Goal: Task Accomplishment & Management: Manage account settings

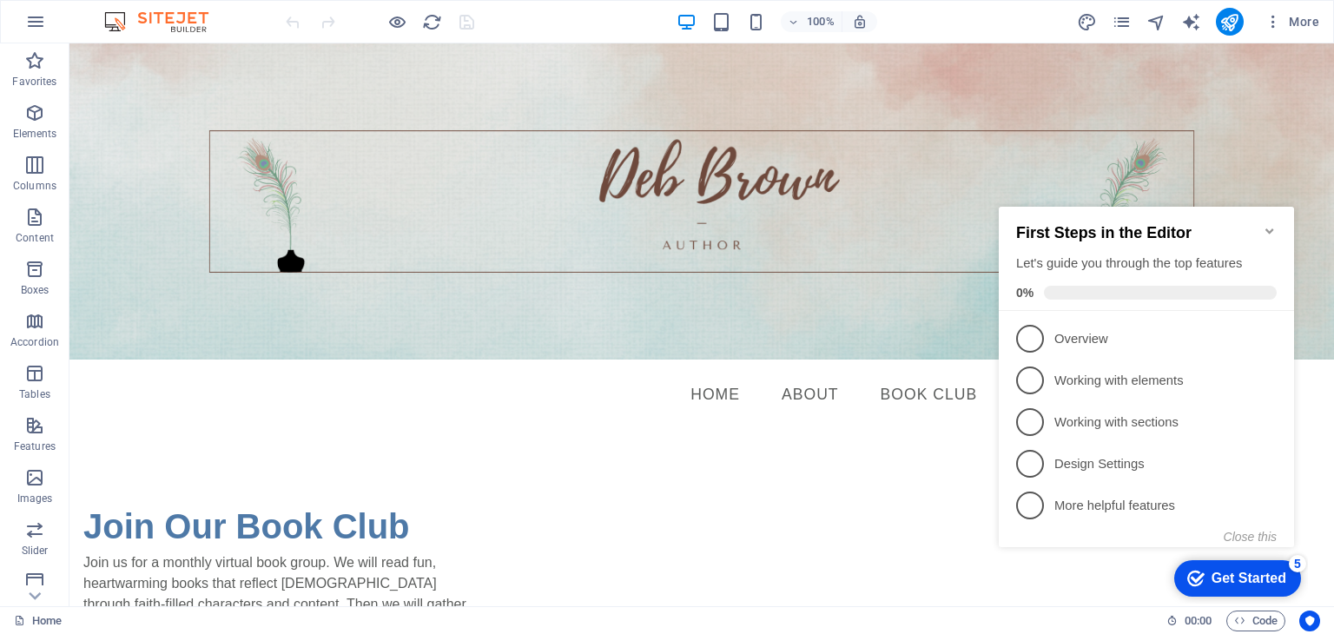
click at [1270, 228] on icon "Minimize checklist" at bounding box center [1270, 230] width 8 height 5
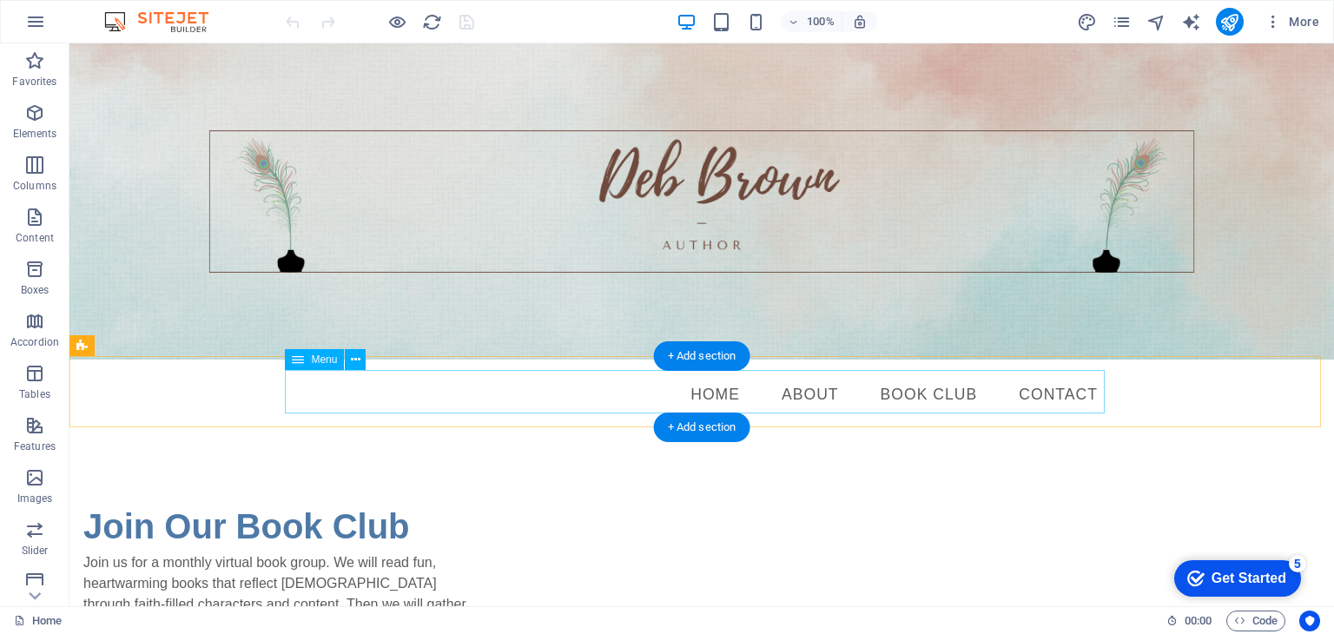
click at [1056, 395] on nav "Home About Book Club Contact" at bounding box center [702, 395] width 820 height 43
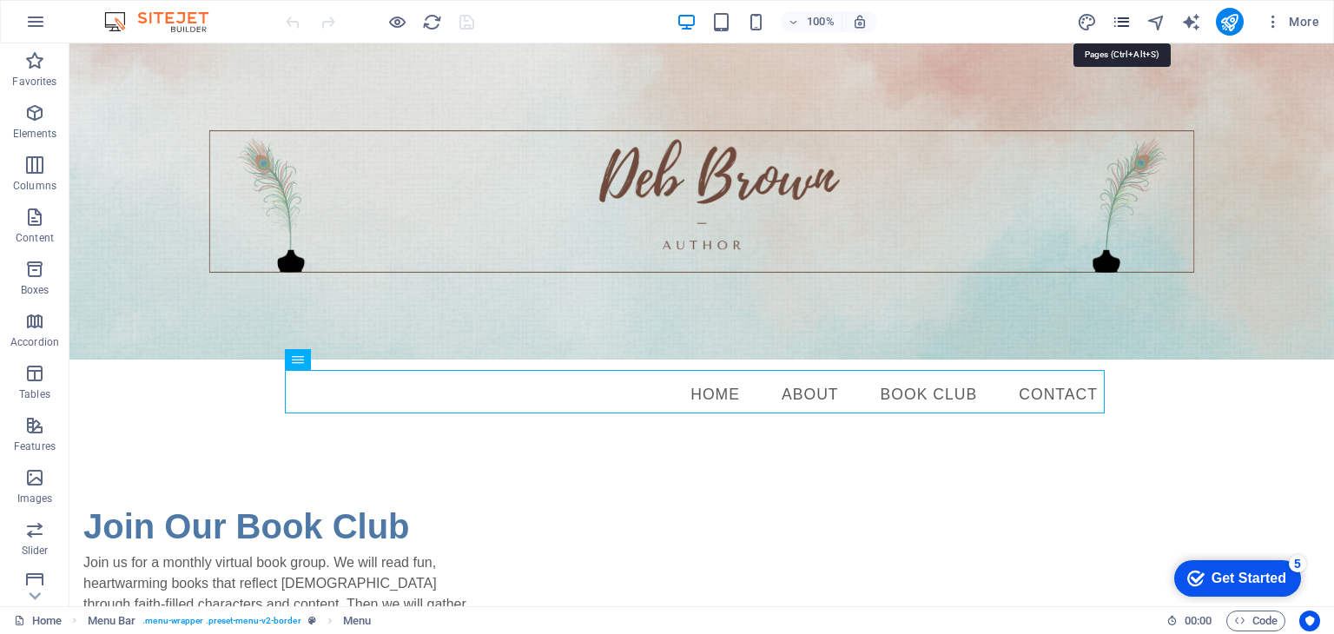
click at [1119, 15] on icon "pages" at bounding box center [1122, 22] width 20 height 20
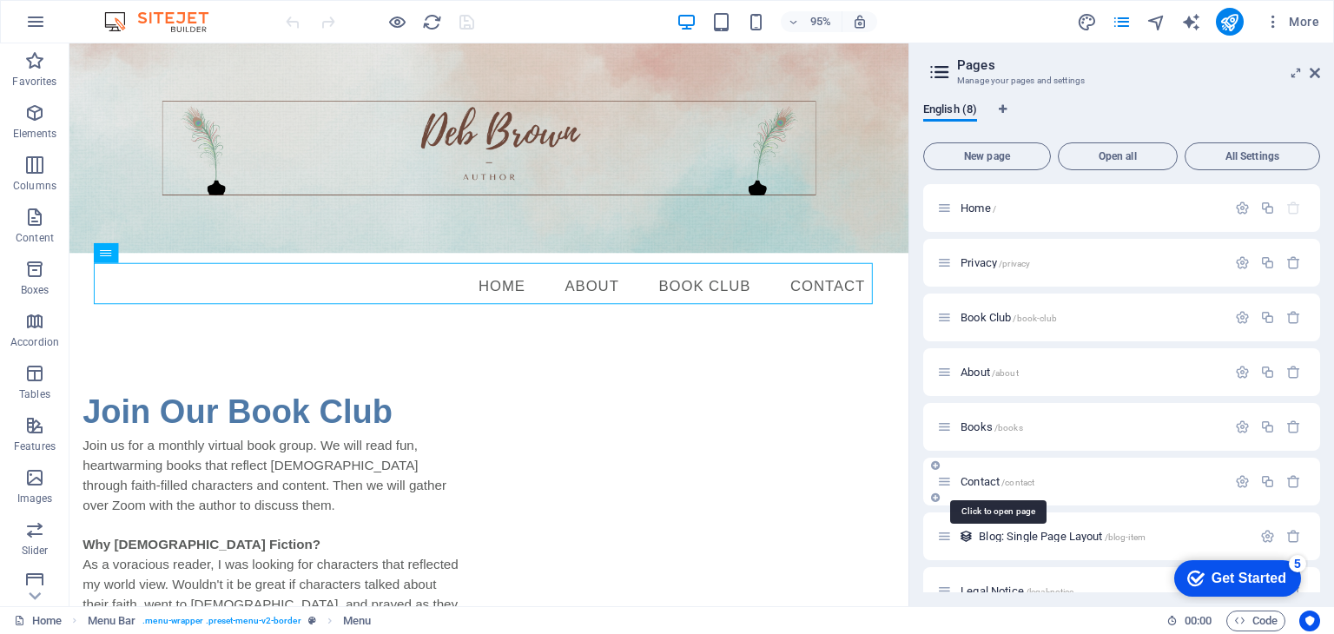
click at [989, 480] on span "Contact /contact" at bounding box center [998, 481] width 74 height 13
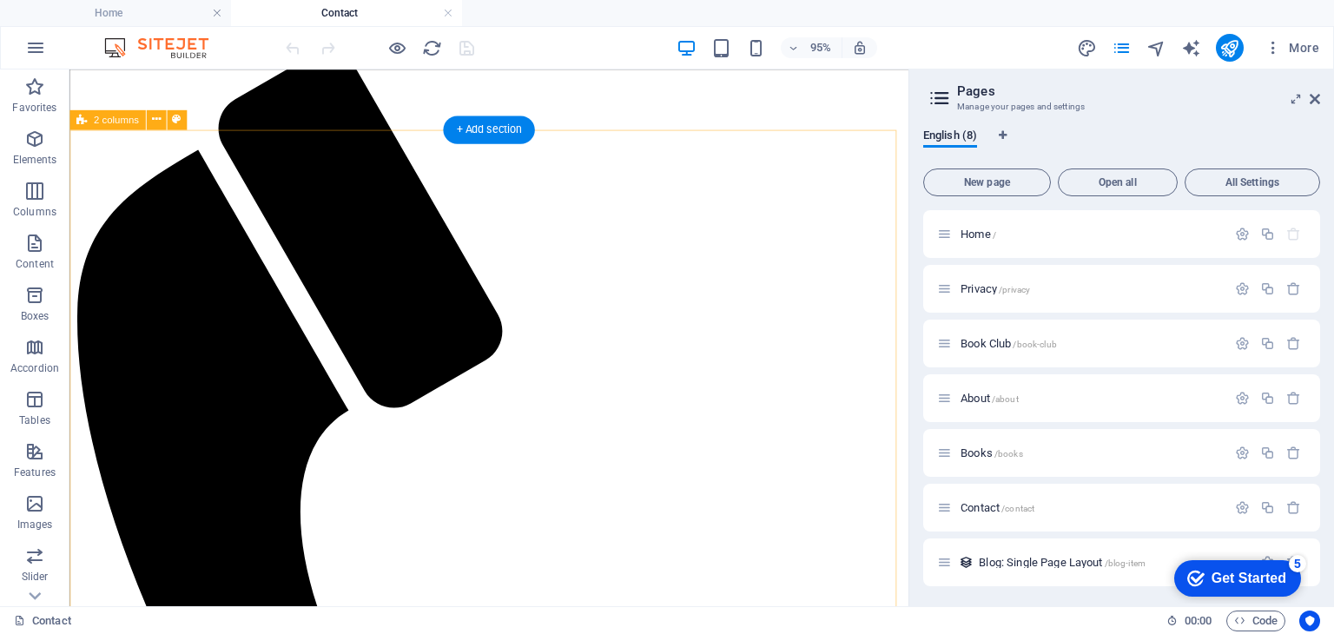
scroll to position [199, 0]
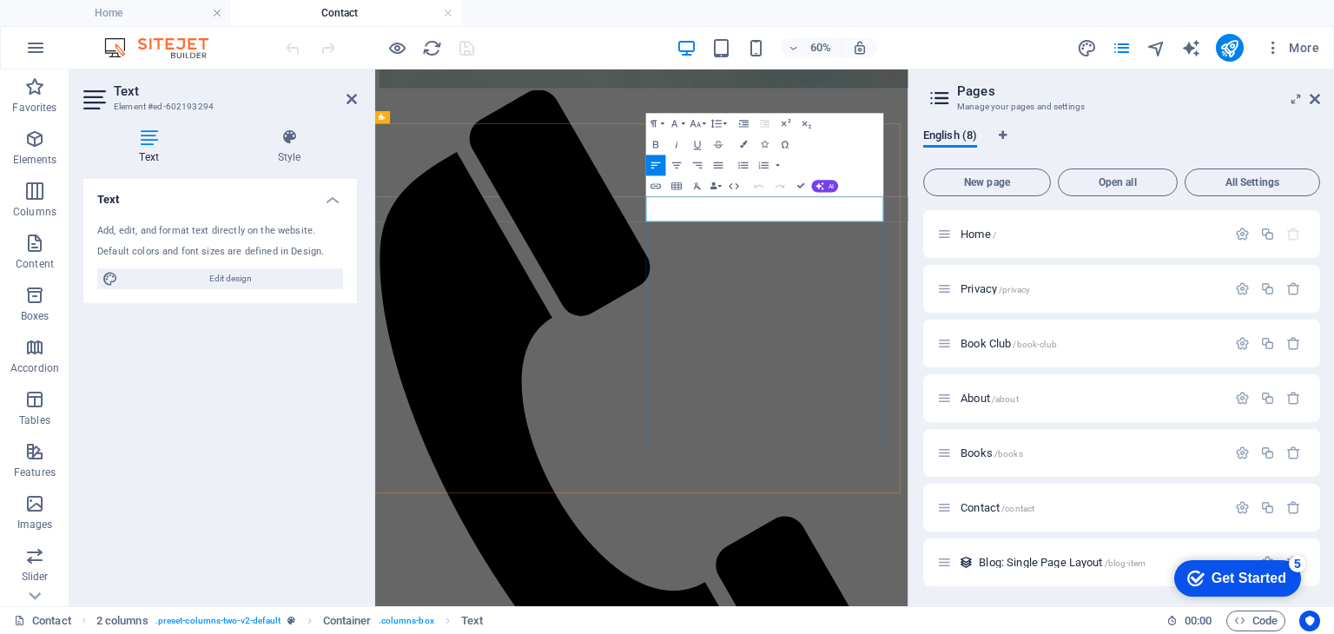
click at [929, 52] on div "60% More" at bounding box center [804, 48] width 1044 height 28
click at [349, 103] on icon at bounding box center [352, 99] width 10 height 14
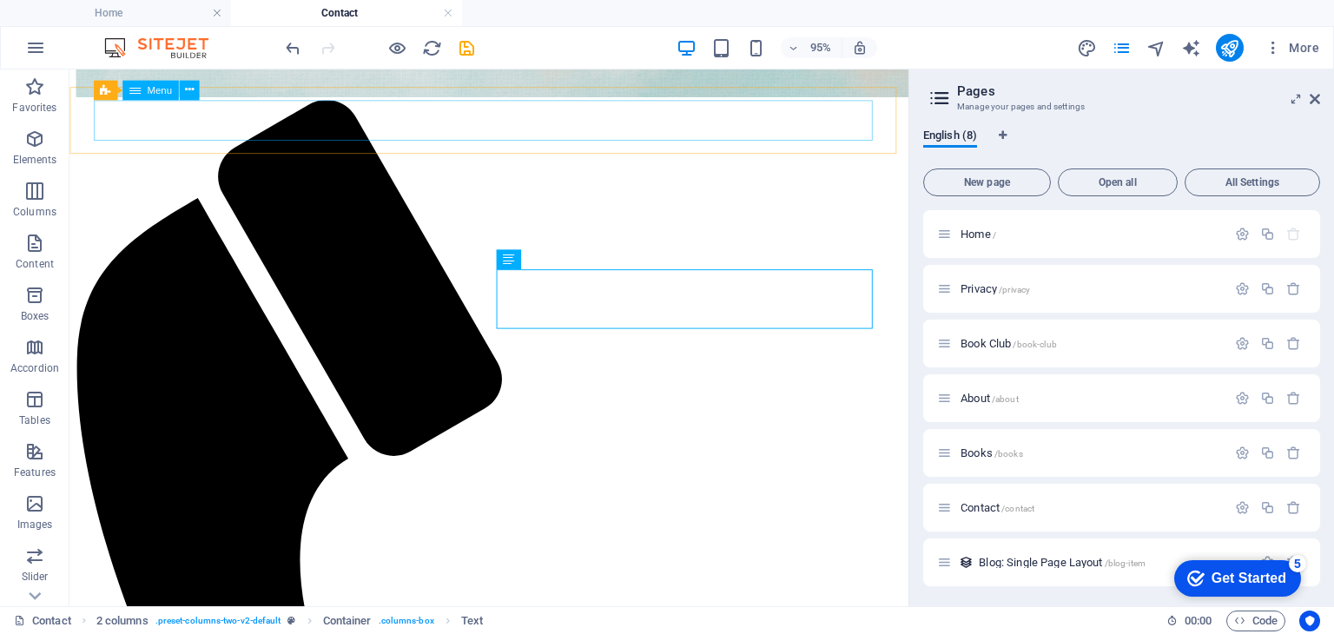
click at [153, 91] on span "Menu" at bounding box center [159, 90] width 25 height 10
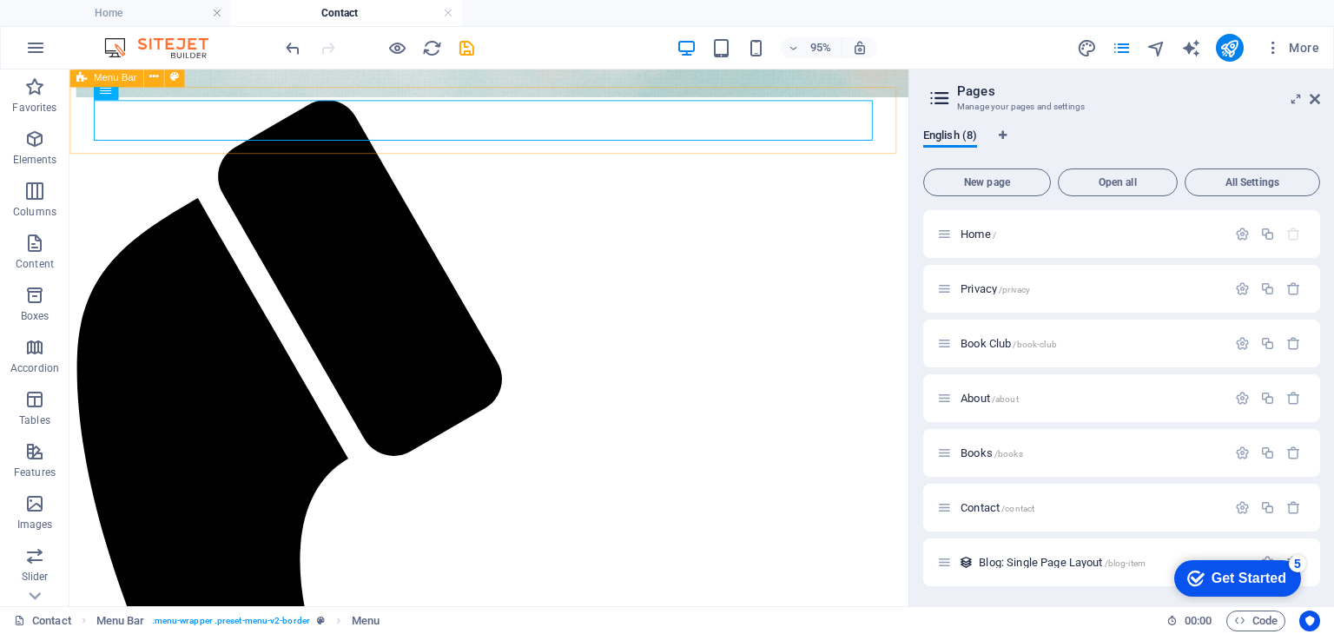
click at [111, 79] on span "Menu Bar" at bounding box center [115, 77] width 43 height 10
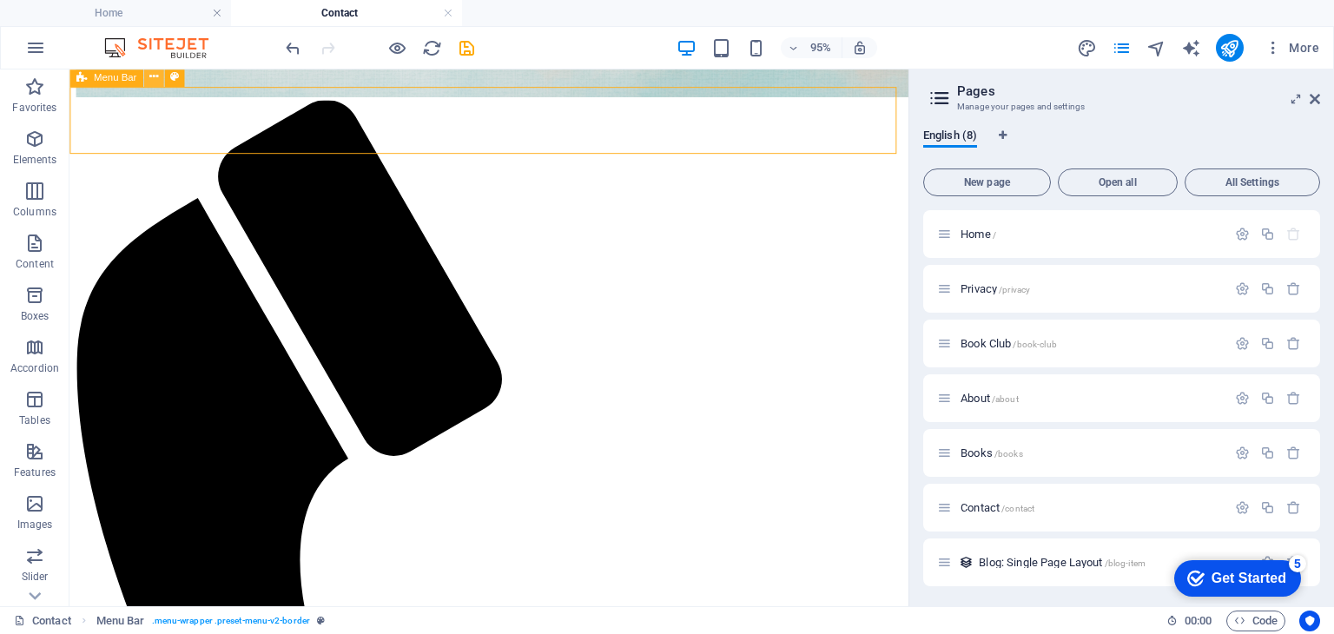
click at [151, 77] on icon at bounding box center [153, 76] width 9 height 17
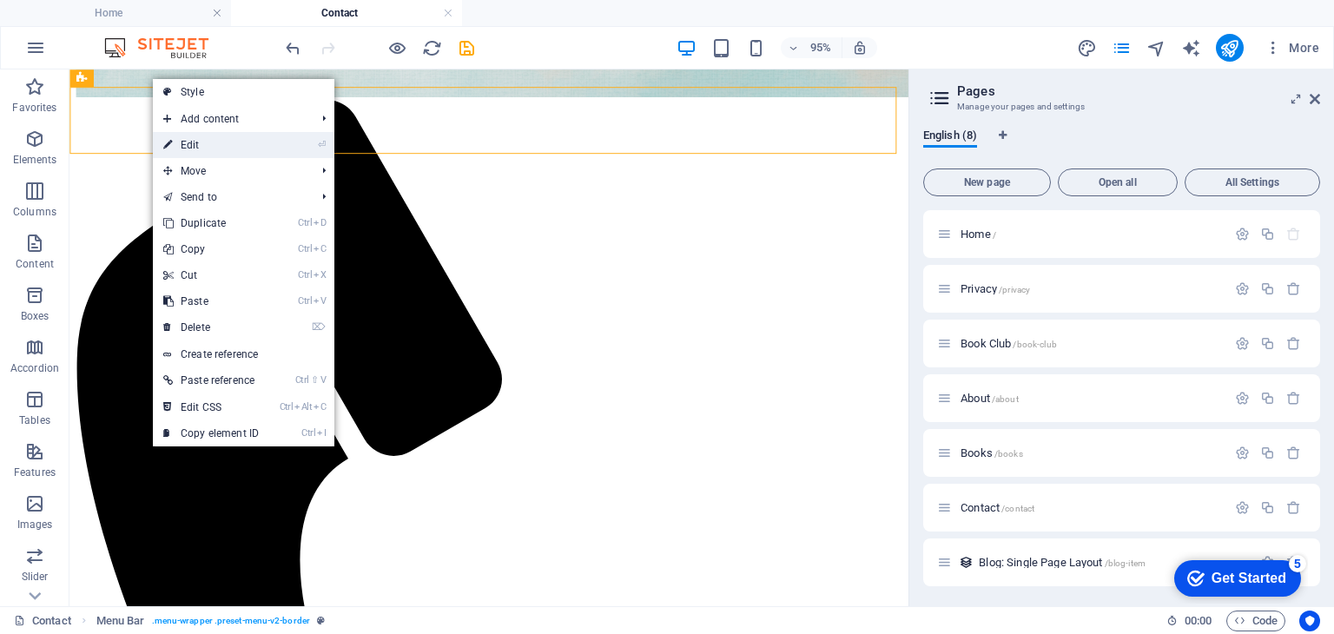
click at [183, 147] on link "⏎ Edit" at bounding box center [211, 145] width 116 height 26
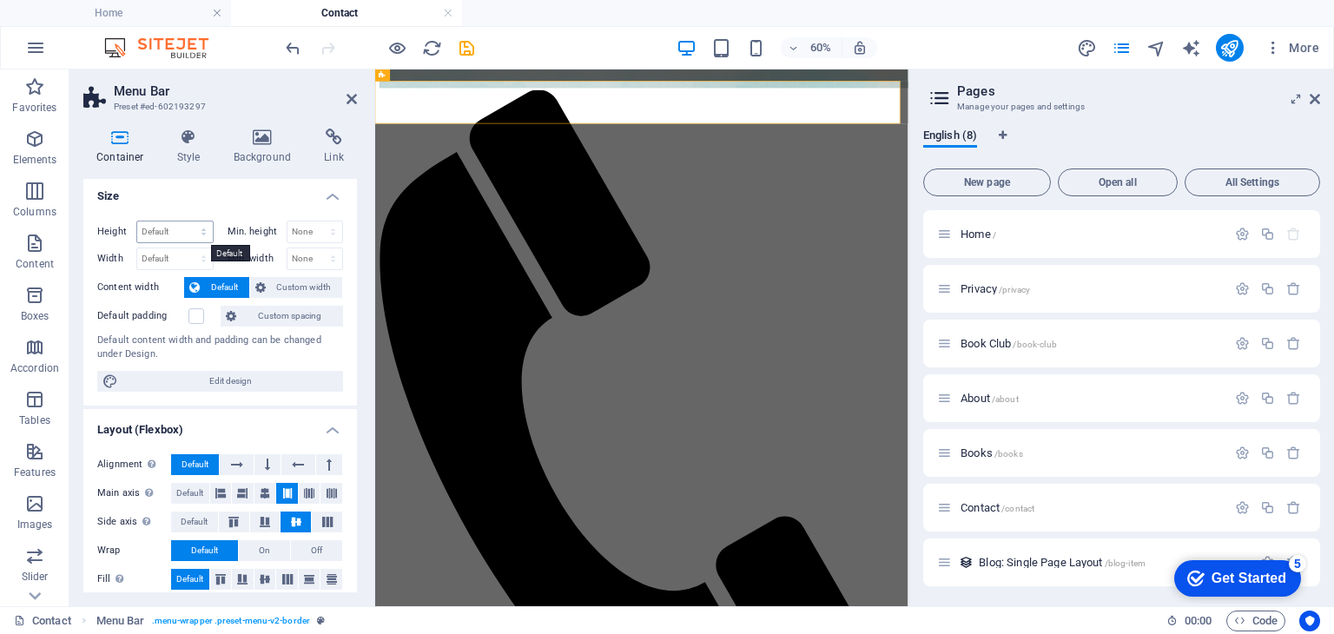
scroll to position [0, 0]
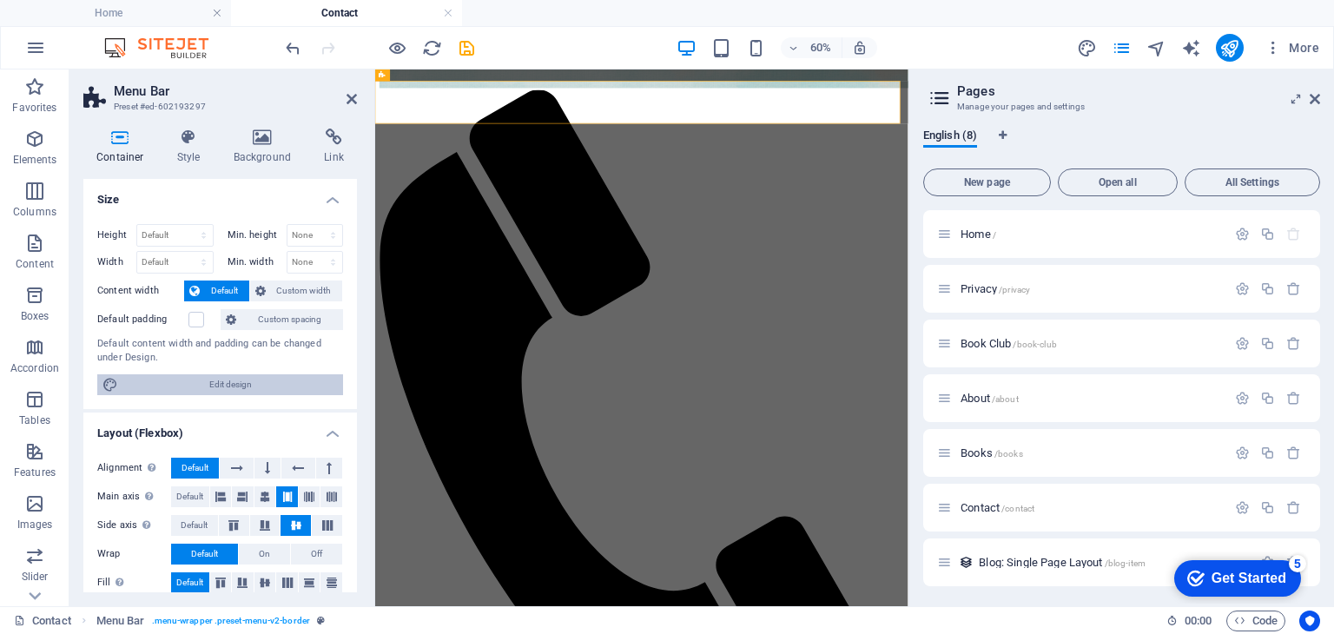
click at [219, 380] on span "Edit design" at bounding box center [230, 384] width 215 height 21
select select "rem"
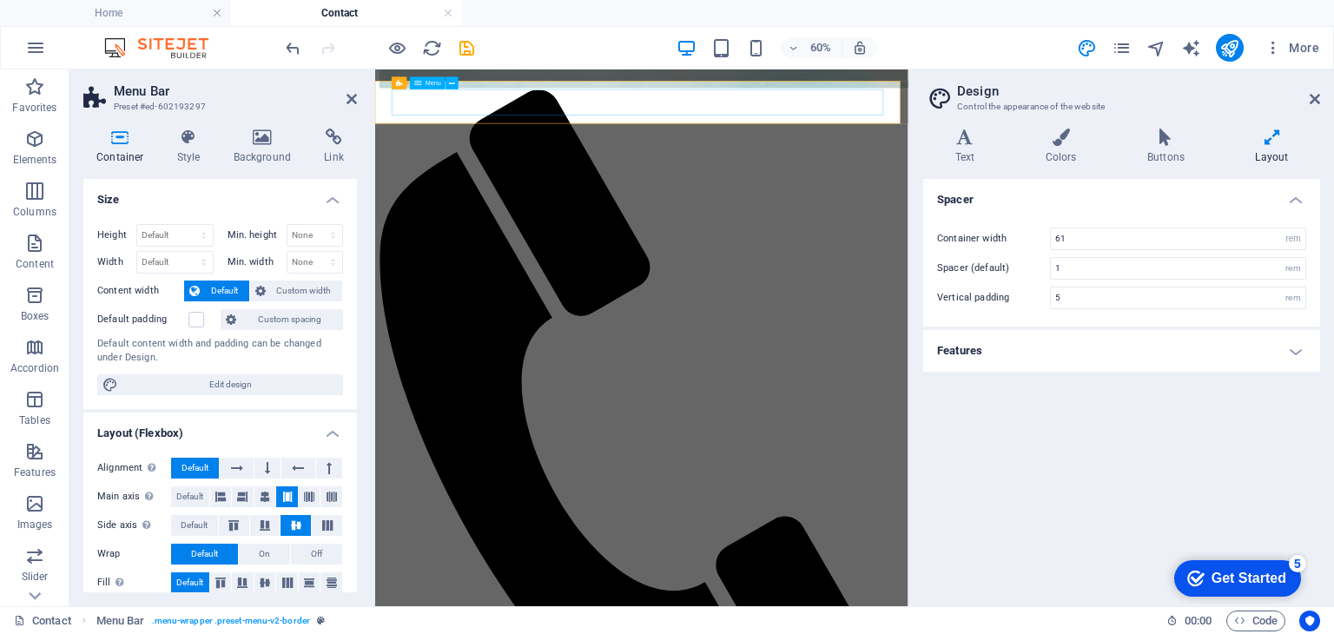
drag, startPoint x: 1120, startPoint y: 132, endPoint x: 1166, endPoint y: 109, distance: 51.7
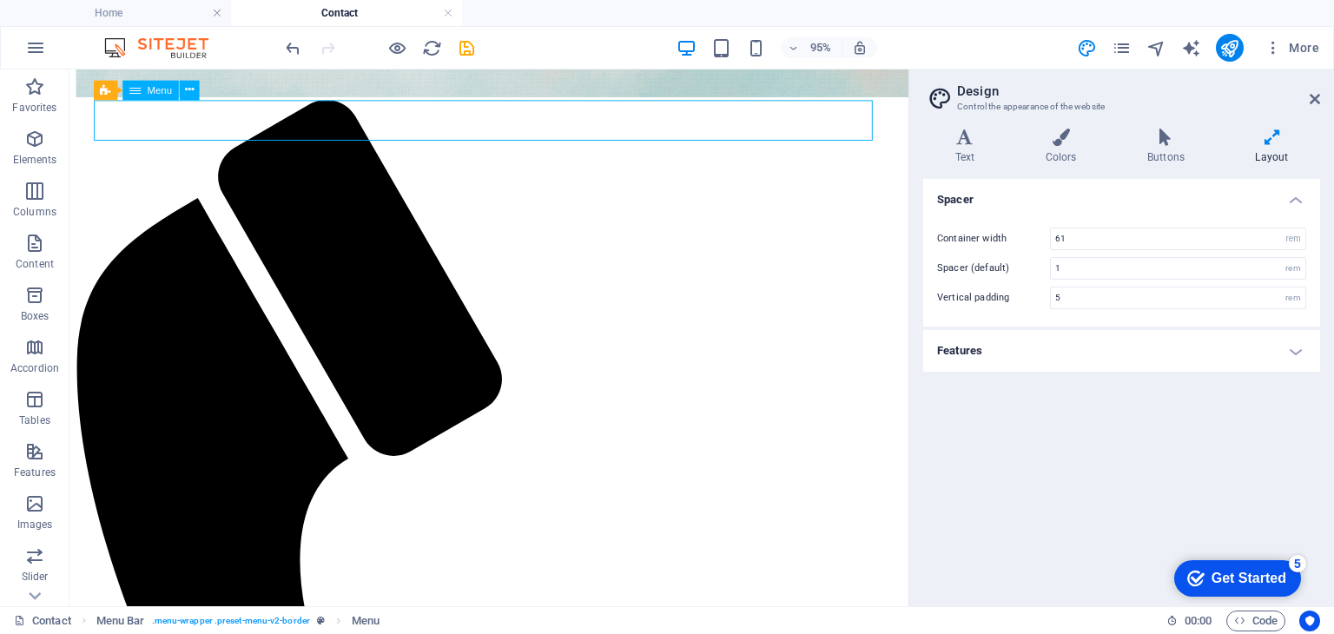
select select
select select "3"
select select
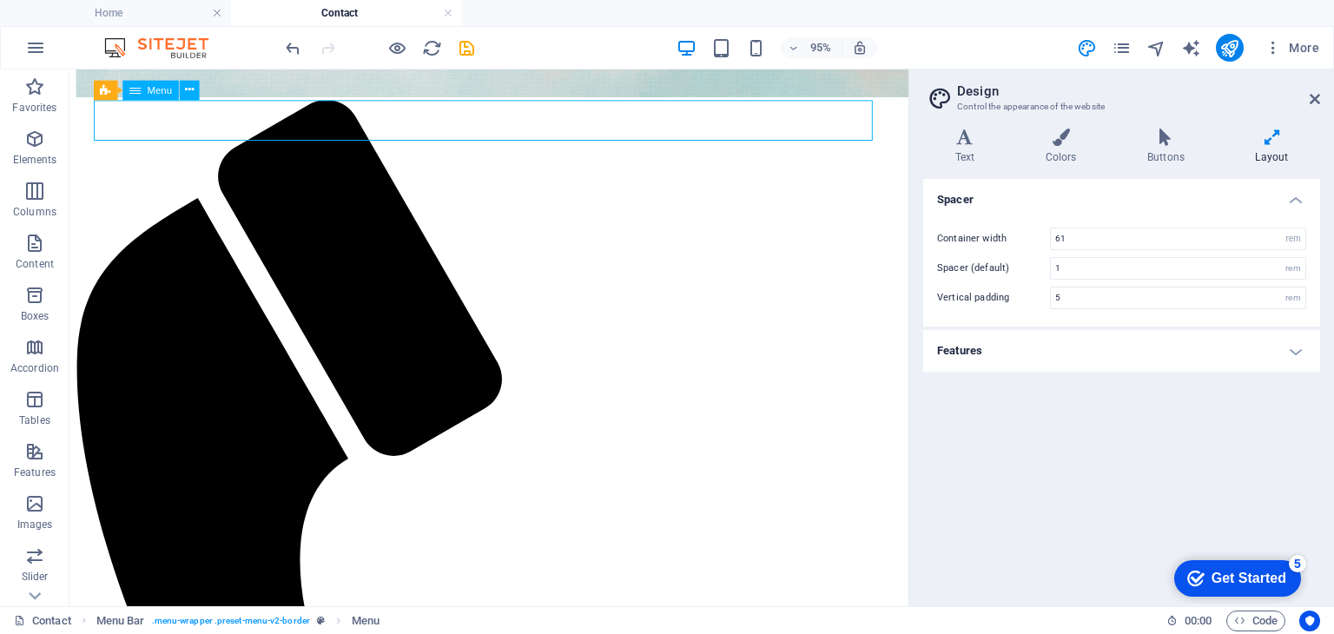
select select "2"
select select
select select "5"
select select
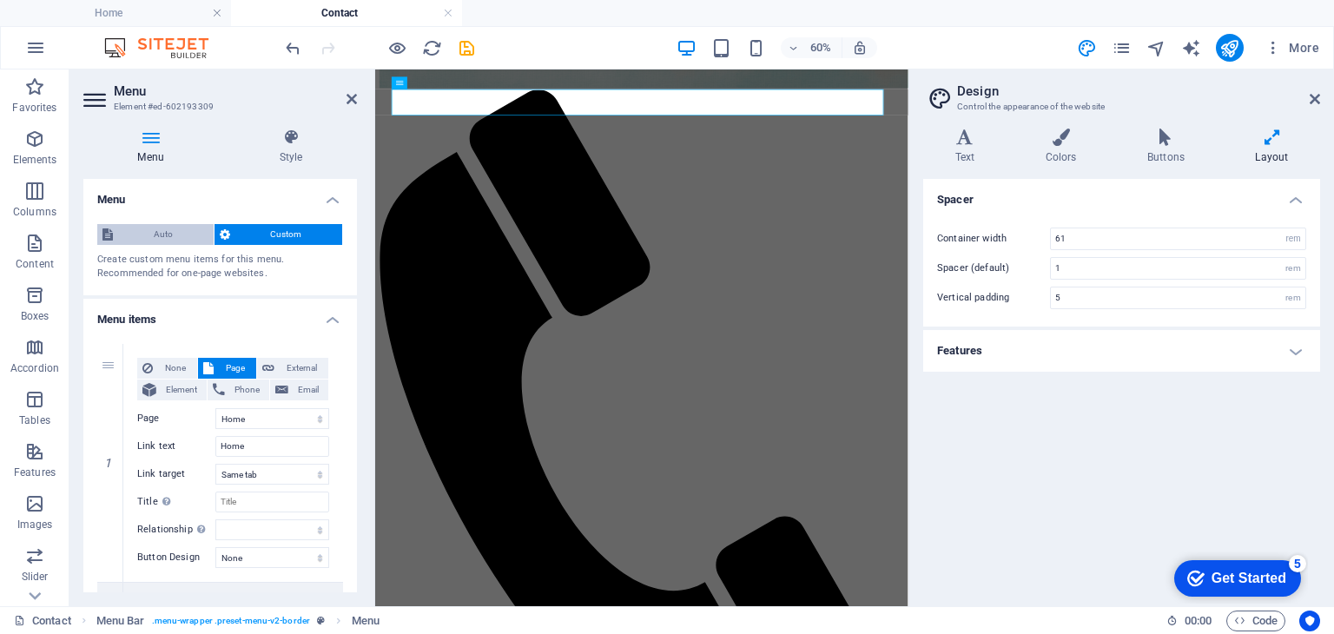
click at [143, 229] on span "Auto" at bounding box center [163, 234] width 90 height 21
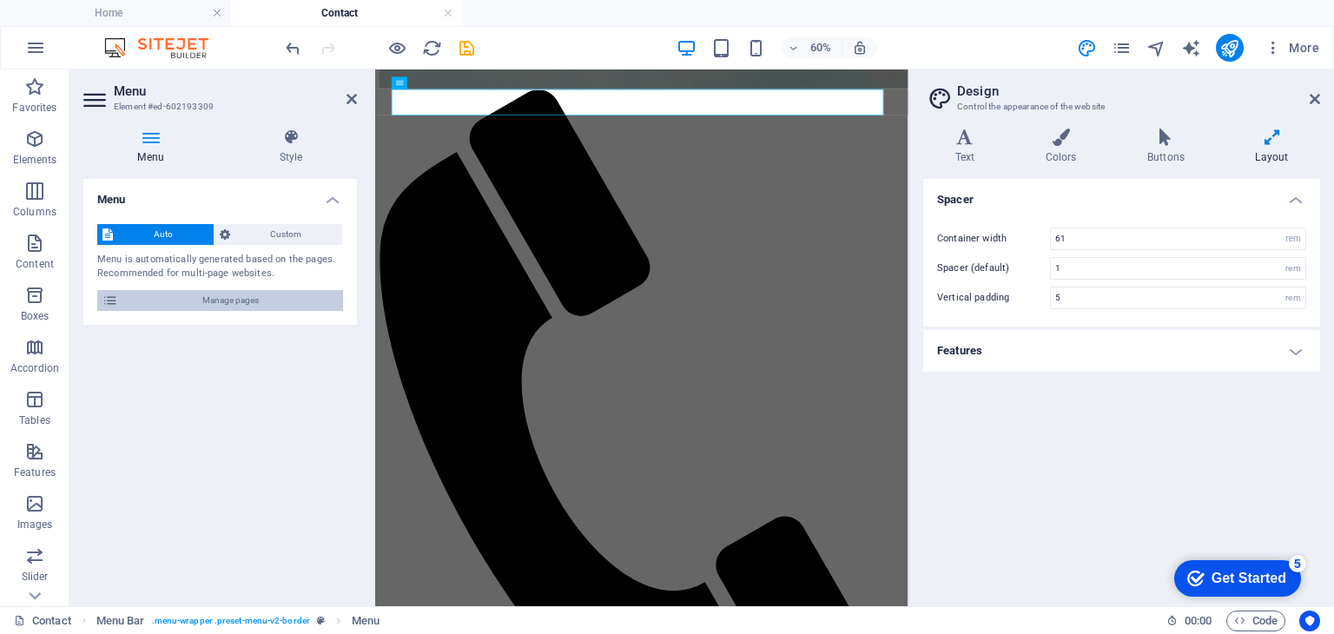
click at [186, 295] on span "Manage pages" at bounding box center [230, 300] width 215 height 21
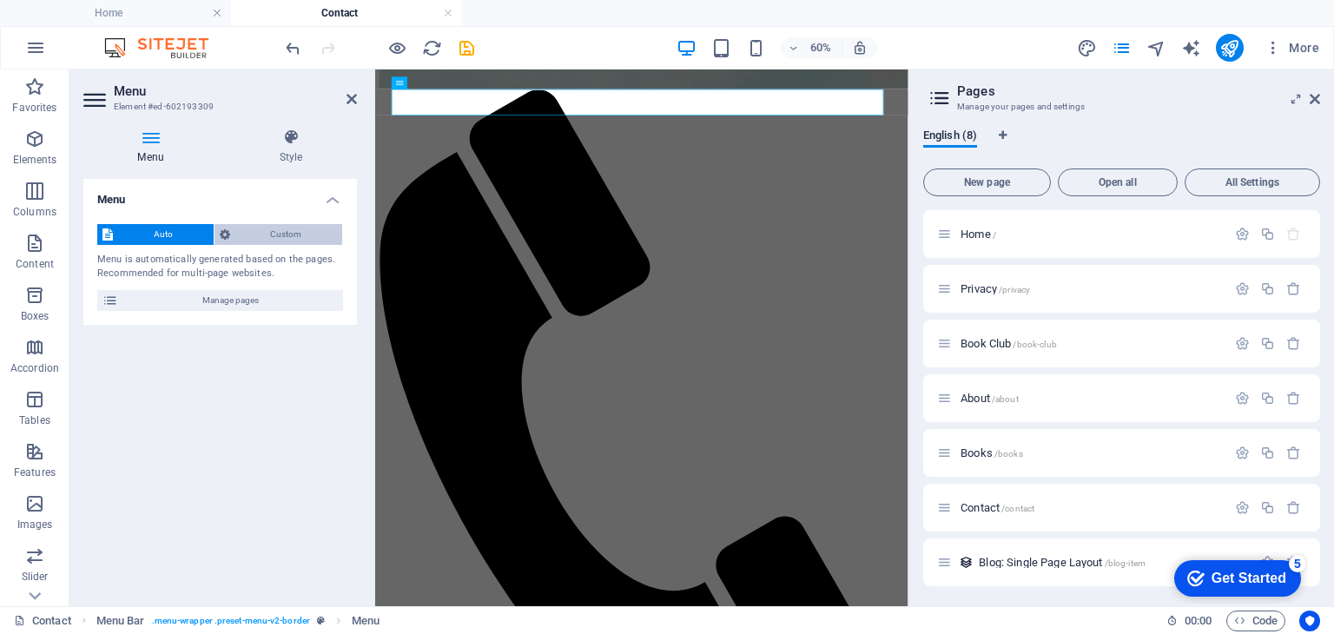
click at [279, 237] on span "Custom" at bounding box center [286, 234] width 103 height 21
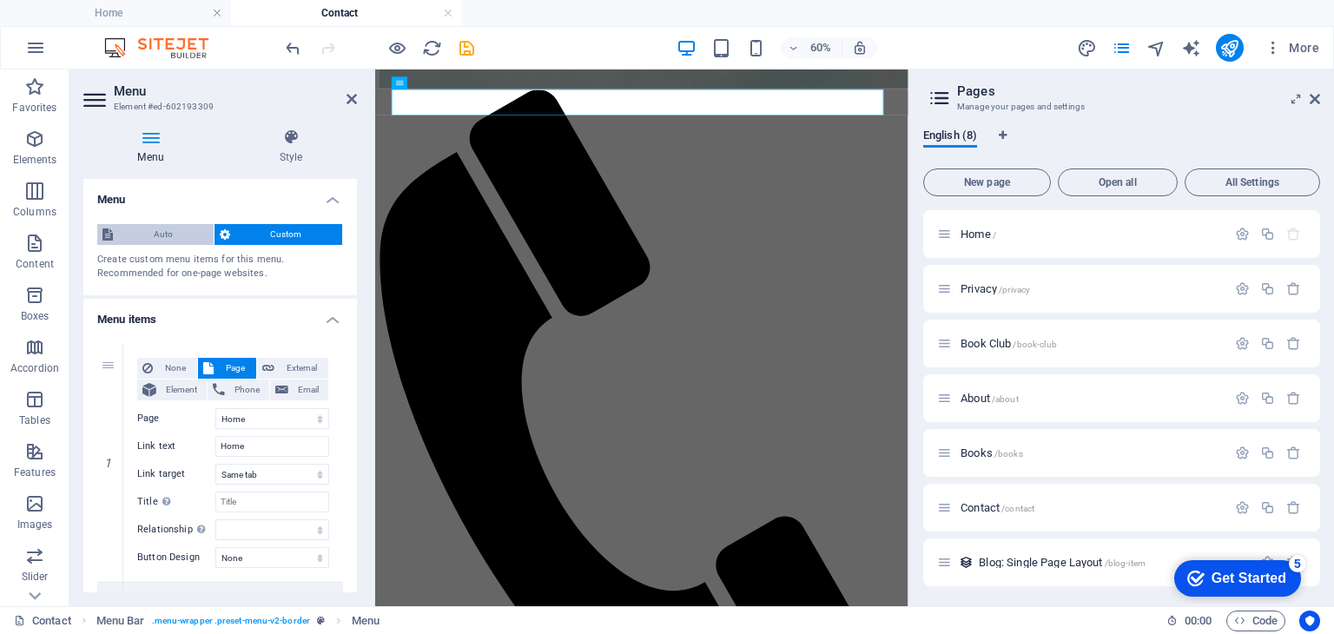
click at [155, 234] on span "Auto" at bounding box center [163, 234] width 90 height 21
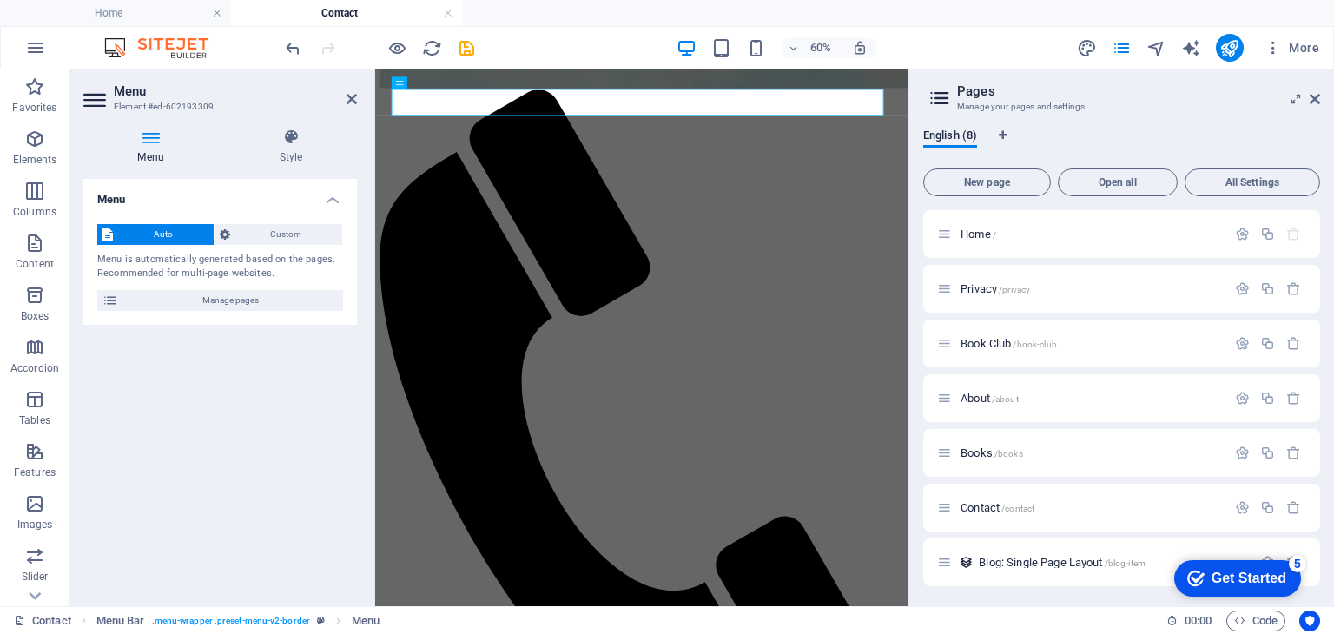
drag, startPoint x: 1133, startPoint y: 289, endPoint x: 1128, endPoint y: 372, distance: 82.6
click at [1128, 372] on div "Home / Privacy /privacy Book Club /book-club About /about Books /books Contact …" at bounding box center [1121, 425] width 397 height 431
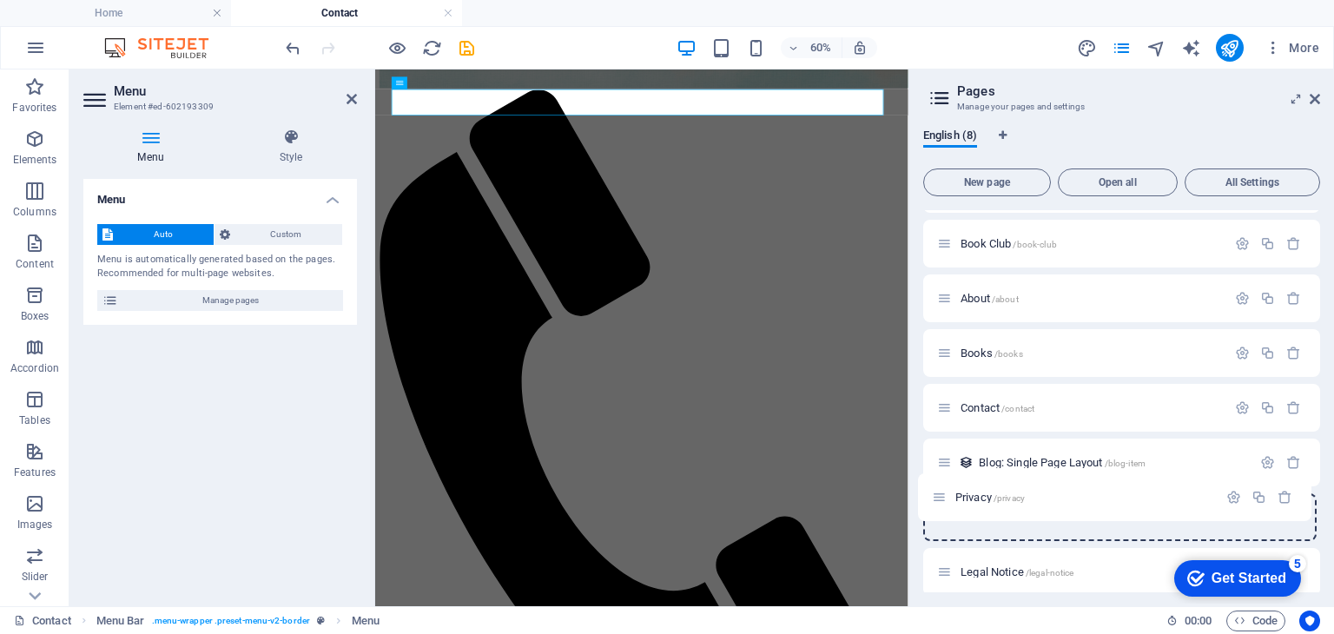
scroll to position [47, 0]
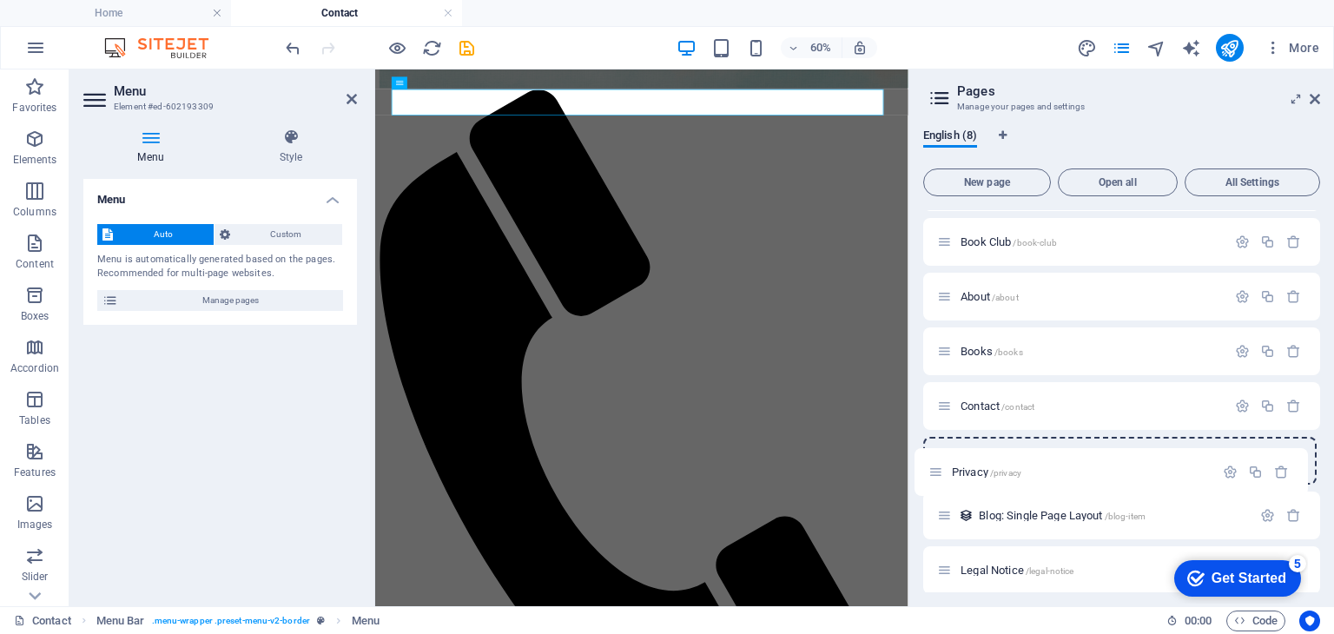
drag, startPoint x: 946, startPoint y: 288, endPoint x: 937, endPoint y: 487, distance: 199.1
click at [937, 487] on div "Home / Privacy /privacy Book Club /book-club About /about Books /books Contact …" at bounding box center [1121, 351] width 397 height 376
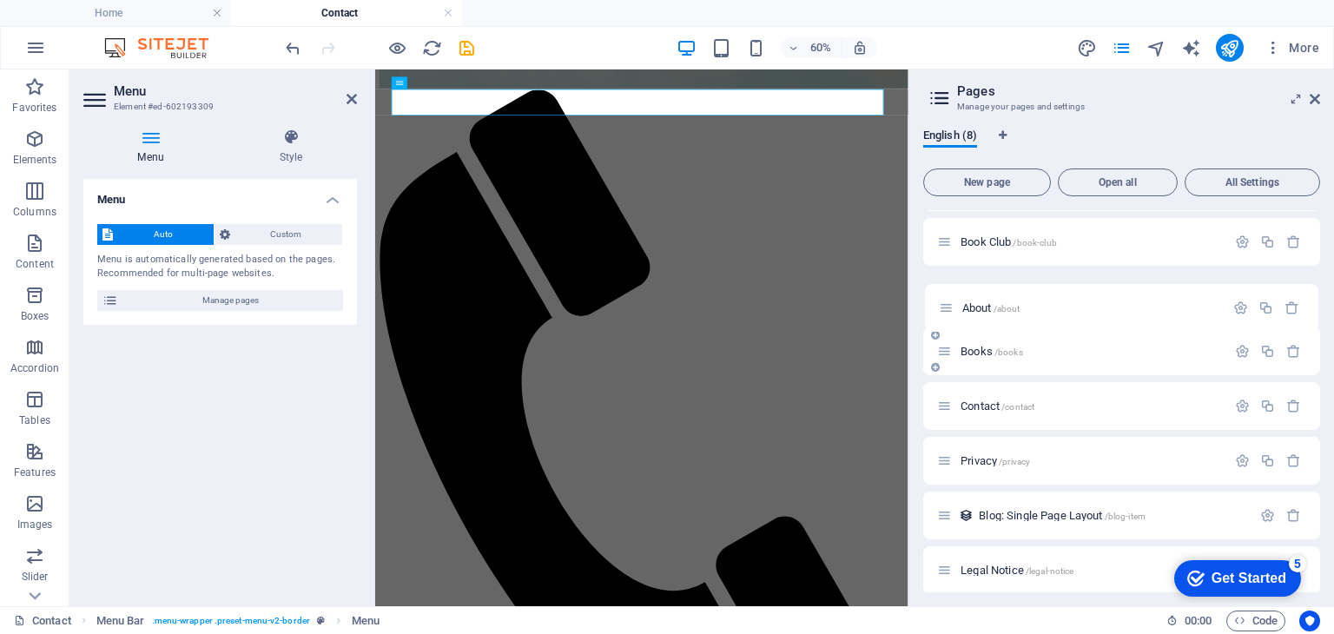
scroll to position [43, 0]
drag, startPoint x: 942, startPoint y: 300, endPoint x: 937, endPoint y: 363, distance: 63.6
click at [937, 363] on div "Home / Book Club /book-club About /about Books /books Contact /contact Privacy …" at bounding box center [1121, 382] width 397 height 431
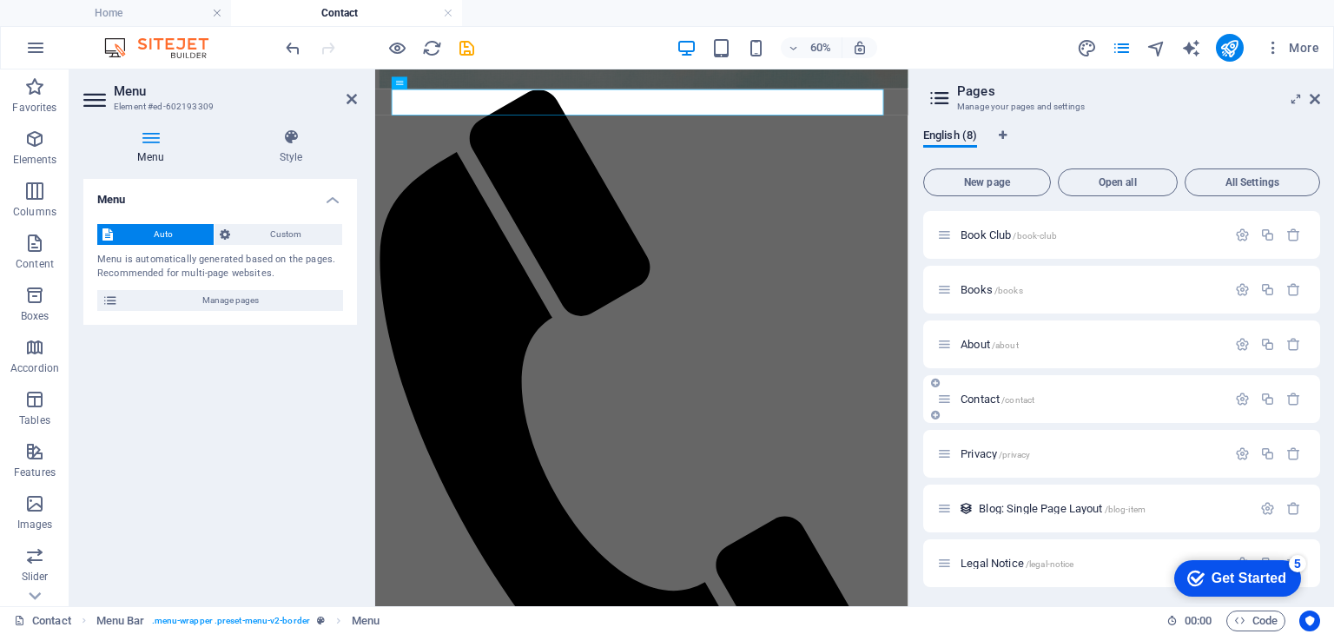
scroll to position [56, 0]
click at [969, 454] on span "Privacy /privacy" at bounding box center [995, 452] width 69 height 13
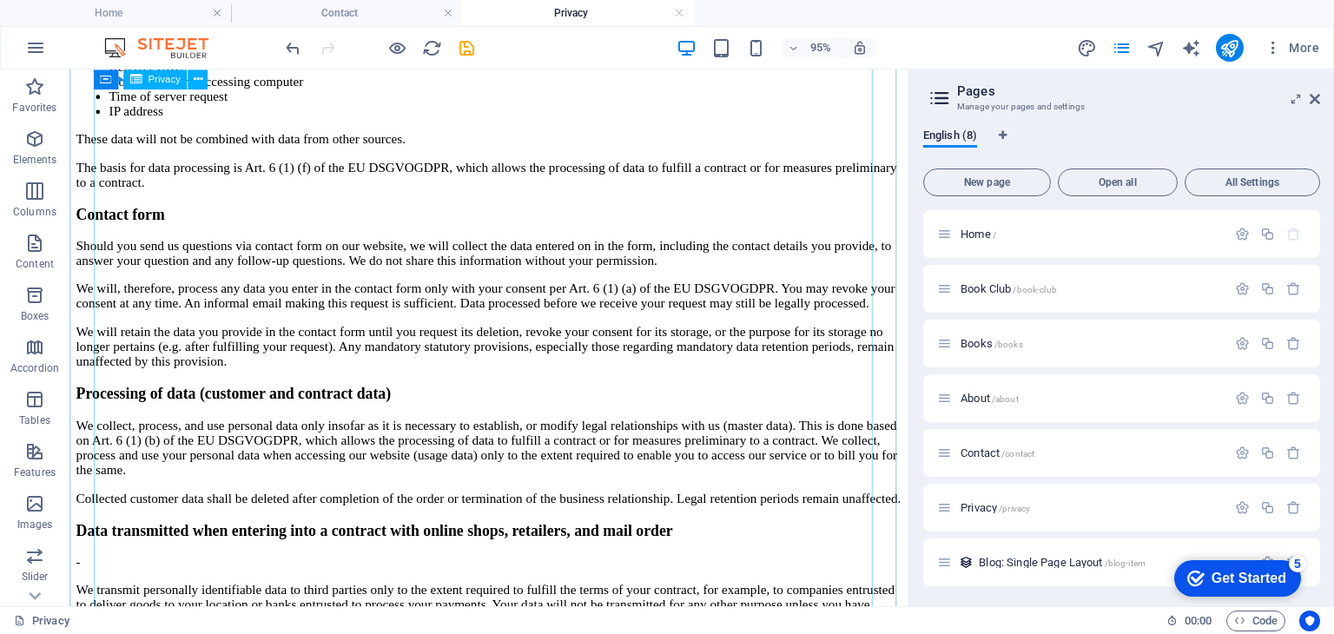
scroll to position [2085, 0]
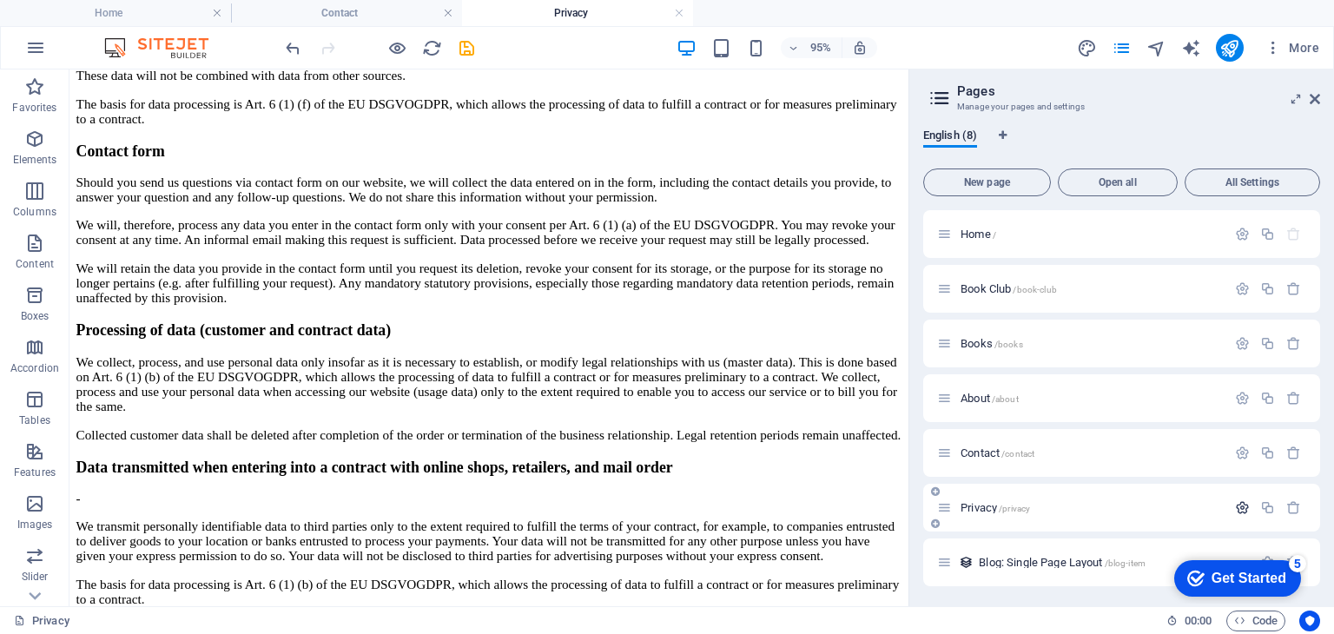
click at [1239, 503] on icon "button" at bounding box center [1242, 507] width 15 height 15
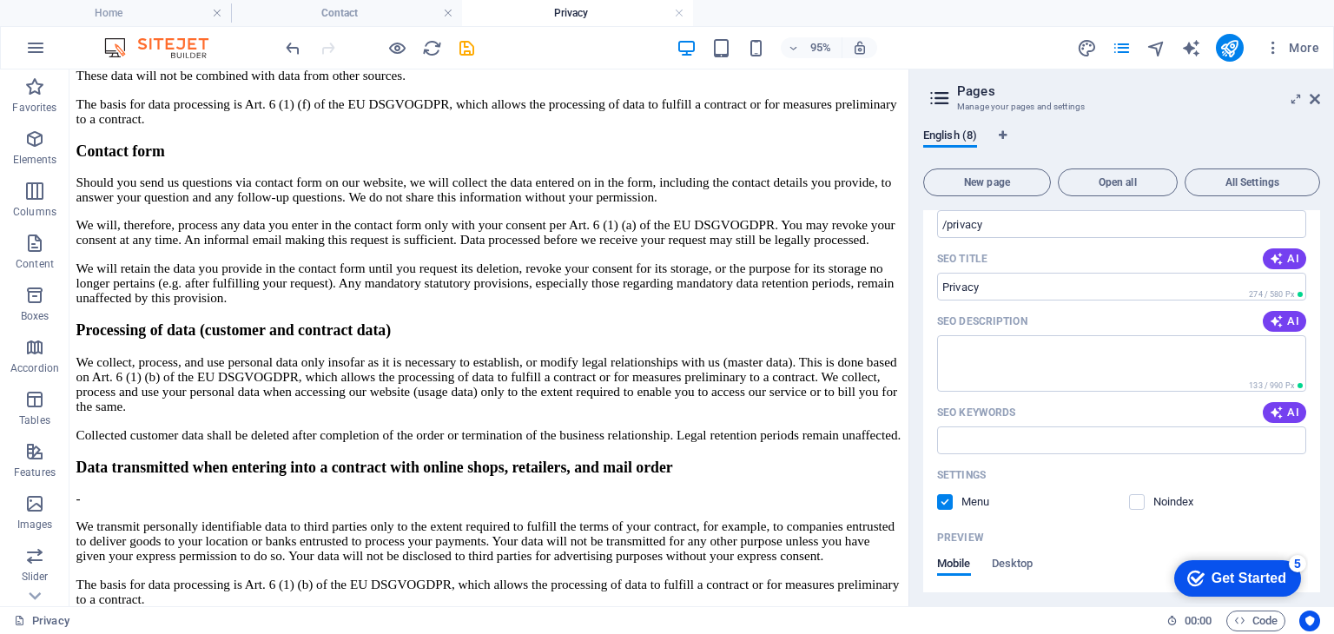
scroll to position [434, 0]
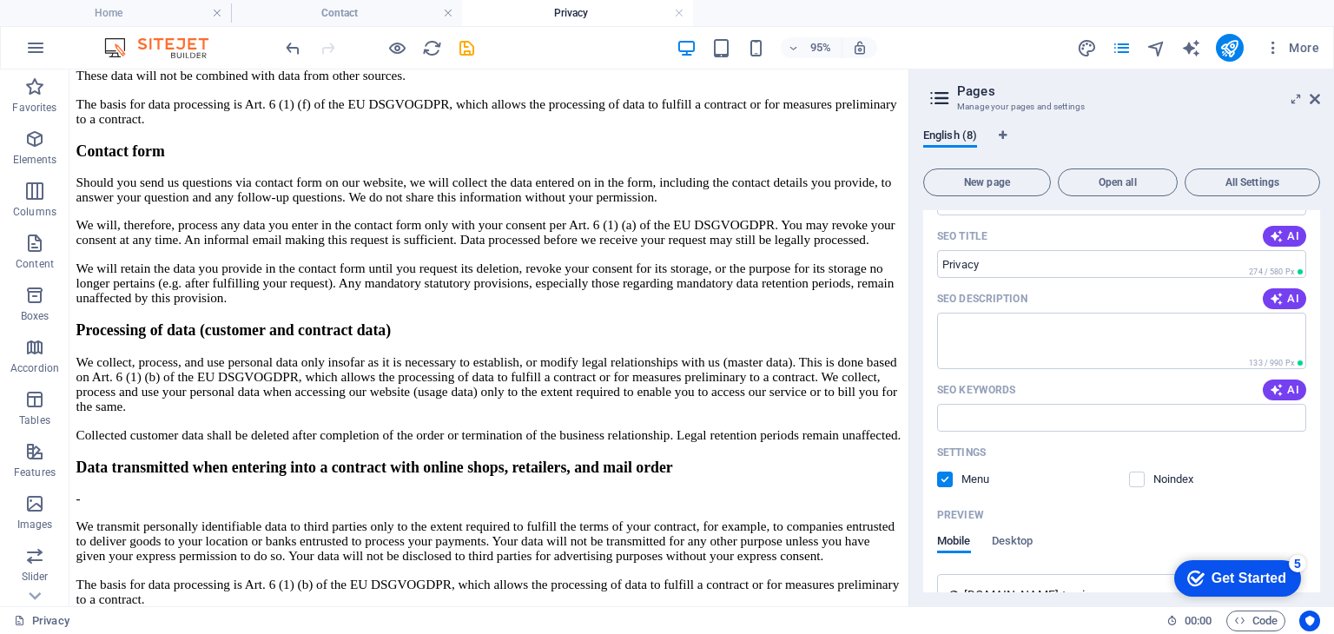
click at [941, 484] on label at bounding box center [945, 480] width 16 height 16
click at [0, 0] on input "checkbox" at bounding box center [0, 0] width 0 height 0
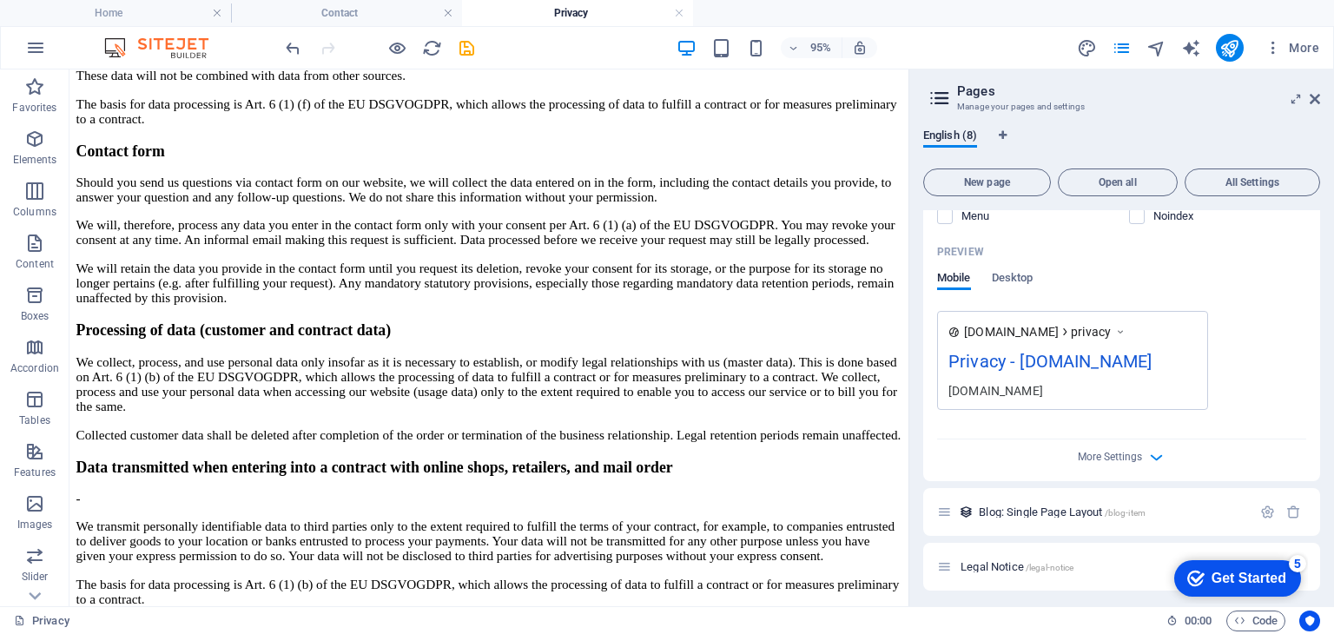
scroll to position [702, 0]
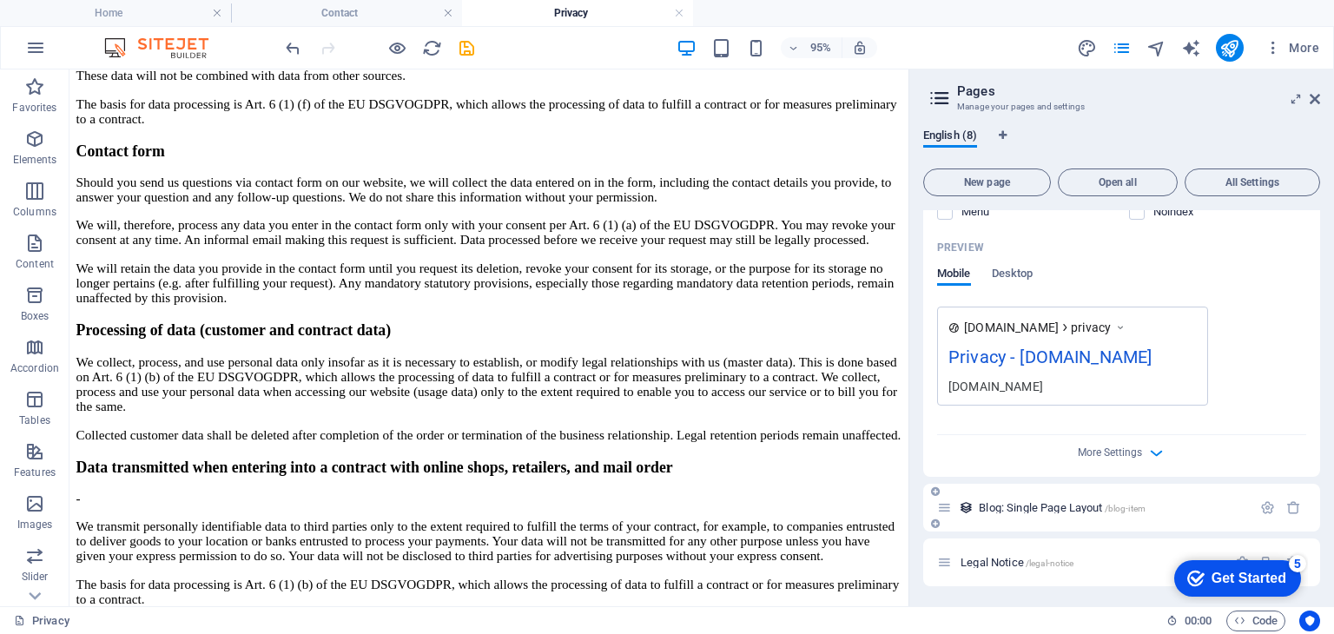
click at [1039, 509] on span "Blog: Single Page Layout /blog-item" at bounding box center [1062, 507] width 167 height 13
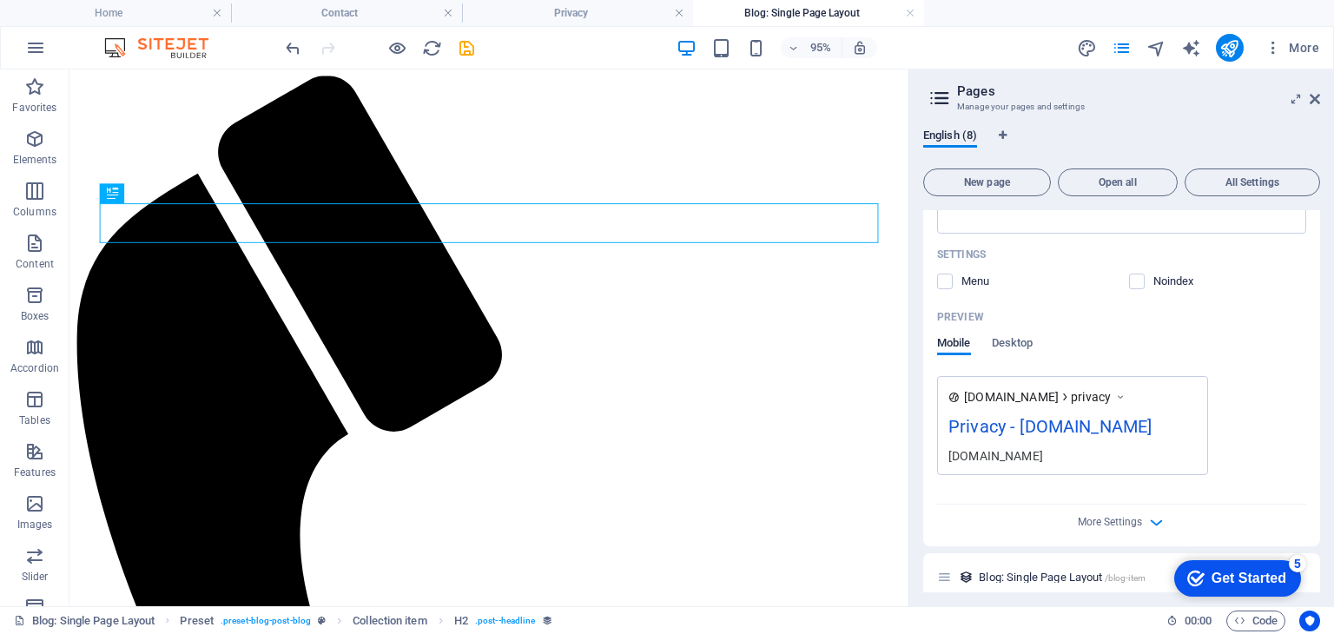
scroll to position [0, 0]
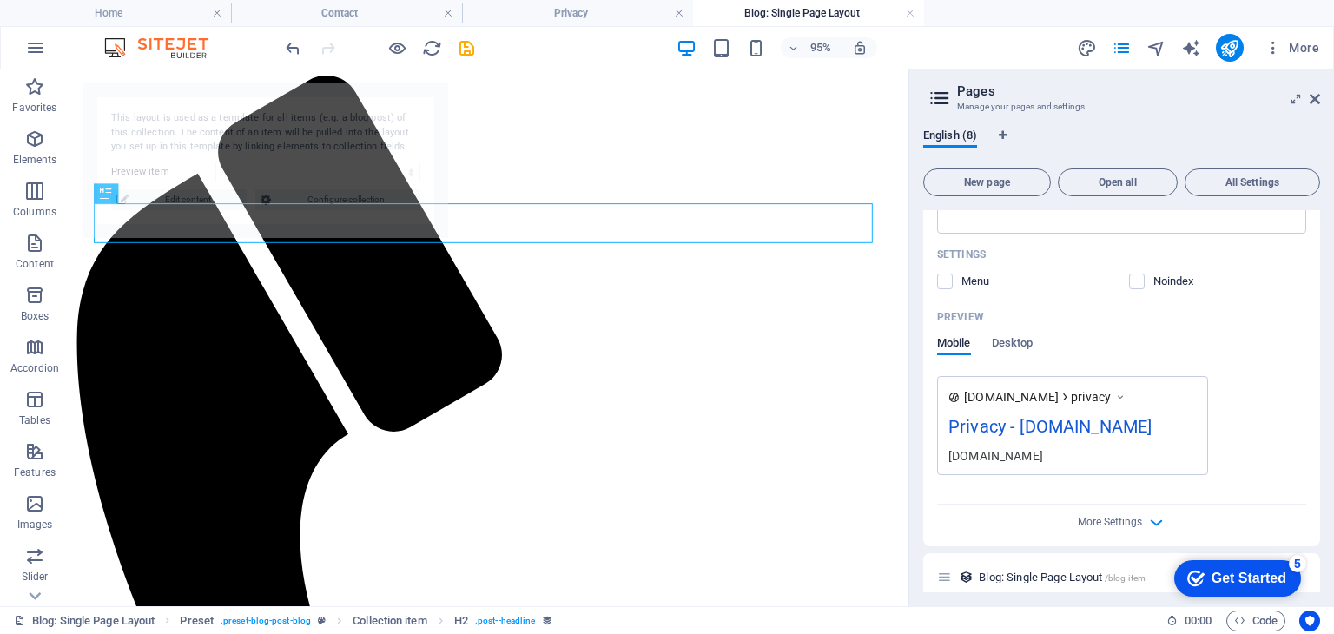
select select "67c22fa9e4c2f11f805e3af7"
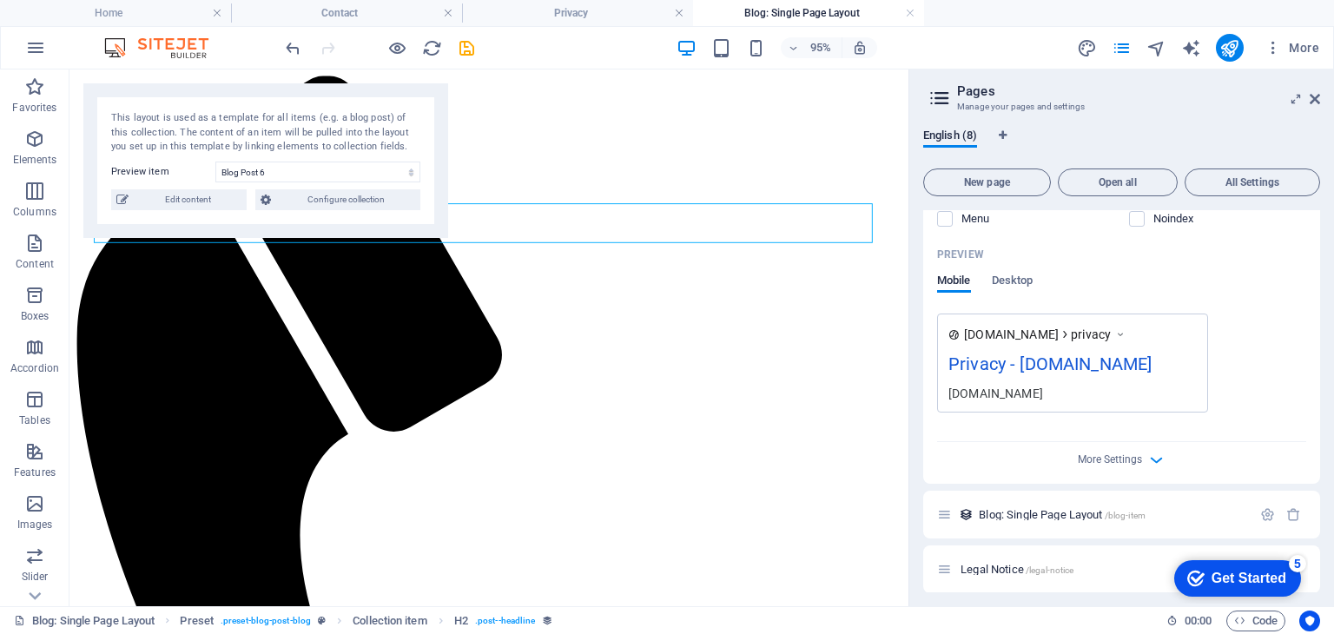
scroll to position [702, 0]
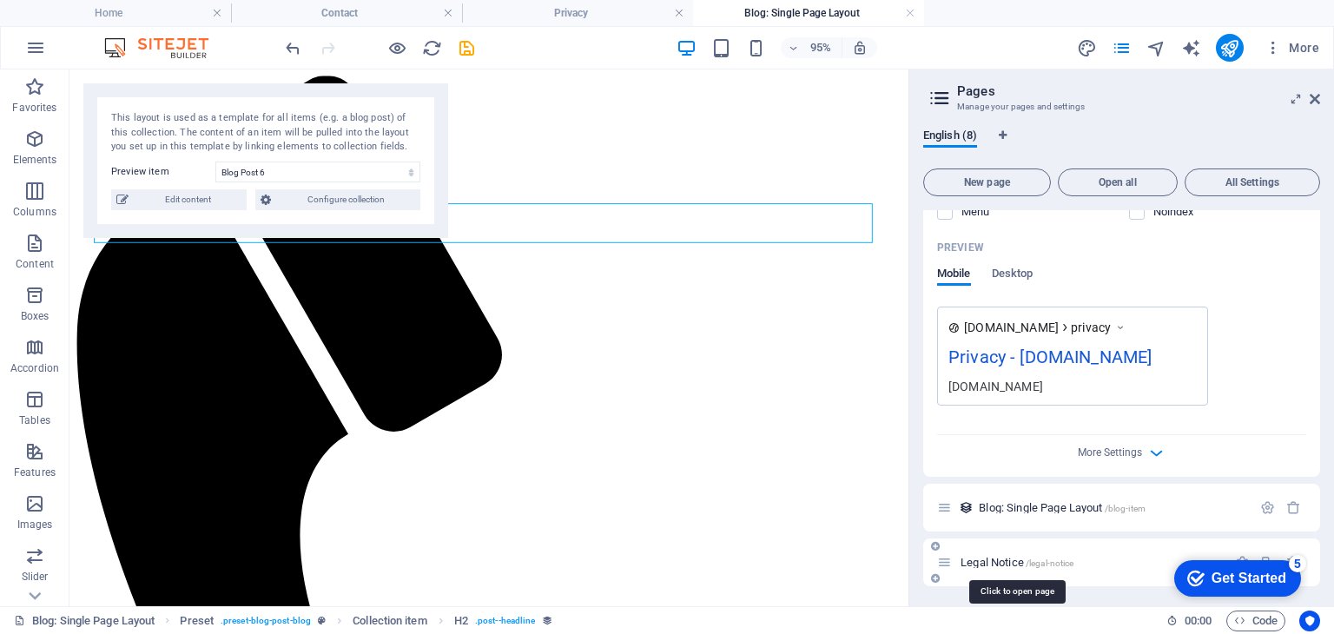
click at [997, 561] on span "Legal Notice /legal-notice" at bounding box center [1017, 562] width 113 height 13
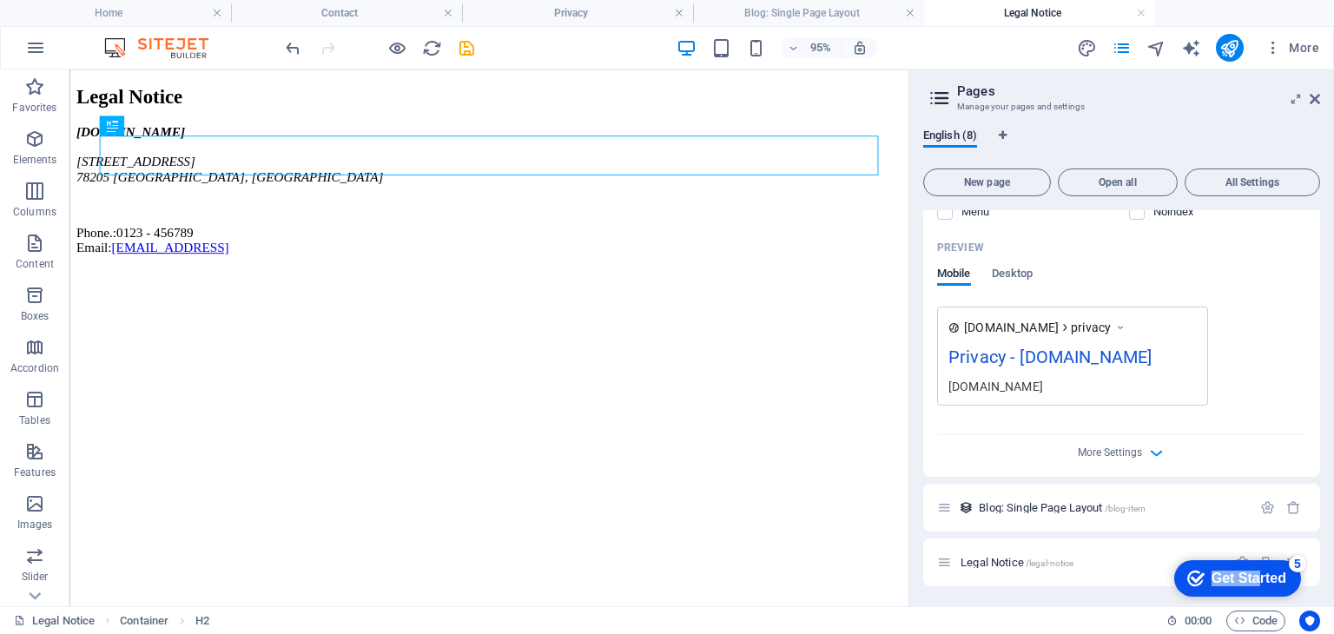
drag, startPoint x: 1256, startPoint y: 583, endPoint x: 1069, endPoint y: 599, distance: 187.5
click at [1161, 599] on html "checkmark Get Started 5 First Steps in the Editor Let's guide you through the t…" at bounding box center [1235, 578] width 148 height 52
click at [1261, 552] on div "checkmark Get Started 5 First Steps in the Editor Let's guide you through the t…" at bounding box center [1235, 578] width 148 height 52
click at [1262, 560] on div "checkmark Get Started 5" at bounding box center [1237, 578] width 127 height 36
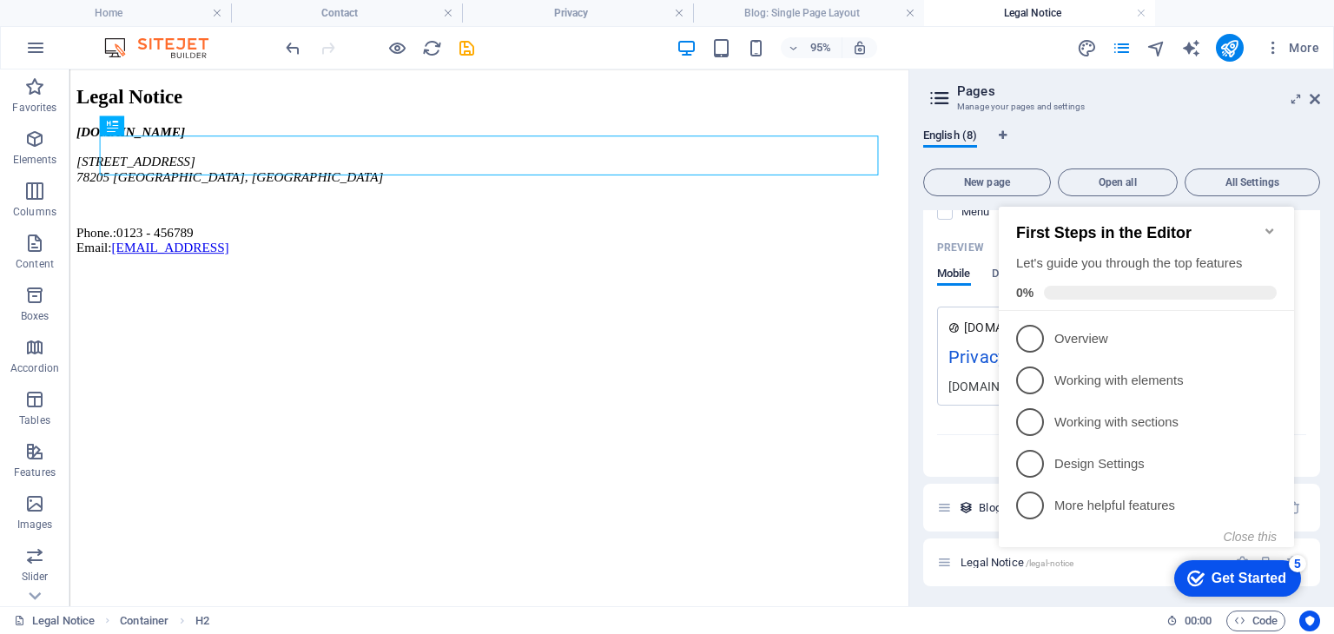
click at [1261, 226] on h2 "First Steps in the Editor" at bounding box center [1146, 233] width 261 height 18
click at [1269, 224] on icon "Minimize checklist" at bounding box center [1270, 231] width 14 height 14
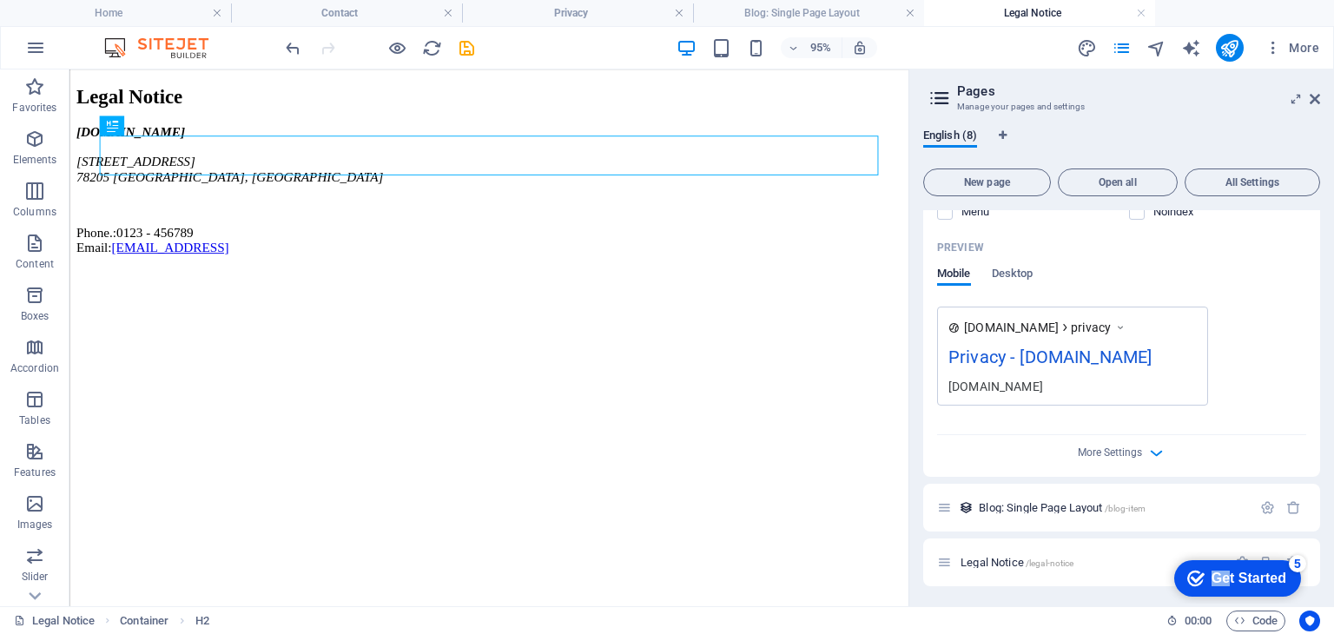
drag, startPoint x: 1395, startPoint y: 950, endPoint x: 1119, endPoint y: 454, distance: 567.8
click at [1161, 552] on html "checkmark Get Started 5 First Steps in the Editor Let's guide you through the t…" at bounding box center [1235, 578] width 148 height 52
drag, startPoint x: 1068, startPoint y: 561, endPoint x: 1035, endPoint y: 552, distance: 33.5
click at [1069, 506] on div "Home / Book Club /book-club Books /books About /about Contact /contact Privacy …" at bounding box center [1121, 47] width 397 height 1078
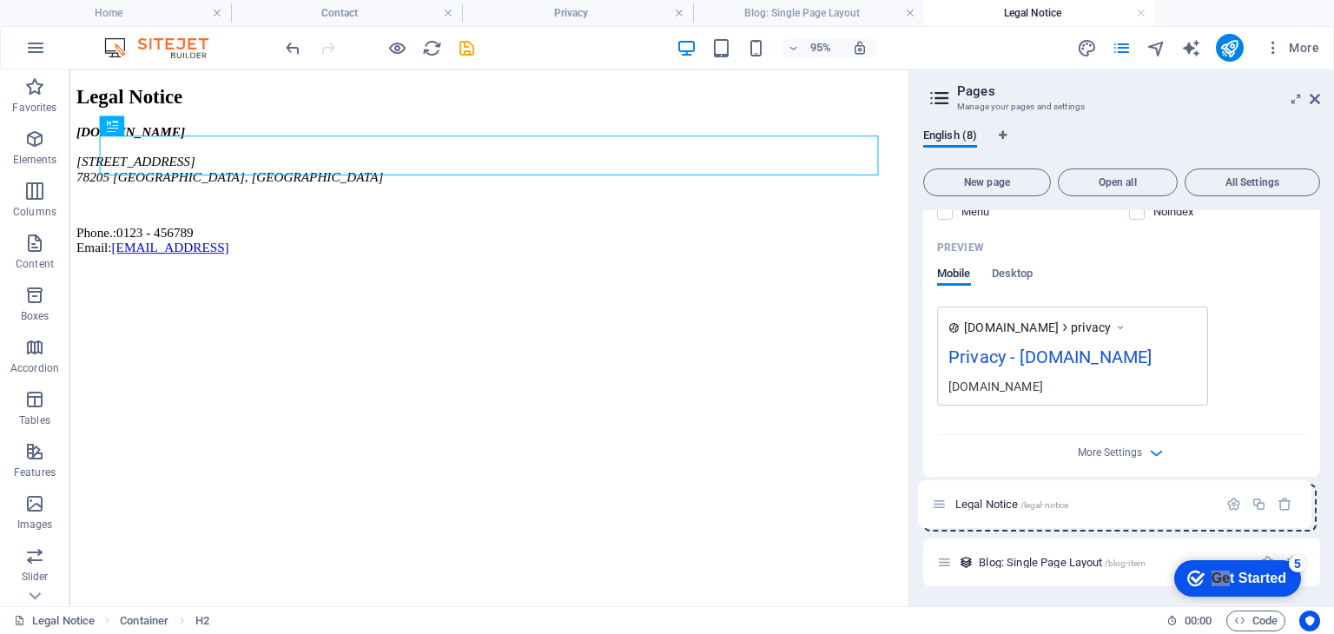
drag, startPoint x: 938, startPoint y: 563, endPoint x: 935, endPoint y: 499, distance: 64.4
click at [935, 499] on div "Home / Book Club /book-club Books /books About /about Contact /contact Privacy …" at bounding box center [1121, 47] width 397 height 1078
click at [1237, 510] on icon "button" at bounding box center [1242, 507] width 15 height 15
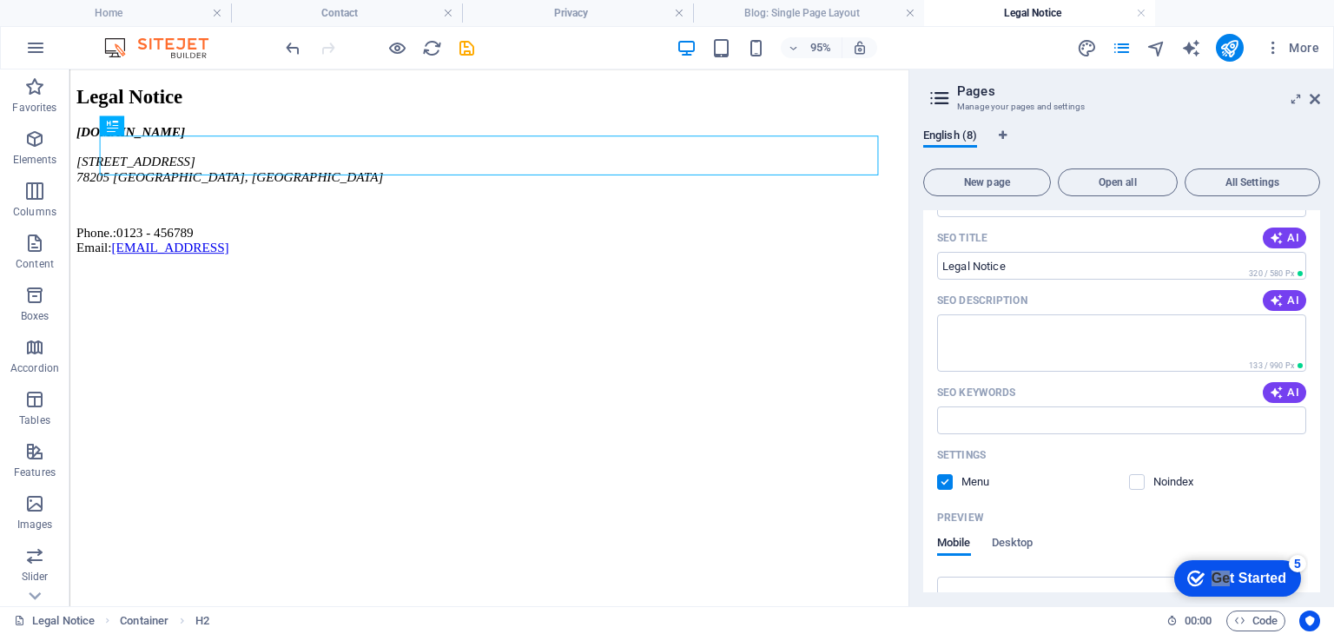
scroll to position [1136, 0]
click at [943, 479] on label at bounding box center [945, 481] width 16 height 16
click at [0, 0] on input "checkbox" at bounding box center [0, 0] width 0 height 0
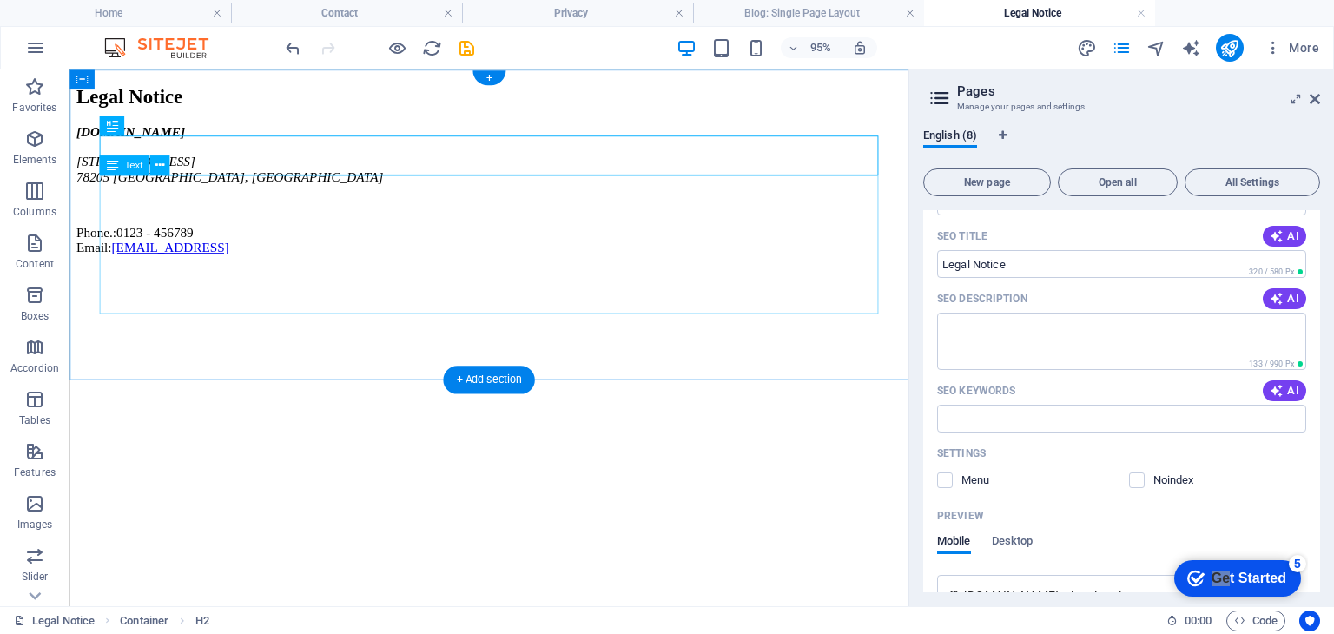
click at [245, 255] on div "[DOMAIN_NAME] [STREET_ADDRESS] Phone.: 0123 - 456789 Email: [EMAIL_ADDRESS]" at bounding box center [511, 196] width 870 height 137
click at [108, 228] on div "[DOMAIN_NAME] [STREET_ADDRESS] Phone.: 0123 - 456789 Email: [EMAIL_ADDRESS]" at bounding box center [511, 196] width 870 height 137
click at [116, 235] on div "[DOMAIN_NAME] [STREET_ADDRESS] Phone.: 0123 - 456789 Email: [EMAIL_ADDRESS]" at bounding box center [511, 196] width 870 height 137
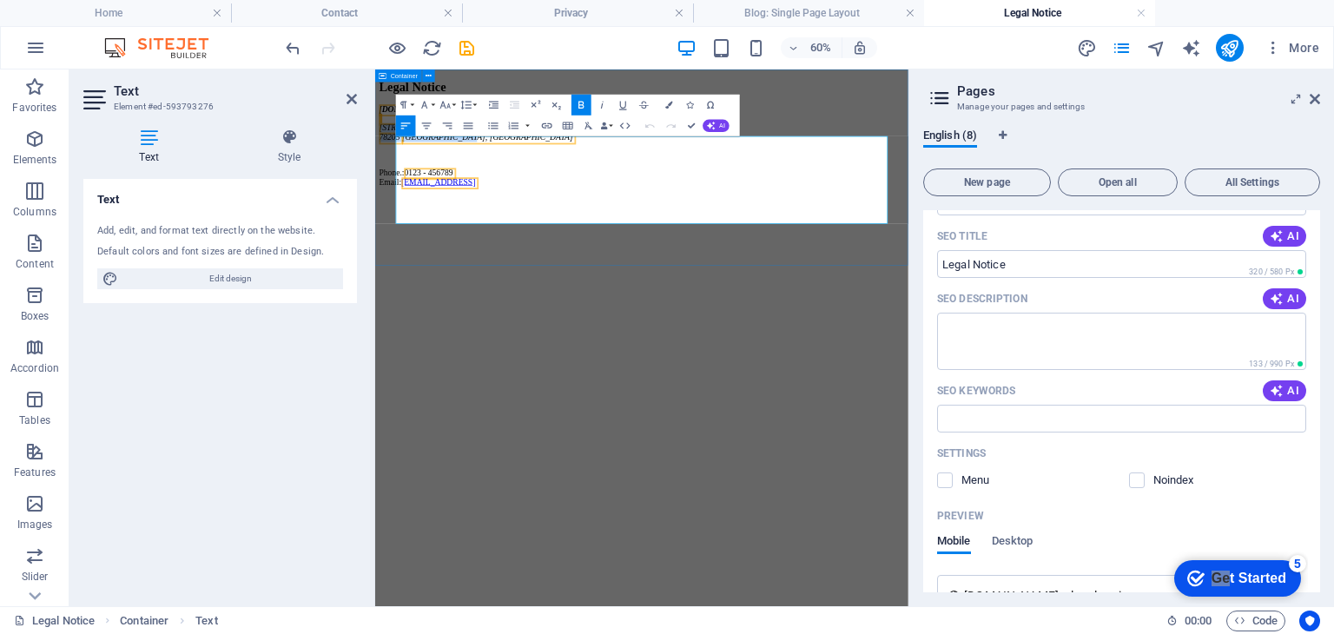
drag, startPoint x: 553, startPoint y: 261, endPoint x: 405, endPoint y: 233, distance: 151.1
click at [405, 233] on div "Legal Notice [DOMAIN_NAME] [STREET_ADDRESS] Phone.: 0123 - 456789 Email: [EMAIL…" at bounding box center [819, 176] width 875 height 178
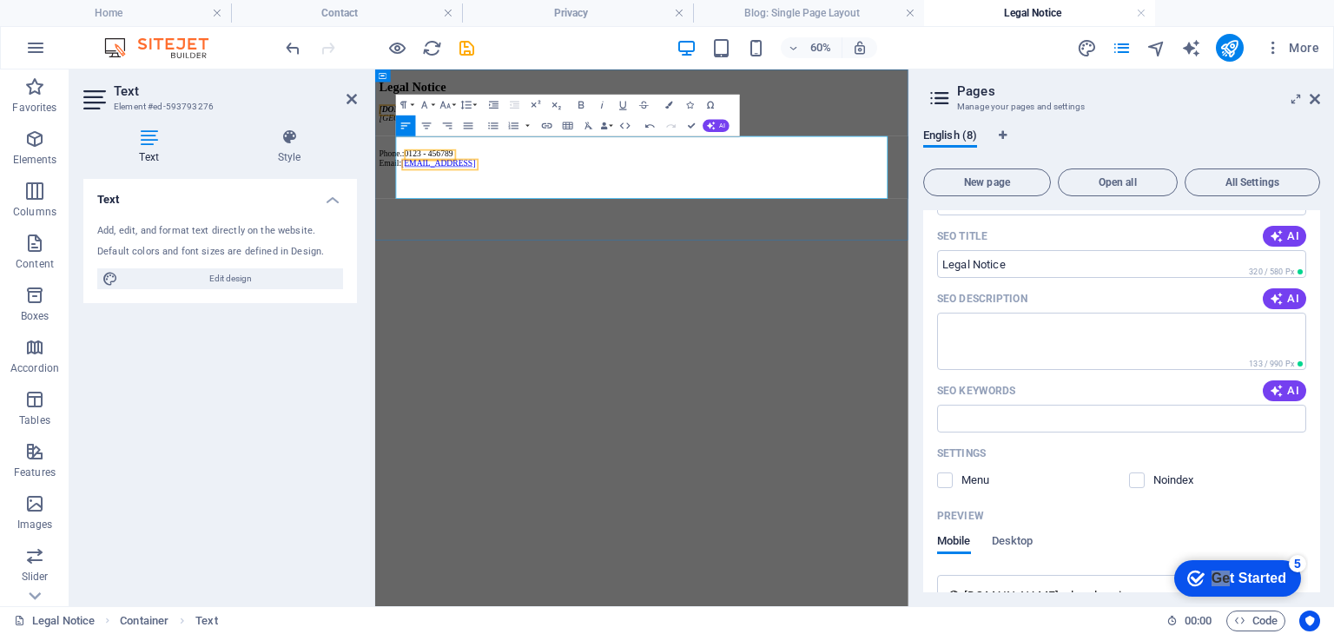
click at [505, 217] on span "0123 - 456789" at bounding box center [464, 209] width 81 height 15
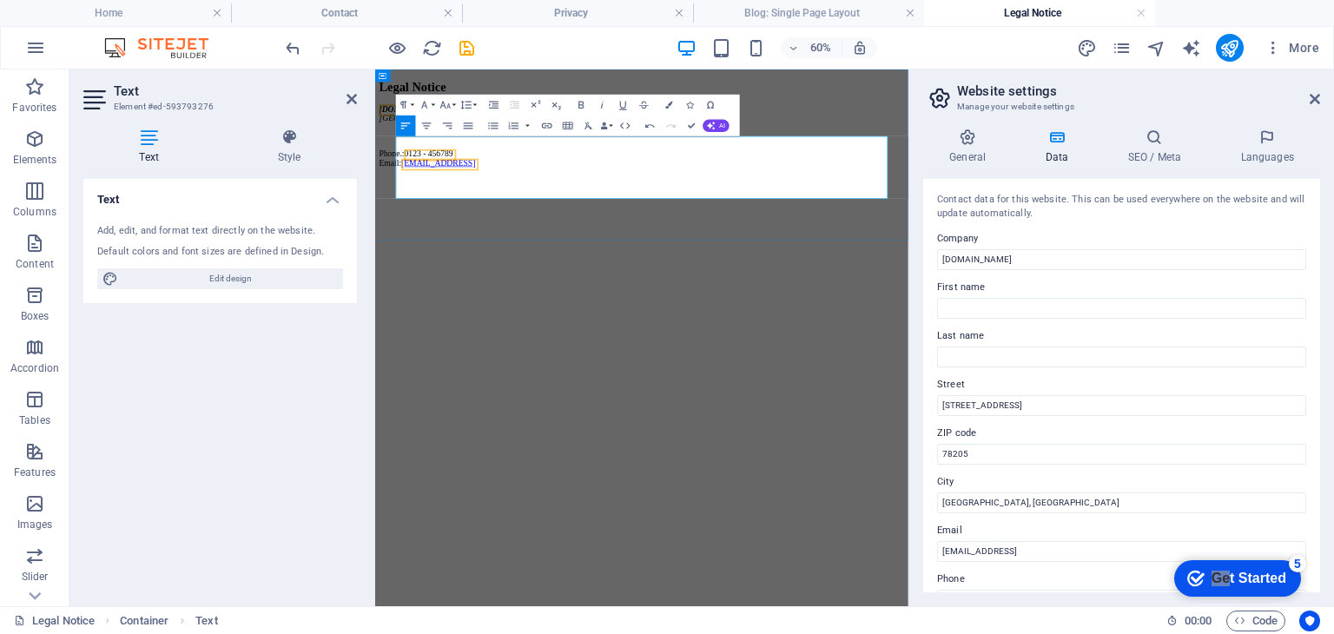
click at [505, 217] on span "0123 - 456789" at bounding box center [464, 209] width 81 height 15
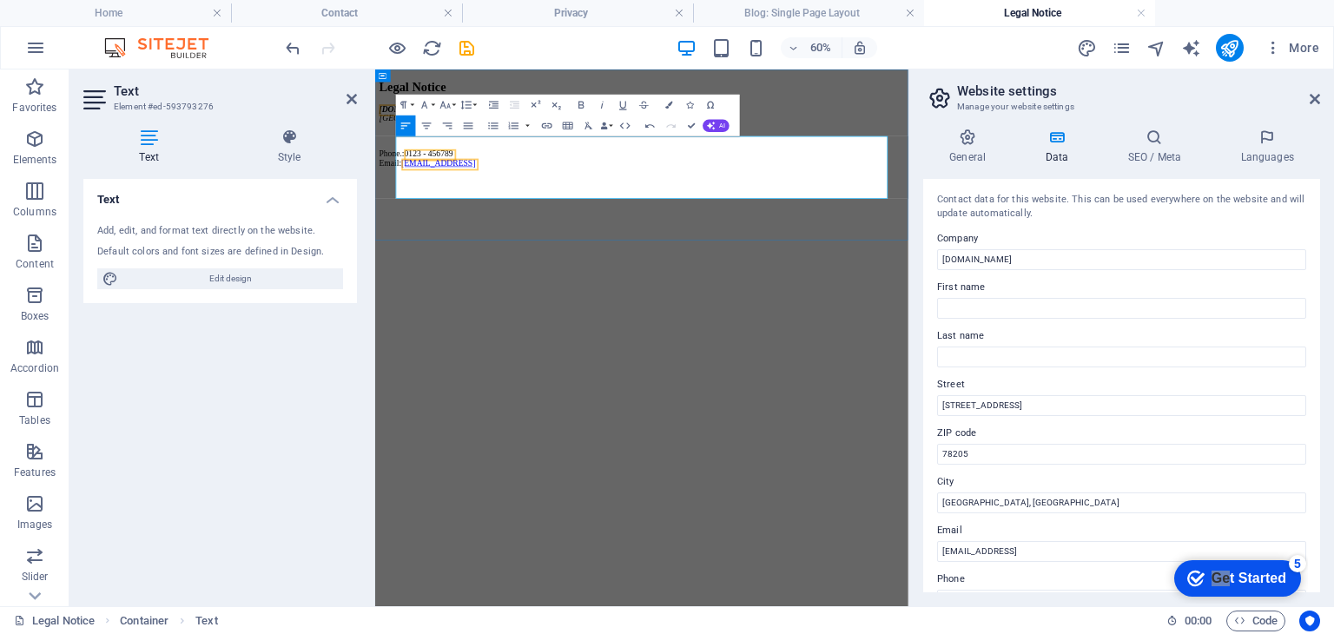
drag, startPoint x: 750, startPoint y: 282, endPoint x: 450, endPoint y: 271, distance: 299.9
click at [450, 234] on p "Phone.: 0123 - 456789 Email: [EMAIL_ADDRESS]" at bounding box center [819, 217] width 875 height 31
drag, startPoint x: 545, startPoint y: 251, endPoint x: 453, endPoint y: 254, distance: 91.2
click at [453, 234] on p "Phone.: 0123 - 456789 Email: [EMAIL_ADDRESS][DOMAIN_NAME] l" at bounding box center [819, 217] width 875 height 31
click at [835, 248] on html "Legal Notice [DOMAIN_NAME] [GEOGRAPHIC_DATA] Phone. Email: [EMAIL_ADDRESS][DOMA…" at bounding box center [819, 158] width 889 height 178
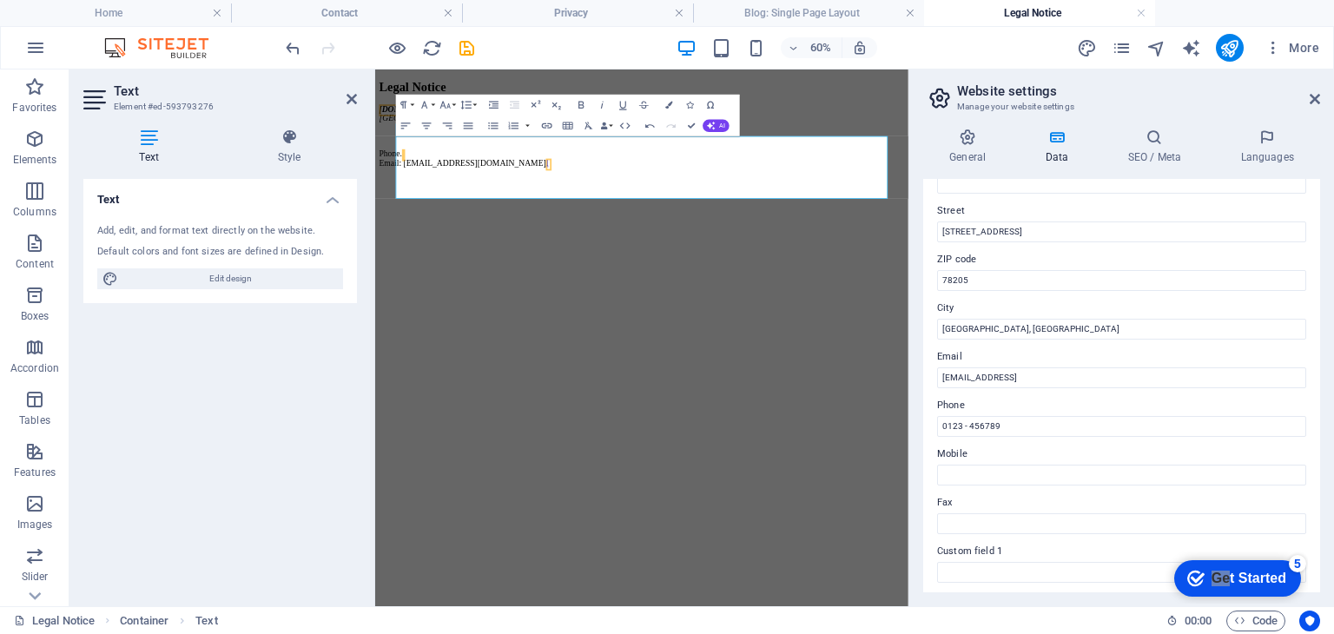
scroll to position [87, 0]
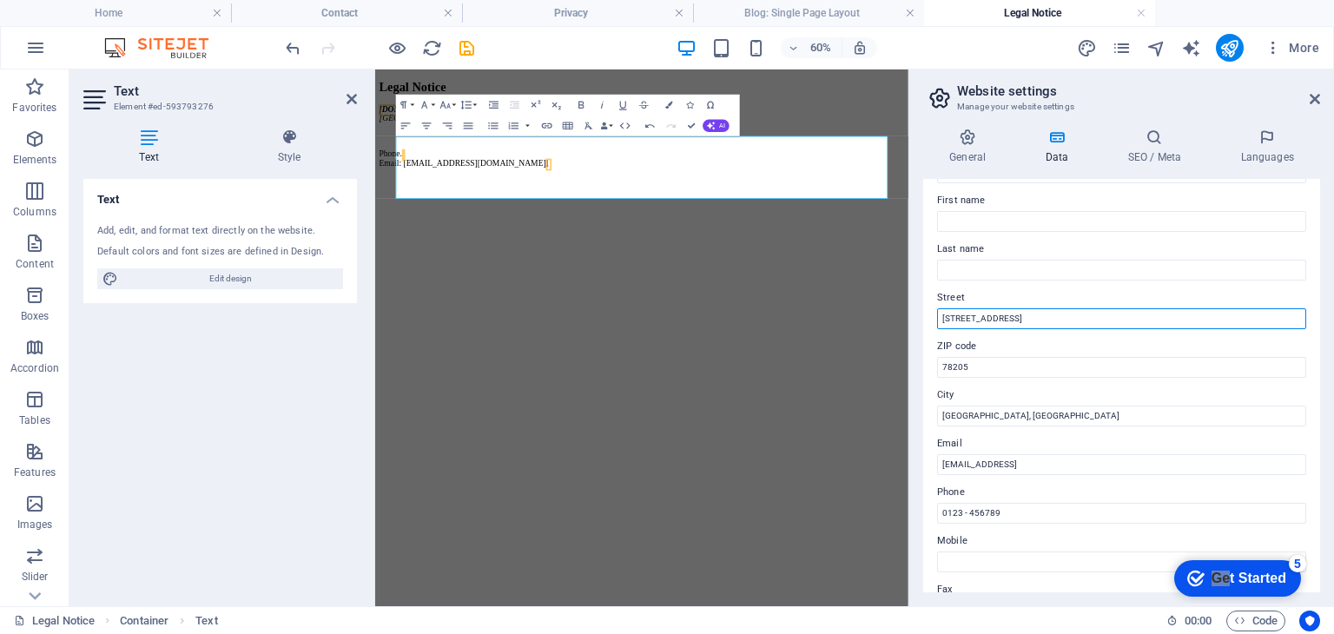
drag, startPoint x: 1021, startPoint y: 317, endPoint x: 938, endPoint y: 314, distance: 82.6
click at [938, 314] on input "[STREET_ADDRESS]" at bounding box center [1121, 318] width 369 height 21
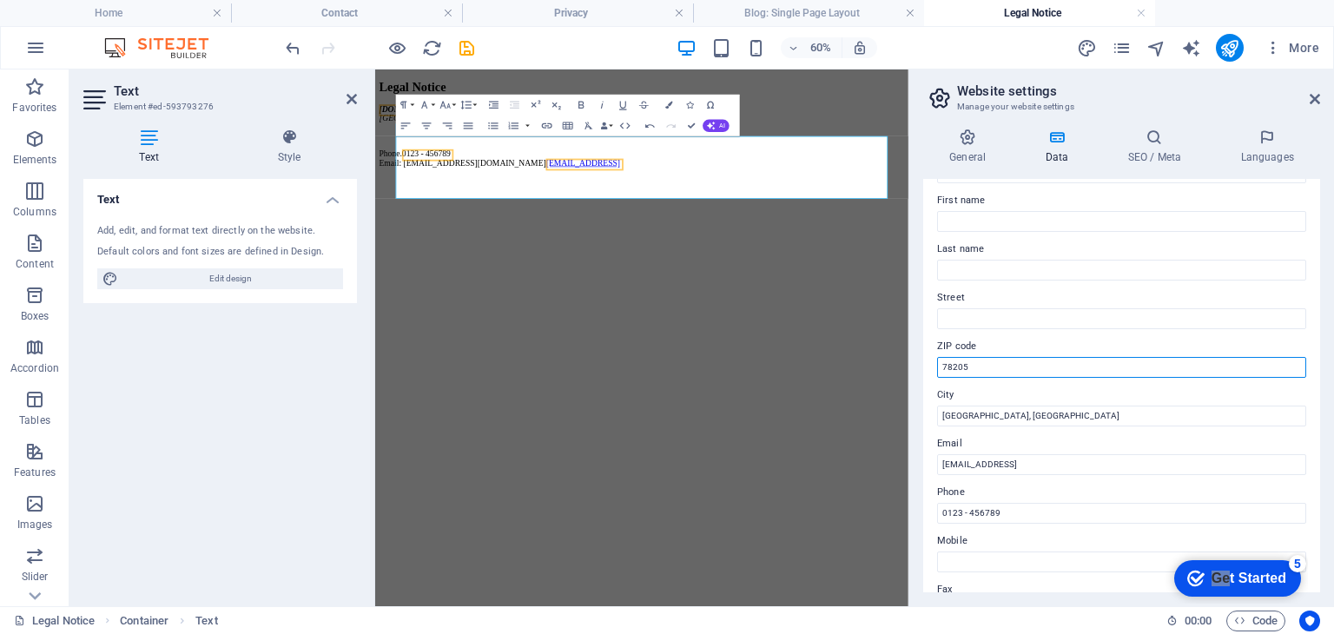
drag, startPoint x: 983, startPoint y: 361, endPoint x: 912, endPoint y: 370, distance: 71.9
click at [912, 370] on aside "Website settings Manage your website settings General Data SEO / Meta Languages…" at bounding box center [1122, 337] width 426 height 537
type input "55044"
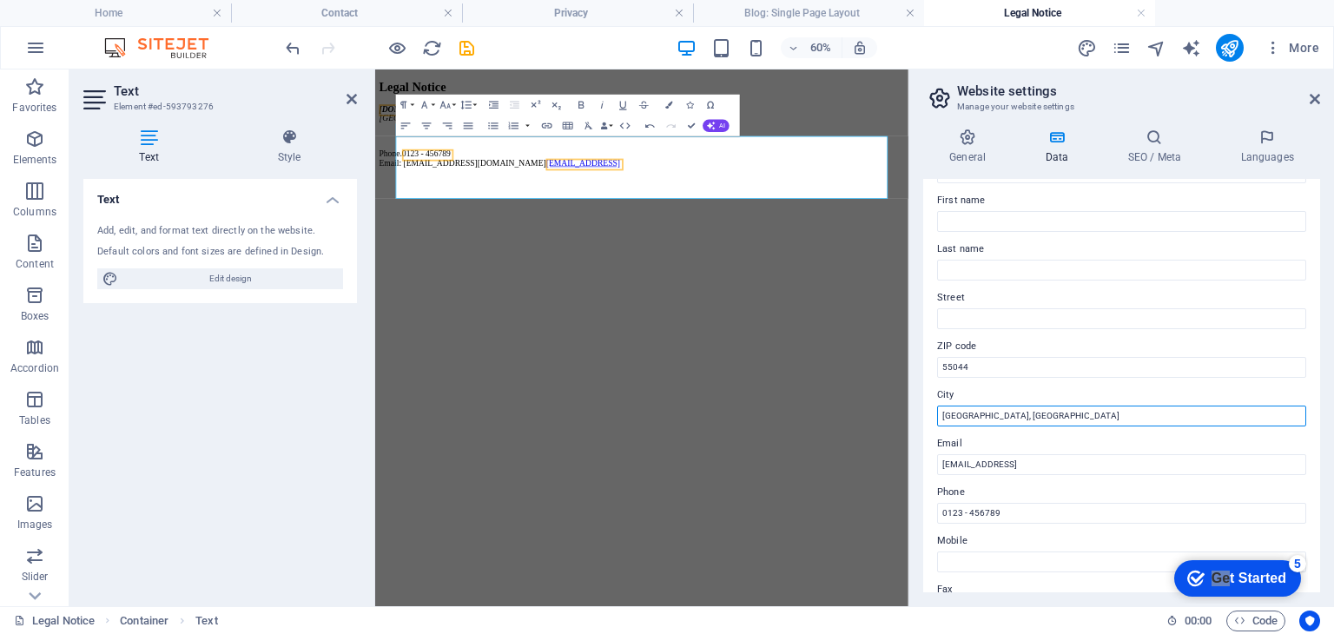
drag, startPoint x: 1028, startPoint y: 418, endPoint x: 926, endPoint y: 423, distance: 101.8
click at [926, 423] on div "Contact data for this website. This can be used everywhere on the website and w…" at bounding box center [1121, 385] width 397 height 413
type input "[GEOGRAPHIC_DATA], [GEOGRAPHIC_DATA]"
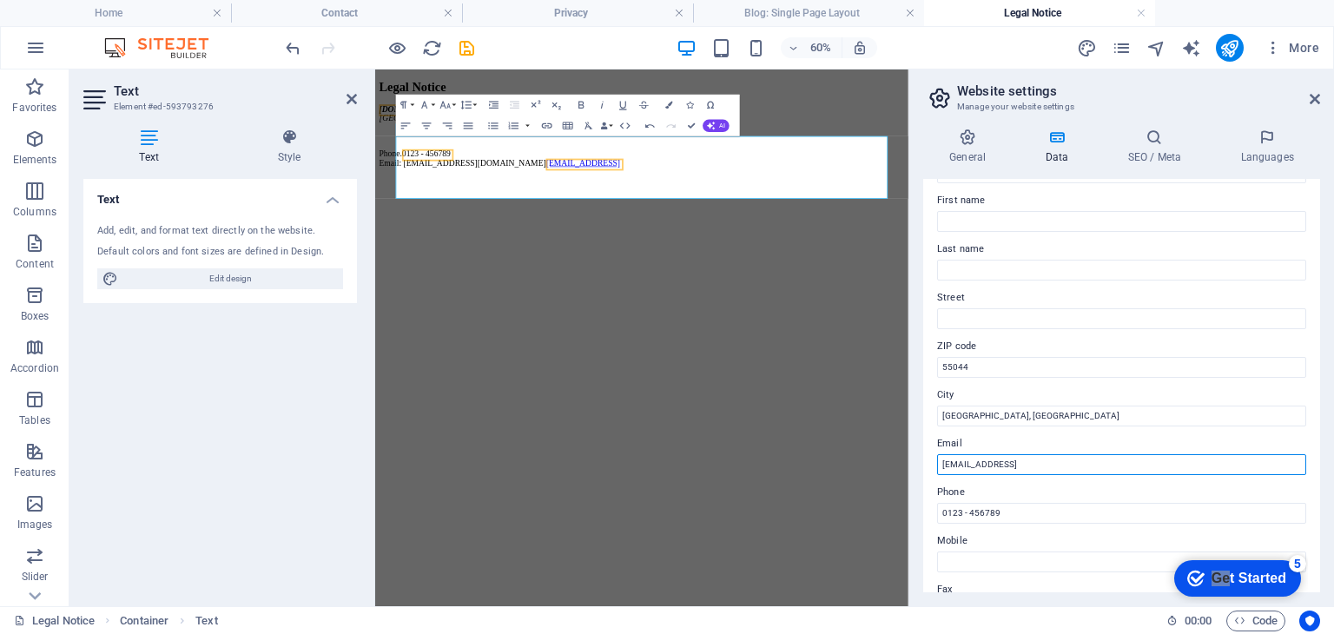
drag, startPoint x: 1181, startPoint y: 463, endPoint x: 914, endPoint y: 463, distance: 266.7
click at [914, 463] on div "General Data SEO / Meta Languages Website name [DOMAIN_NAME] Logo Drag files he…" at bounding box center [1122, 361] width 425 height 492
type input "[EMAIL_ADDRESS][DOMAIN_NAME]"
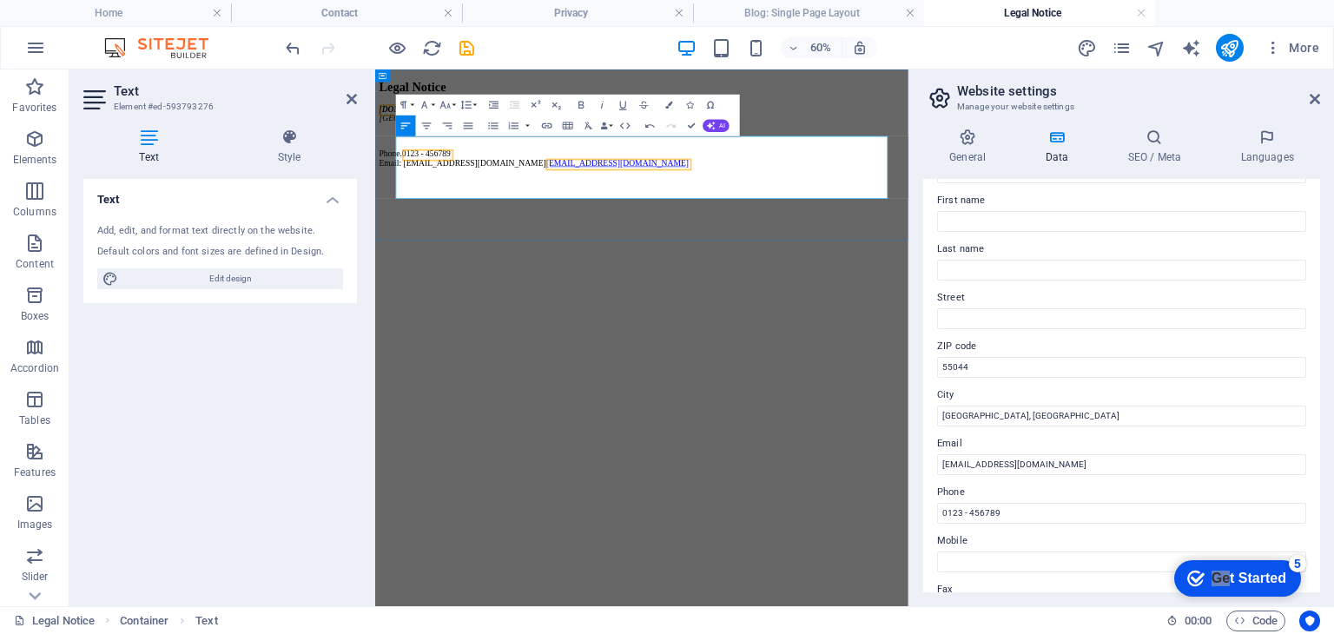
click at [585, 234] on p "Phone. 0123 - 456789 Email: [EMAIL_ADDRESS][DOMAIN_NAME] [EMAIL_ADDRESS][DOMAIN…" at bounding box center [819, 217] width 875 height 31
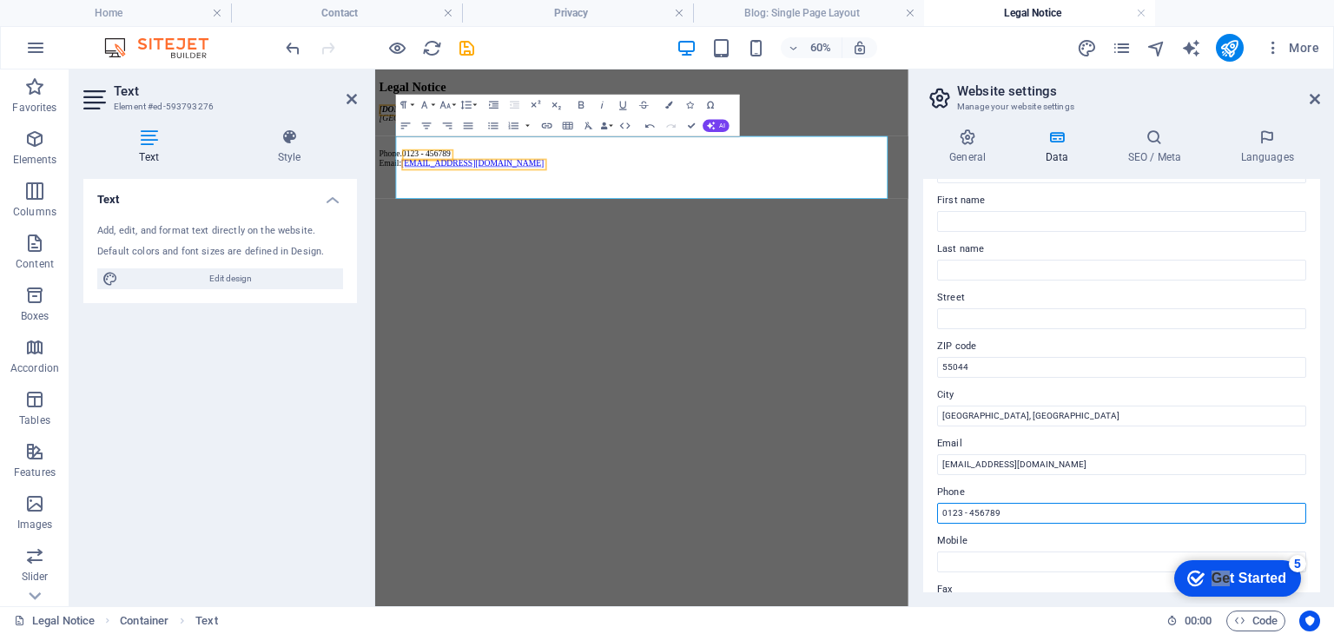
drag, startPoint x: 1011, startPoint y: 513, endPoint x: 910, endPoint y: 513, distance: 101.6
click at [922, 516] on div "General Data SEO / Meta Languages Website name [DOMAIN_NAME] Logo Drag files he…" at bounding box center [1122, 361] width 425 height 492
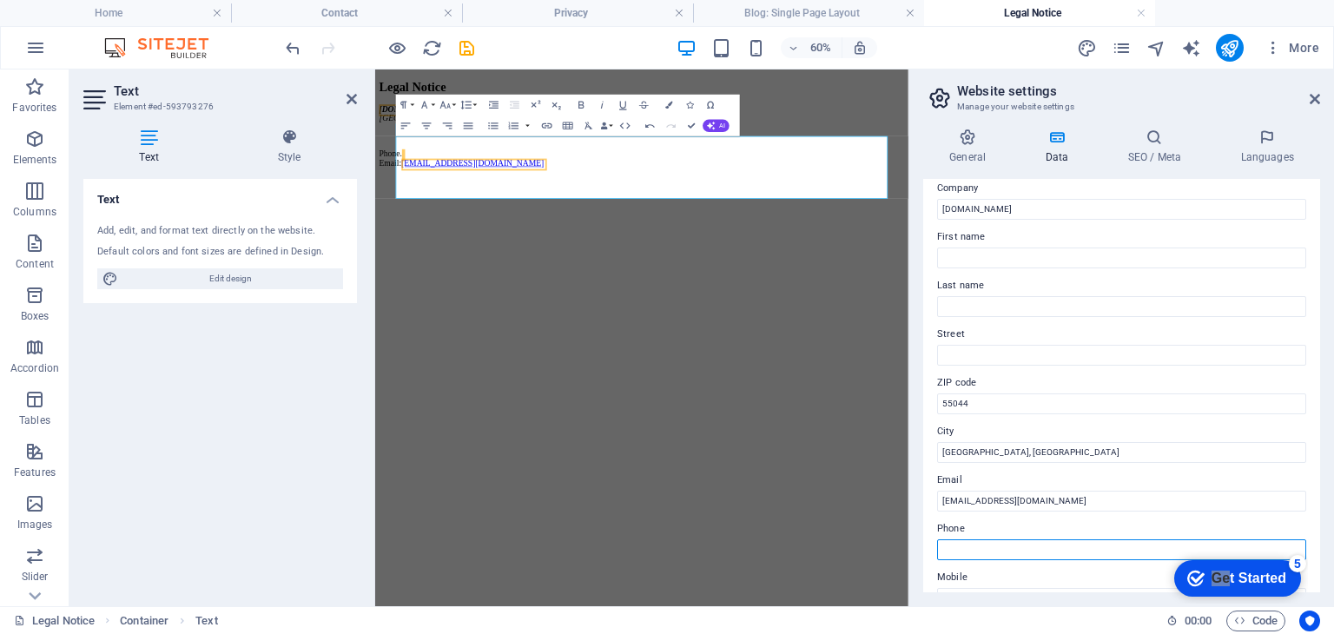
scroll to position [0, 0]
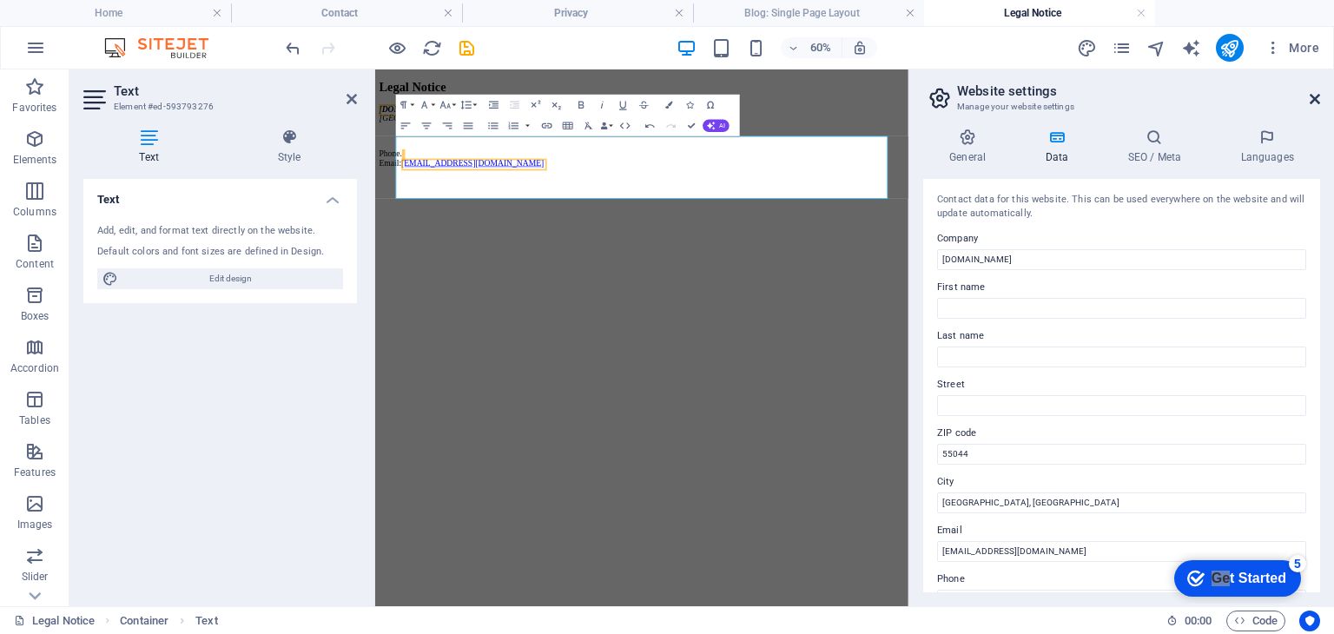
click at [1317, 95] on icon at bounding box center [1315, 99] width 10 height 14
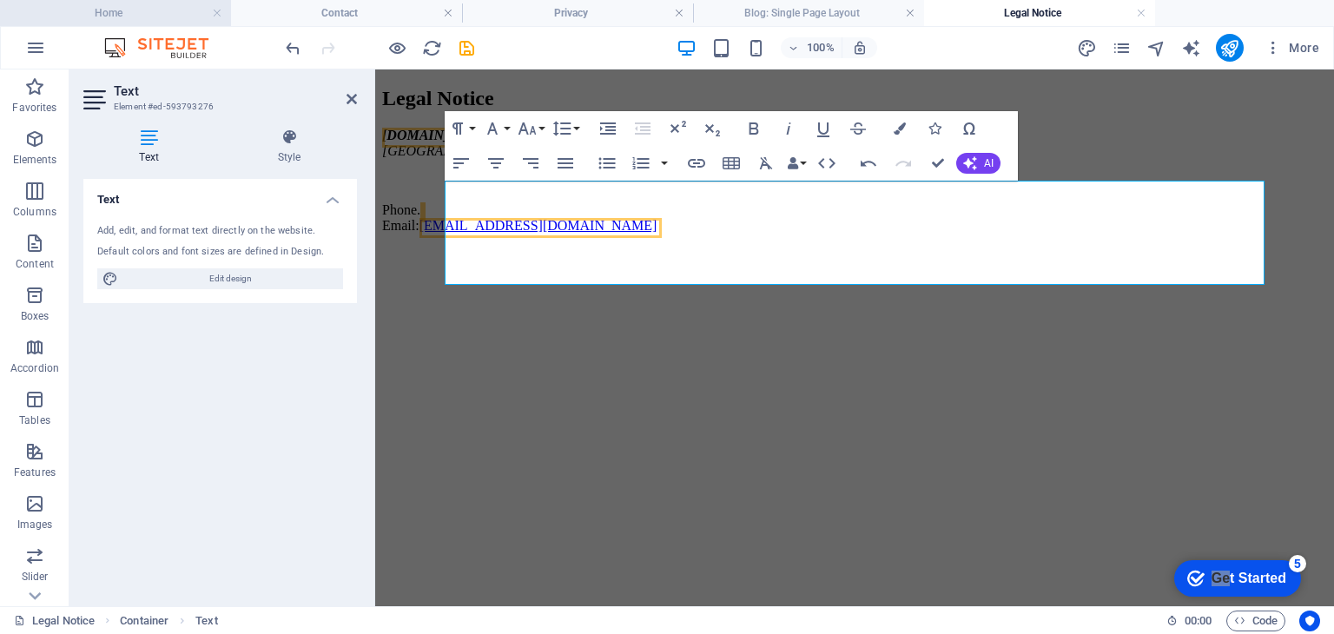
click at [146, 10] on h4 "Home" at bounding box center [115, 12] width 231 height 19
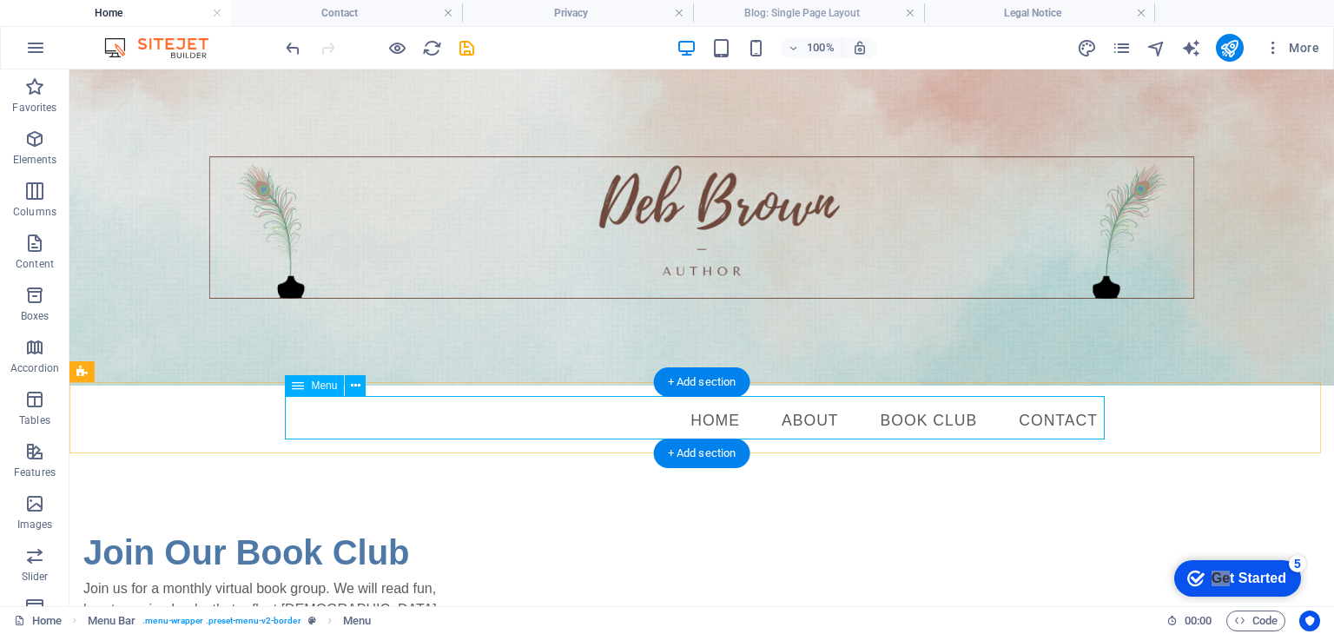
click at [355, 407] on nav "Home About Book Club Contact" at bounding box center [702, 421] width 820 height 43
select select
select select "3"
select select
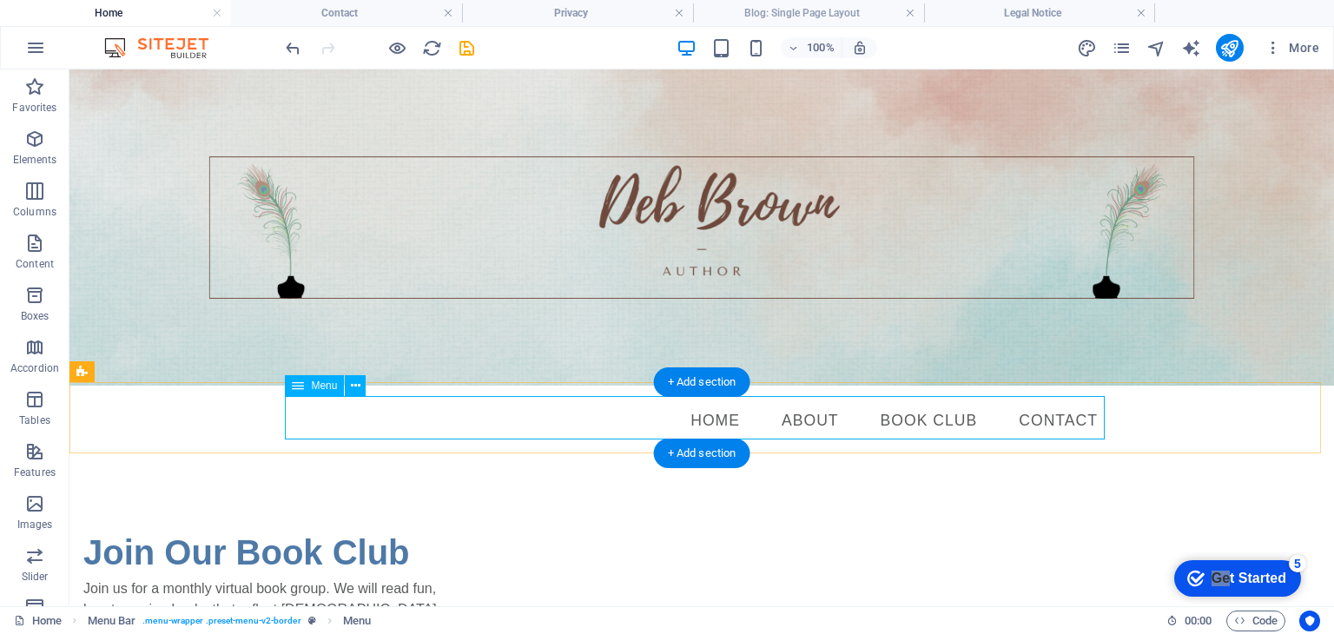
select select "1"
select select
select select "4"
select select
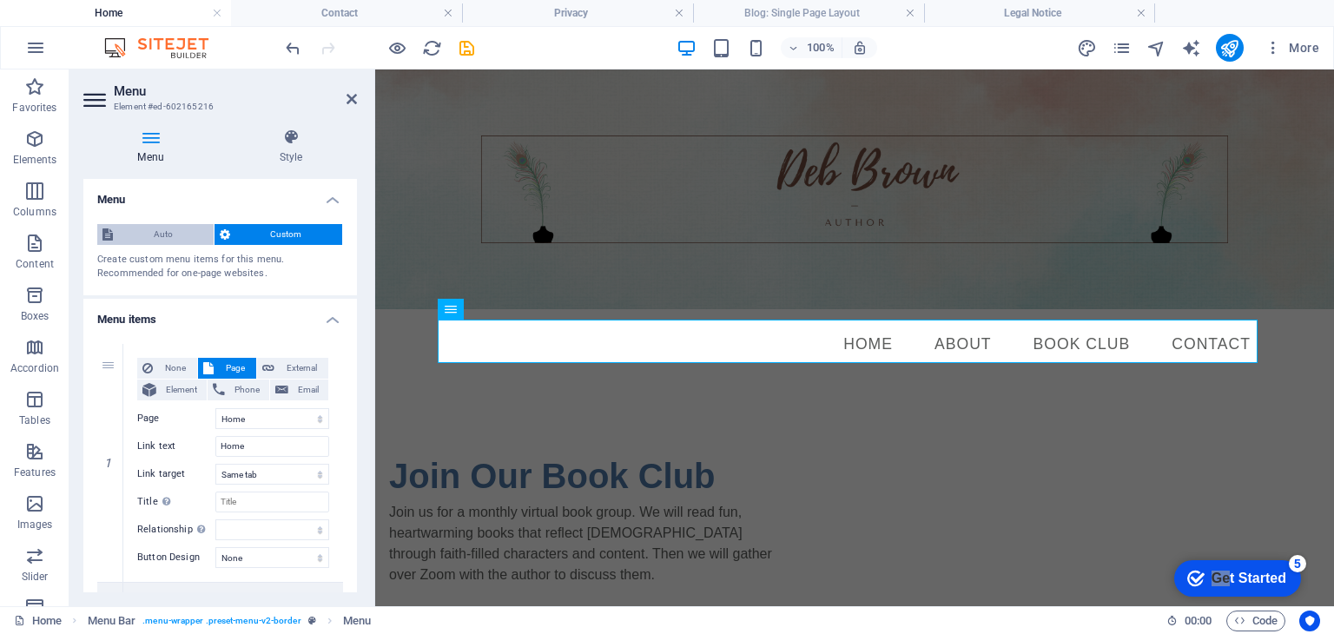
click at [163, 241] on span "Auto" at bounding box center [163, 234] width 90 height 21
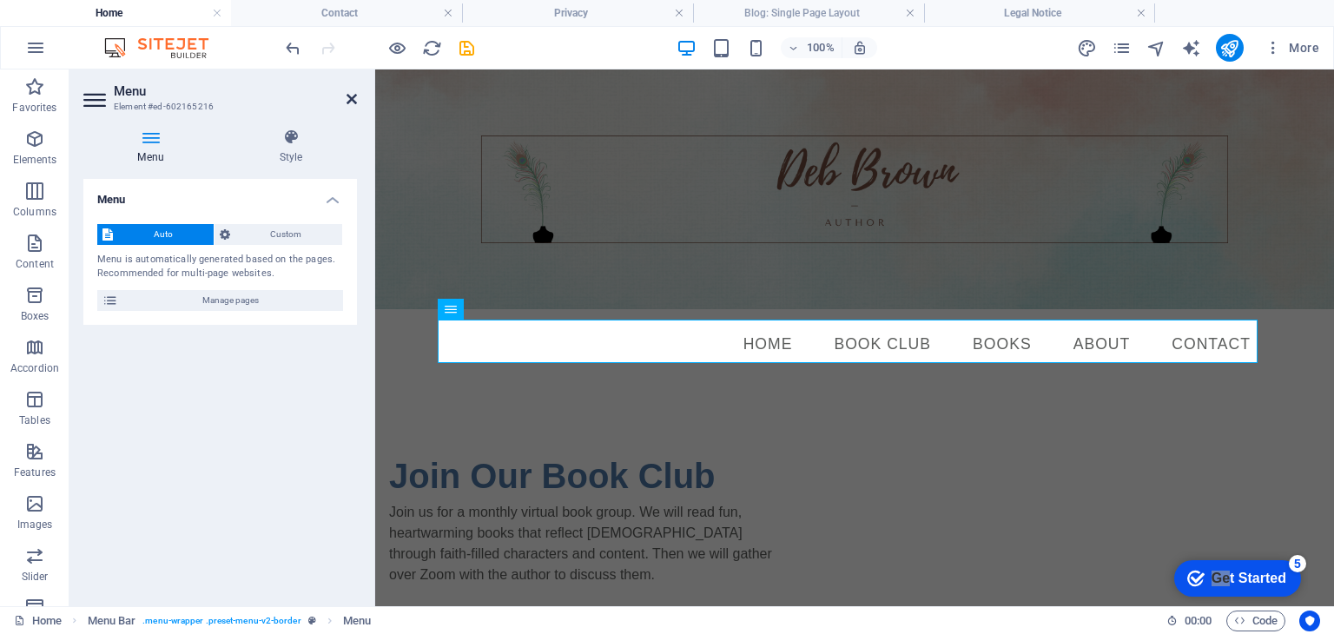
click at [352, 95] on icon at bounding box center [352, 99] width 10 height 14
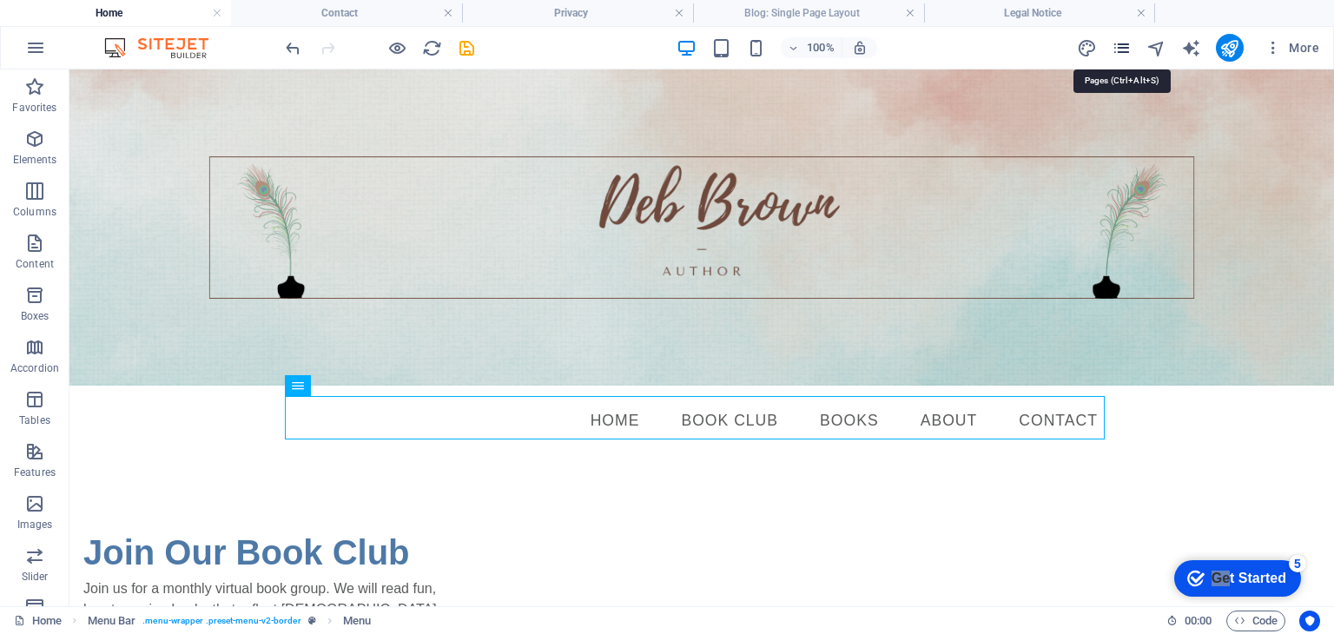
click at [1124, 46] on icon "pages" at bounding box center [1122, 48] width 20 height 20
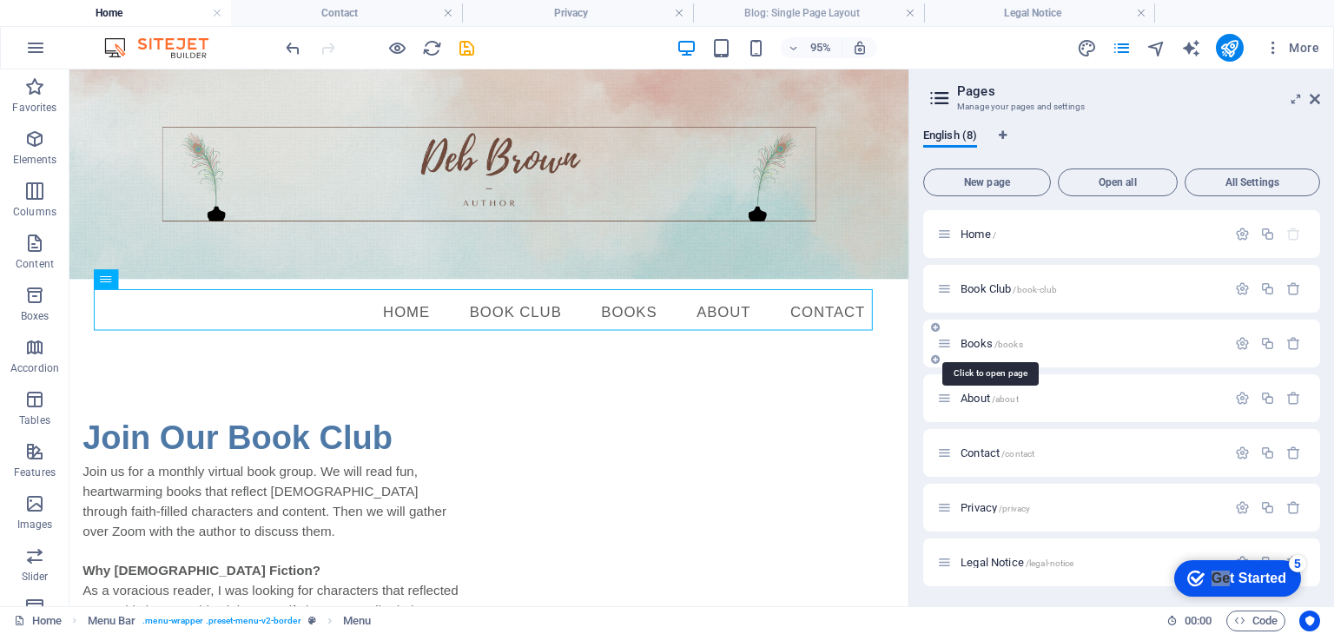
click at [982, 342] on span "Books /books" at bounding box center [992, 343] width 63 height 13
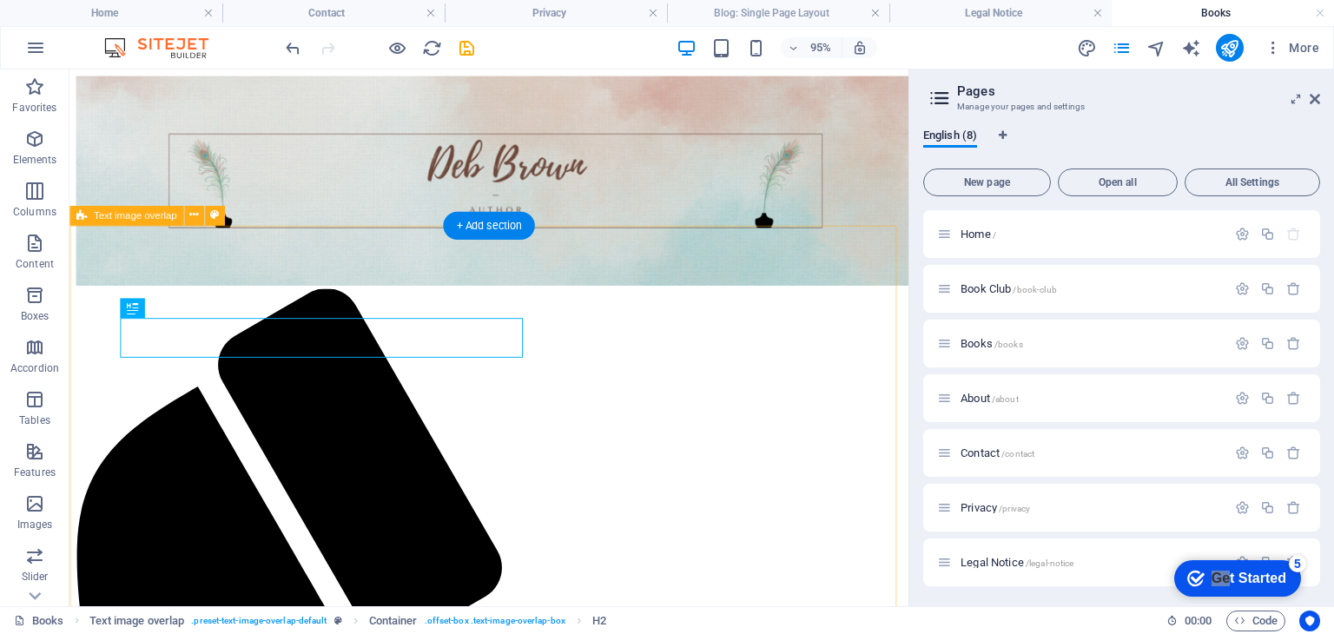
scroll to position [576, 0]
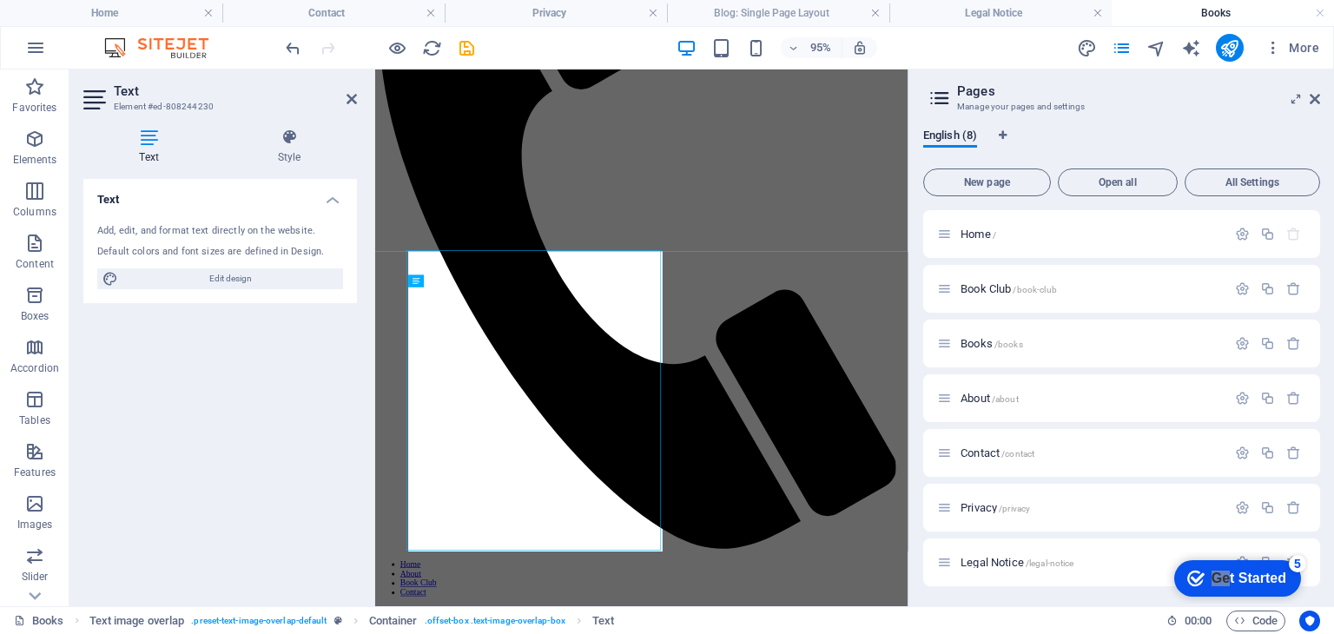
scroll to position [577, 0]
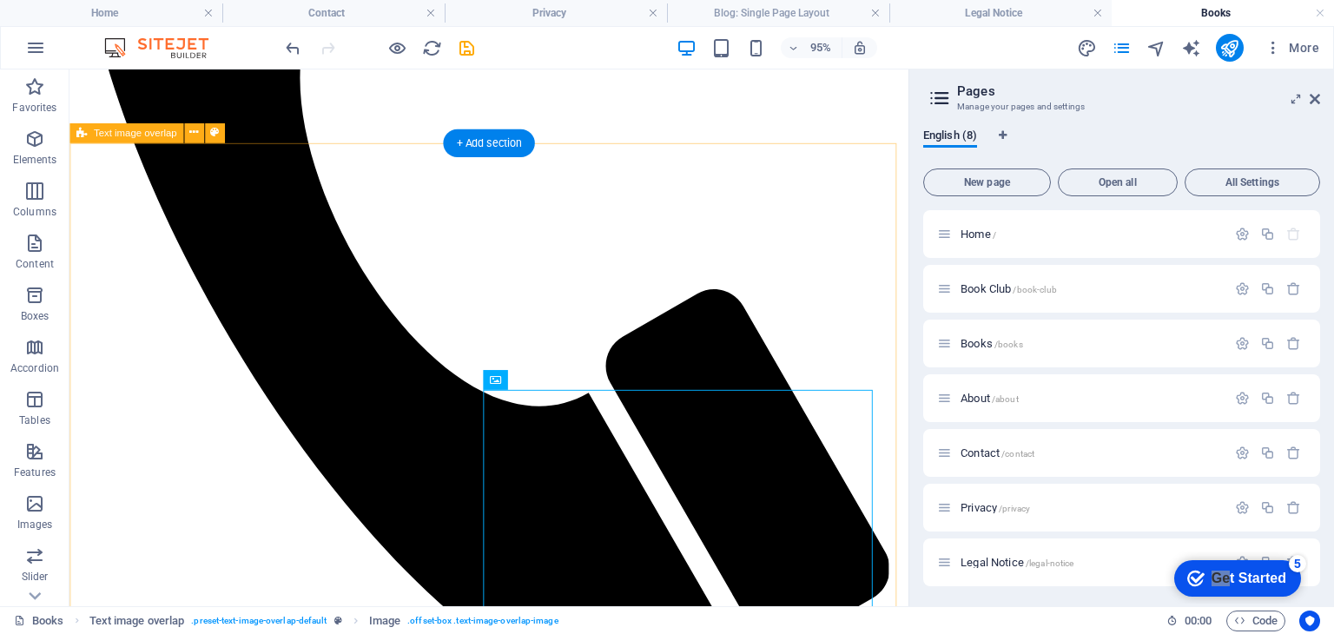
scroll to position [750, 0]
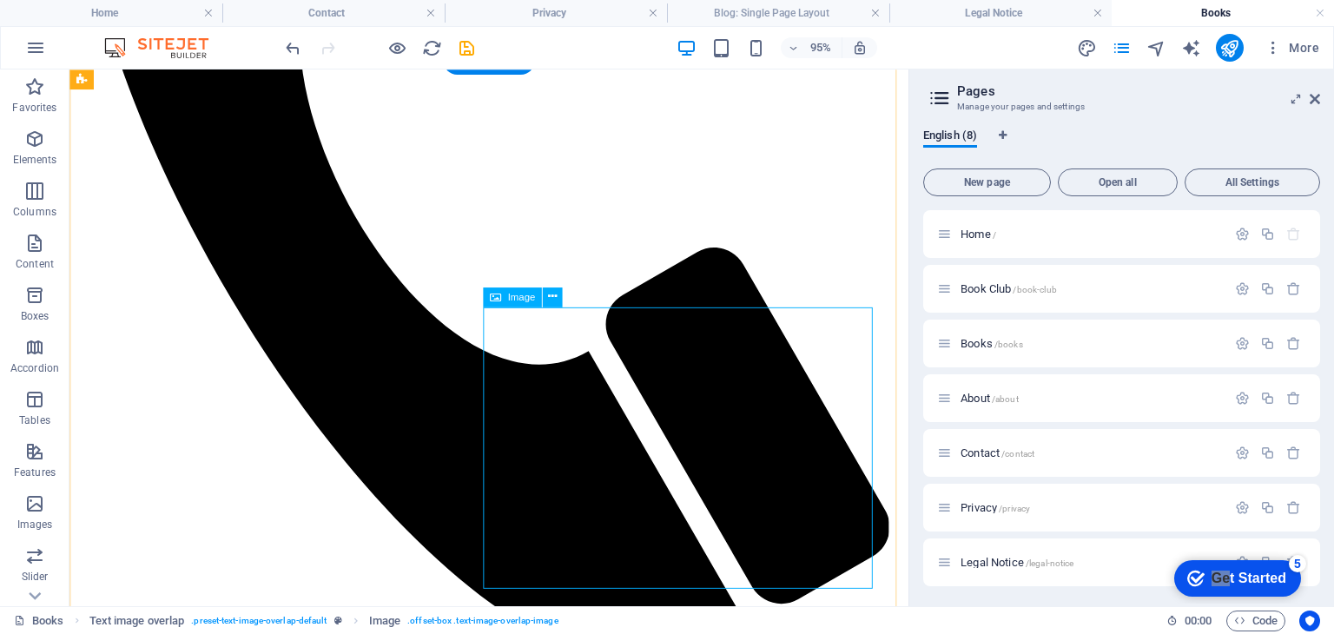
select select "%"
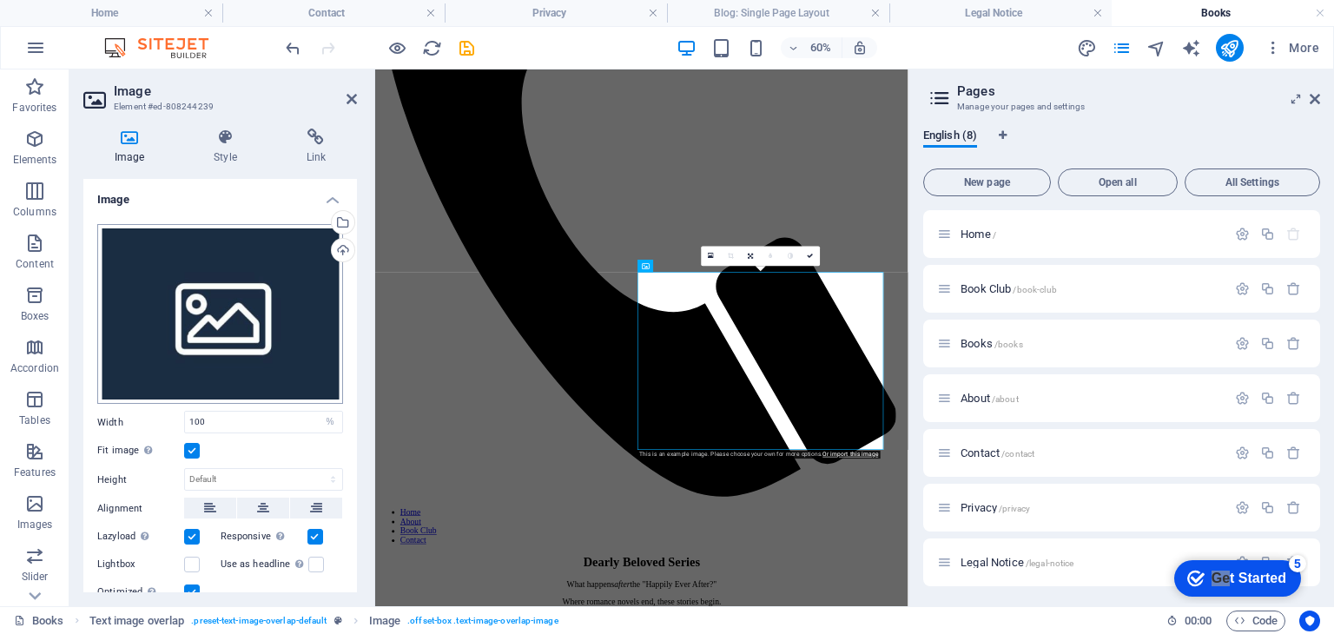
scroll to position [0, 0]
click at [177, 299] on div "Drag files here, click to choose files or select files from Files or our free s…" at bounding box center [220, 314] width 246 height 181
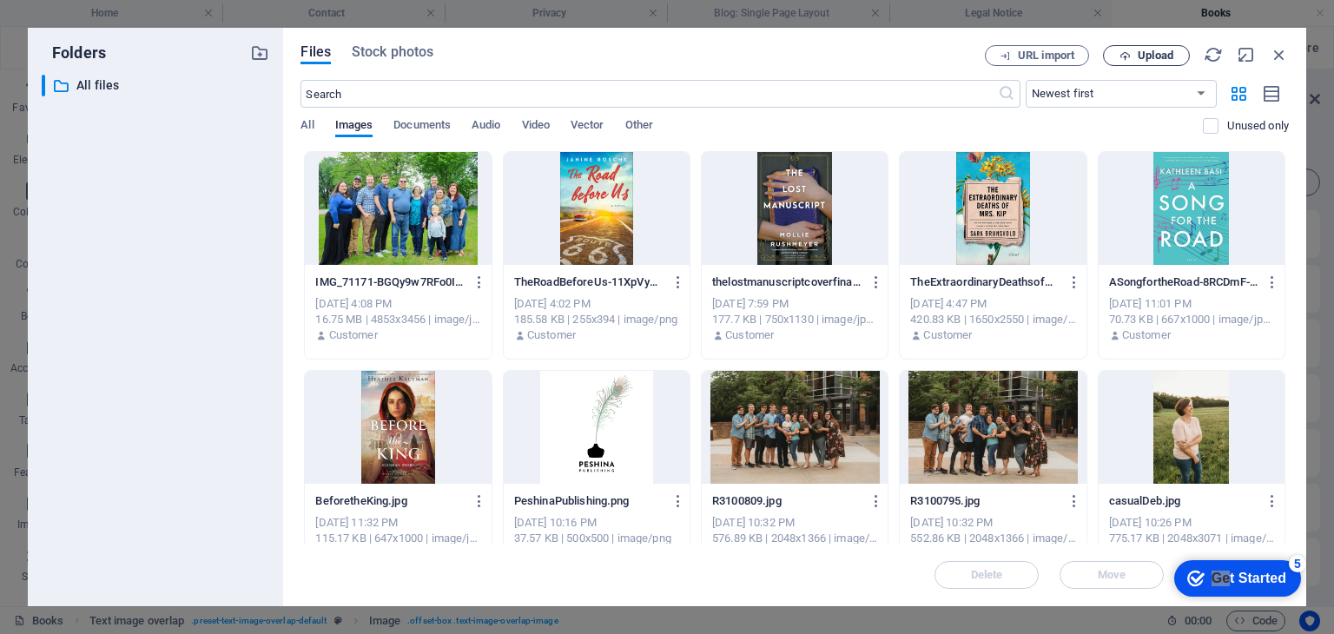
click at [1148, 50] on span "Upload" at bounding box center [1156, 55] width 36 height 10
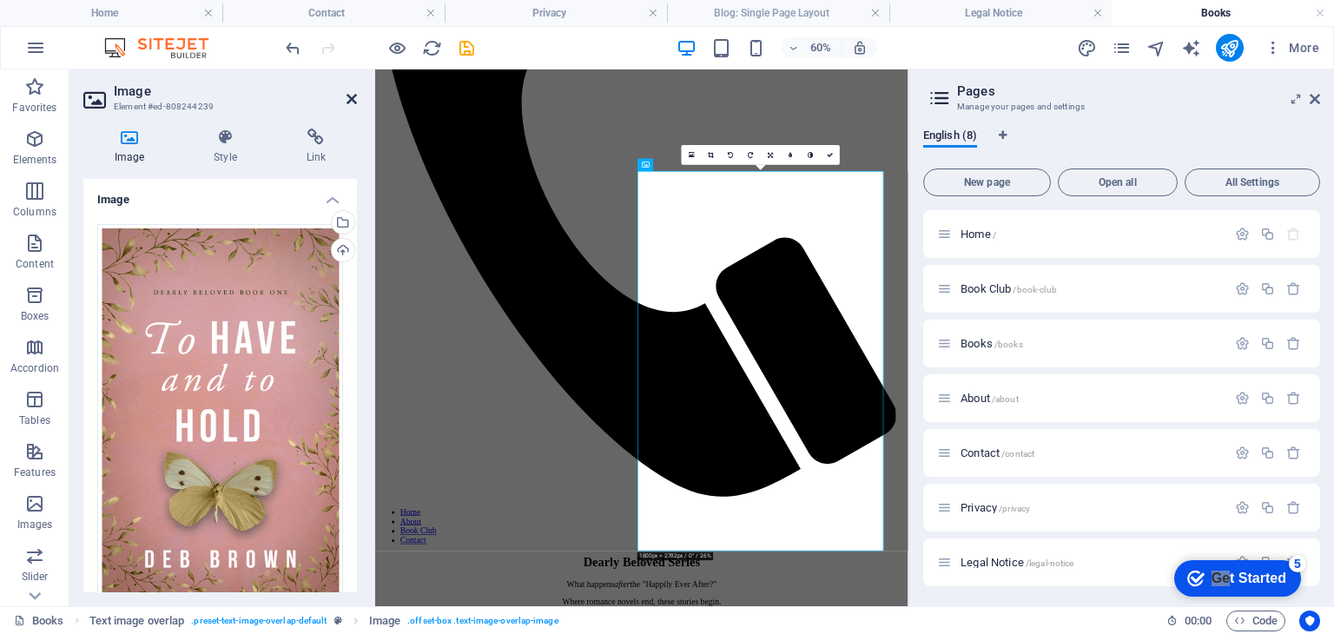
click at [347, 98] on icon at bounding box center [352, 99] width 10 height 14
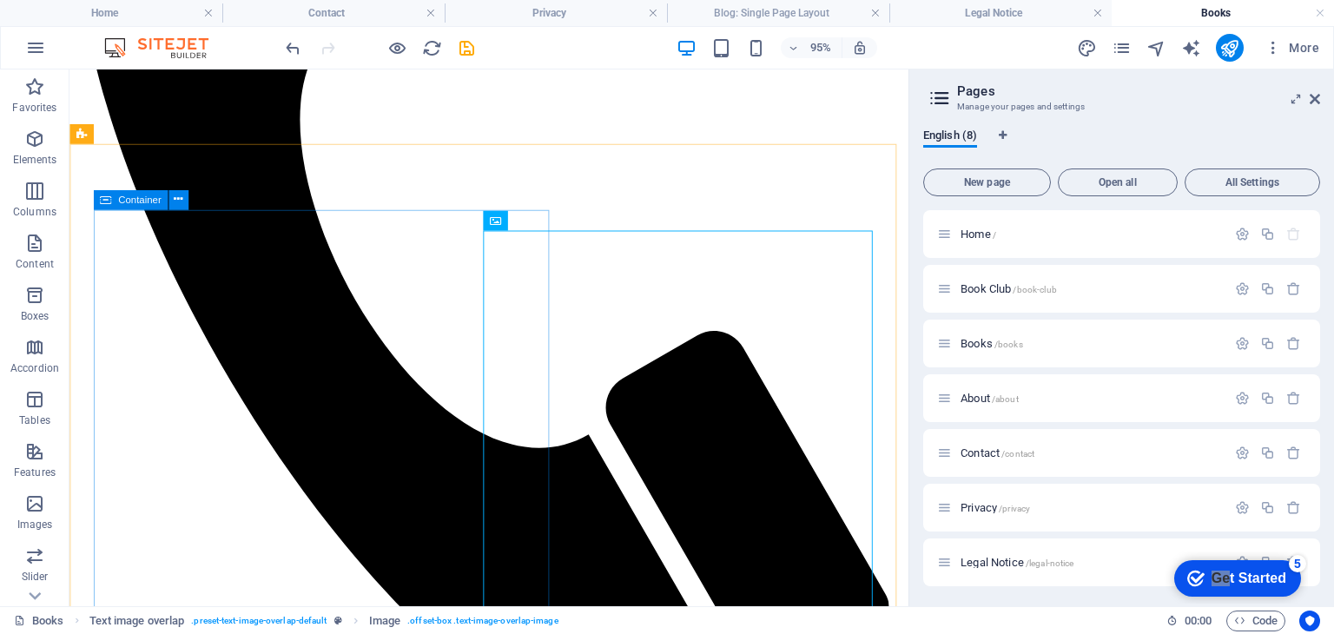
click at [131, 198] on span "Container" at bounding box center [139, 200] width 43 height 10
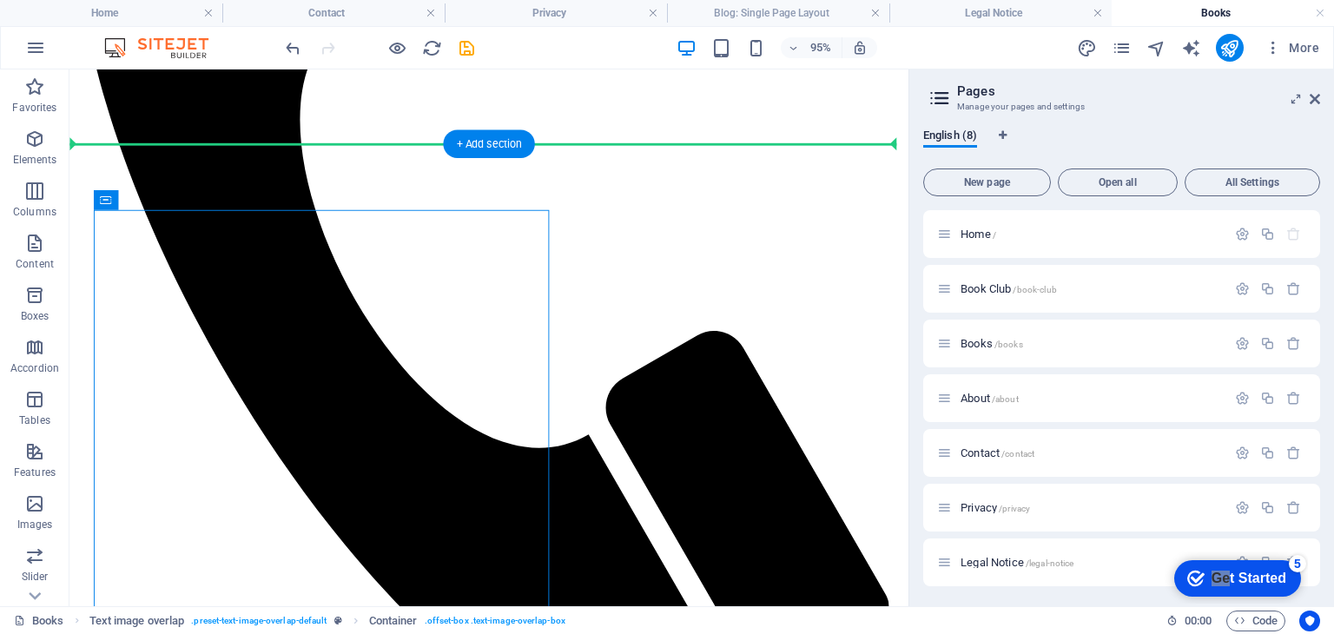
drag, startPoint x: 201, startPoint y: 268, endPoint x: 134, endPoint y: 206, distance: 91.0
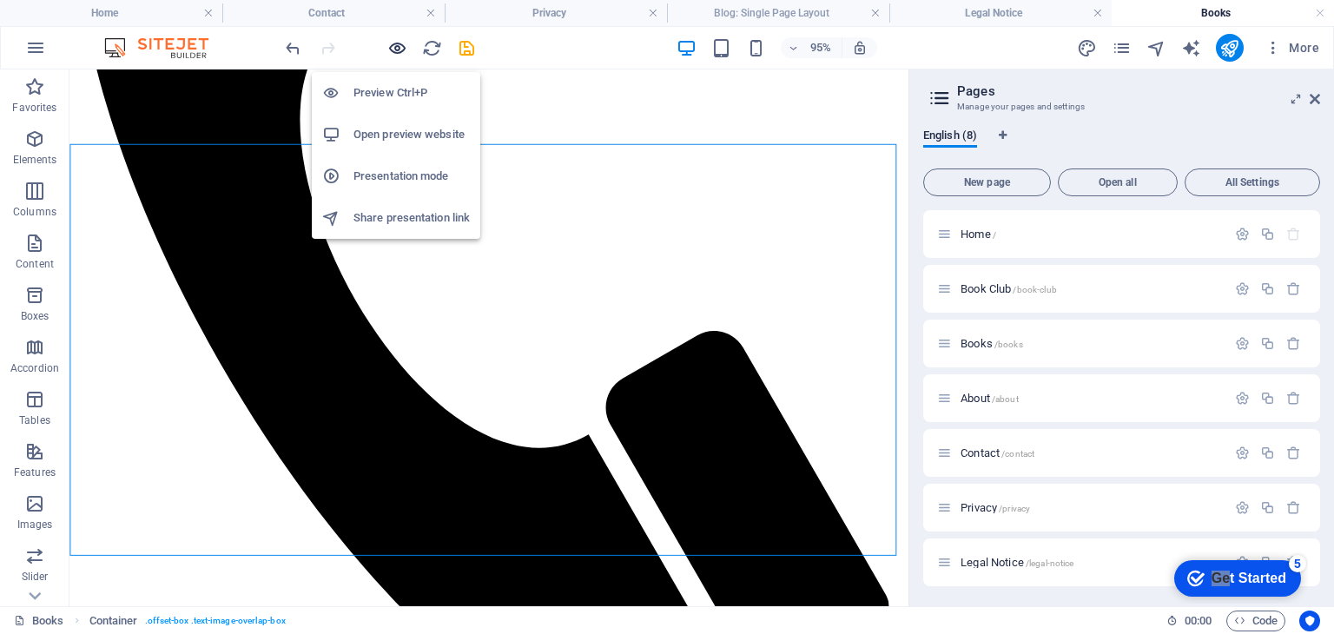
click at [394, 50] on icon "button" at bounding box center [397, 48] width 20 height 20
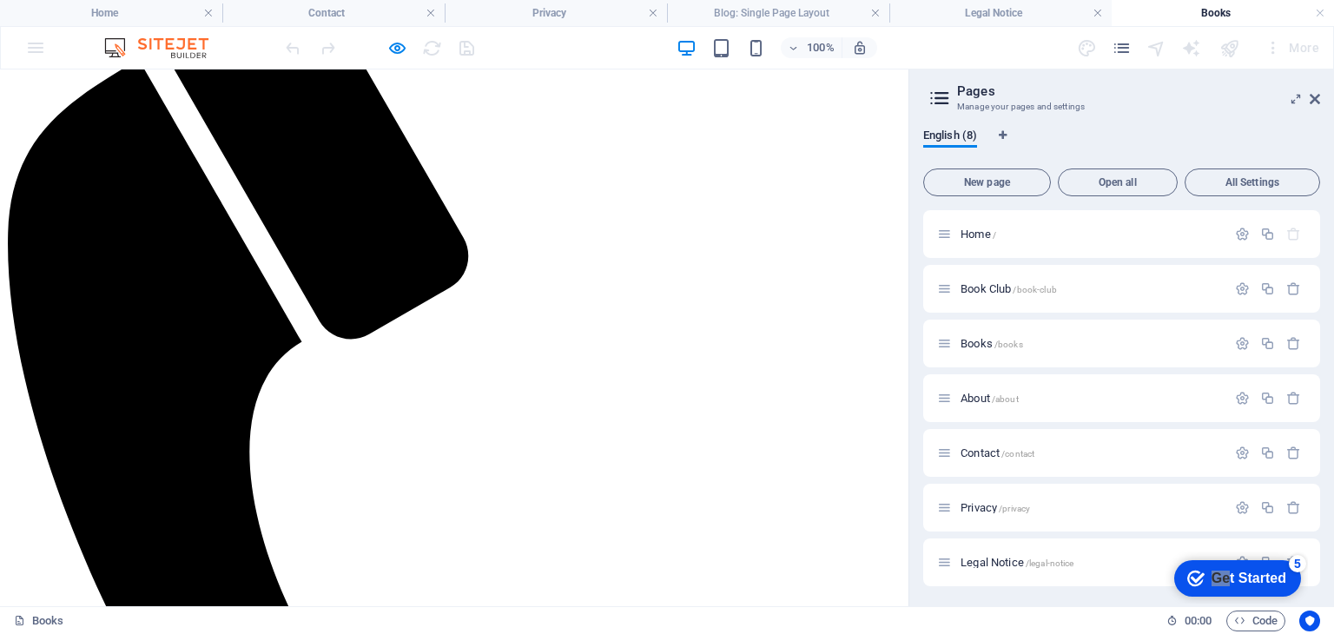
scroll to position [267, 0]
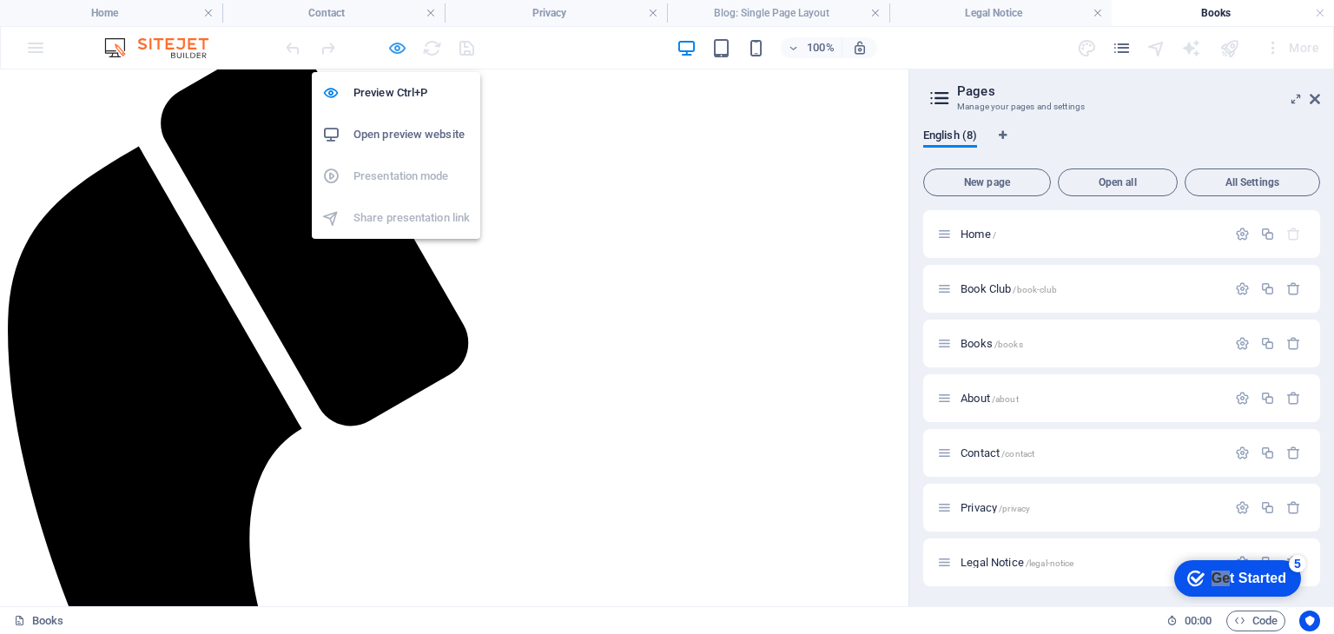
click at [389, 50] on icon "button" at bounding box center [397, 48] width 20 height 20
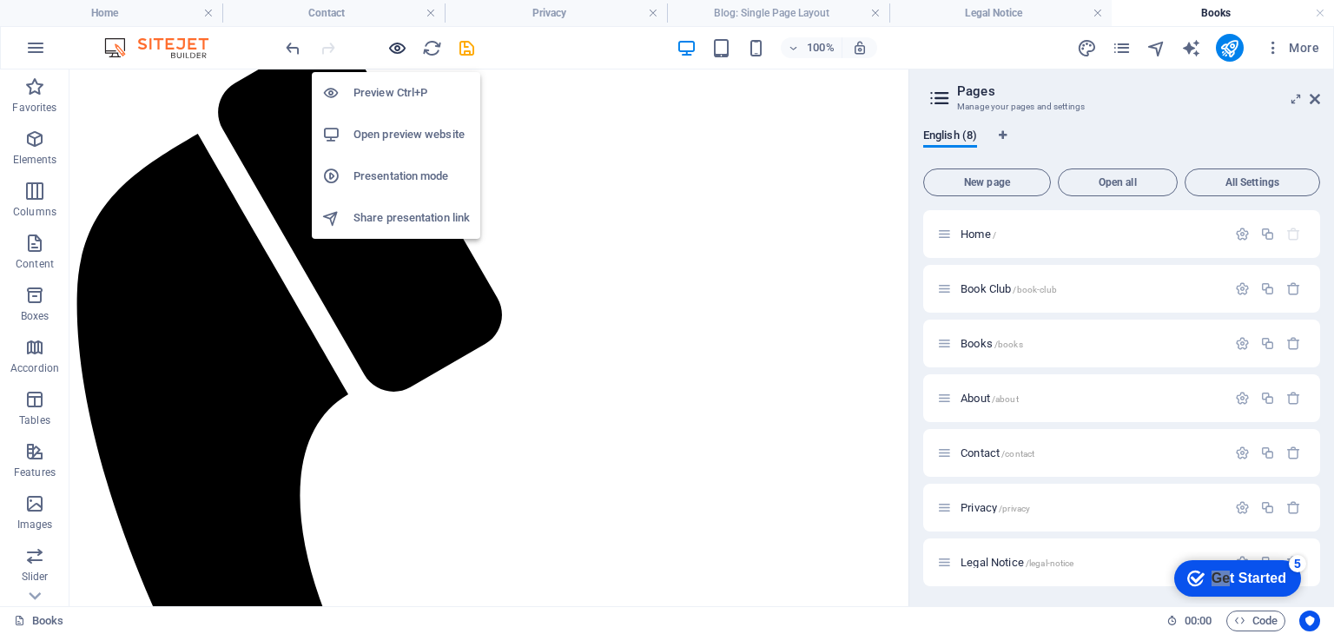
scroll to position [261, 0]
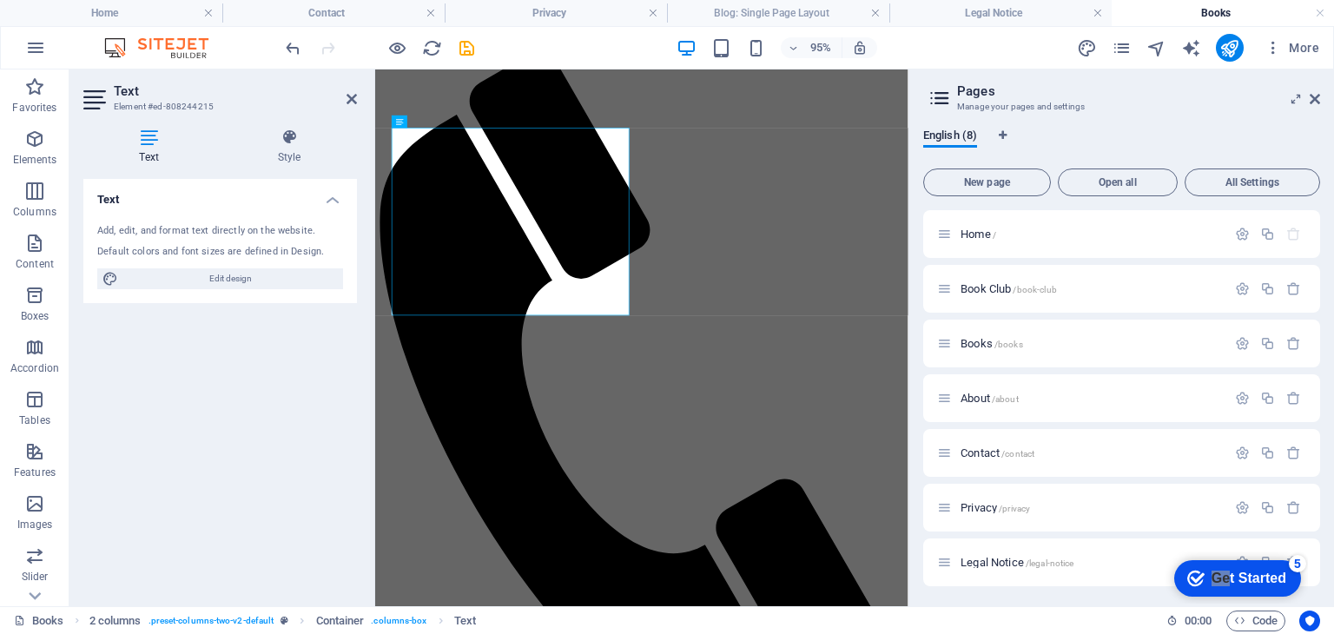
scroll to position [261, 0]
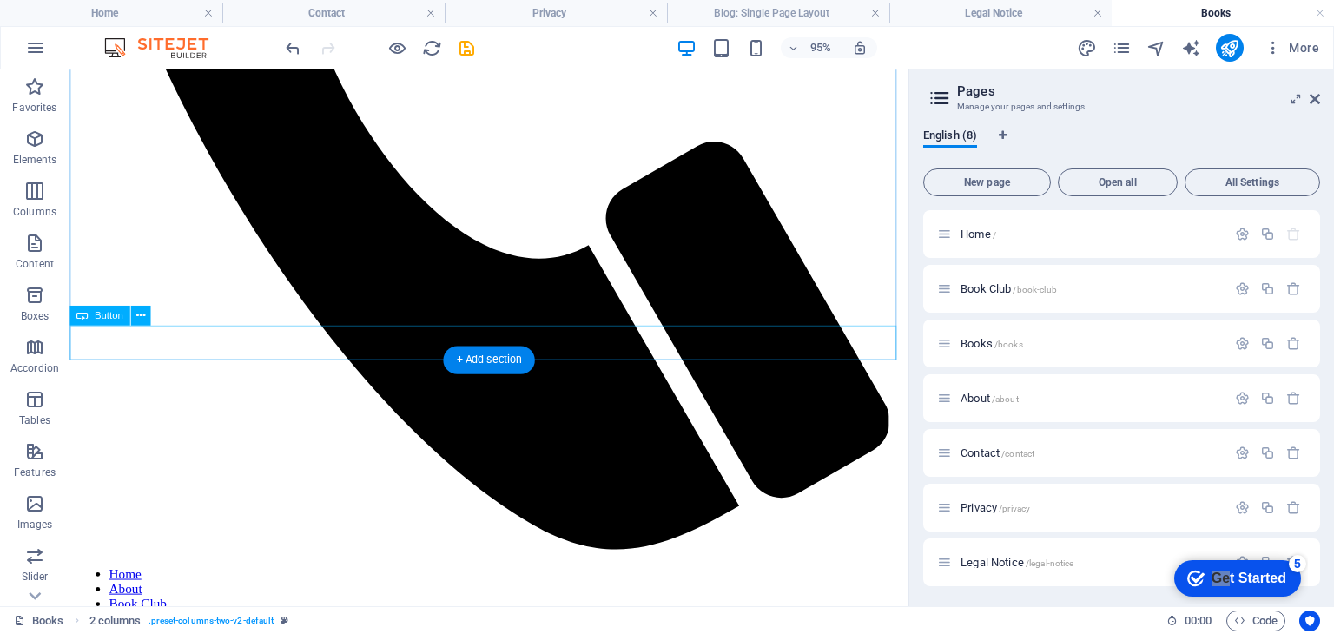
scroll to position [869, 0]
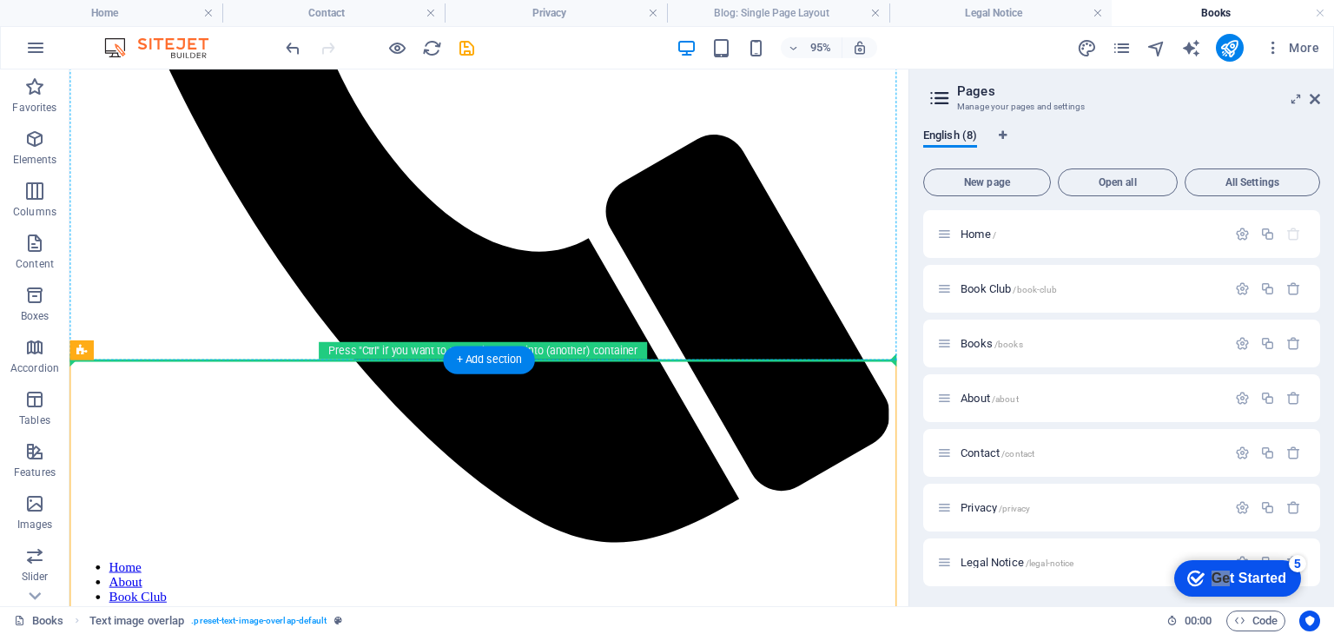
drag, startPoint x: 322, startPoint y: 502, endPoint x: 936, endPoint y: 166, distance: 699.4
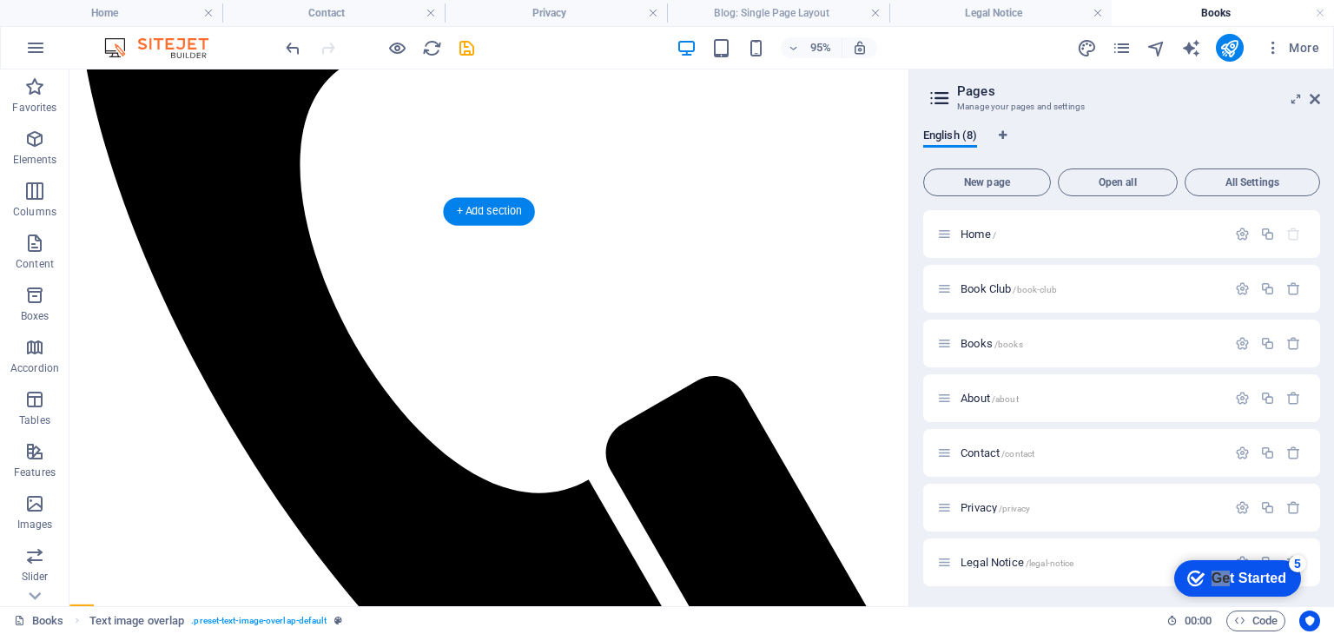
scroll to position [521, 0]
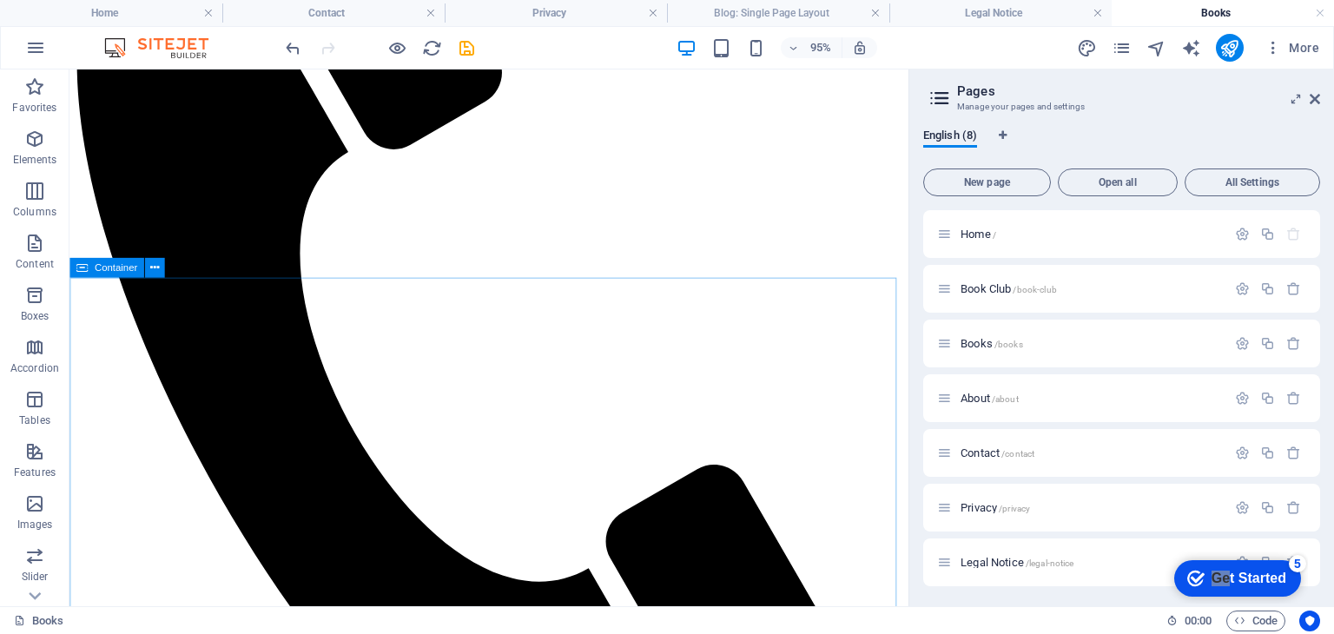
click at [89, 268] on div "Container" at bounding box center [106, 268] width 75 height 20
click at [153, 265] on icon at bounding box center [154, 267] width 9 height 17
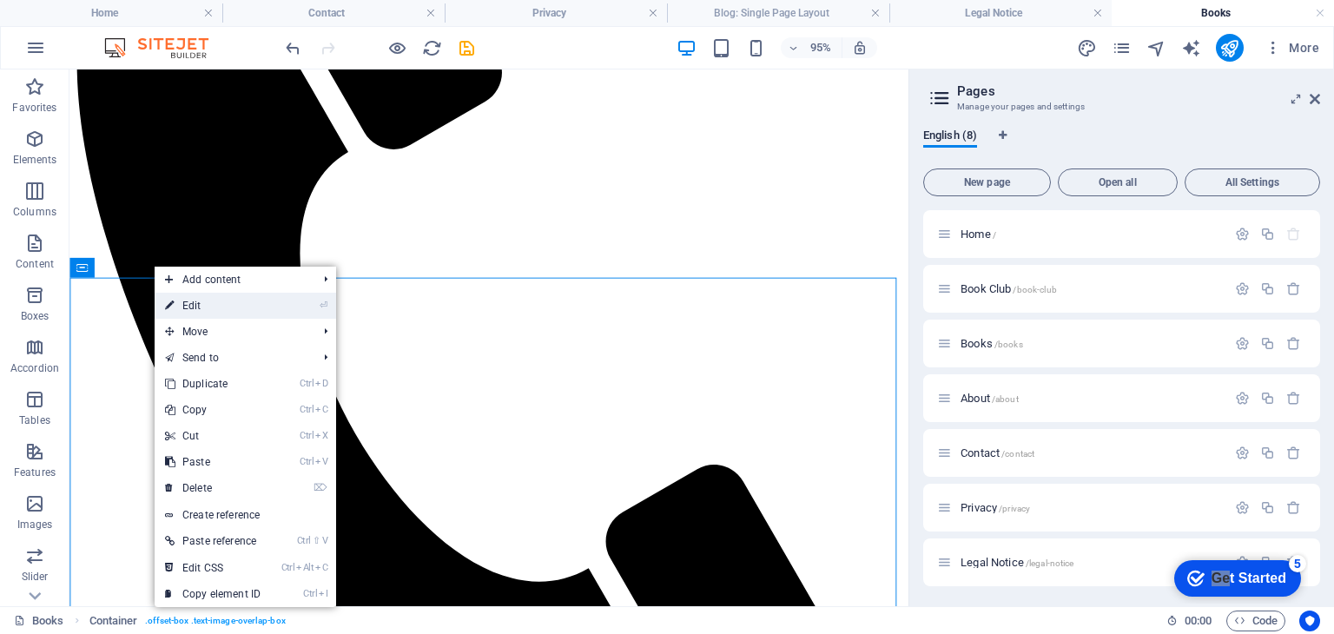
click at [205, 308] on link "⏎ Edit" at bounding box center [213, 306] width 116 height 26
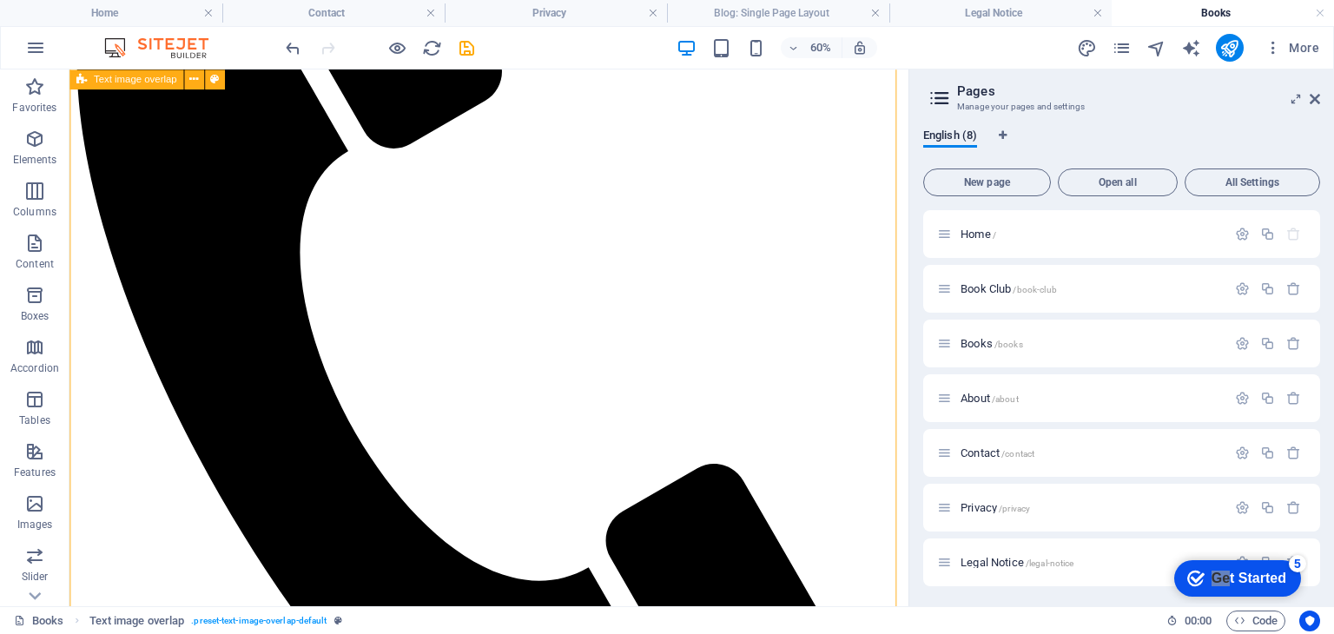
scroll to position [1278, 0]
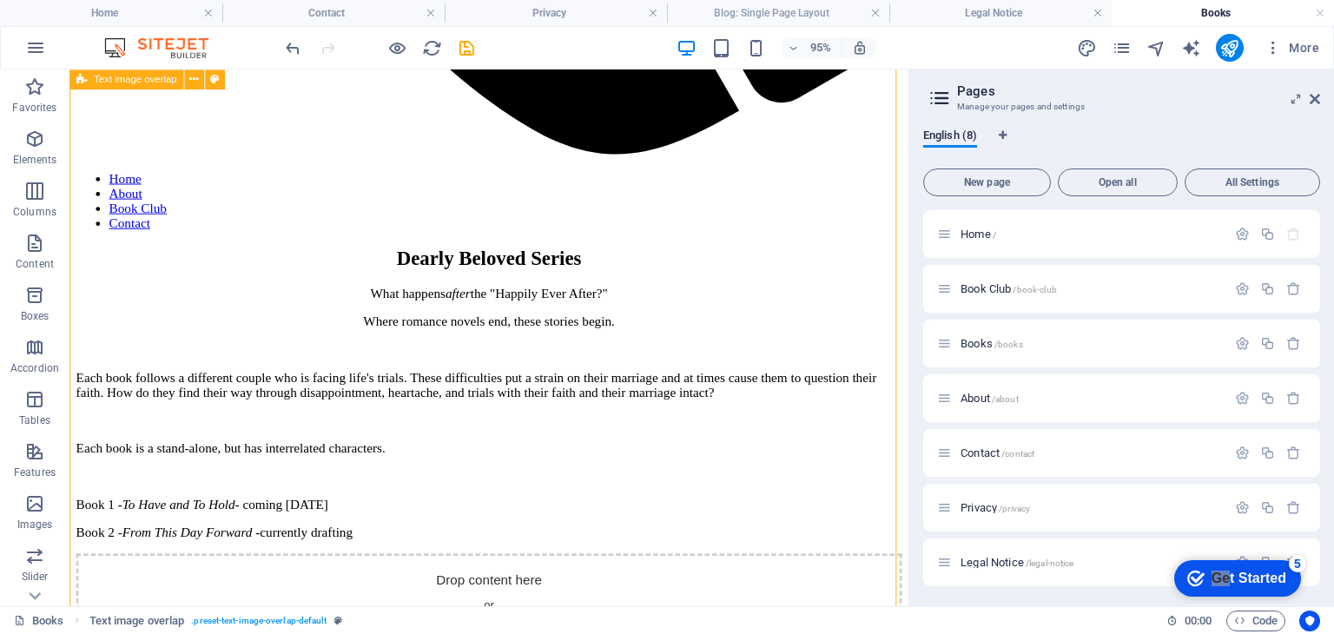
drag, startPoint x: 314, startPoint y: 790, endPoint x: 764, endPoint y: 420, distance: 582.6
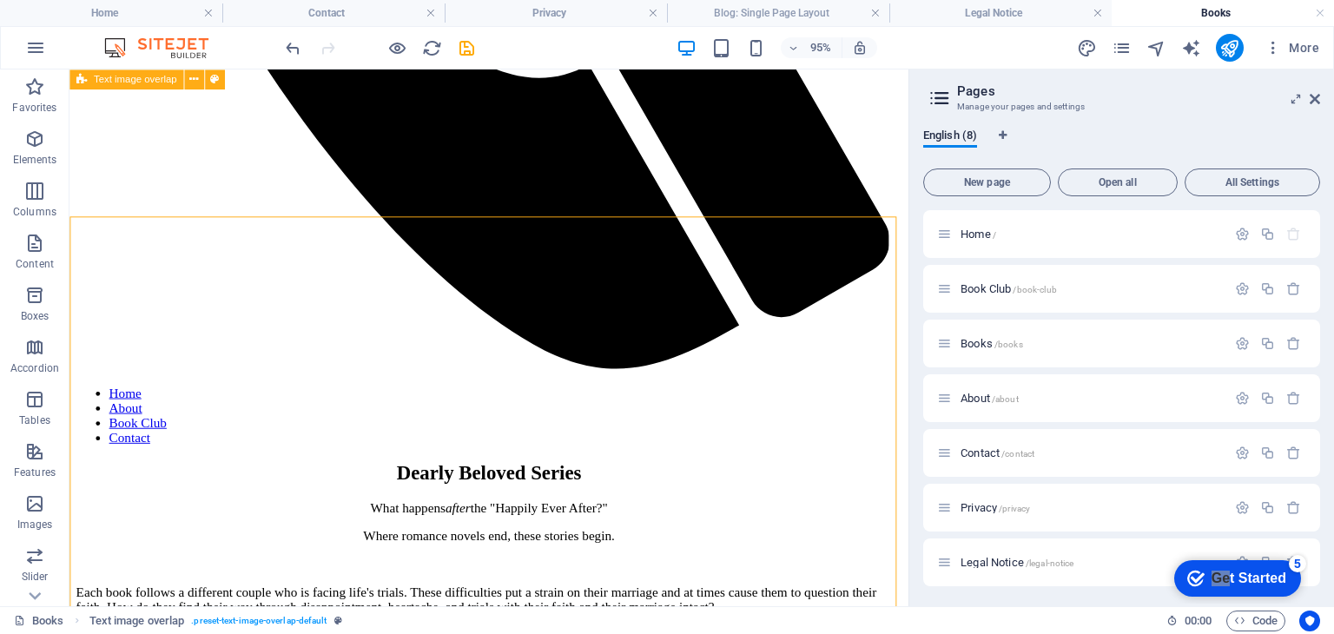
scroll to position [1017, 0]
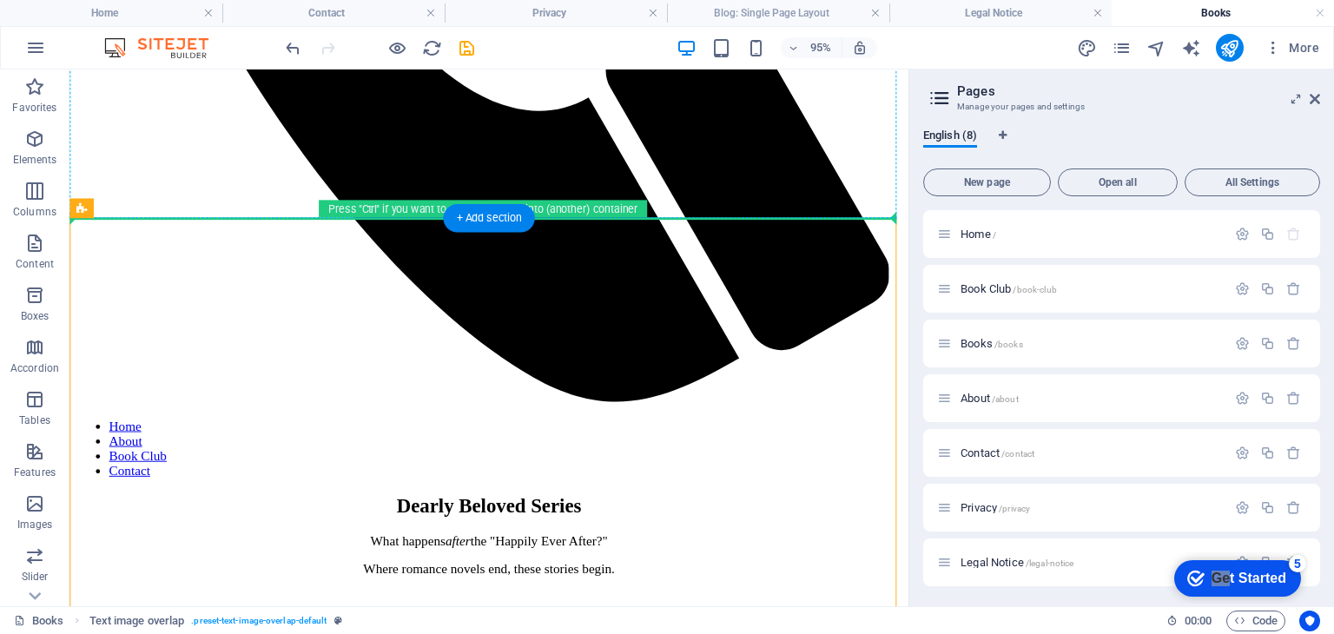
drag, startPoint x: 210, startPoint y: 278, endPoint x: 370, endPoint y: 183, distance: 185.8
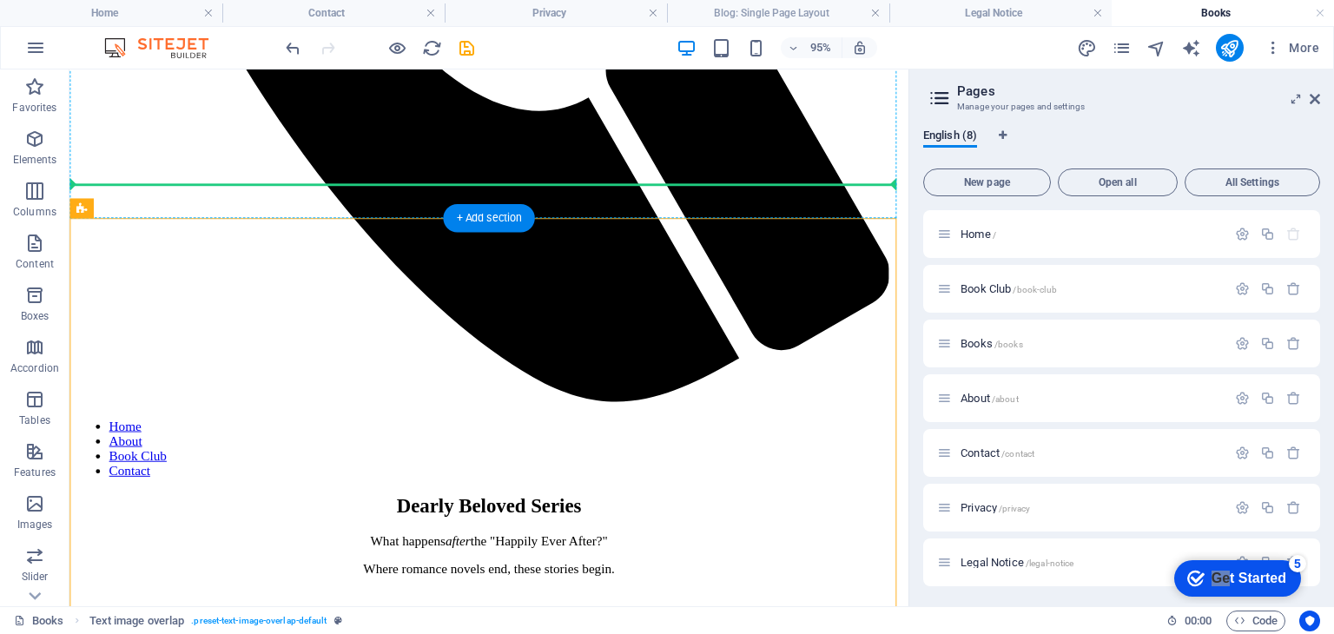
drag, startPoint x: 219, startPoint y: 278, endPoint x: 345, endPoint y: 182, distance: 158.1
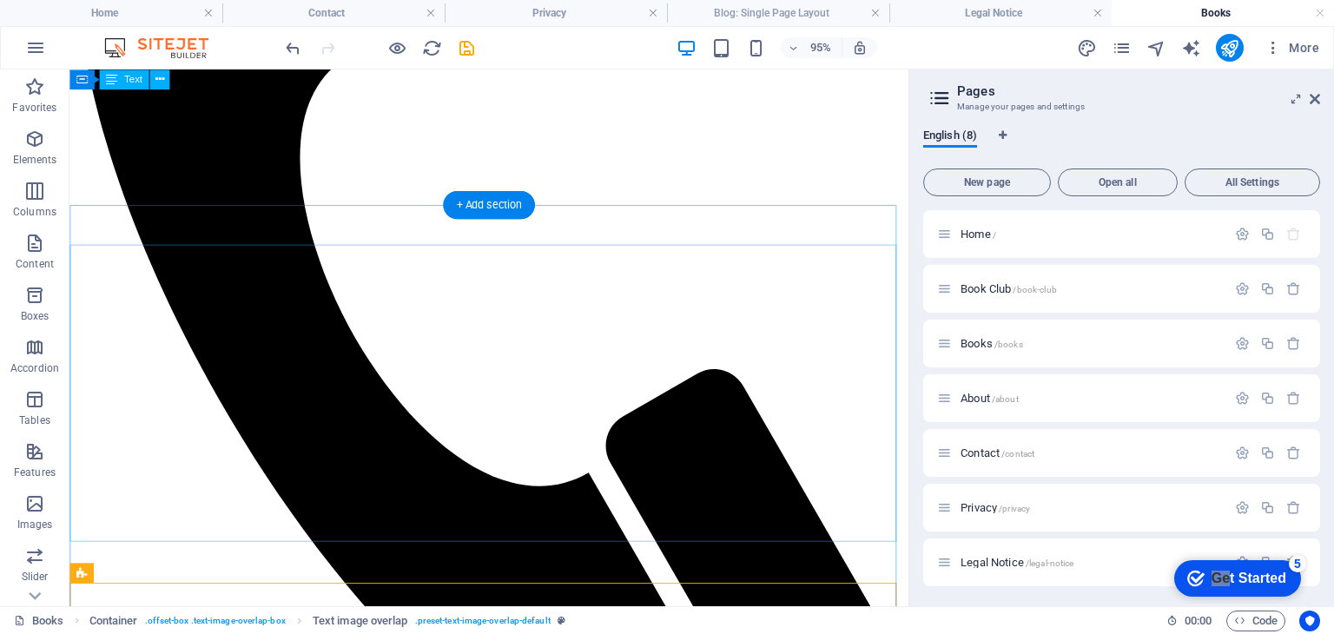
scroll to position [583, 0]
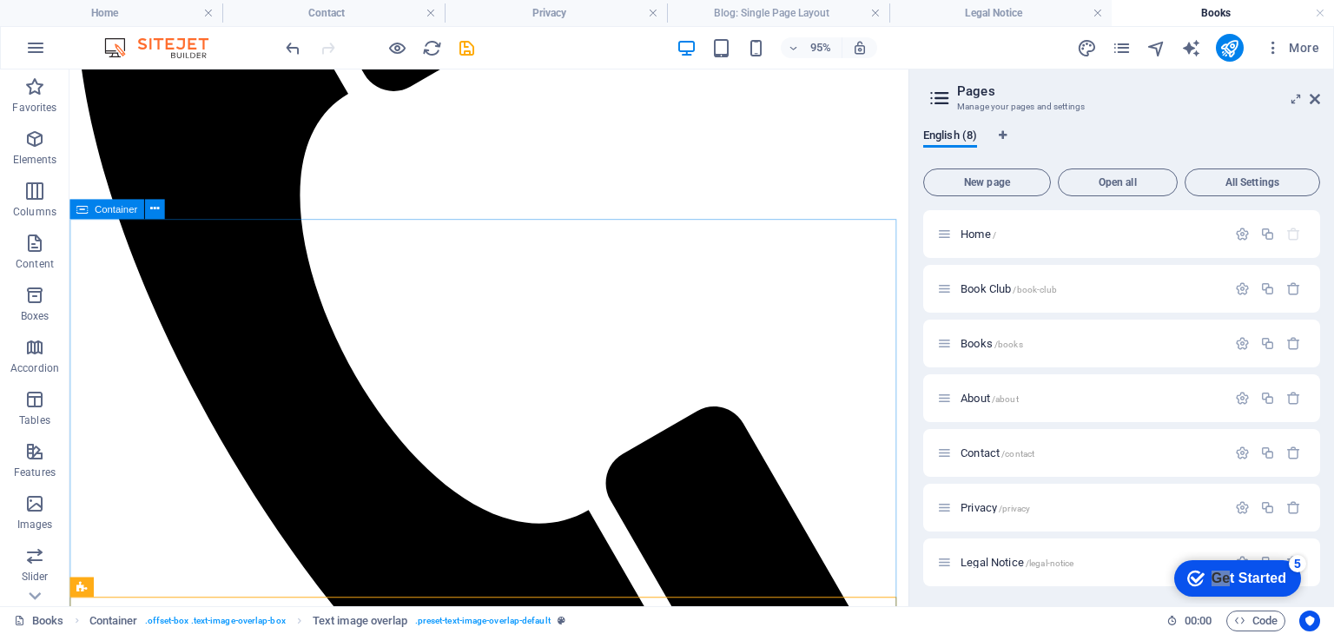
click at [89, 204] on div "Container" at bounding box center [106, 209] width 75 height 20
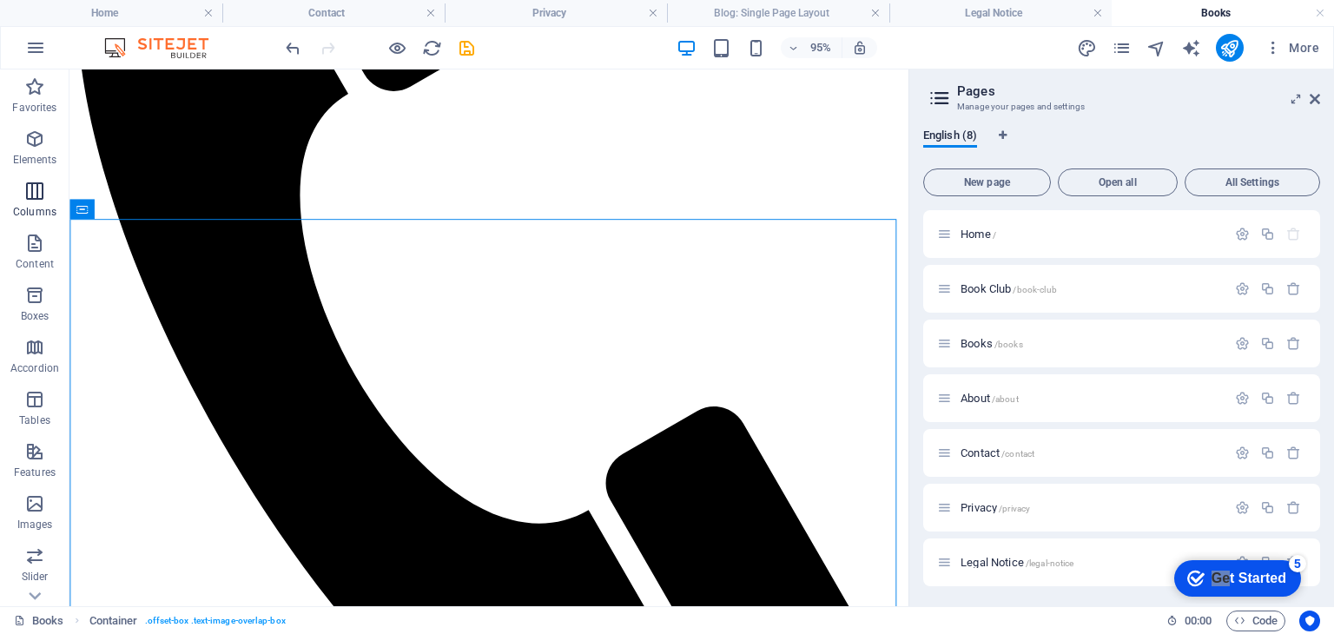
click at [32, 191] on icon "button" at bounding box center [34, 191] width 21 height 21
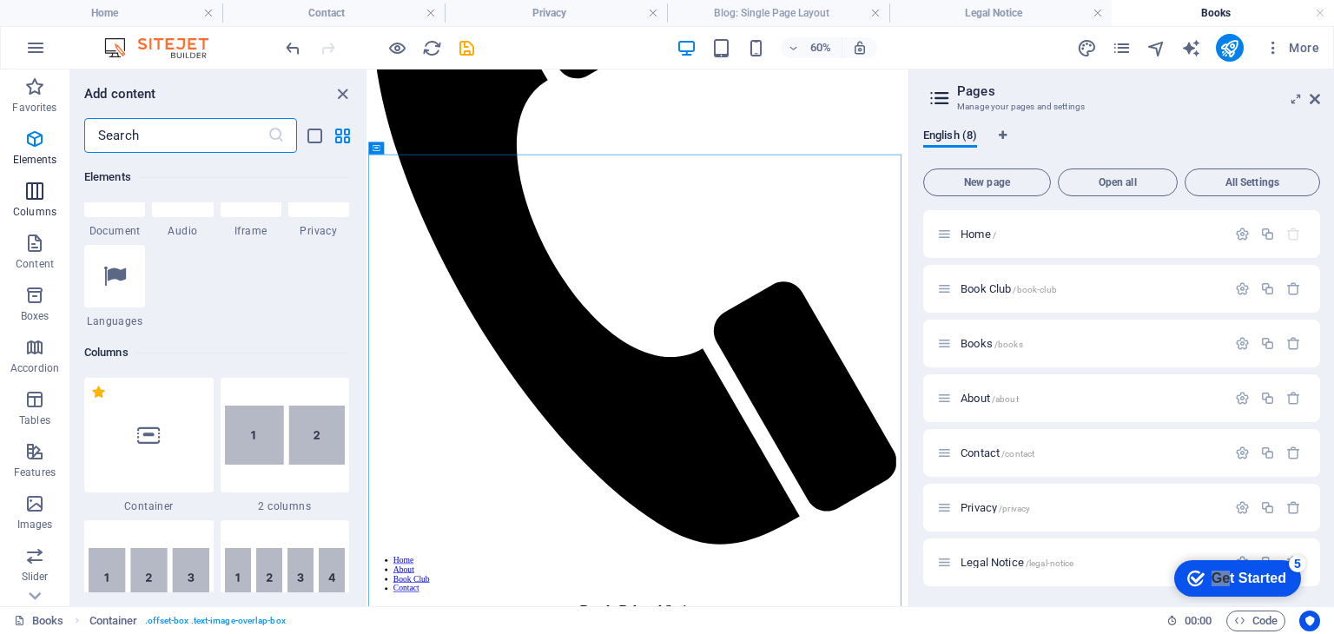
scroll to position [860, 0]
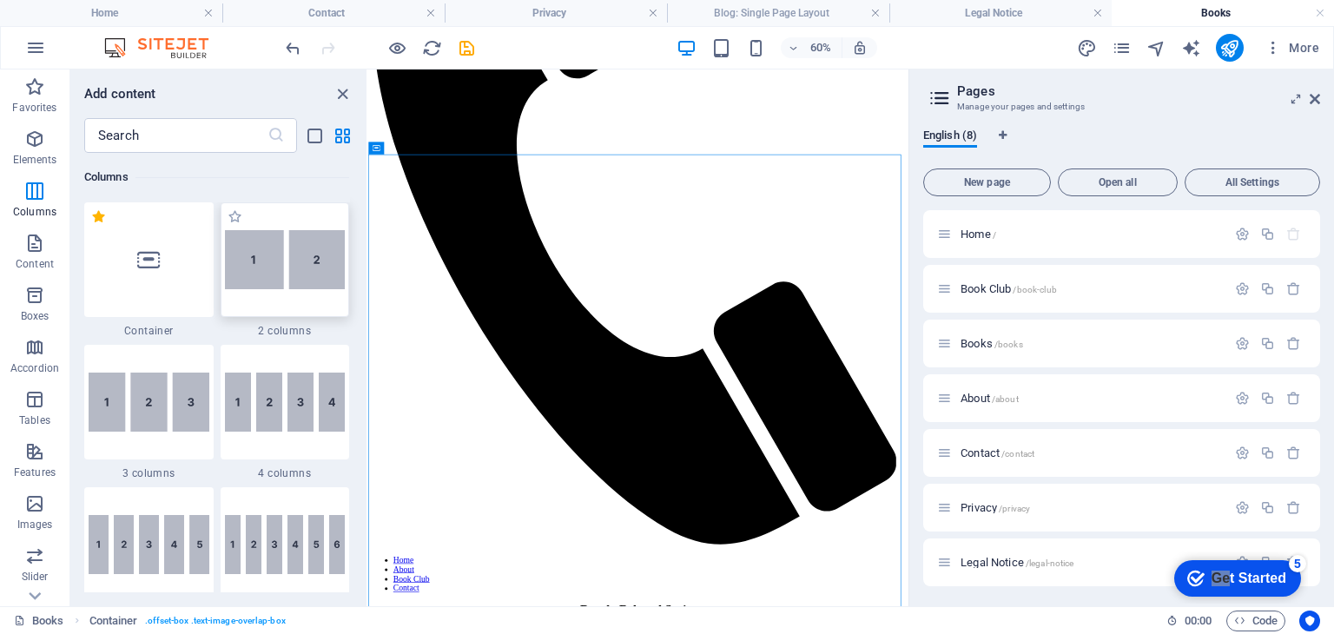
click at [303, 268] on img at bounding box center [285, 259] width 121 height 59
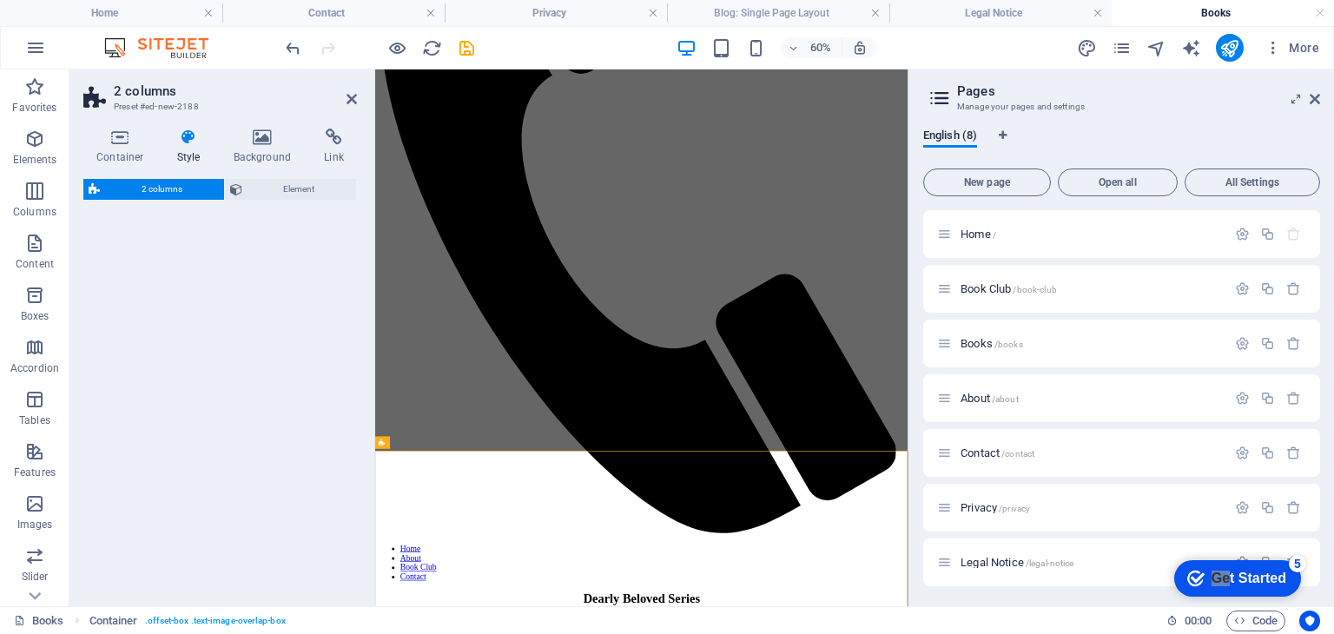
select select "rem"
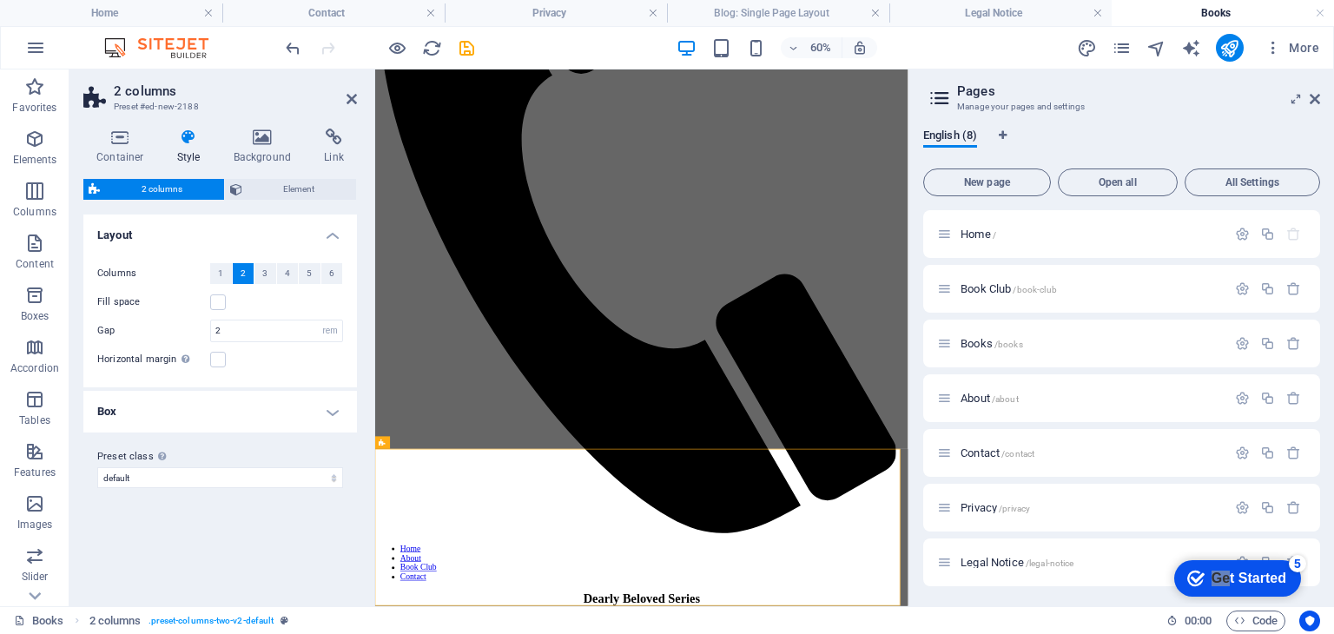
scroll to position [1315, 0]
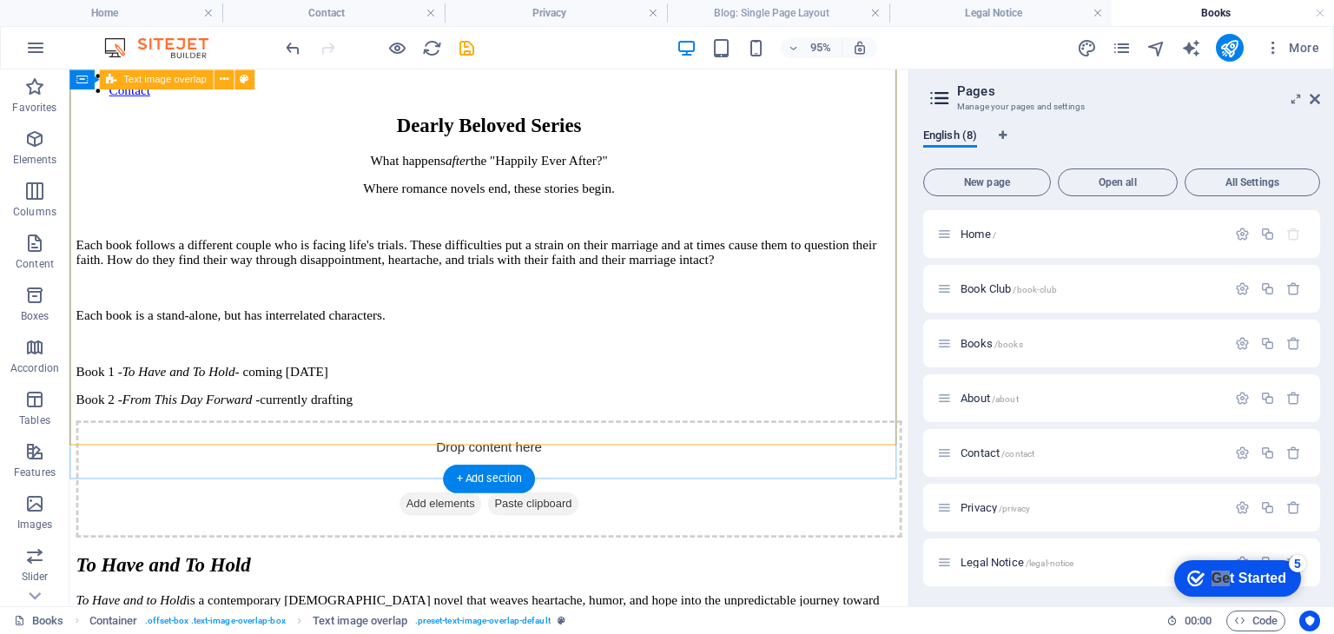
scroll to position [1644, 0]
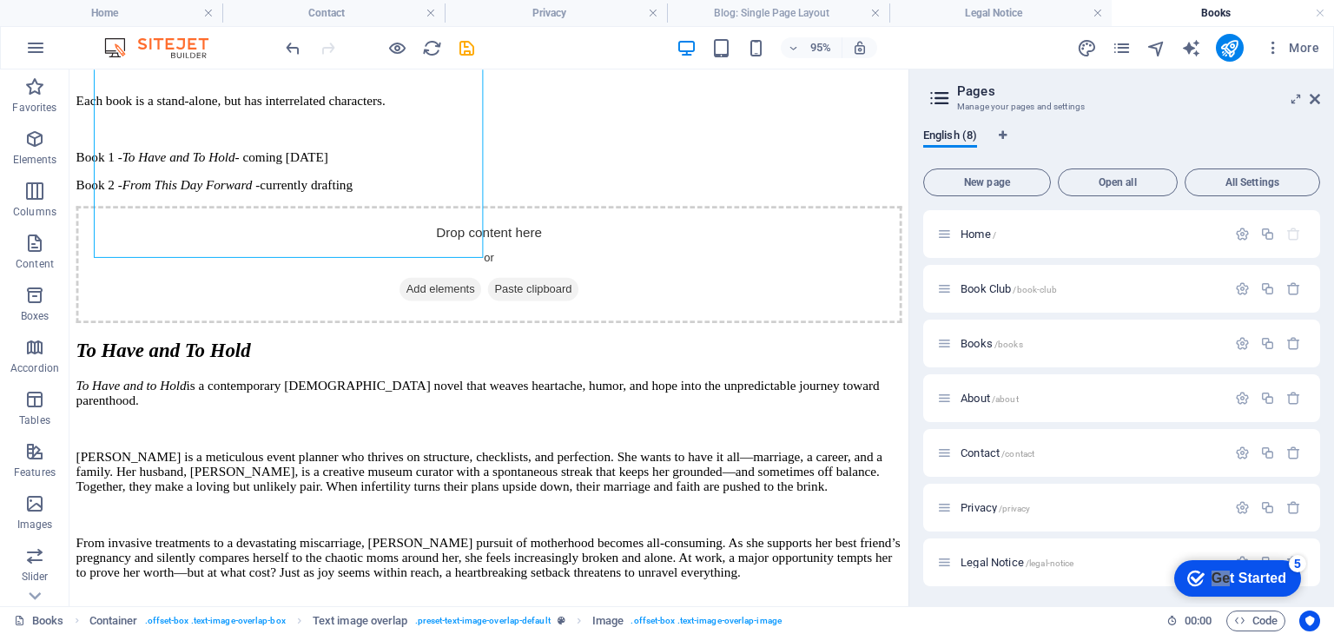
drag, startPoint x: 373, startPoint y: 161, endPoint x: 690, endPoint y: 541, distance: 495.3
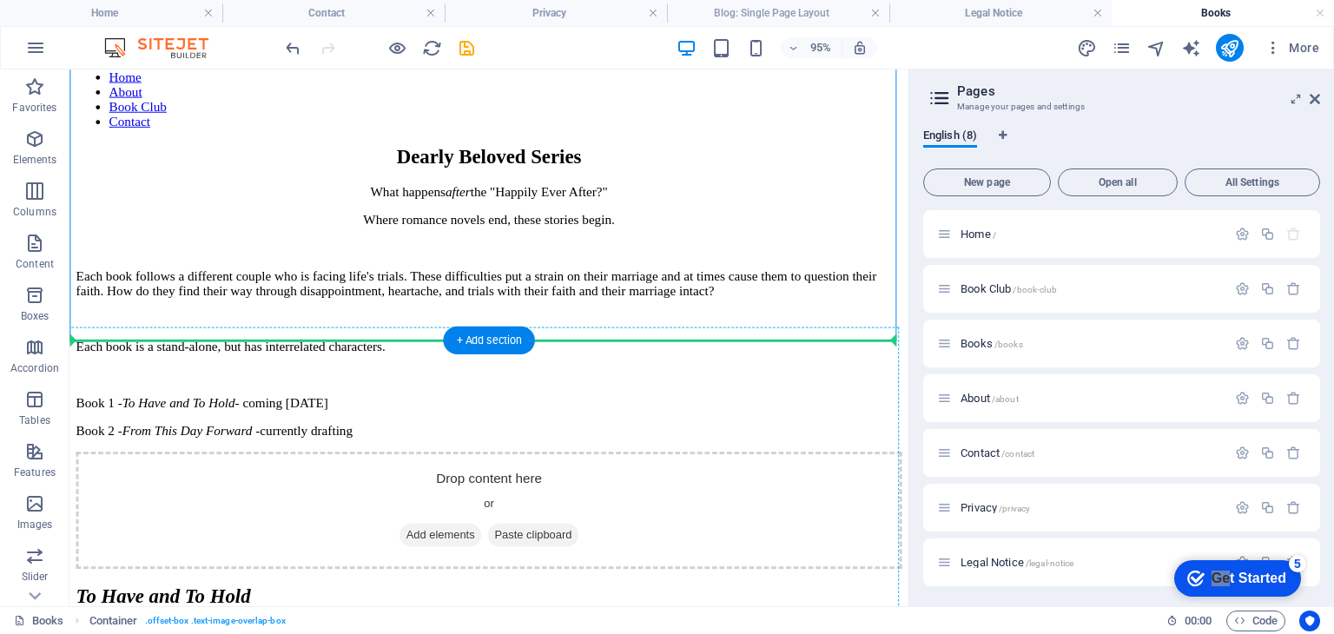
scroll to position [1410, 0]
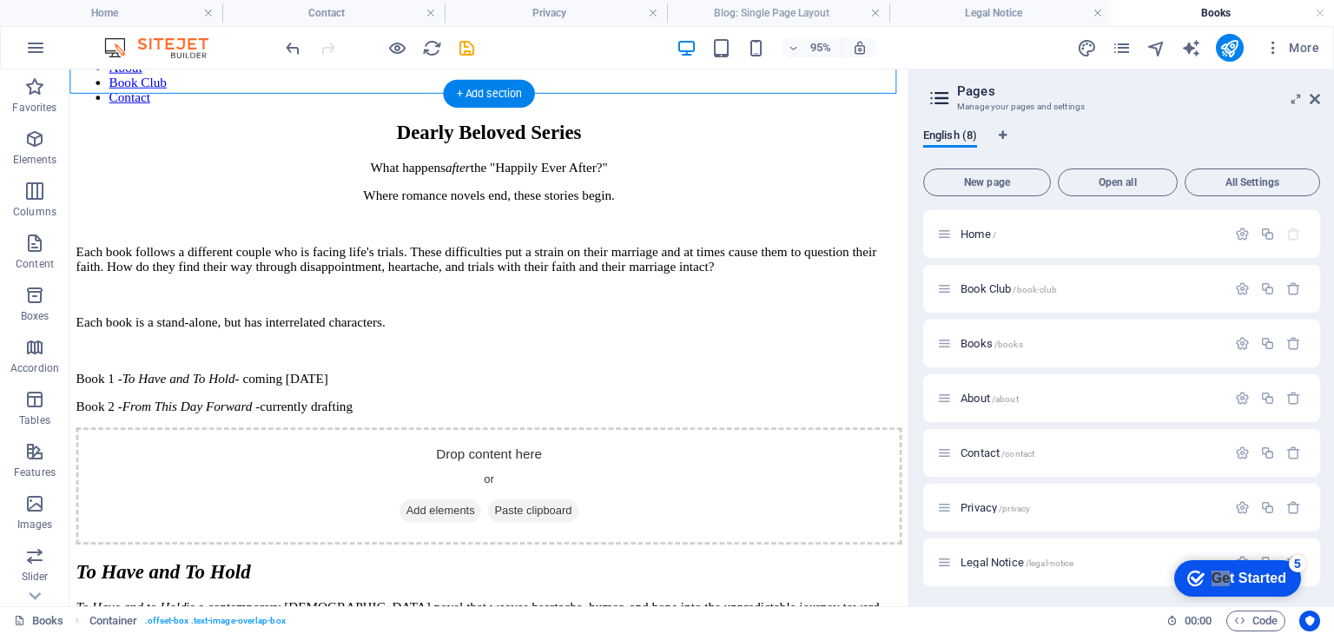
drag, startPoint x: 295, startPoint y: 191, endPoint x: 225, endPoint y: 242, distance: 87.1
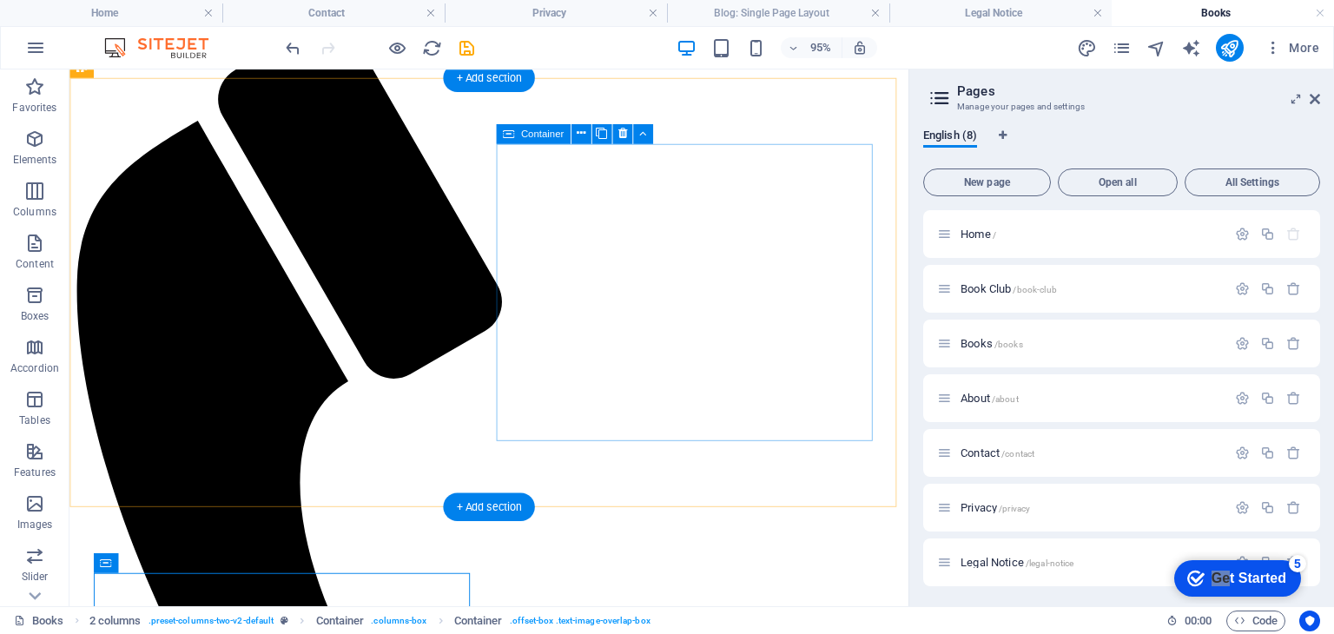
scroll to position [193, 0]
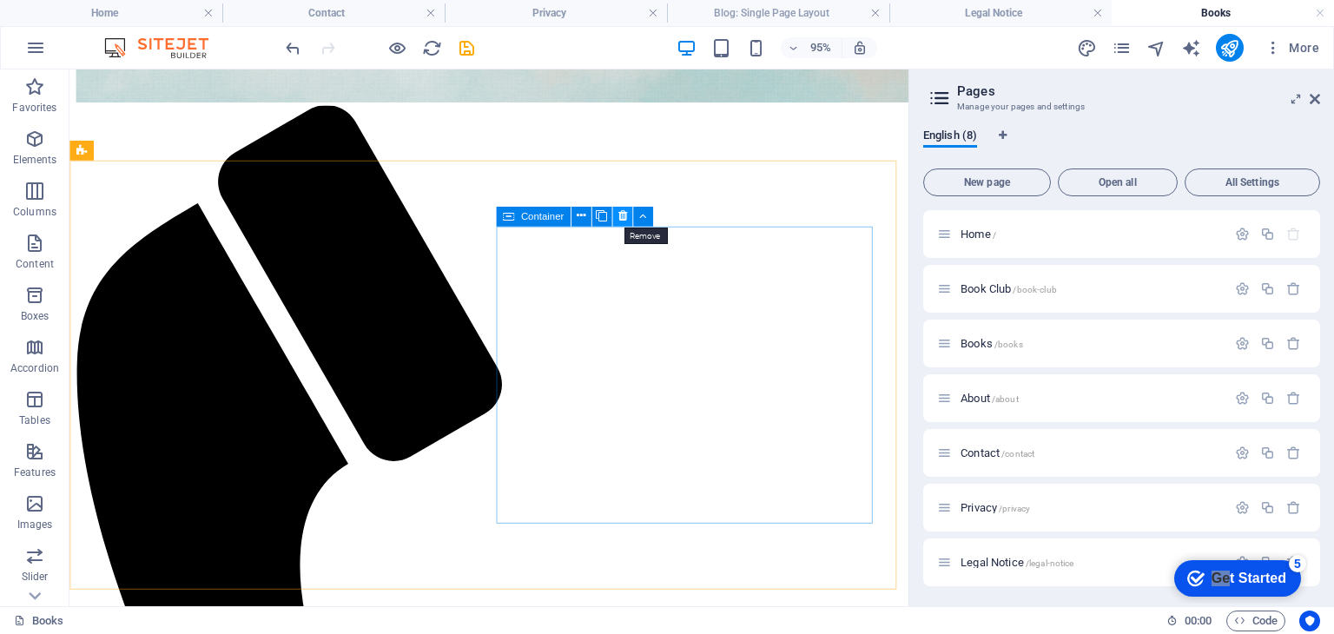
click at [622, 215] on icon at bounding box center [622, 216] width 9 height 17
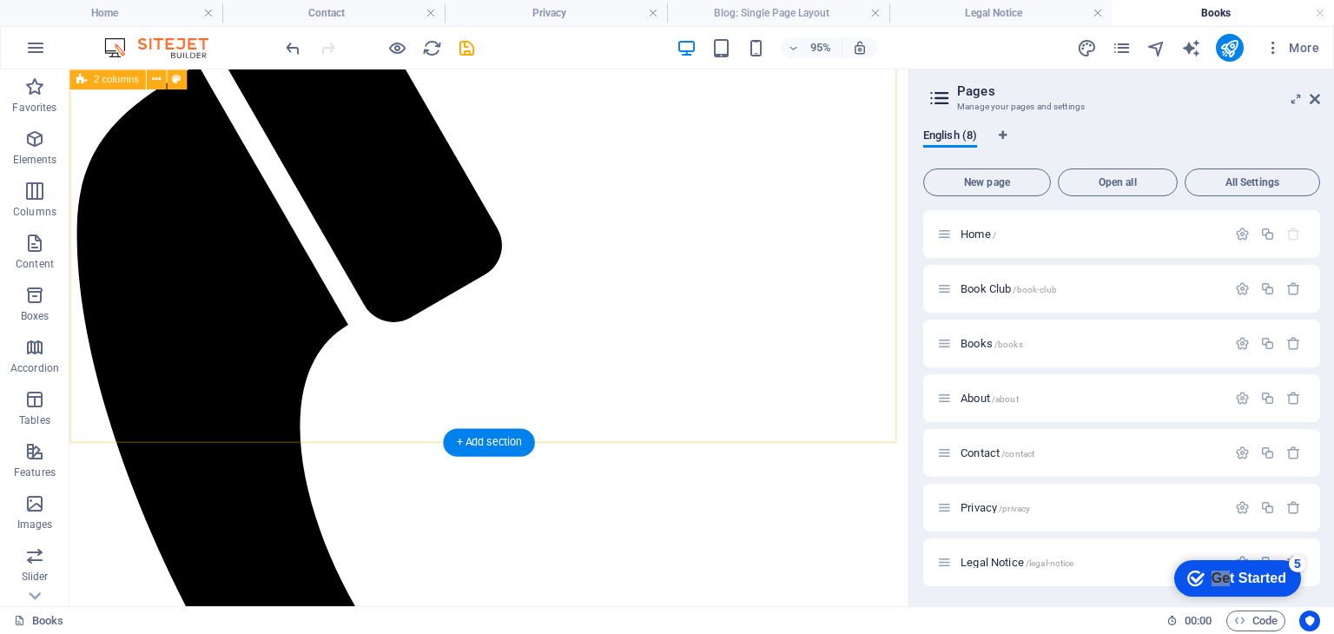
scroll to position [328, 0]
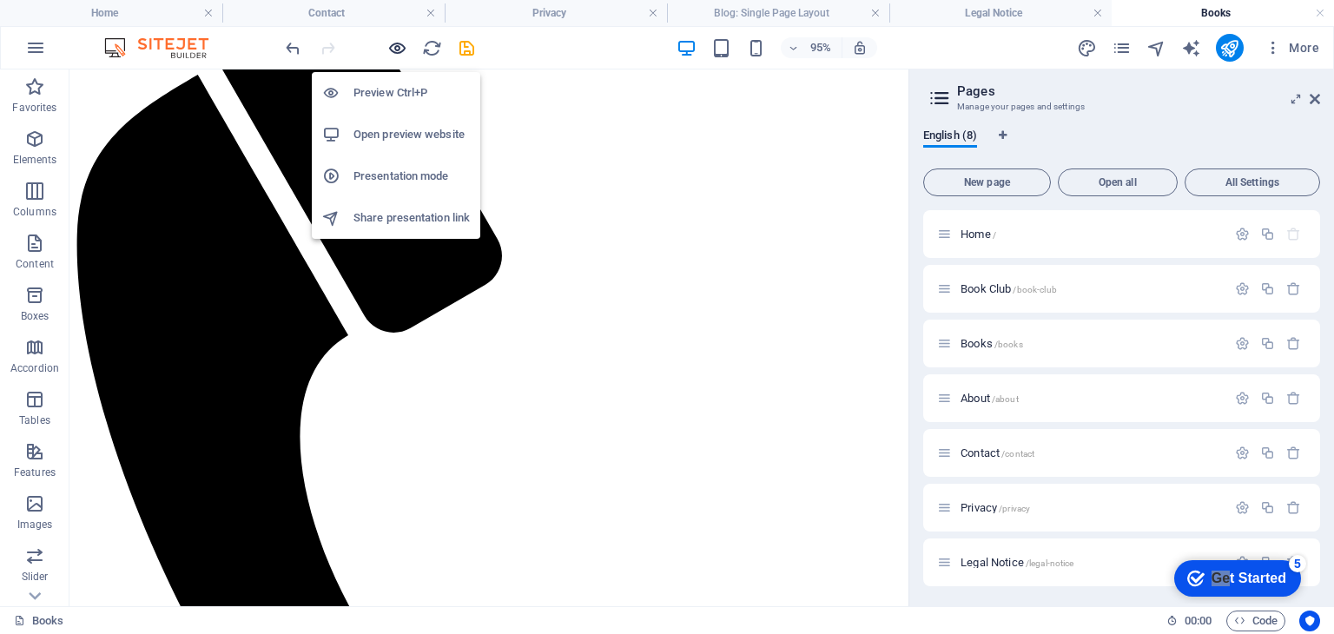
click at [393, 44] on icon "button" at bounding box center [397, 48] width 20 height 20
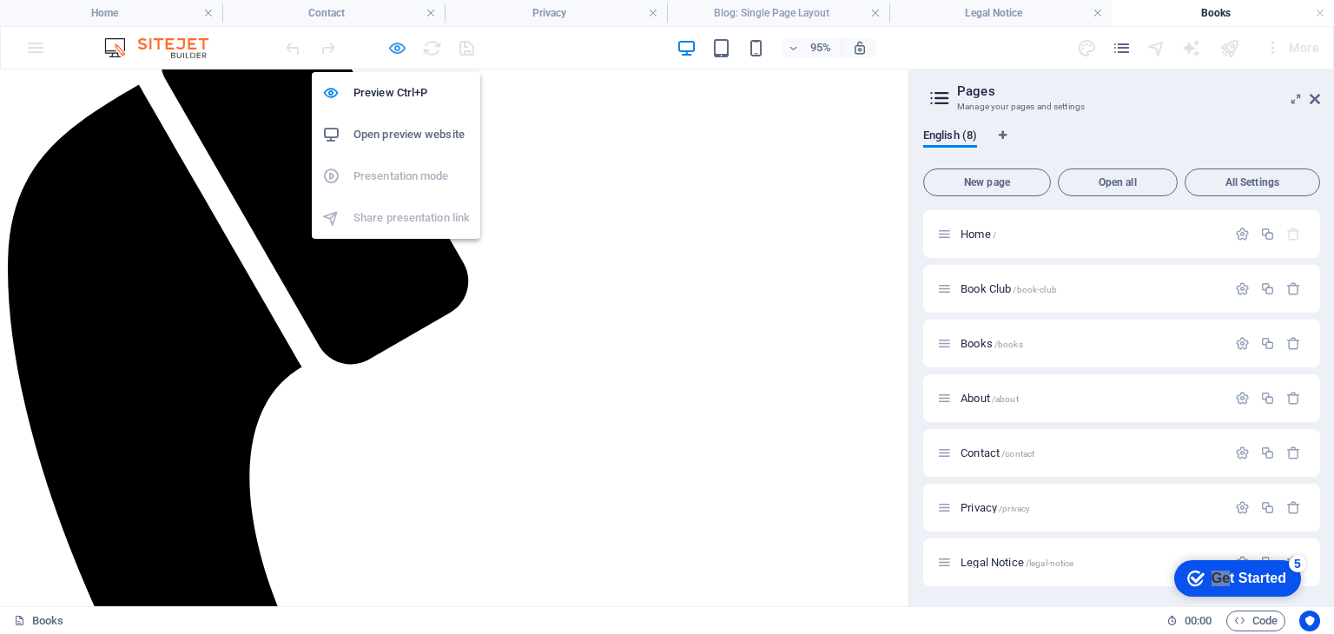
scroll to position [334, 0]
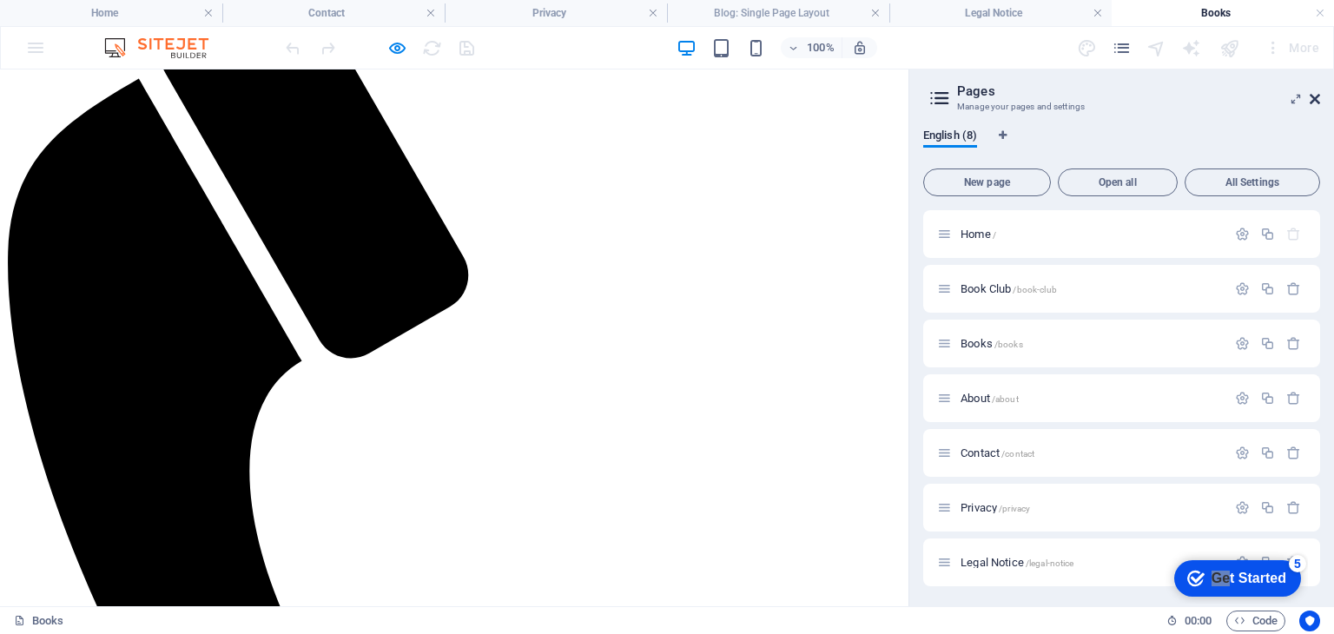
click at [1312, 92] on icon at bounding box center [1315, 99] width 10 height 14
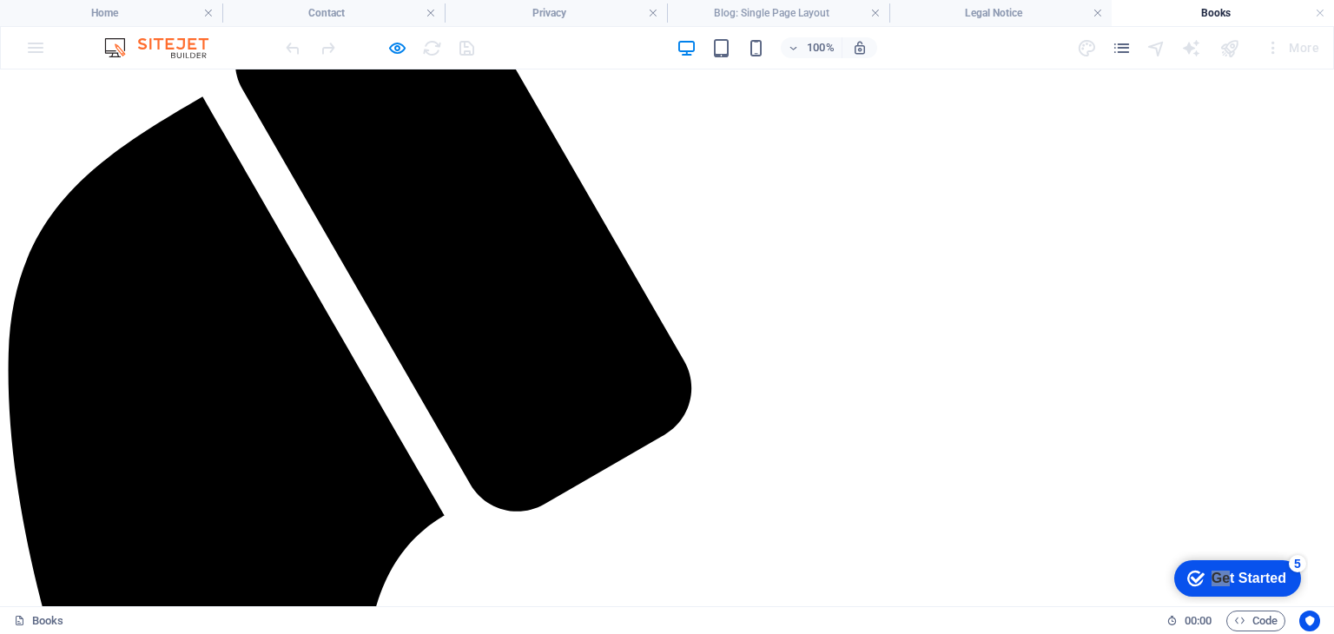
scroll to position [434, 0]
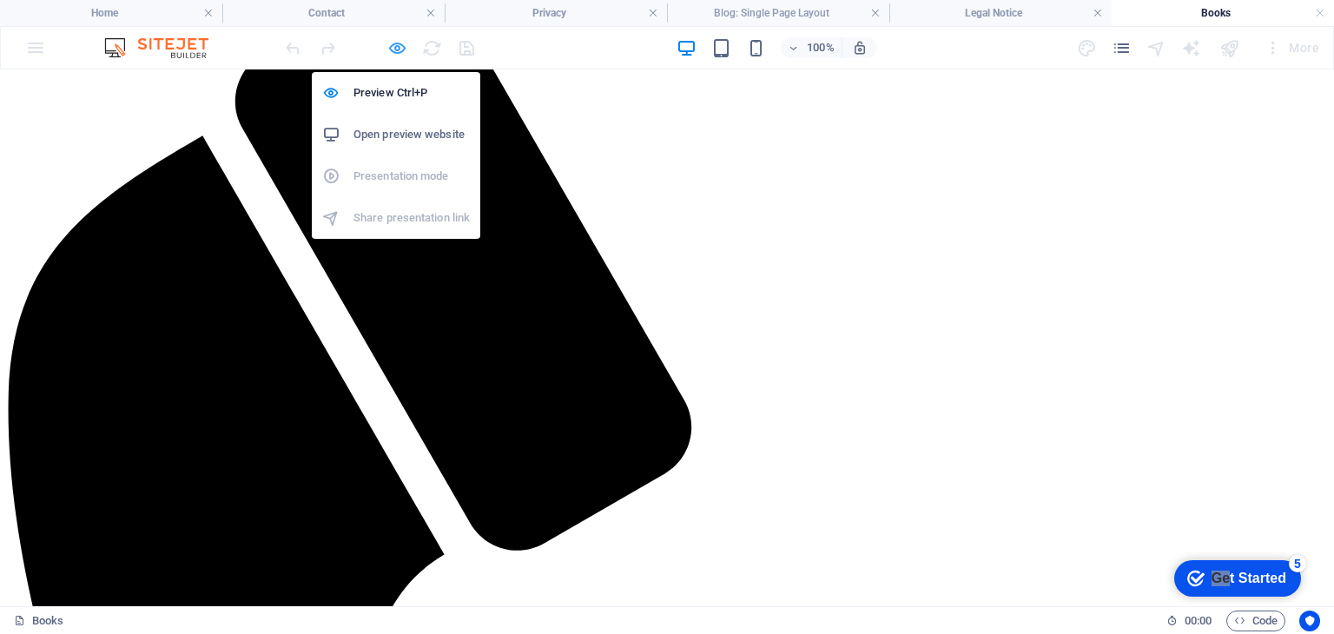
click at [398, 53] on icon "button" at bounding box center [397, 48] width 20 height 20
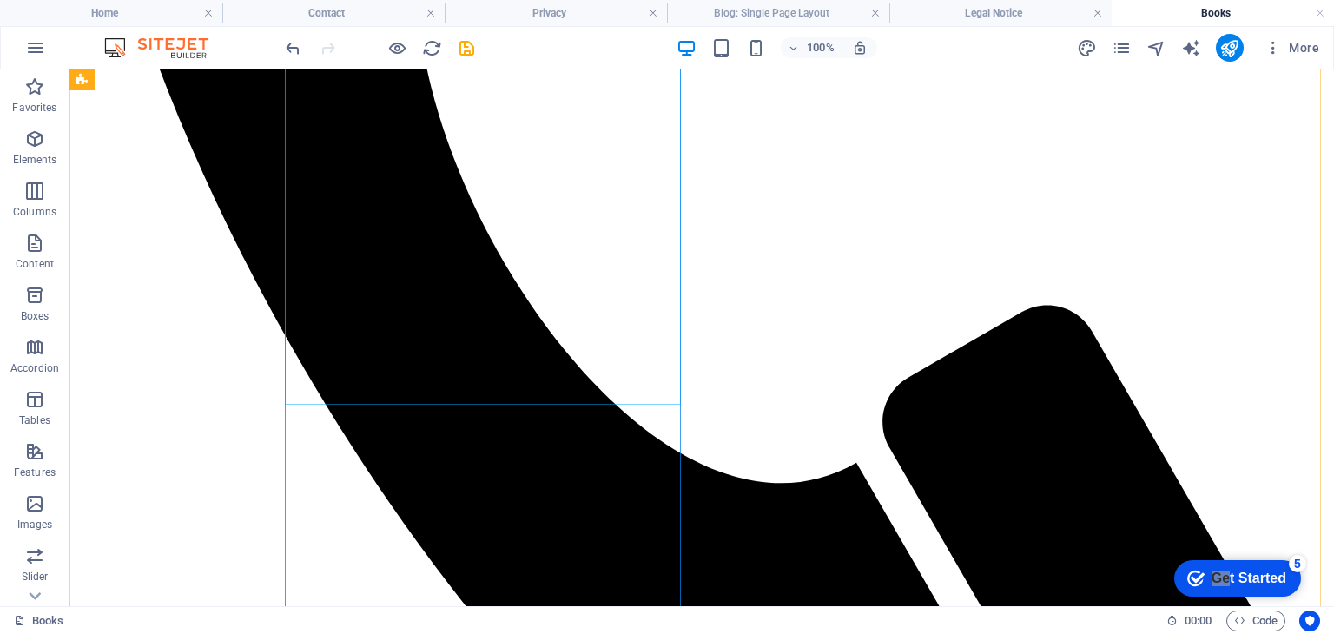
scroll to position [1199, 0]
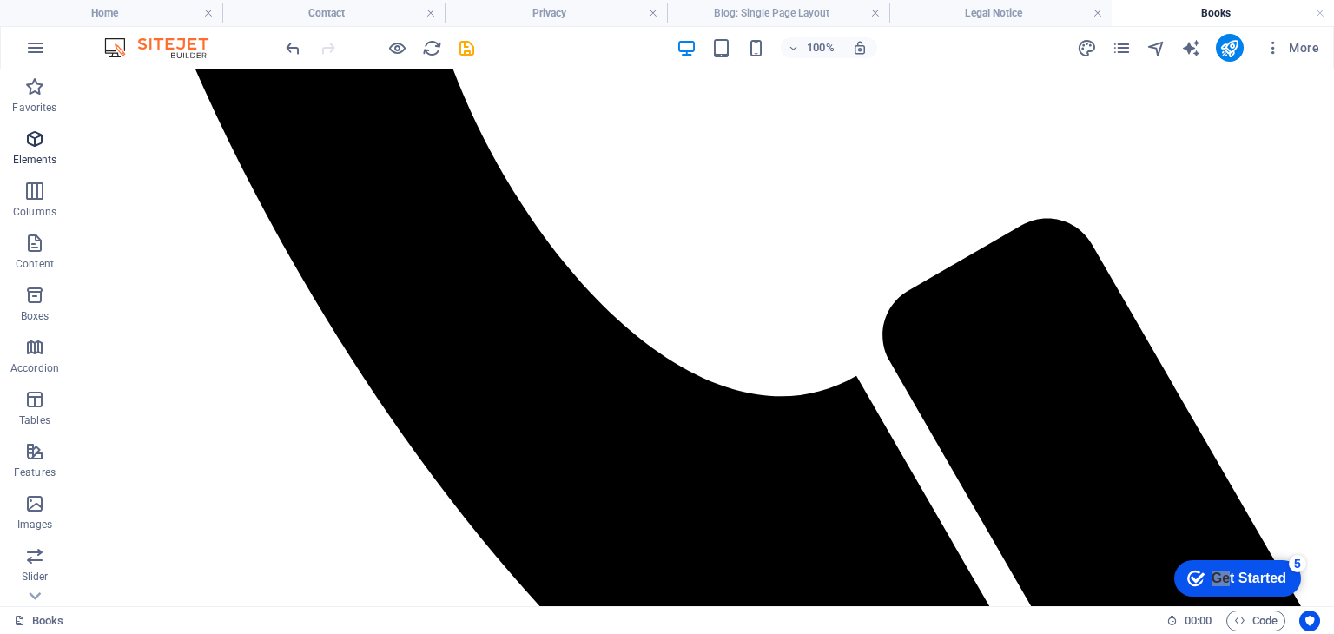
click at [33, 136] on icon "button" at bounding box center [34, 139] width 21 height 21
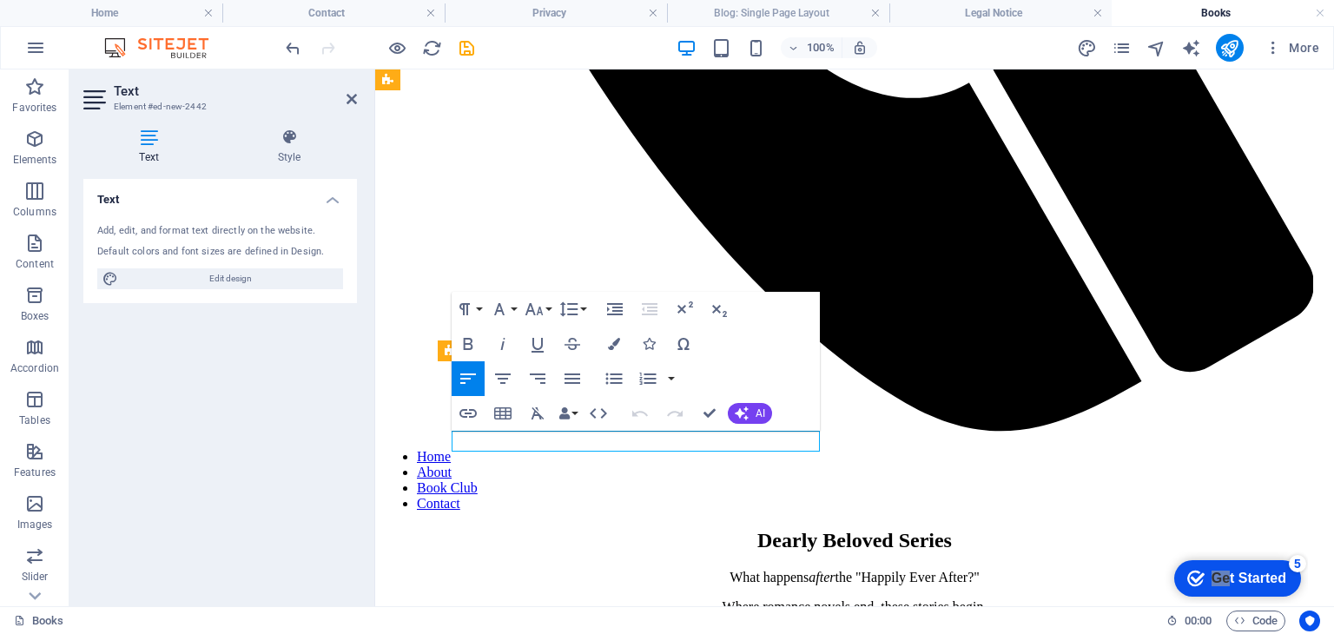
scroll to position [1122, 0]
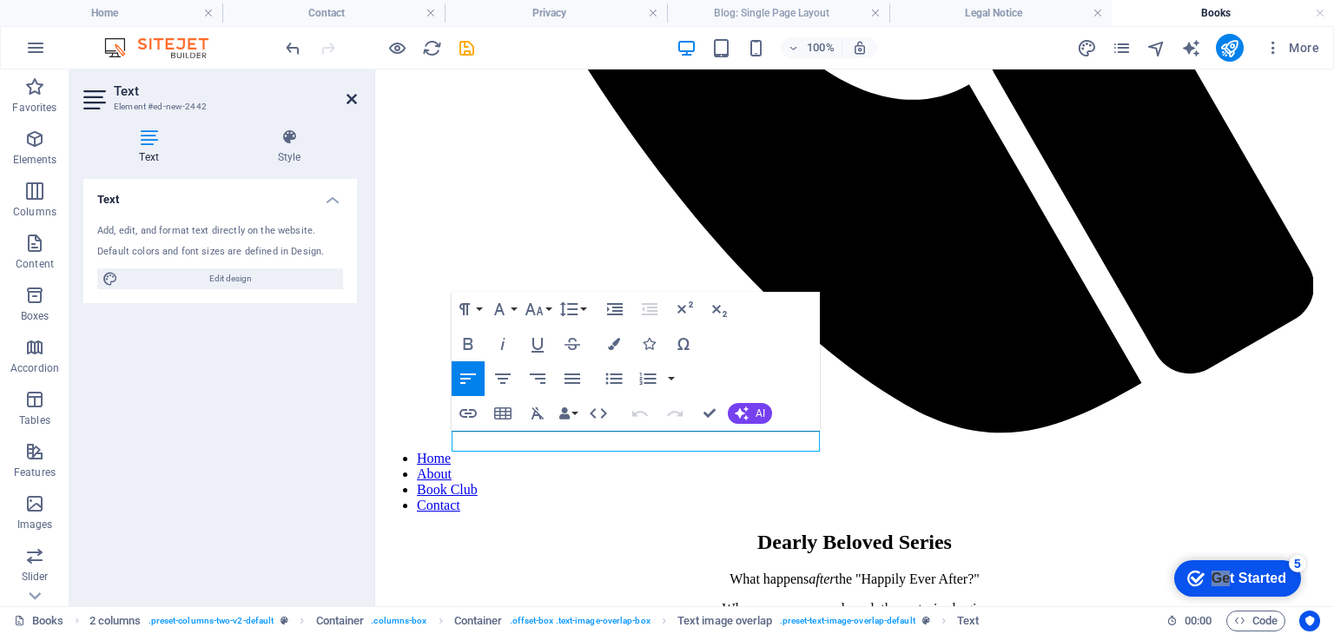
click at [351, 97] on icon at bounding box center [352, 99] width 10 height 14
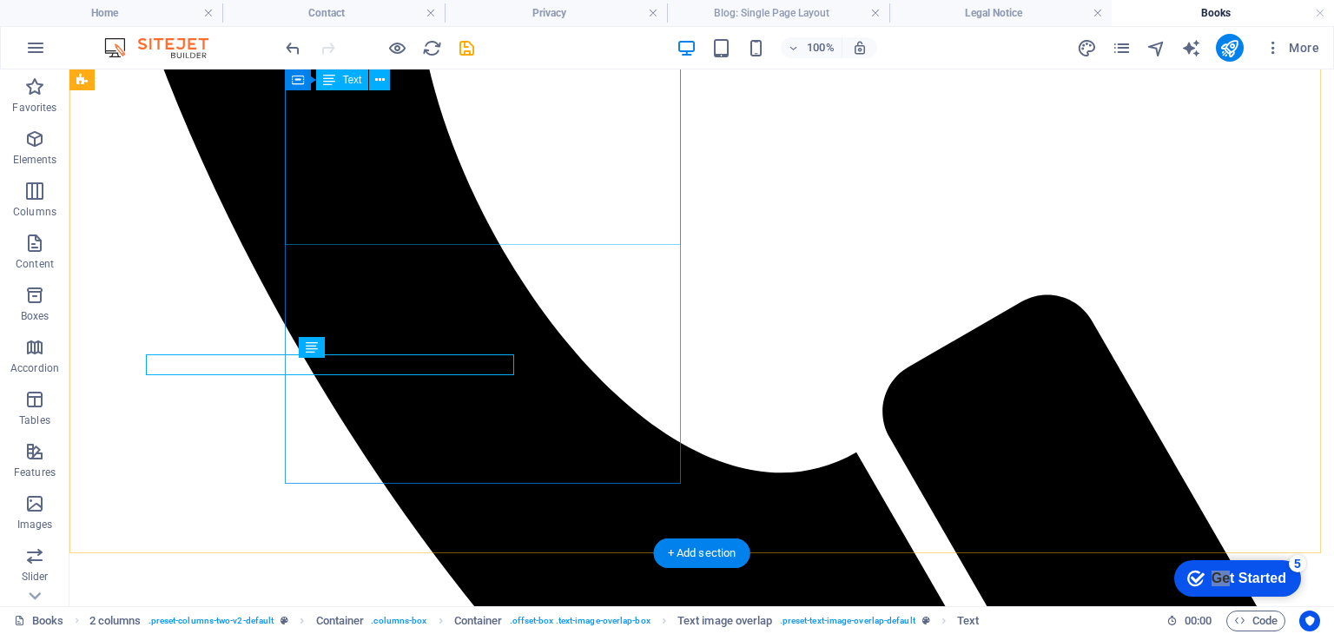
scroll to position [1199, 0]
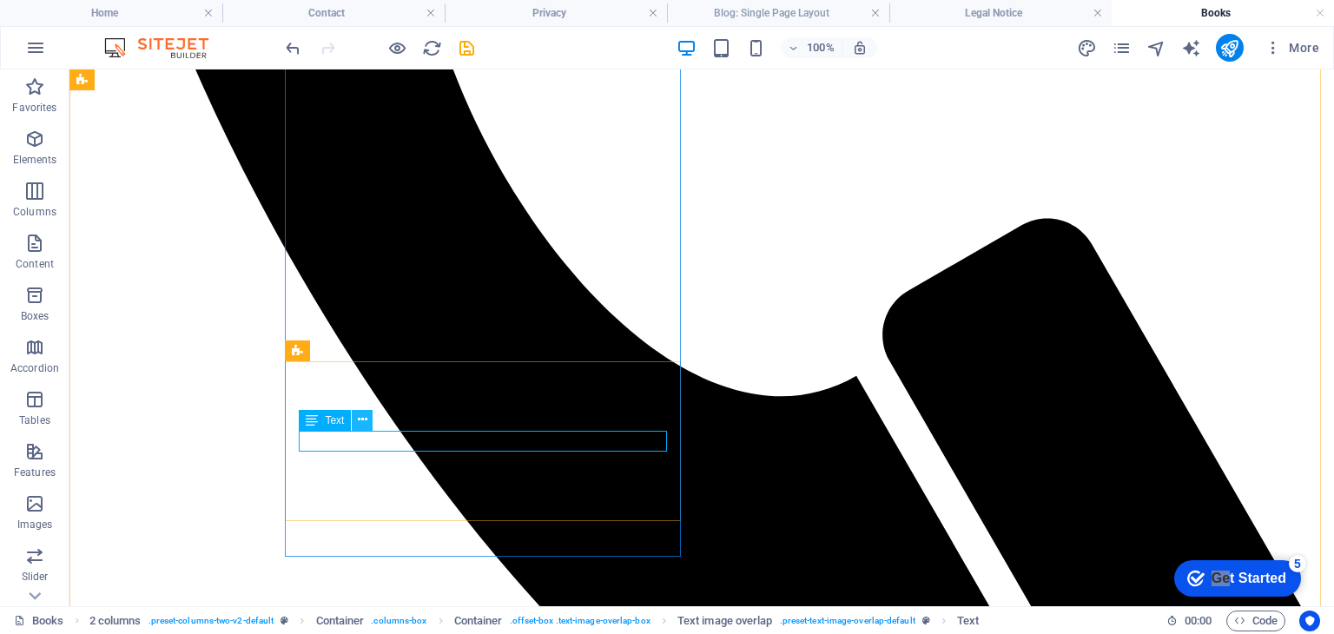
click at [360, 423] on icon at bounding box center [363, 420] width 10 height 18
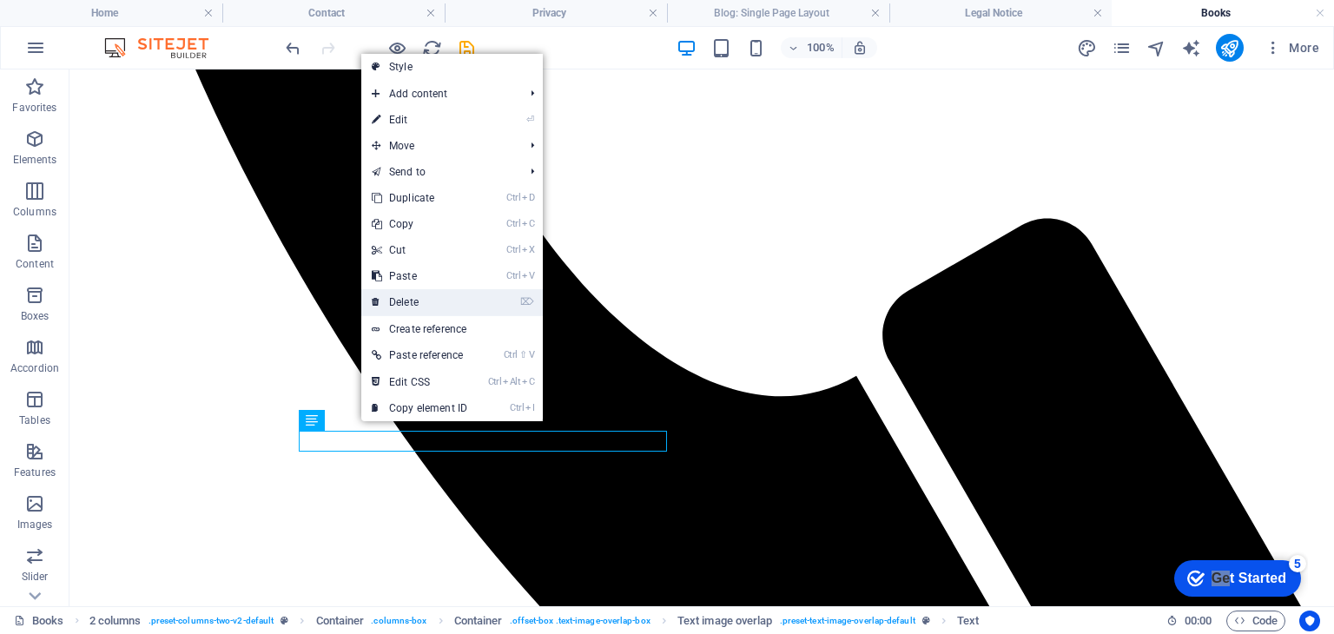
click at [404, 306] on link "⌦ Delete" at bounding box center [419, 302] width 116 height 26
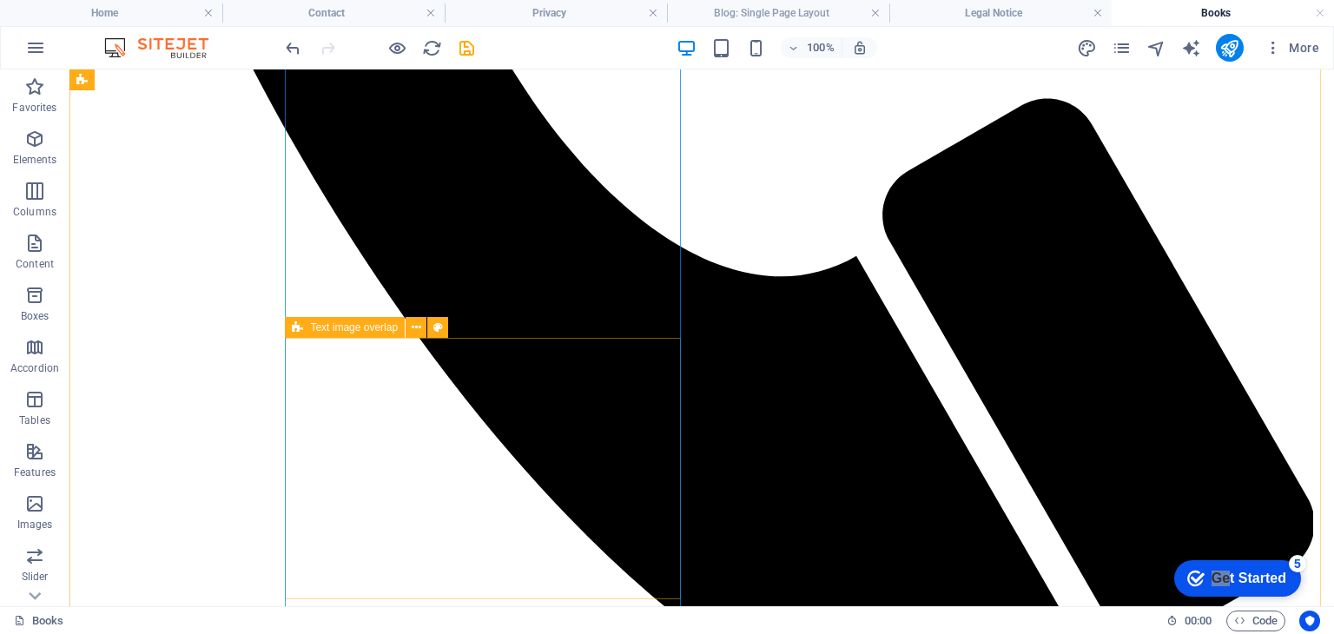
scroll to position [1320, 0]
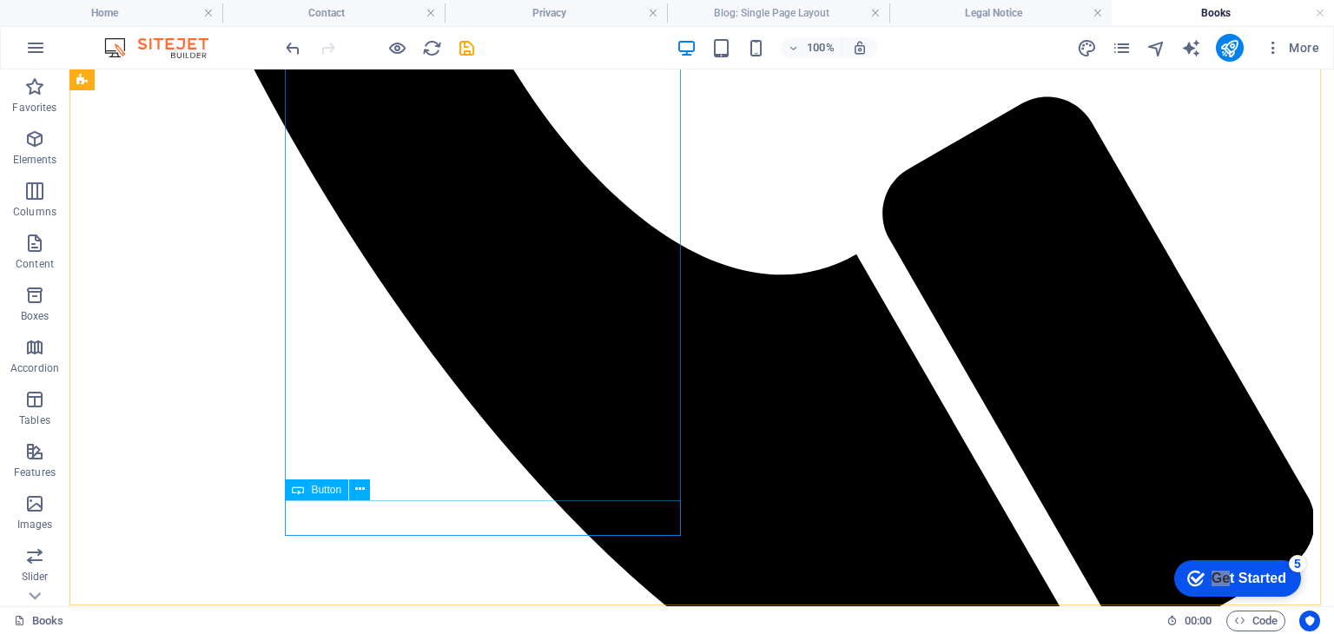
click at [323, 495] on span "Button" at bounding box center [326, 490] width 30 height 10
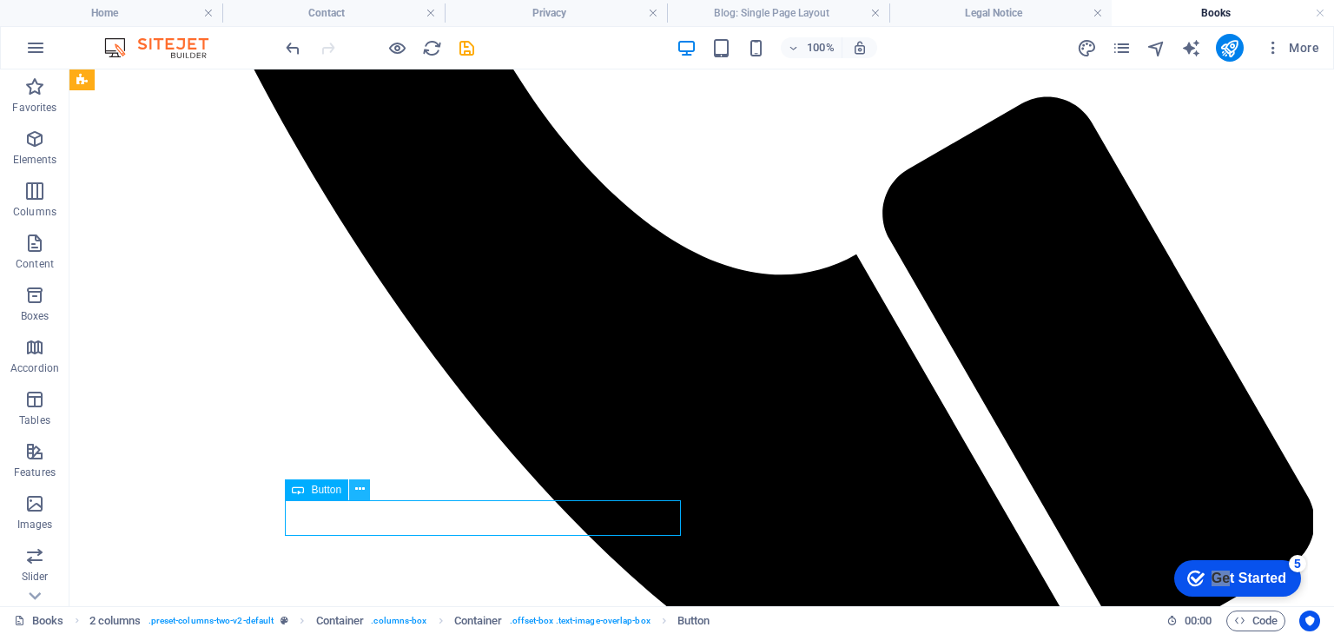
click at [362, 489] on icon at bounding box center [360, 489] width 10 height 18
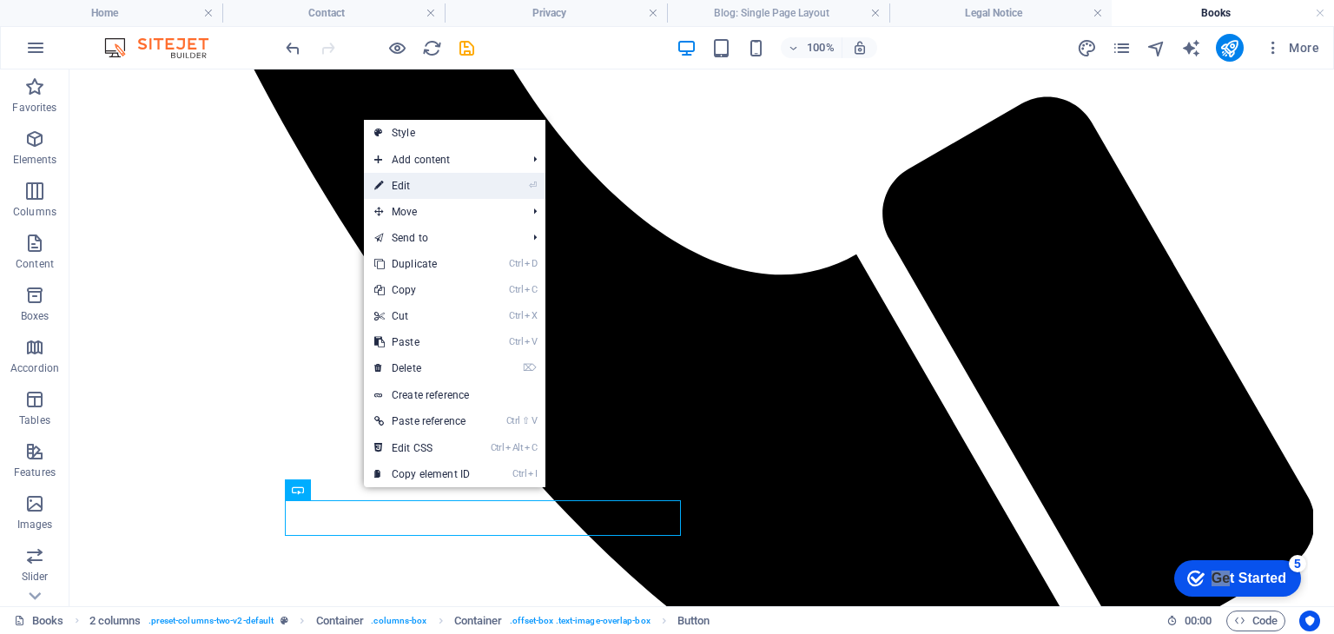
click at [415, 182] on link "⏎ Edit" at bounding box center [422, 186] width 116 height 26
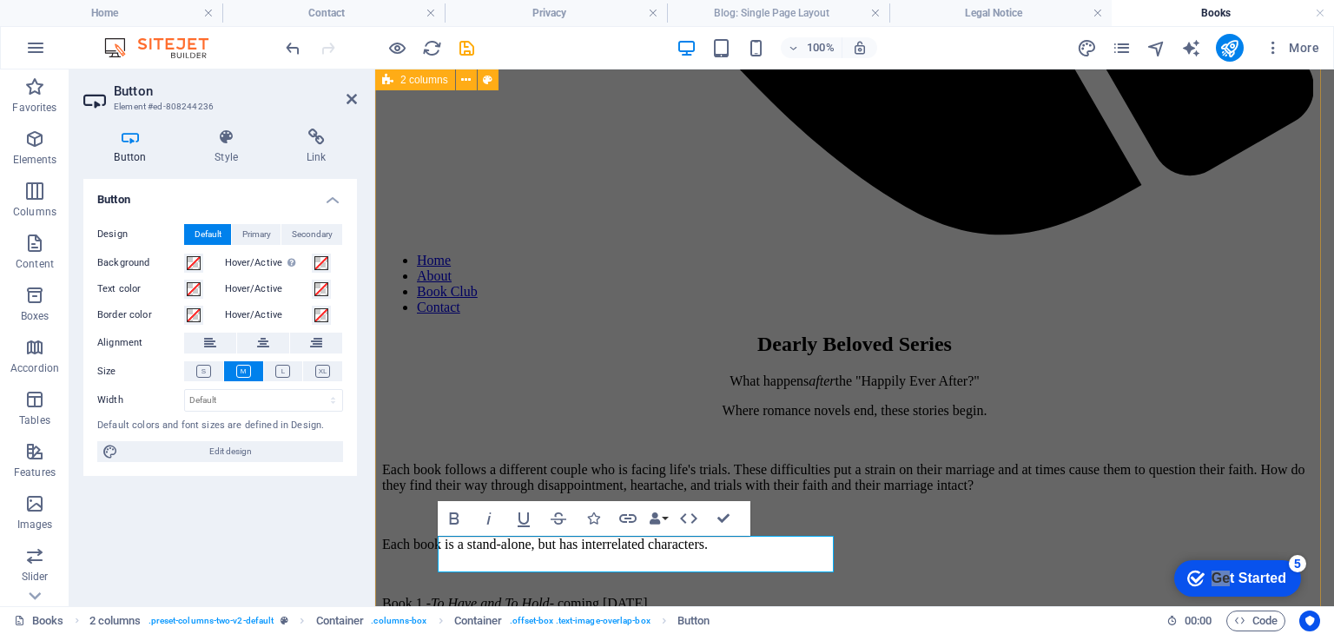
scroll to position [1208, 0]
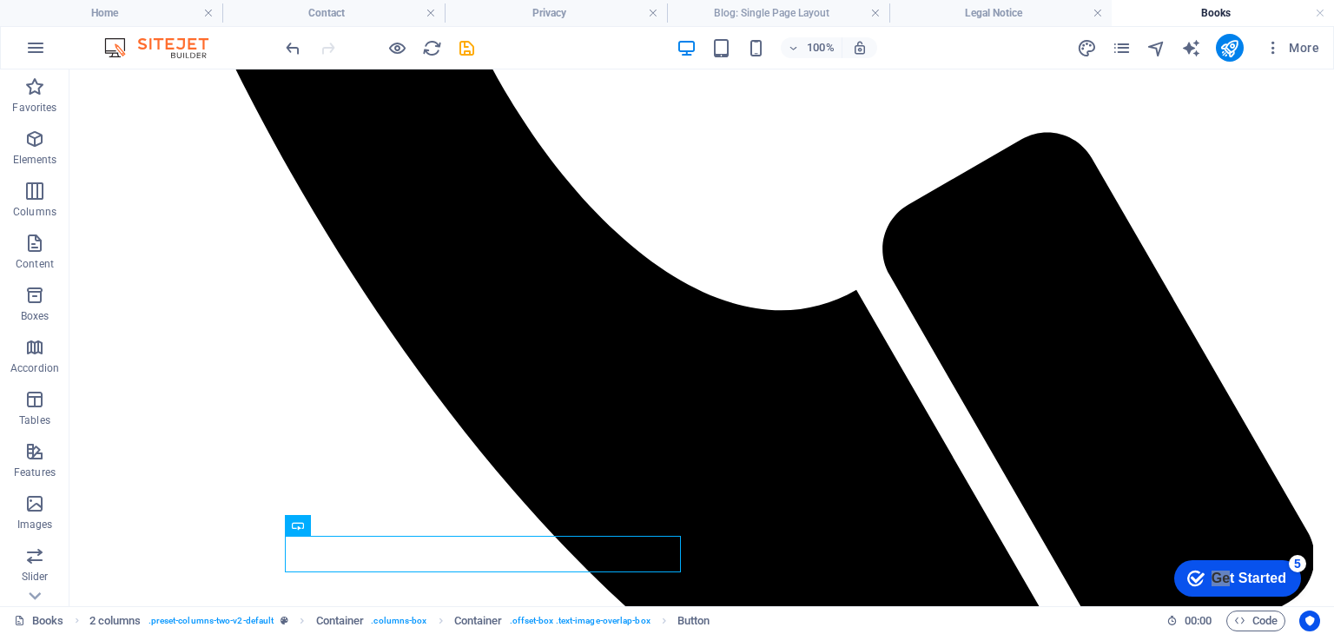
drag, startPoint x: 372, startPoint y: 593, endPoint x: 394, endPoint y: 397, distance: 197.5
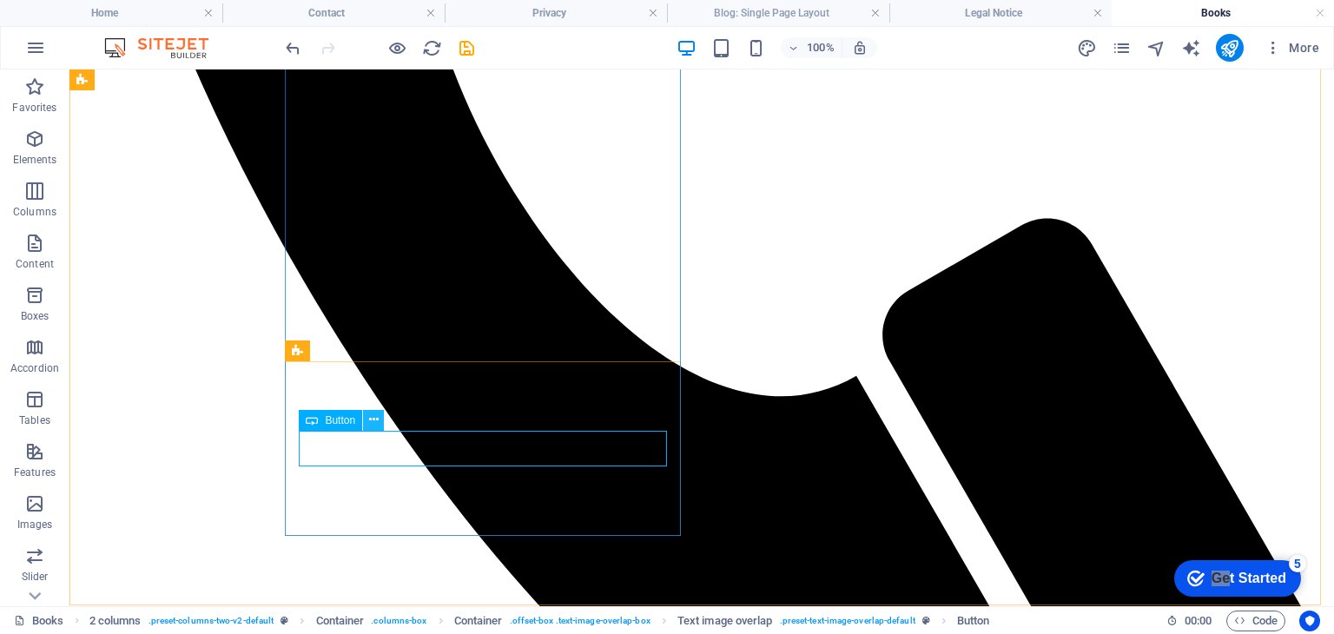
click at [369, 418] on icon at bounding box center [374, 420] width 10 height 18
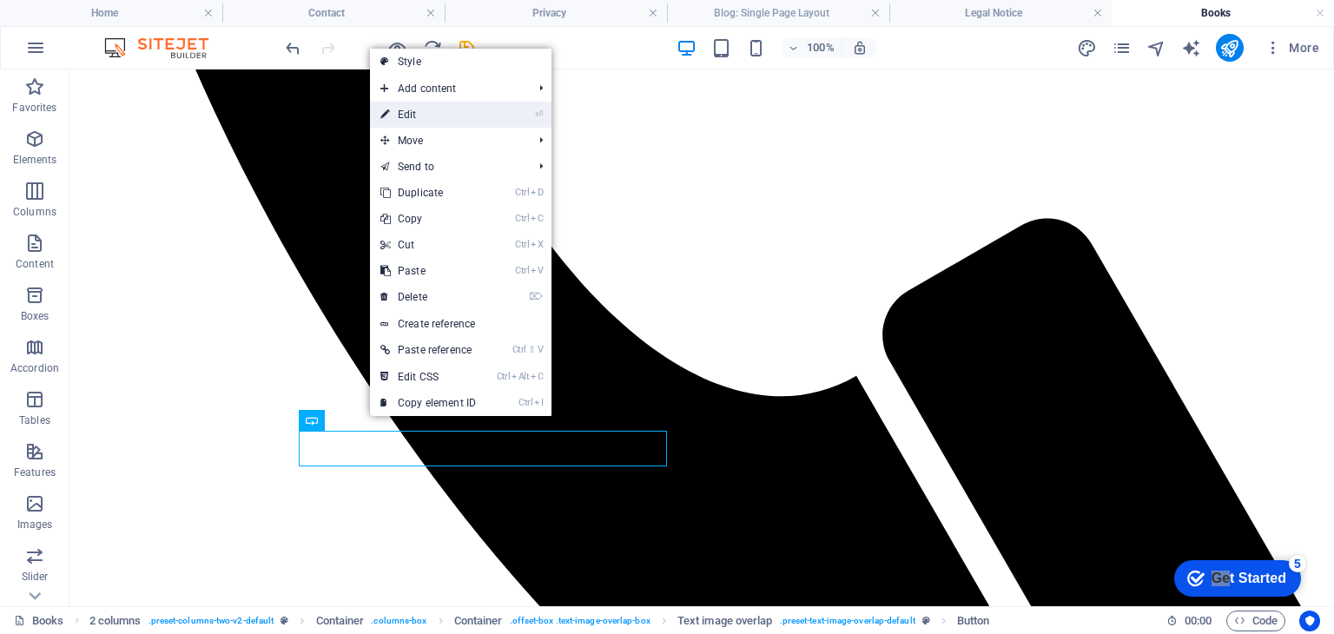
click at [420, 109] on link "⏎ Edit" at bounding box center [428, 115] width 116 height 26
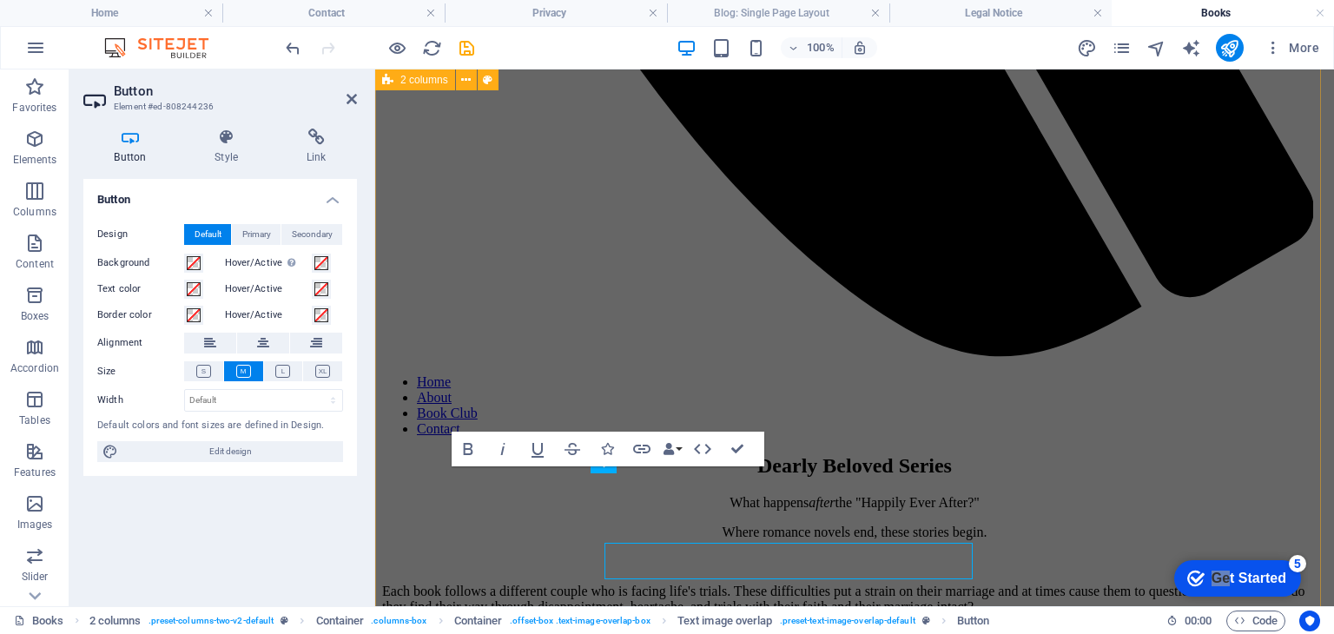
scroll to position [1086, 0]
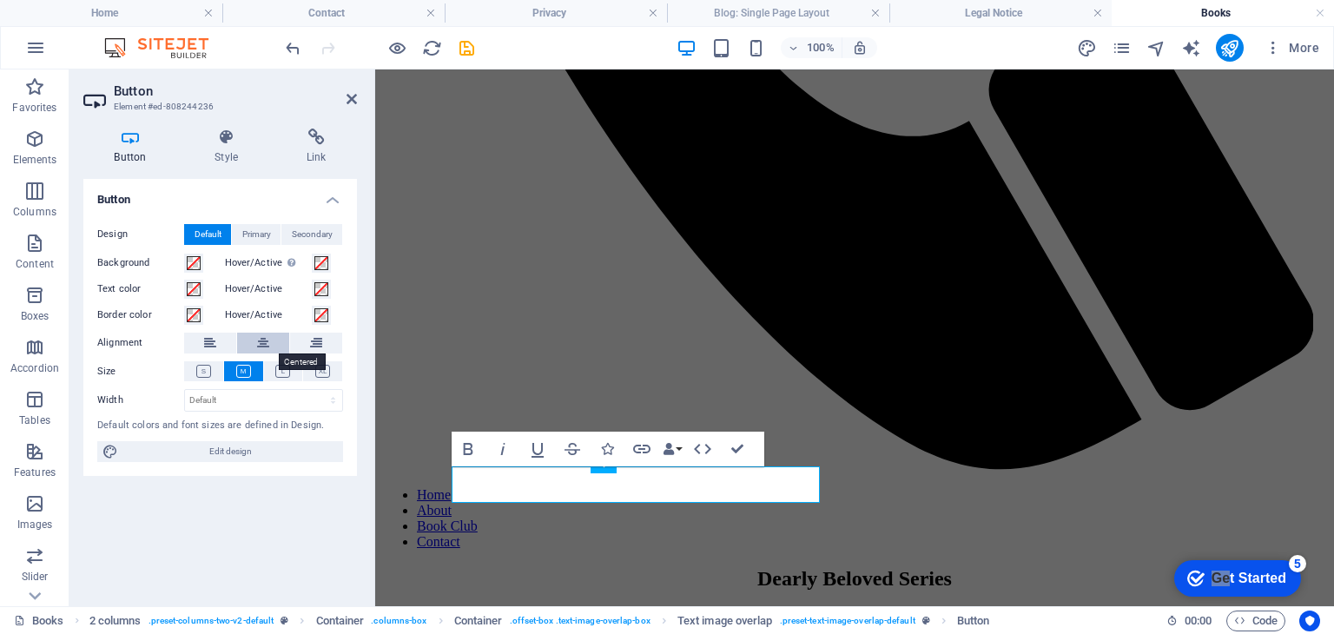
click at [270, 346] on button at bounding box center [263, 343] width 52 height 21
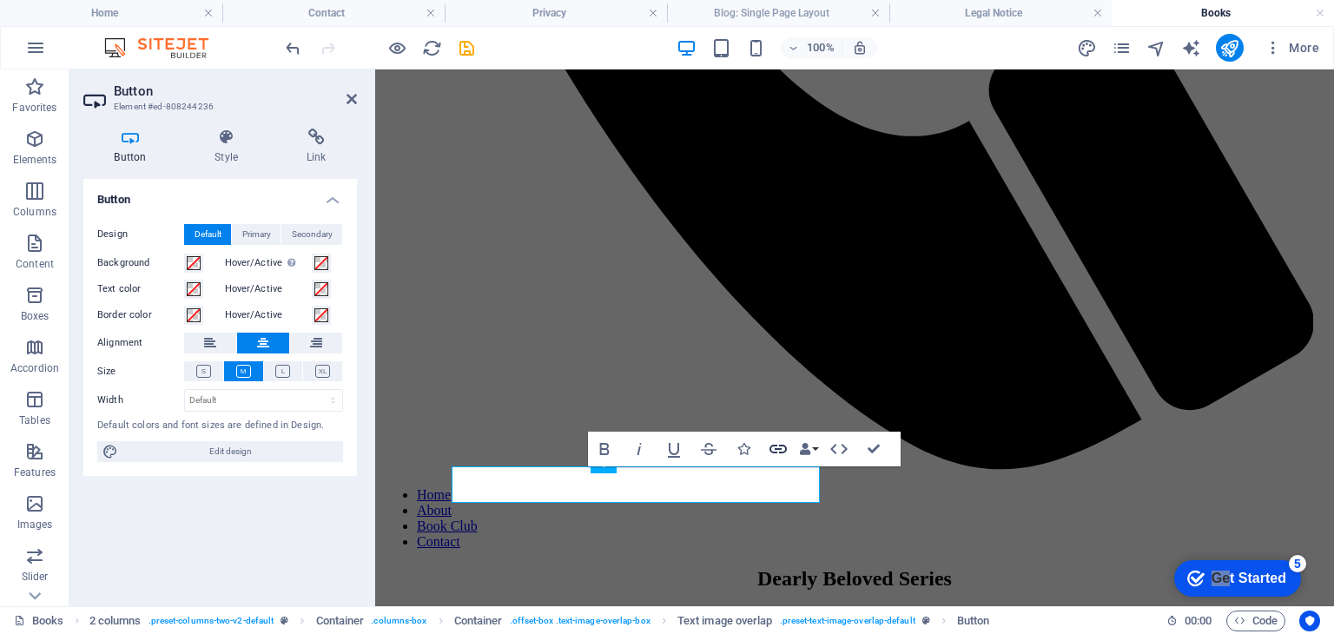
click at [779, 451] on icon "button" at bounding box center [778, 449] width 21 height 21
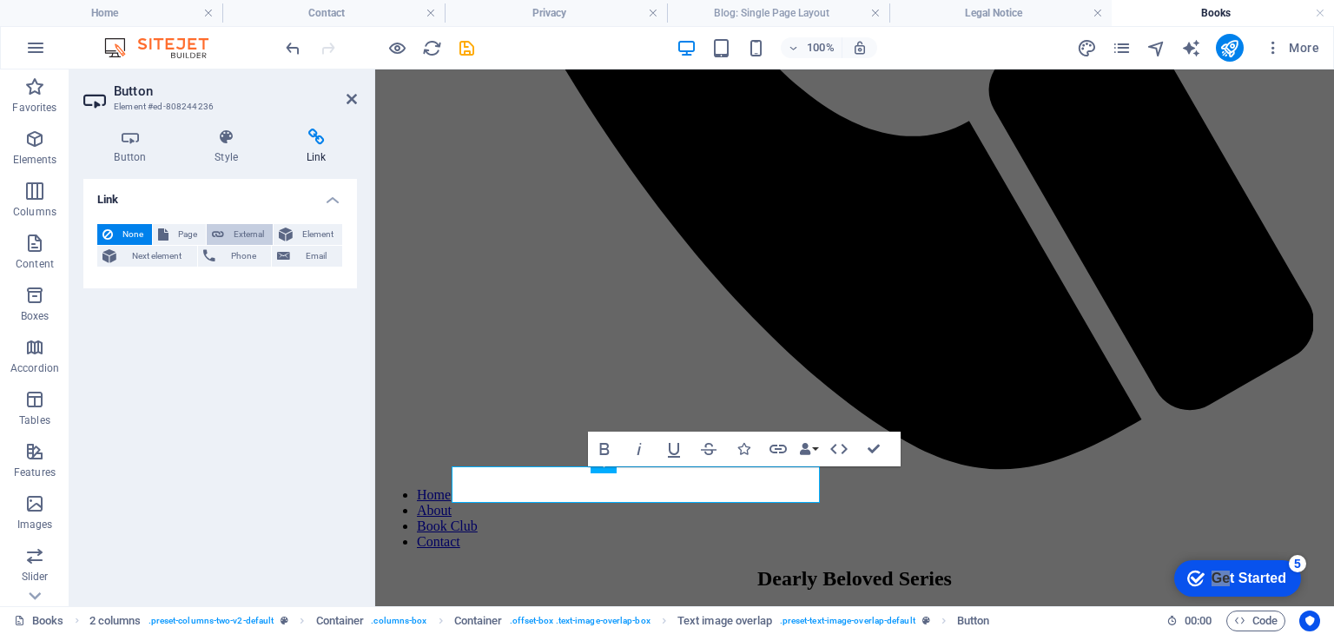
click at [232, 233] on span "External" at bounding box center [248, 234] width 38 height 21
select select "blank"
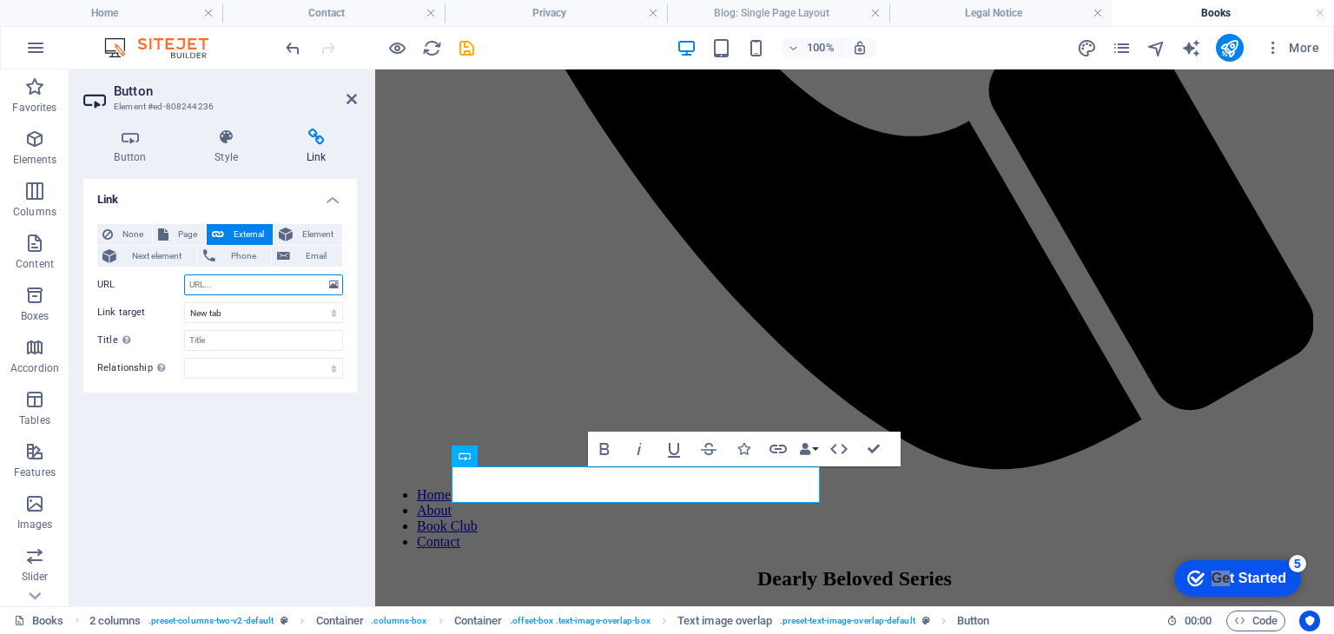
paste input "[URL][DOMAIN_NAME]"
type input "[URL][DOMAIN_NAME]"
click at [219, 314] on select "New tab Same tab Overlay" at bounding box center [263, 312] width 159 height 21
click at [225, 150] on h4 "Style" at bounding box center [230, 147] width 92 height 36
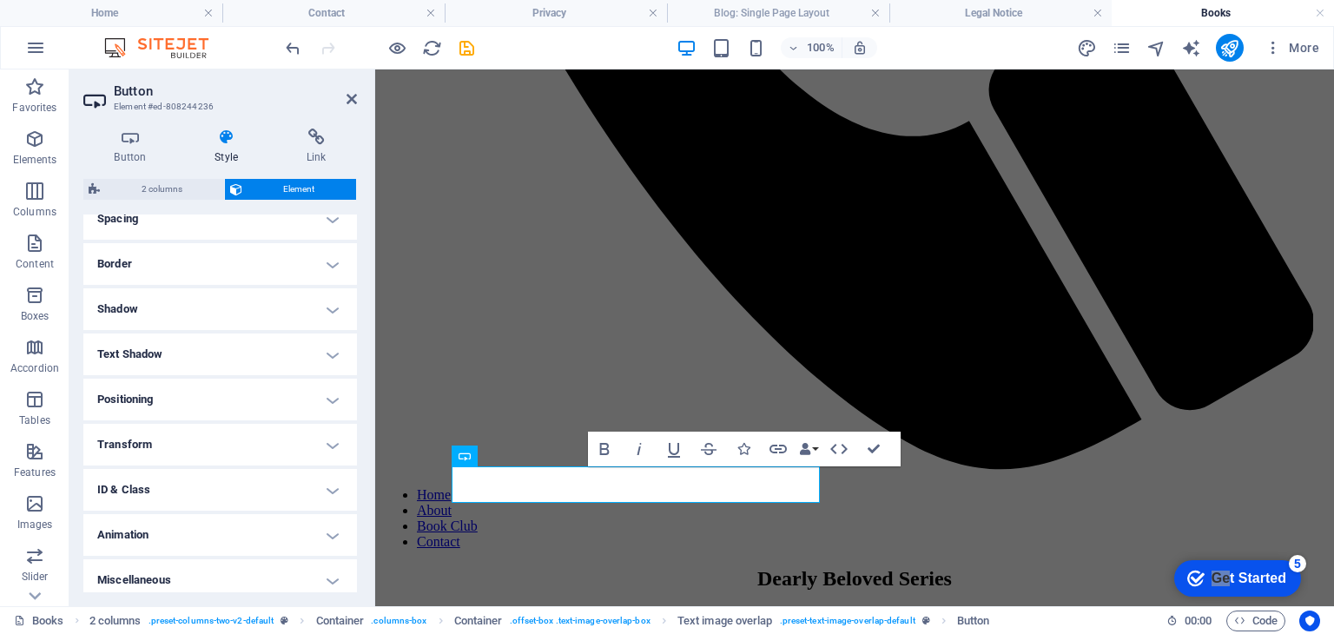
scroll to position [355, 0]
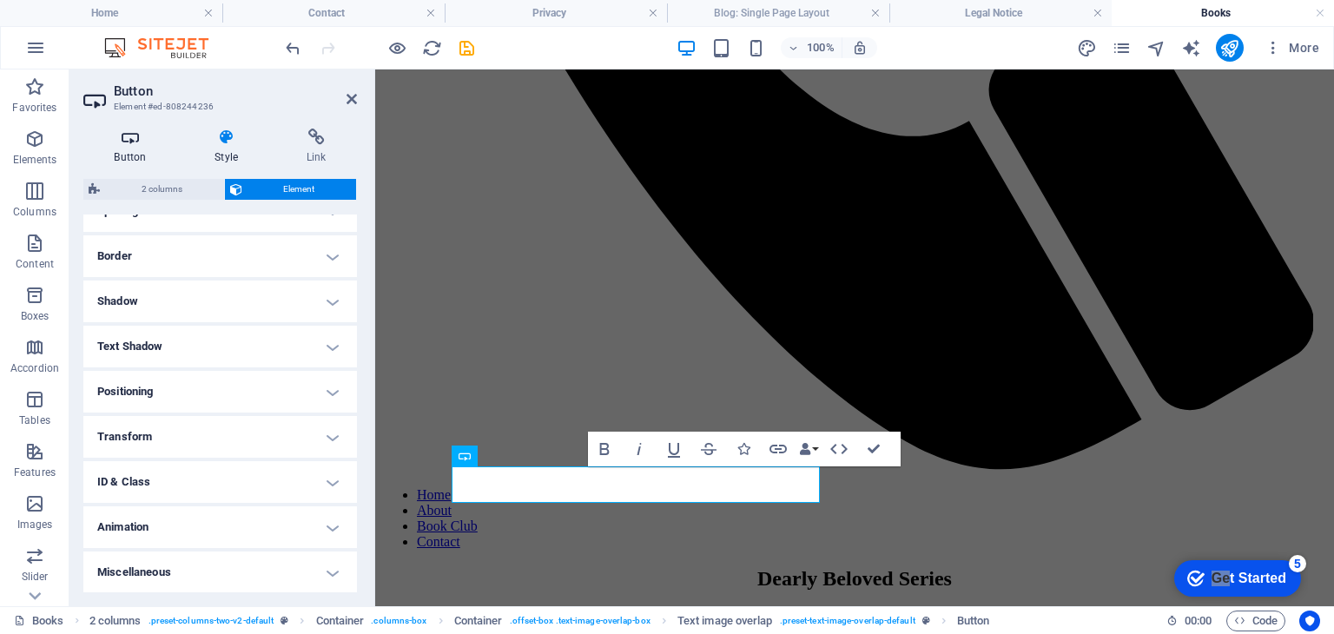
click at [135, 138] on icon at bounding box center [130, 137] width 94 height 17
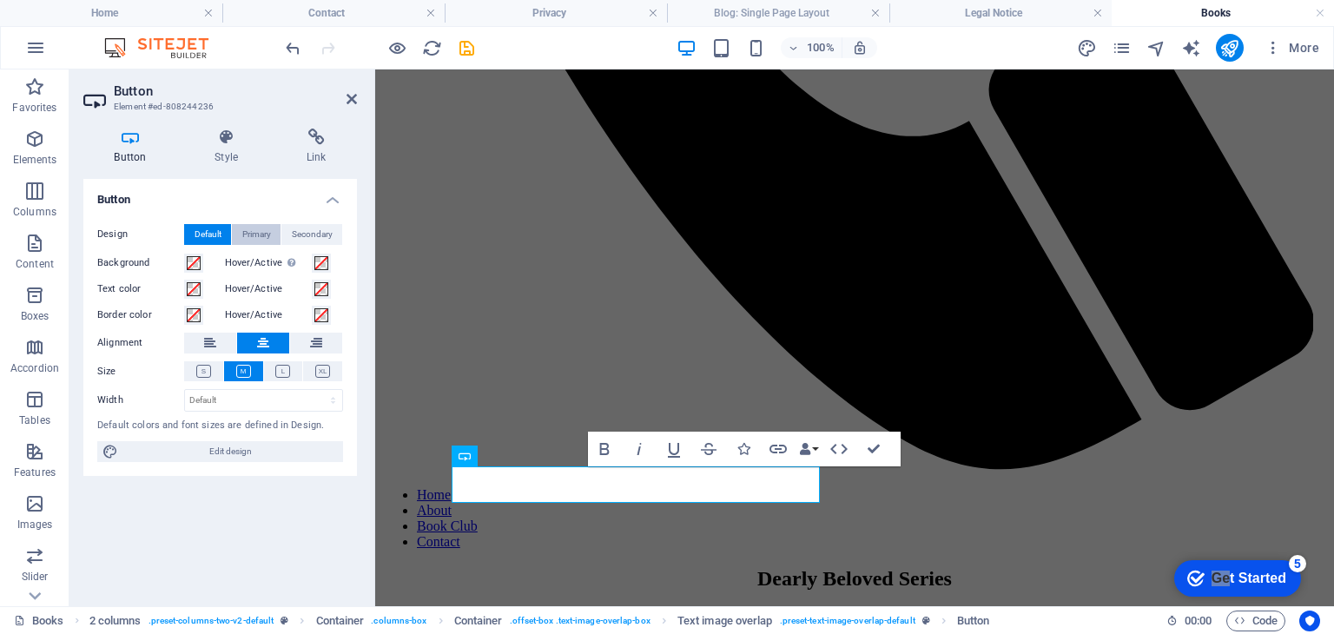
click at [262, 236] on span "Primary" at bounding box center [256, 234] width 29 height 21
click at [206, 228] on span "Default" at bounding box center [208, 234] width 27 height 21
click at [207, 450] on span "Edit design" at bounding box center [230, 451] width 215 height 21
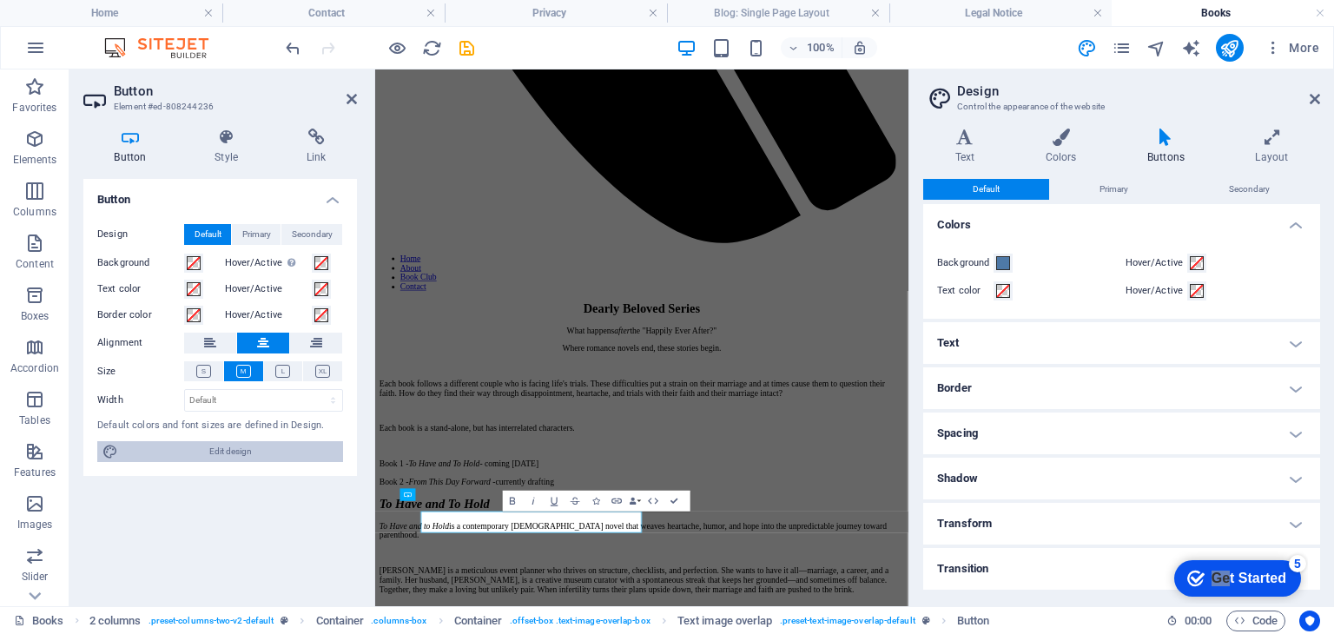
scroll to position [747, 0]
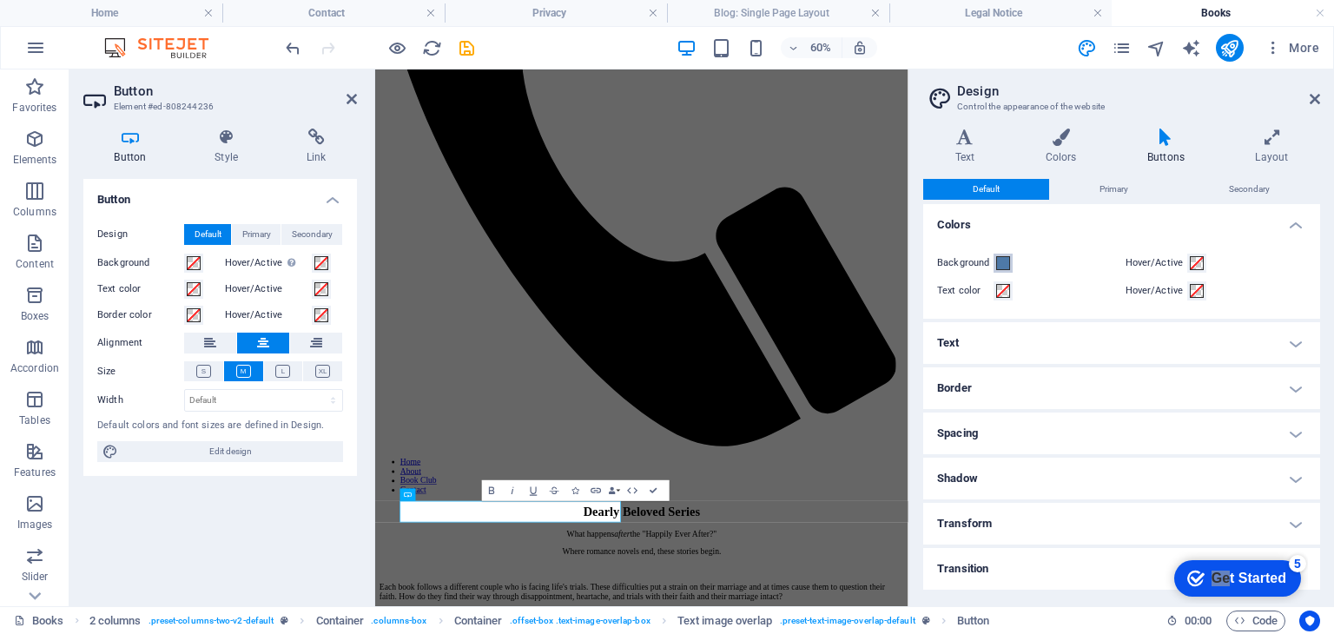
click at [1002, 260] on span at bounding box center [1003, 263] width 14 height 14
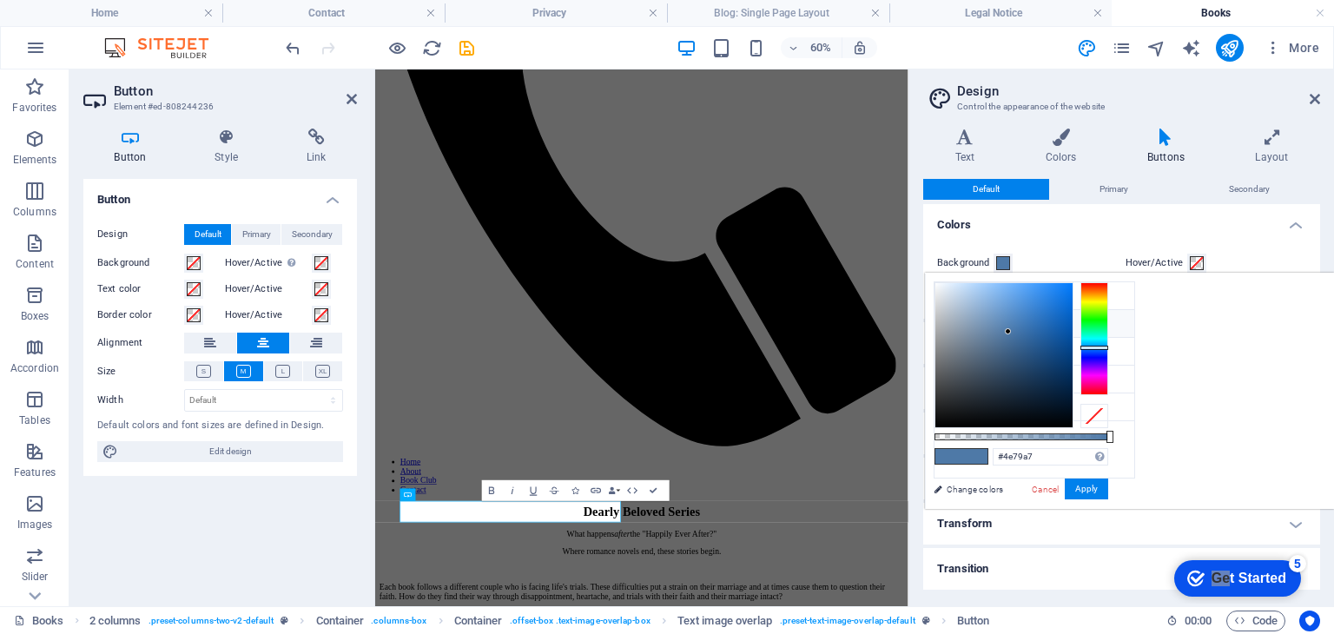
click at [1002, 260] on span at bounding box center [1003, 263] width 14 height 14
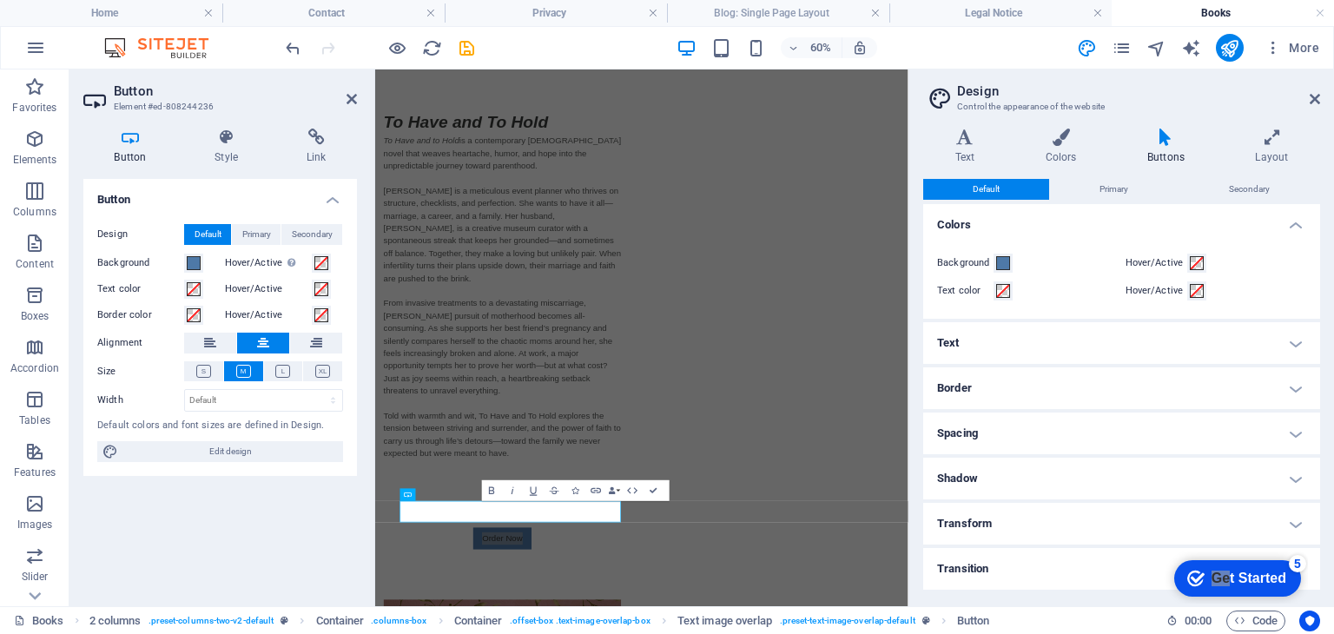
click at [1032, 383] on h4 "Border" at bounding box center [1121, 388] width 397 height 42
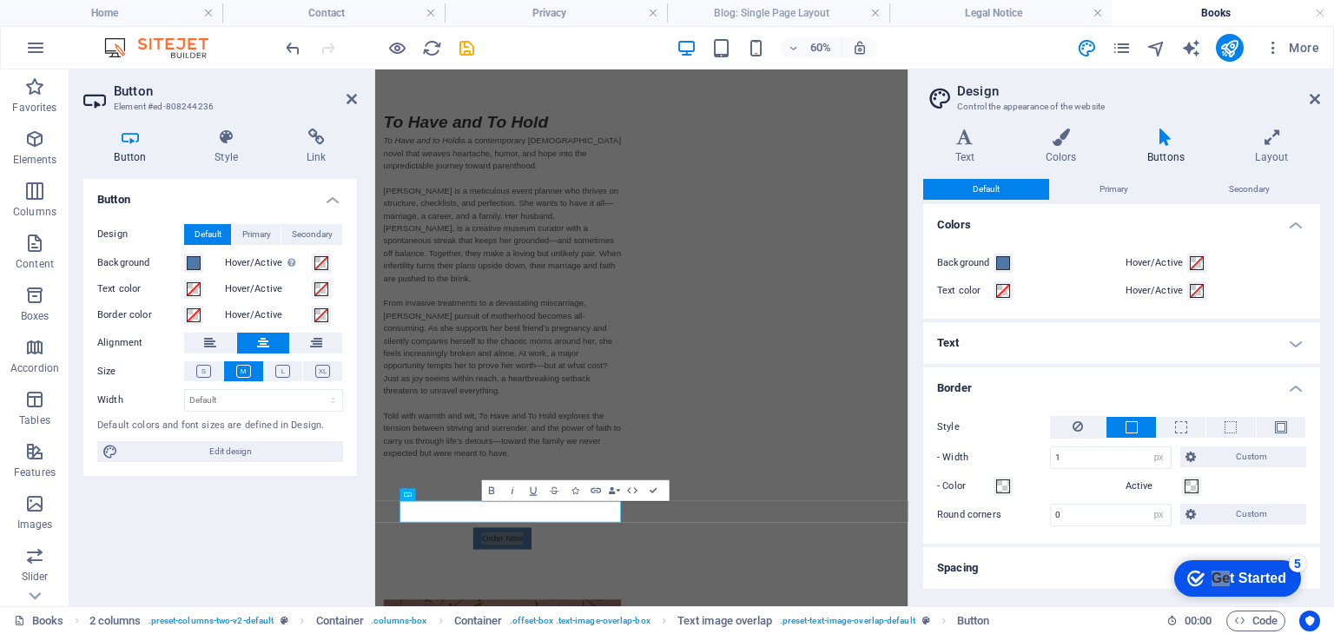
click at [1032, 383] on h4 "Border" at bounding box center [1121, 382] width 397 height 31
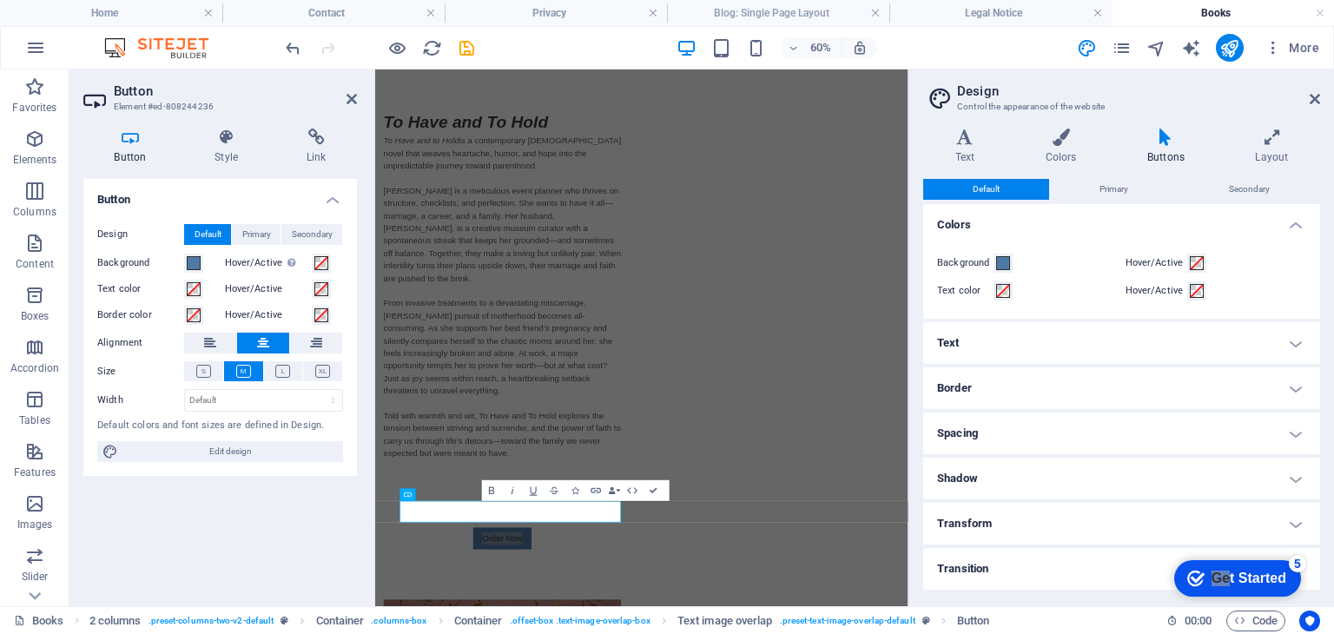
click at [1025, 428] on h4 "Spacing" at bounding box center [1121, 434] width 397 height 42
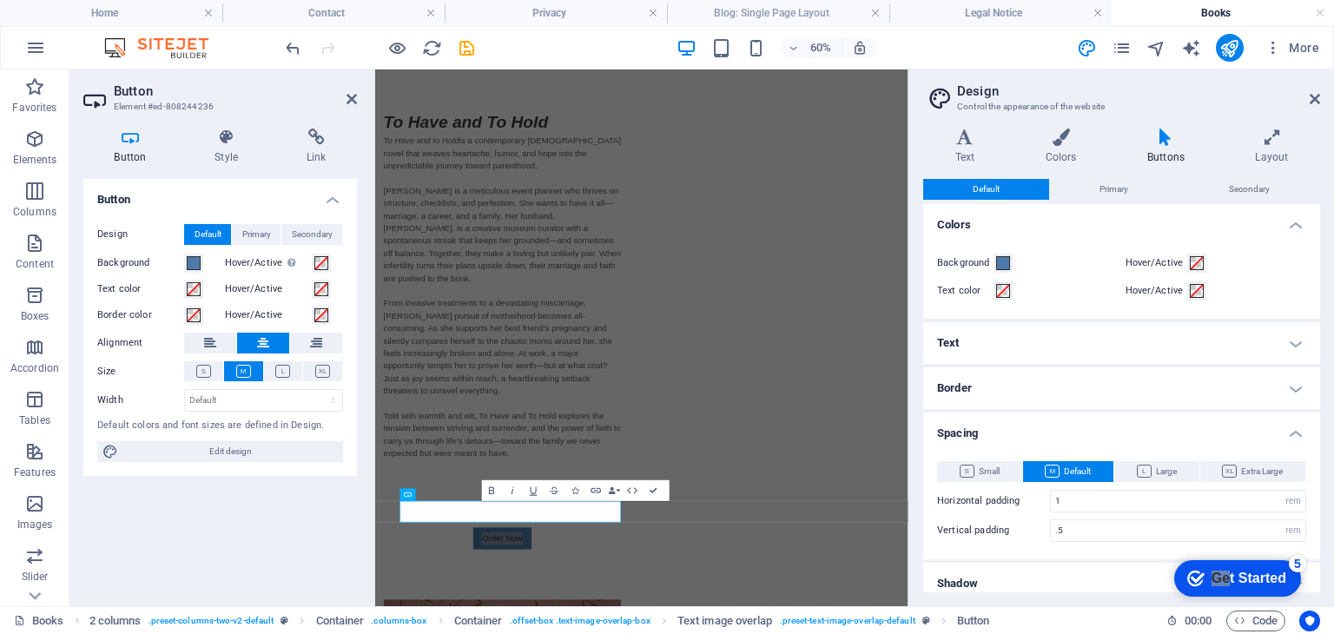
click at [1025, 428] on h4 "Spacing" at bounding box center [1121, 428] width 397 height 31
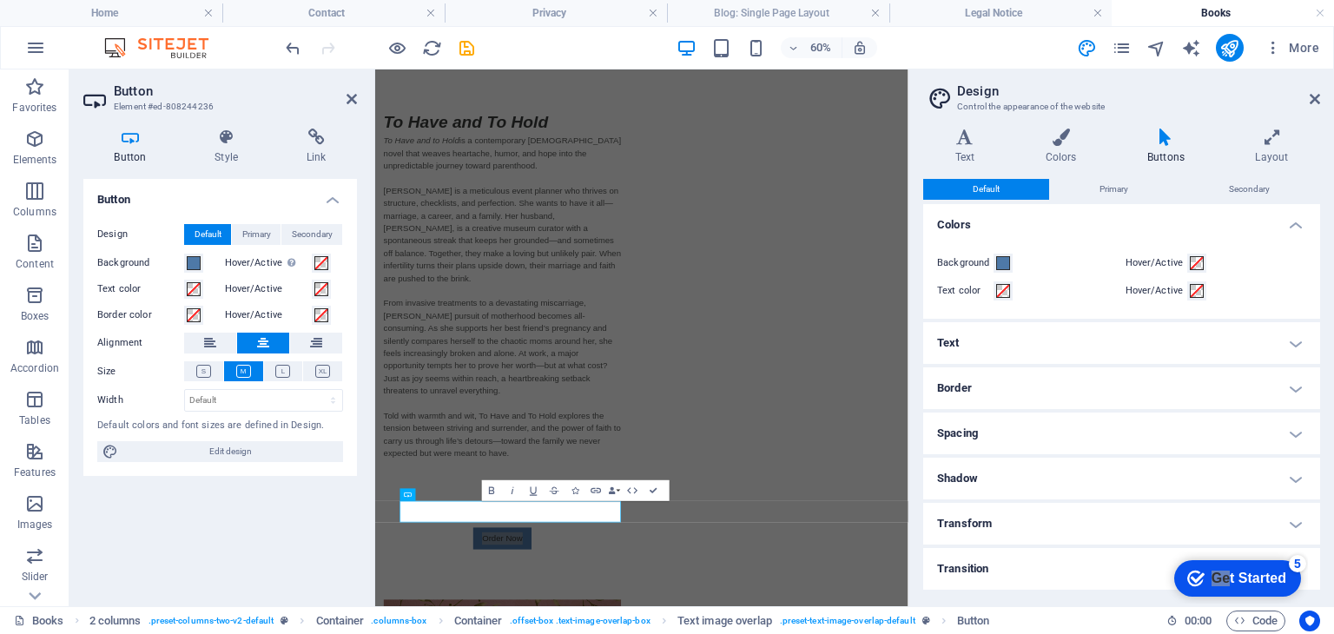
click at [1024, 480] on h4 "Shadow" at bounding box center [1121, 479] width 397 height 42
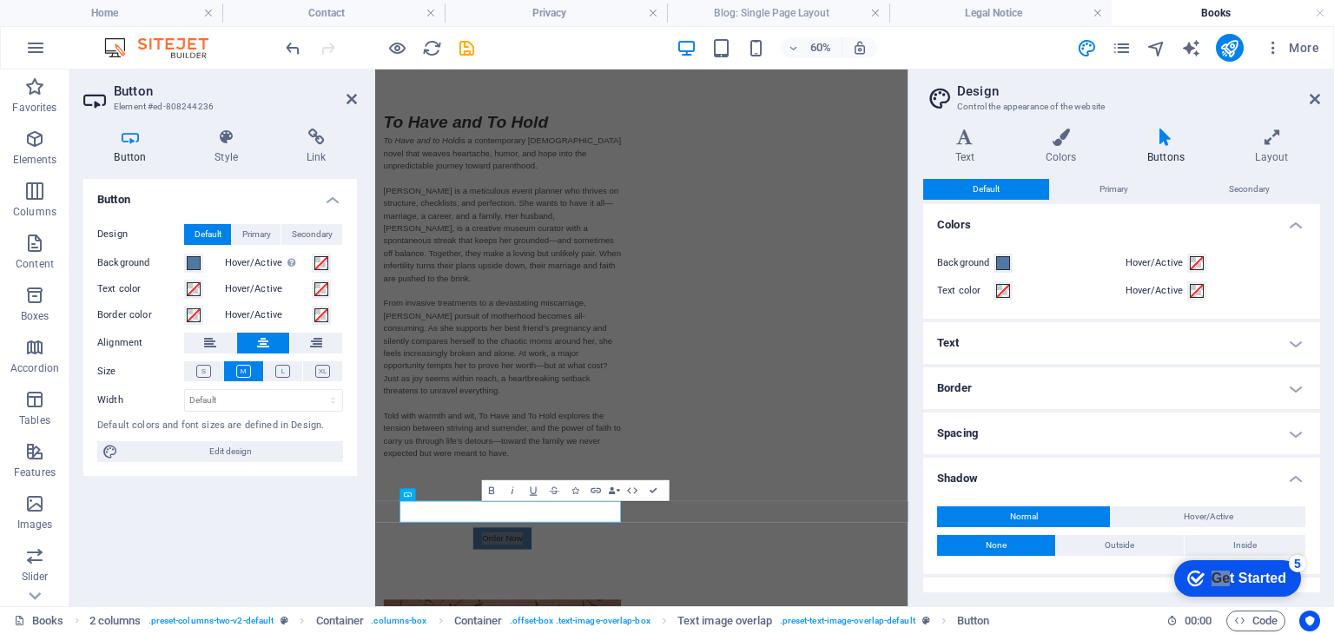
click at [1024, 480] on h4 "Shadow" at bounding box center [1121, 473] width 397 height 31
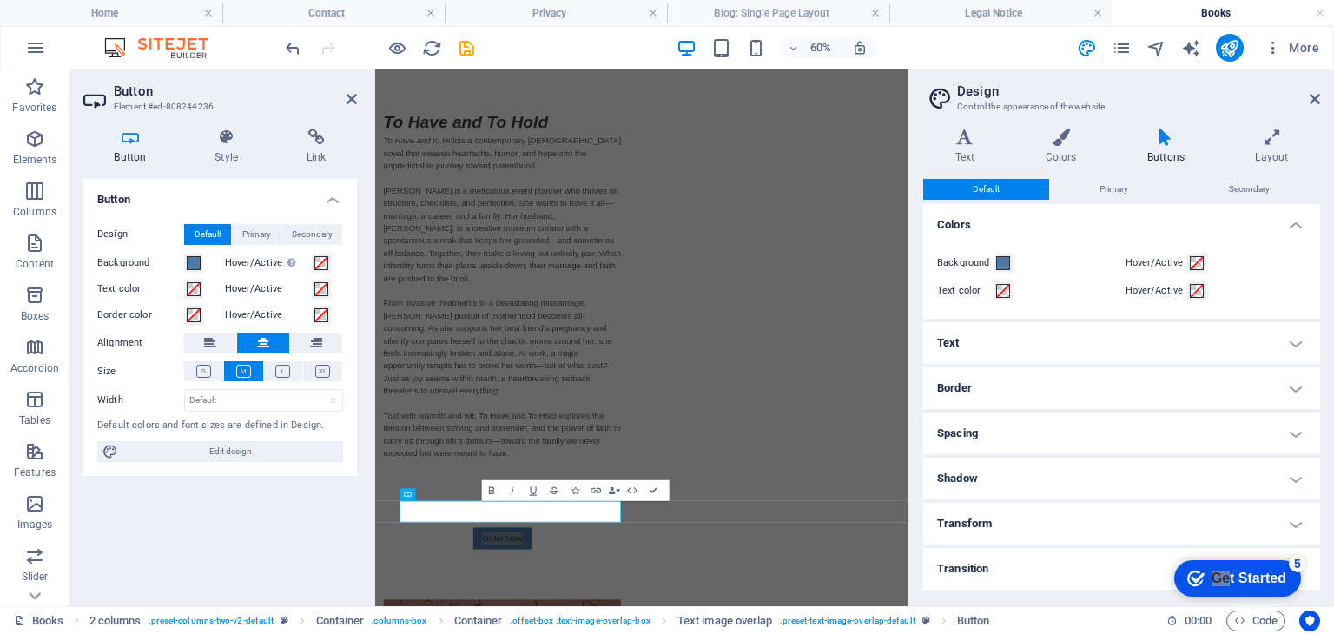
click at [1021, 525] on h4 "Transform" at bounding box center [1121, 524] width 397 height 42
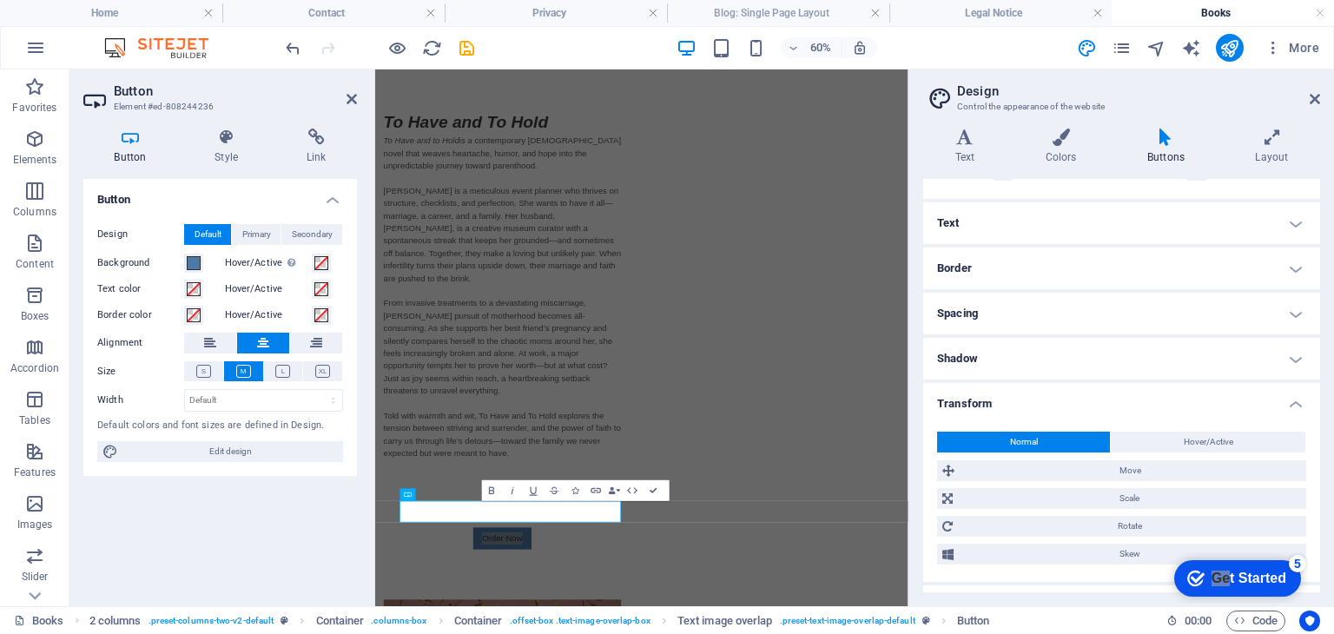
scroll to position [155, 0]
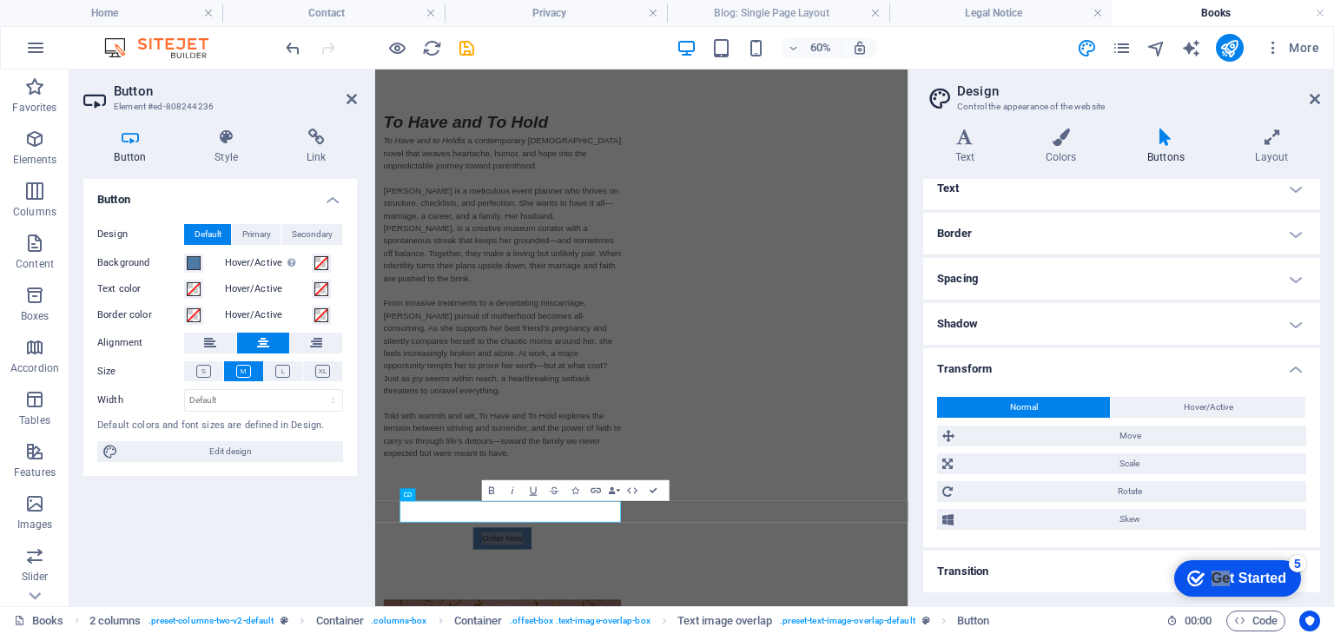
click at [991, 366] on h4 "Transform" at bounding box center [1121, 363] width 397 height 31
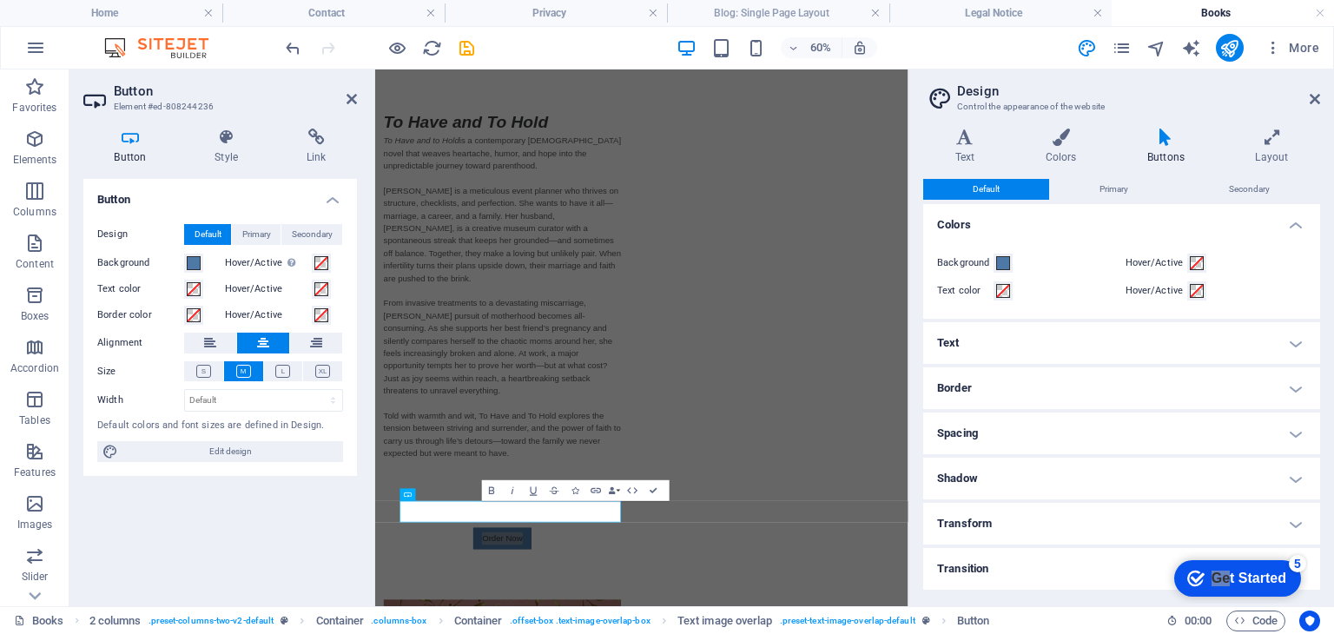
scroll to position [0, 0]
click at [984, 569] on h4 "Transition" at bounding box center [1121, 569] width 397 height 42
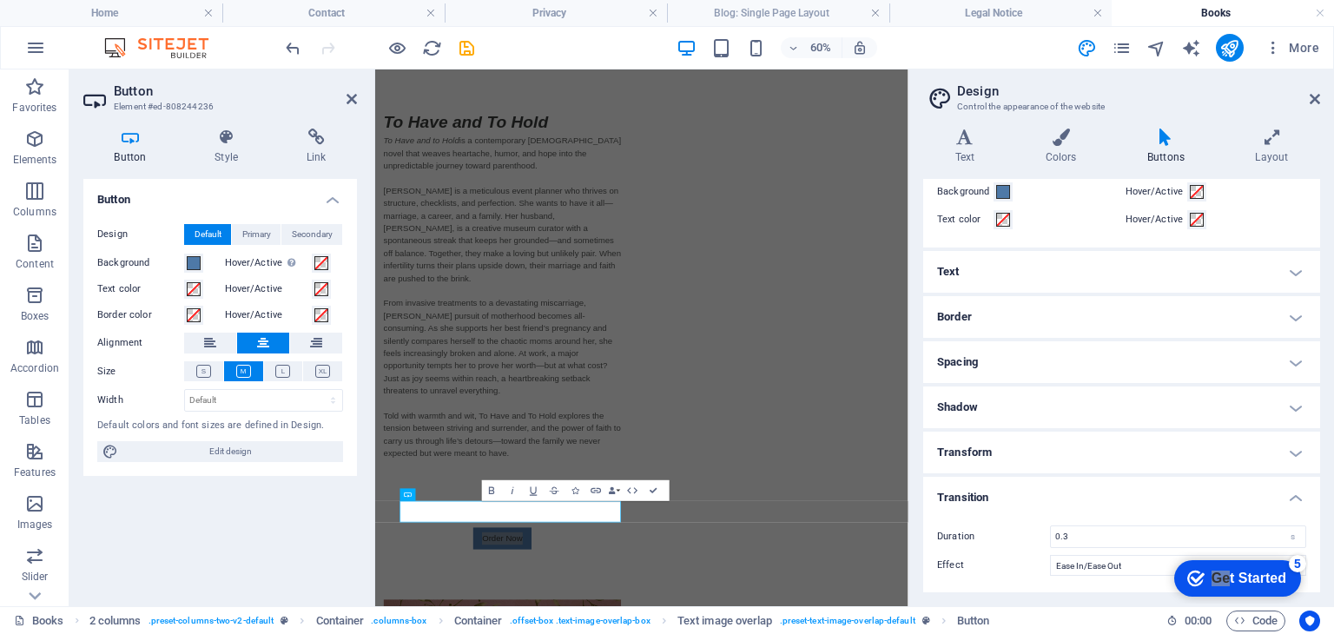
click at [966, 498] on h4 "Transition" at bounding box center [1121, 492] width 397 height 31
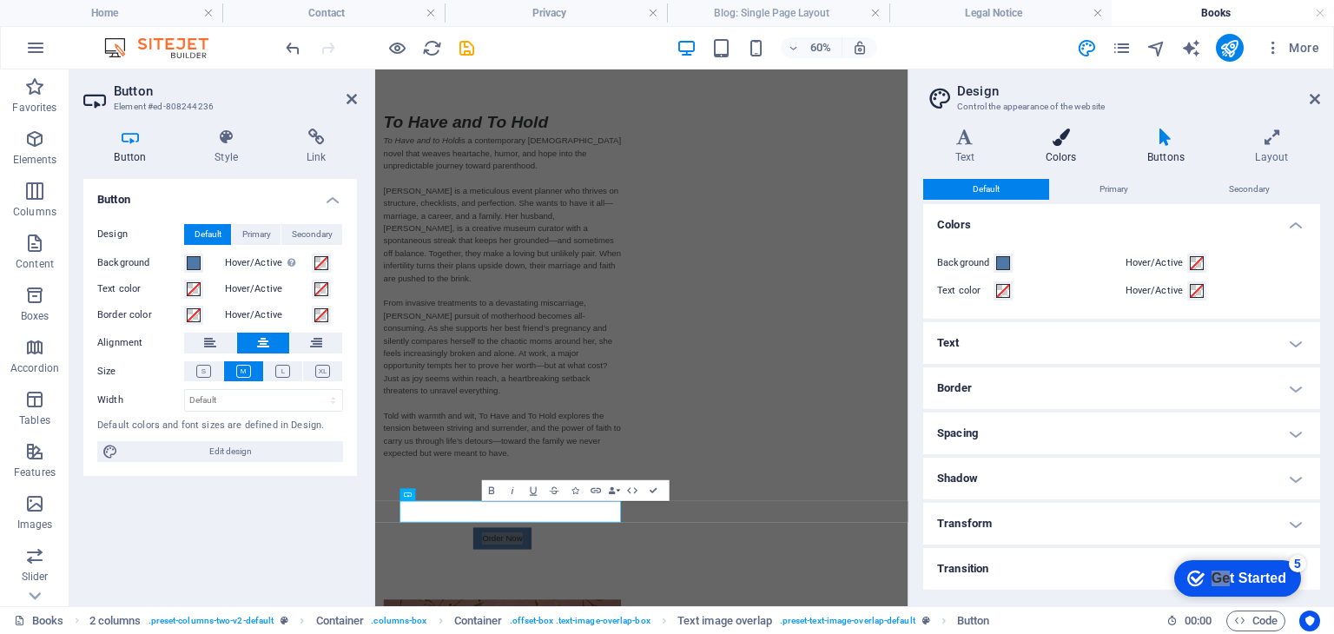
click at [1062, 134] on icon at bounding box center [1061, 137] width 95 height 17
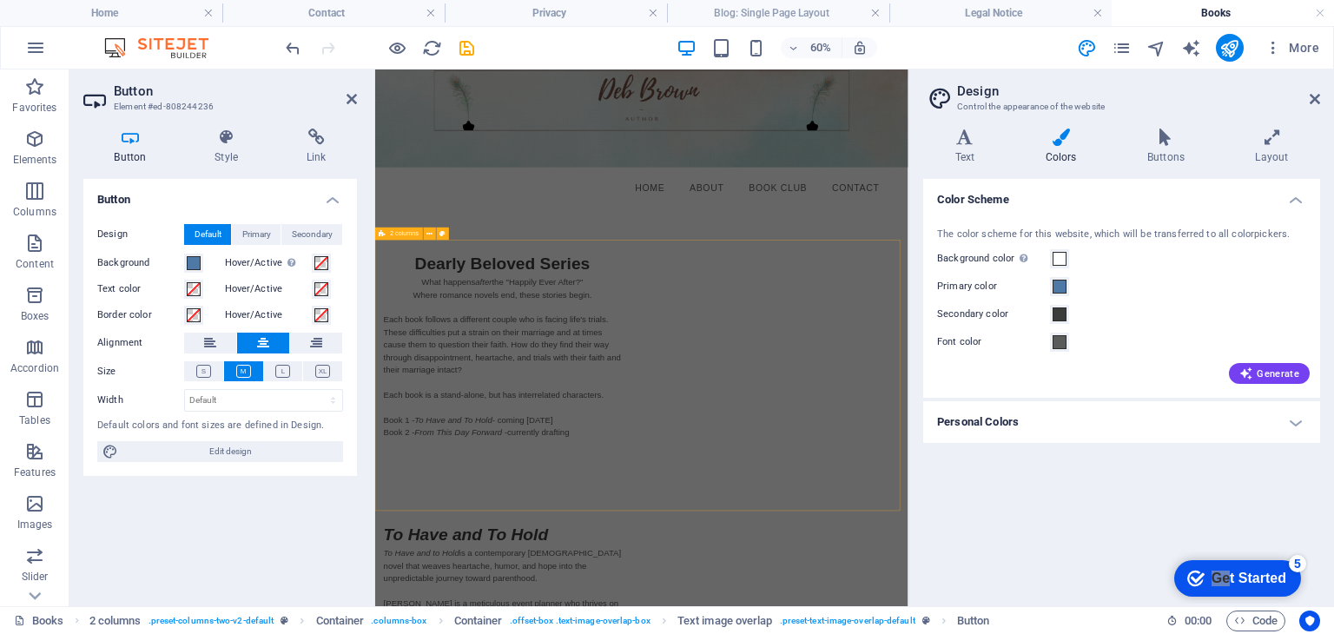
scroll to position [87, 0]
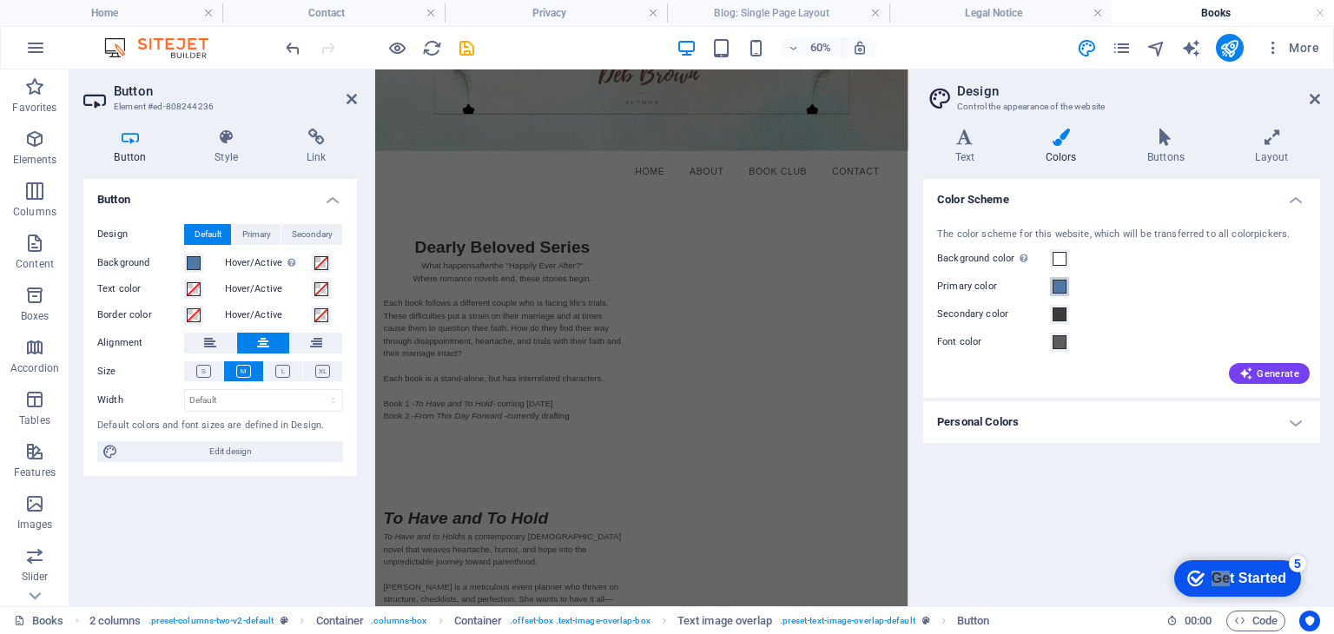
click at [1062, 287] on span at bounding box center [1060, 287] width 14 height 14
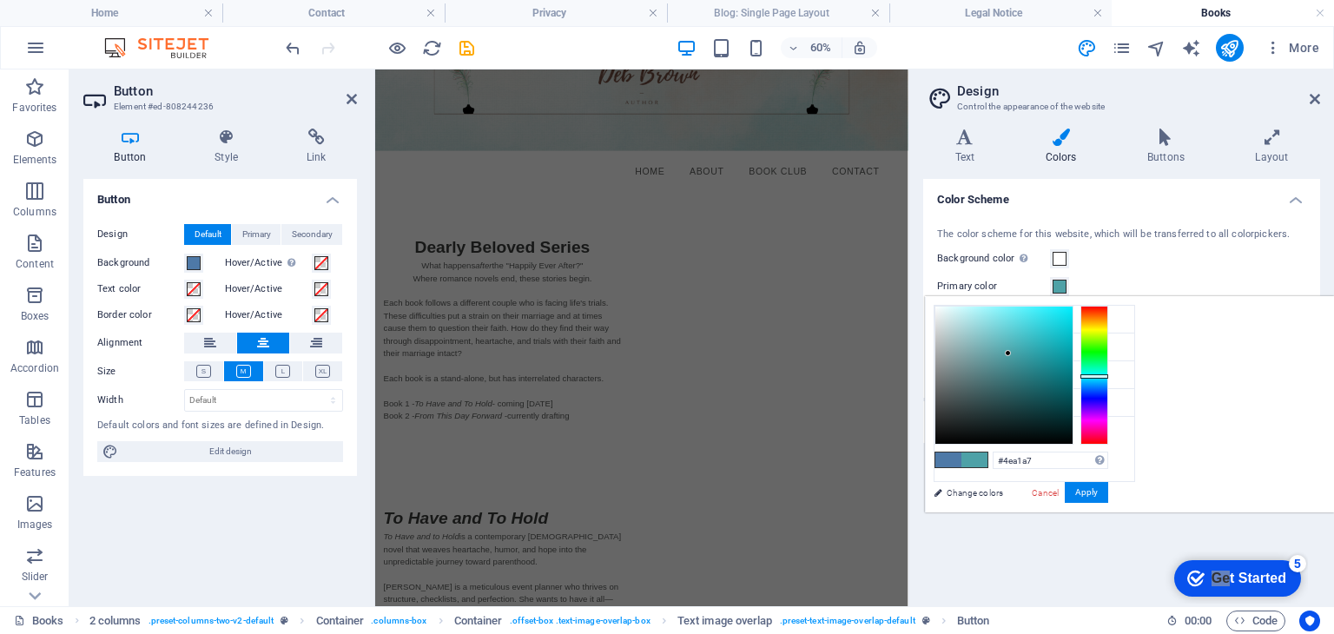
type input "#4ea79f"
drag, startPoint x: 1319, startPoint y: 383, endPoint x: 1318, endPoint y: 372, distance: 11.3
click at [1108, 372] on div at bounding box center [1095, 373] width 28 height 4
click at [1108, 487] on button "Apply" at bounding box center [1086, 492] width 43 height 21
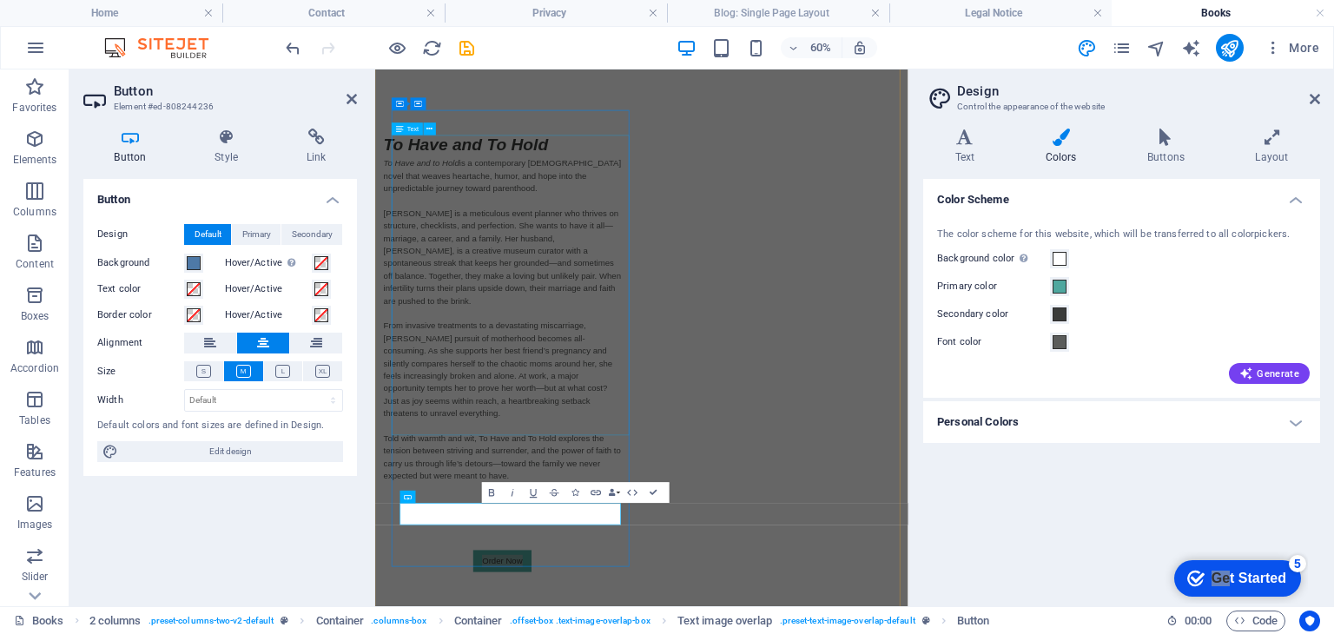
scroll to position [747, 0]
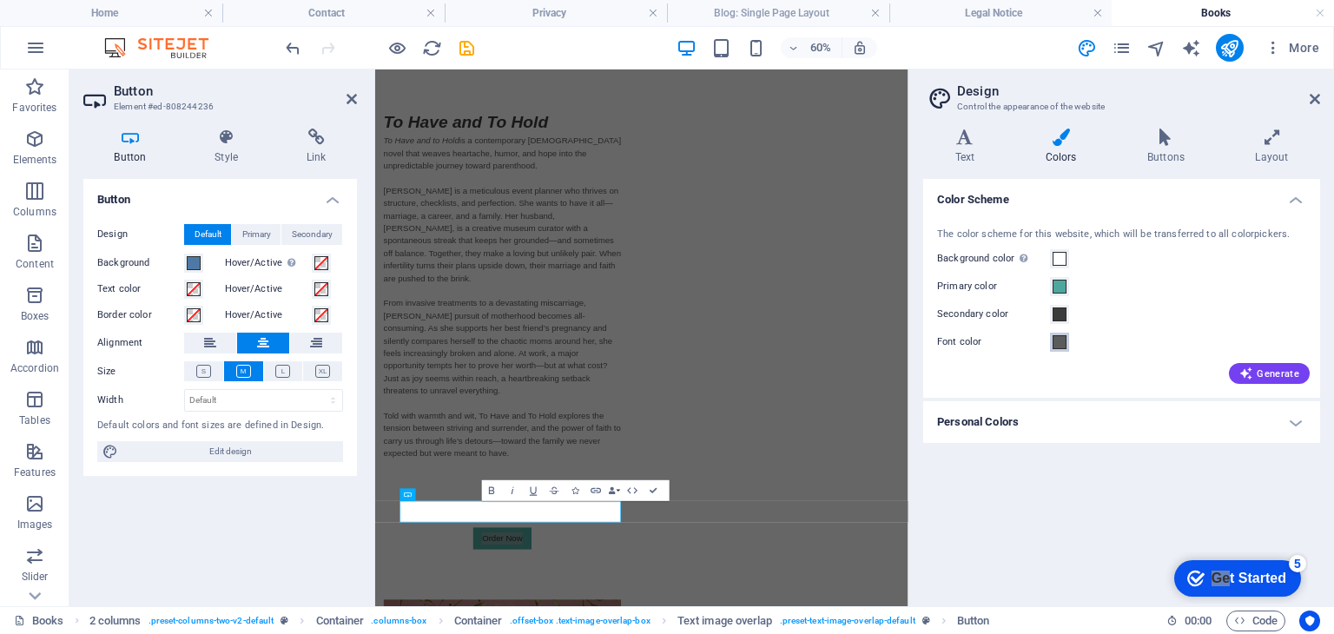
click at [1062, 345] on span at bounding box center [1060, 342] width 14 height 14
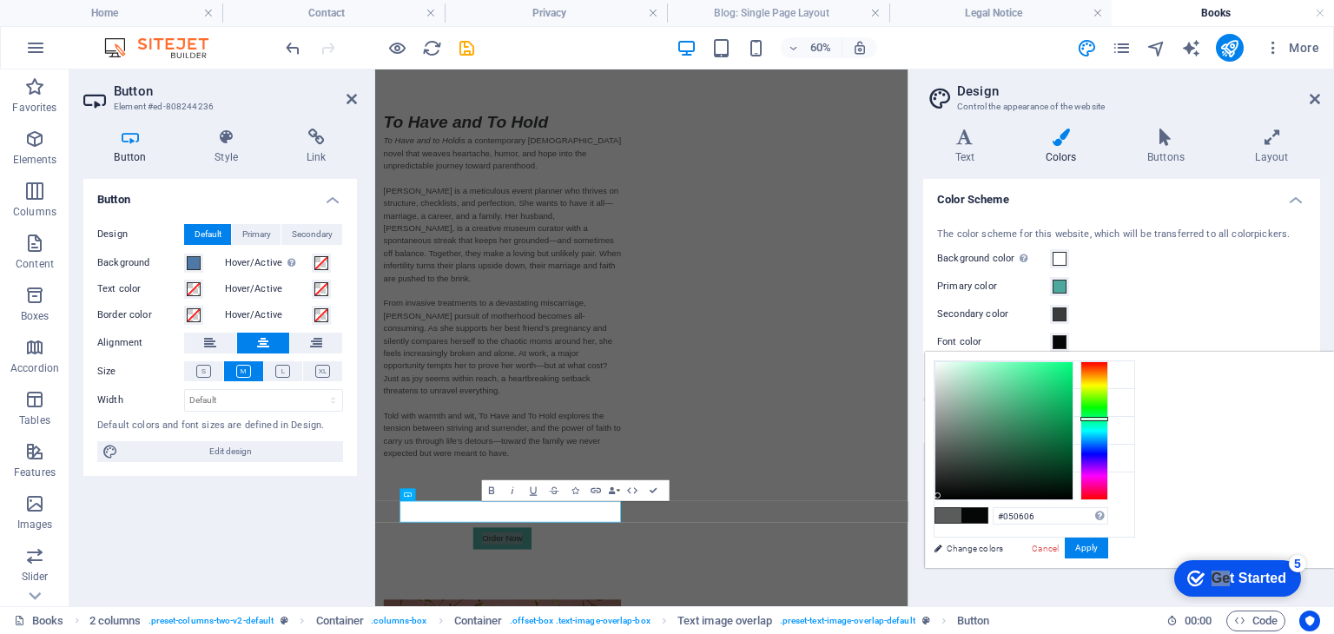
click at [1073, 495] on div at bounding box center [1004, 430] width 137 height 137
drag, startPoint x: 1254, startPoint y: 514, endPoint x: 1224, endPoint y: 521, distance: 30.3
click at [1108, 521] on input "#050606" at bounding box center [1051, 515] width 116 height 17
type input "#000000"
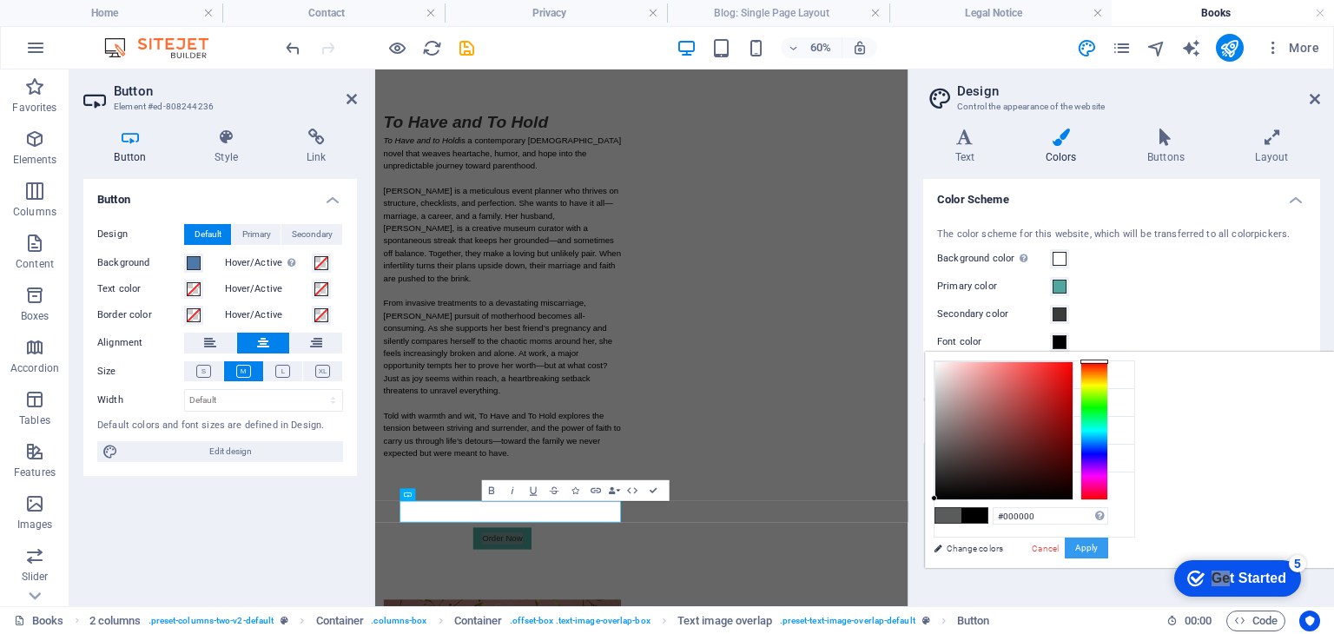
click at [1108, 545] on button "Apply" at bounding box center [1086, 548] width 43 height 21
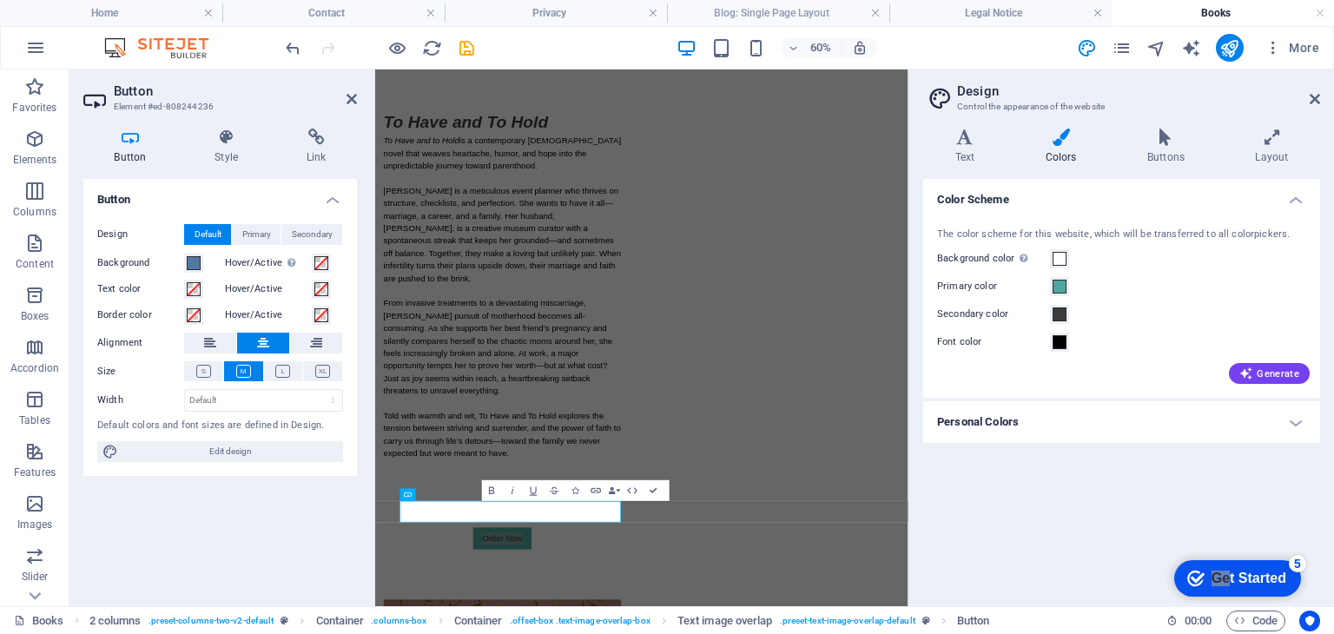
click at [1004, 422] on h4 "Personal Colors" at bounding box center [1121, 422] width 397 height 42
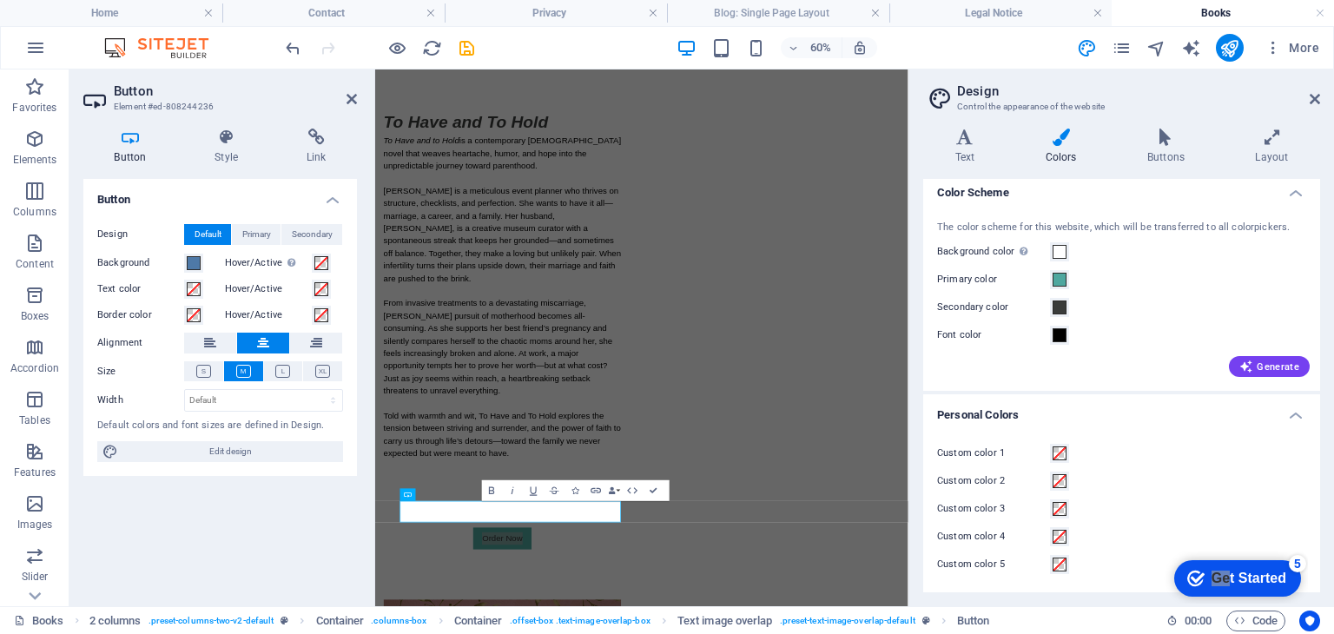
scroll to position [0, 0]
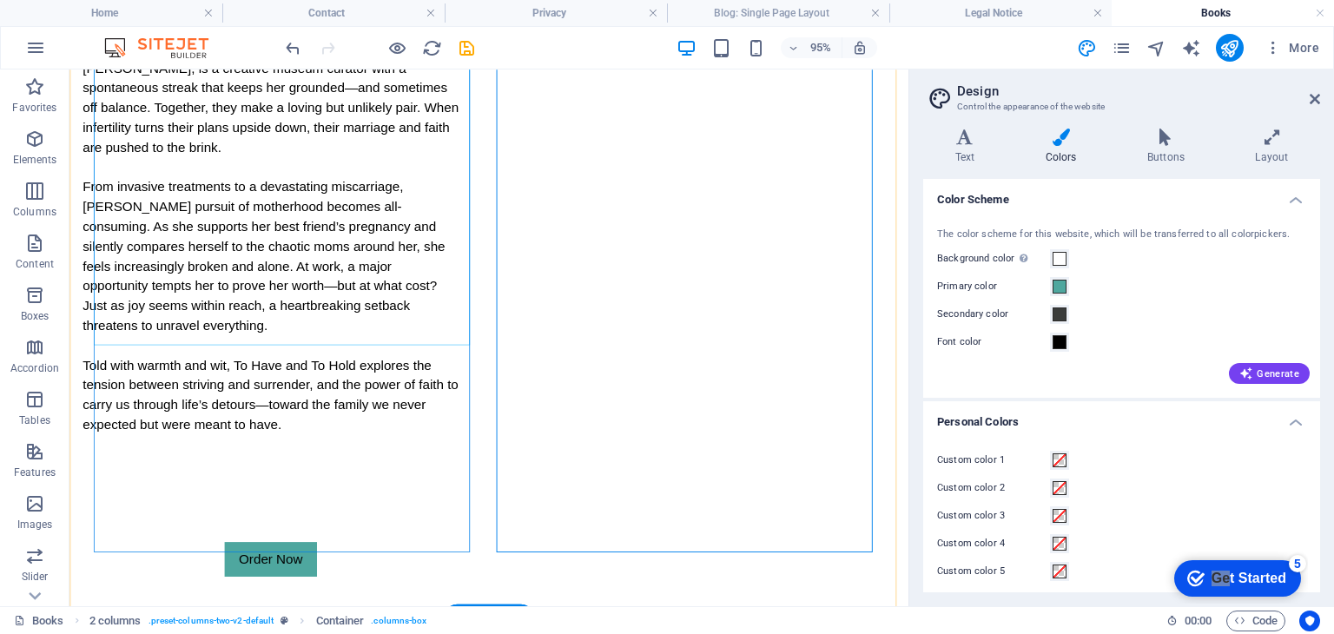
scroll to position [988, 0]
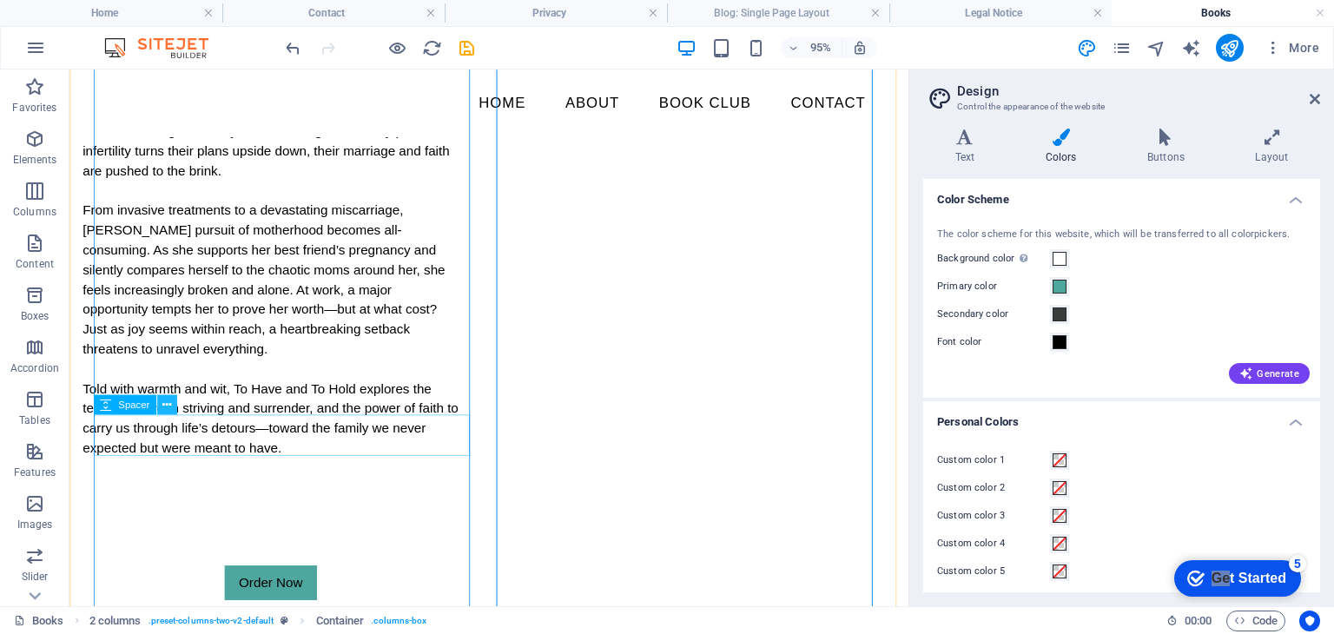
click at [163, 411] on icon at bounding box center [166, 404] width 9 height 17
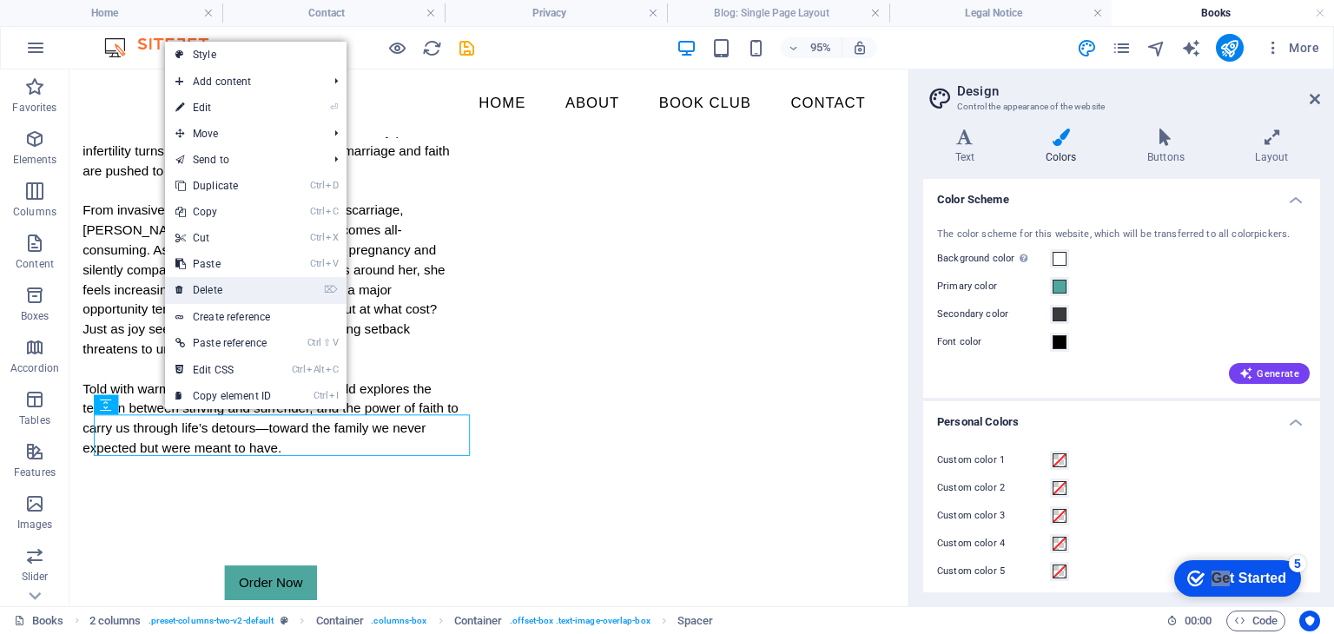
click at [203, 289] on link "⌦ Delete" at bounding box center [223, 290] width 116 height 26
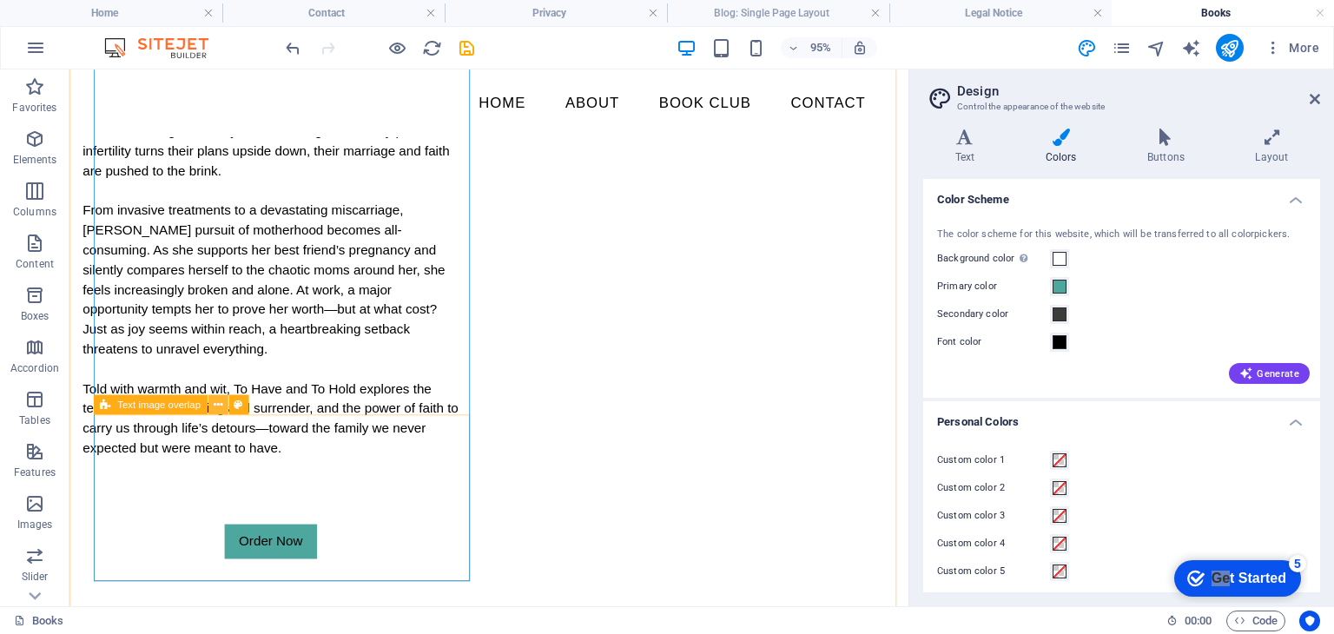
click at [217, 407] on icon at bounding box center [217, 404] width 9 height 17
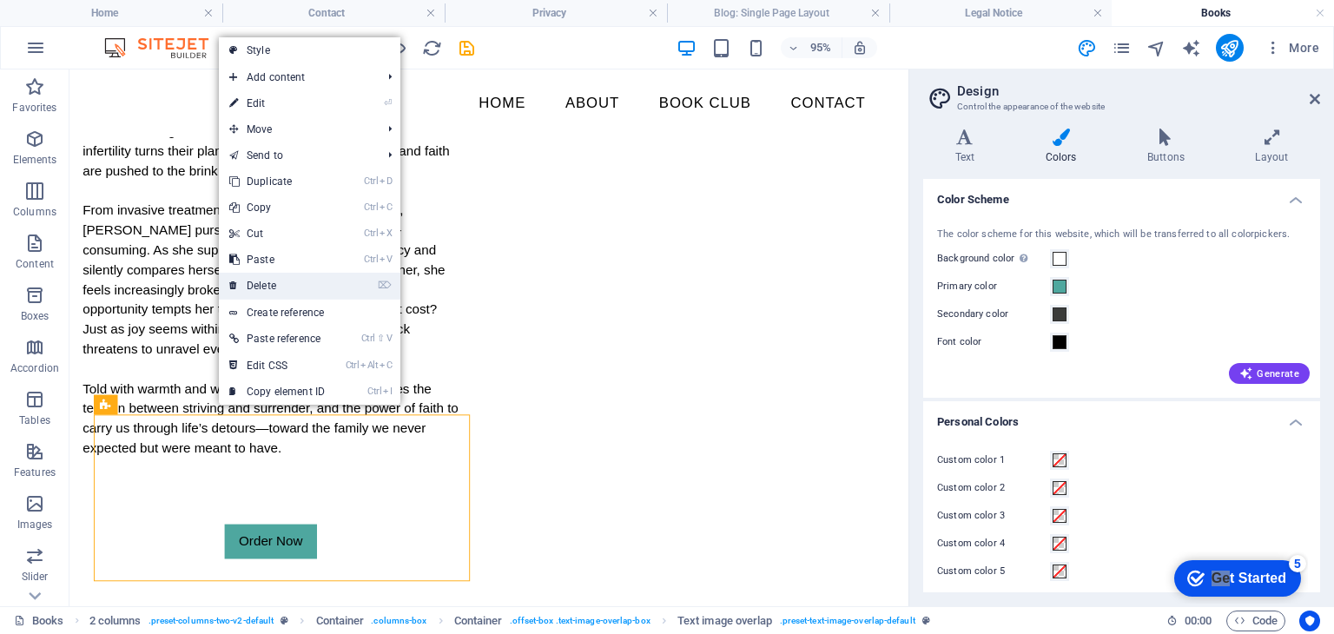
click at [262, 283] on link "⌦ Delete" at bounding box center [277, 286] width 116 height 26
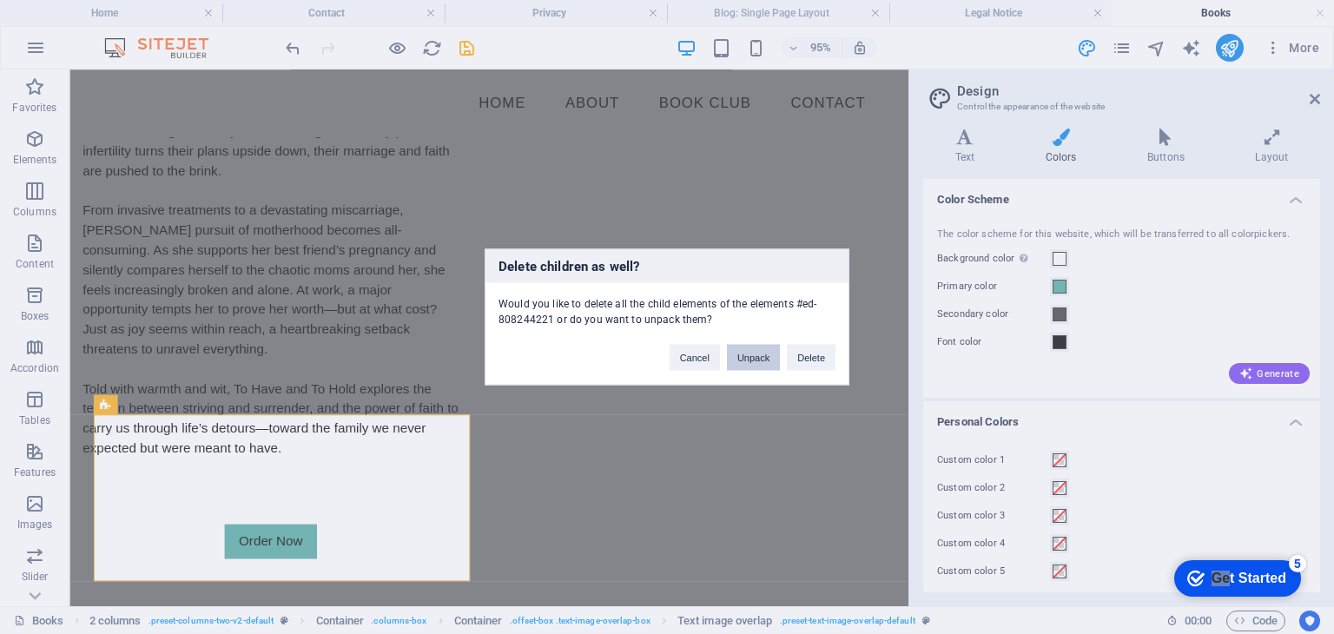
click at [766, 357] on button "Unpack" at bounding box center [753, 358] width 53 height 26
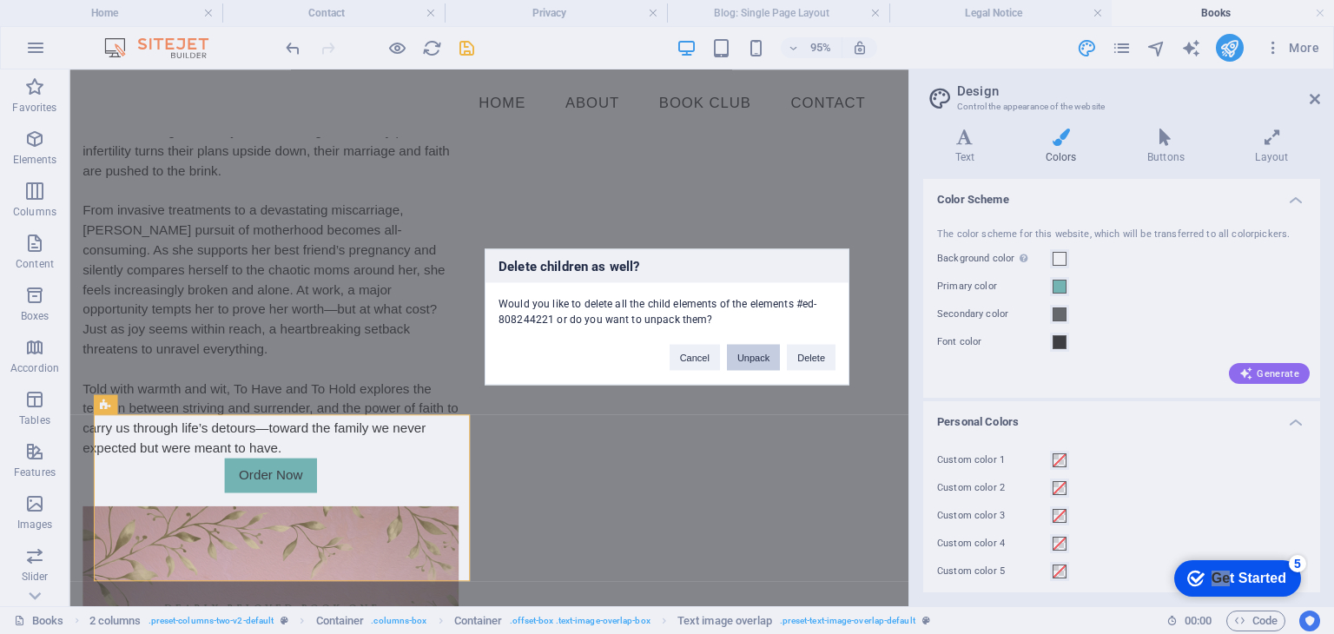
scroll to position [926, 0]
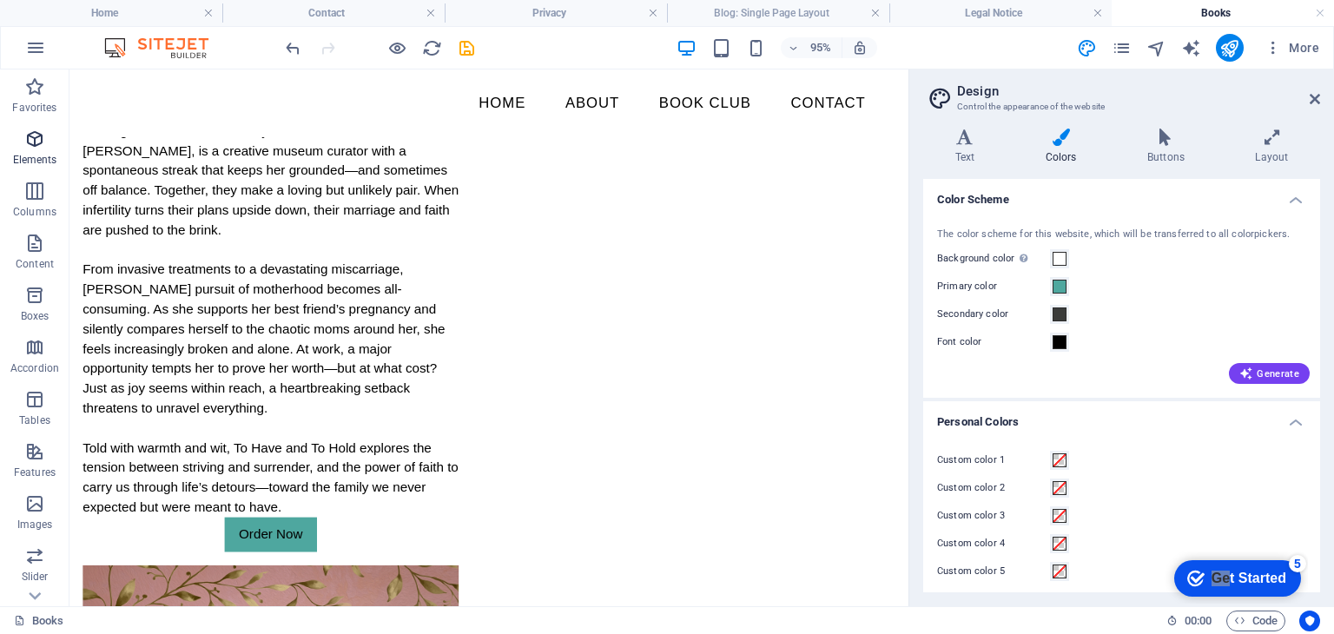
click at [28, 146] on icon "button" at bounding box center [34, 139] width 21 height 21
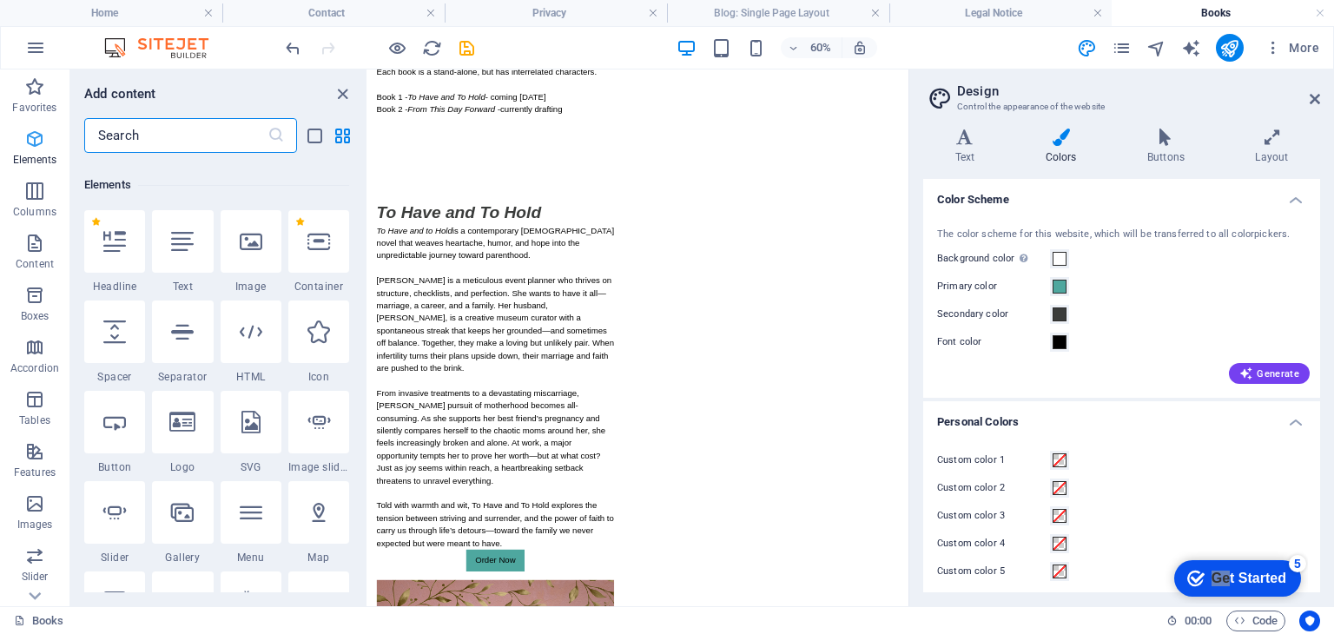
scroll to position [184, 0]
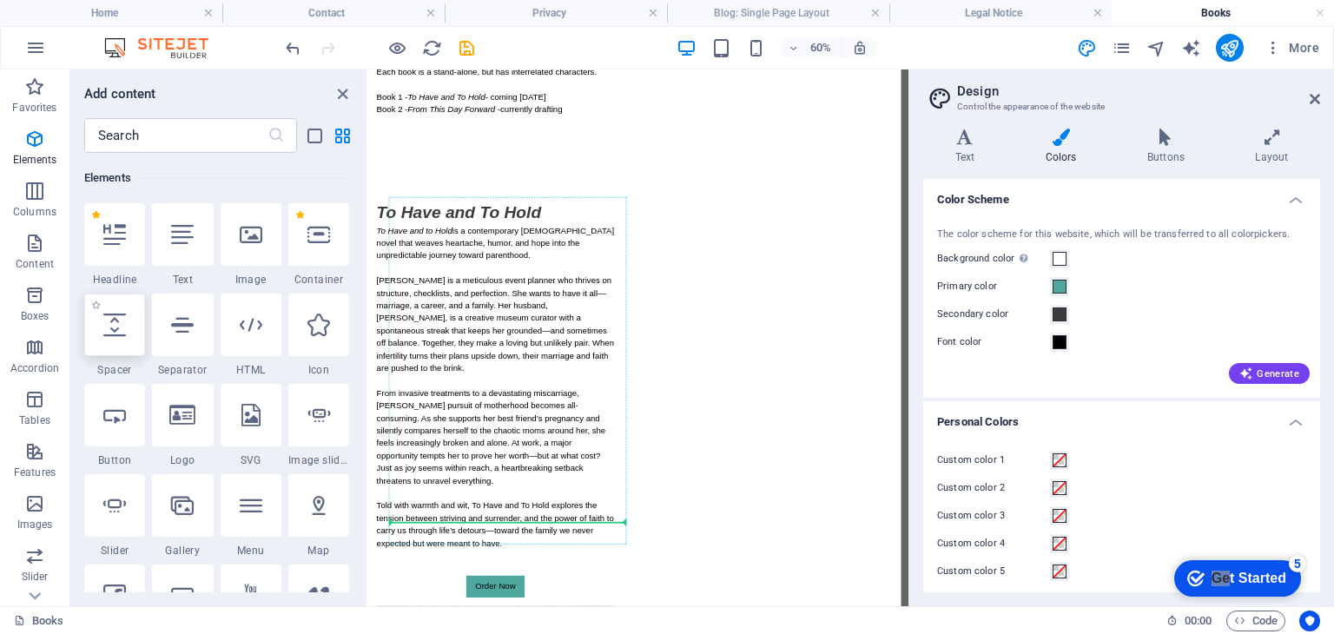
select select "px"
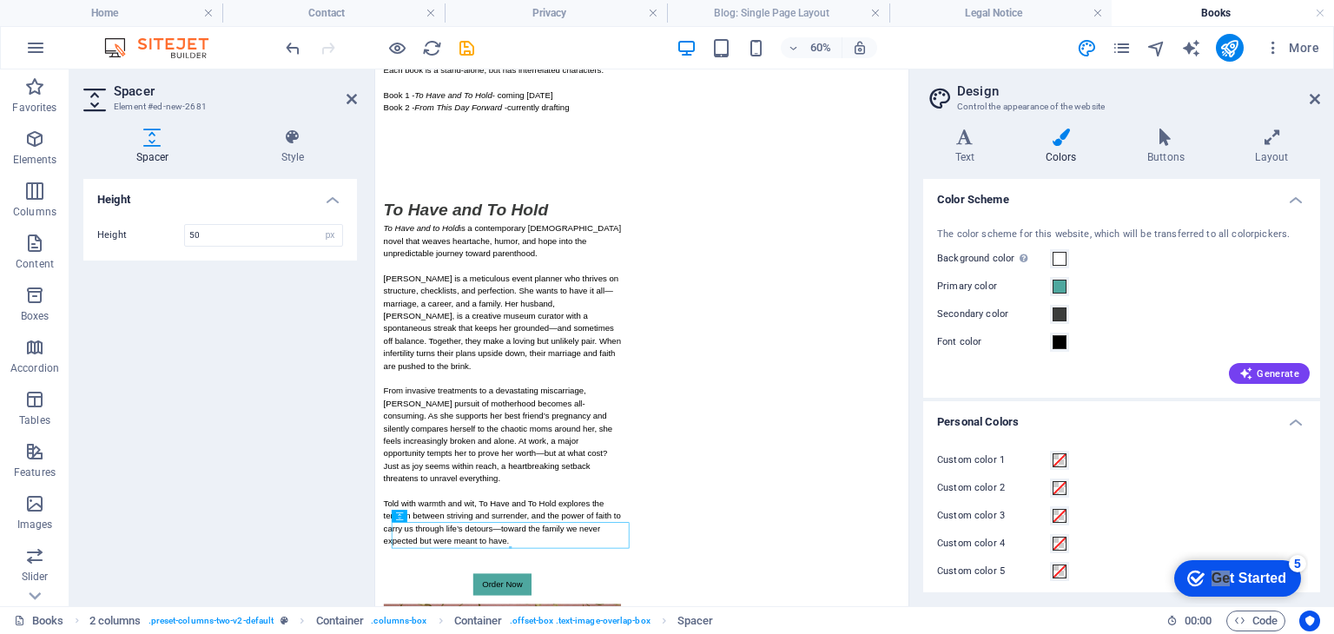
scroll to position [598, 0]
click at [355, 97] on icon at bounding box center [352, 99] width 10 height 14
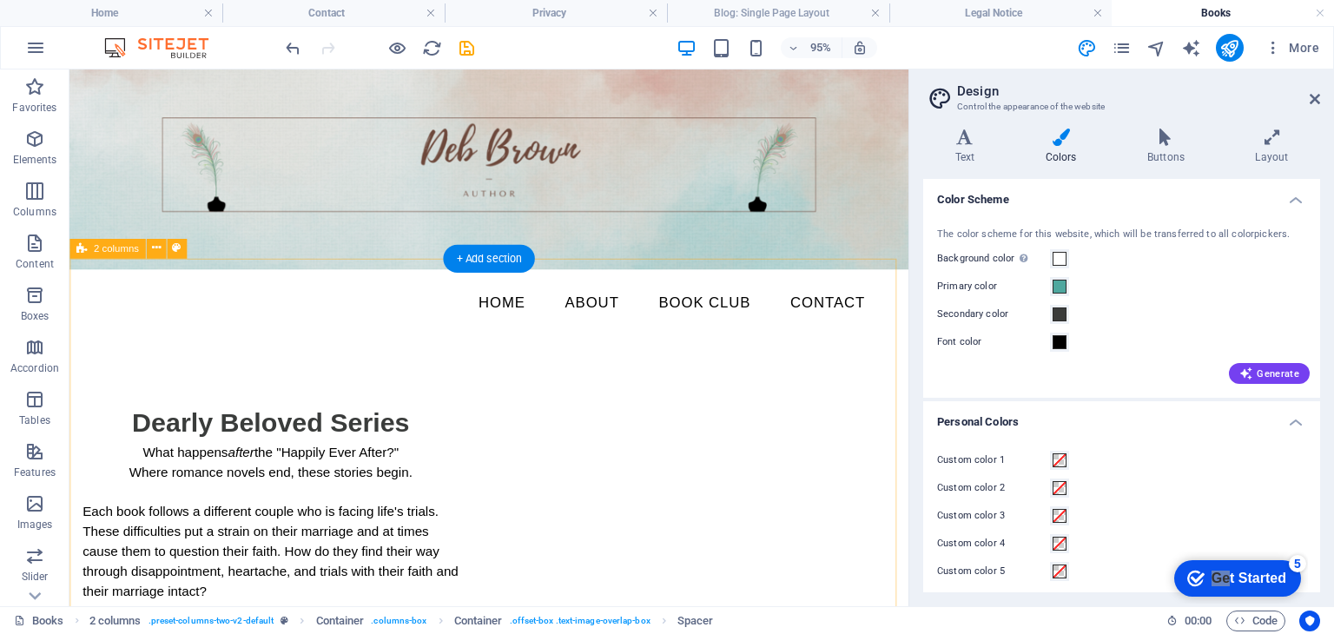
scroll to position [0, 0]
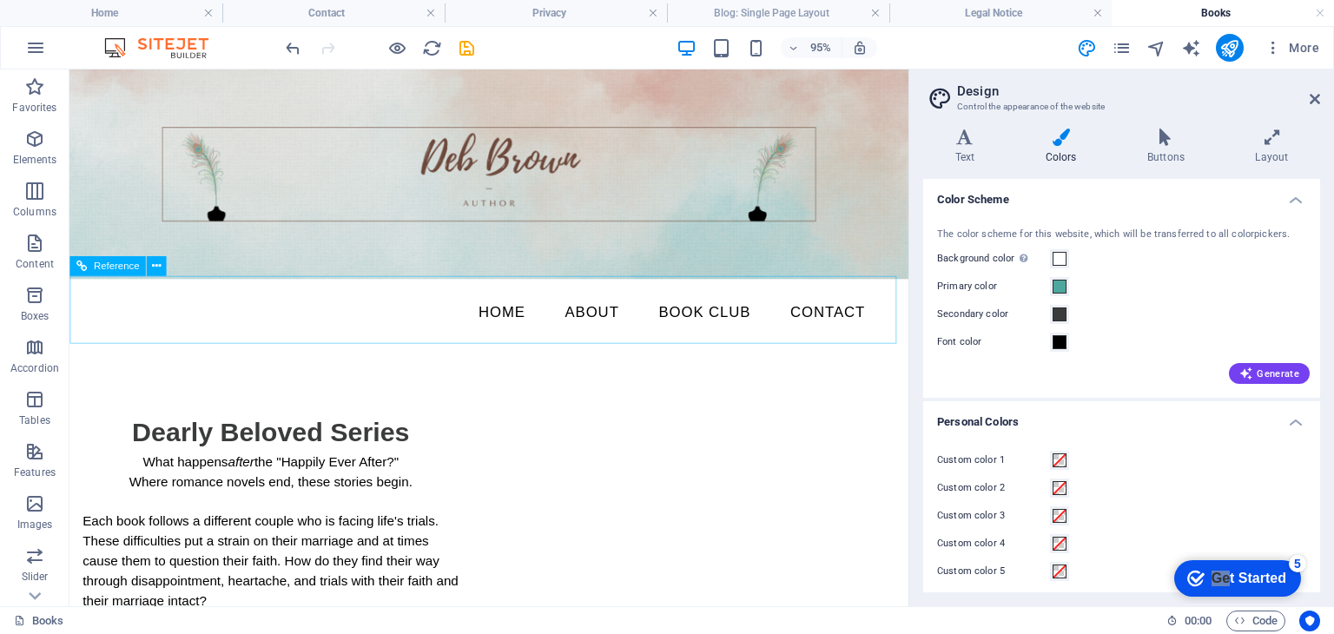
click at [126, 266] on span "Reference" at bounding box center [117, 266] width 46 height 10
click at [152, 265] on icon at bounding box center [156, 266] width 9 height 17
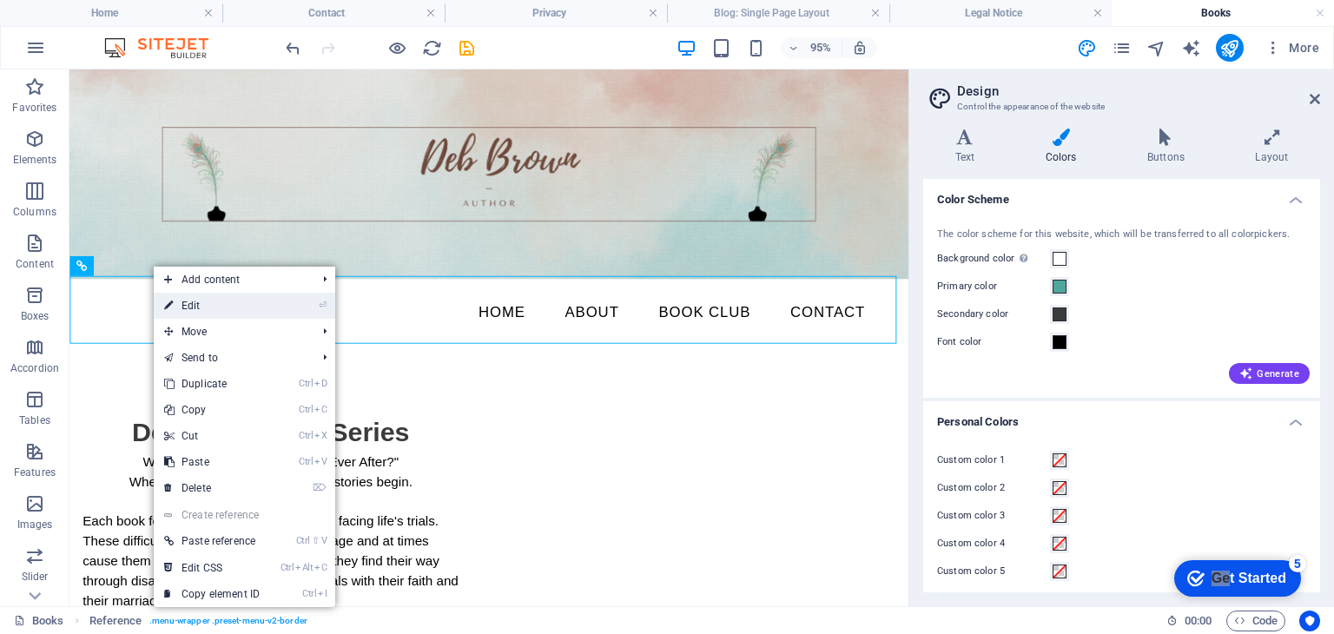
click at [181, 301] on link "⏎ Edit" at bounding box center [212, 306] width 116 height 26
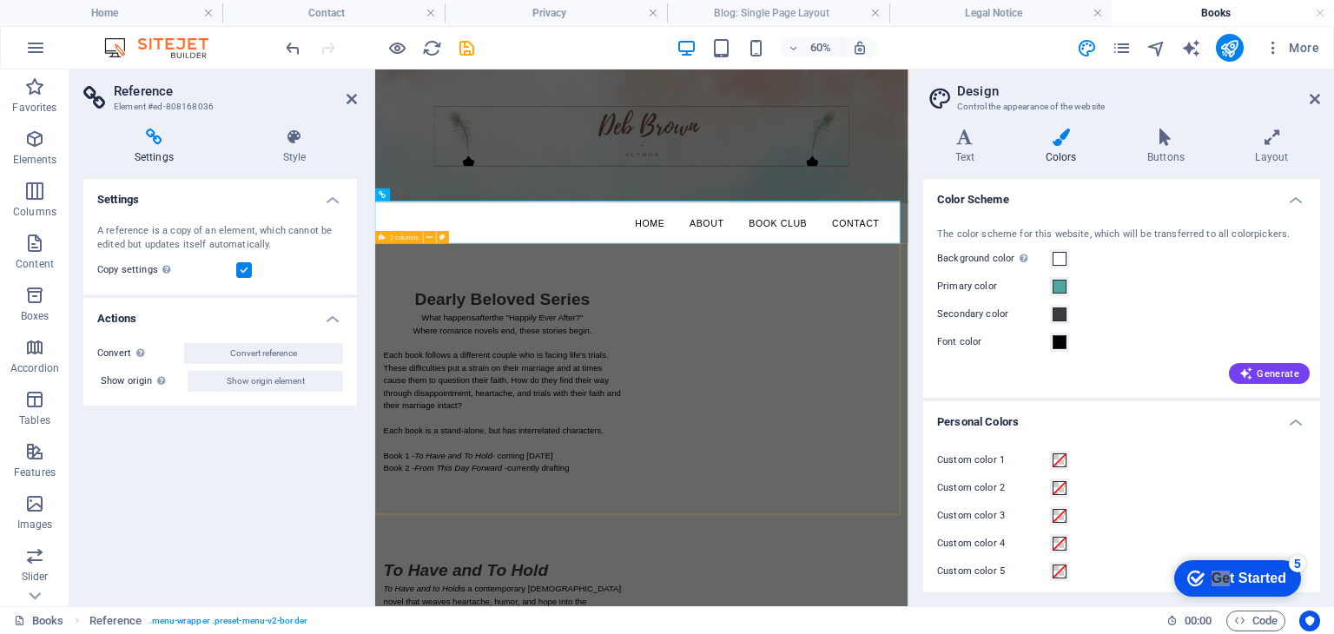
click at [718, 412] on div "Dearly Beloved Series What happens after the "Happily Ever After?" Where romanc…" at bounding box center [819, 588] width 889 height 452
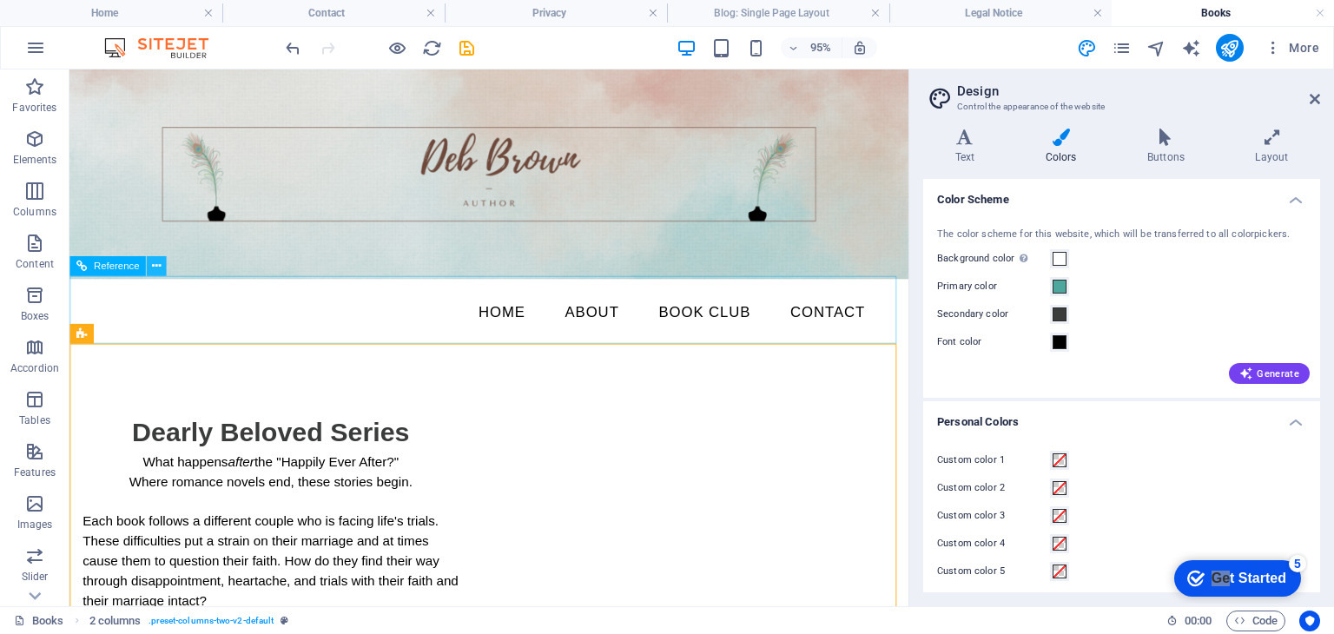
click at [153, 271] on icon at bounding box center [156, 266] width 9 height 17
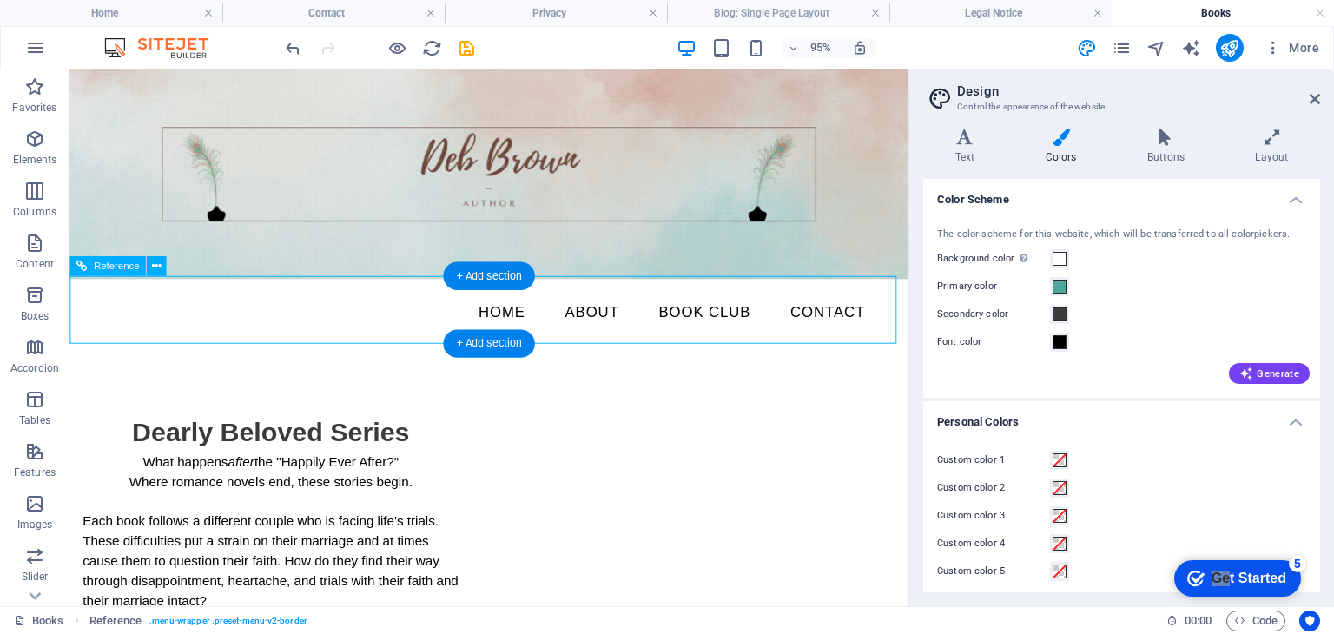
click at [102, 326] on nav "Home About Book Club Contact" at bounding box center [512, 325] width 820 height 43
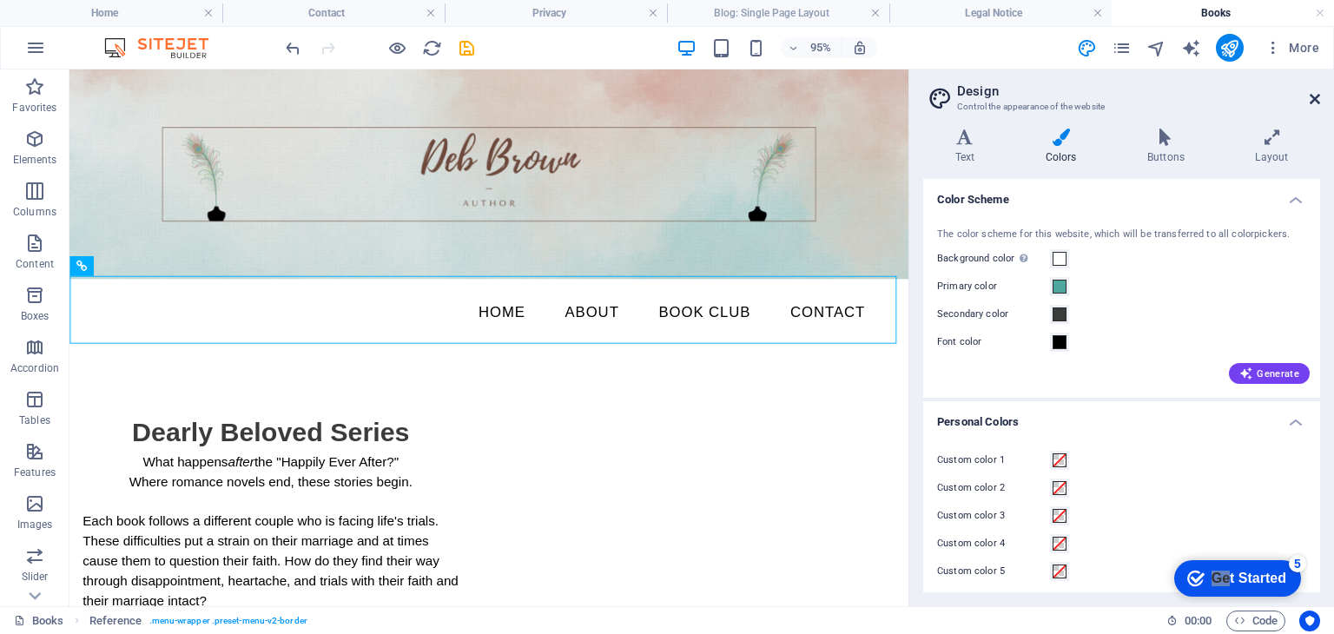
click at [1316, 100] on icon at bounding box center [1315, 99] width 10 height 14
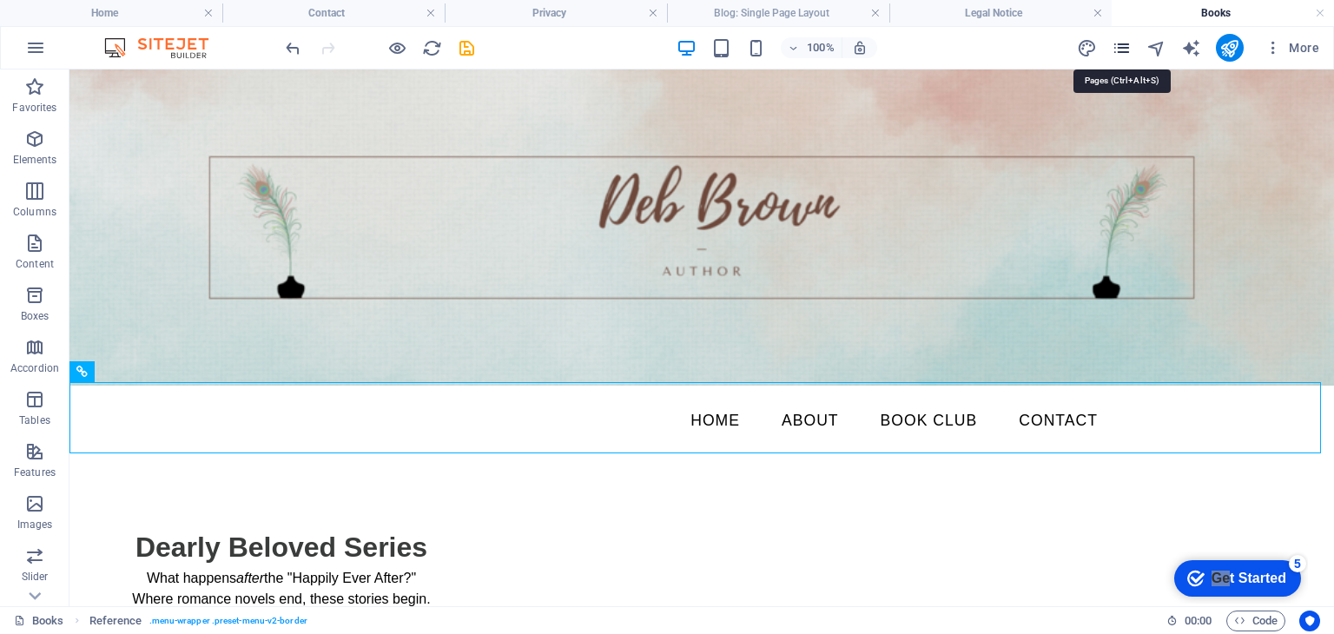
click at [1119, 41] on icon "pages" at bounding box center [1122, 48] width 20 height 20
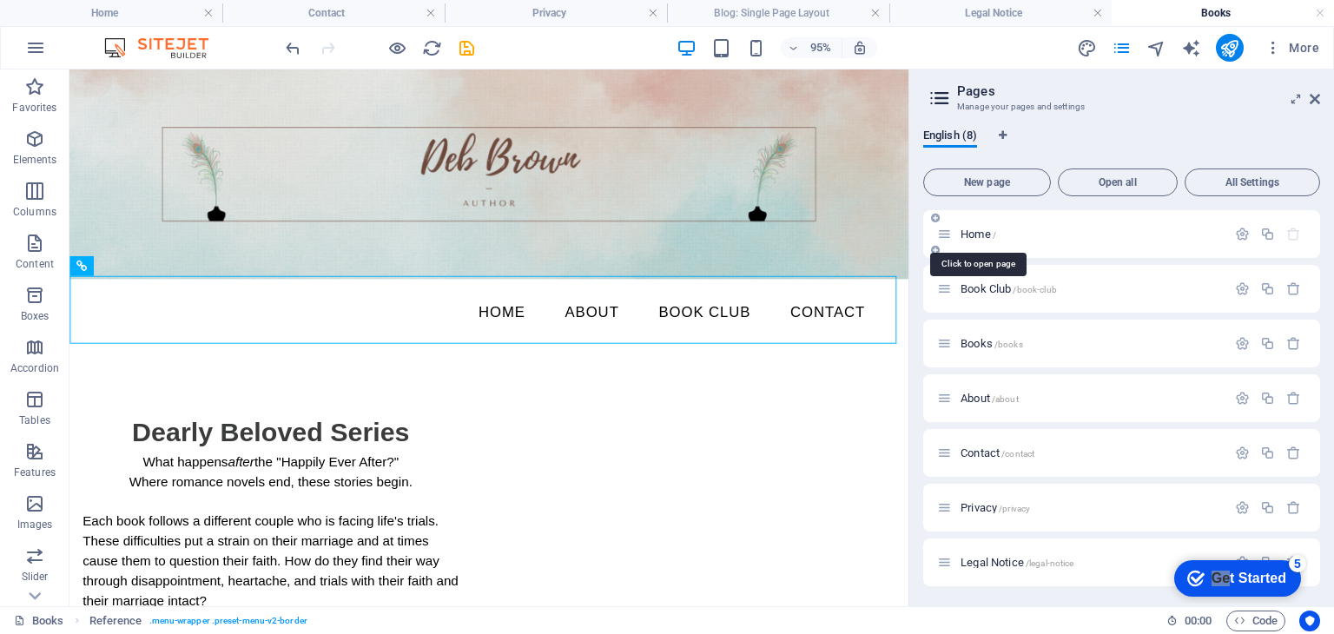
click at [979, 237] on span "Home /" at bounding box center [979, 234] width 36 height 13
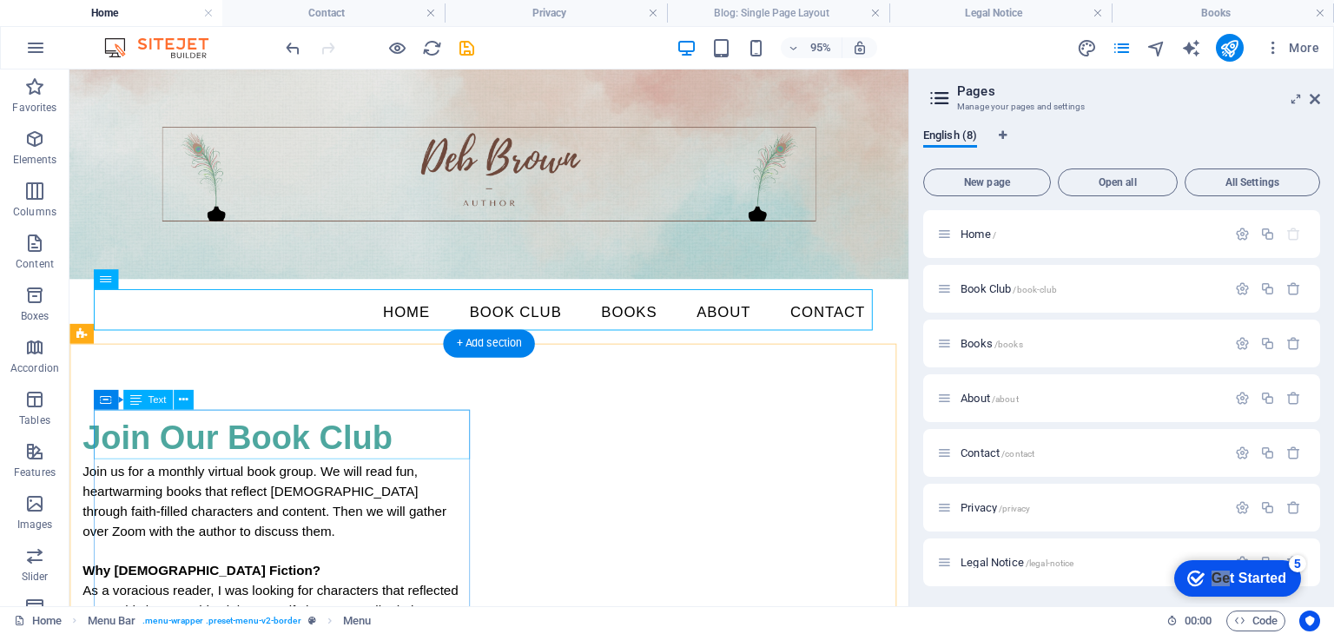
click at [374, 452] on div "Join Our Book Club" at bounding box center [281, 457] width 396 height 52
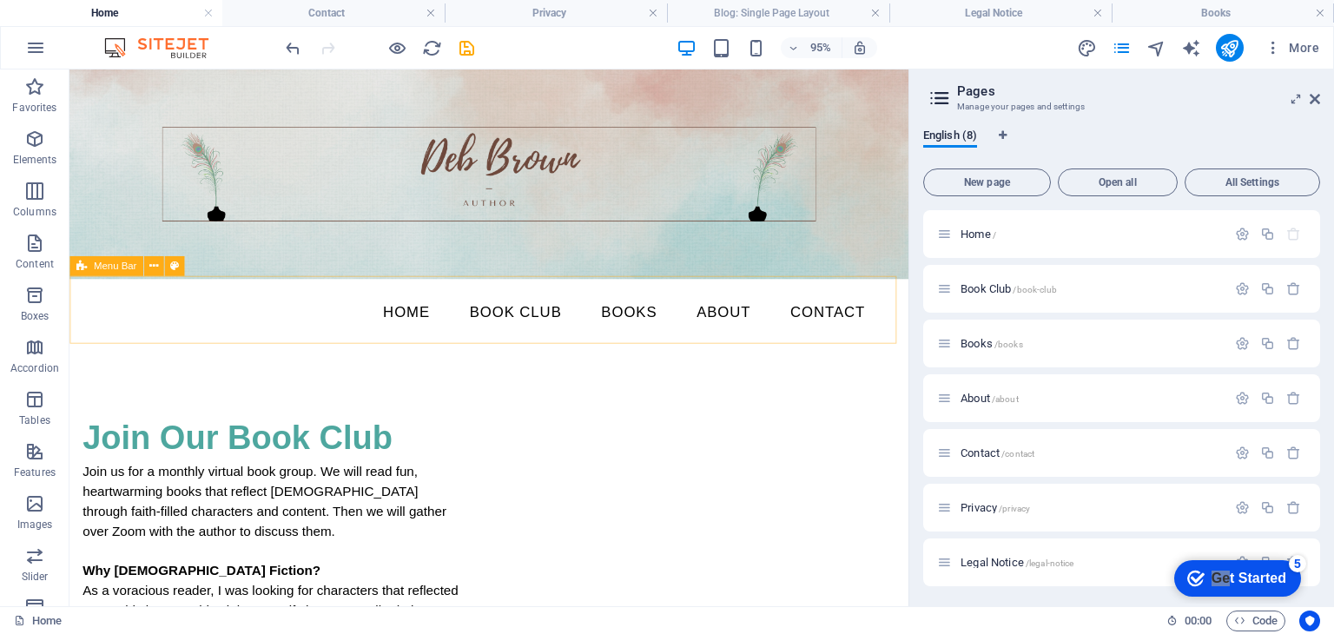
click at [111, 265] on span "Menu Bar" at bounding box center [115, 266] width 43 height 10
click at [1001, 292] on span "Book Club /book-club" at bounding box center [1009, 288] width 96 height 13
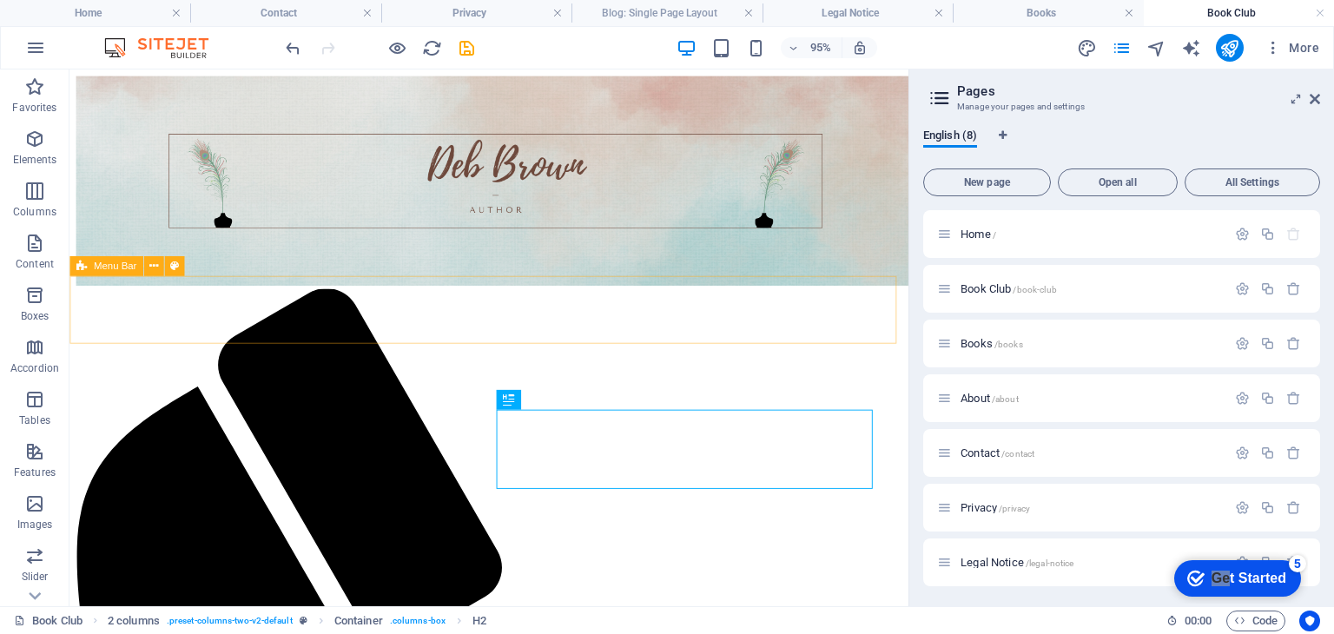
click at [115, 268] on span "Menu Bar" at bounding box center [115, 266] width 43 height 10
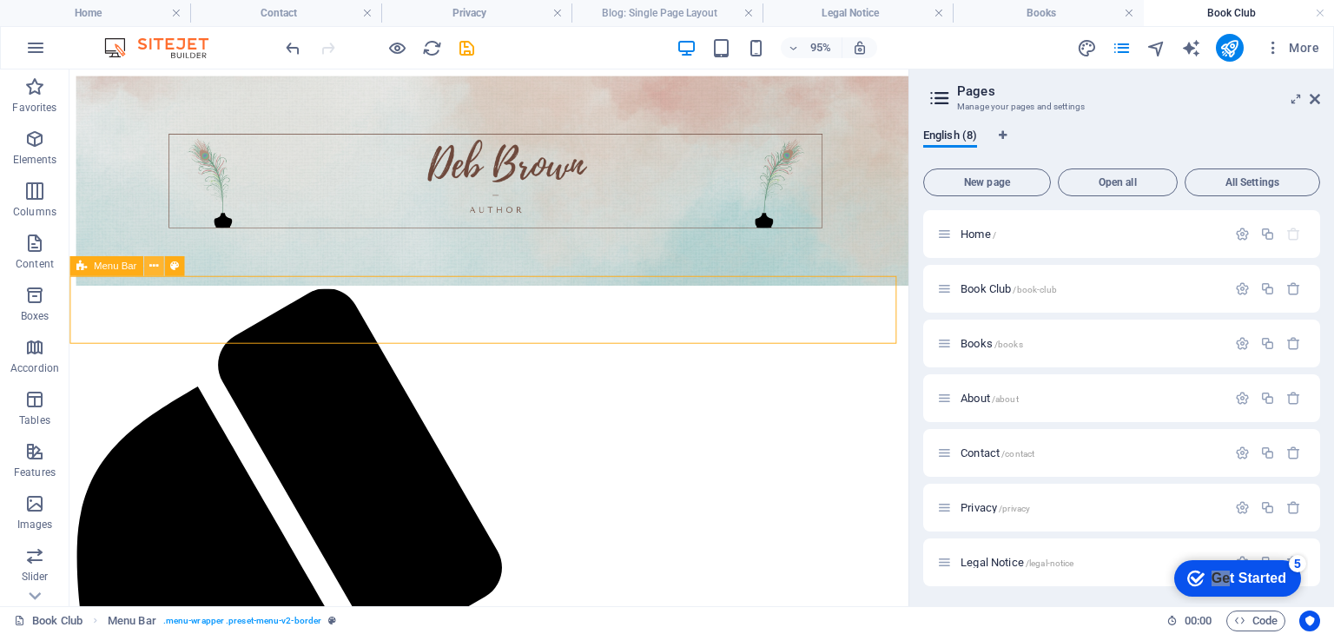
click at [151, 264] on icon at bounding box center [153, 266] width 9 height 17
click at [156, 266] on icon at bounding box center [153, 266] width 9 height 17
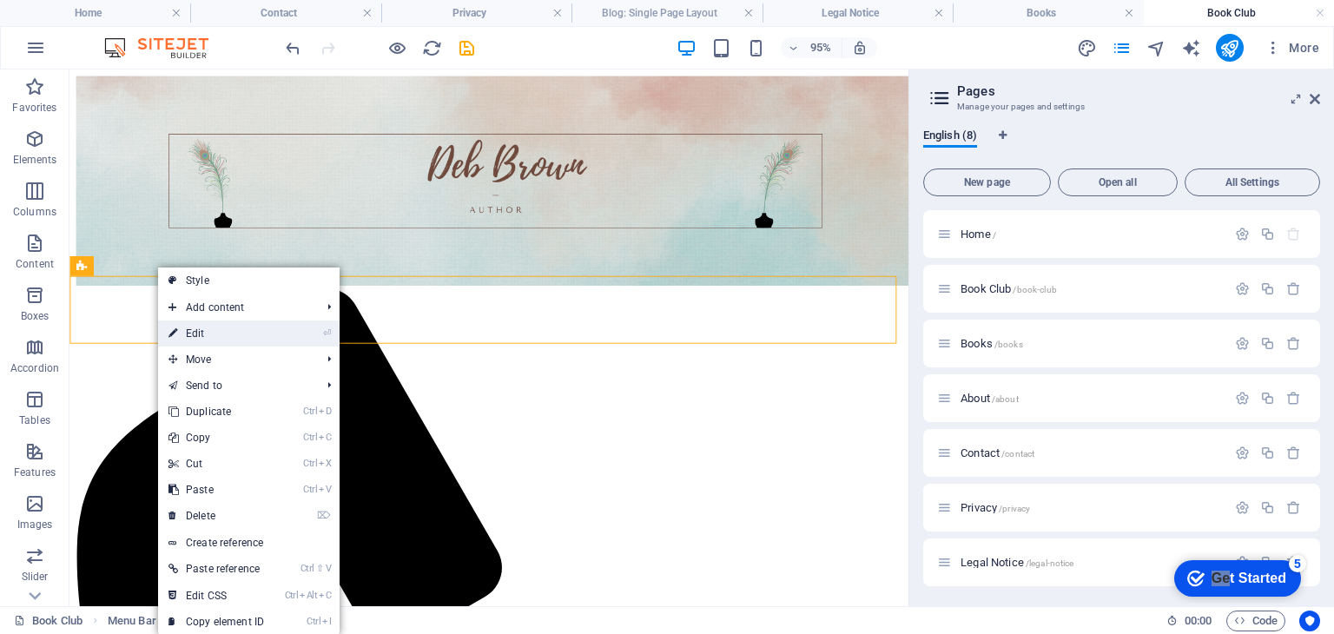
click at [191, 338] on link "⏎ Edit" at bounding box center [216, 334] width 116 height 26
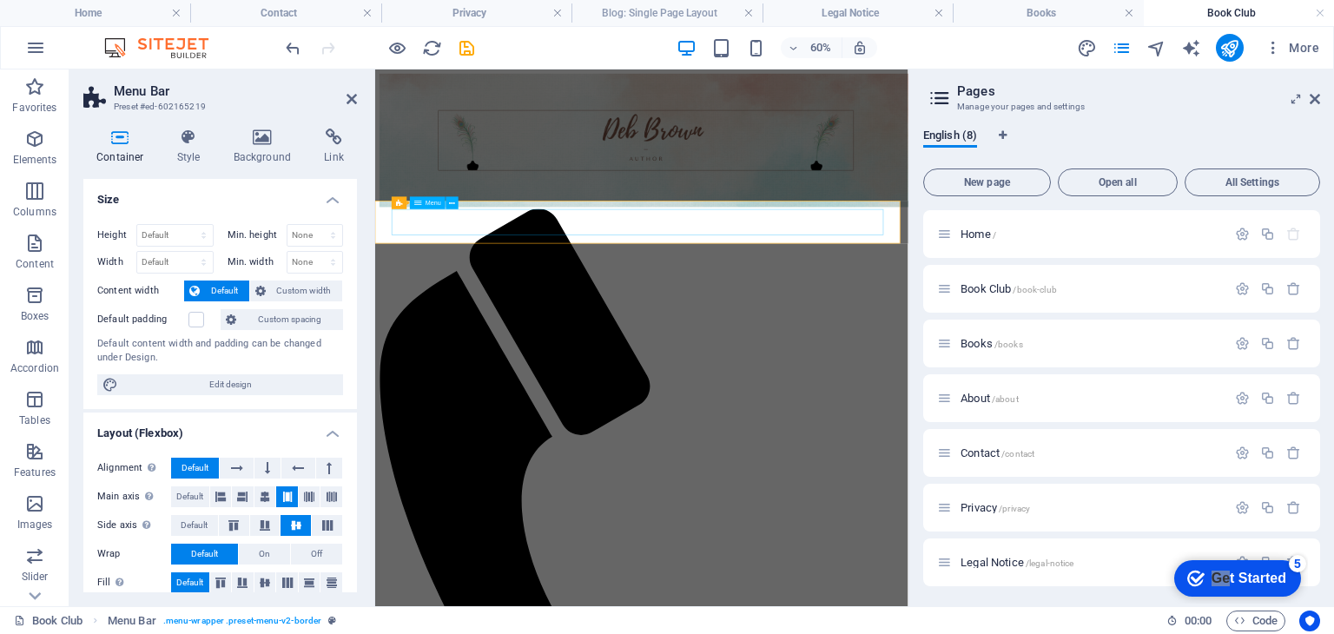
drag, startPoint x: 579, startPoint y: 341, endPoint x: 825, endPoint y: 240, distance: 266.8
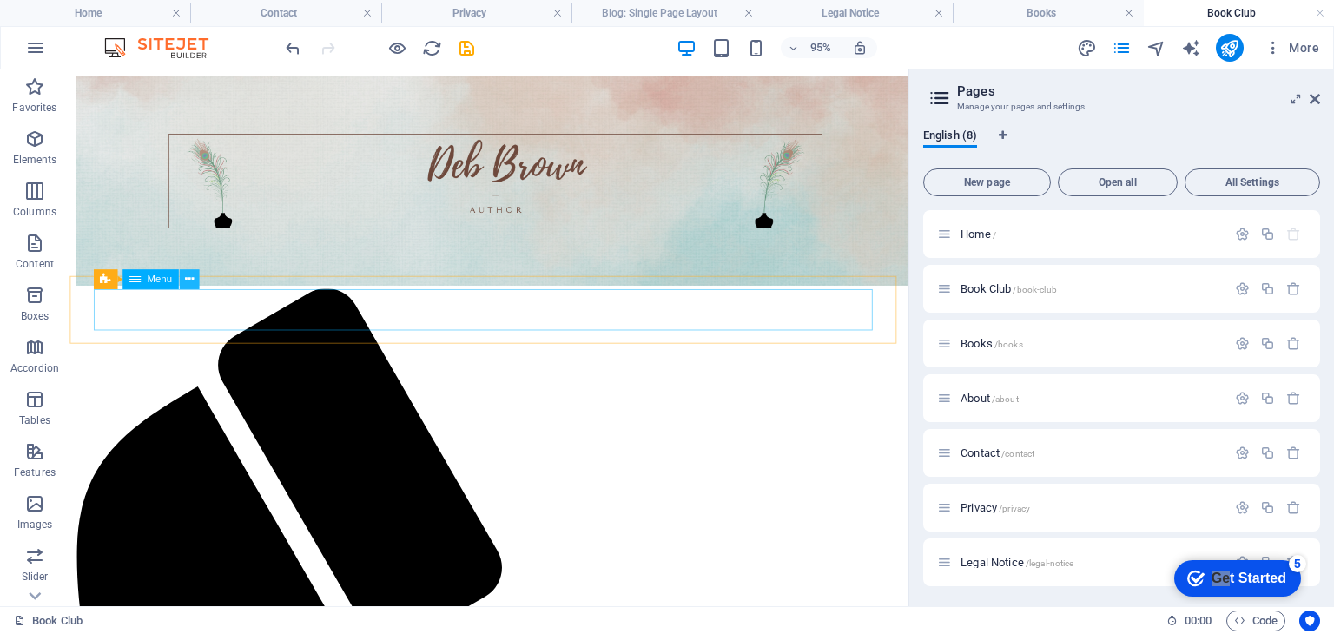
click at [191, 275] on icon at bounding box center [188, 279] width 9 height 17
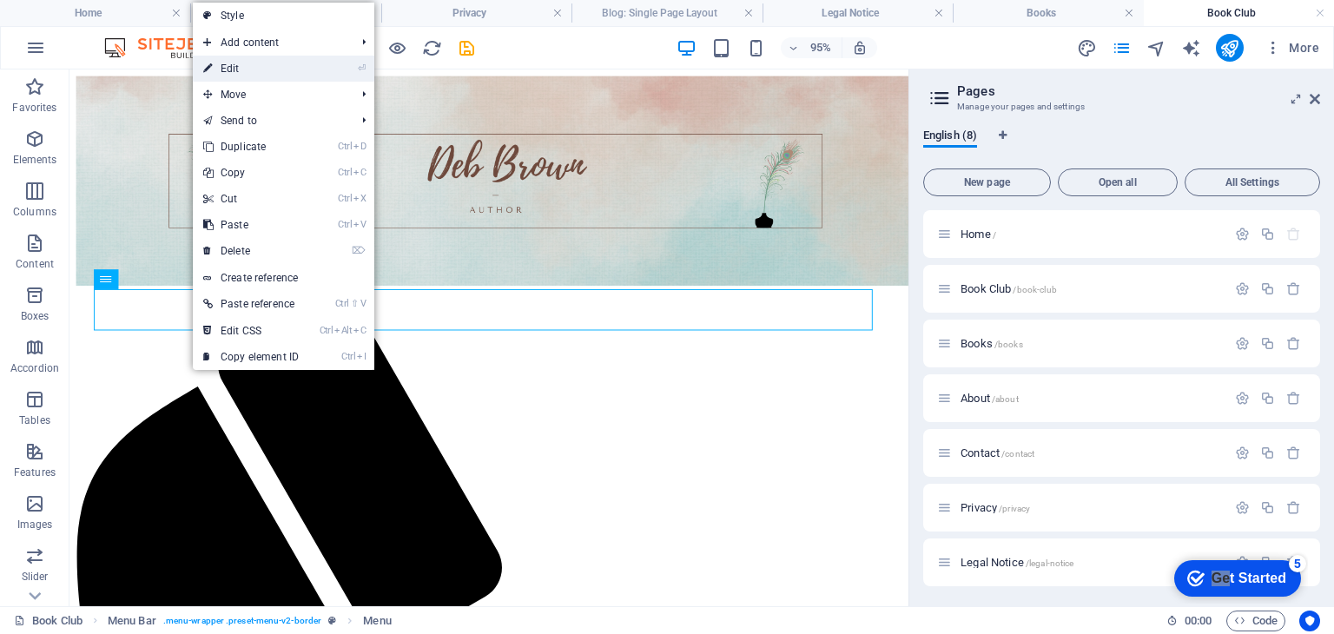
click at [264, 71] on link "⏎ Edit" at bounding box center [251, 69] width 116 height 26
select select
select select "3"
select select
select select "1"
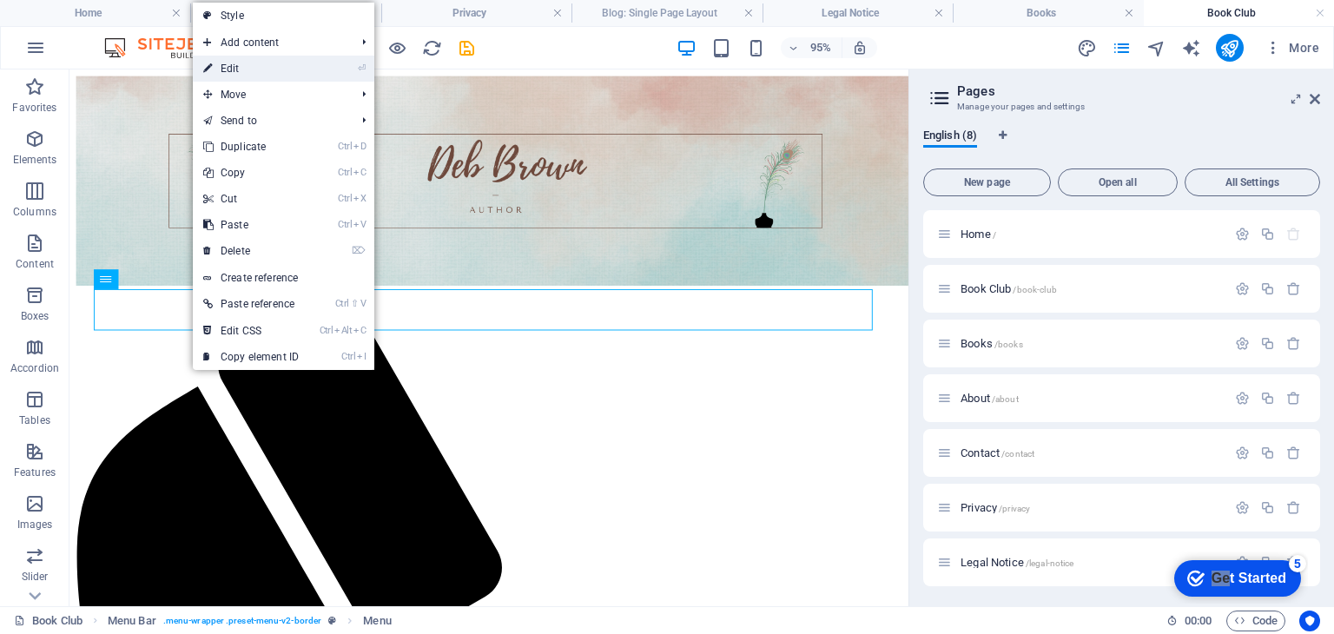
select select
select select "4"
select select
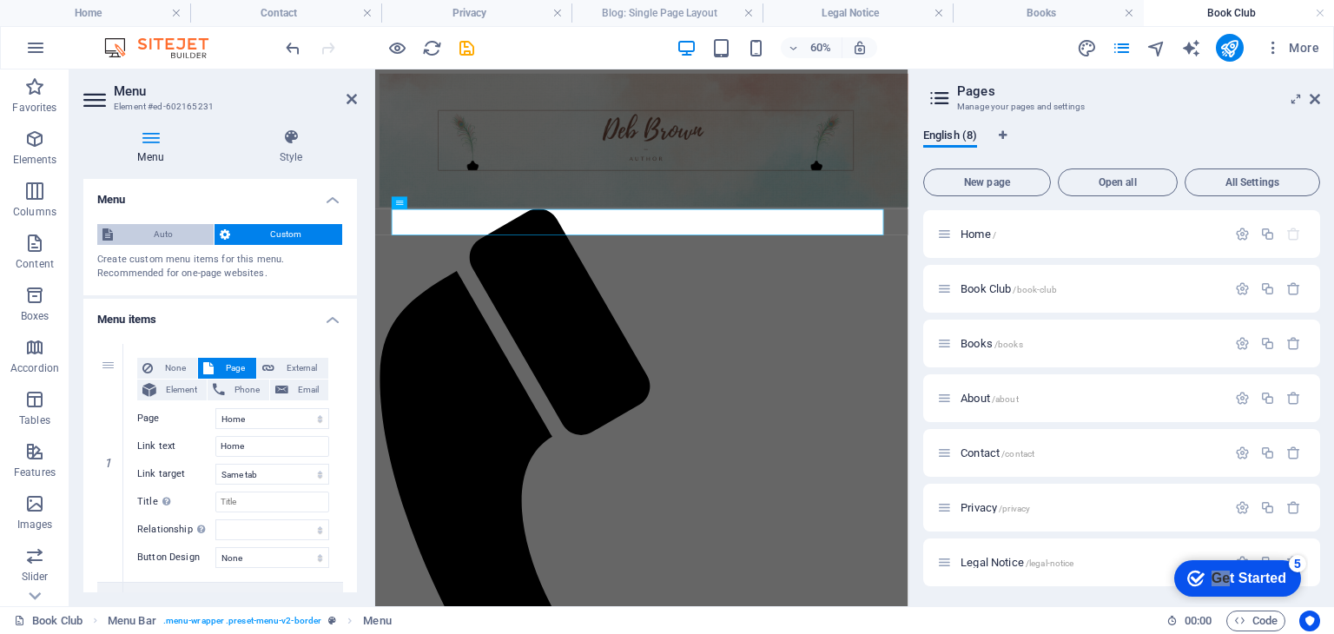
click at [174, 230] on span "Auto" at bounding box center [163, 234] width 90 height 21
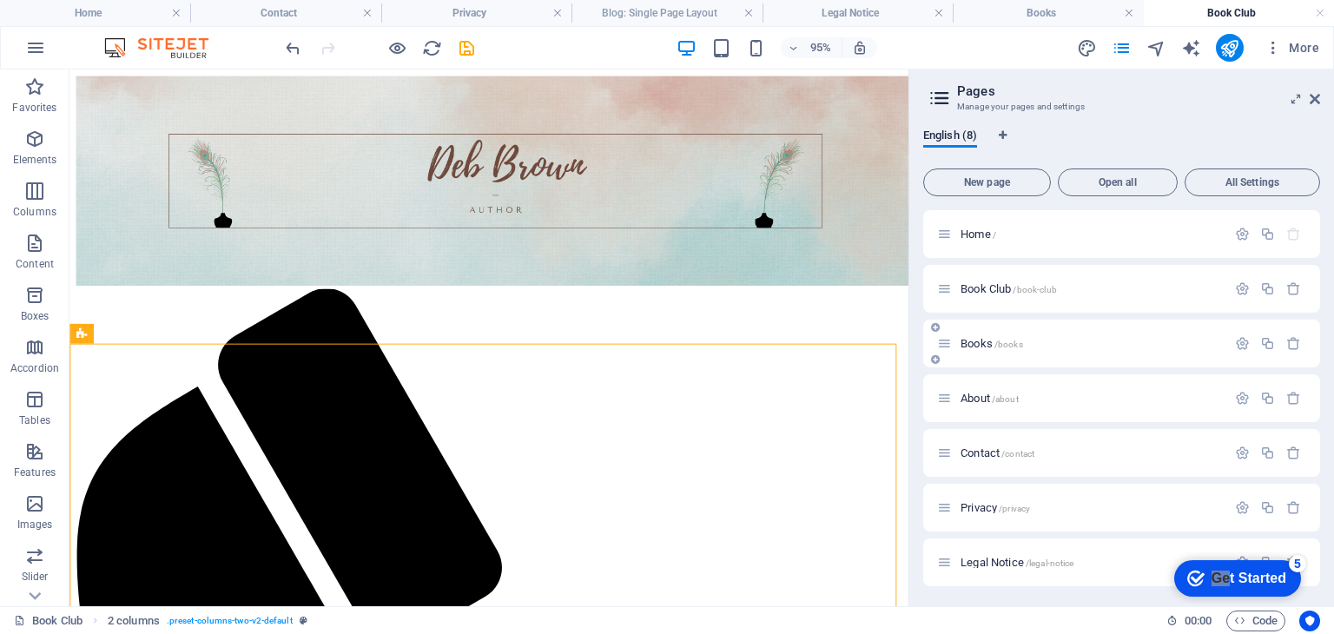
click at [973, 344] on span "Books /books" at bounding box center [992, 343] width 63 height 13
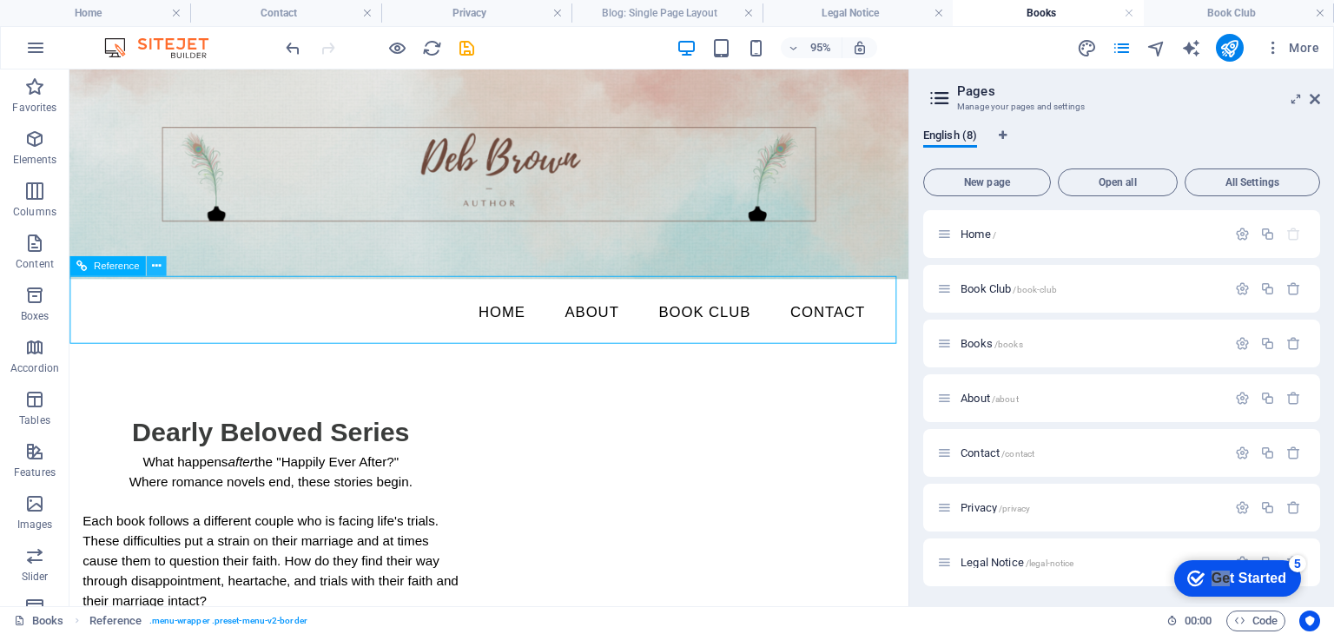
click at [155, 270] on icon at bounding box center [156, 266] width 9 height 17
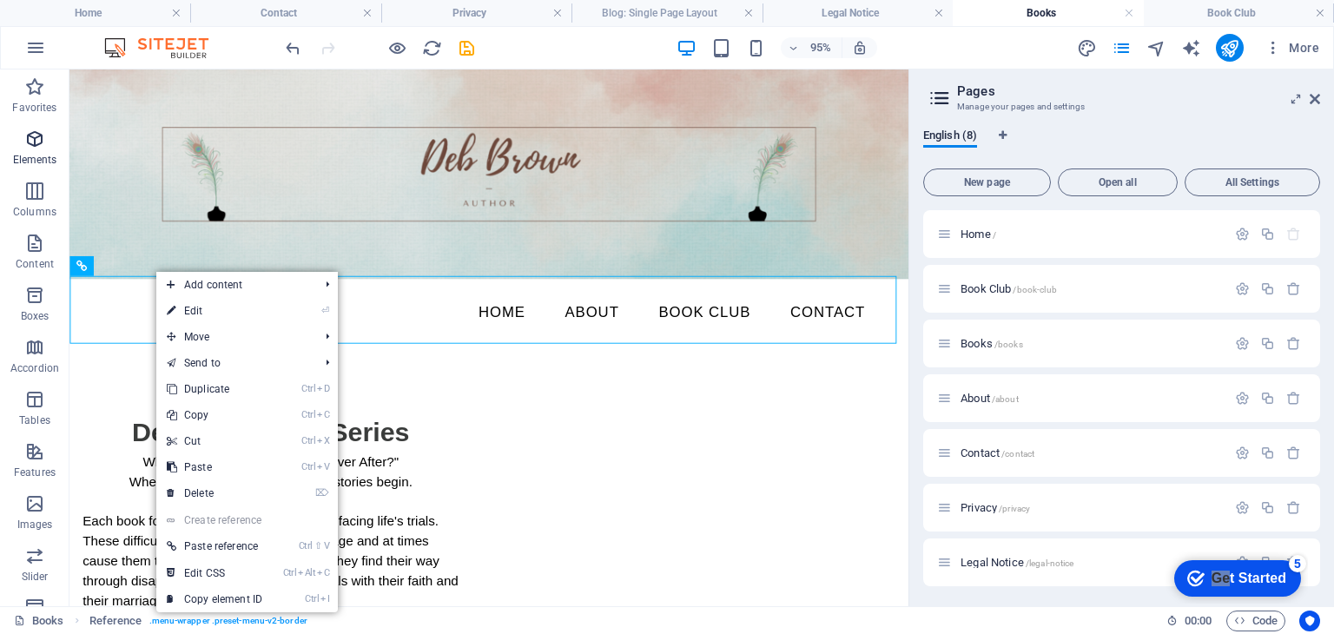
click at [35, 150] on span "Elements" at bounding box center [34, 150] width 69 height 42
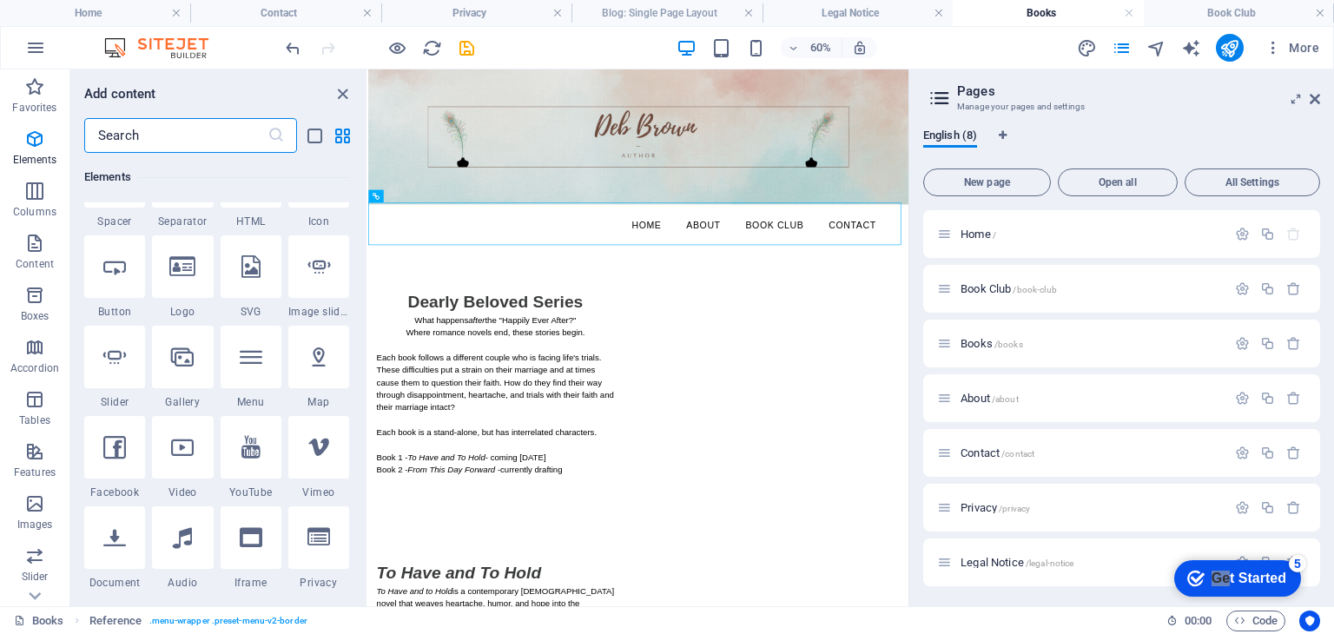
scroll to position [358, 0]
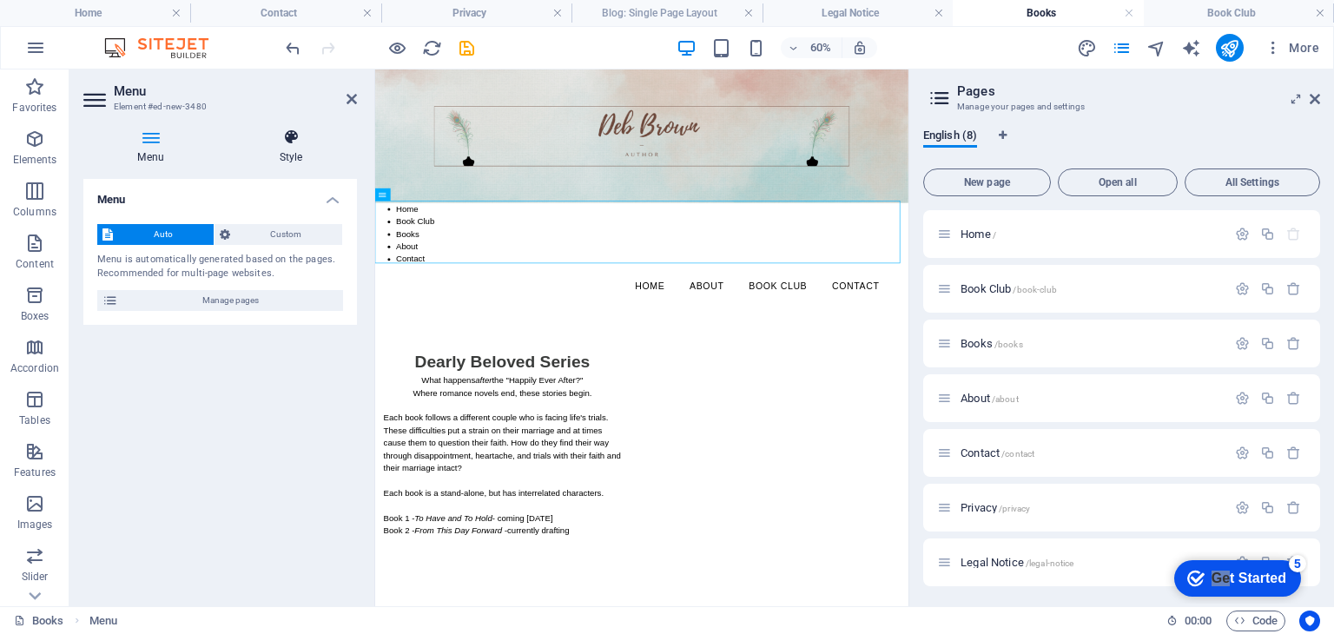
click at [289, 131] on icon at bounding box center [291, 137] width 132 height 17
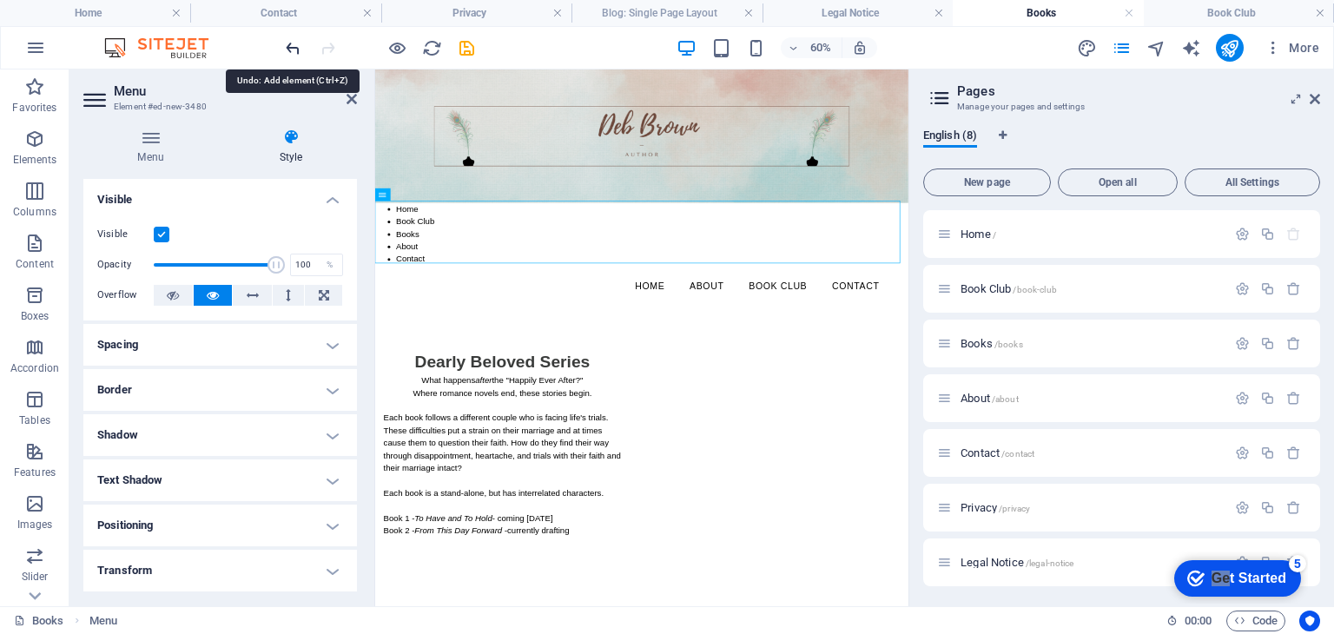
click at [291, 47] on icon "undo" at bounding box center [293, 48] width 20 height 20
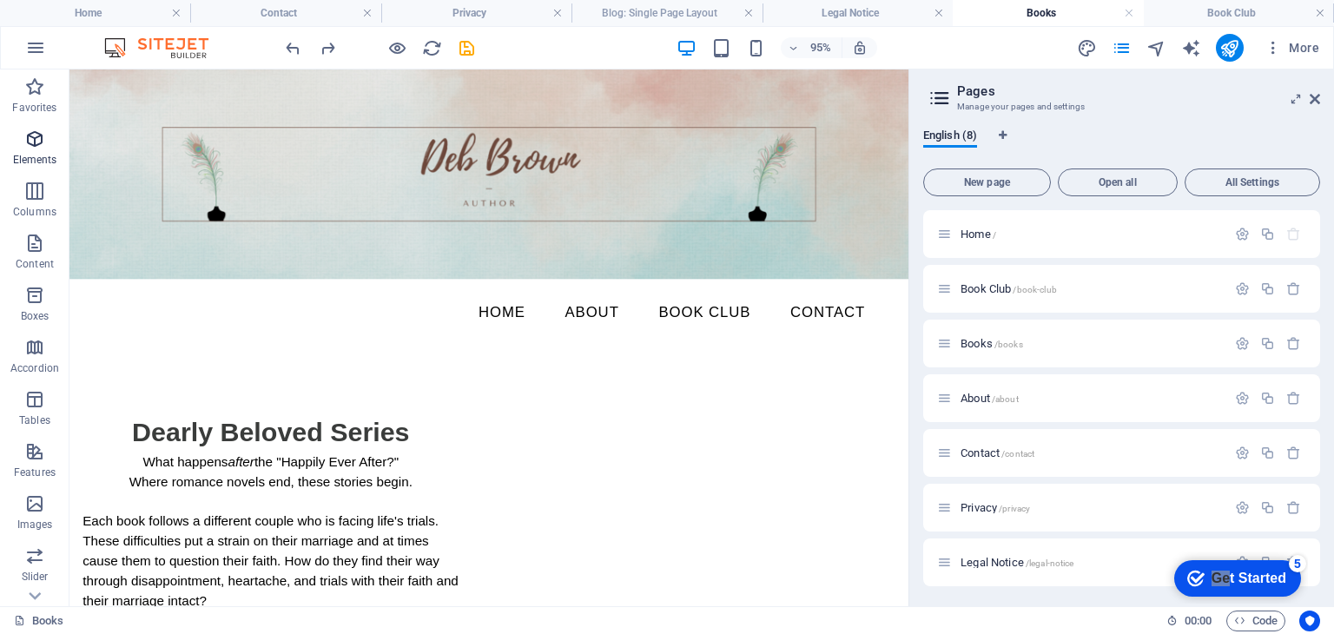
click at [34, 143] on icon "button" at bounding box center [34, 139] width 21 height 21
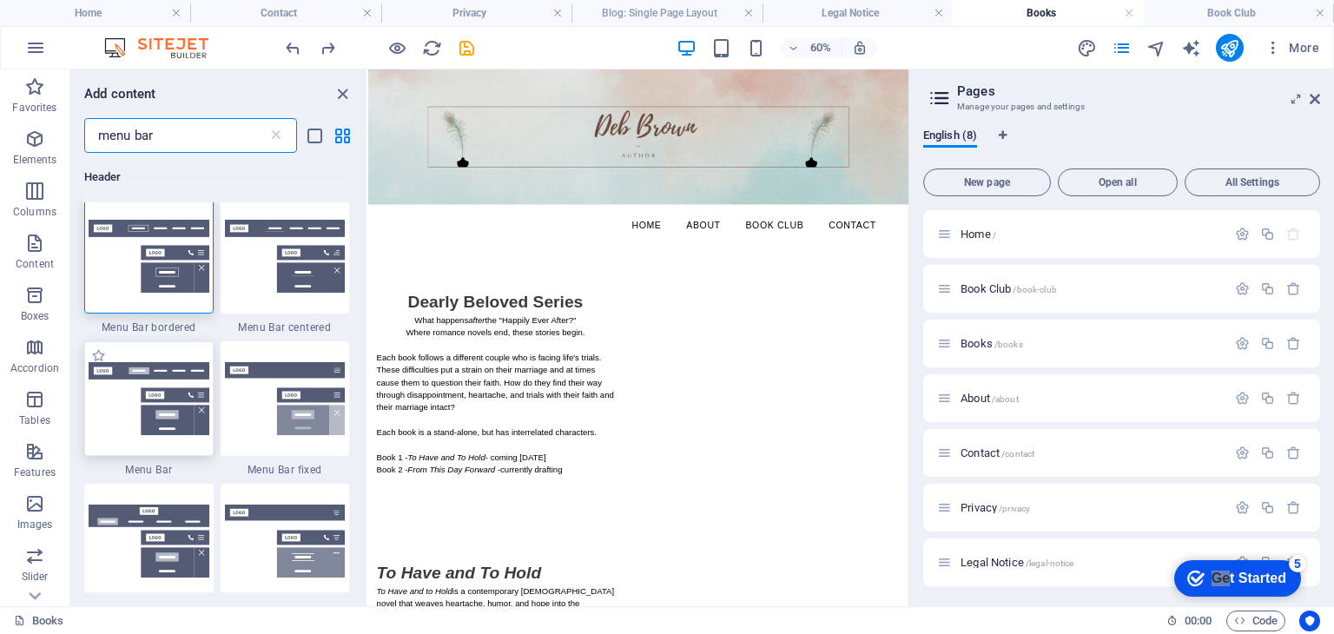
scroll to position [0, 0]
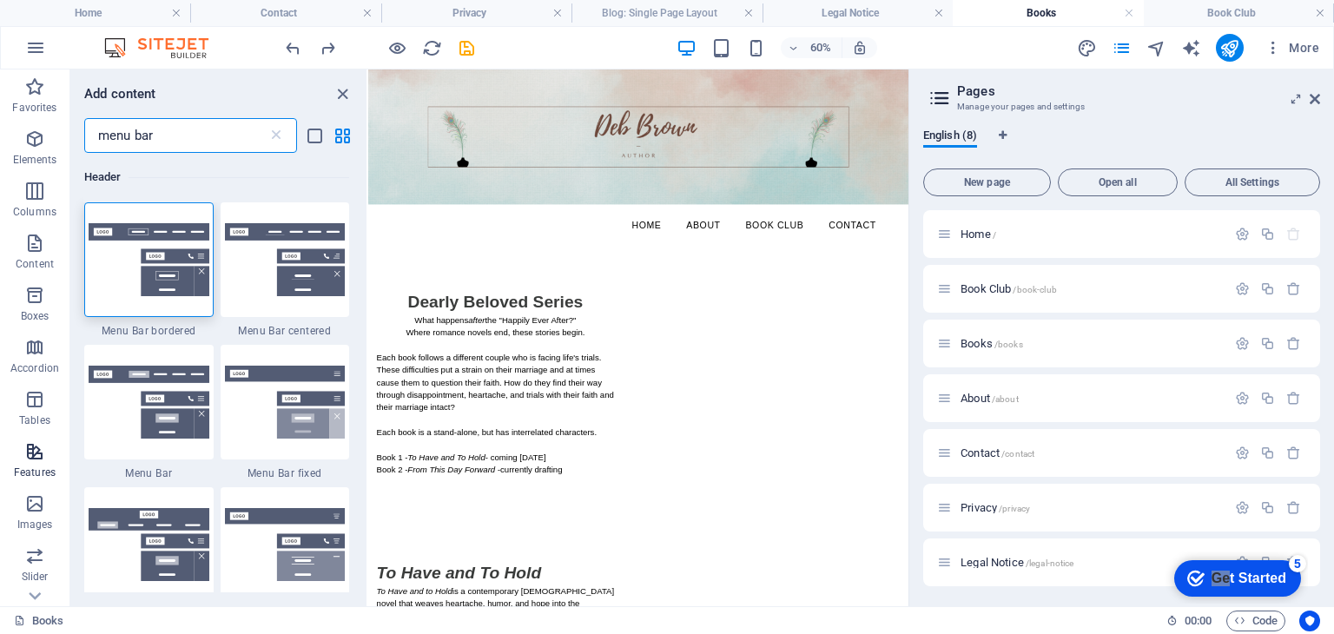
type input "menu bar"
click at [40, 462] on icon "button" at bounding box center [34, 451] width 21 height 21
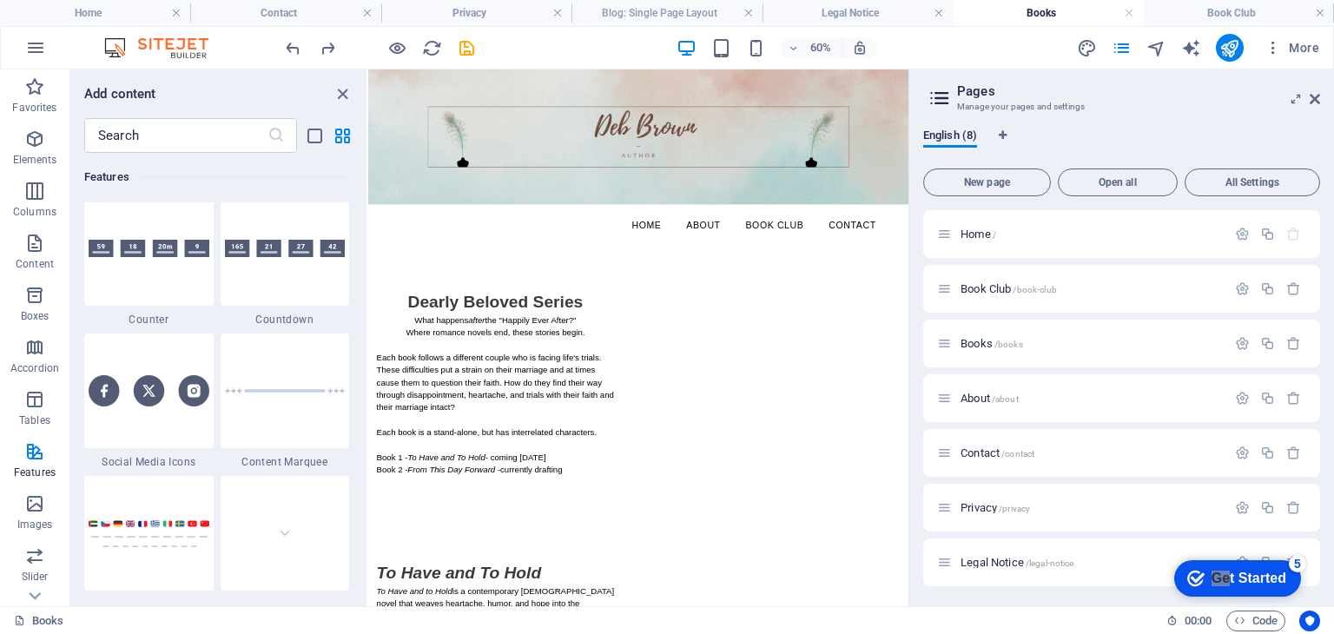
scroll to position [7901, 0]
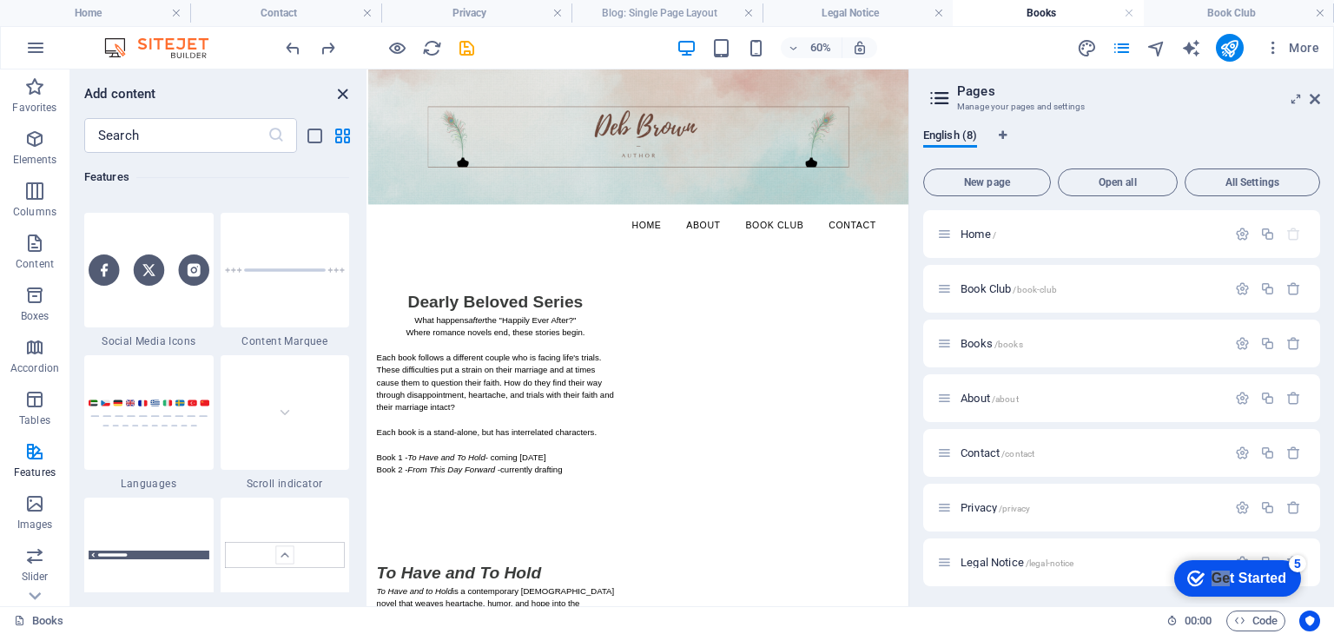
click at [340, 97] on icon "close panel" at bounding box center [343, 94] width 20 height 20
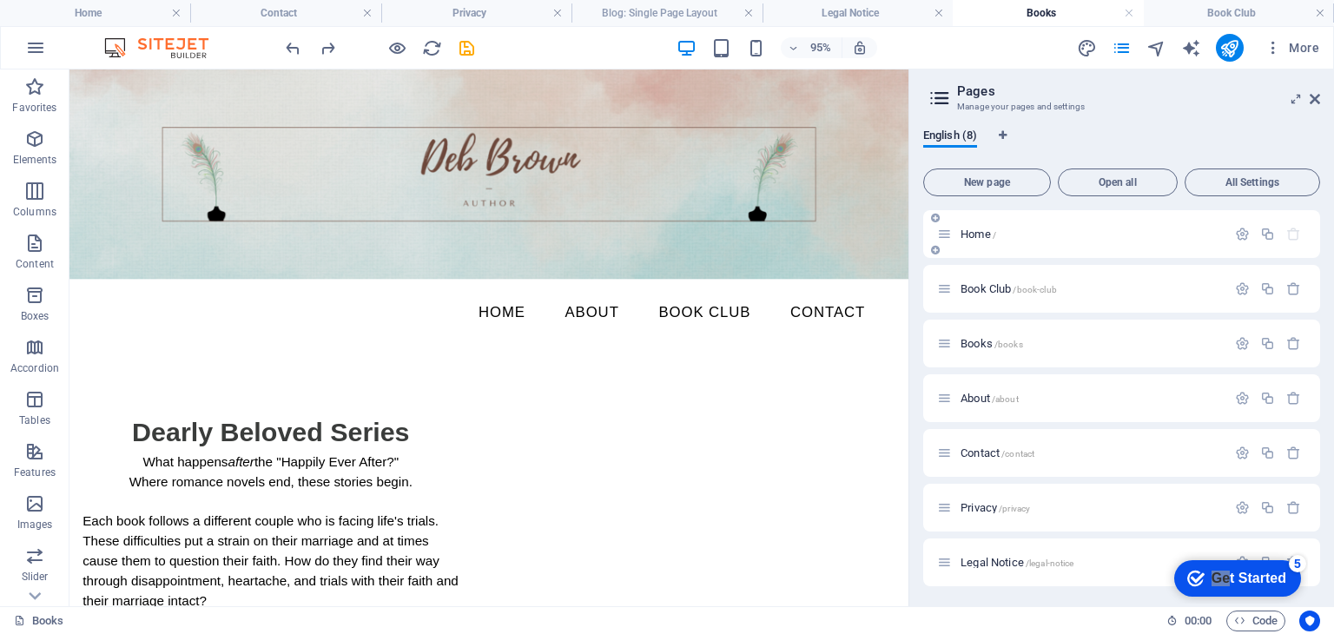
click at [969, 229] on span "Home /" at bounding box center [979, 234] width 36 height 13
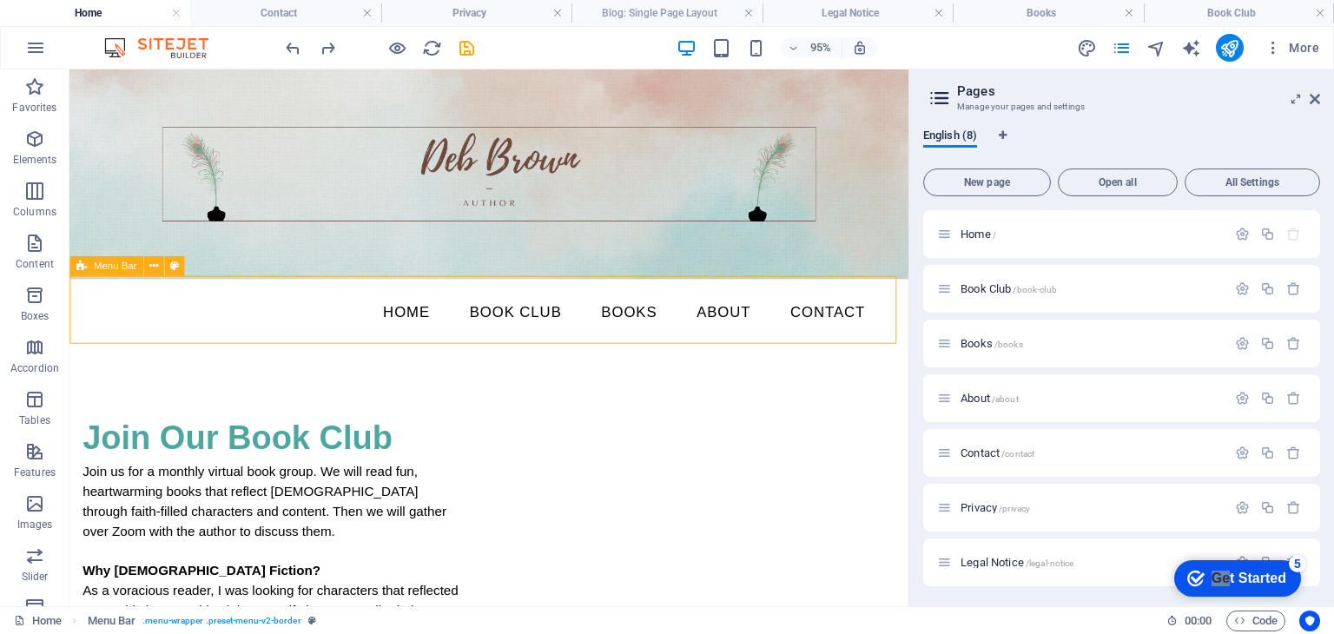
click at [106, 270] on span "Menu Bar" at bounding box center [115, 266] width 43 height 10
click at [149, 268] on icon at bounding box center [153, 266] width 9 height 17
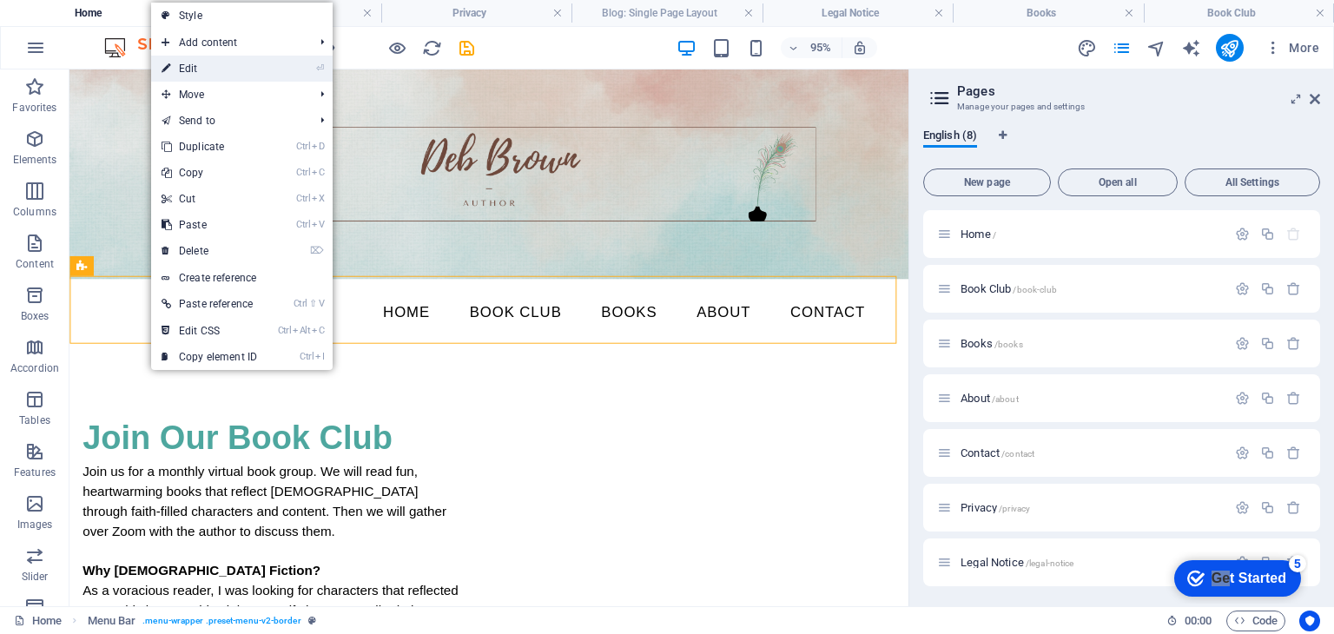
click at [177, 67] on link "⏎ Edit" at bounding box center [209, 69] width 116 height 26
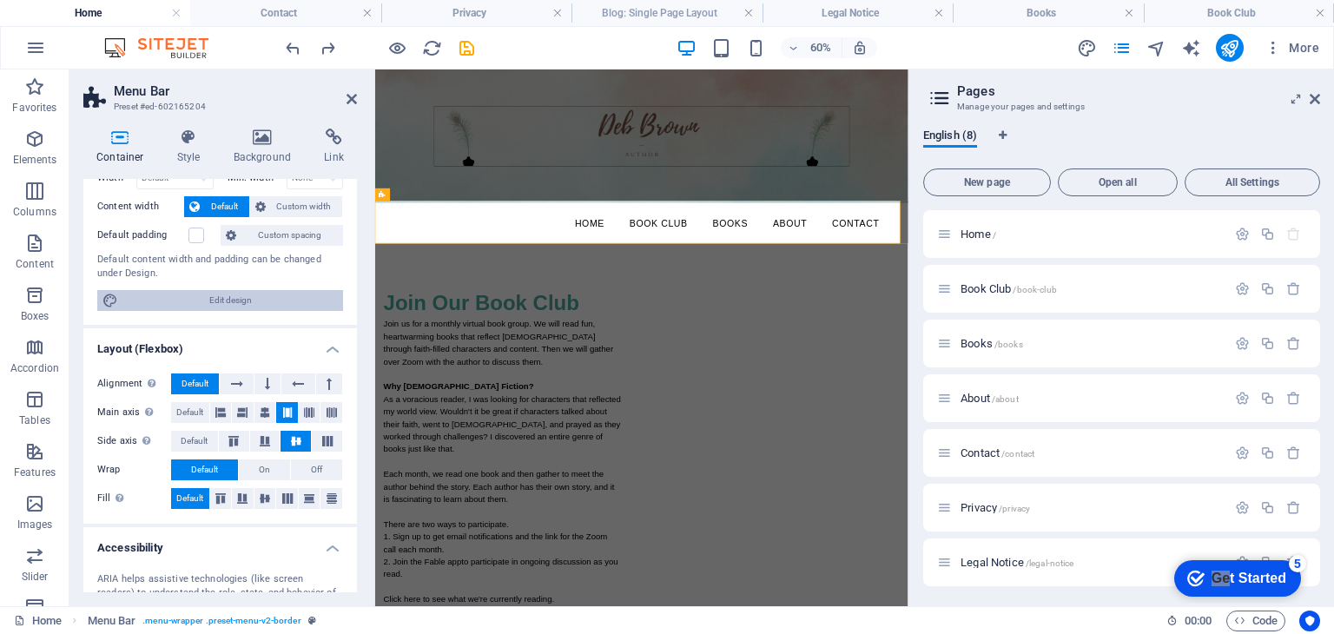
scroll to position [0, 0]
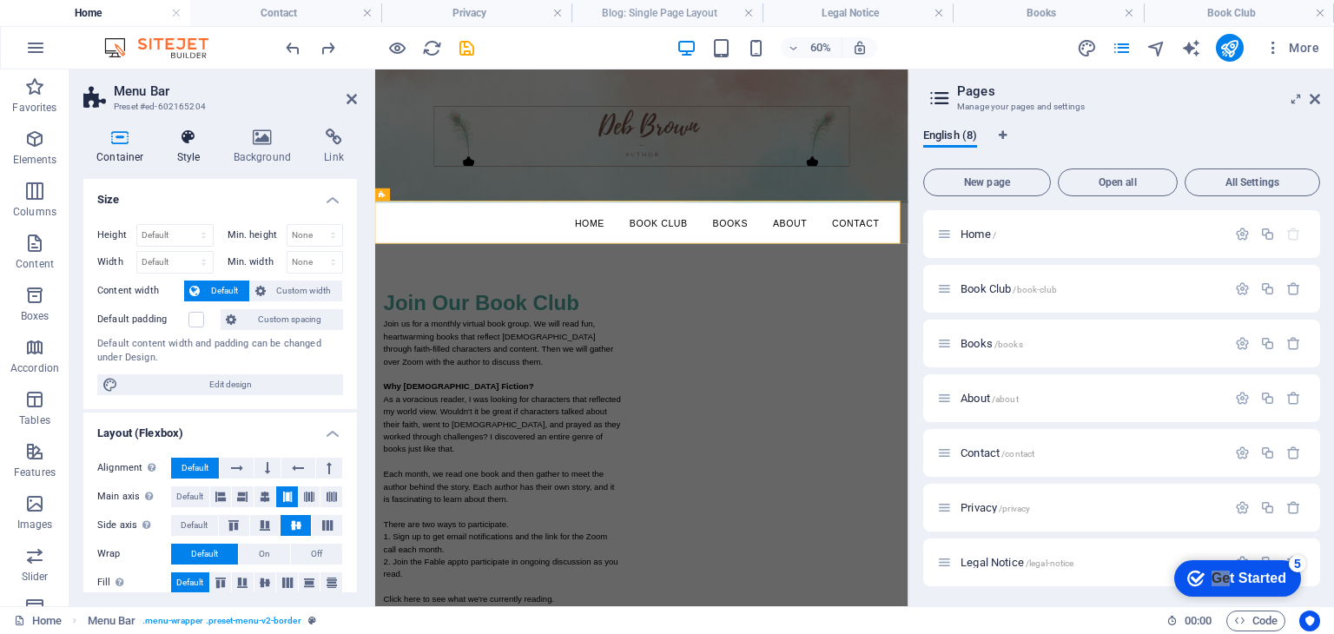
click at [189, 144] on icon at bounding box center [189, 137] width 50 height 17
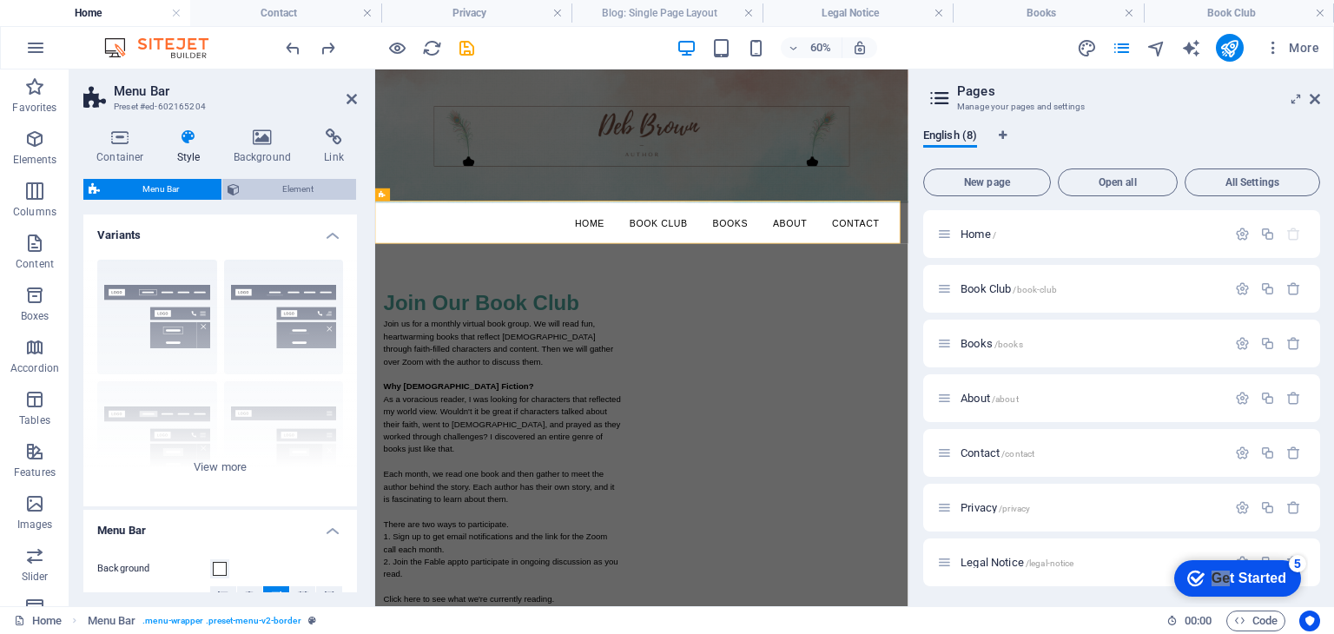
click at [278, 190] on span "Element" at bounding box center [298, 189] width 106 height 21
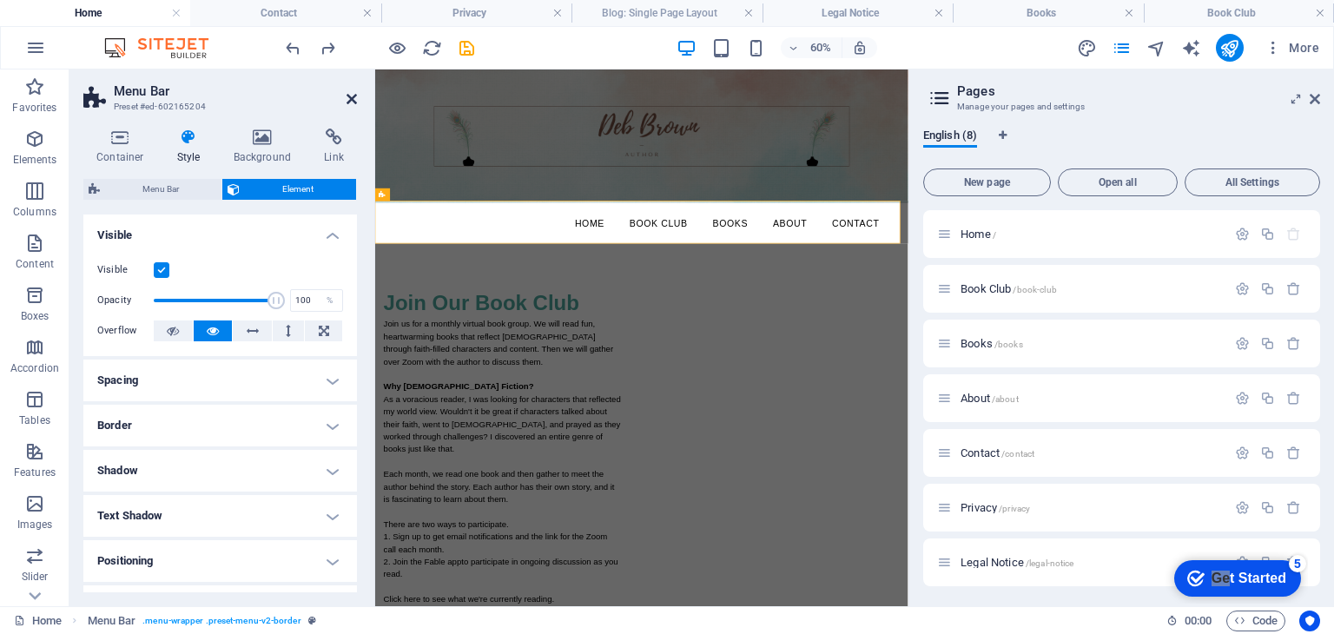
click at [350, 99] on icon at bounding box center [352, 99] width 10 height 14
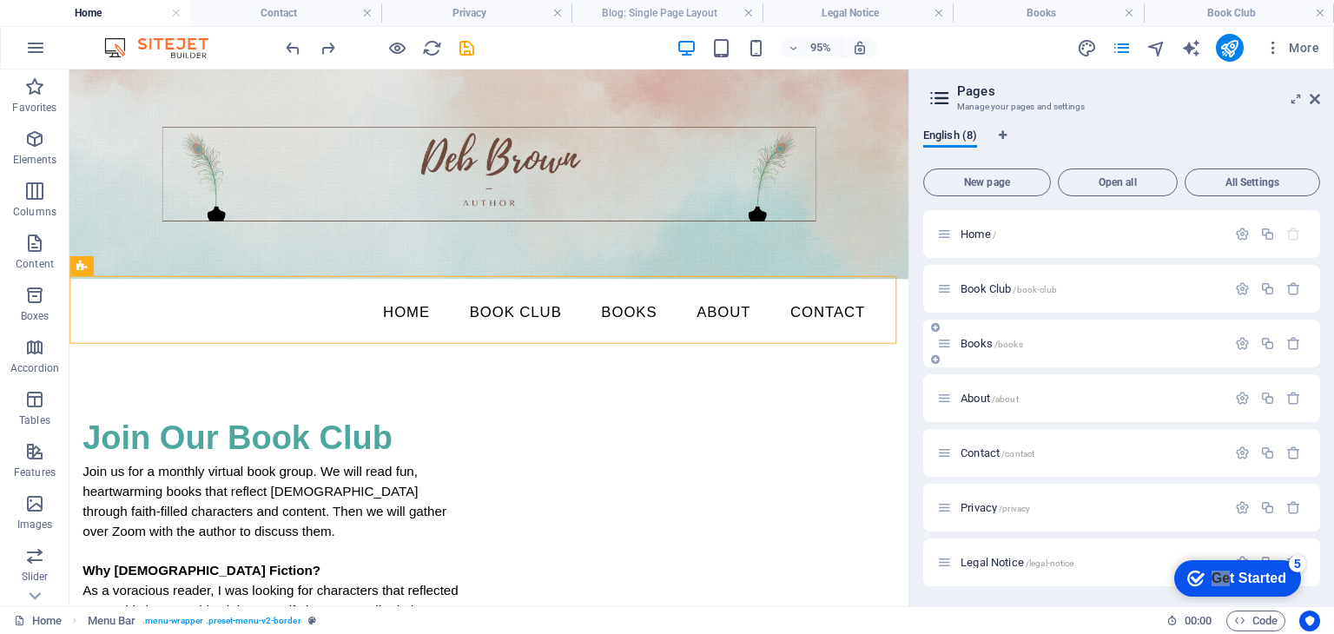
click at [967, 340] on span "Books /books" at bounding box center [992, 343] width 63 height 13
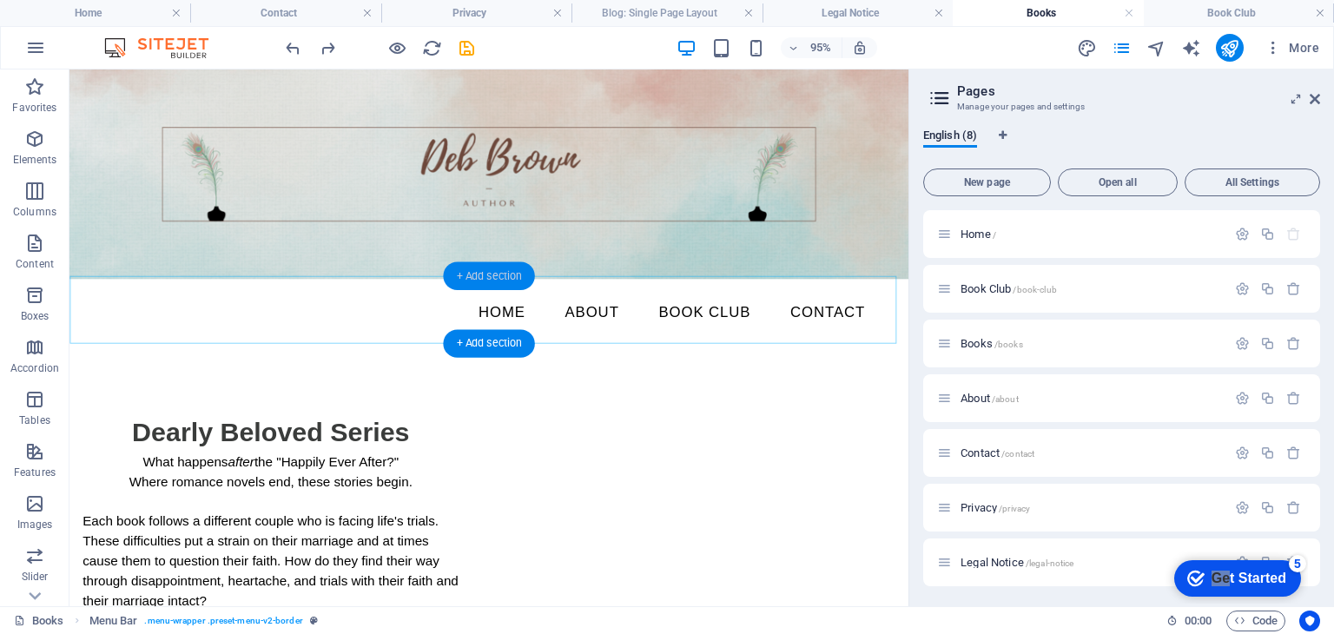
click at [493, 279] on div "+ Add section" at bounding box center [488, 276] width 91 height 28
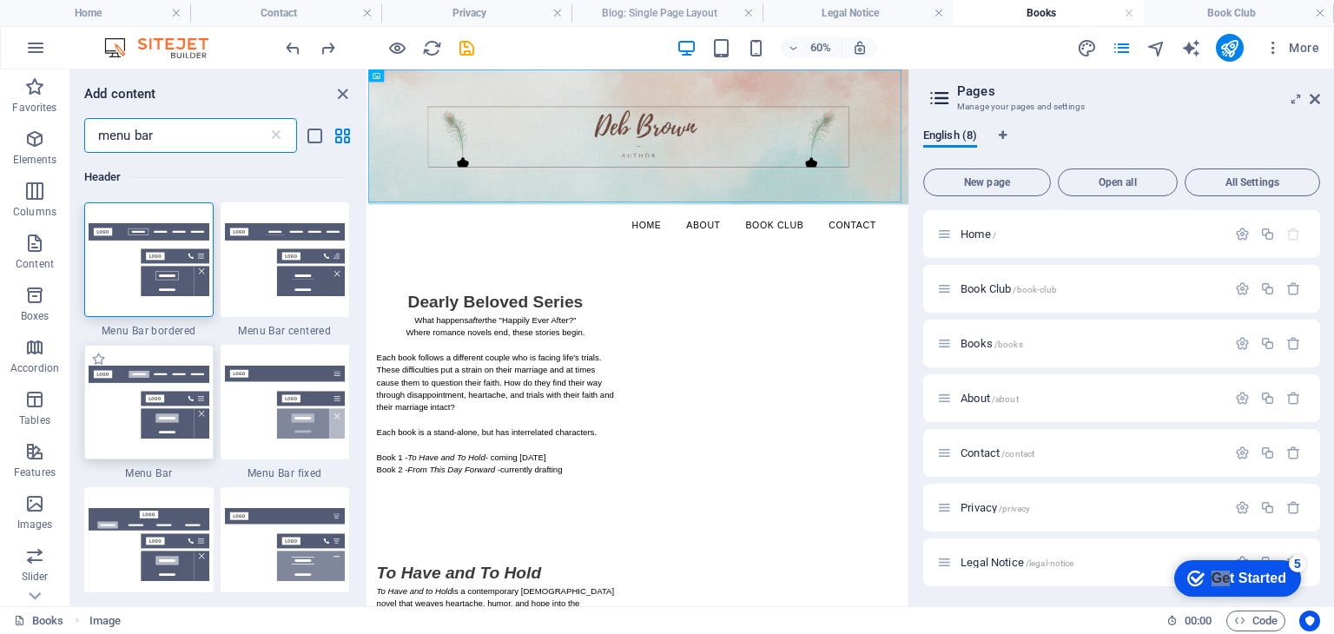
type input "menu bar"
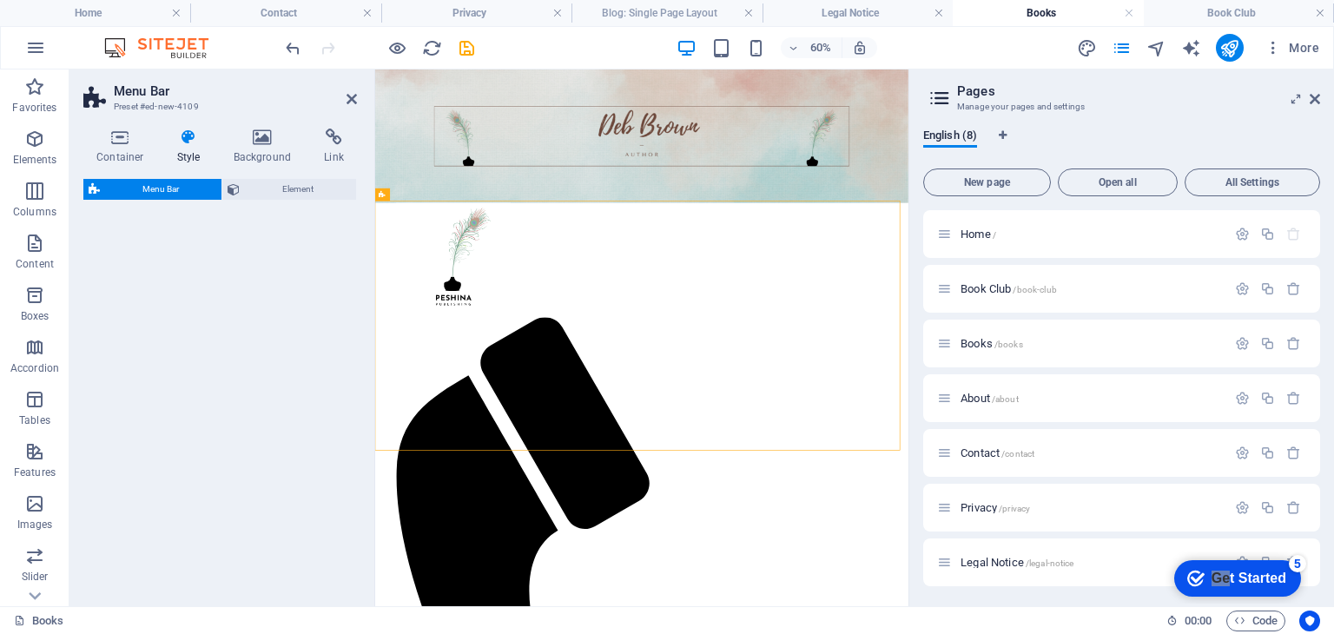
select select "rem"
select select "preset-menu-v2-default"
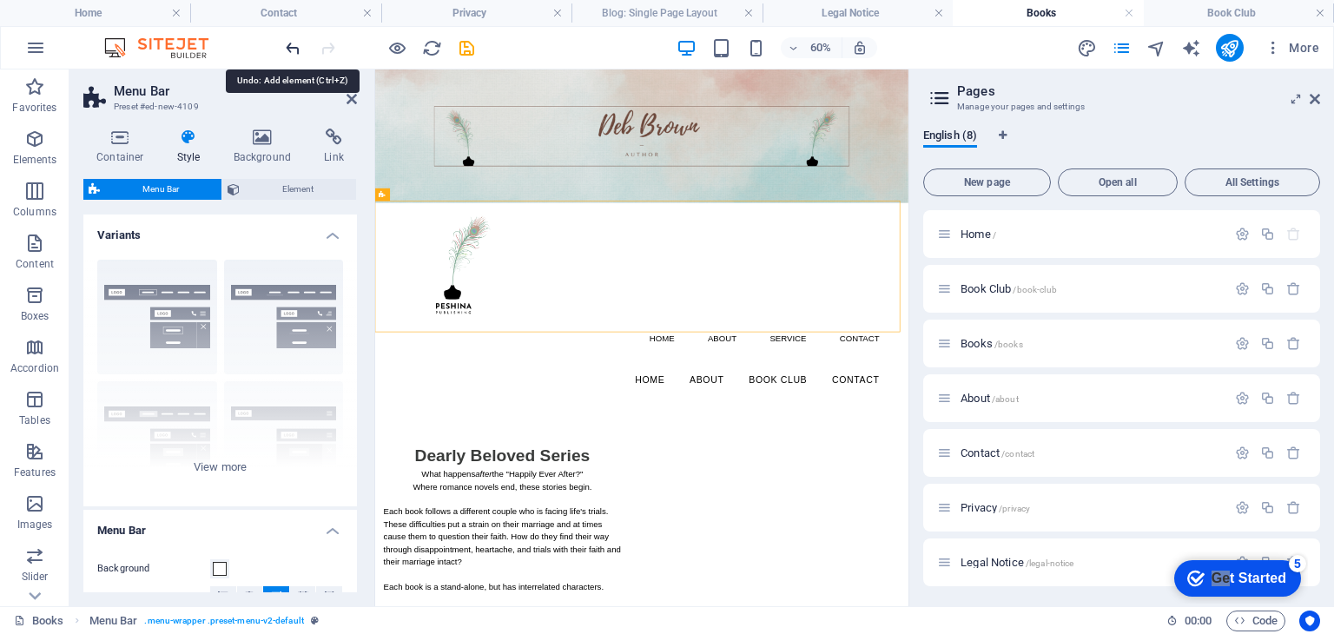
click at [294, 41] on icon "undo" at bounding box center [293, 48] width 20 height 20
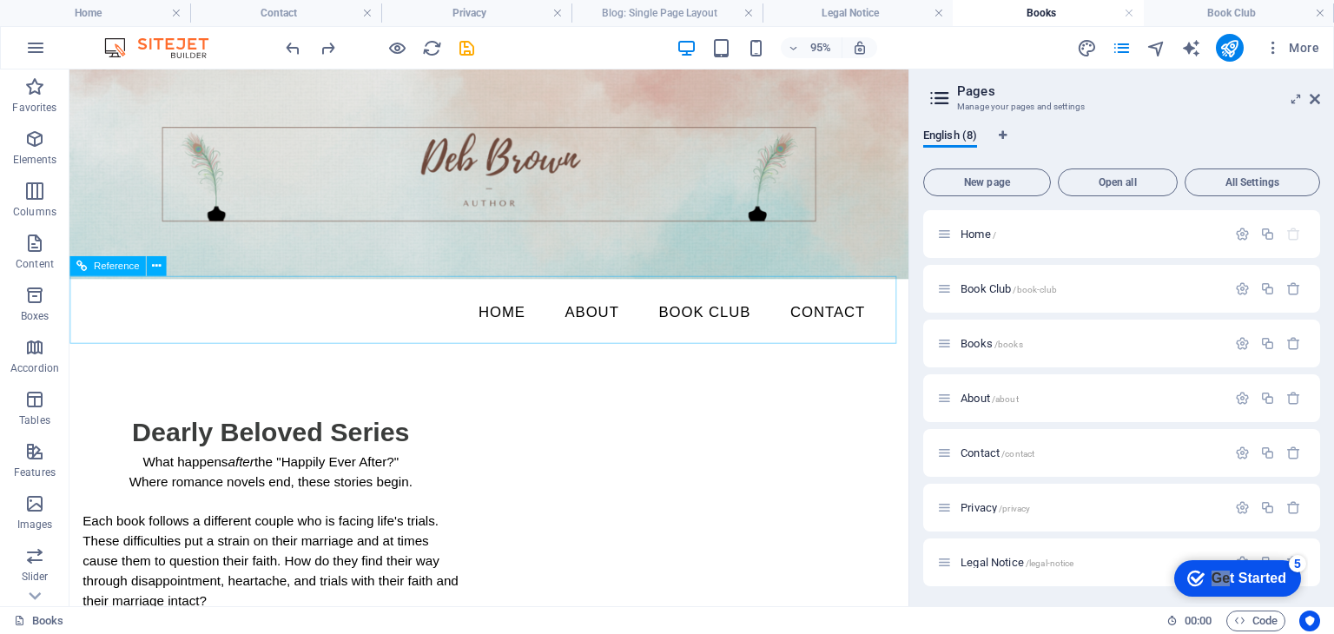
click at [122, 267] on span "Reference" at bounding box center [117, 266] width 46 height 10
click at [153, 267] on icon at bounding box center [156, 266] width 9 height 17
click at [963, 232] on span "Home /" at bounding box center [979, 234] width 36 height 13
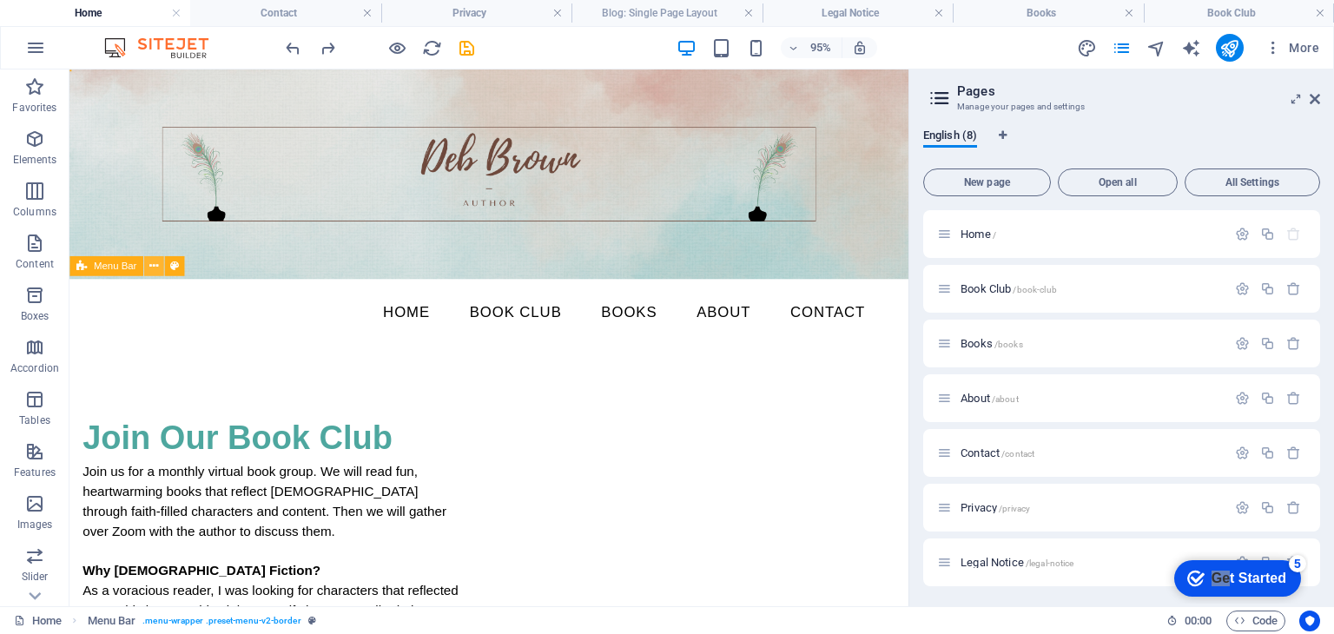
click at [150, 266] on icon at bounding box center [153, 266] width 9 height 17
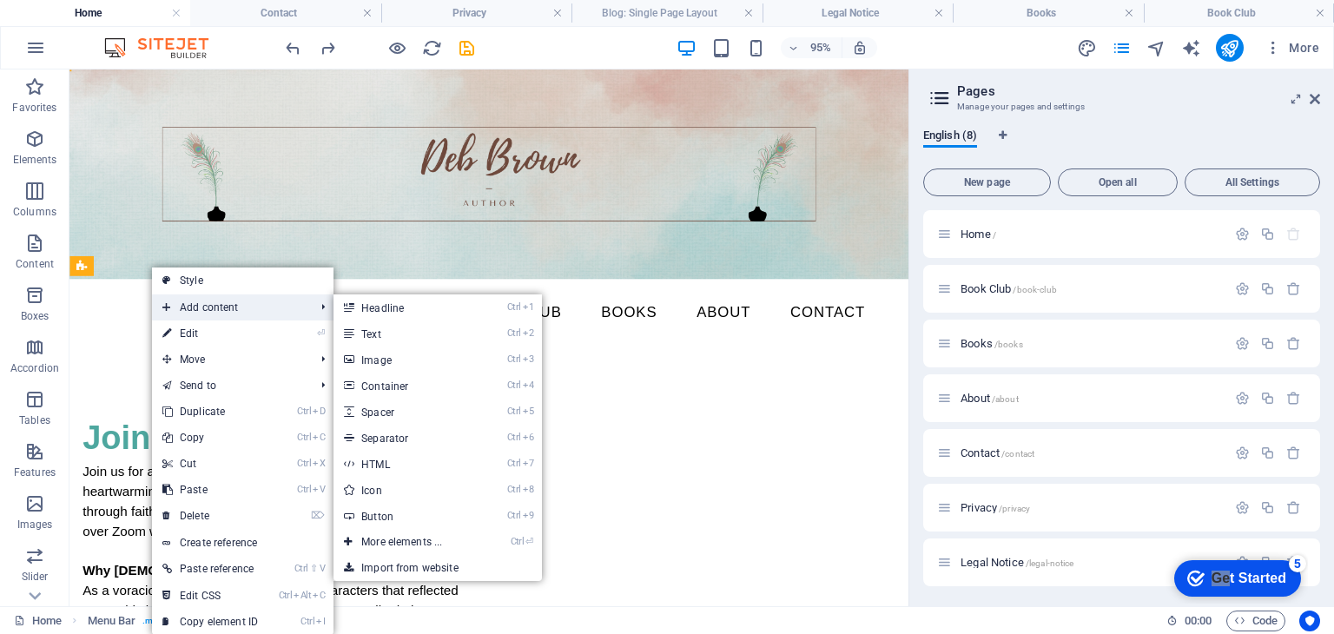
click at [191, 297] on span "Add content" at bounding box center [229, 307] width 155 height 26
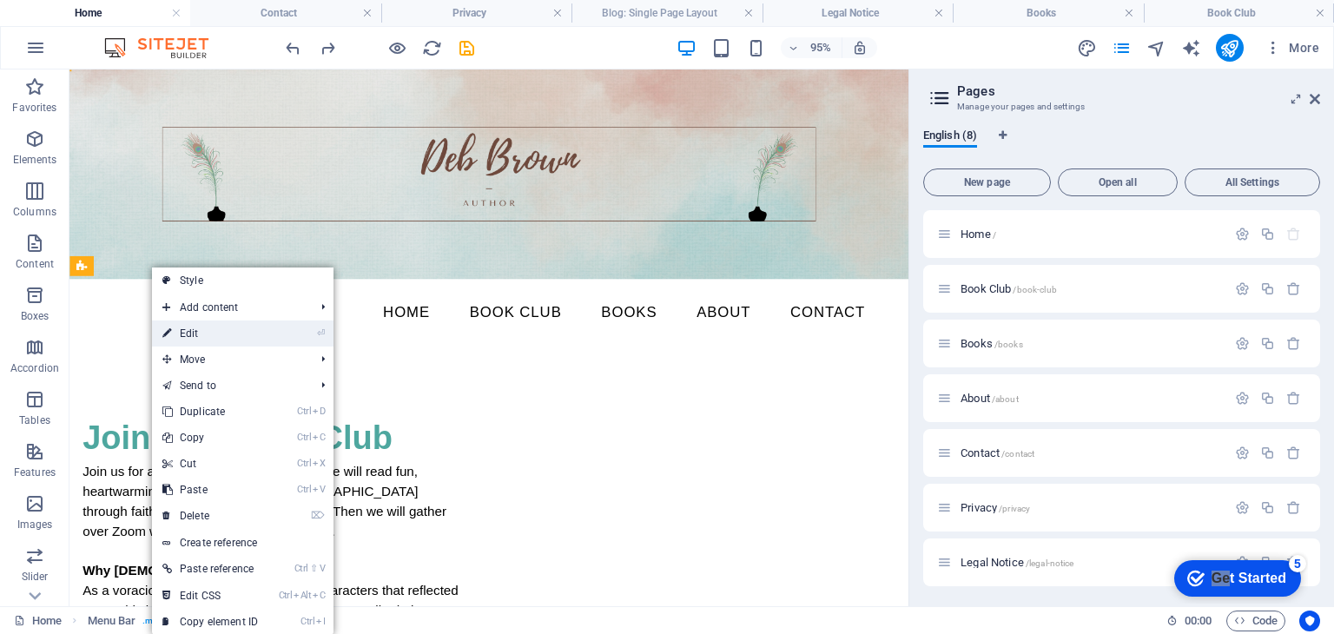
click at [198, 327] on link "⏎ Edit" at bounding box center [210, 334] width 116 height 26
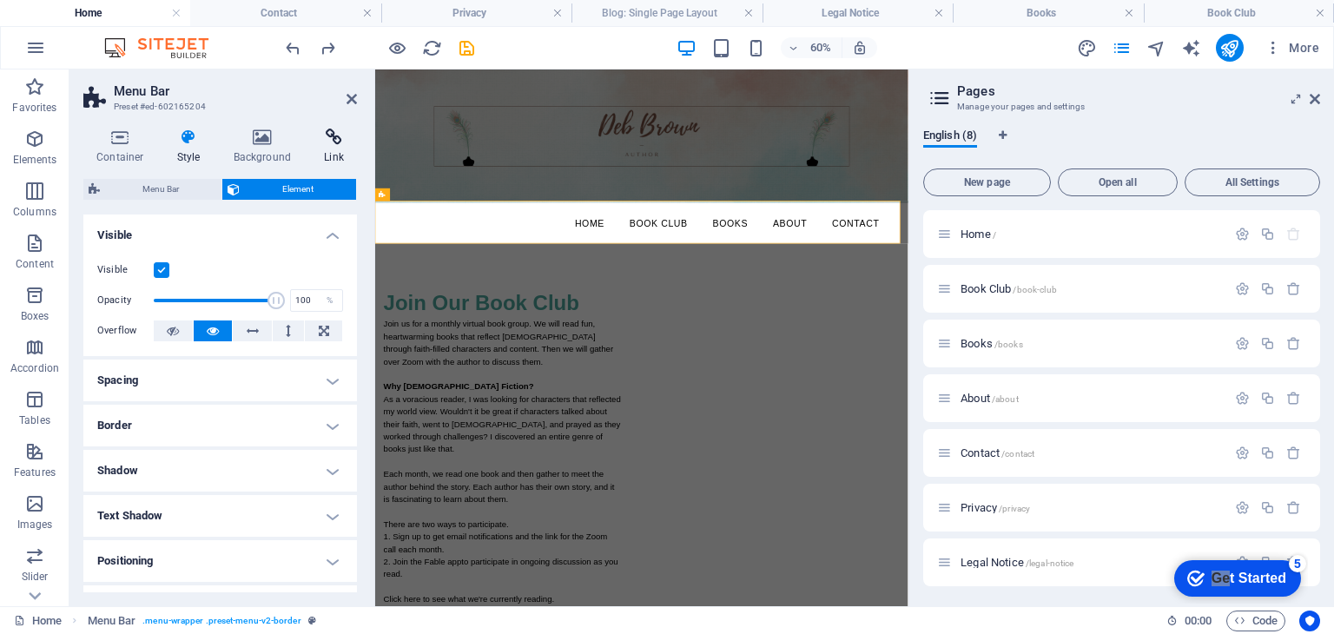
click at [332, 140] on icon at bounding box center [334, 137] width 46 height 17
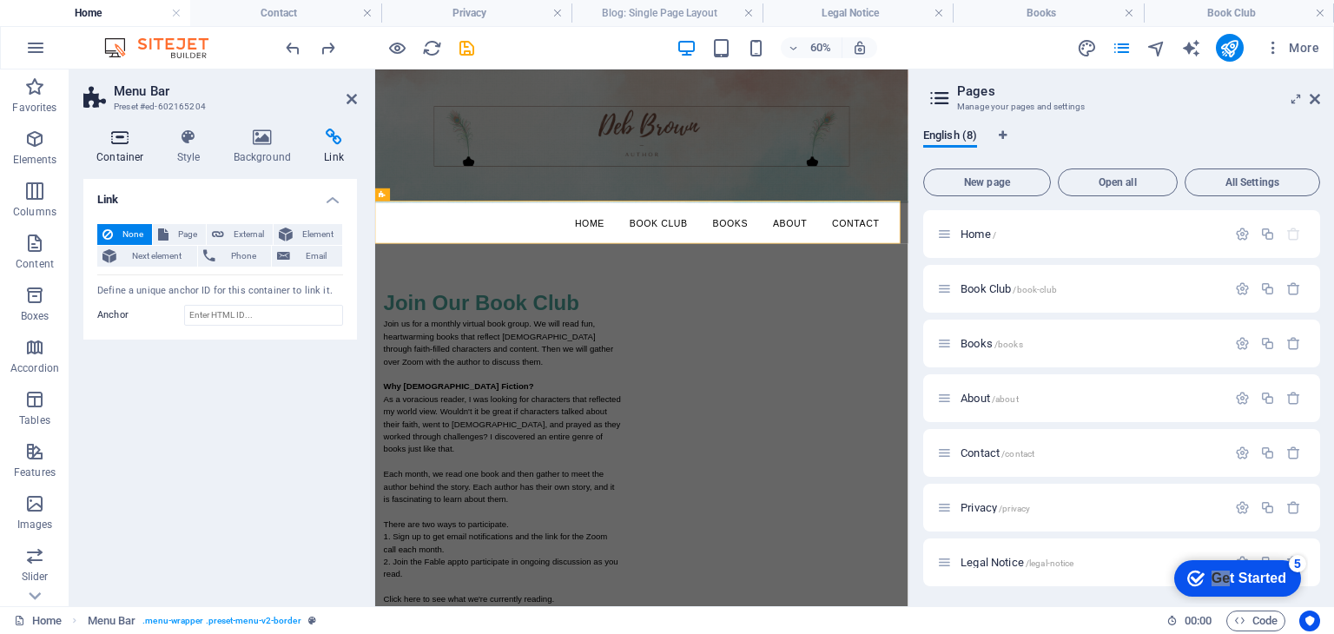
click at [119, 142] on icon at bounding box center [120, 137] width 74 height 17
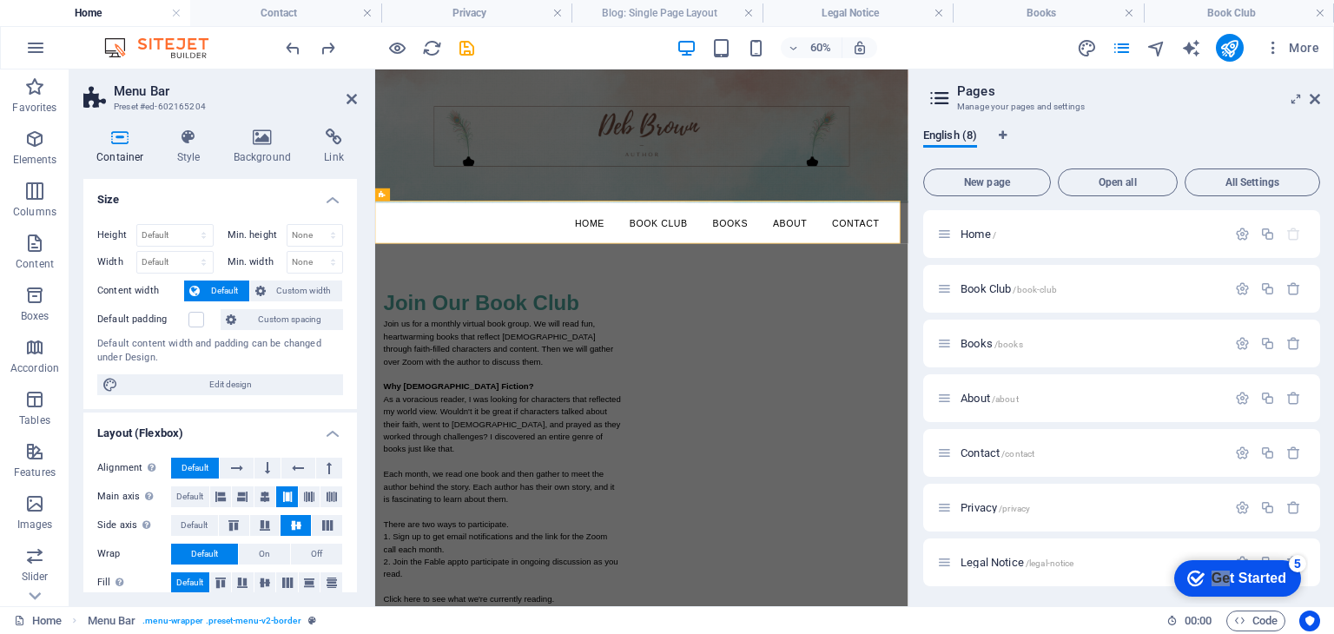
drag, startPoint x: 209, startPoint y: 104, endPoint x: 134, endPoint y: 106, distance: 75.6
click at [134, 106] on h3 "Preset #ed-602165204" at bounding box center [218, 107] width 208 height 16
click at [33, 85] on icon "button" at bounding box center [34, 86] width 21 height 21
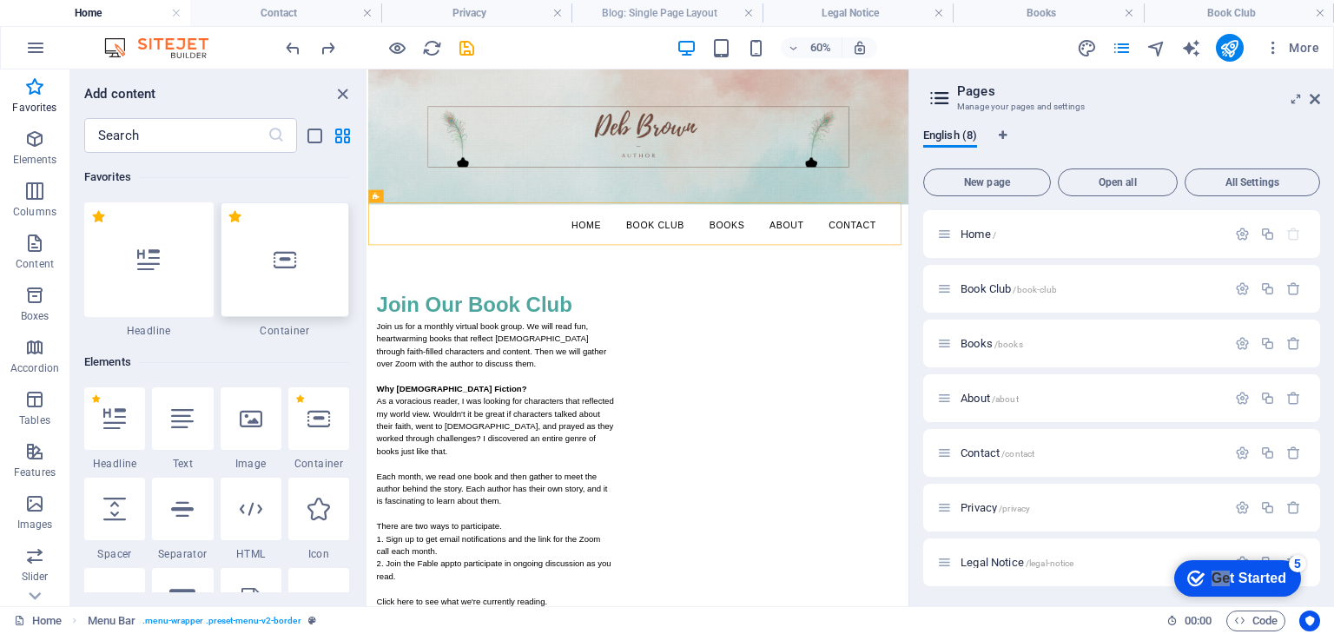
click at [268, 262] on div at bounding box center [285, 259] width 129 height 115
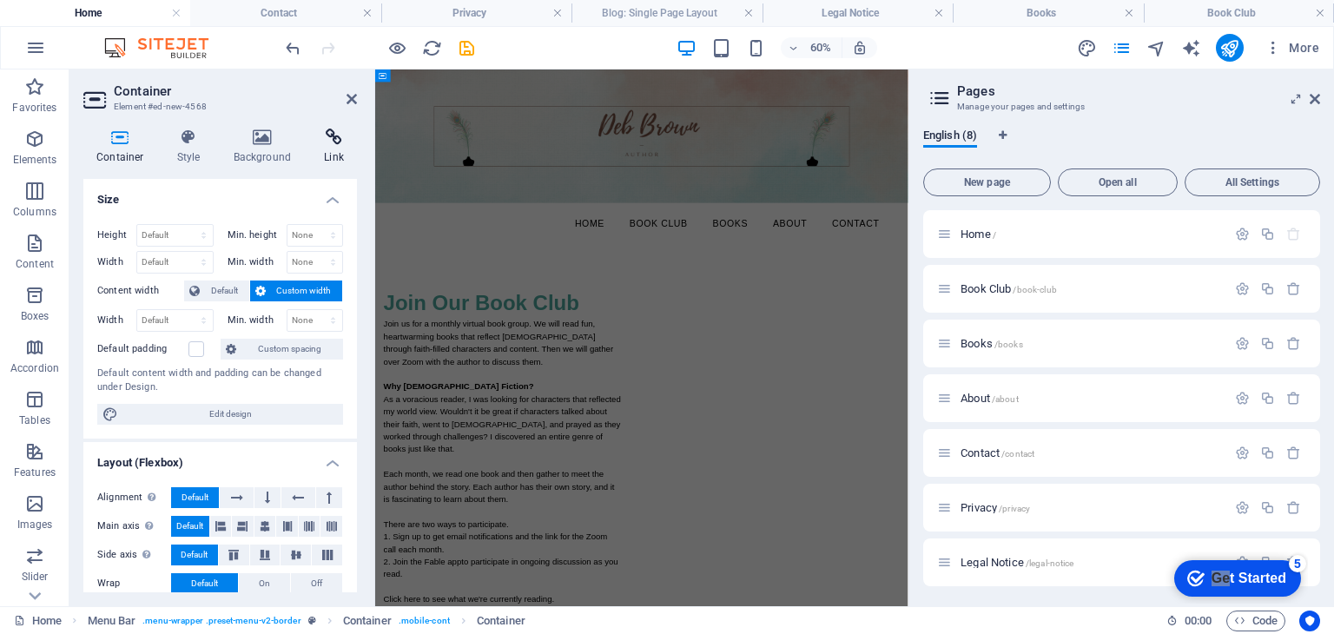
click at [334, 133] on icon at bounding box center [334, 137] width 46 height 17
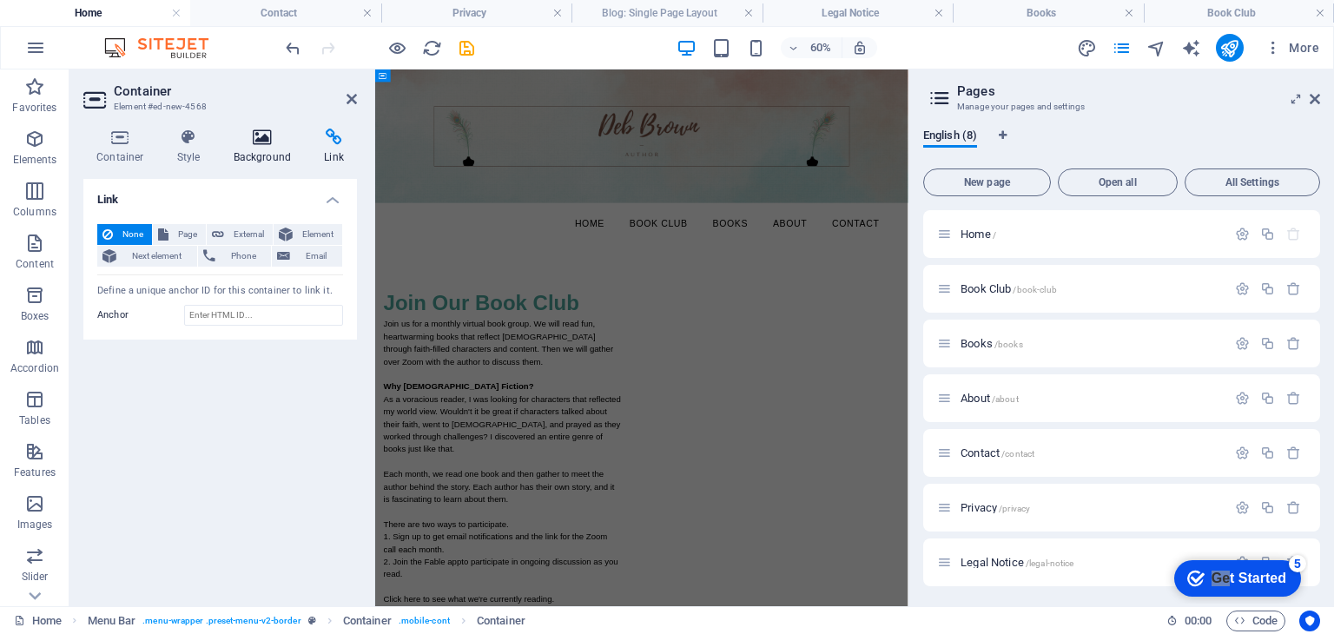
click at [259, 139] on icon at bounding box center [263, 137] width 84 height 17
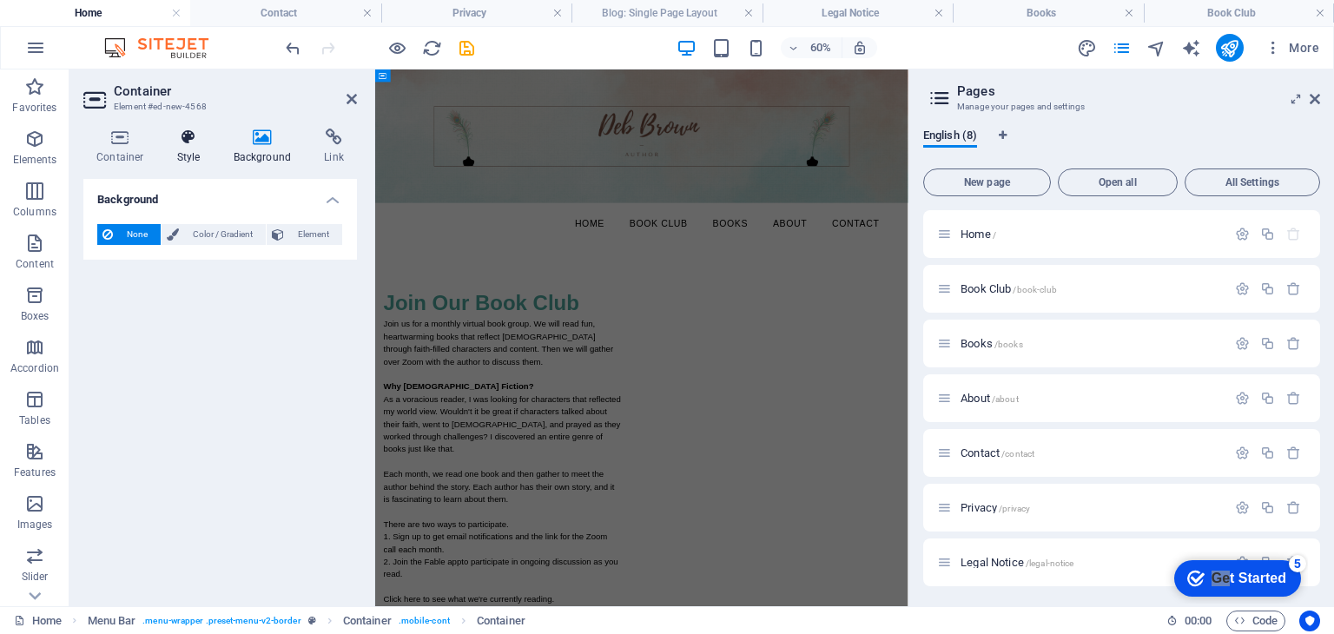
click at [186, 142] on icon at bounding box center [189, 137] width 50 height 17
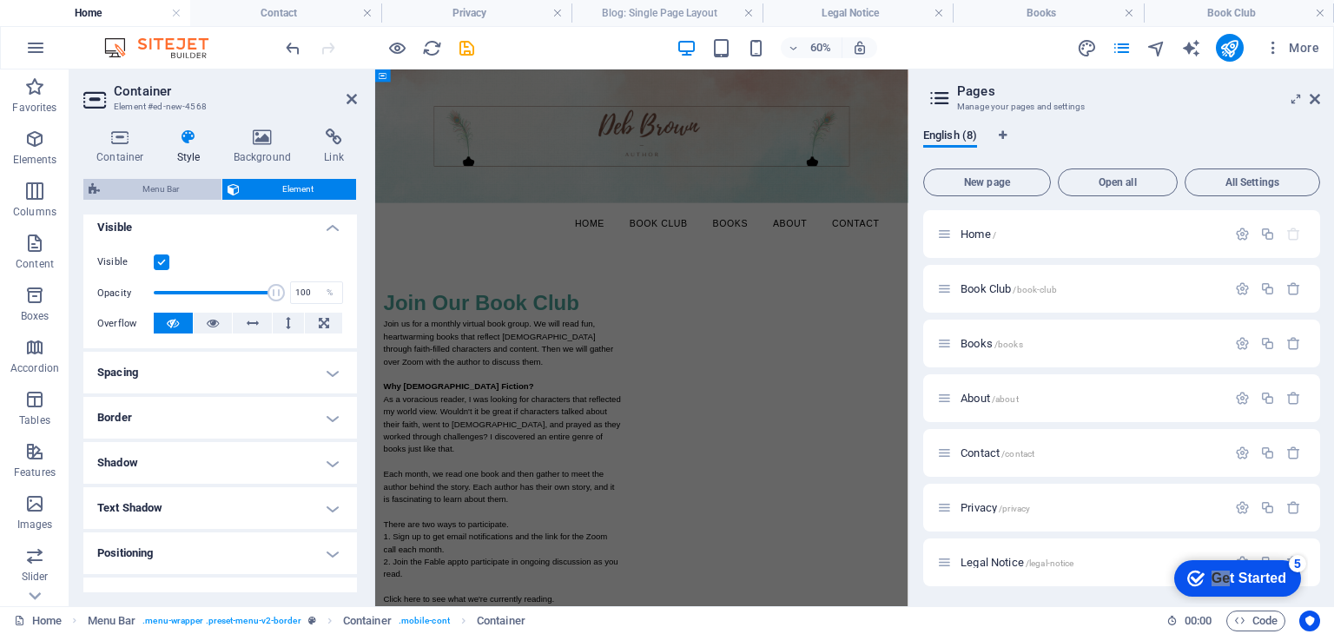
scroll to position [182, 0]
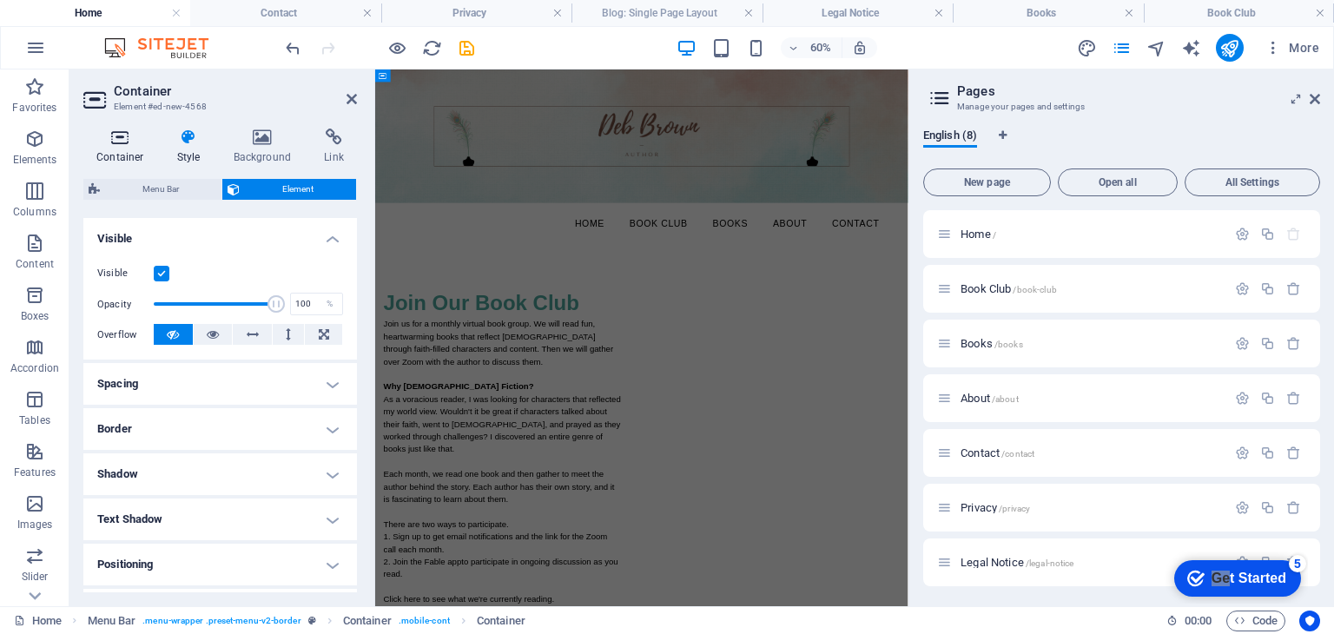
click at [124, 142] on icon at bounding box center [120, 137] width 74 height 17
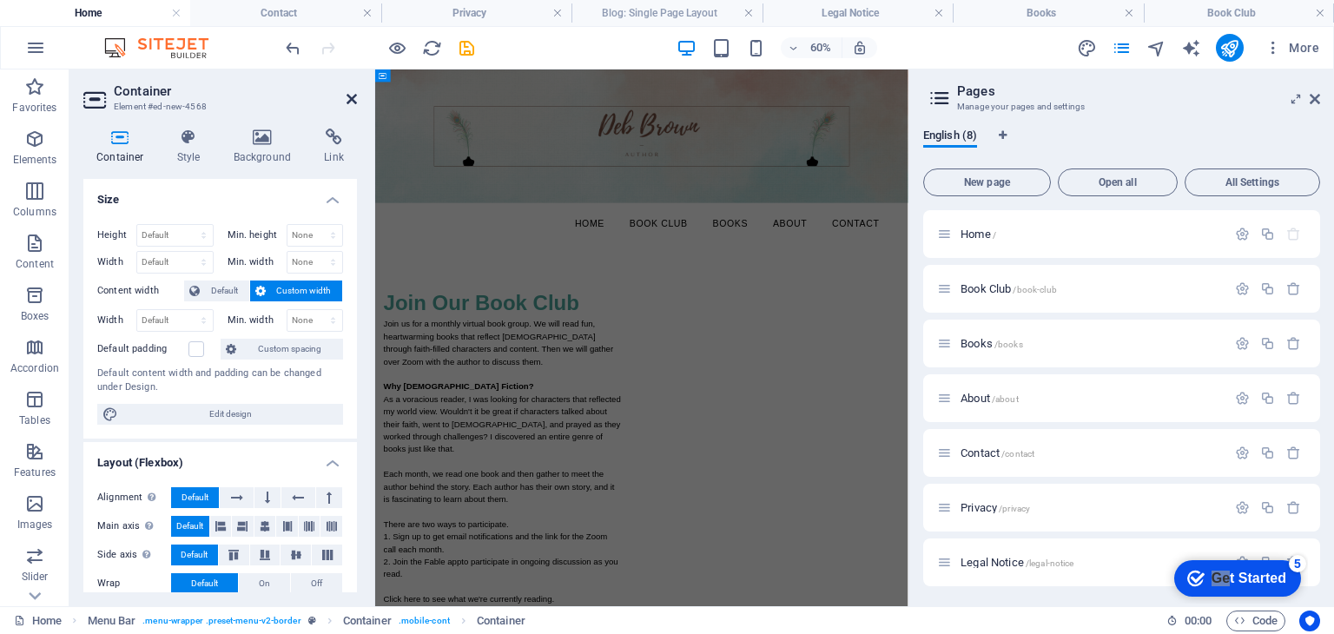
click at [349, 101] on icon at bounding box center [352, 99] width 10 height 14
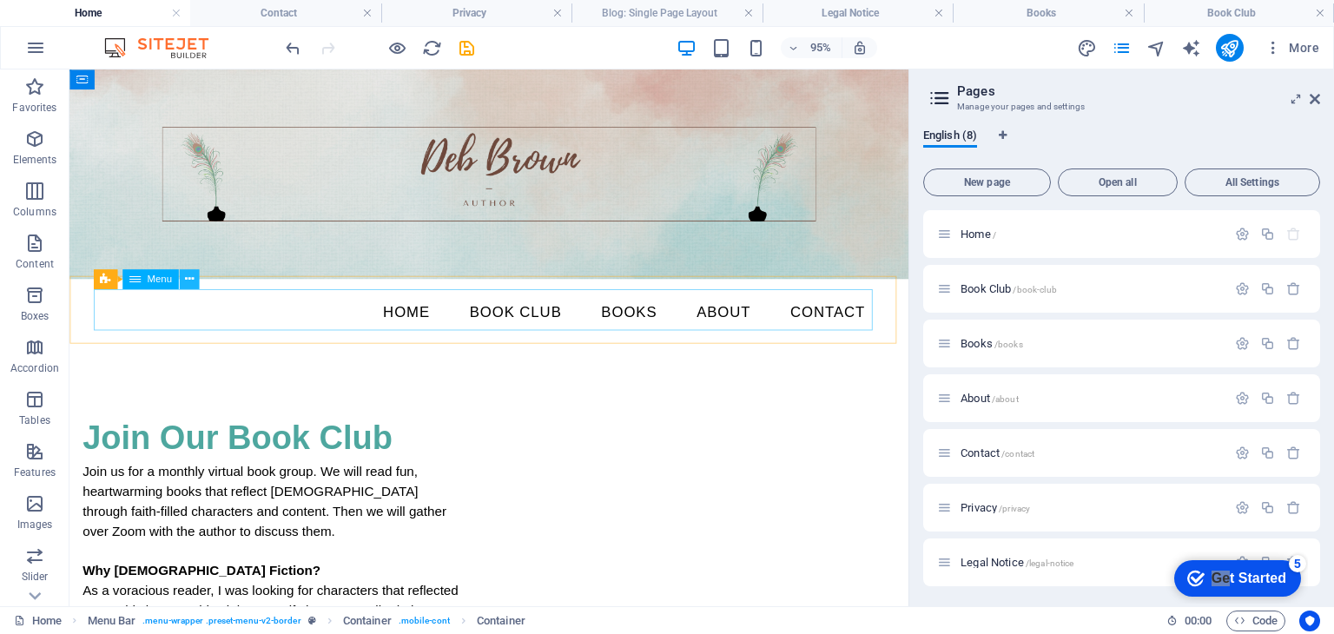
click at [186, 281] on icon at bounding box center [188, 279] width 9 height 17
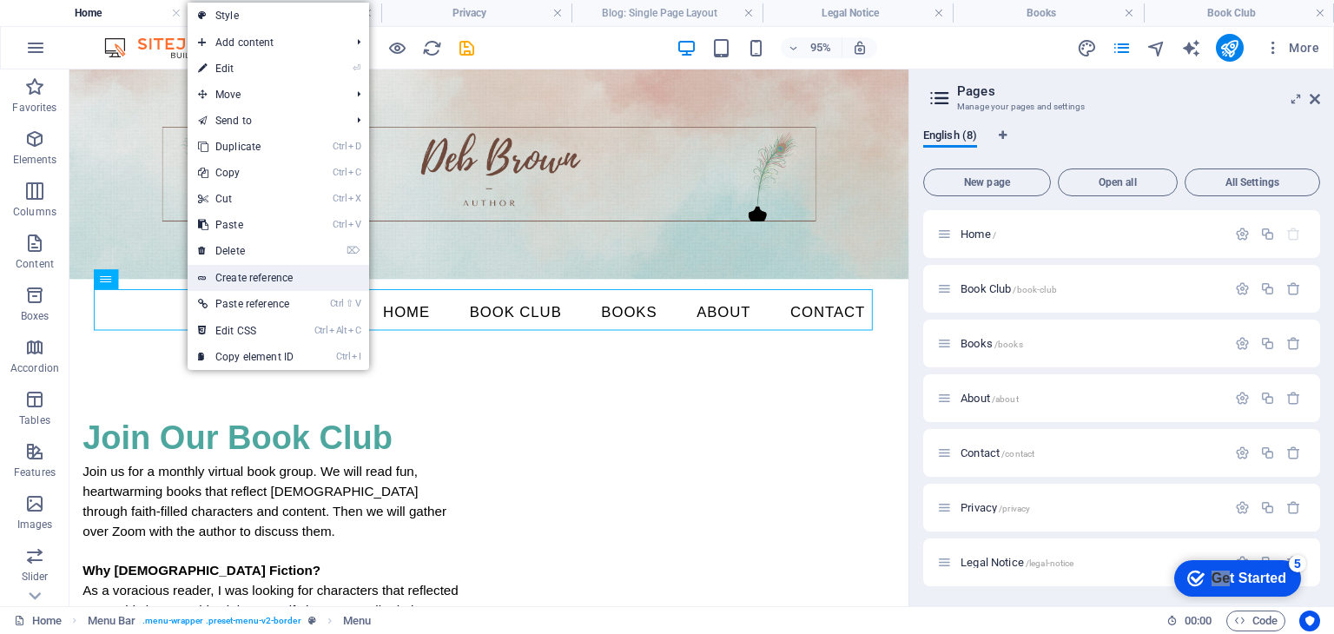
click at [249, 273] on link "Create reference" at bounding box center [279, 278] width 182 height 26
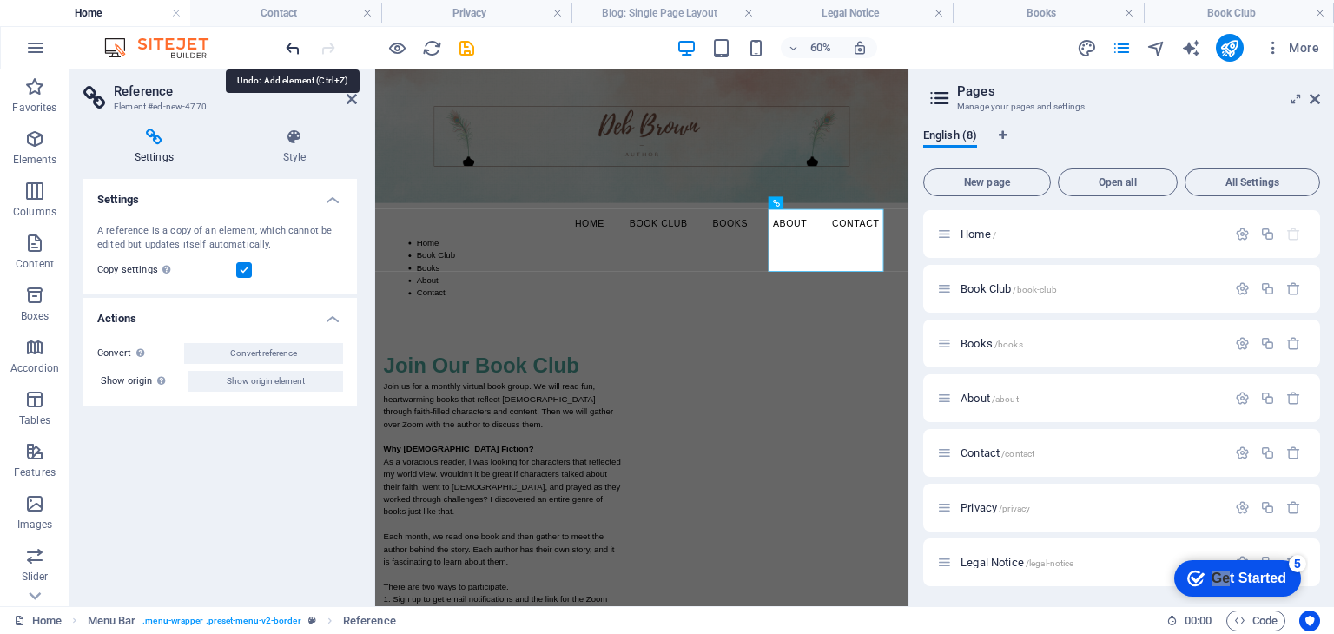
click at [293, 43] on icon "undo" at bounding box center [293, 48] width 20 height 20
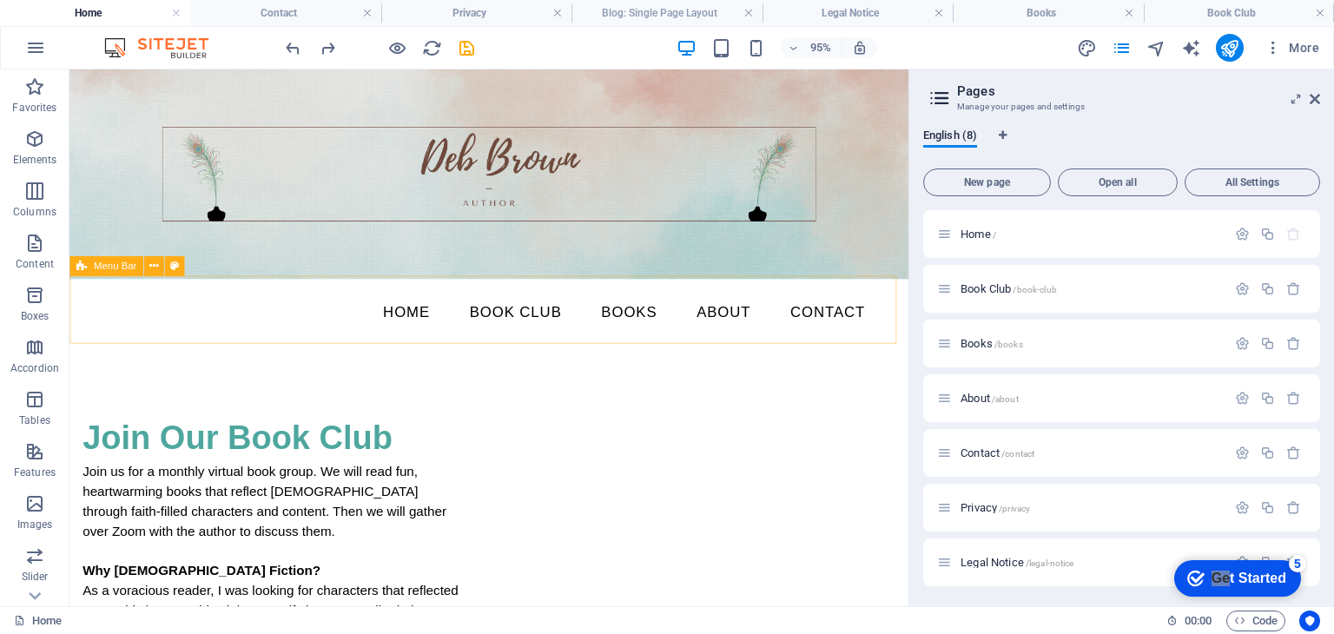
click at [117, 266] on span "Menu Bar" at bounding box center [115, 266] width 43 height 10
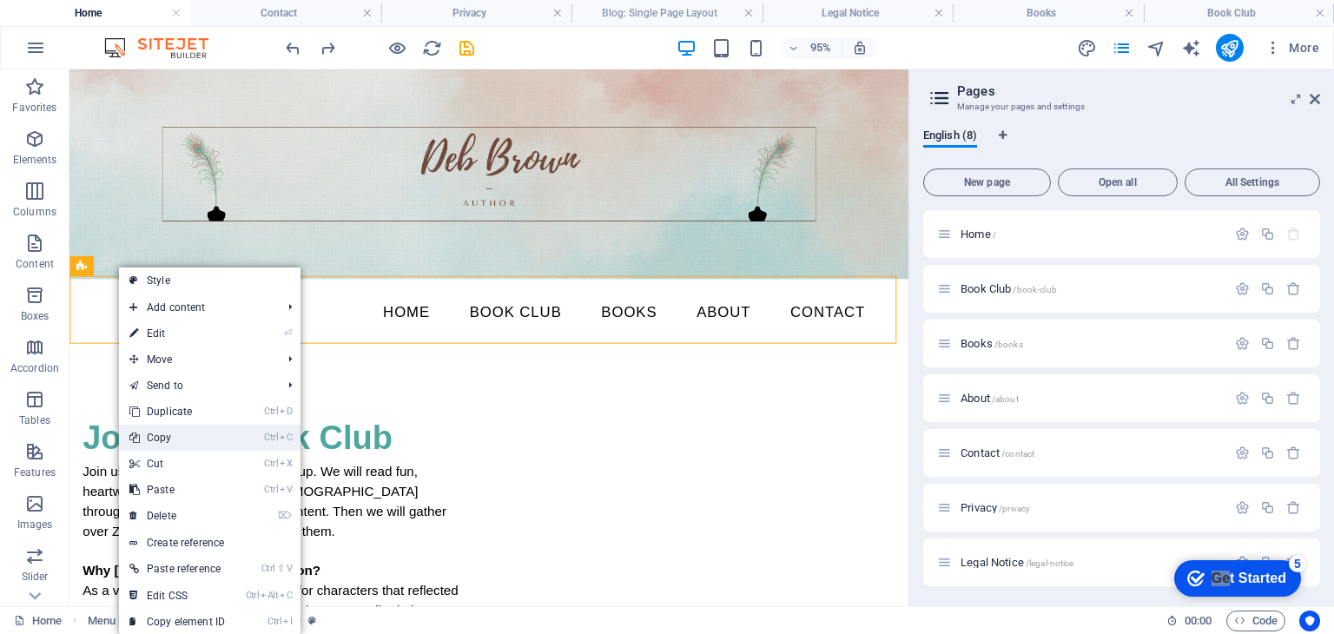
click at [176, 438] on link "Ctrl C Copy" at bounding box center [177, 438] width 116 height 26
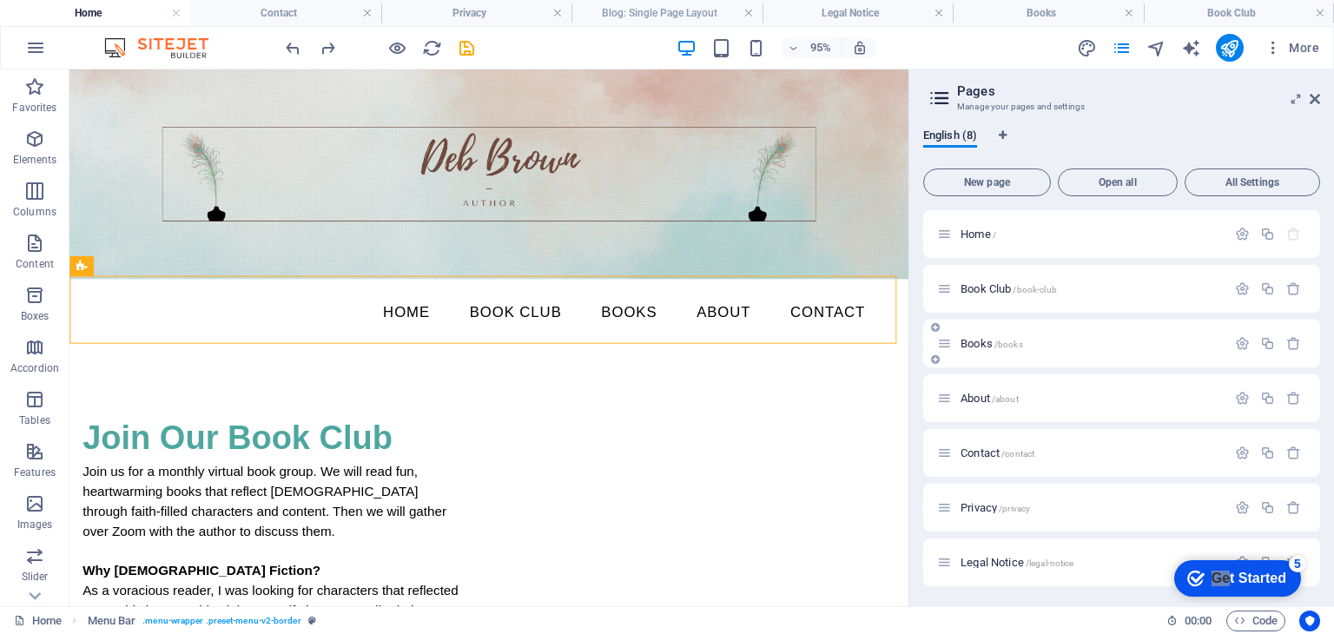
drag, startPoint x: 964, startPoint y: 341, endPoint x: 807, endPoint y: 293, distance: 164.6
click at [964, 341] on span "Books /books" at bounding box center [992, 343] width 63 height 13
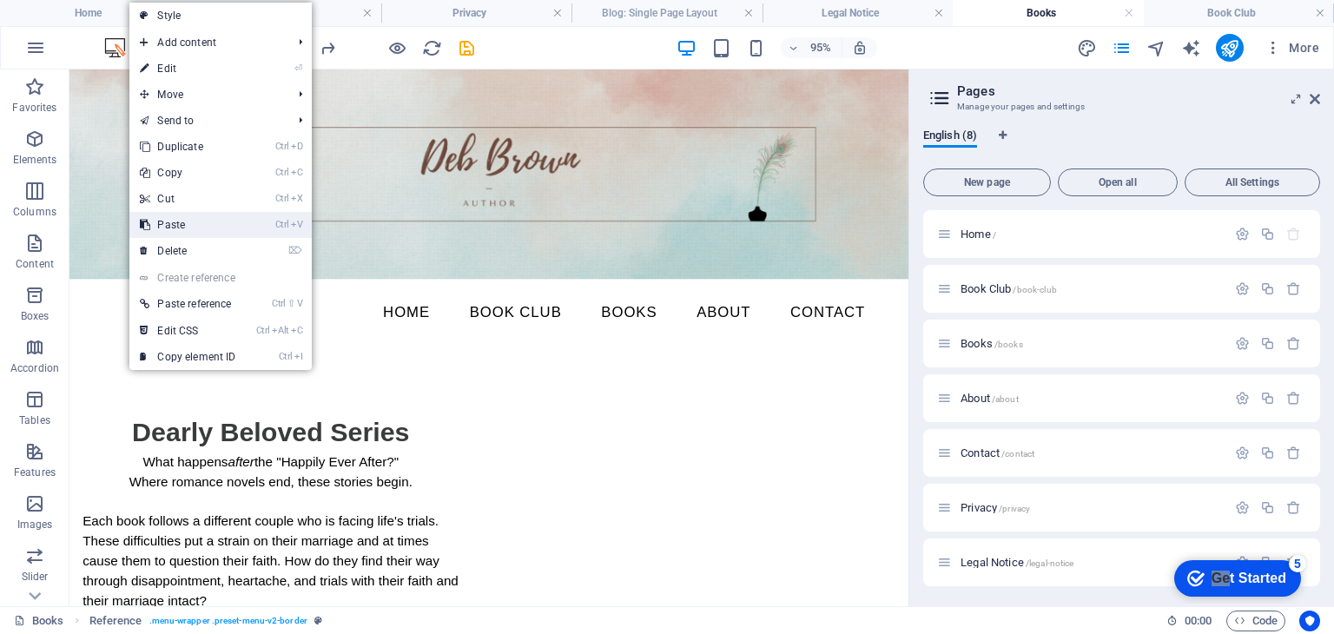
click at [164, 217] on link "Ctrl V Paste" at bounding box center [187, 225] width 116 height 26
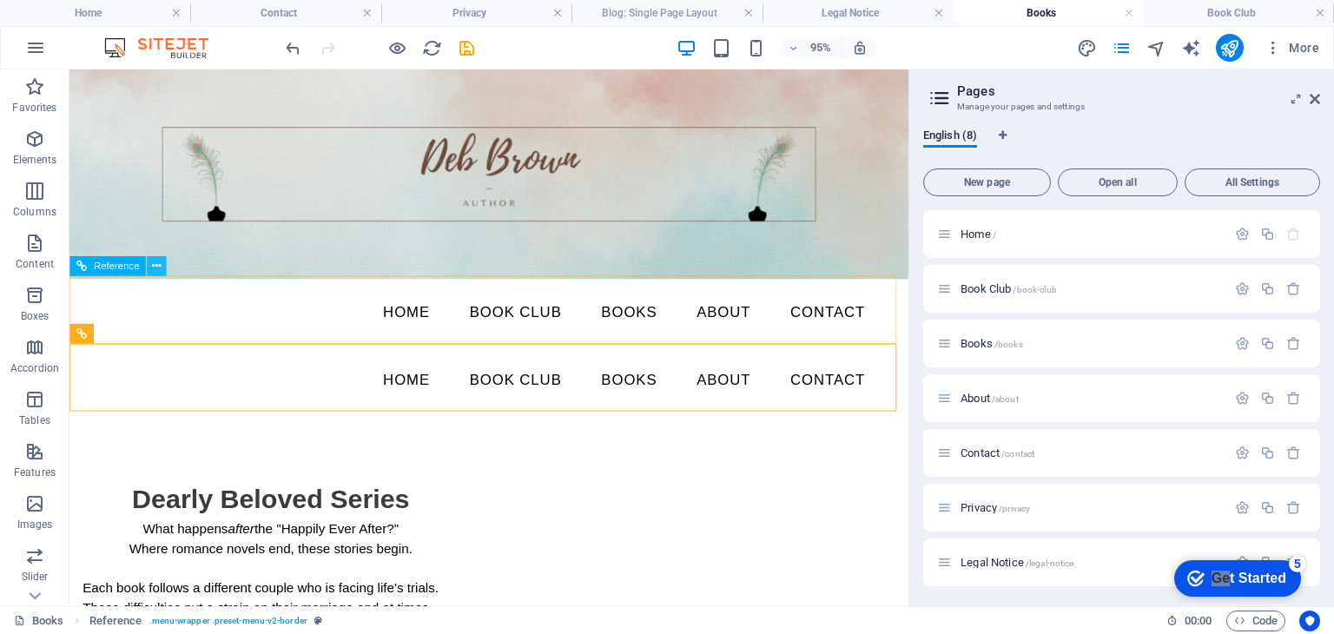
click at [157, 265] on icon at bounding box center [156, 266] width 9 height 17
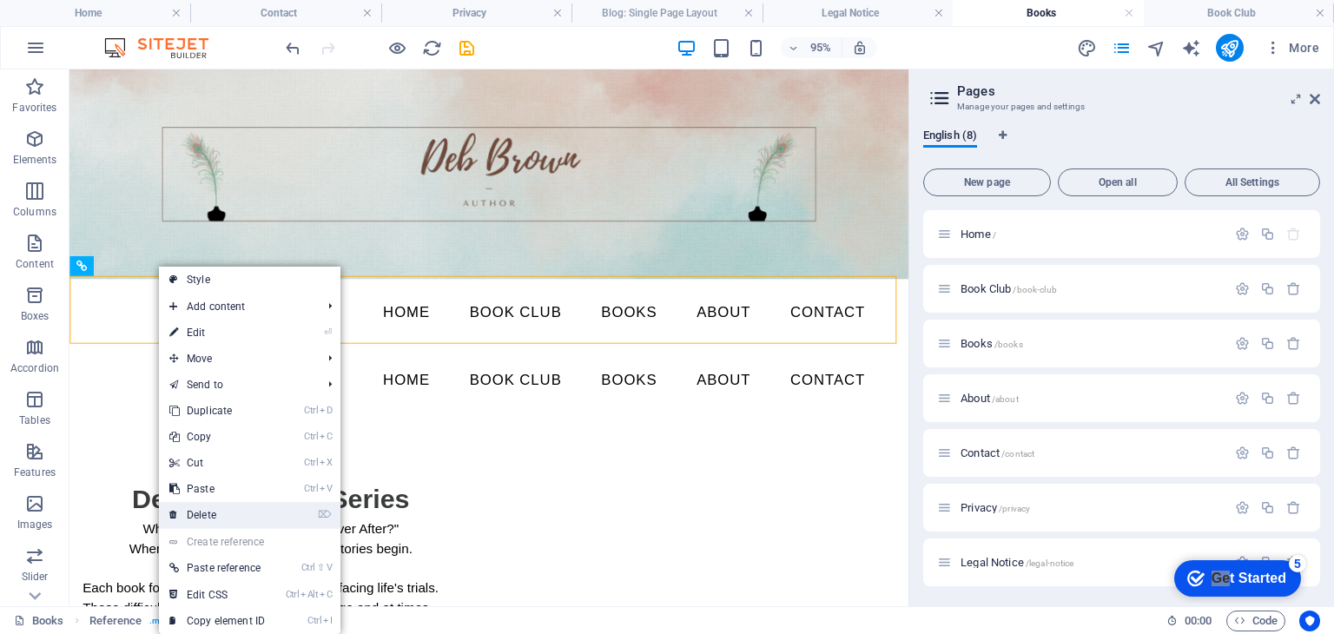
click at [205, 515] on link "⌦ Delete" at bounding box center [217, 515] width 116 height 26
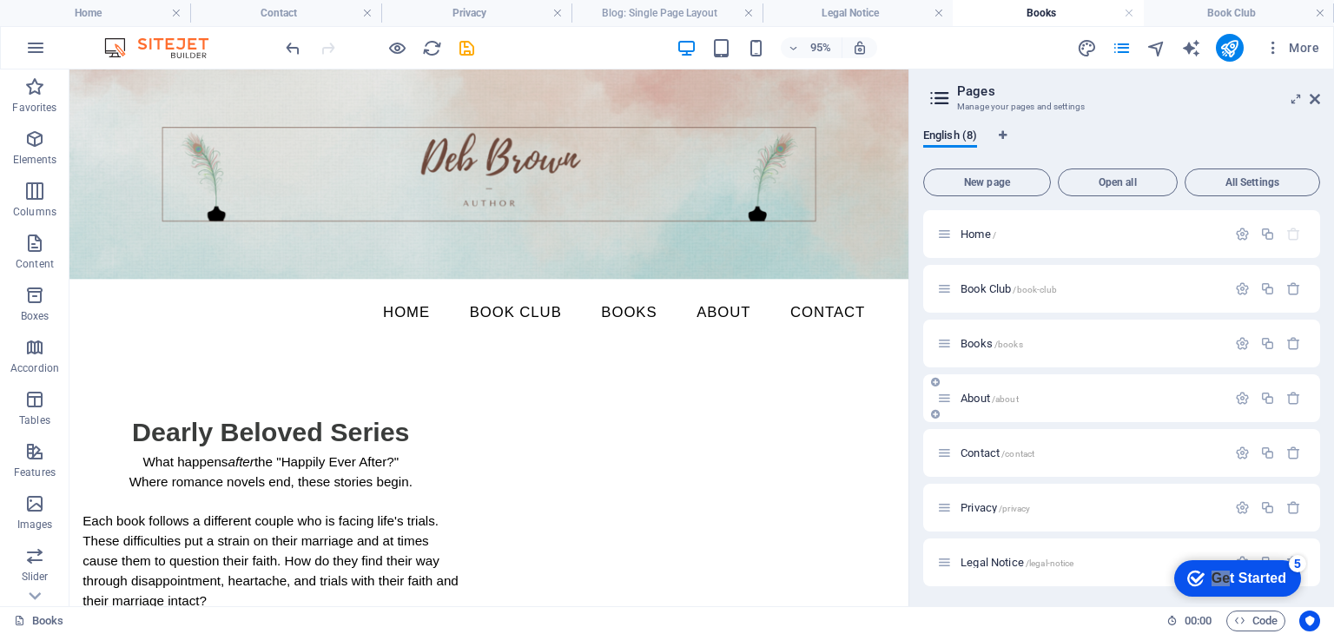
click at [986, 403] on span "About /about" at bounding box center [990, 398] width 58 height 13
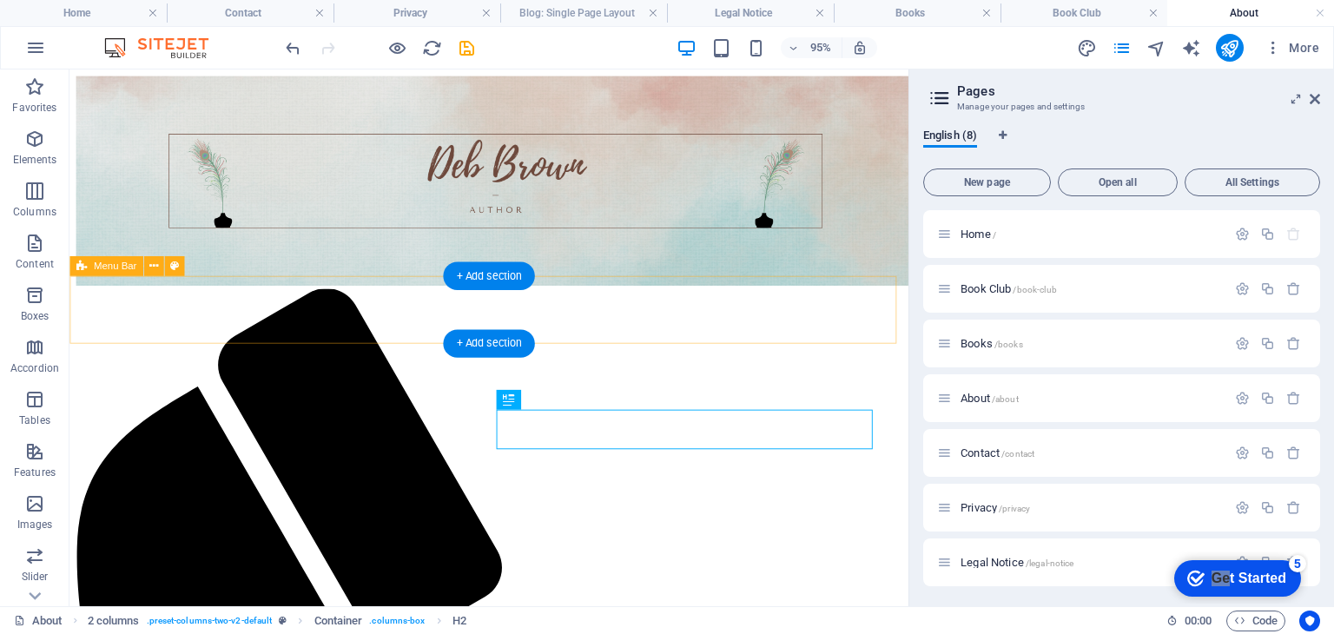
scroll to position [0, 0]
click at [155, 268] on icon at bounding box center [153, 266] width 9 height 17
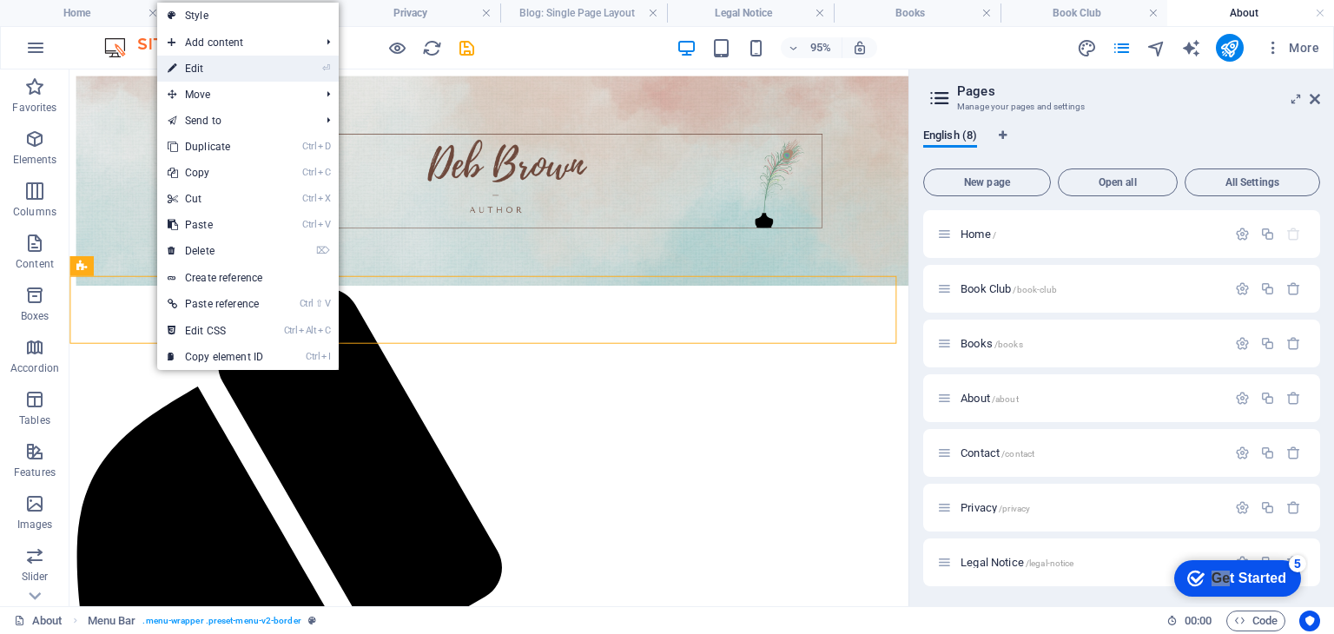
click at [208, 68] on link "⏎ Edit" at bounding box center [215, 69] width 116 height 26
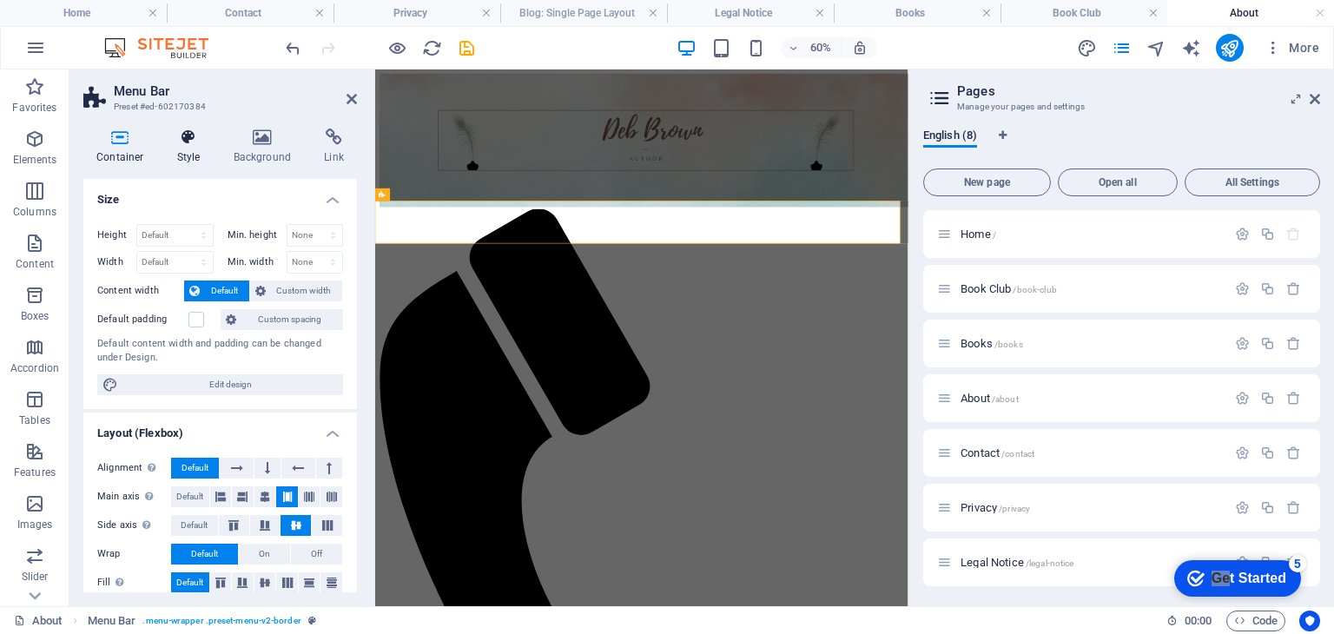
click at [195, 156] on h4 "Style" at bounding box center [192, 147] width 56 height 36
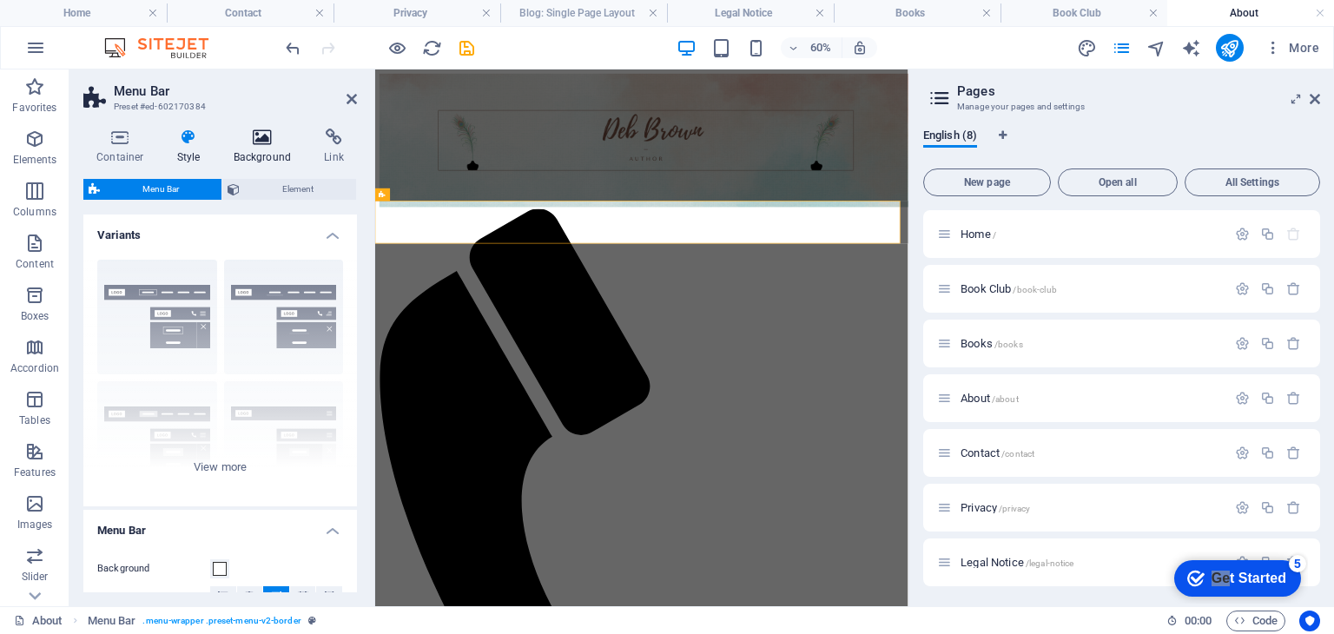
click at [248, 142] on icon at bounding box center [263, 137] width 84 height 17
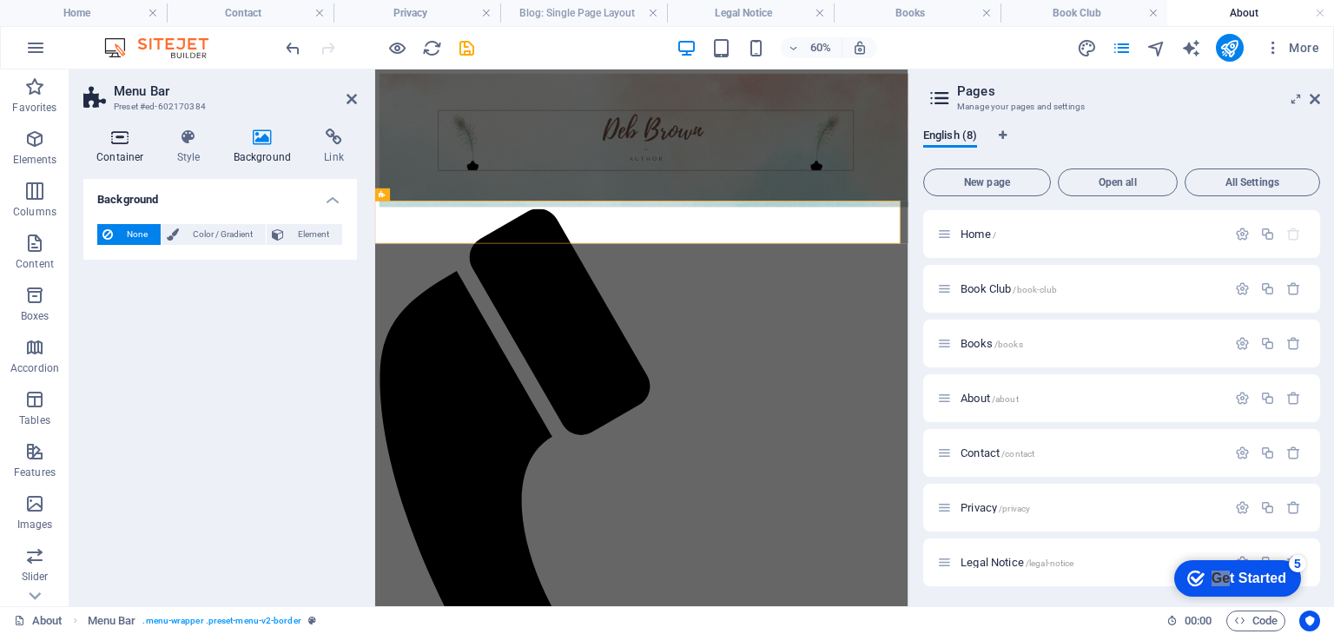
click at [121, 137] on icon at bounding box center [120, 137] width 74 height 17
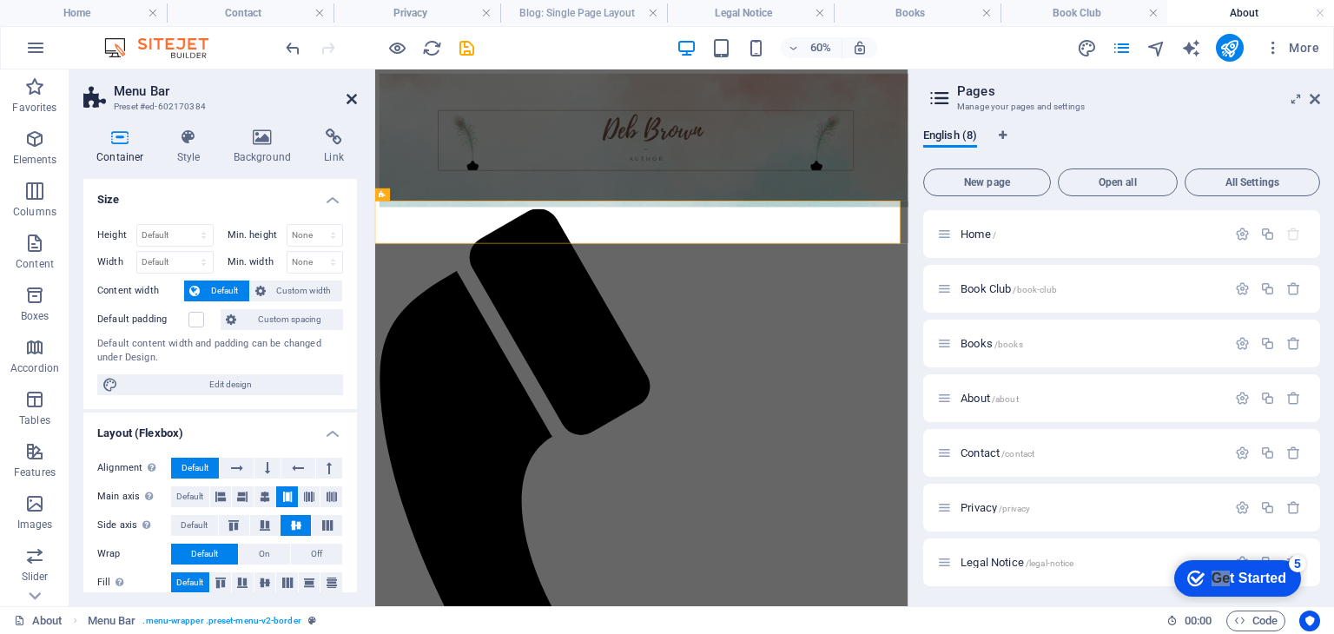
drag, startPoint x: 349, startPoint y: 100, endPoint x: 203, endPoint y: 98, distance: 145.9
click at [349, 100] on icon at bounding box center [352, 99] width 10 height 14
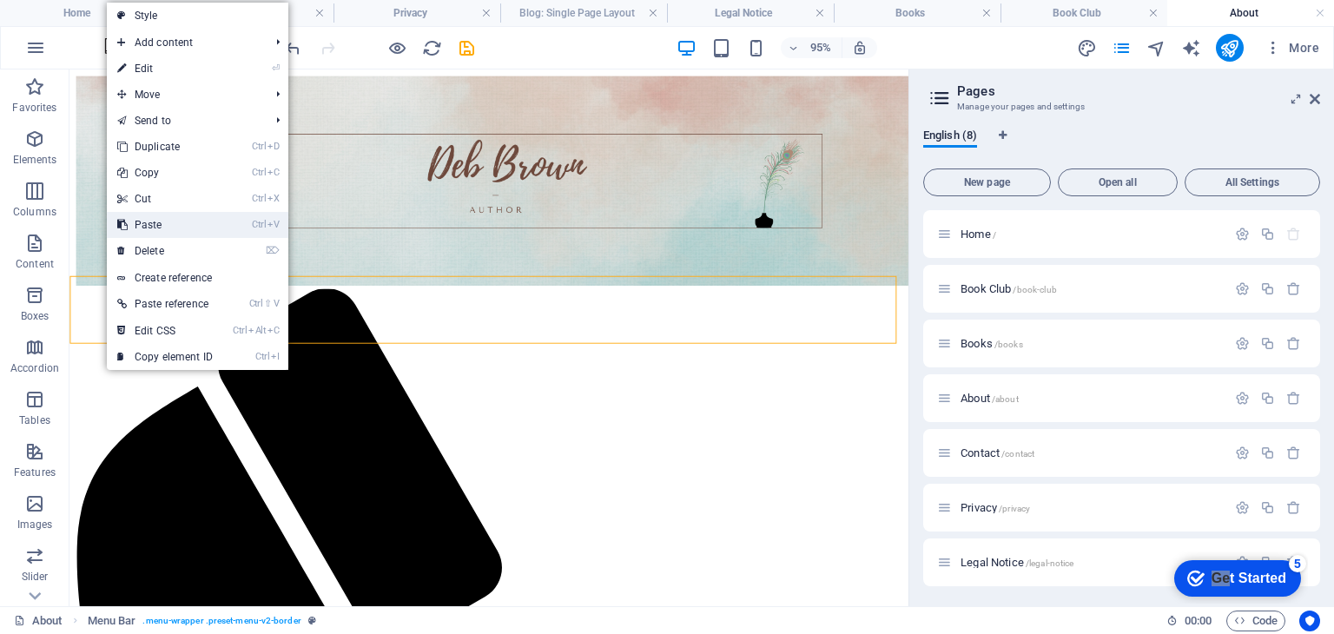
click at [158, 225] on link "Ctrl V Paste" at bounding box center [165, 225] width 116 height 26
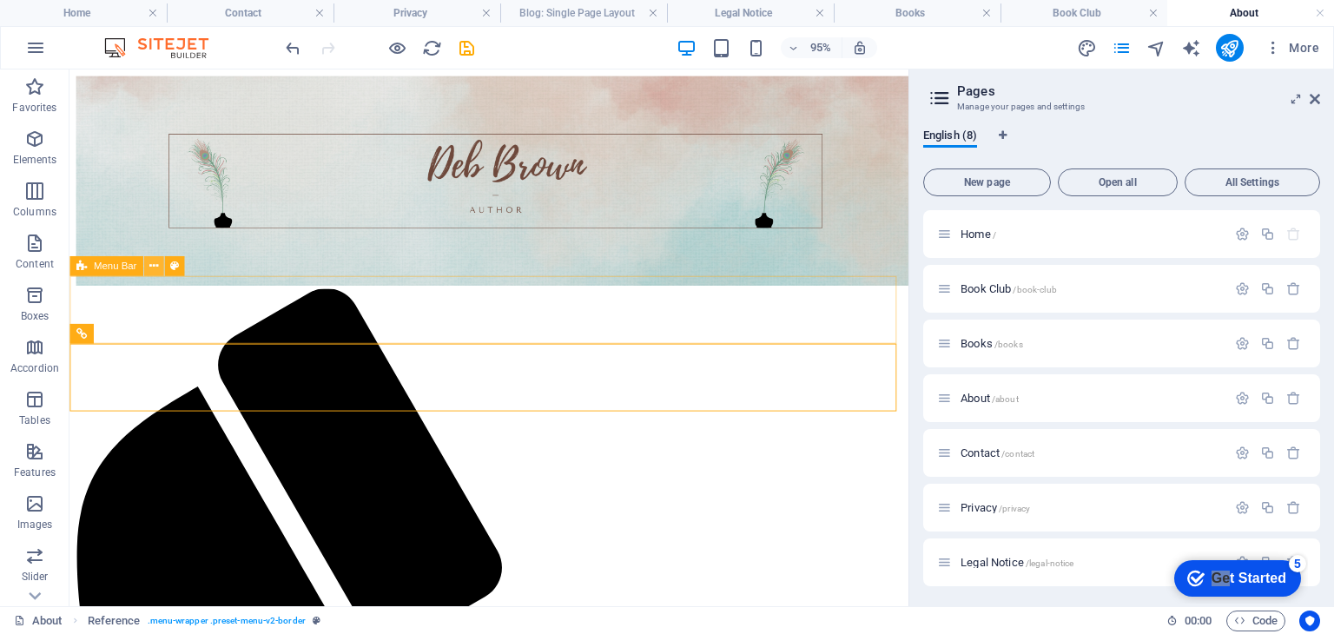
click at [157, 267] on icon at bounding box center [153, 266] width 9 height 17
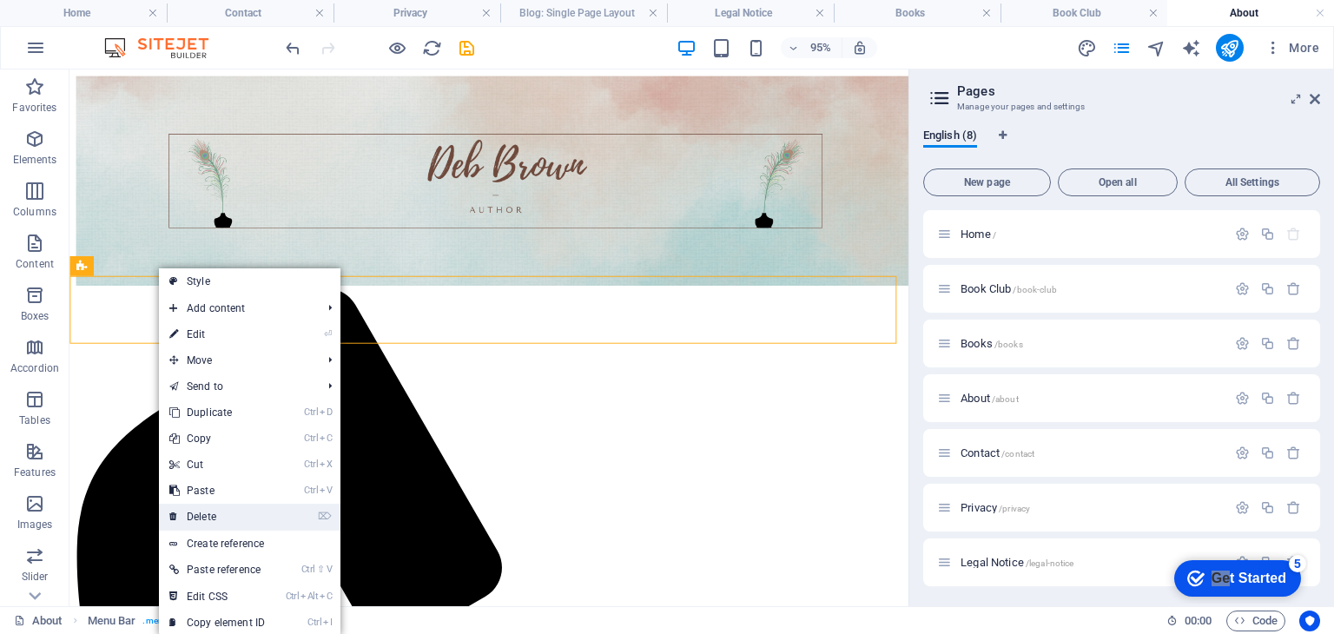
click at [220, 522] on link "⌦ Delete" at bounding box center [217, 517] width 116 height 26
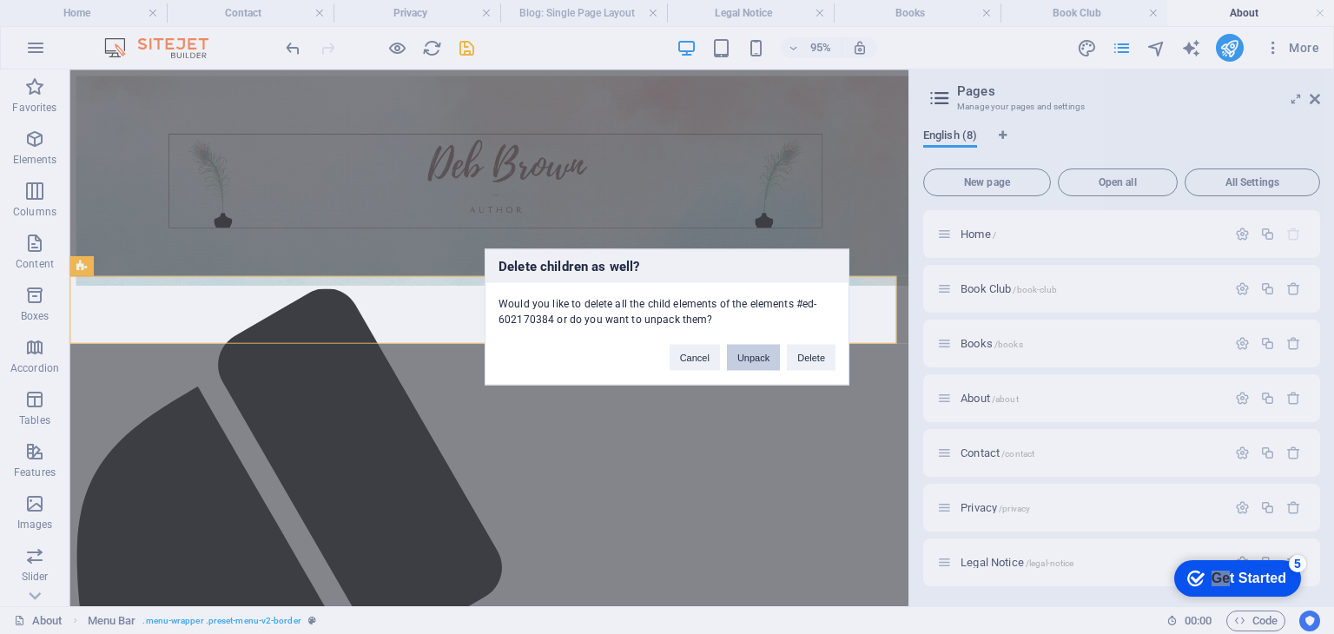
click at [759, 359] on button "Unpack" at bounding box center [753, 358] width 53 height 26
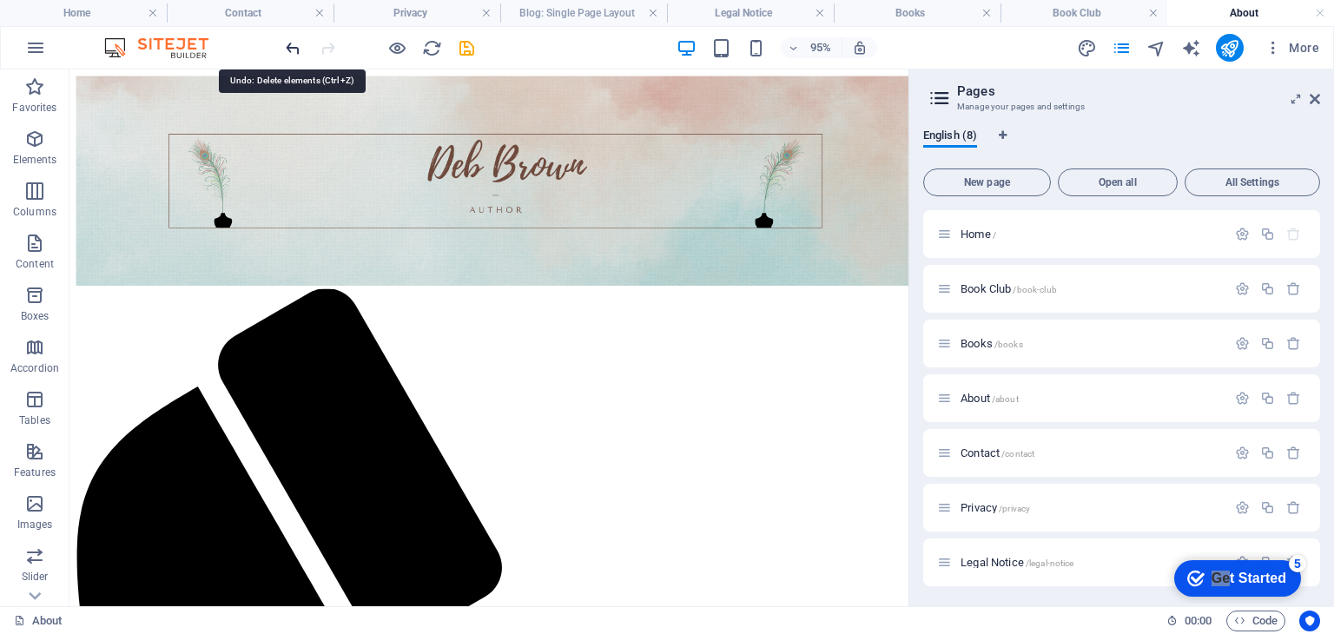
click at [286, 41] on icon "undo" at bounding box center [293, 48] width 20 height 20
click at [190, 282] on icon at bounding box center [188, 279] width 9 height 17
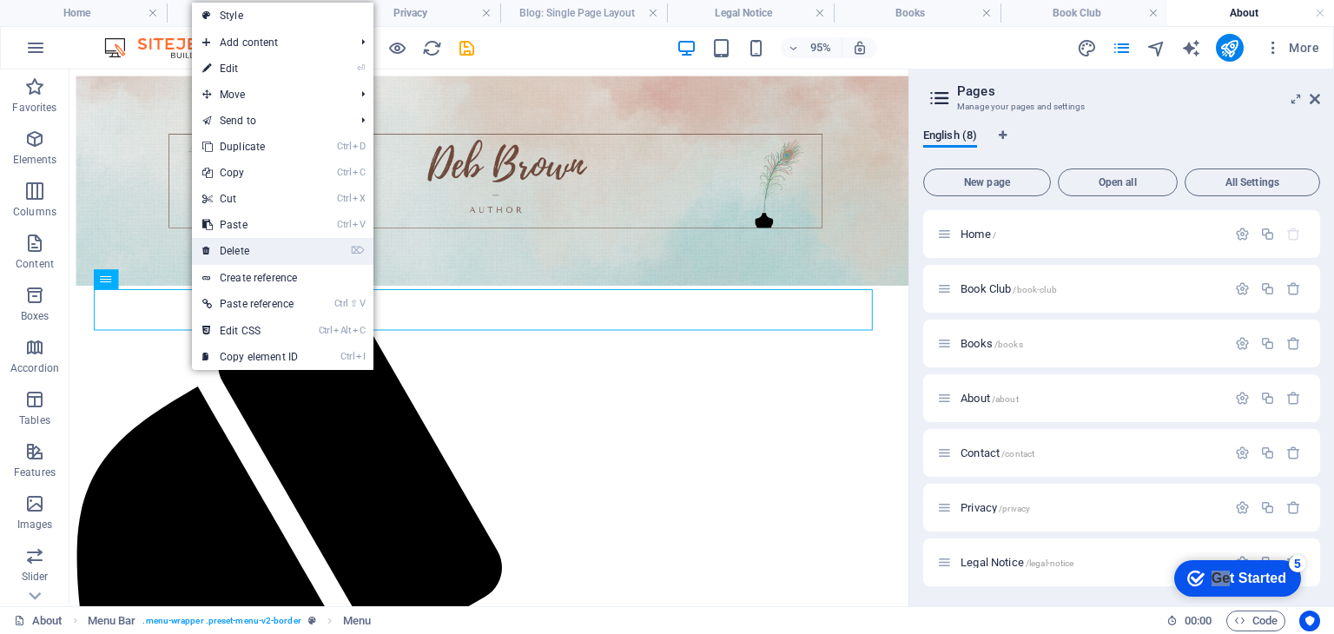
click at [234, 249] on link "⌦ Delete" at bounding box center [250, 251] width 116 height 26
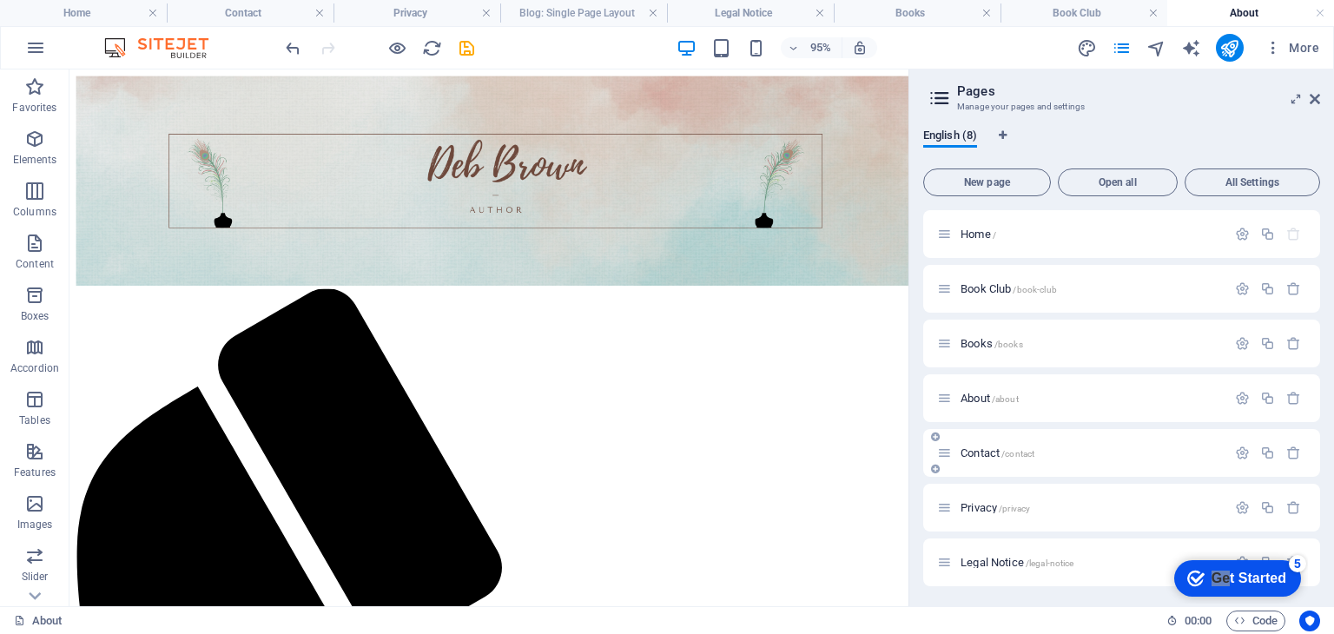
click at [976, 454] on span "Contact /contact" at bounding box center [998, 453] width 74 height 13
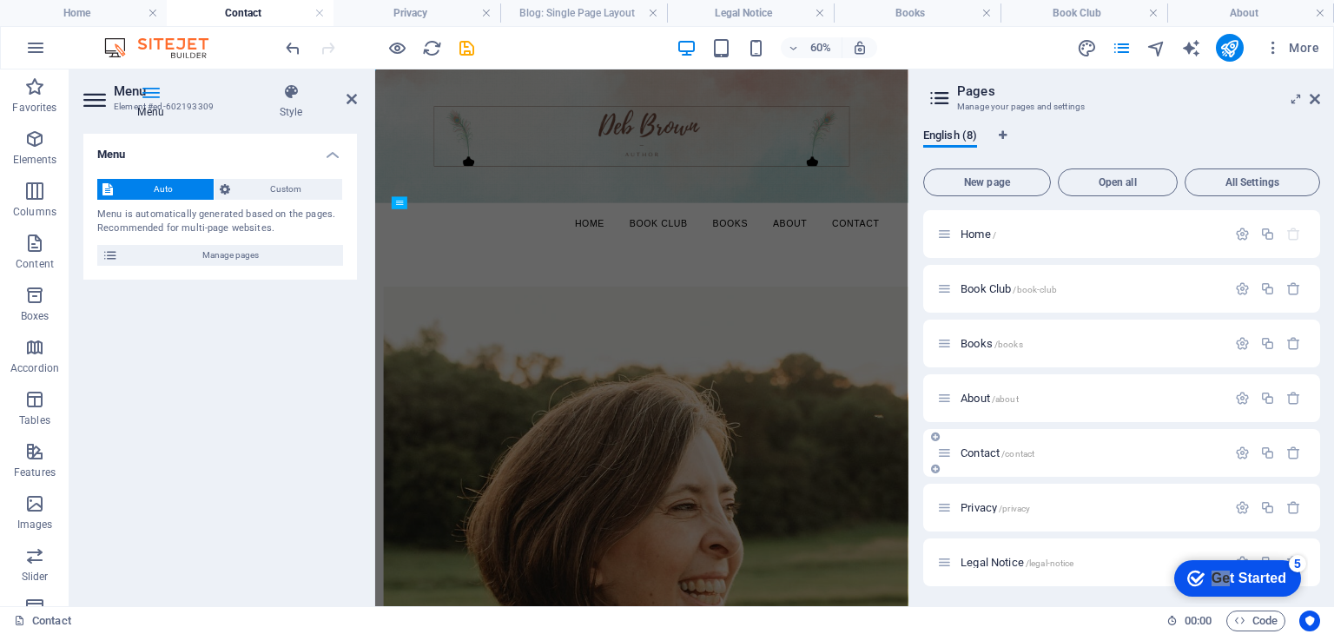
scroll to position [199, 0]
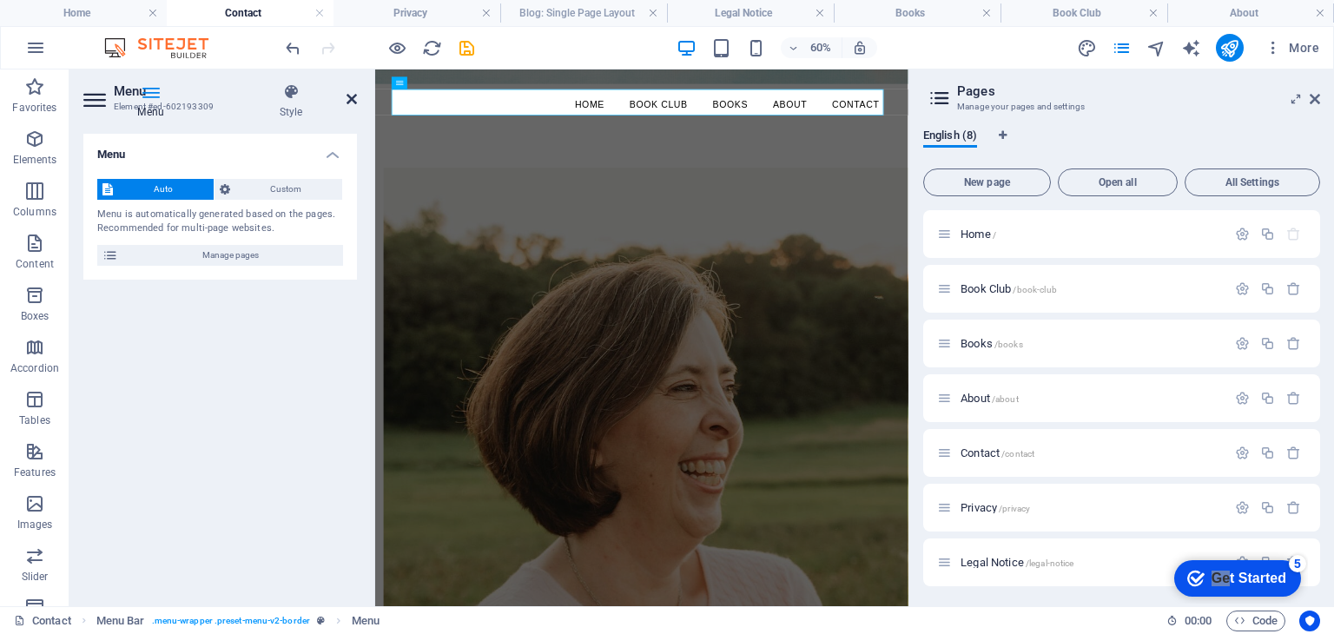
click at [353, 94] on icon at bounding box center [352, 99] width 10 height 14
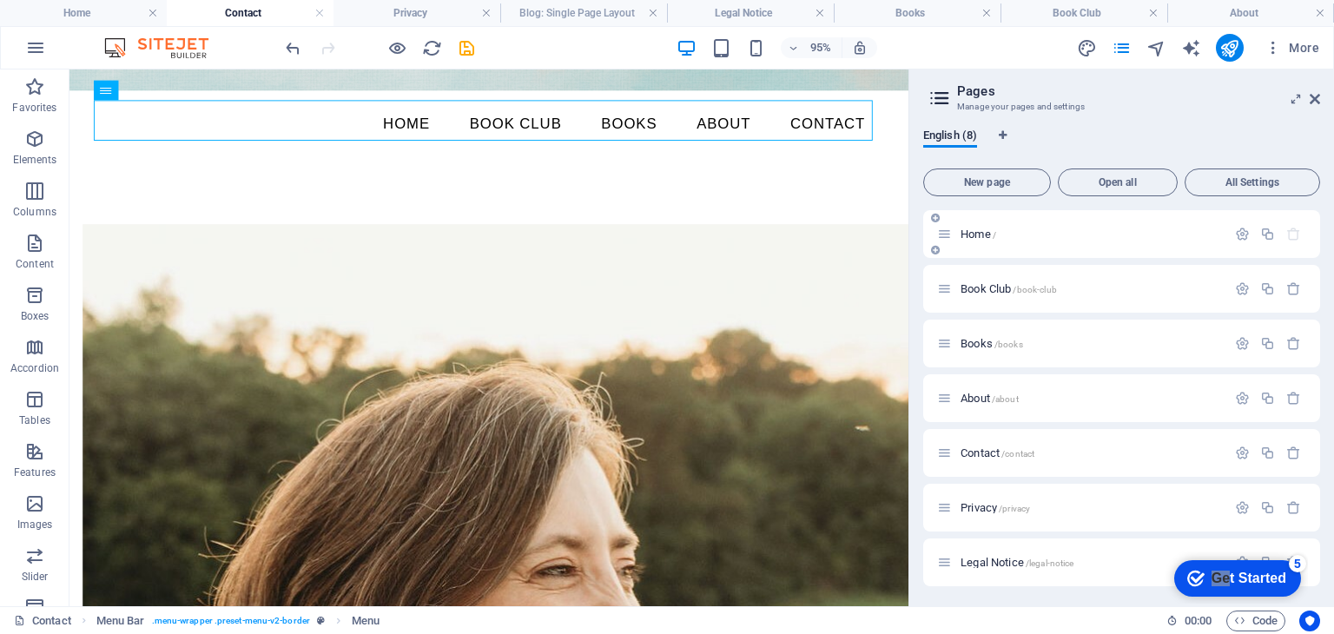
click at [972, 233] on span "Home /" at bounding box center [979, 234] width 36 height 13
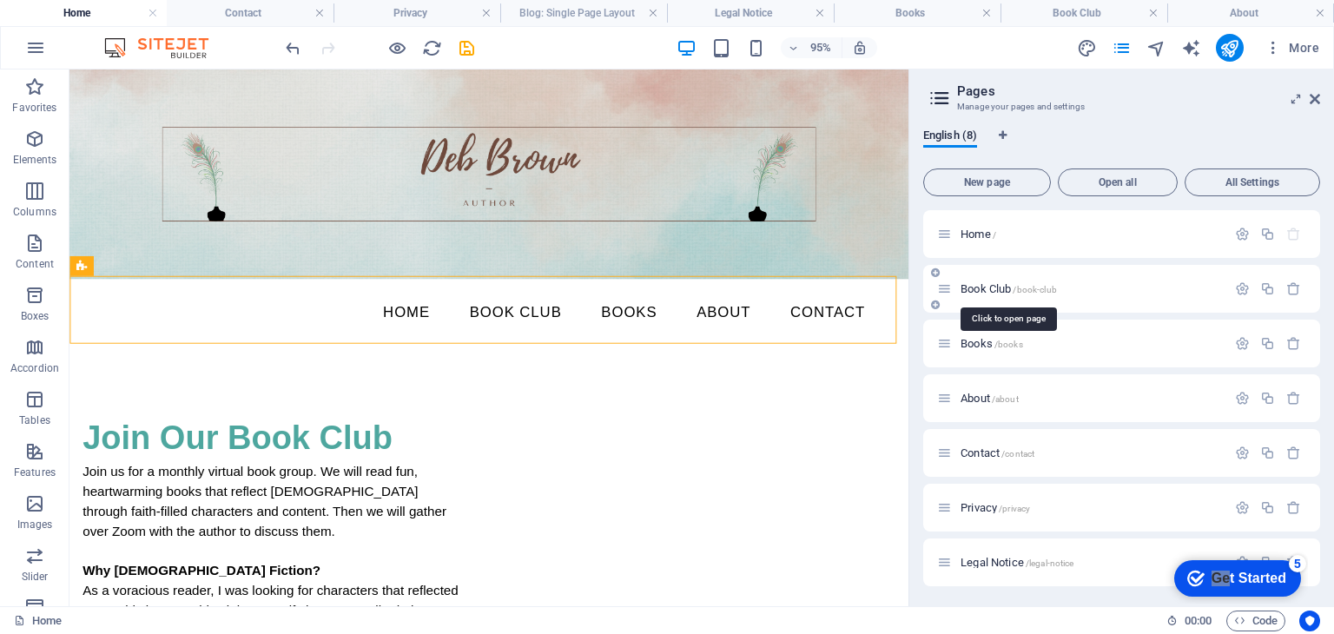
click at [978, 286] on span "Book Club /book-club" at bounding box center [1009, 288] width 96 height 13
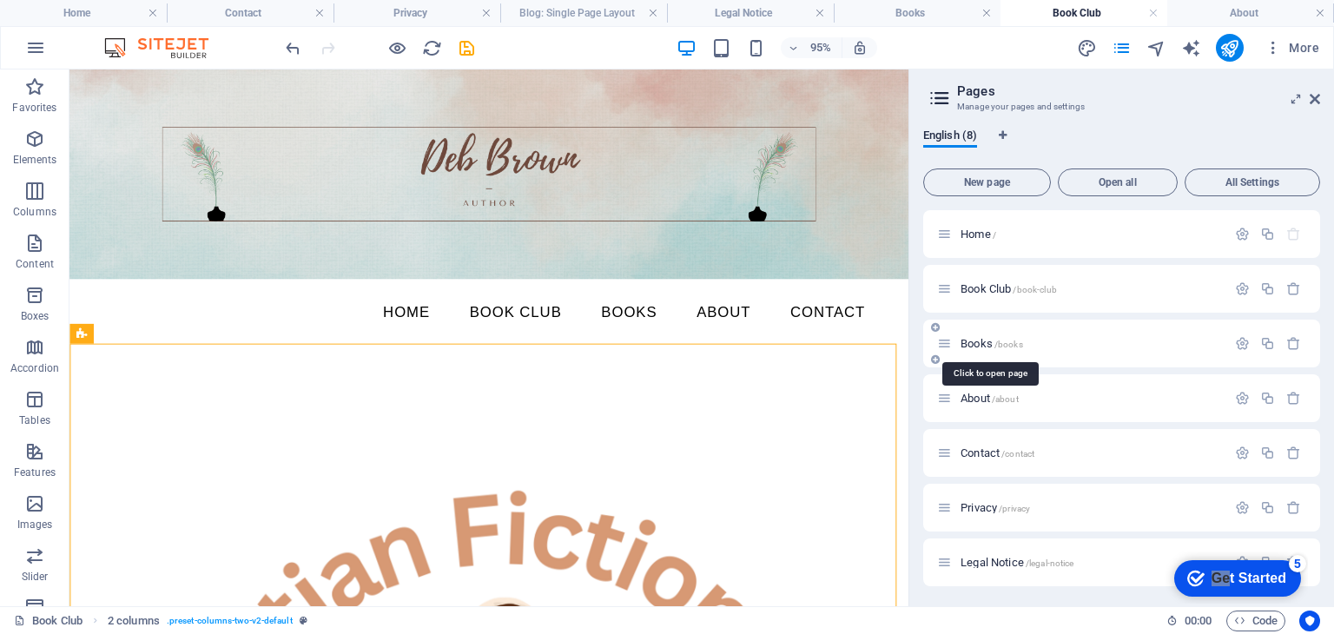
click at [973, 338] on span "Books /books" at bounding box center [992, 343] width 63 height 13
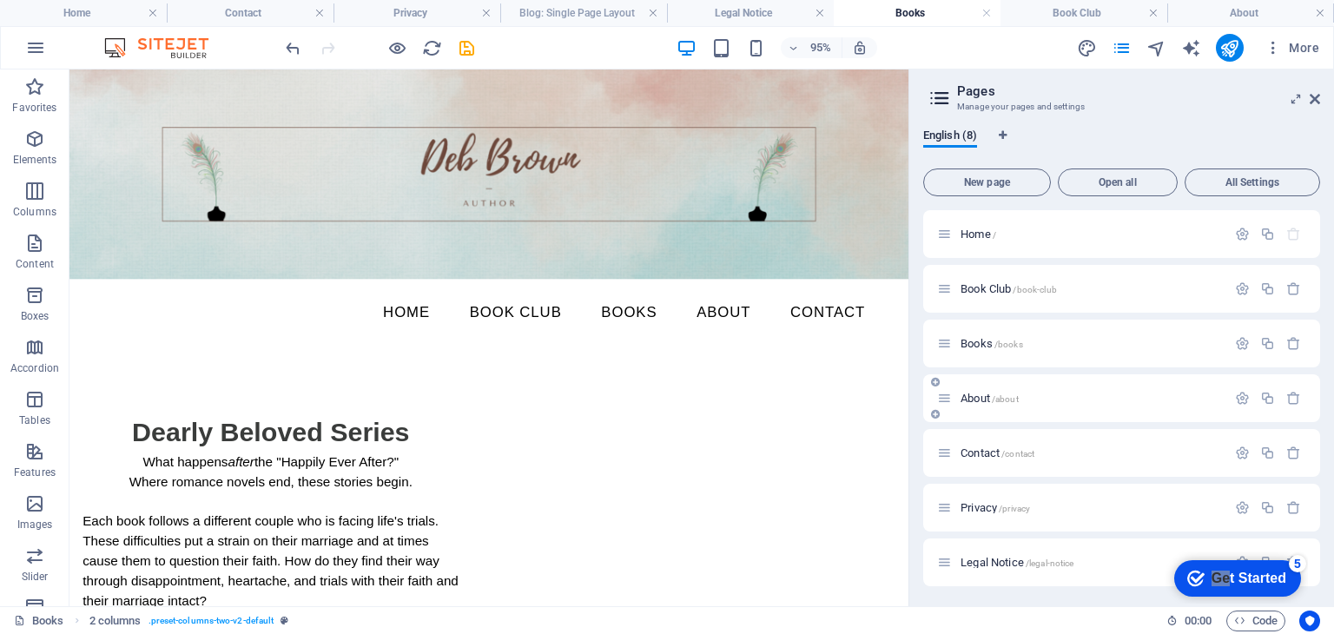
click at [966, 394] on span "About /about" at bounding box center [990, 398] width 58 height 13
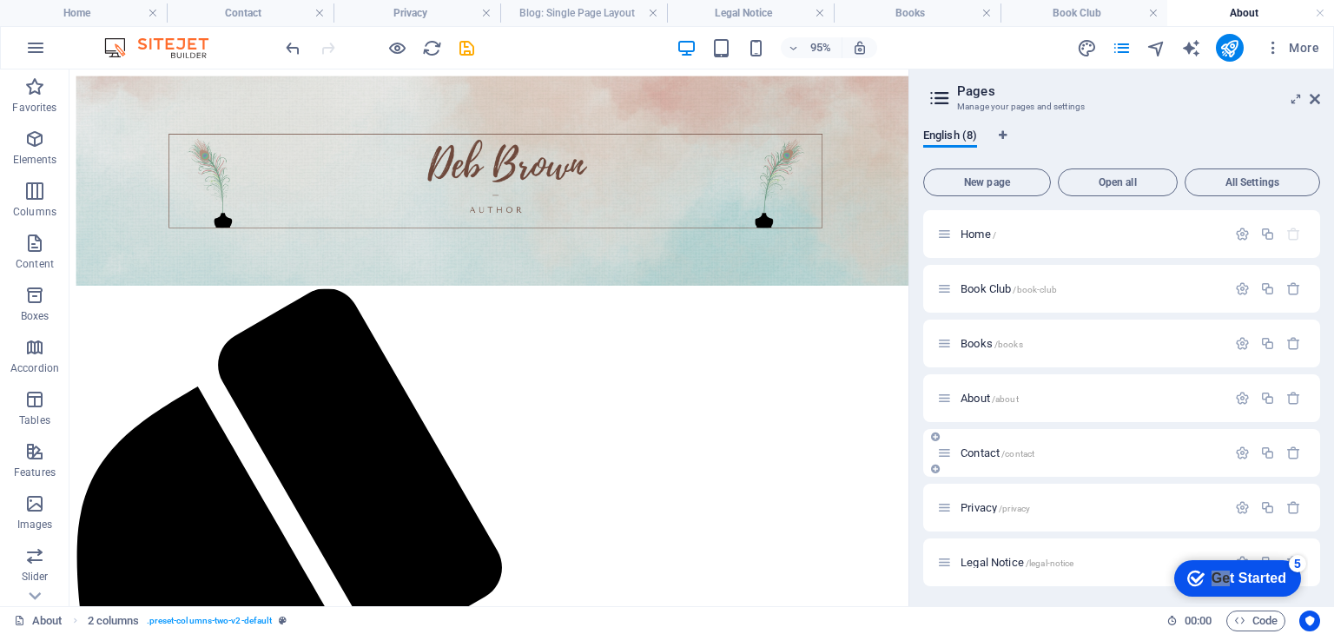
click at [973, 453] on span "Contact /contact" at bounding box center [998, 453] width 74 height 13
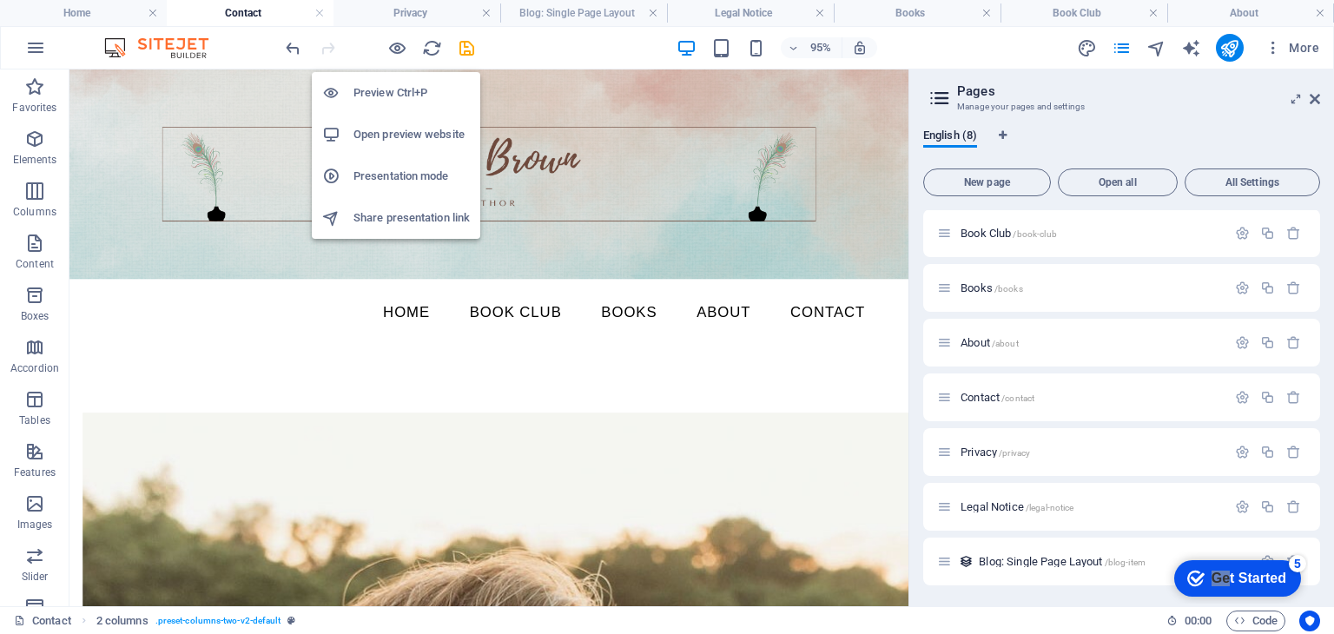
click at [399, 137] on h6 "Open preview website" at bounding box center [412, 134] width 116 height 21
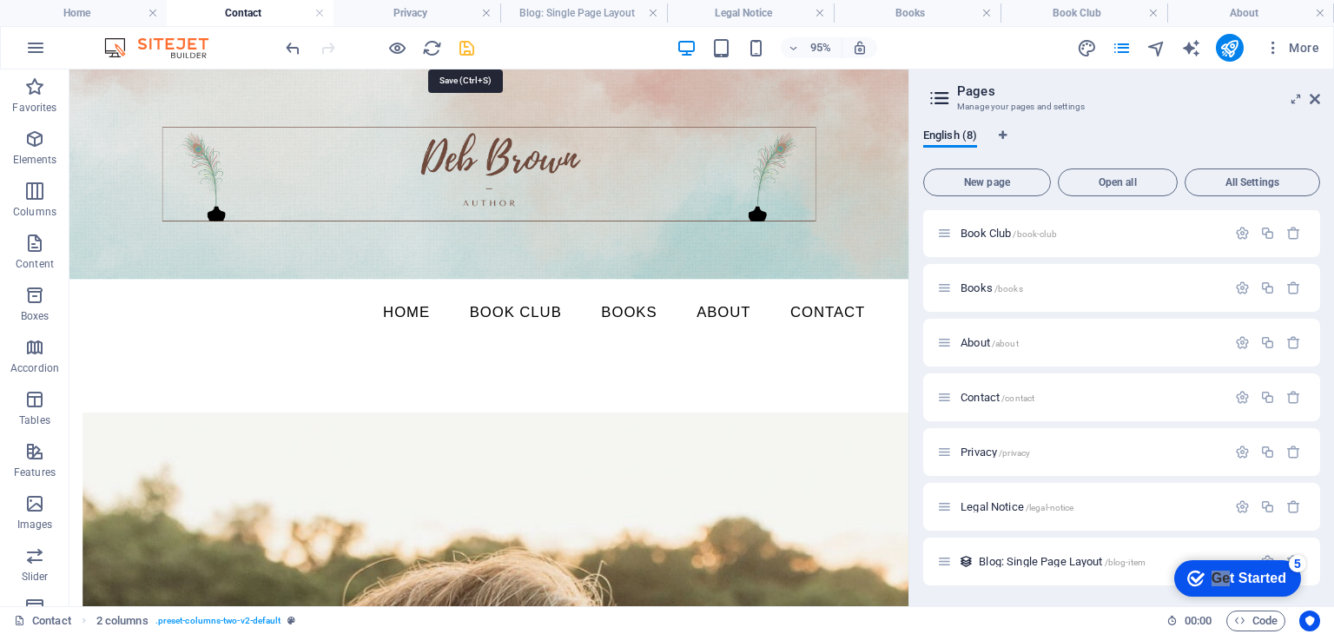
click at [465, 43] on icon "save" at bounding box center [467, 48] width 20 height 20
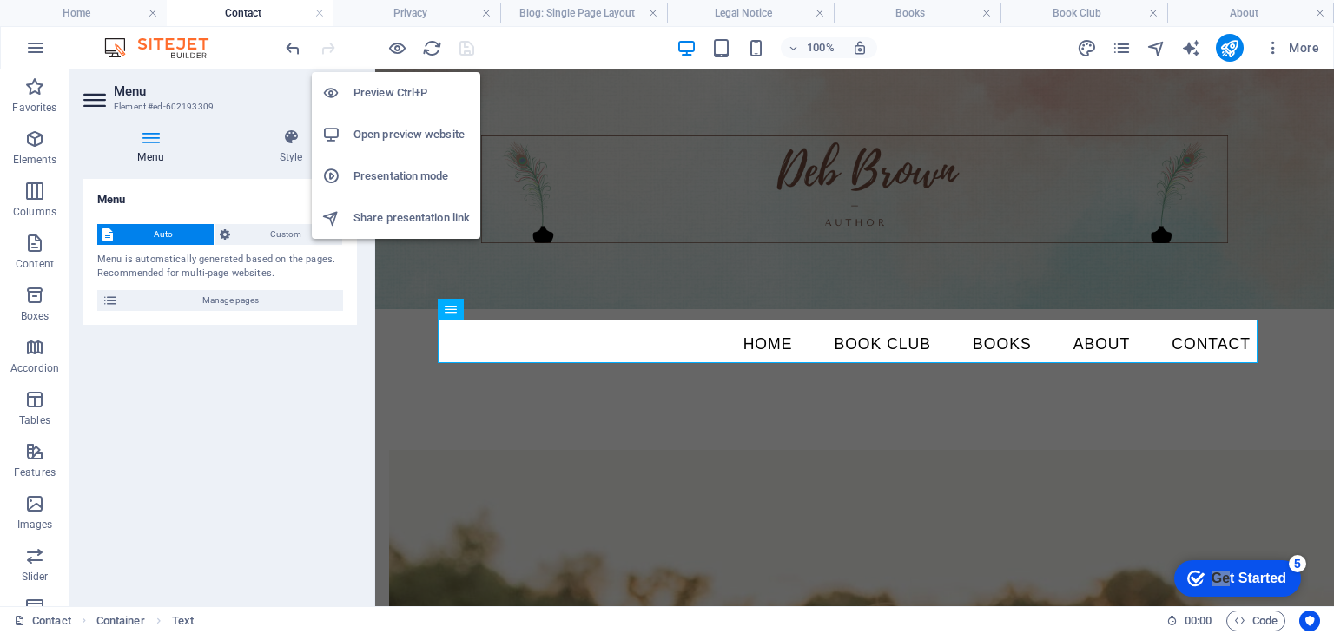
click at [397, 136] on h6 "Open preview website" at bounding box center [412, 134] width 116 height 21
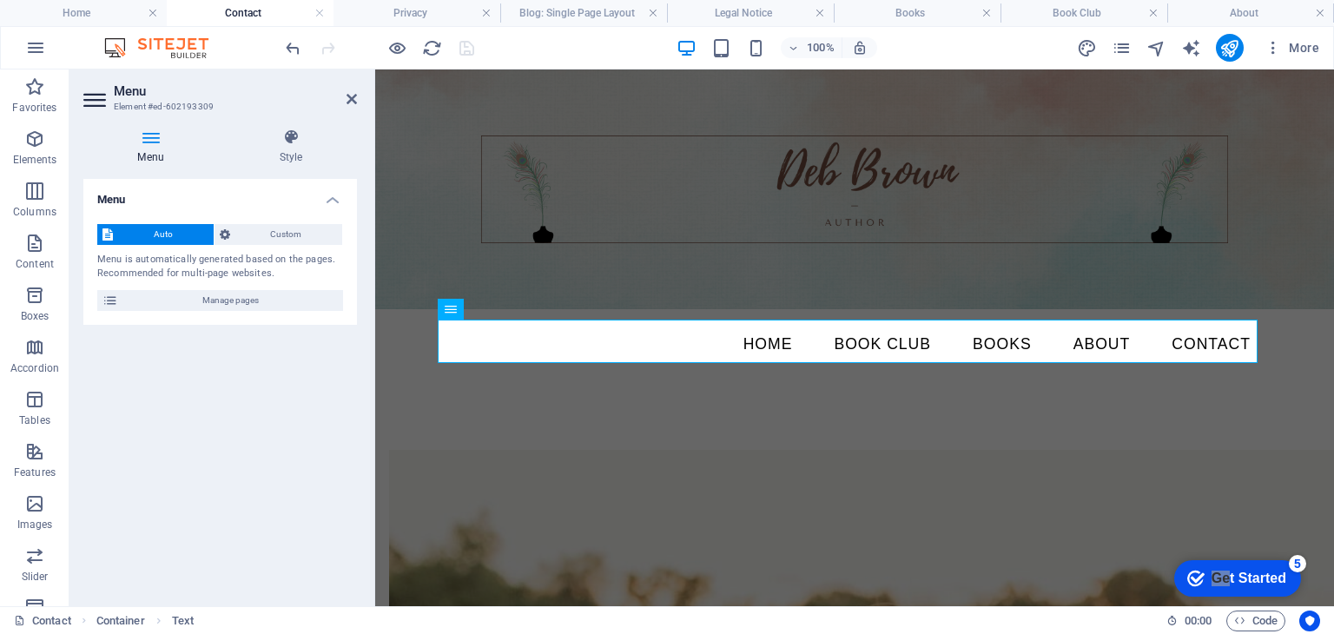
click at [342, 94] on h2 "Menu" at bounding box center [235, 91] width 243 height 16
click at [351, 101] on icon at bounding box center [352, 99] width 10 height 14
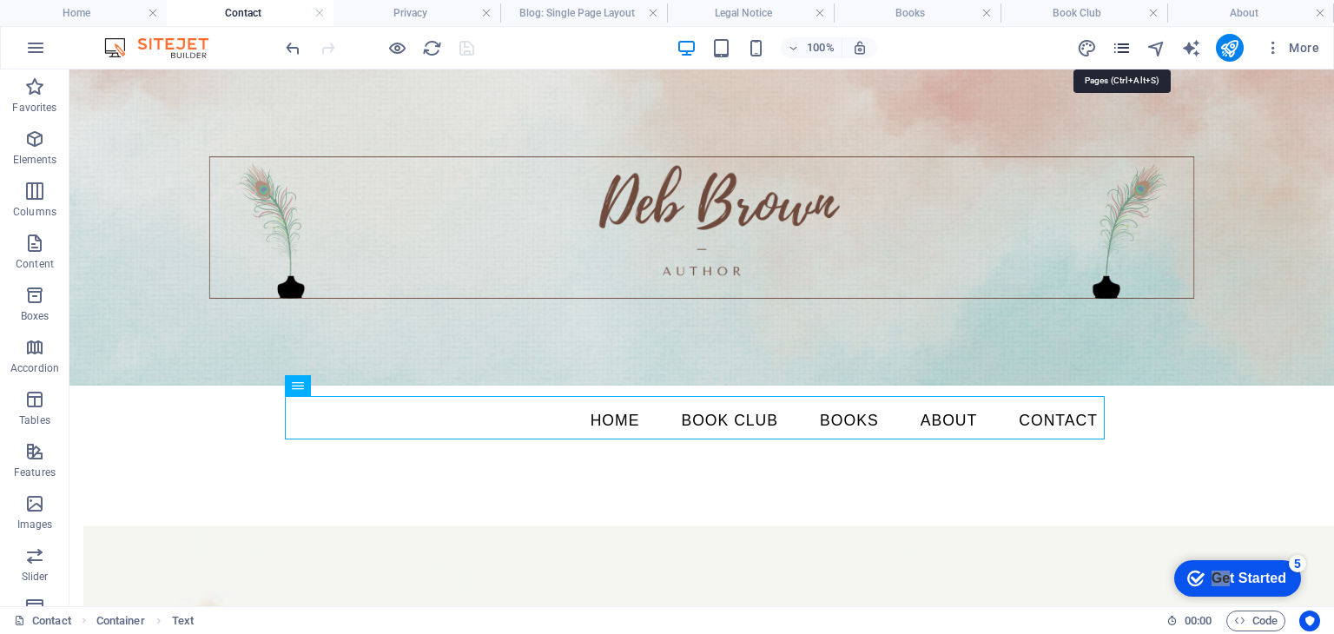
click at [1125, 43] on icon "pages" at bounding box center [1122, 48] width 20 height 20
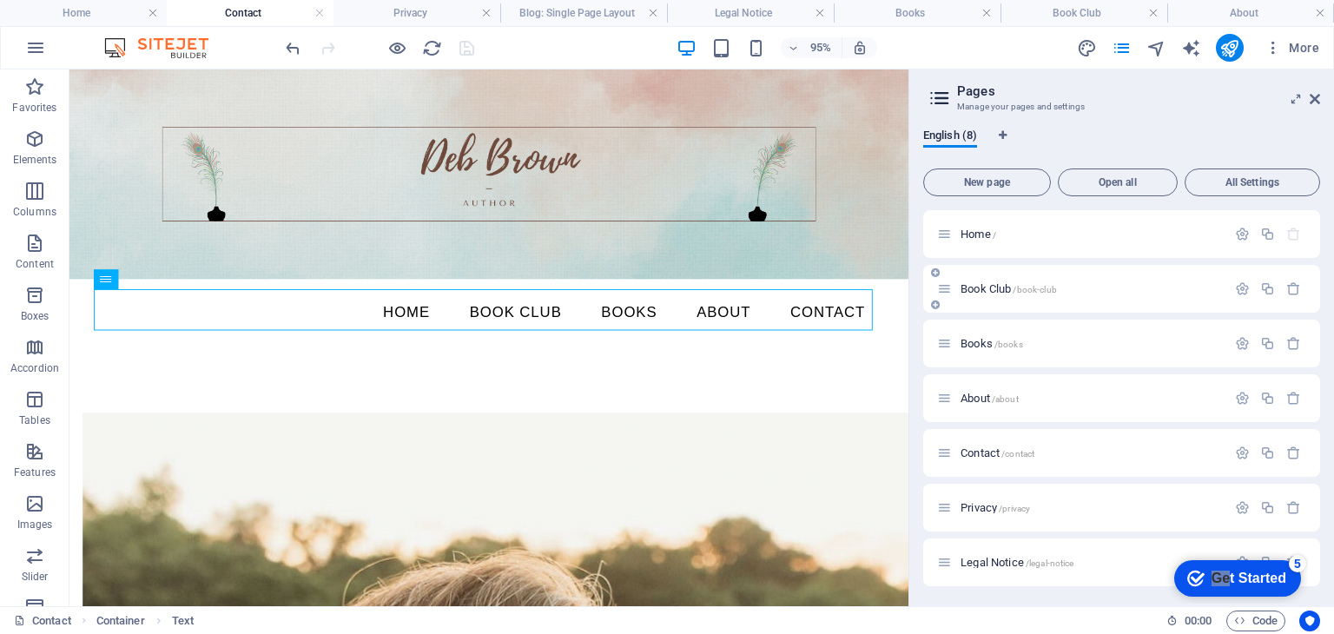
click at [985, 294] on div "Book Club /book-club" at bounding box center [1081, 289] width 289 height 20
click at [977, 288] on span "Book Club /book-club" at bounding box center [1009, 288] width 96 height 13
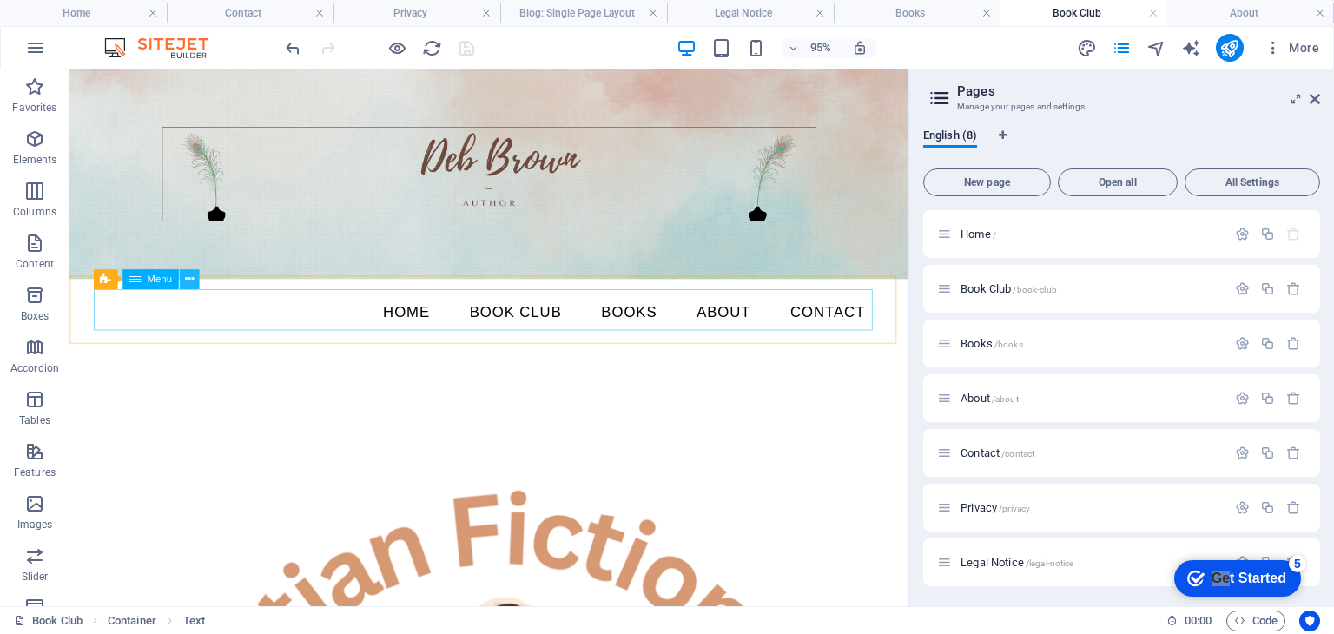
click at [188, 279] on icon at bounding box center [188, 279] width 9 height 17
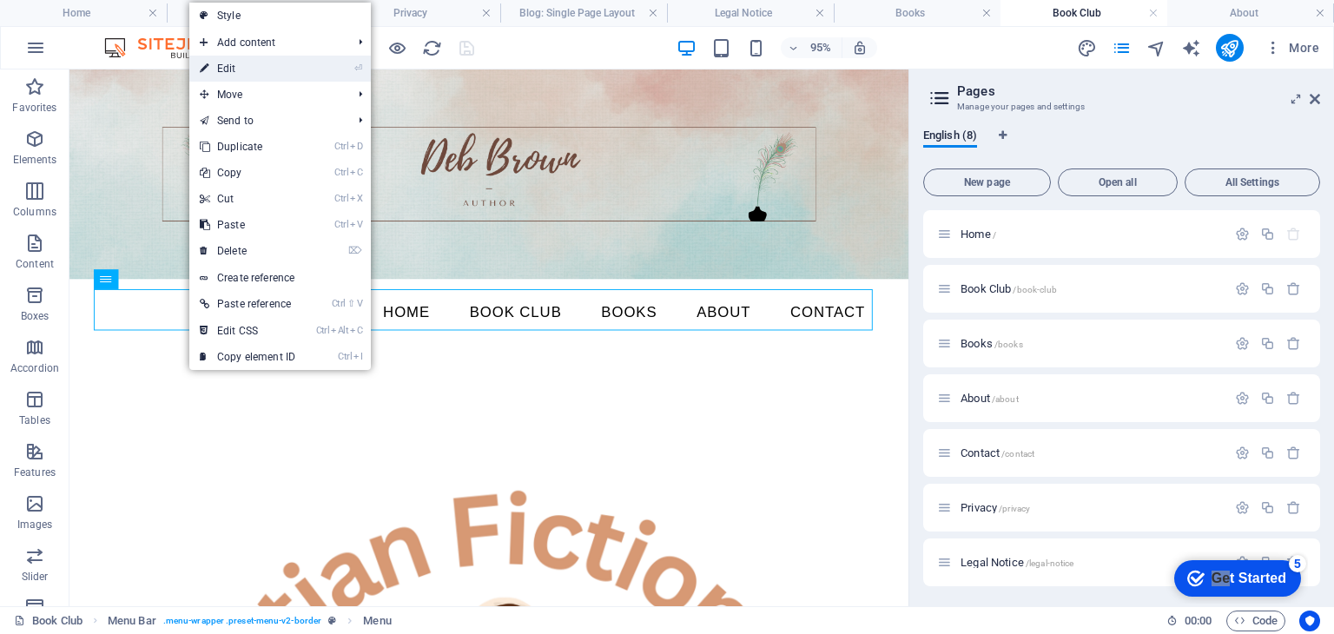
click at [237, 70] on link "⏎ Edit" at bounding box center [247, 69] width 116 height 26
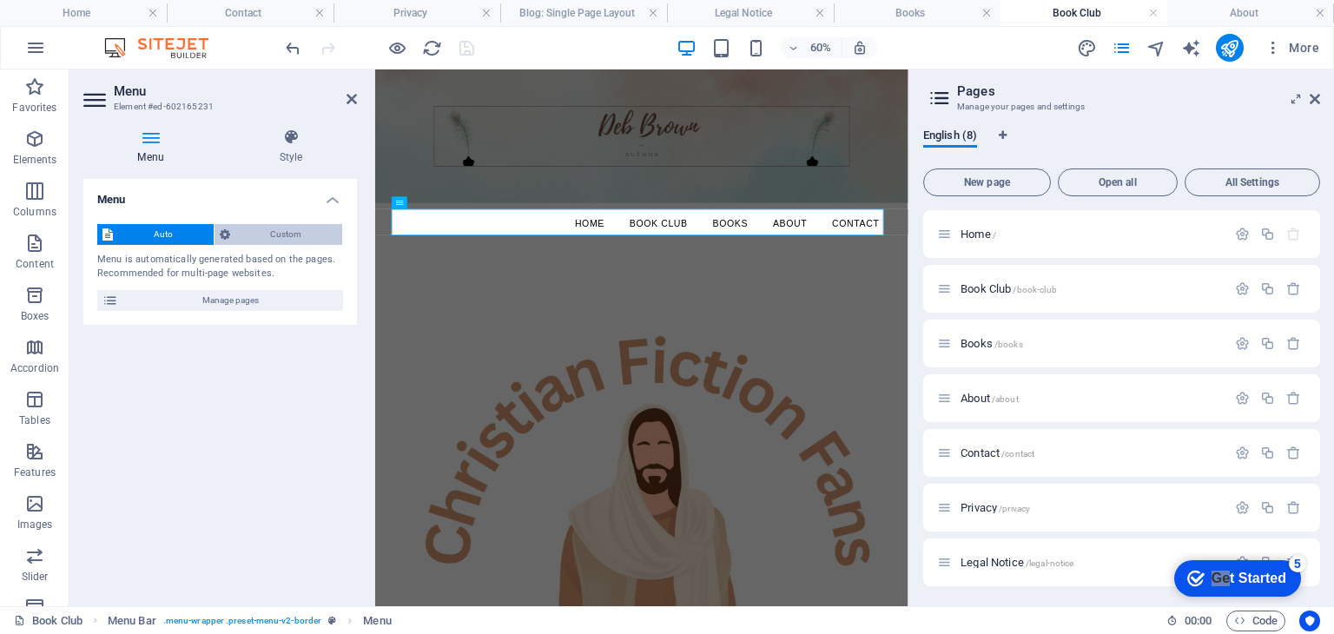
click at [289, 236] on span "Custom" at bounding box center [286, 234] width 103 height 21
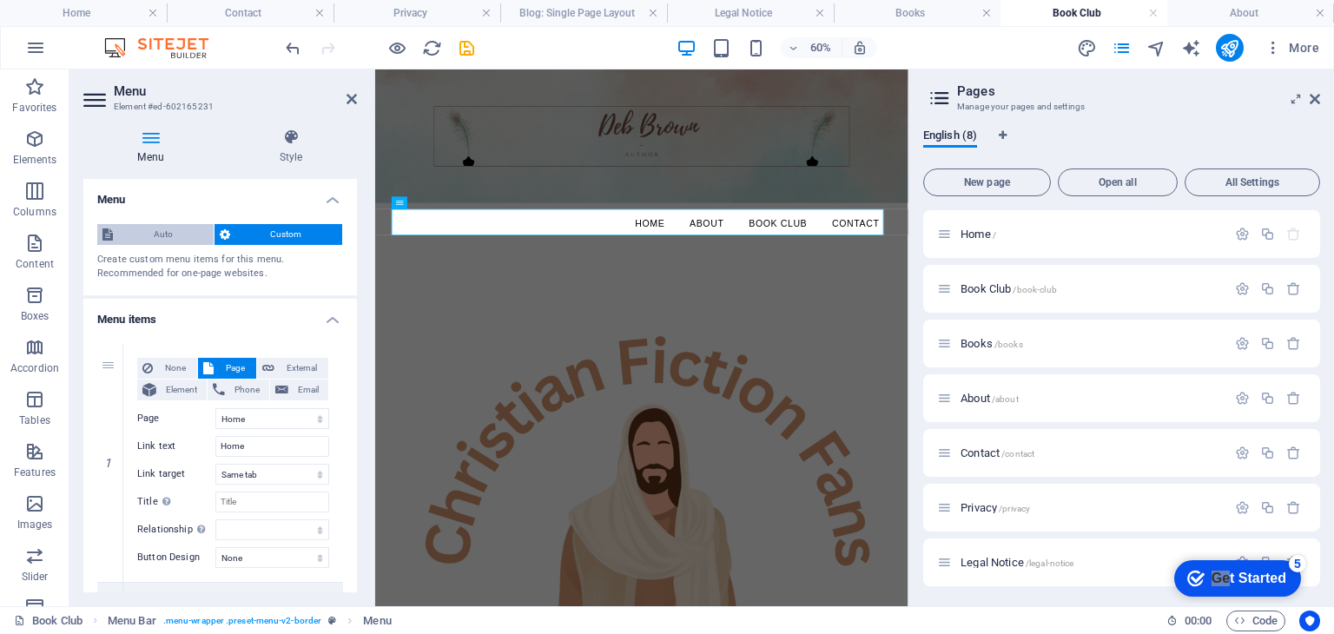
click at [162, 228] on span "Auto" at bounding box center [163, 234] width 90 height 21
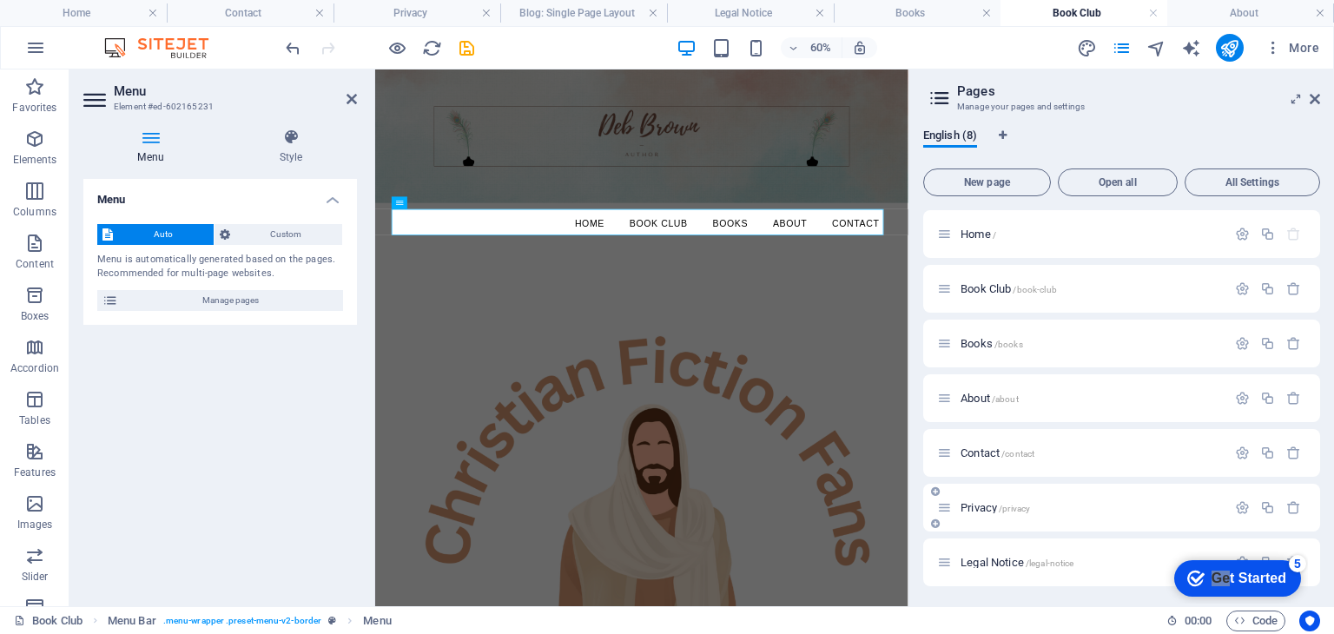
click at [1040, 503] on p "Privacy /privacy" at bounding box center [1091, 507] width 261 height 11
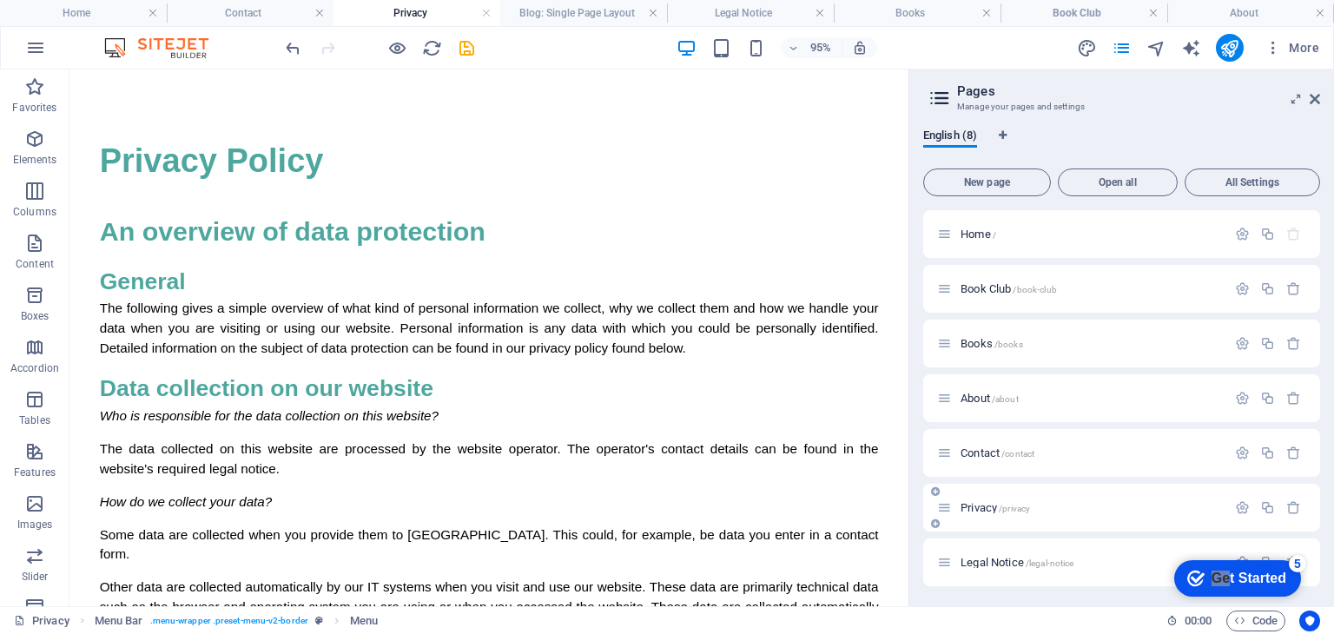
scroll to position [2085, 0]
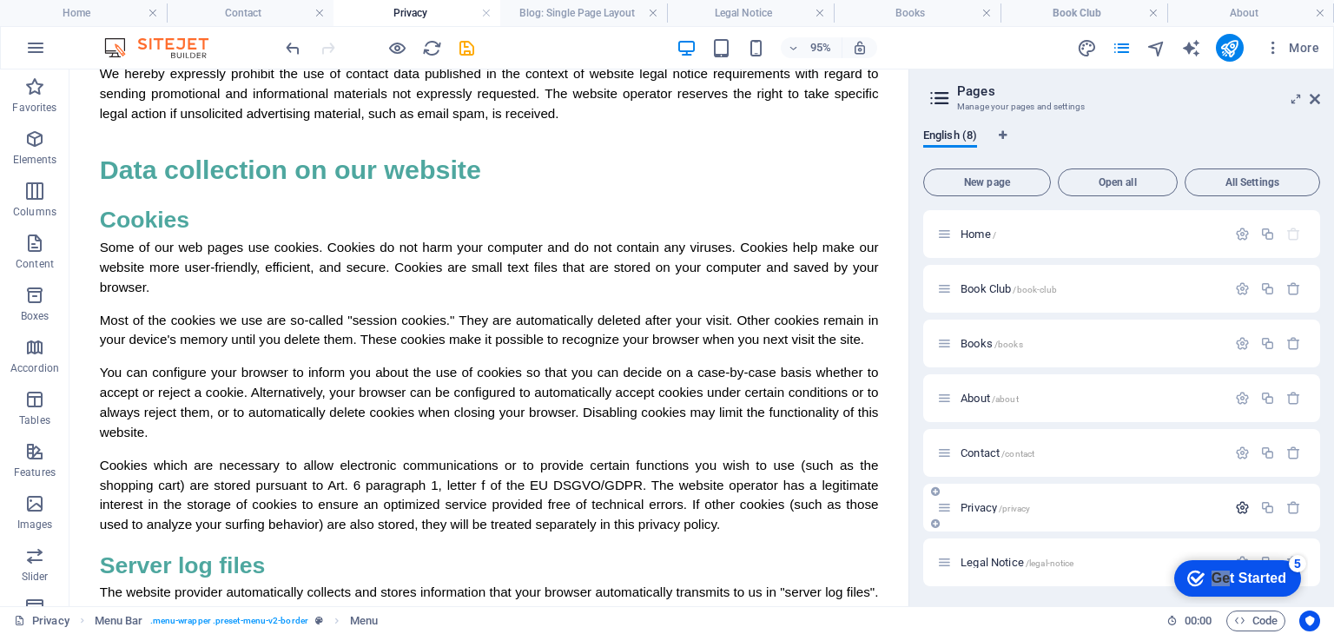
click at [1238, 504] on icon "button" at bounding box center [1242, 507] width 15 height 15
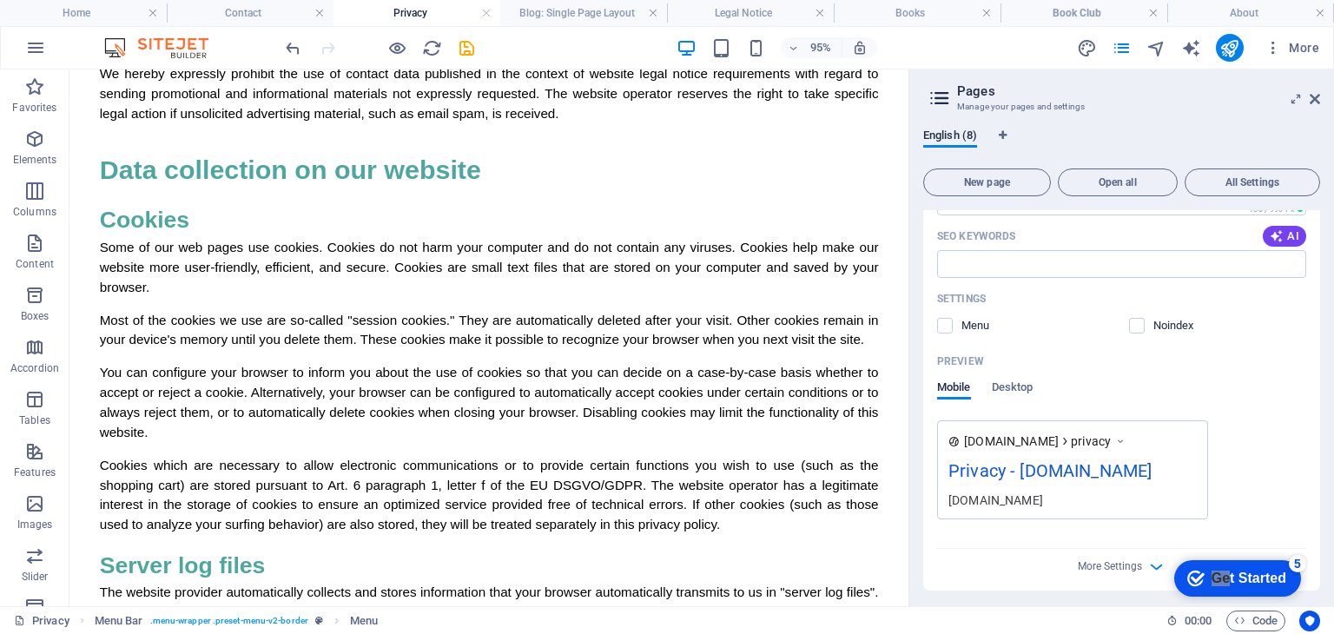
scroll to position [608, 0]
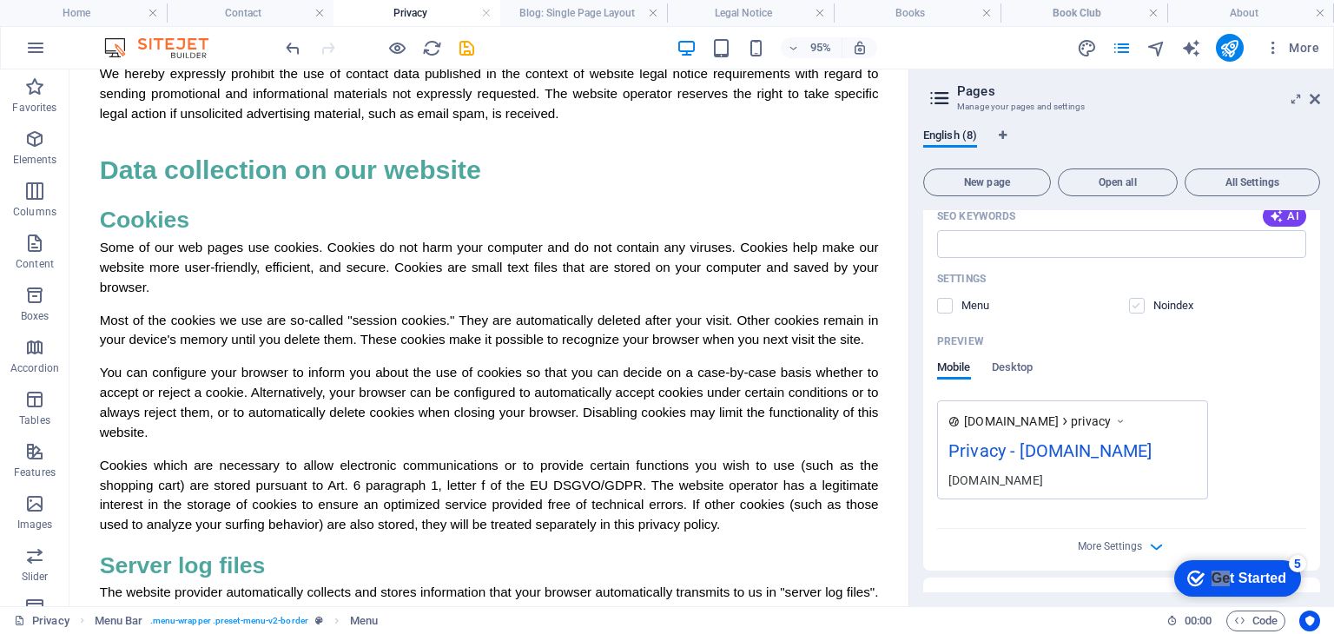
click at [1133, 309] on label at bounding box center [1137, 306] width 16 height 16
click at [0, 0] on input "checkbox" at bounding box center [0, 0] width 0 height 0
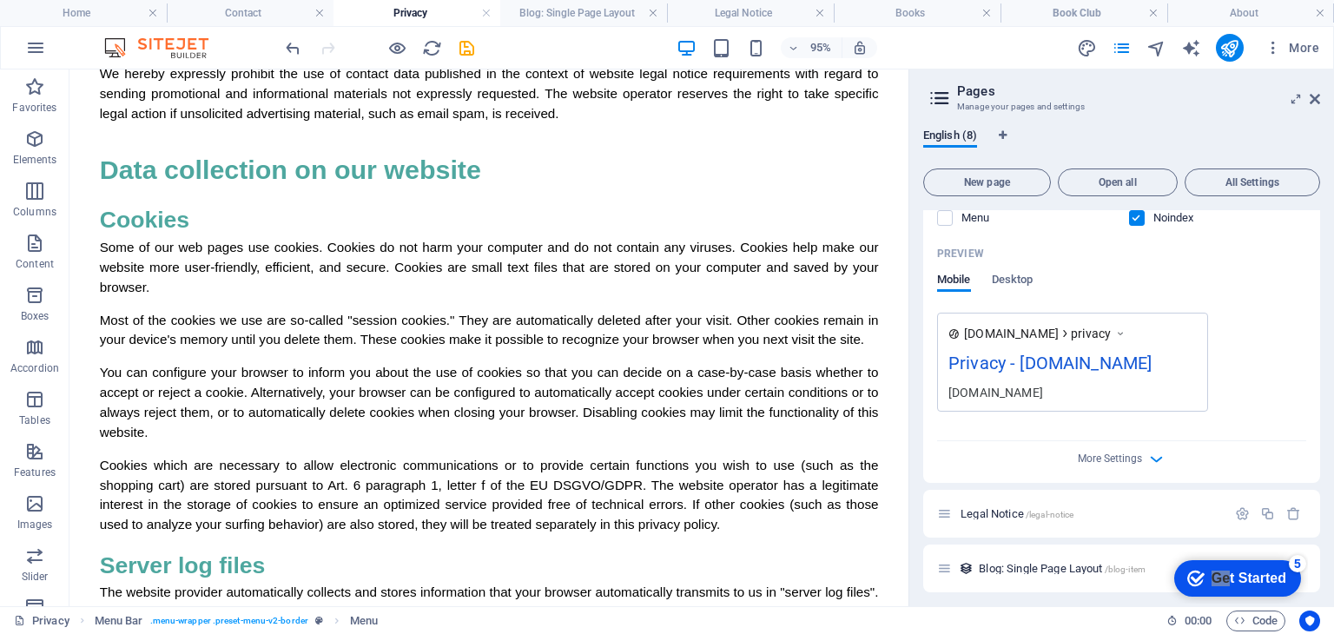
scroll to position [702, 0]
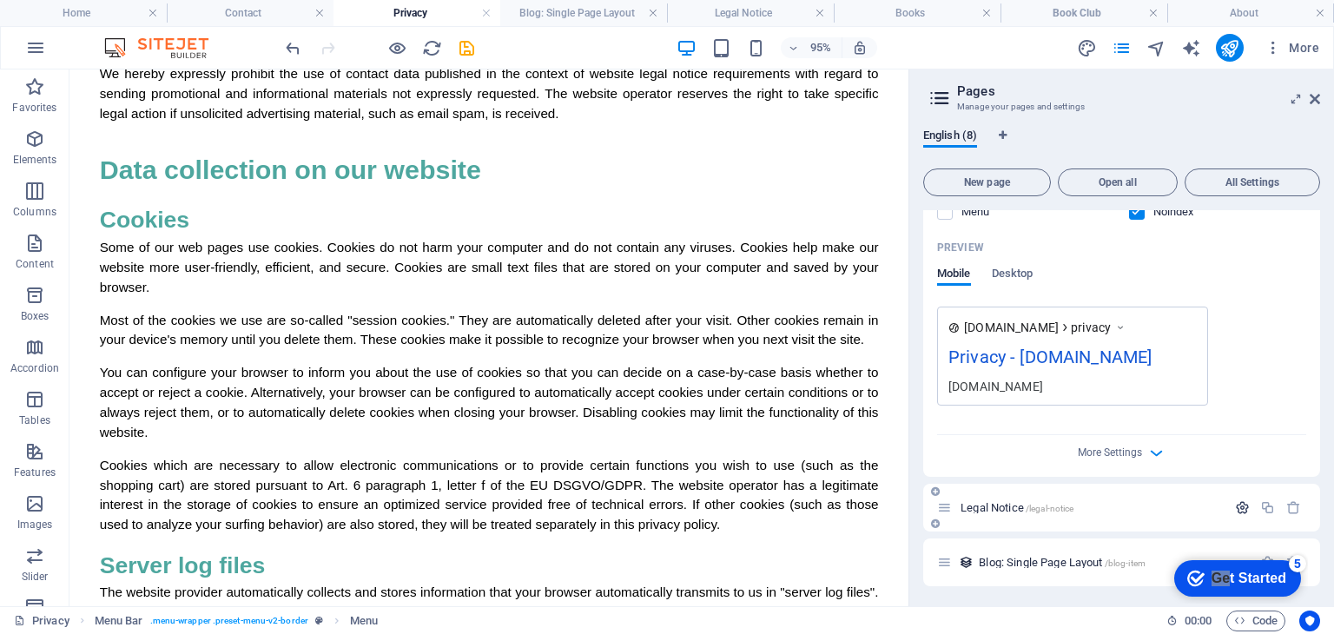
click at [1235, 504] on icon "button" at bounding box center [1242, 507] width 15 height 15
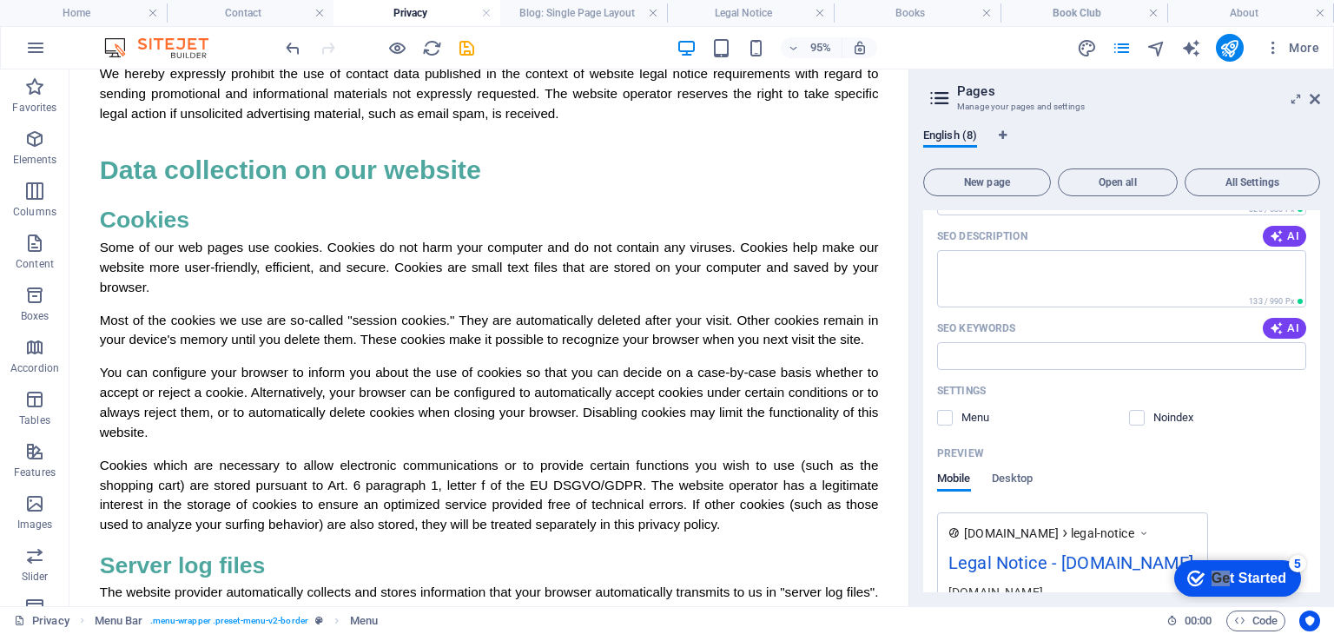
scroll to position [1223, 0]
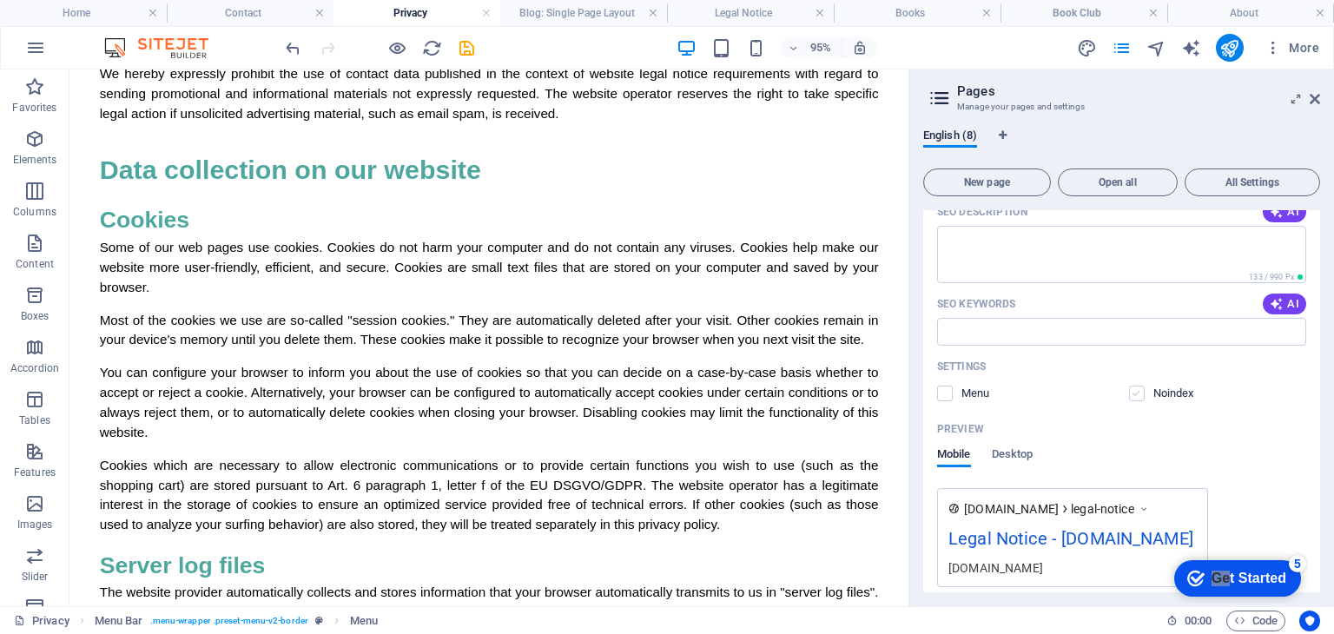
click at [1136, 393] on label at bounding box center [1137, 394] width 16 height 16
click at [0, 0] on input "checkbox" at bounding box center [0, 0] width 0 height 0
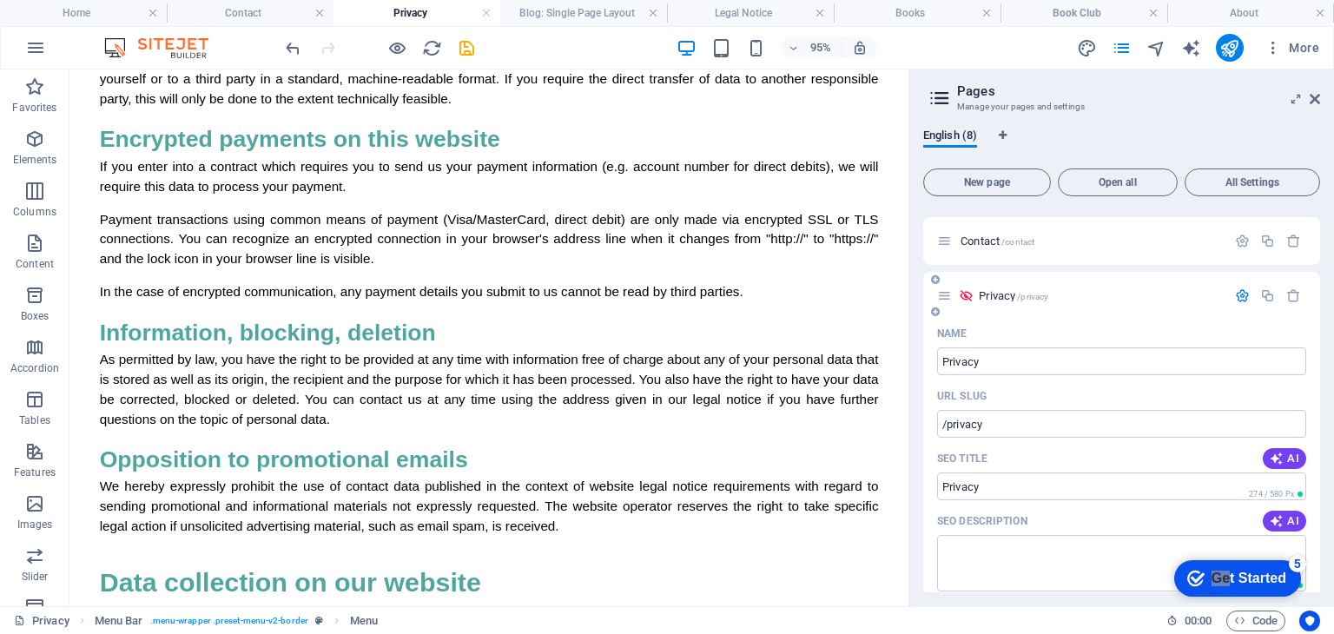
scroll to position [0, 0]
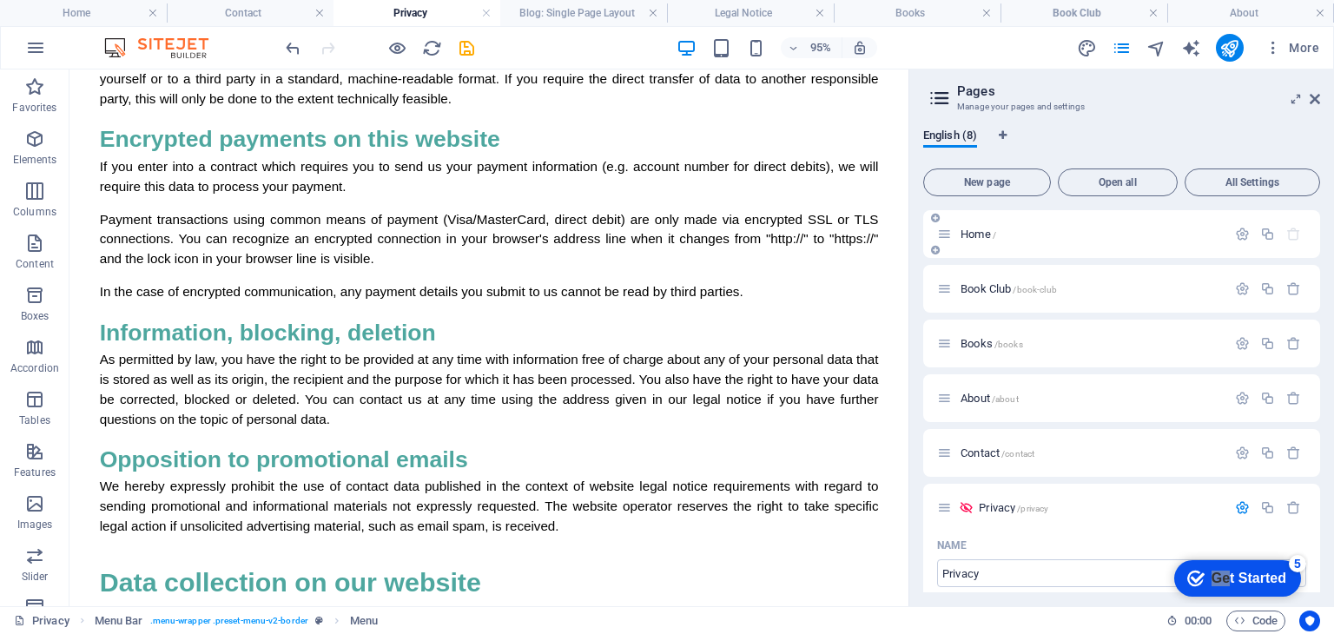
click at [974, 237] on span "Home /" at bounding box center [979, 234] width 36 height 13
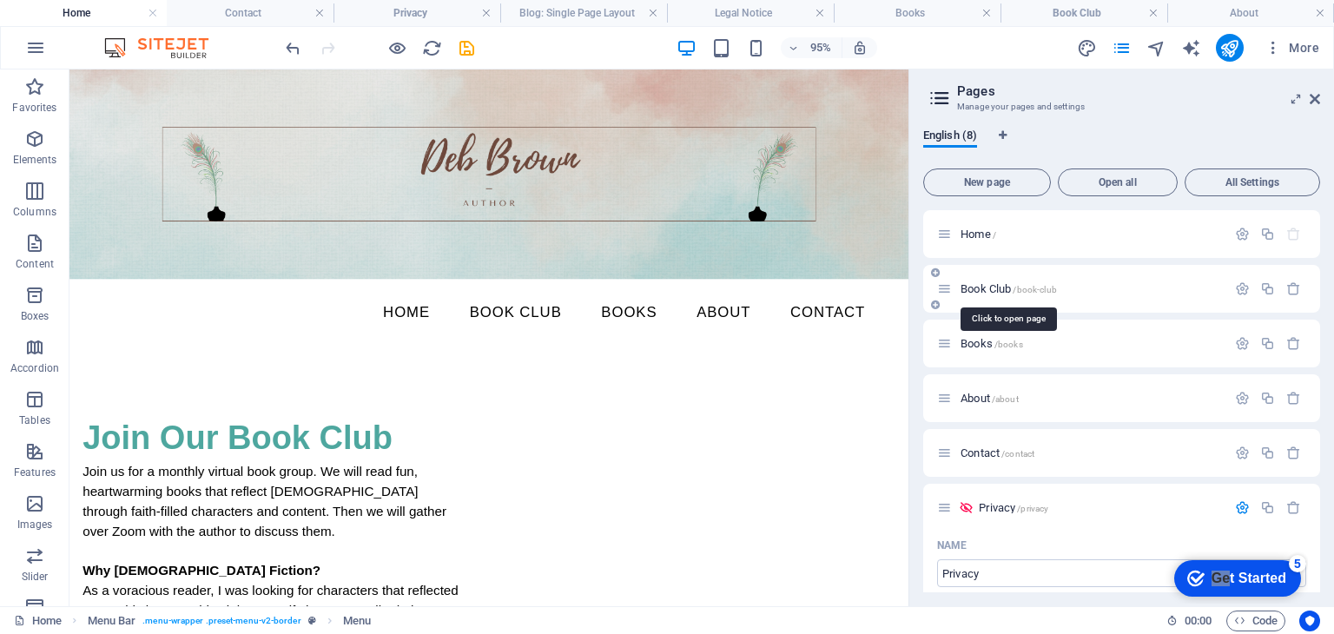
click at [978, 286] on span "Book Club /book-club" at bounding box center [1009, 288] width 96 height 13
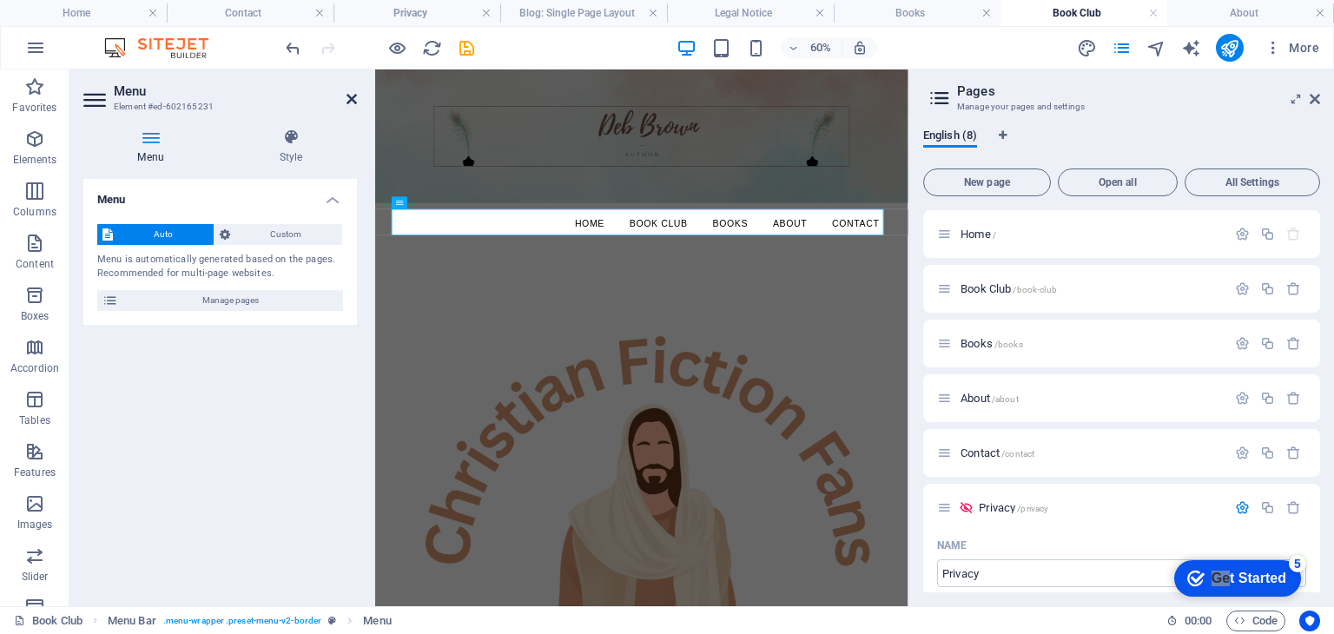
click at [348, 98] on icon at bounding box center [352, 99] width 10 height 14
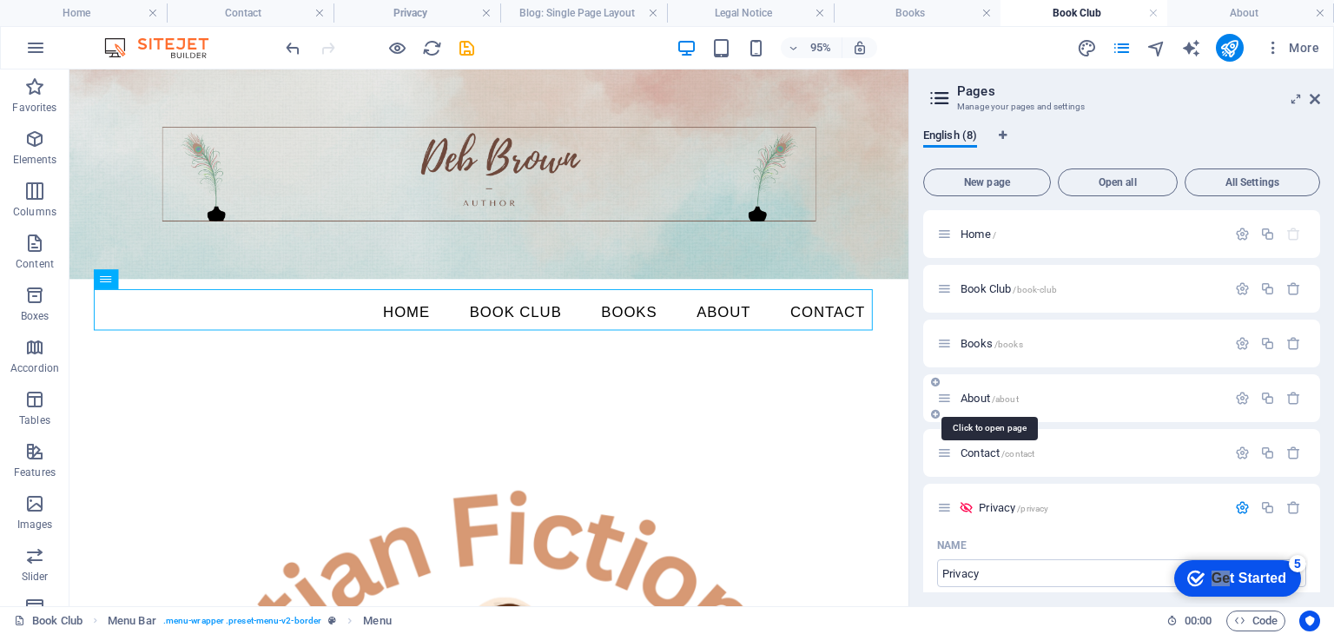
click at [974, 397] on span "About /about" at bounding box center [990, 398] width 58 height 13
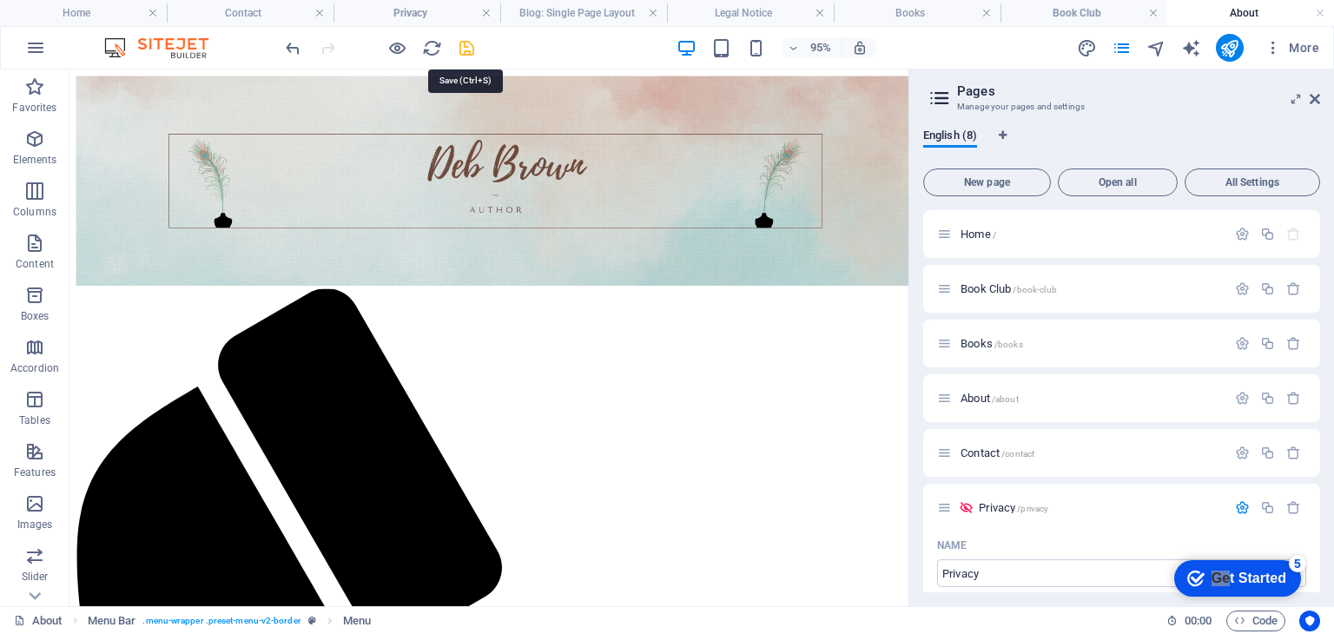
click at [466, 47] on icon "save" at bounding box center [467, 48] width 20 height 20
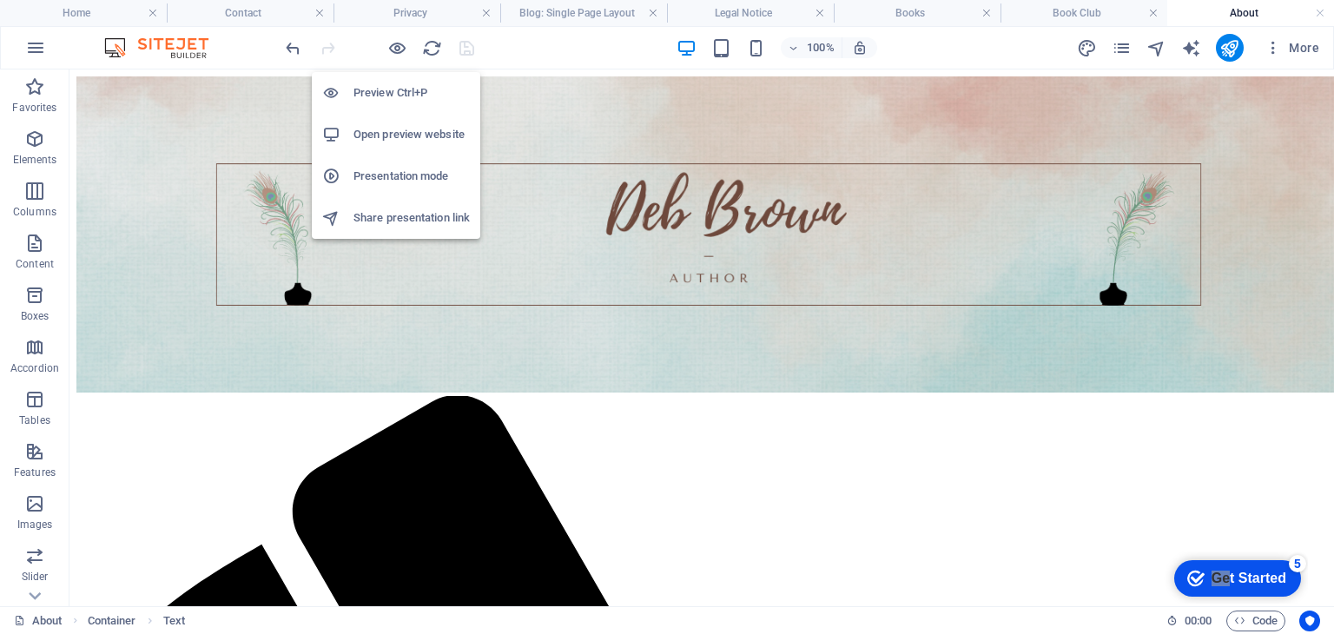
click at [386, 140] on h6 "Open preview website" at bounding box center [412, 134] width 116 height 21
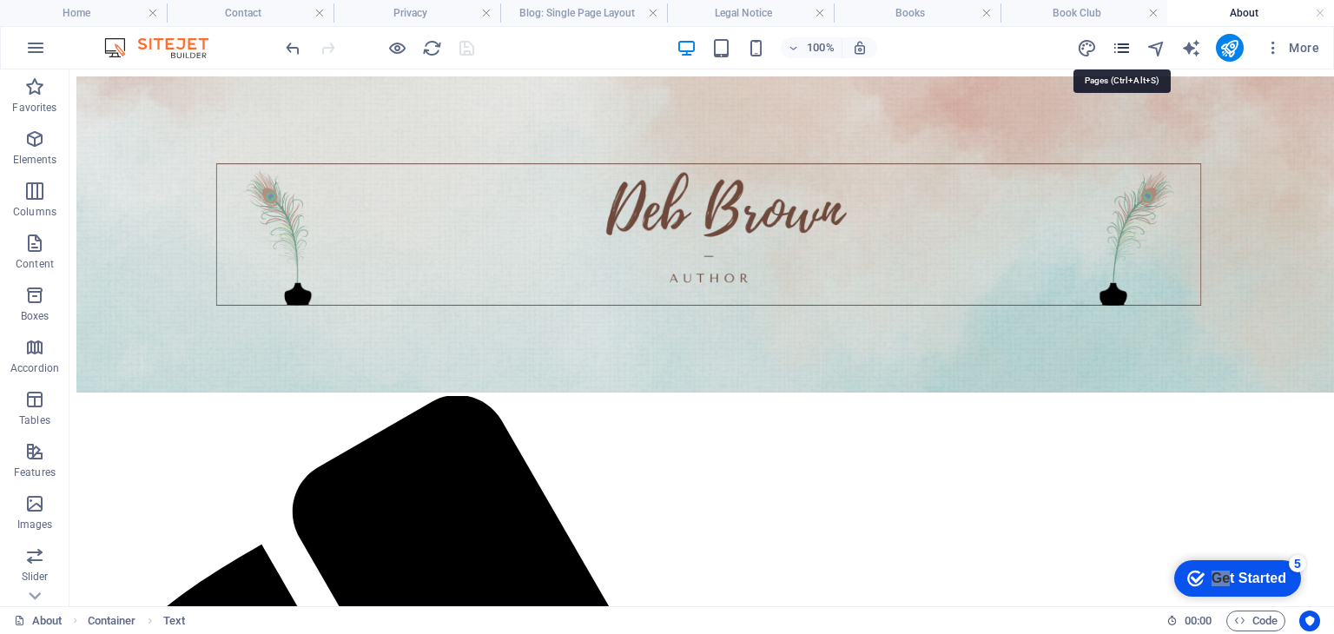
click at [1121, 46] on icon "pages" at bounding box center [1122, 48] width 20 height 20
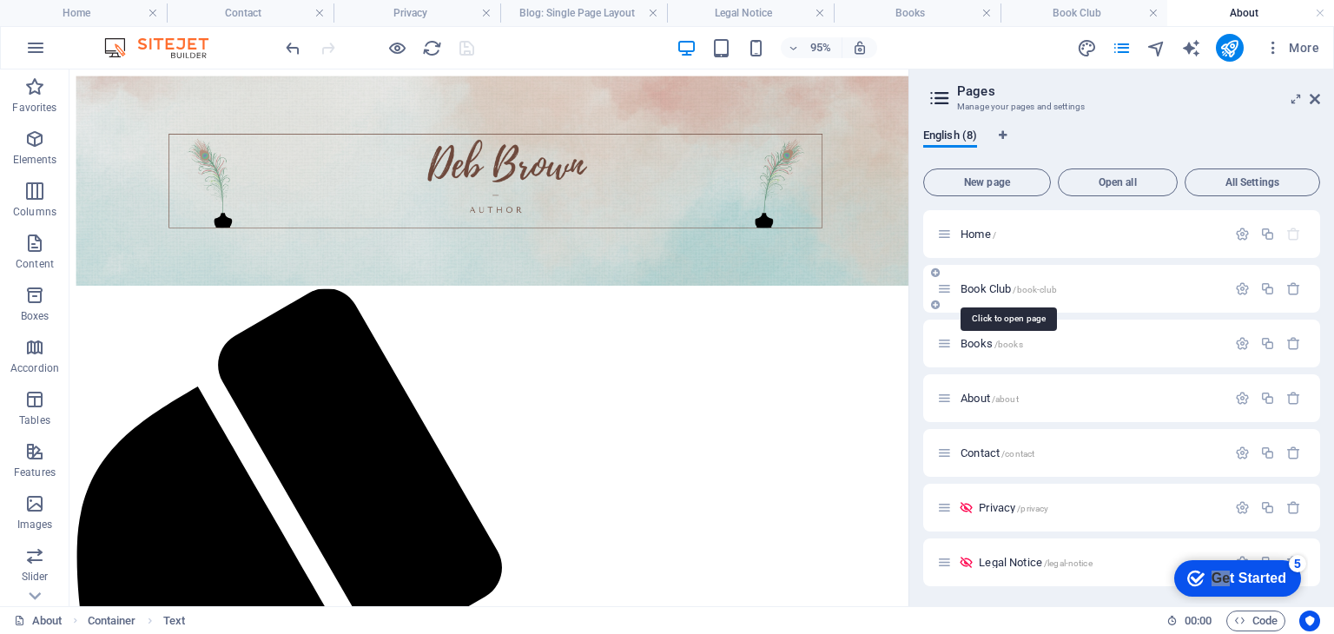
click at [982, 290] on span "Book Club /book-club" at bounding box center [1009, 288] width 96 height 13
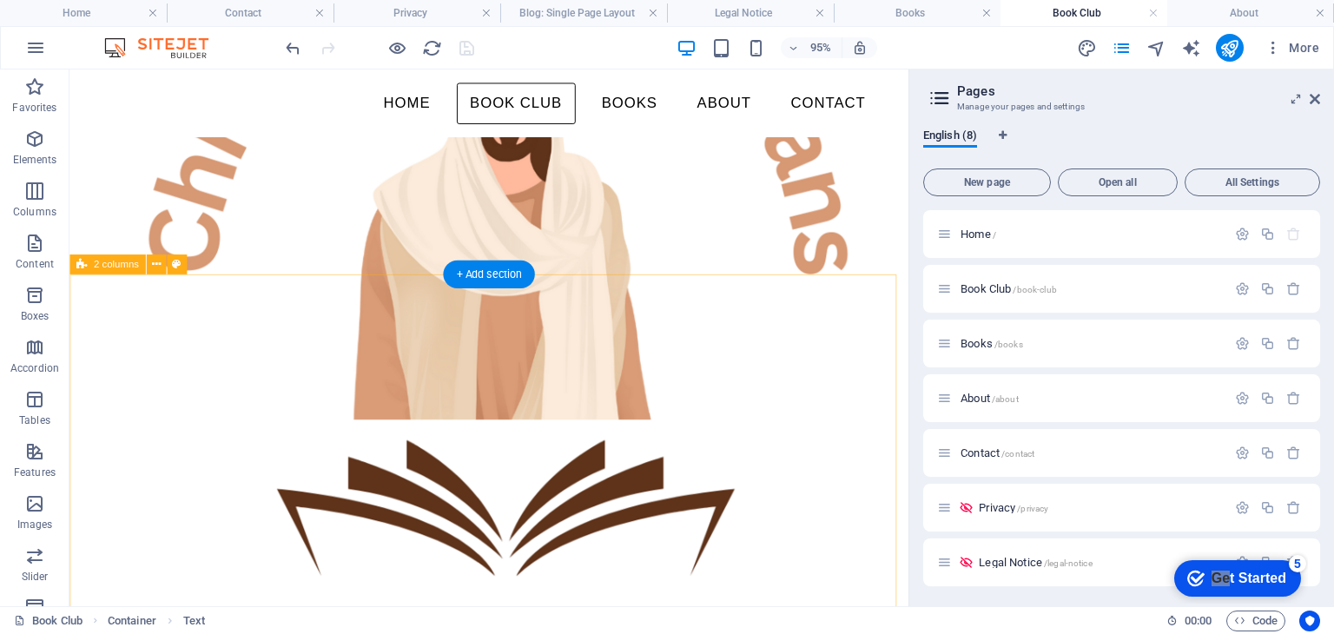
scroll to position [608, 0]
click at [156, 264] on icon at bounding box center [155, 263] width 9 height 17
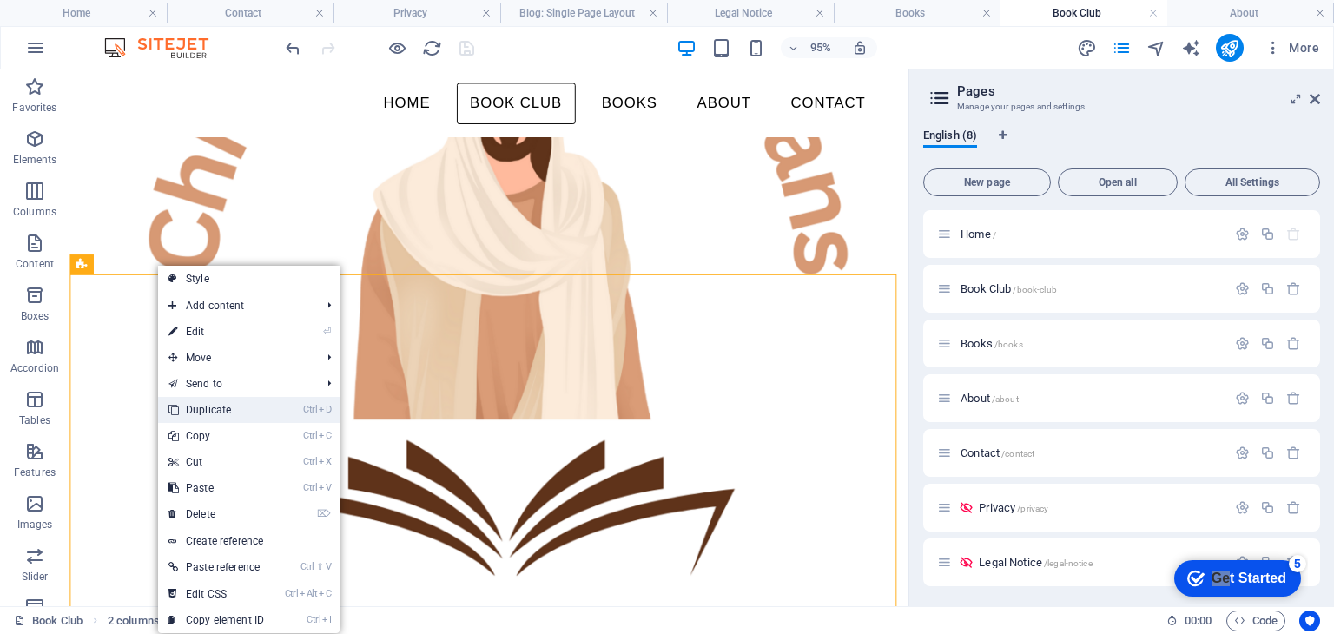
click at [222, 413] on link "Ctrl D Duplicate" at bounding box center [216, 410] width 116 height 26
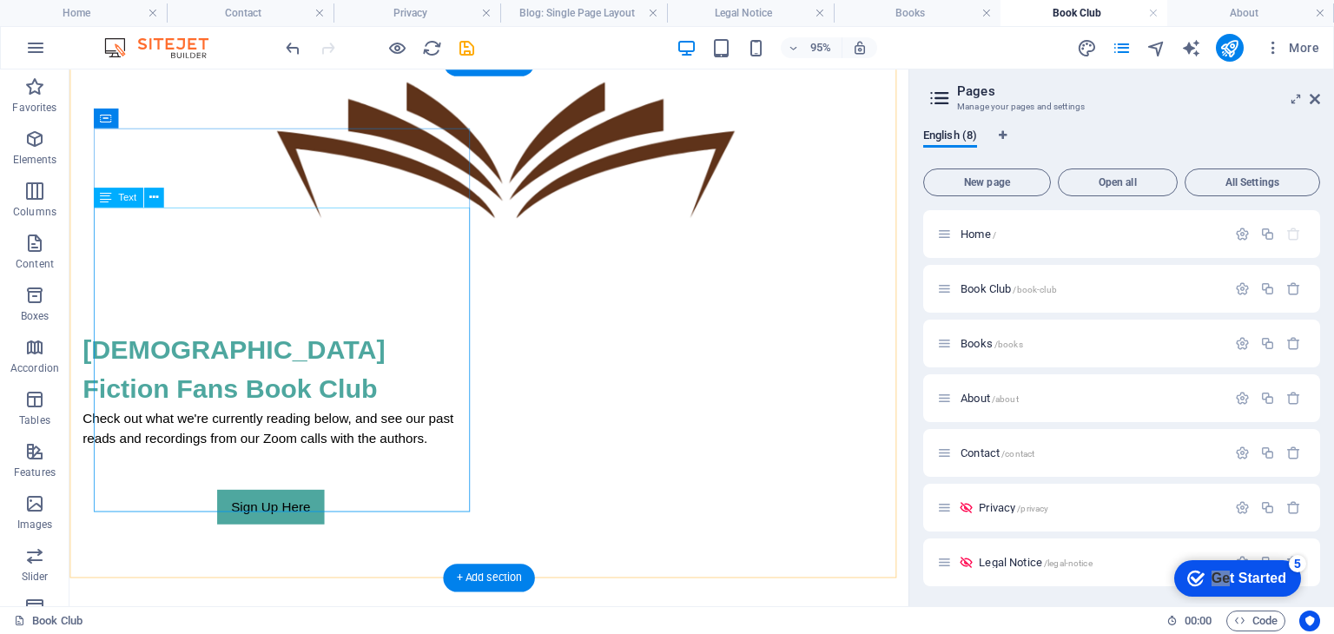
scroll to position [1095, 0]
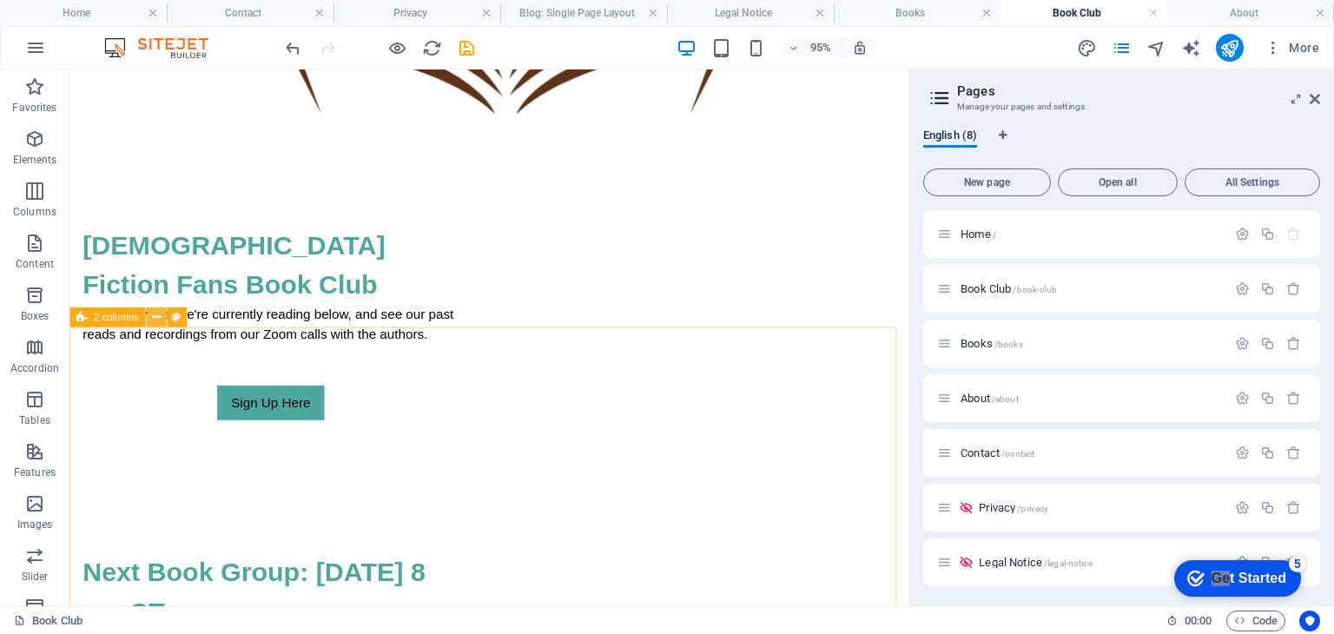
click at [156, 321] on icon at bounding box center [155, 316] width 9 height 17
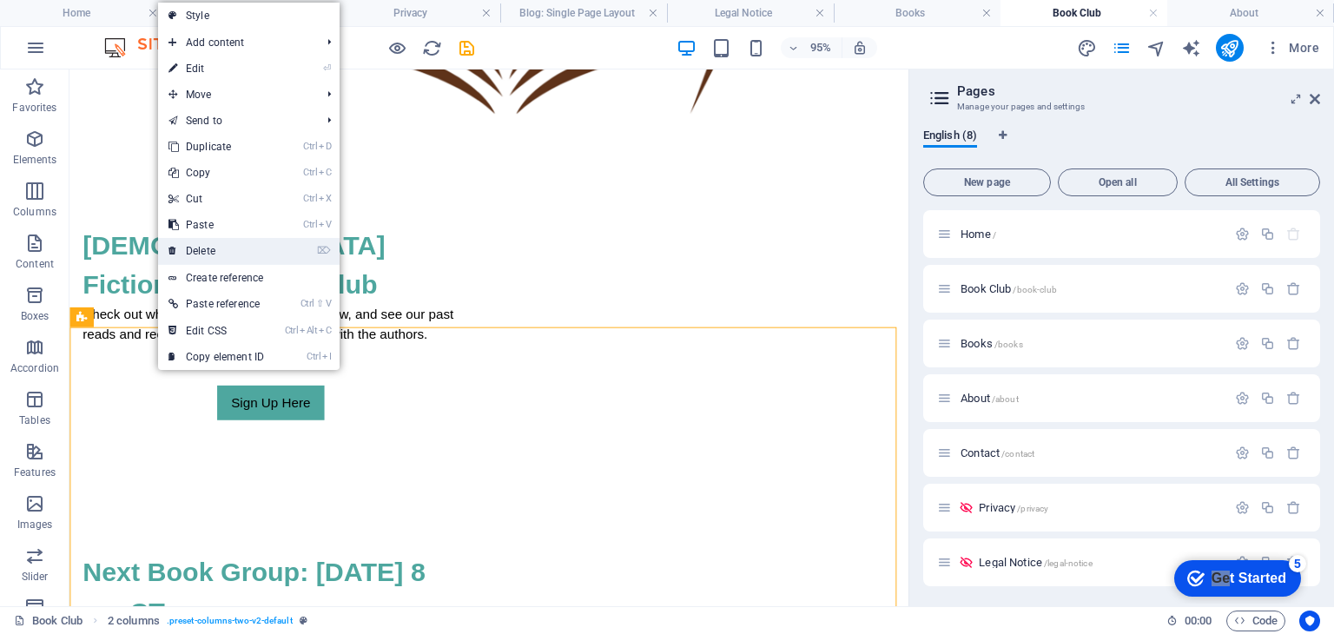
click at [219, 251] on link "⌦ Delete" at bounding box center [216, 251] width 116 height 26
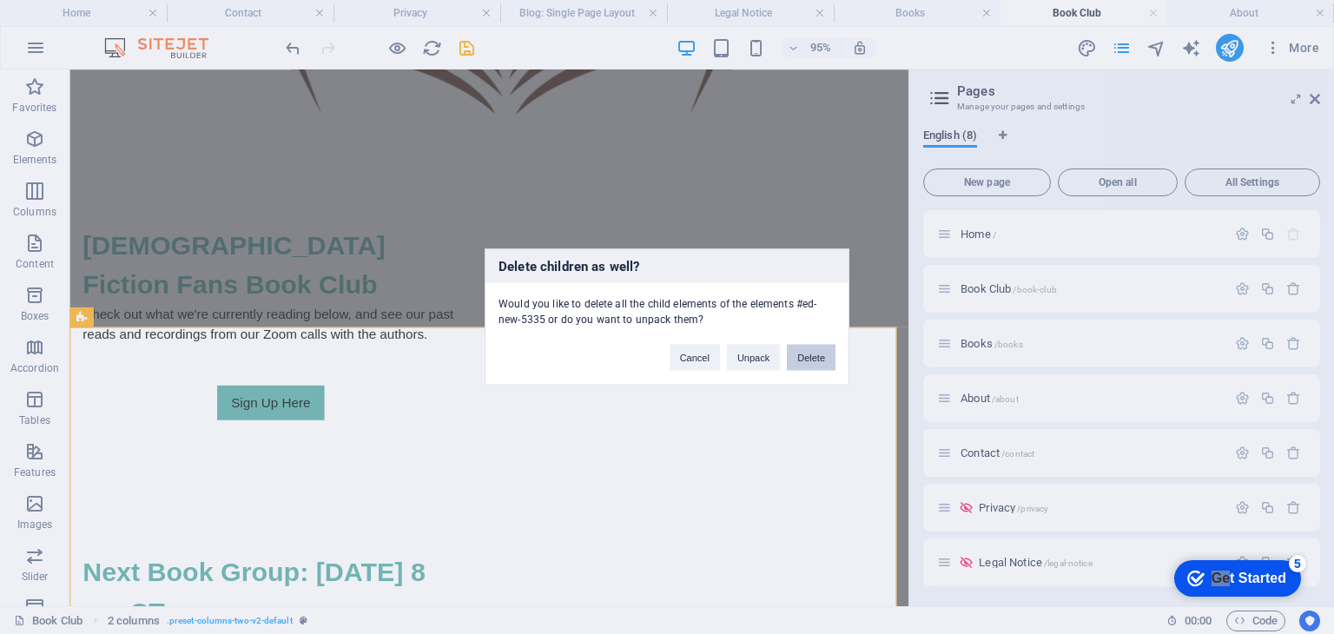
click at [810, 361] on button "Delete" at bounding box center [811, 358] width 49 height 26
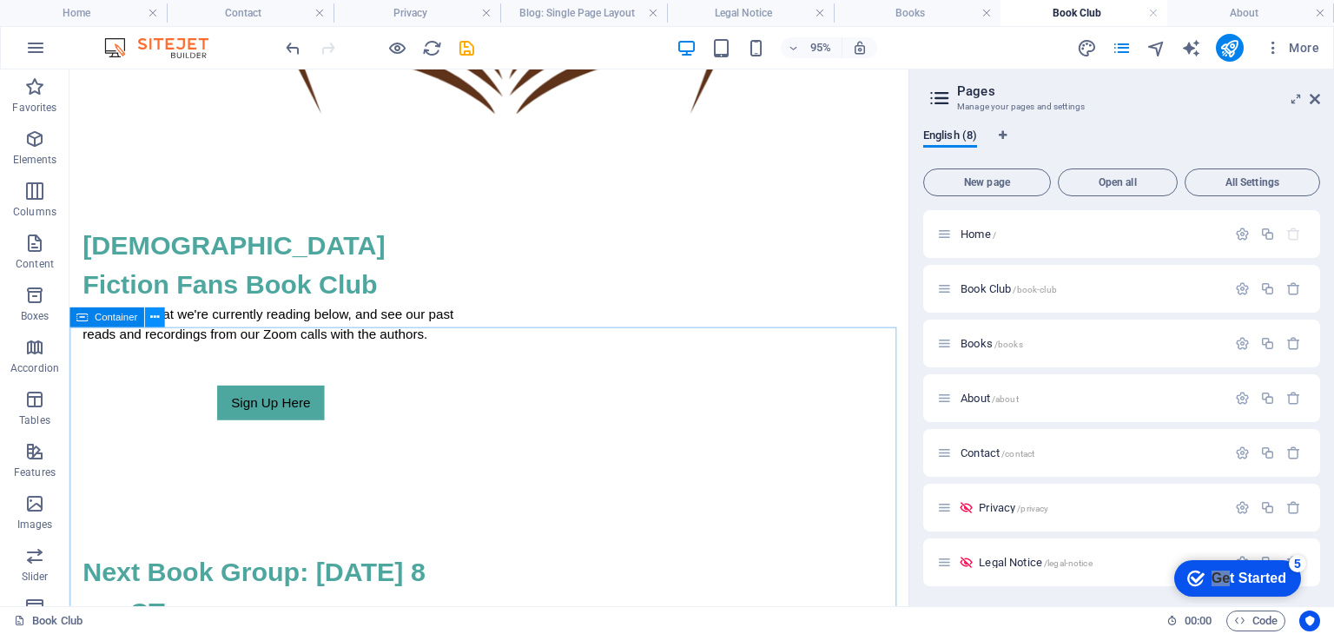
click at [156, 321] on icon at bounding box center [154, 316] width 9 height 17
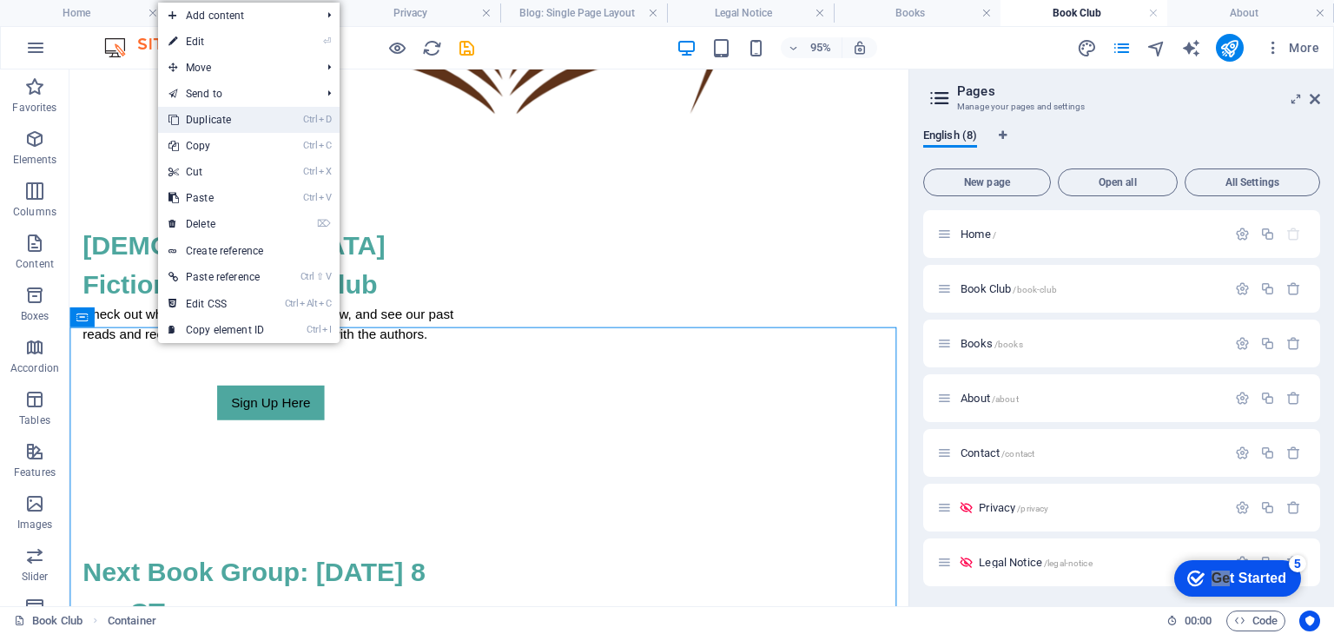
click at [211, 125] on link "Ctrl D Duplicate" at bounding box center [216, 120] width 116 height 26
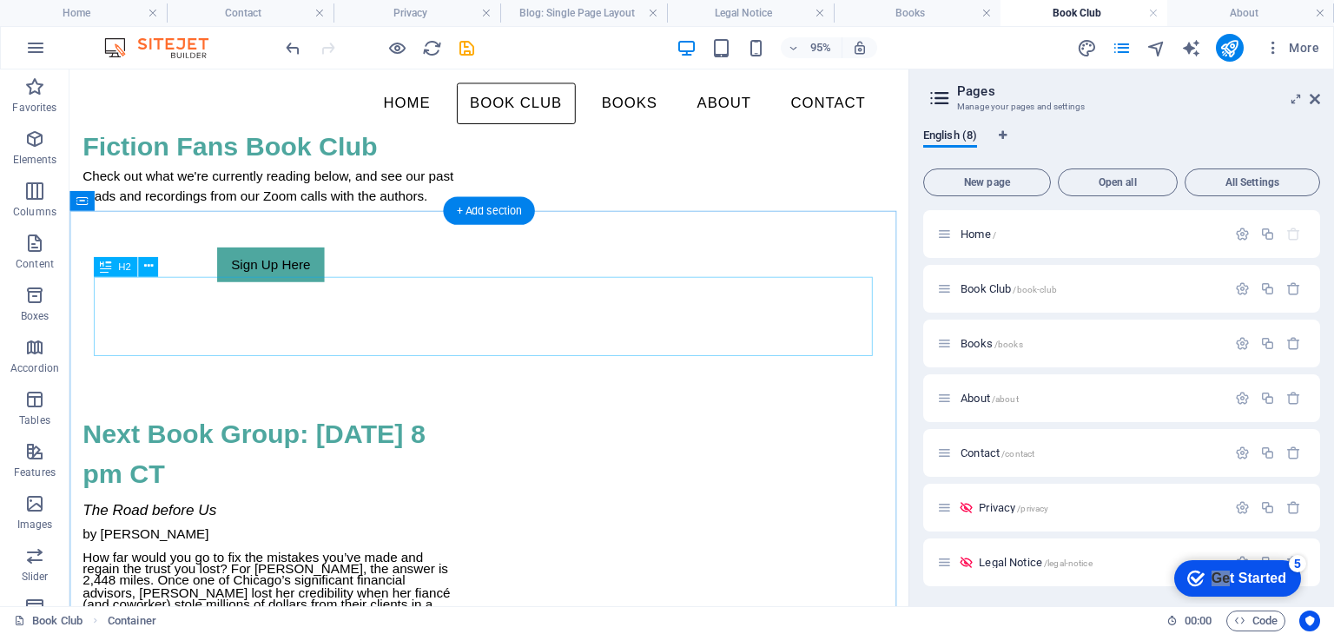
scroll to position [1154, 0]
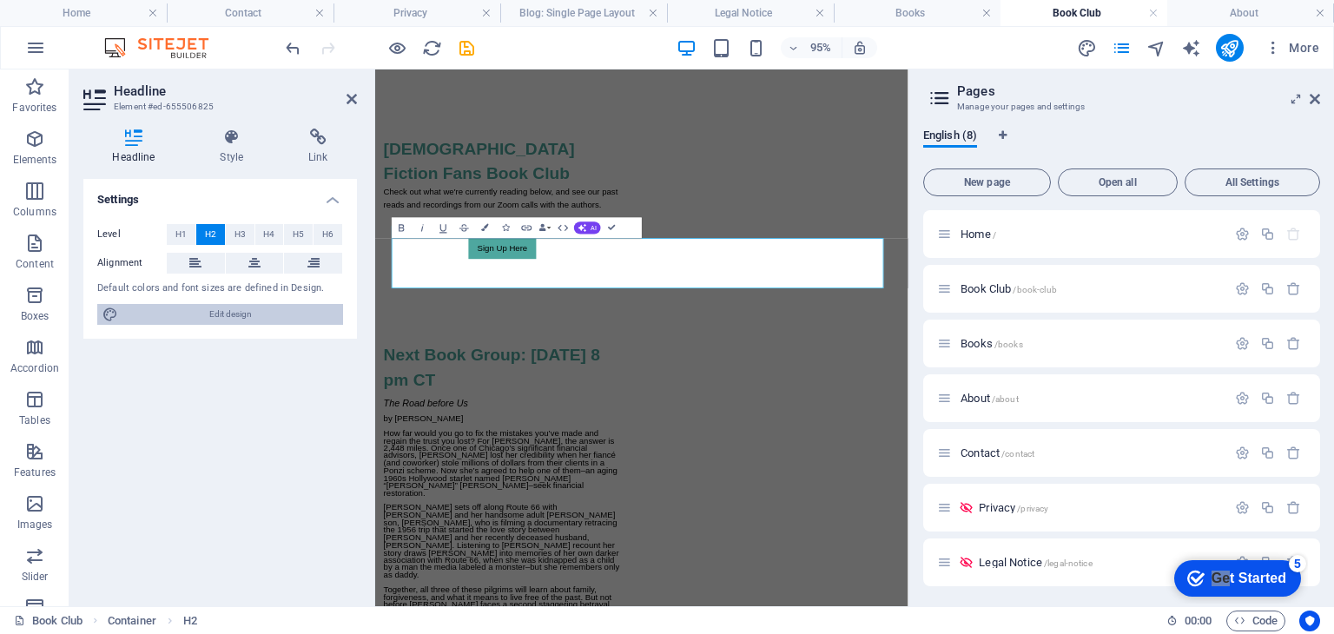
scroll to position [1155, 0]
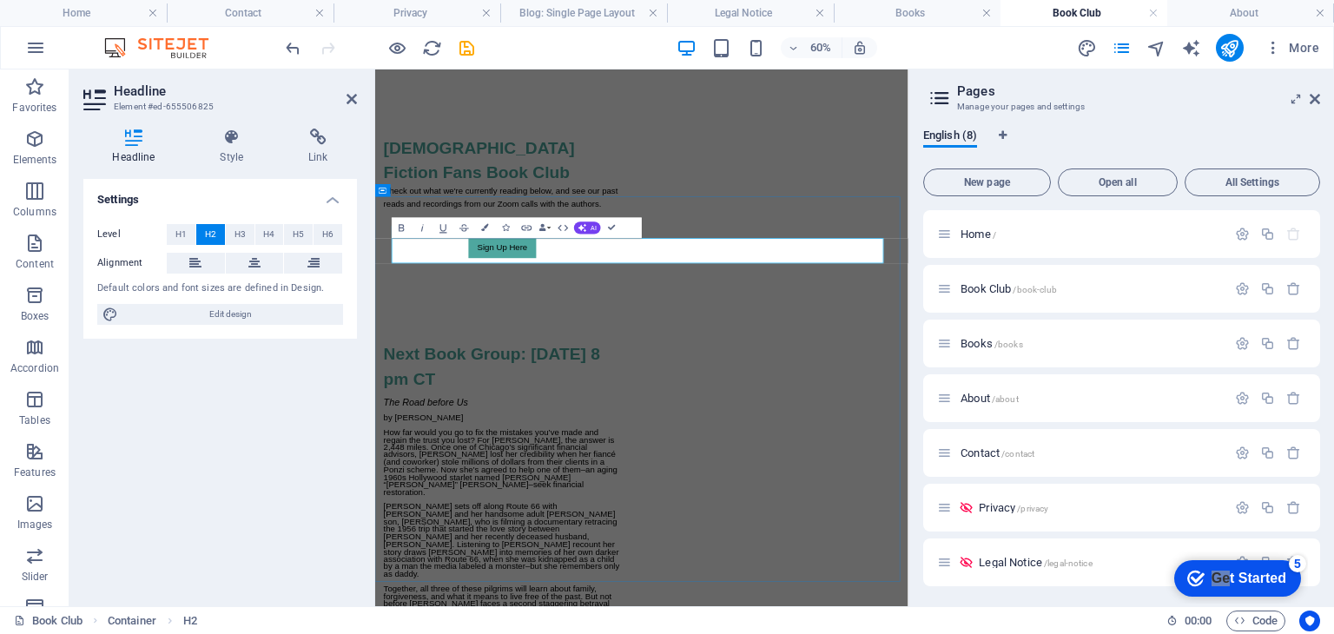
drag, startPoint x: 454, startPoint y: 374, endPoint x: 407, endPoint y: 376, distance: 47.0
drag, startPoint x: 589, startPoint y: 372, endPoint x: 857, endPoint y: 386, distance: 268.8
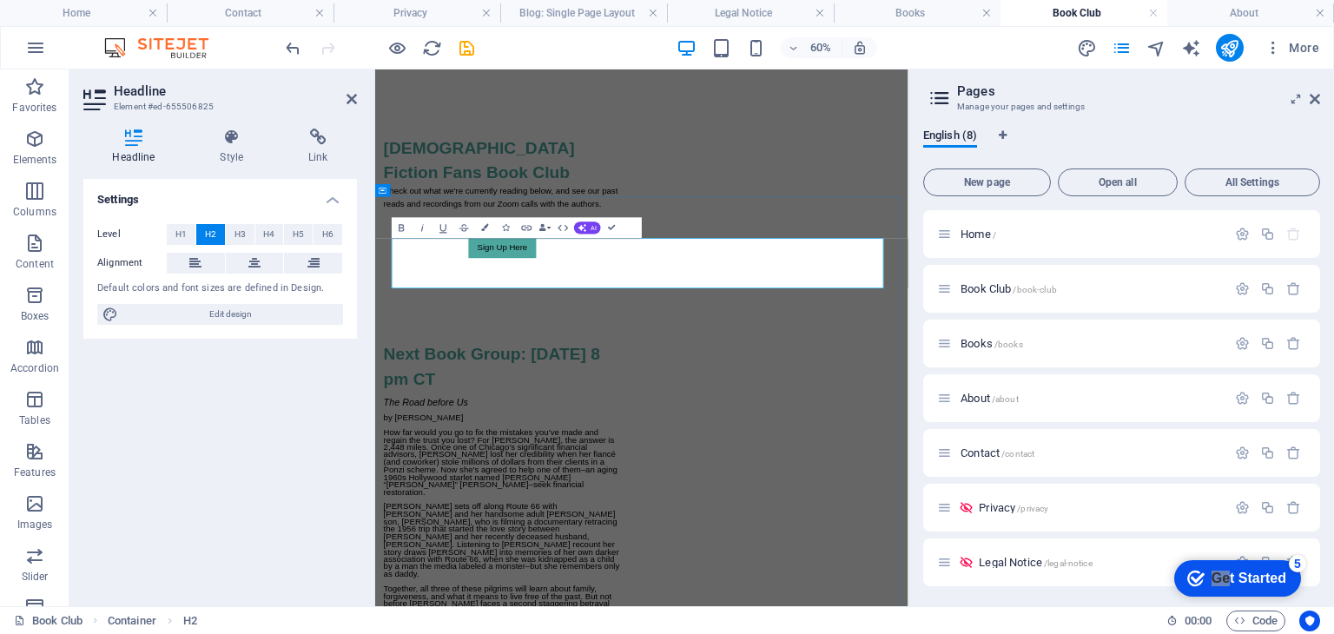
drag, startPoint x: 689, startPoint y: 419, endPoint x: 456, endPoint y: 431, distance: 233.1
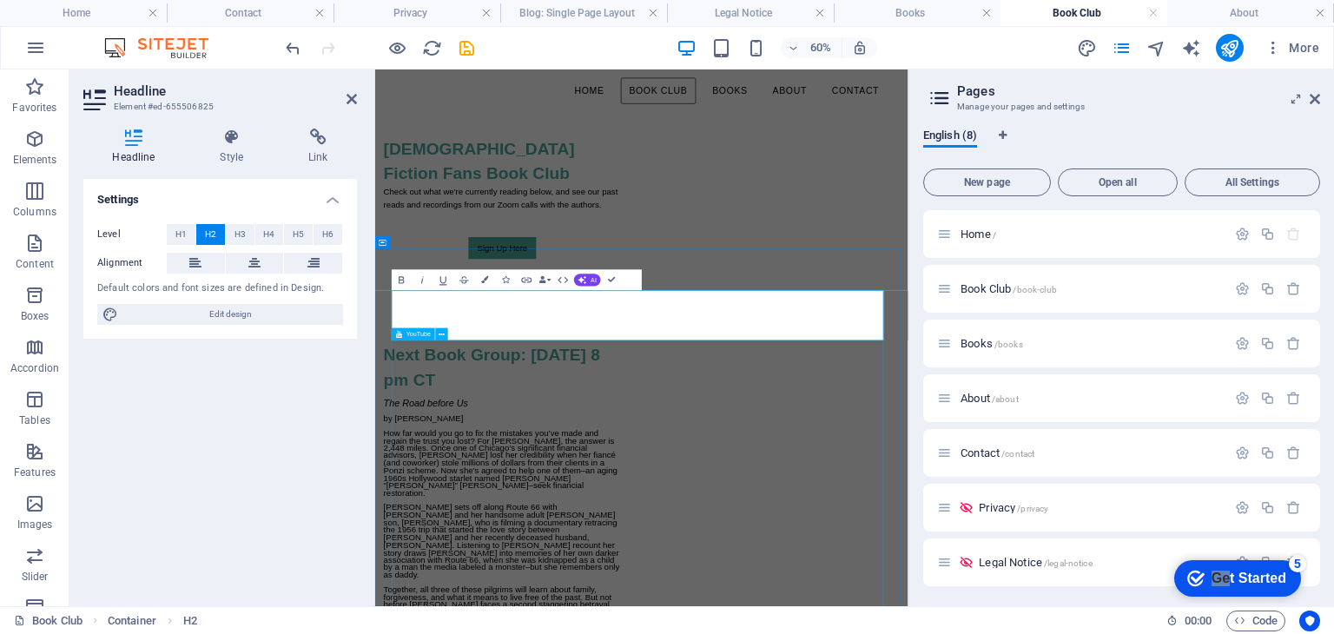
scroll to position [1068, 0]
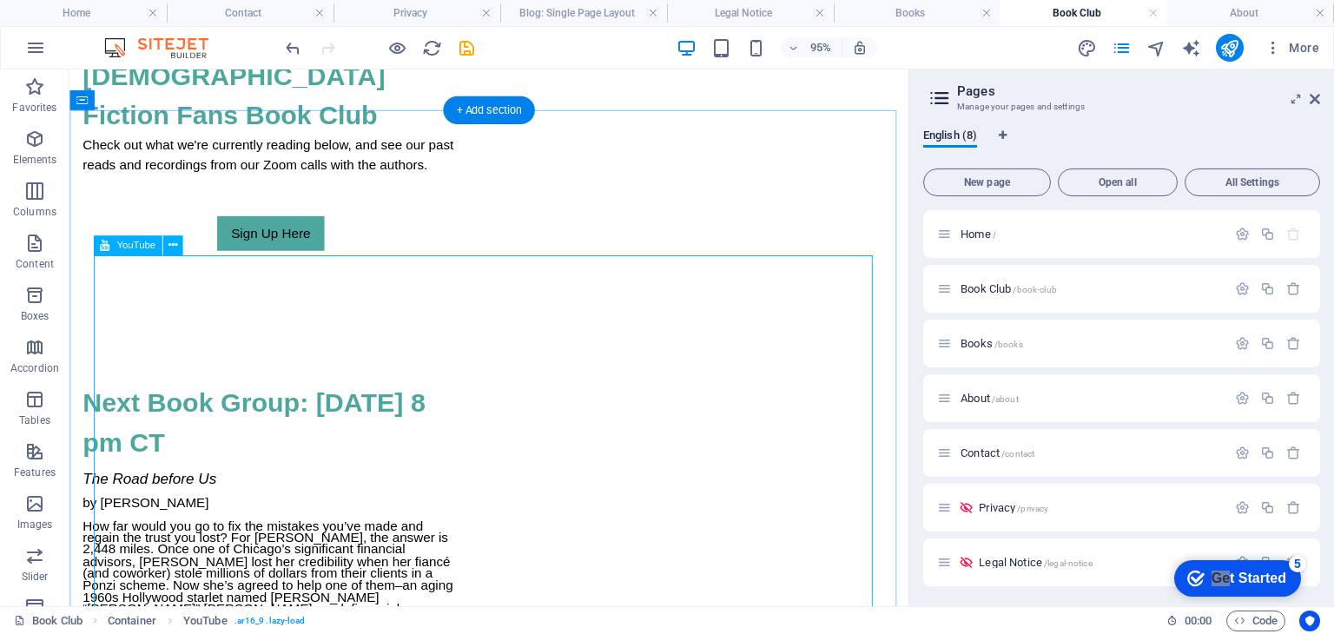
scroll to position [1327, 0]
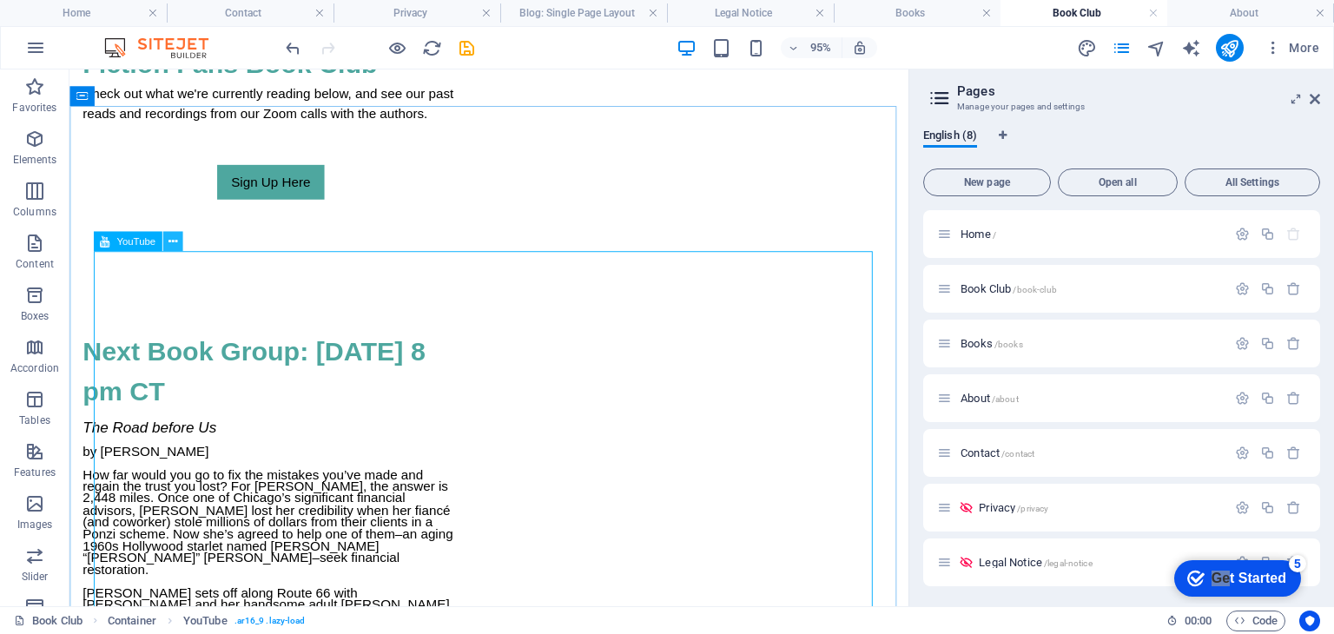
click at [169, 239] on icon at bounding box center [172, 241] width 9 height 17
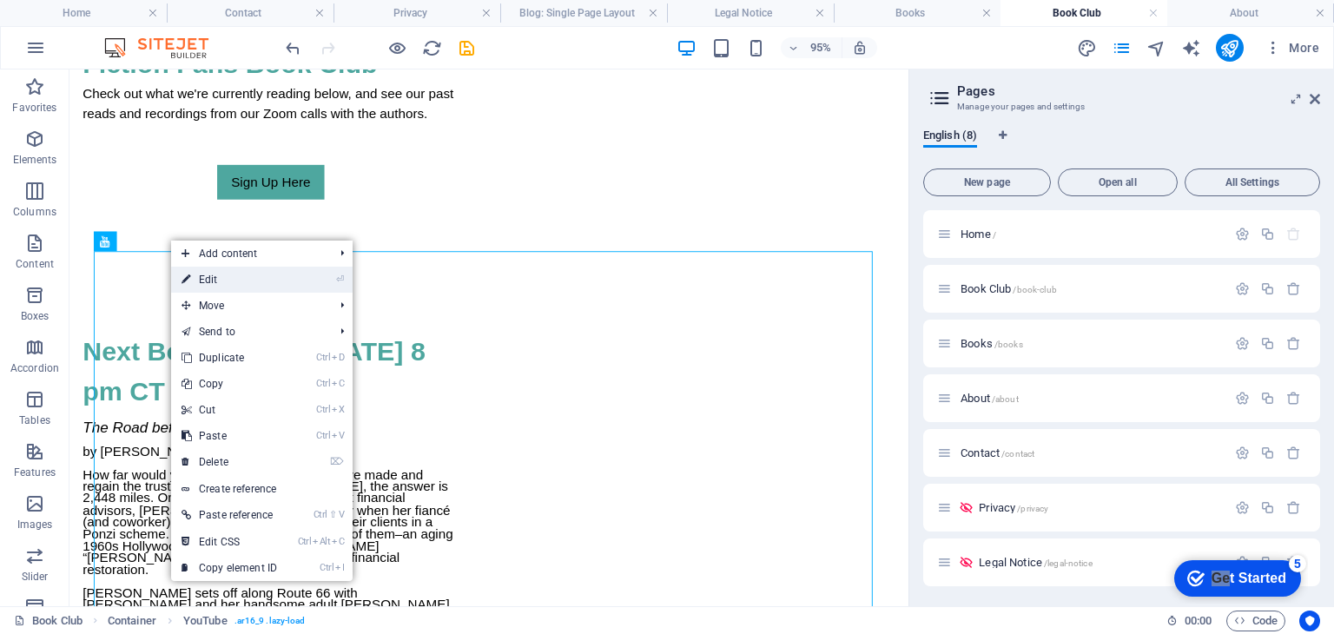
click at [212, 285] on link "⏎ Edit" at bounding box center [229, 280] width 116 height 26
select select "ar16_9"
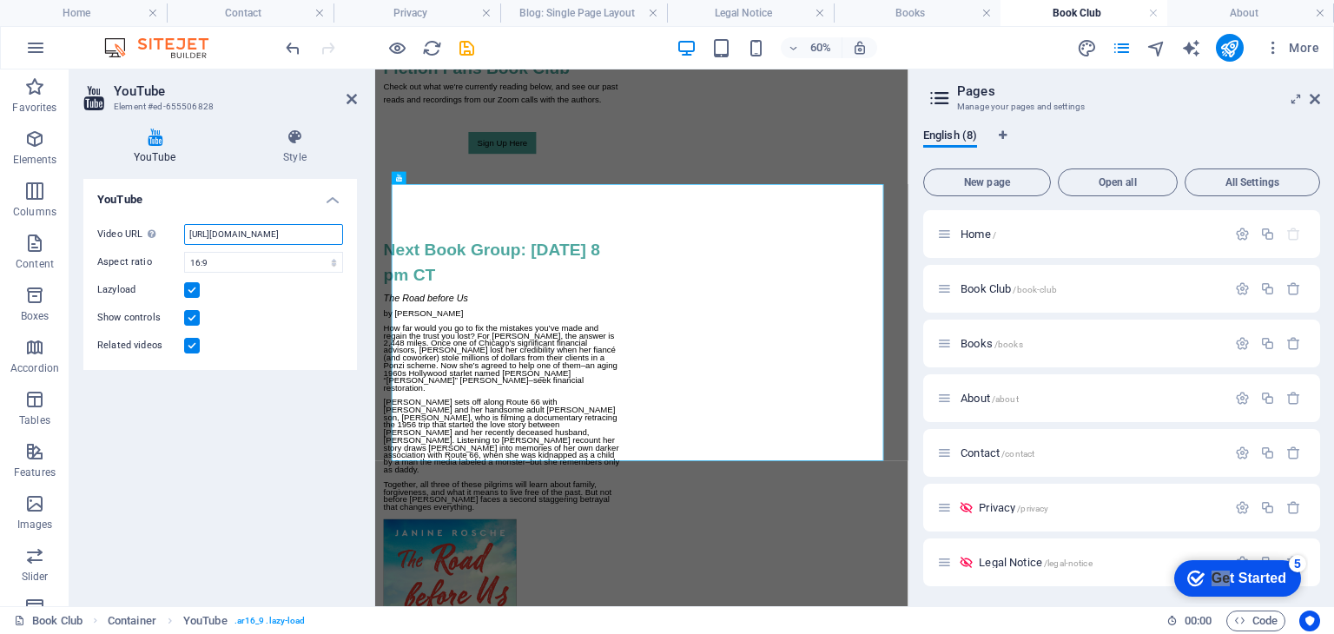
click at [295, 231] on input "[URL][DOMAIN_NAME]" at bounding box center [263, 234] width 159 height 21
paste input "[DOMAIN_NAME][URL]"
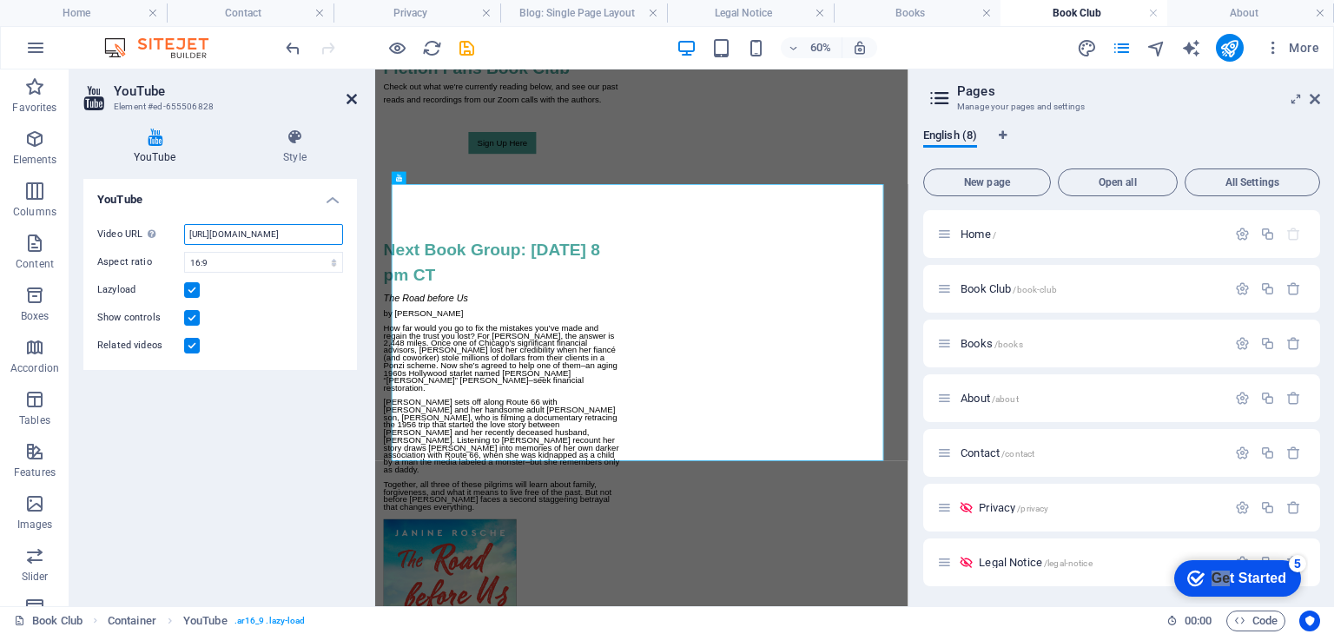
type input "[URL][DOMAIN_NAME]"
click at [350, 98] on icon at bounding box center [352, 99] width 10 height 14
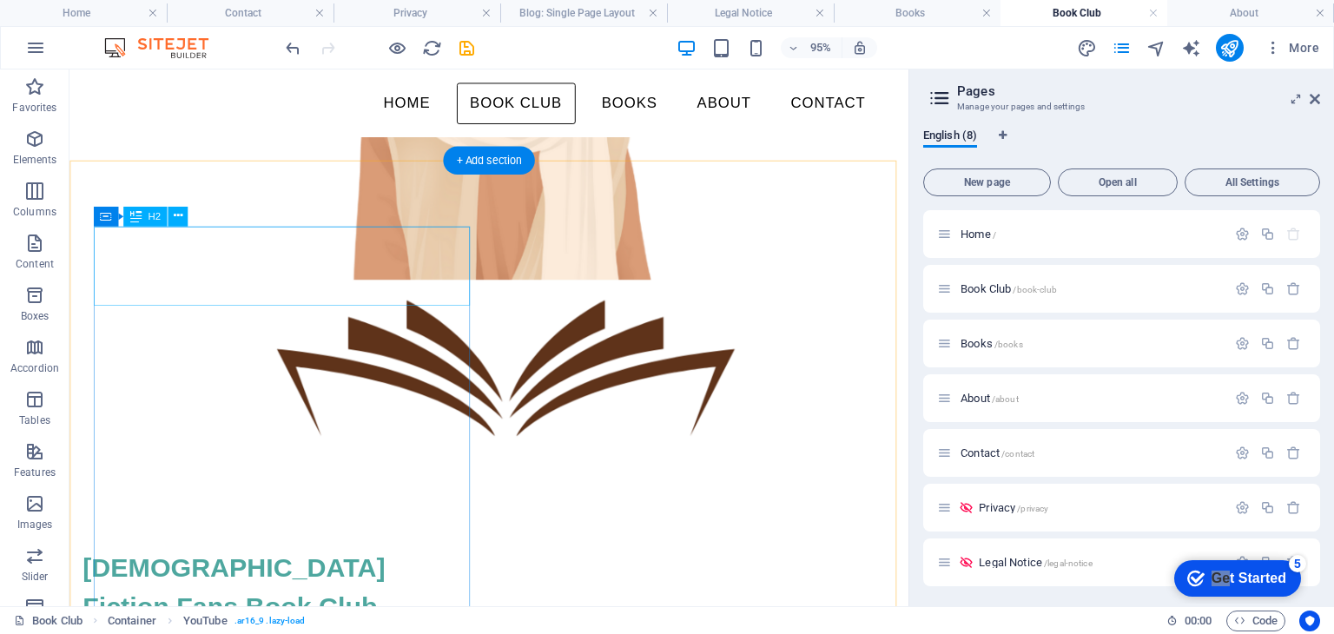
scroll to position [719, 0]
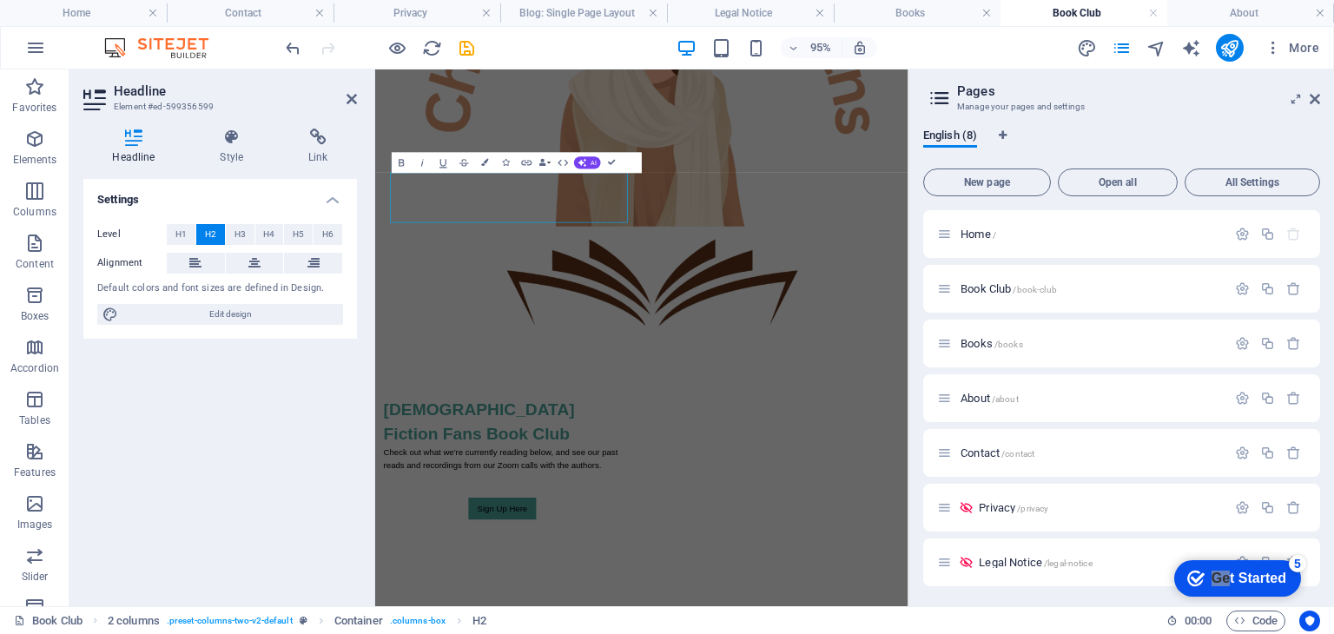
scroll to position [721, 0]
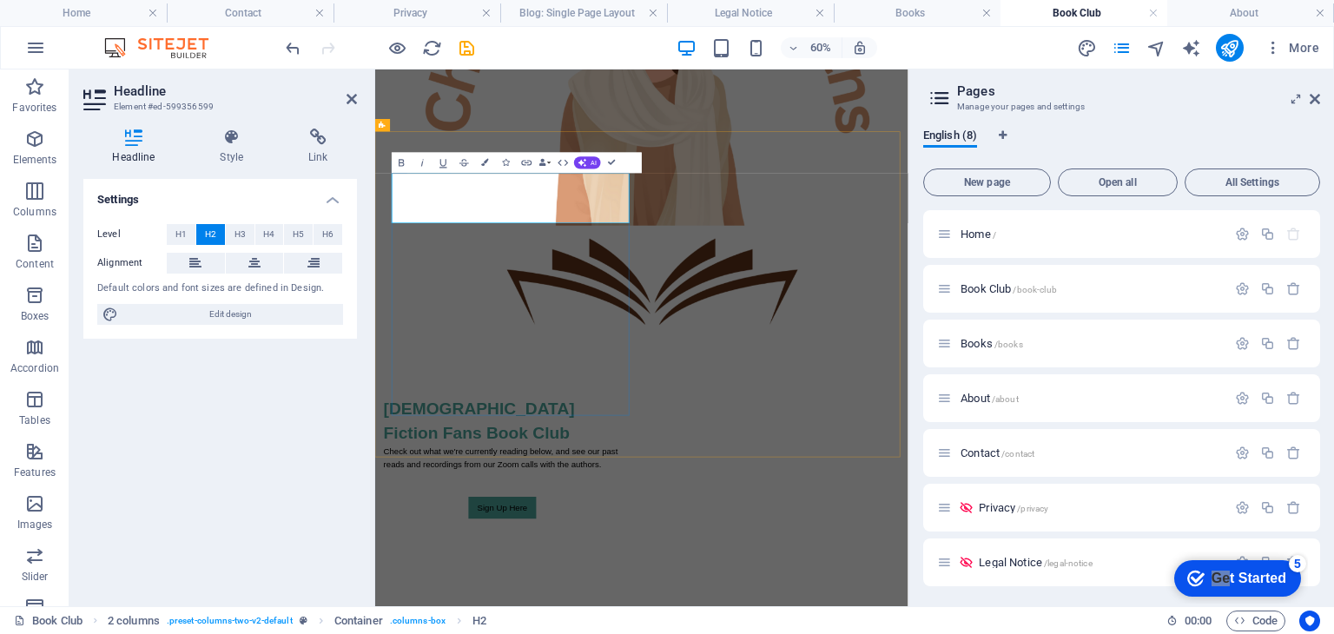
drag, startPoint x: 565, startPoint y: 318, endPoint x: 557, endPoint y: 313, distance: 9.4
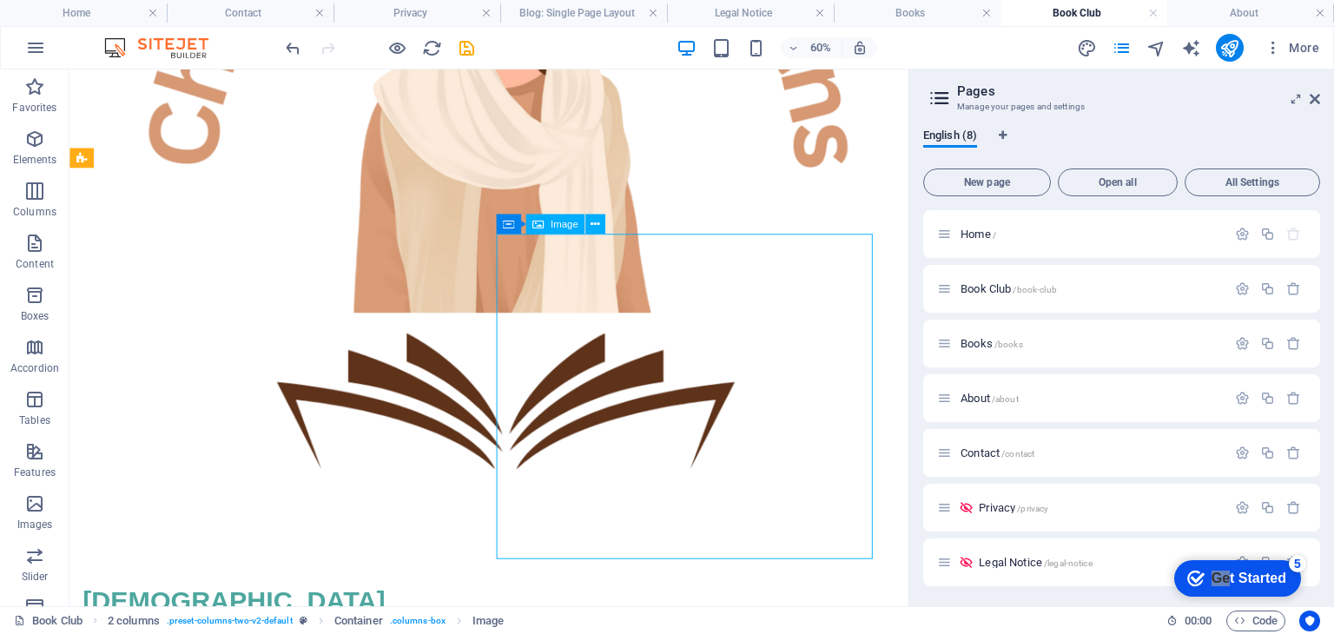
scroll to position [719, 0]
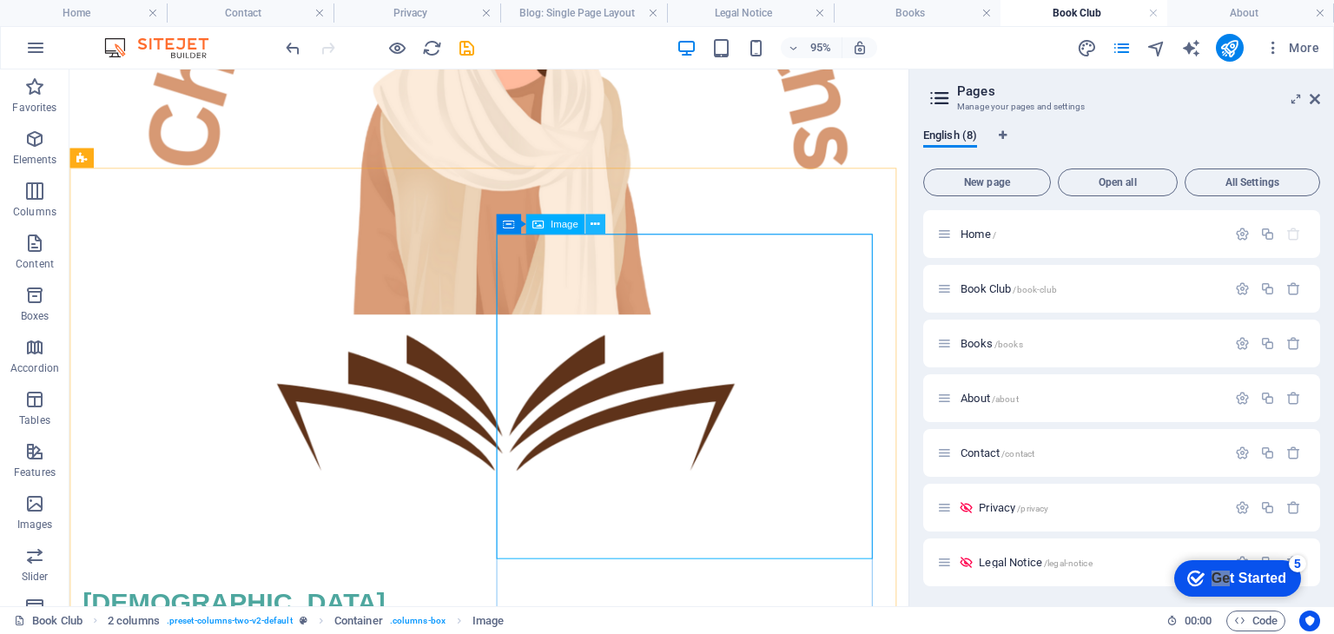
click at [593, 224] on icon at bounding box center [595, 223] width 9 height 17
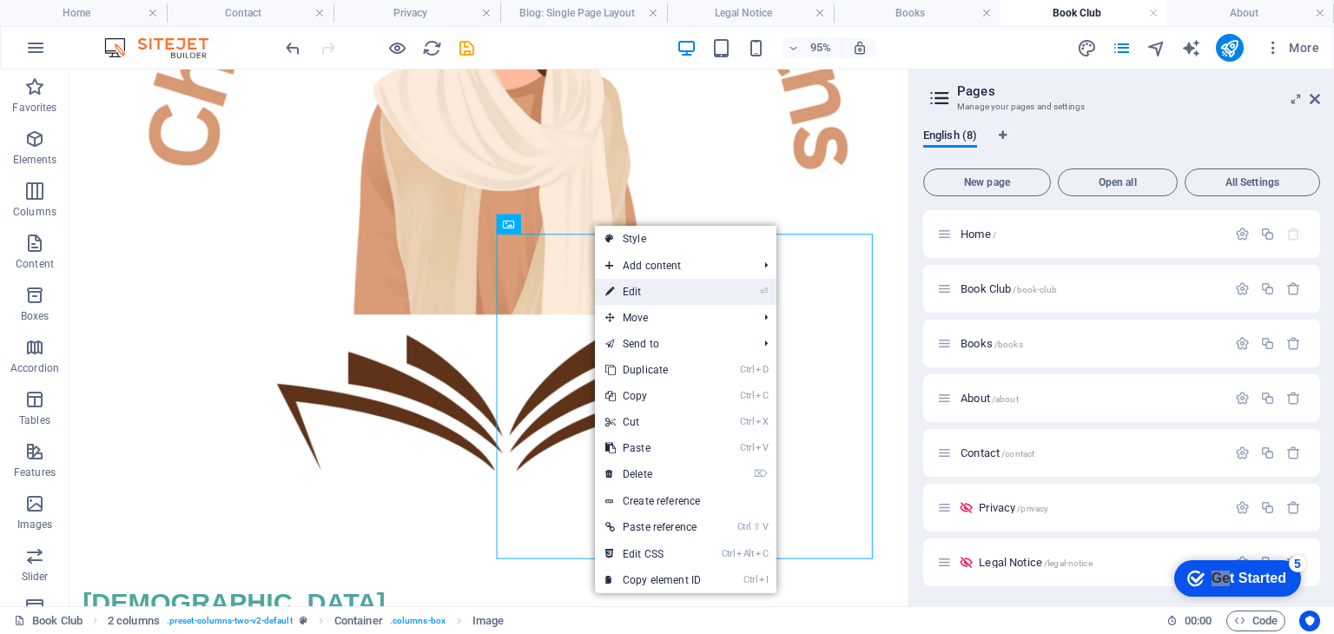
click at [620, 296] on link "⏎ Edit" at bounding box center [653, 292] width 116 height 26
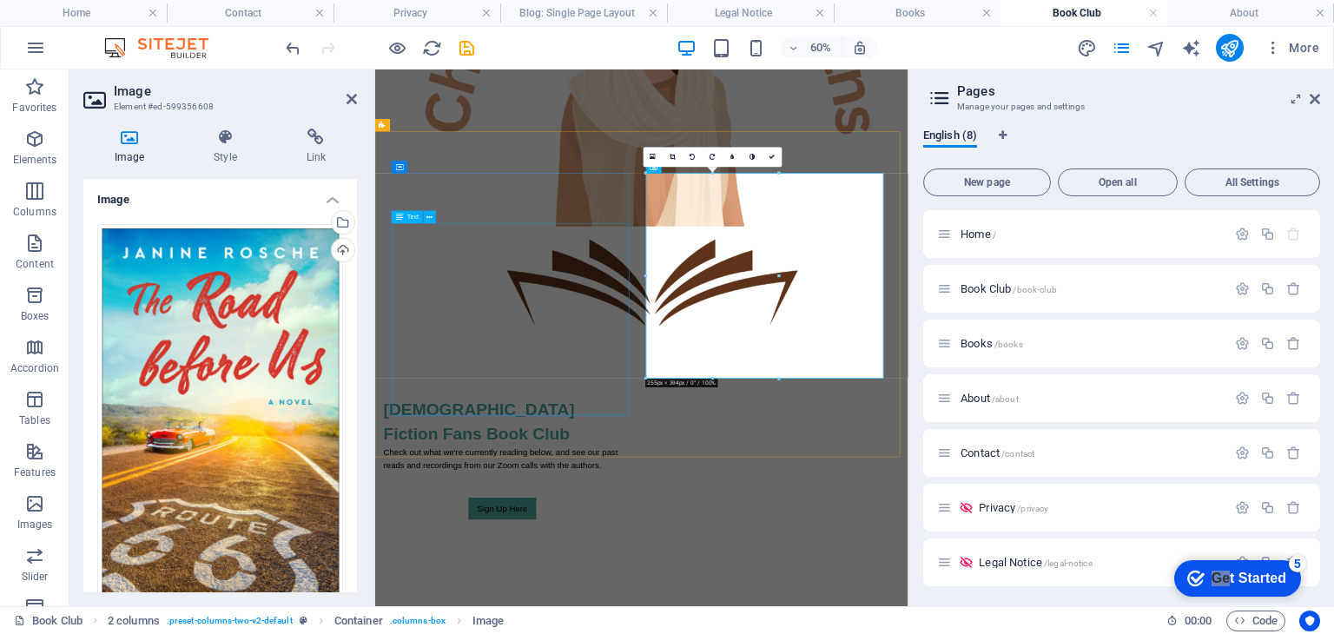
scroll to position [721, 0]
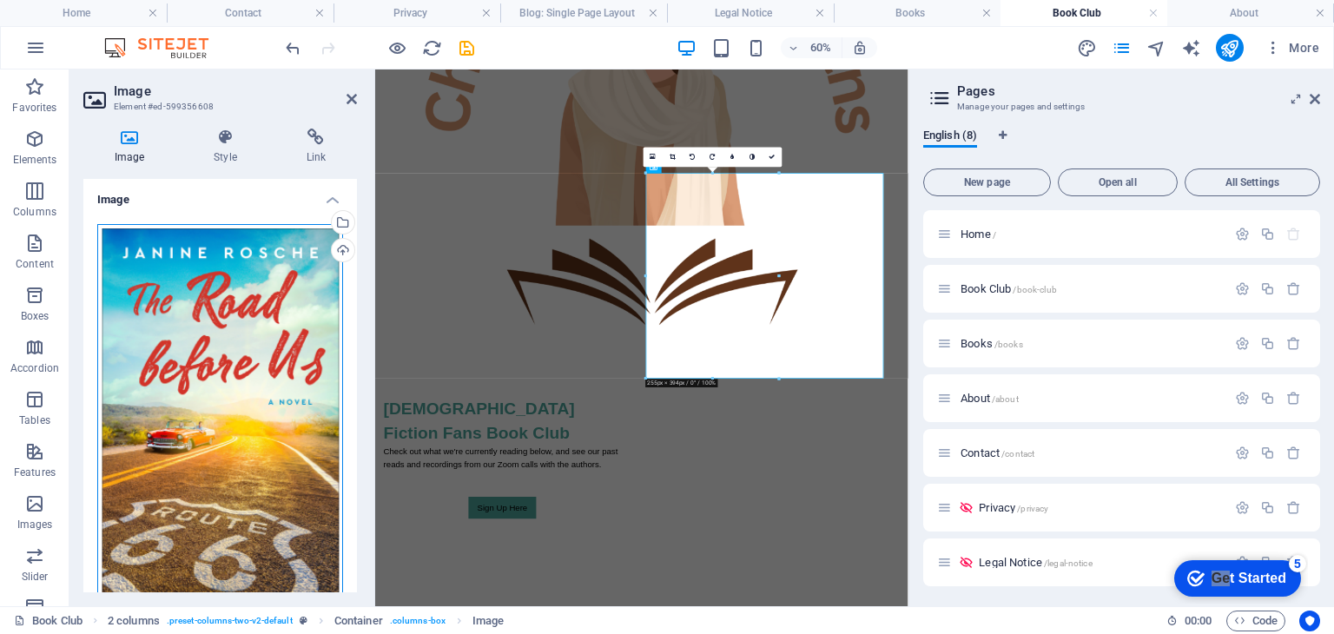
click at [164, 294] on div "Drag files here, click to choose files or select files from Files or our free s…" at bounding box center [220, 411] width 246 height 375
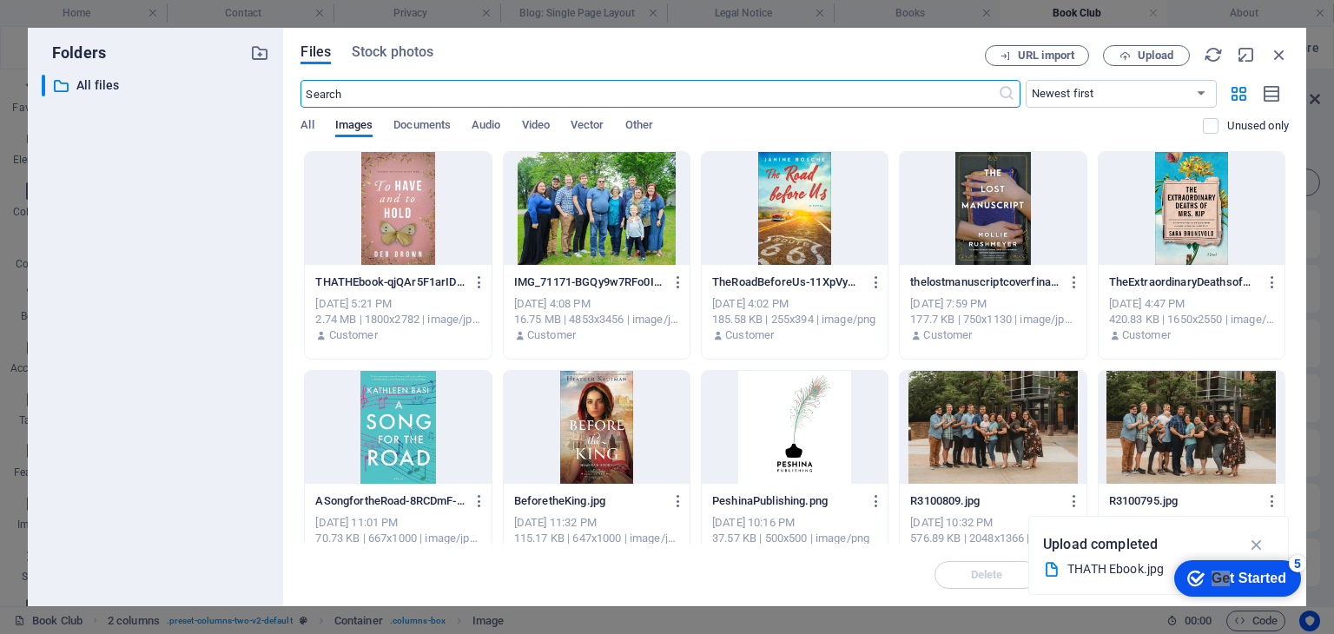
scroll to position [711, 0]
click at [1159, 56] on span "Upload" at bounding box center [1156, 55] width 36 height 10
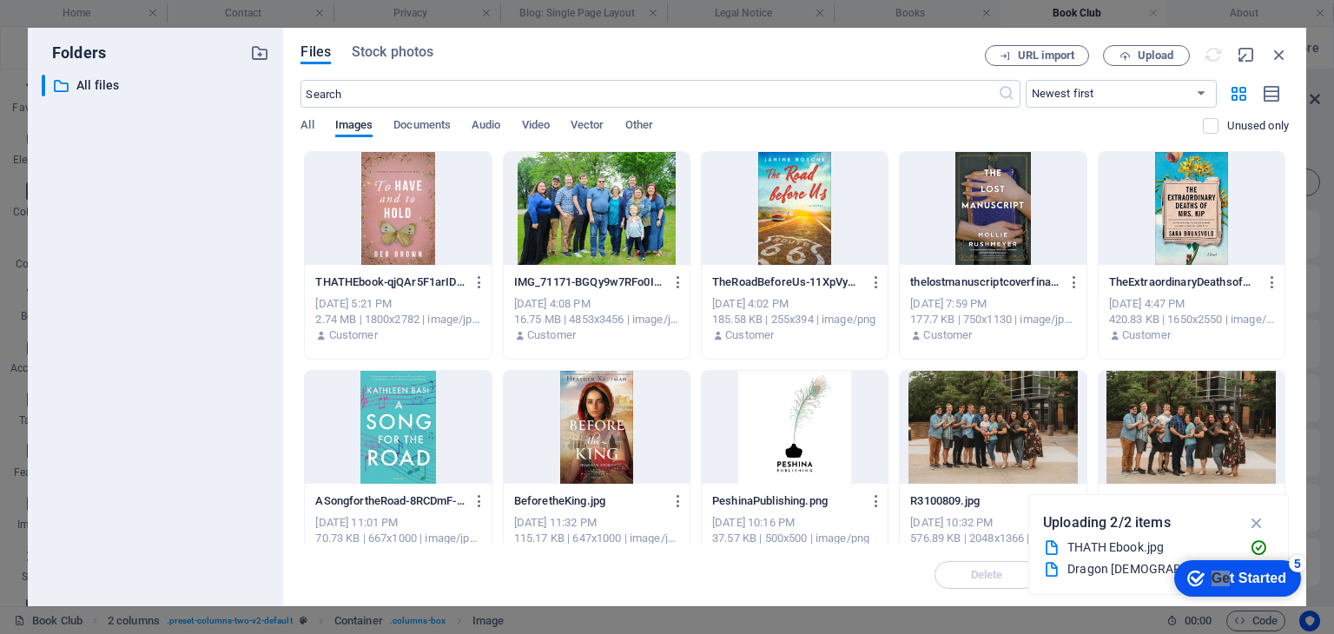
scroll to position [721, 0]
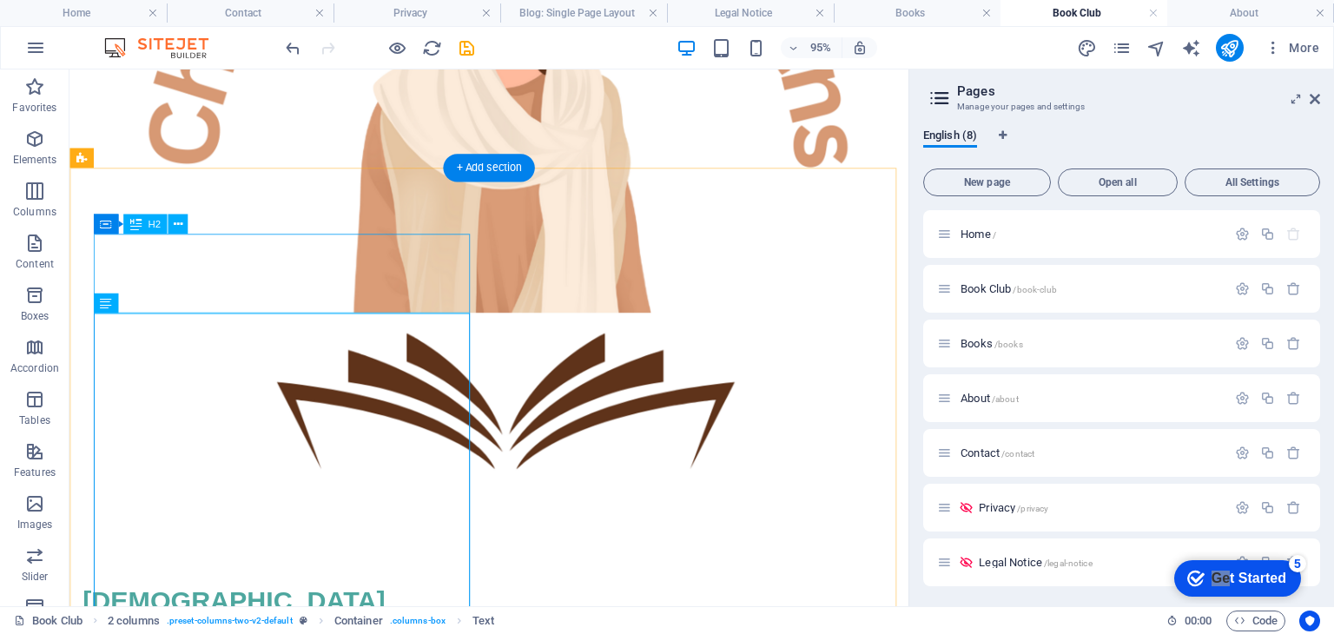
scroll to position [719, 0]
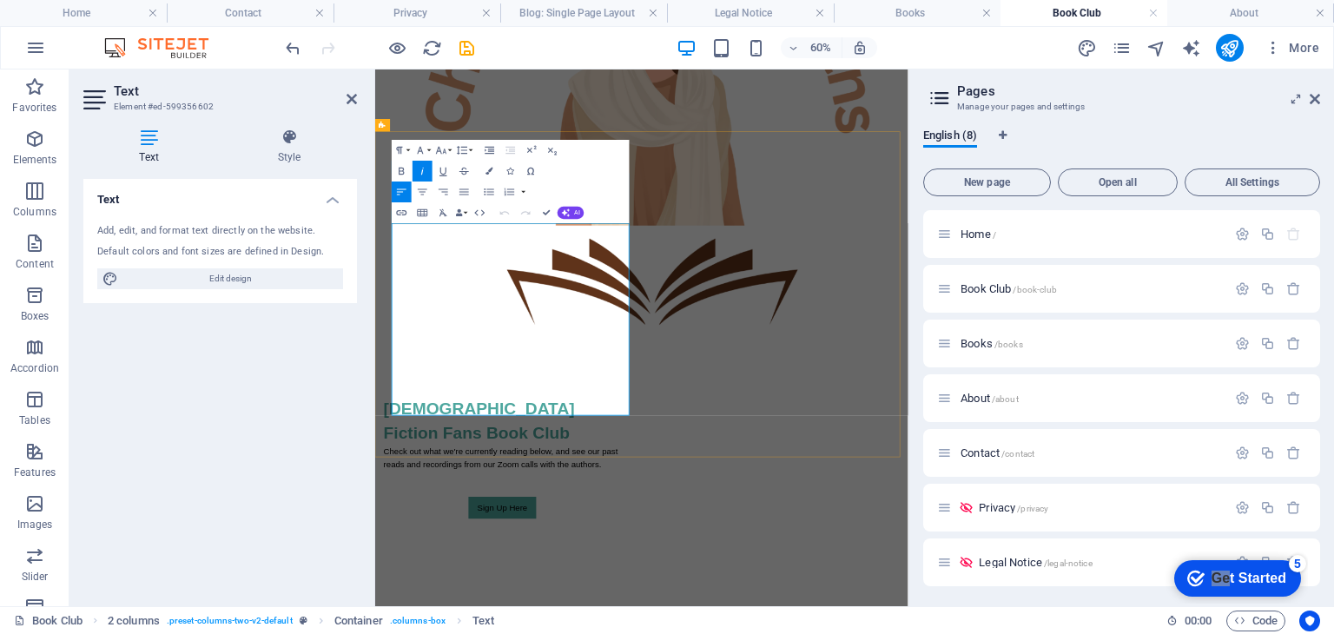
drag, startPoint x: 544, startPoint y: 349, endPoint x: 439, endPoint y: 339, distance: 105.6
drag, startPoint x: 512, startPoint y: 372, endPoint x: 425, endPoint y: 373, distance: 86.9
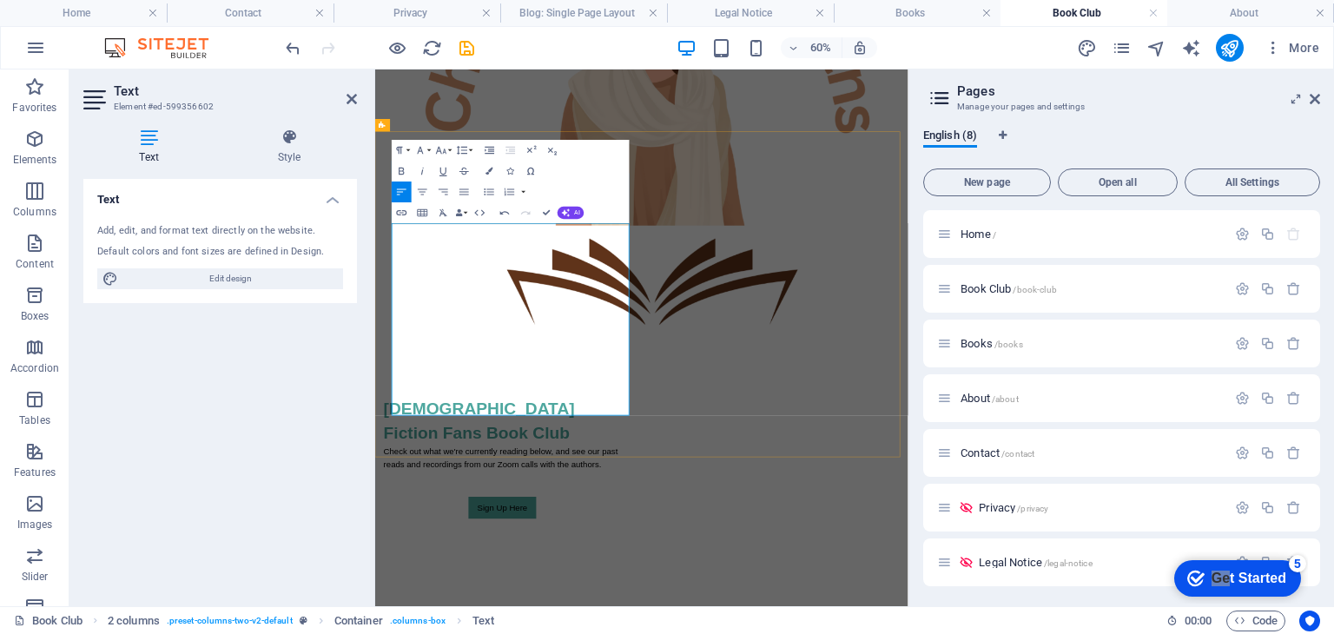
drag, startPoint x: 406, startPoint y: 390, endPoint x: 557, endPoint y: 644, distance: 295.3
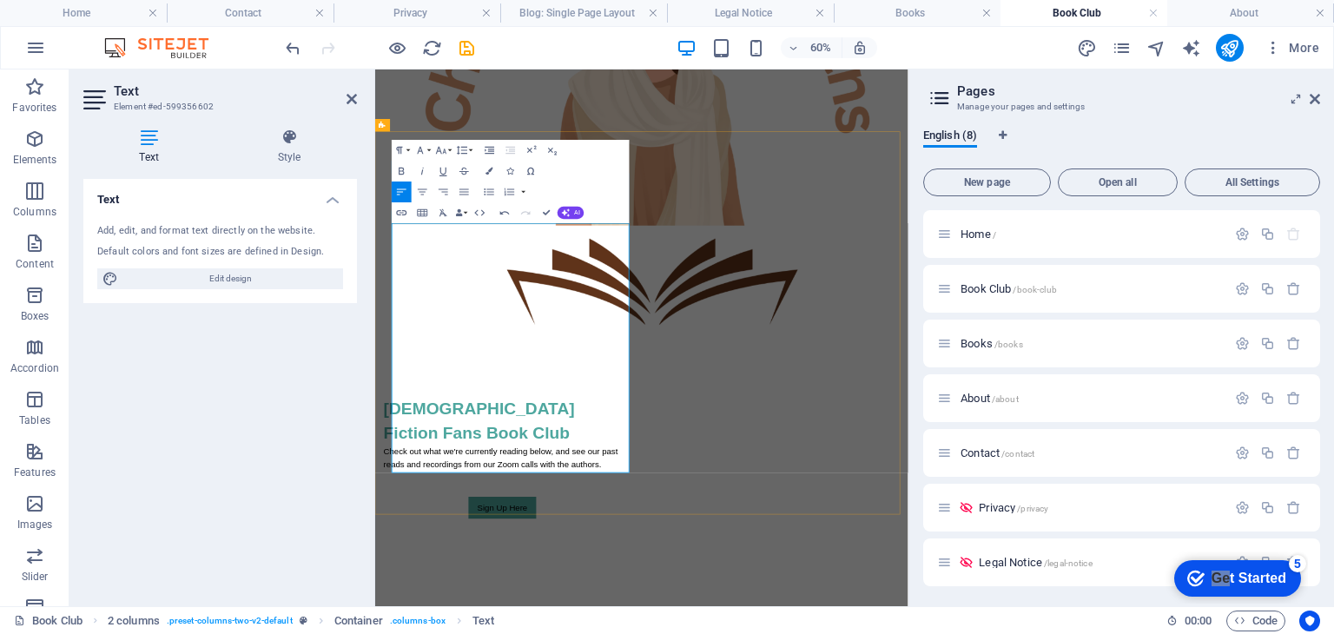
drag, startPoint x: 544, startPoint y: 373, endPoint x: 421, endPoint y: 366, distance: 122.7
drag, startPoint x: 534, startPoint y: 376, endPoint x: 421, endPoint y: 373, distance: 113.0
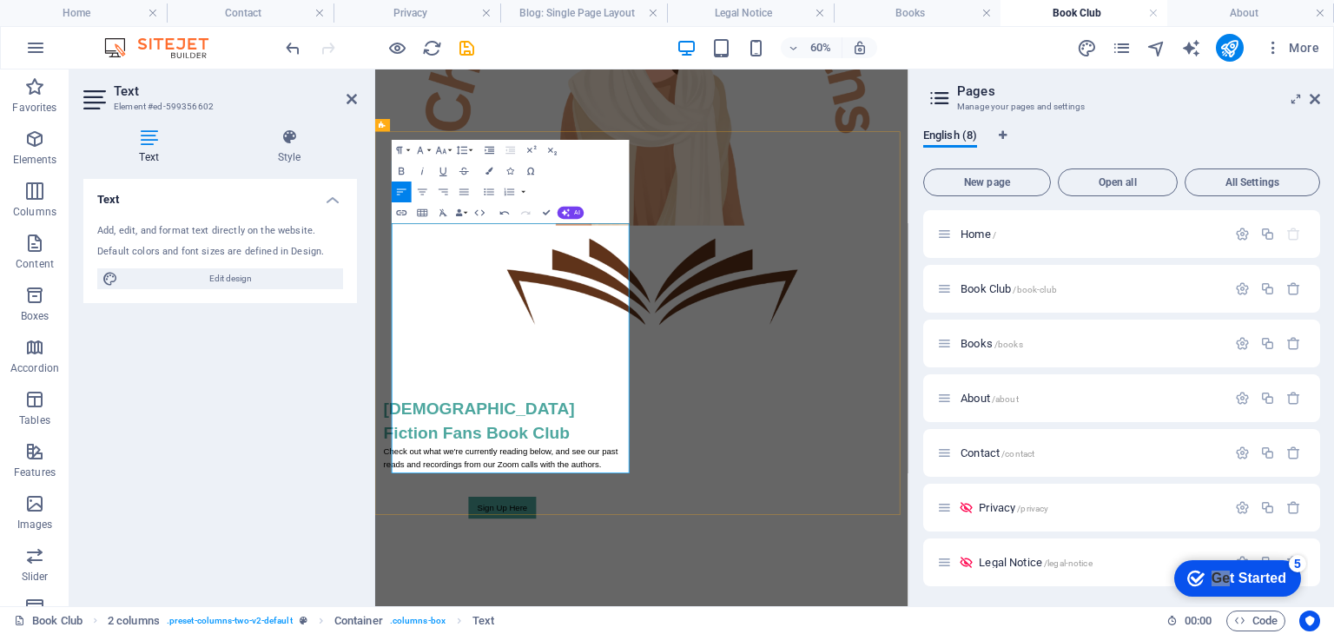
drag, startPoint x: 533, startPoint y: 368, endPoint x: 423, endPoint y: 369, distance: 109.5
click at [400, 215] on icon "button" at bounding box center [402, 212] width 10 height 5
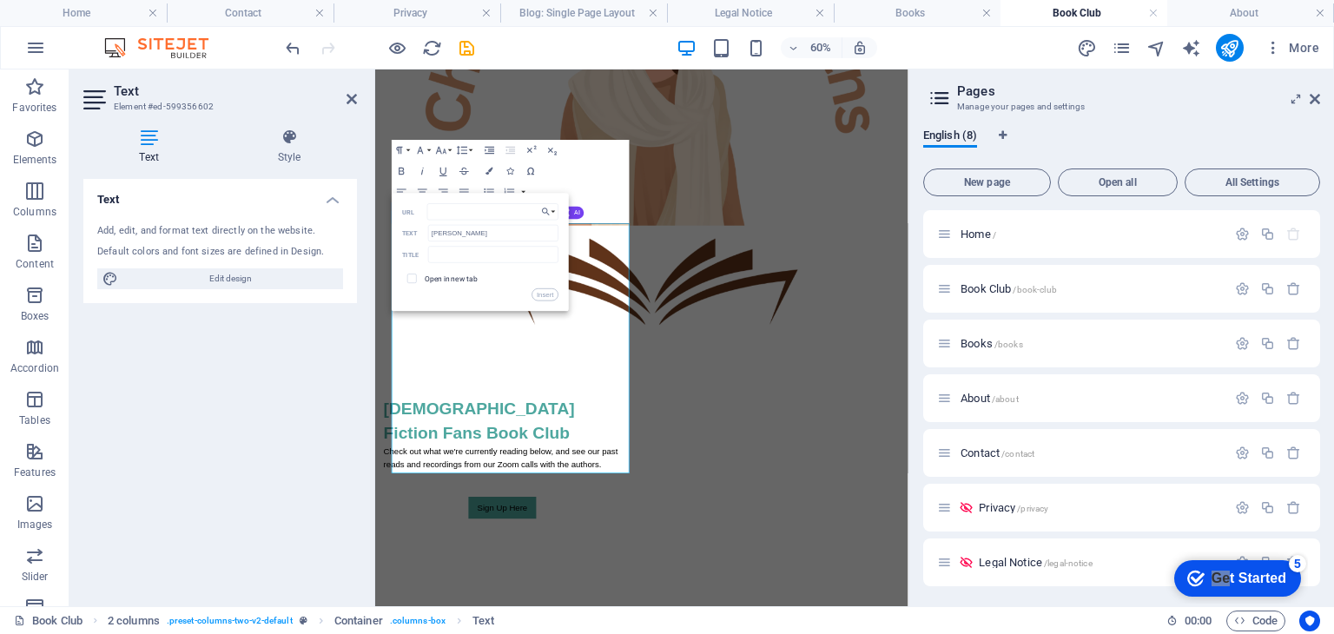
click at [582, 178] on div "Paragraph Format Normal Heading 1 Heading 2 Heading 3 Heading 4 Heading 5 Headi…" at bounding box center [511, 181] width 238 height 83
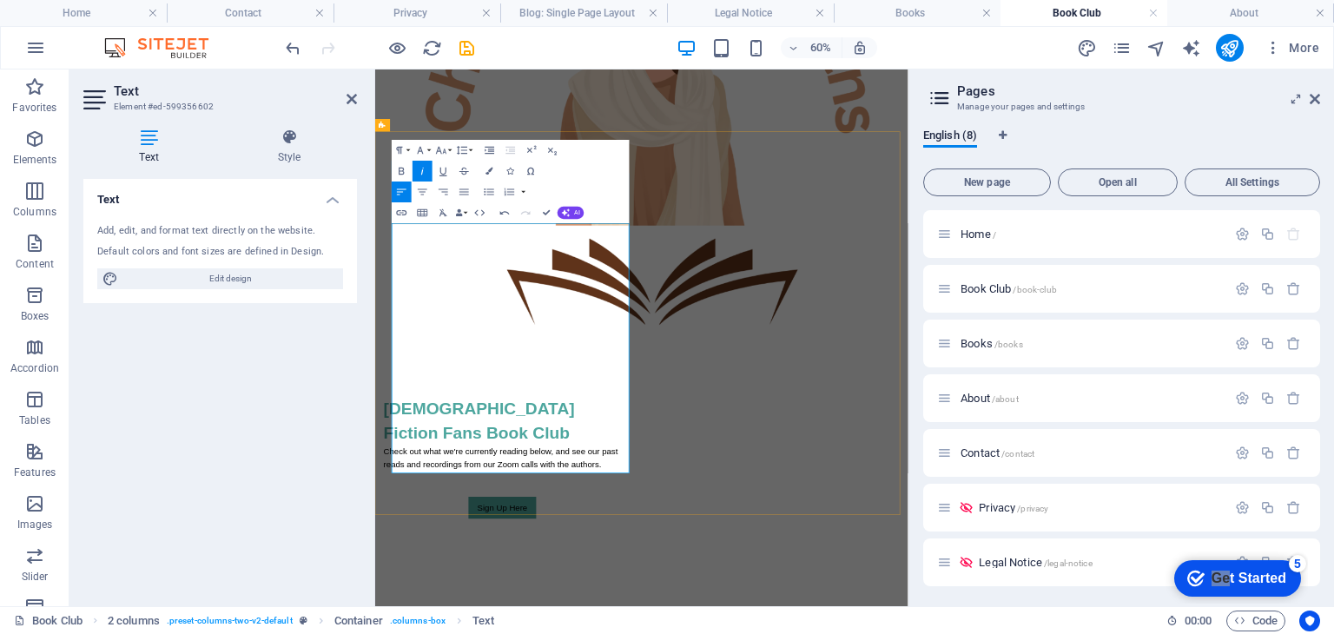
drag, startPoint x: 529, startPoint y: 372, endPoint x: 421, endPoint y: 374, distance: 107.7
click at [448, 149] on button "Font Size" at bounding box center [443, 150] width 20 height 21
click at [436, 182] on link "18" at bounding box center [435, 182] width 37 height 16
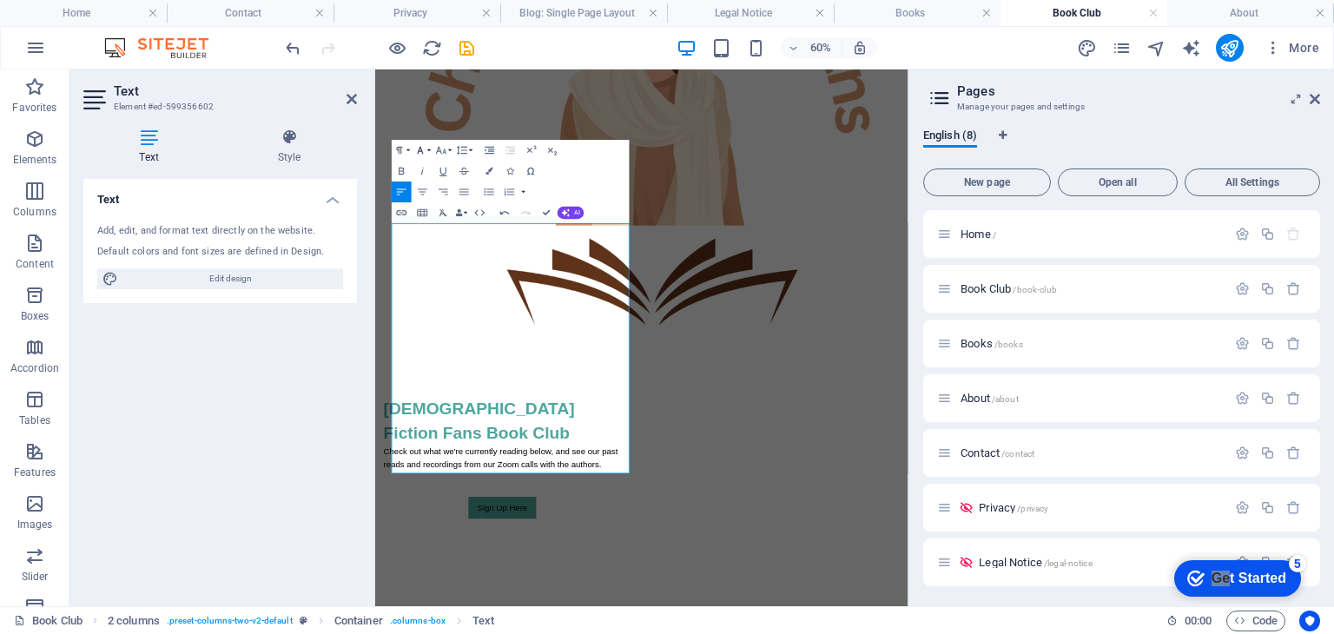
click at [426, 153] on icon "button" at bounding box center [420, 150] width 12 height 12
click at [488, 169] on icon "button" at bounding box center [489, 171] width 7 height 7
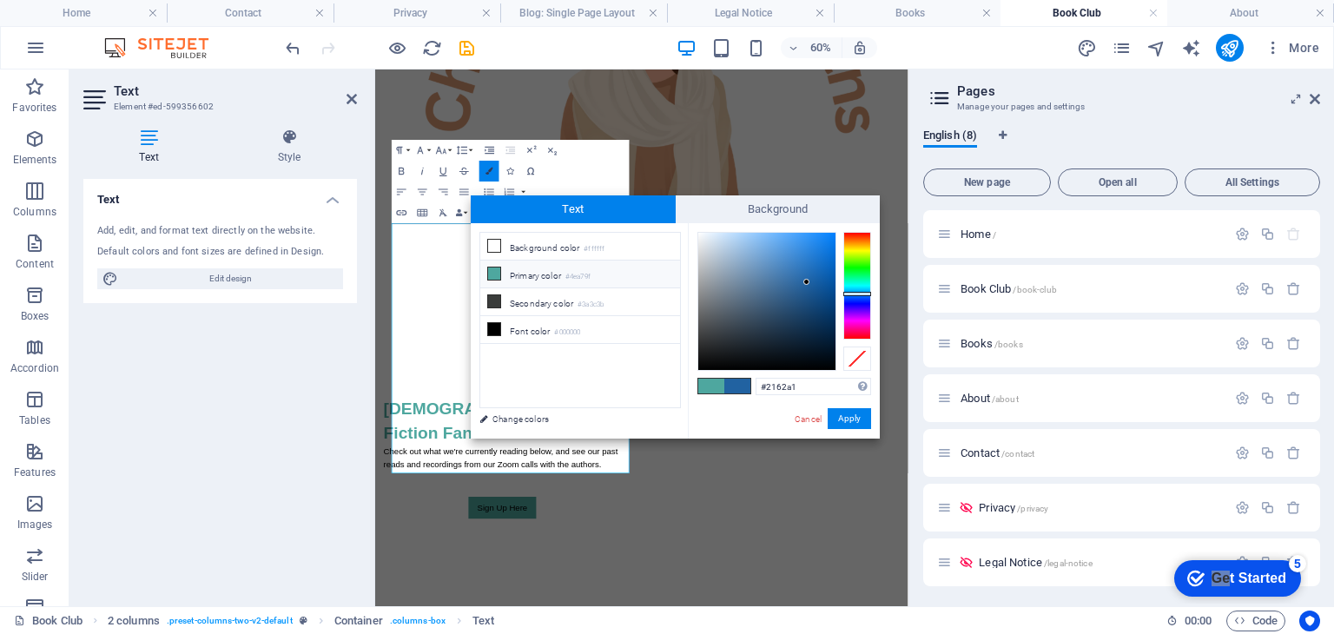
click at [488, 169] on icon "button" at bounding box center [489, 171] width 7 height 7
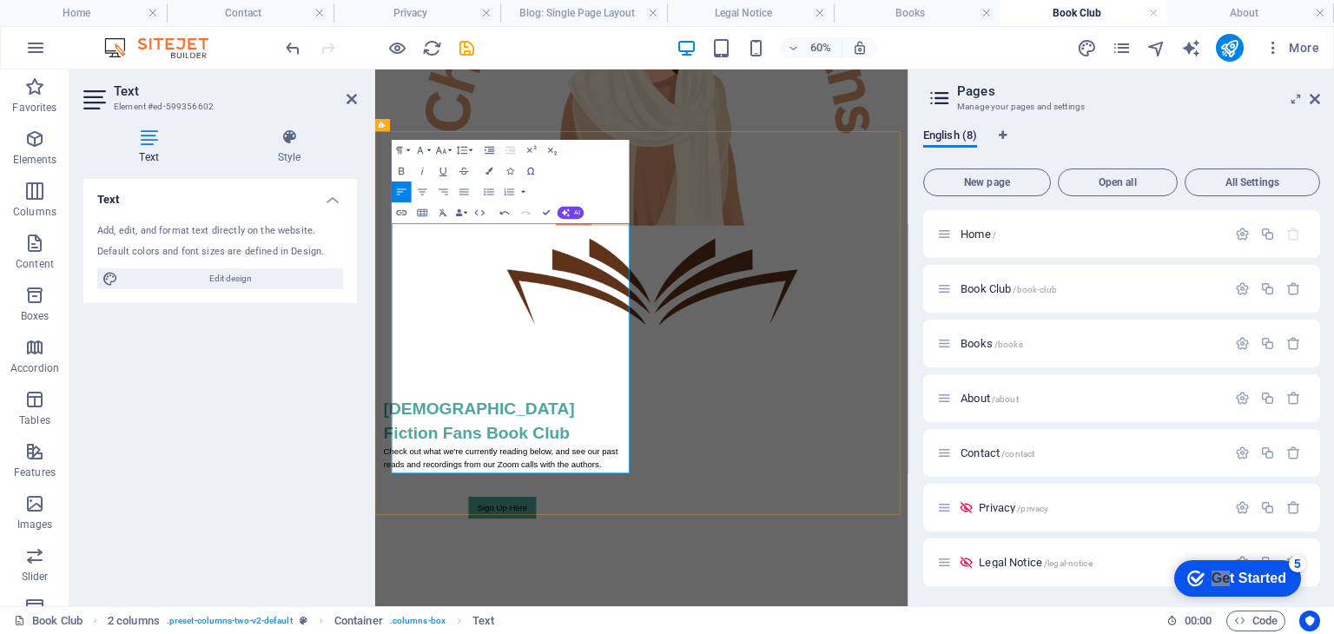
drag, startPoint x: 555, startPoint y: 369, endPoint x: 831, endPoint y: 273, distance: 292.6
click at [488, 165] on button "Colors" at bounding box center [490, 171] width 20 height 21
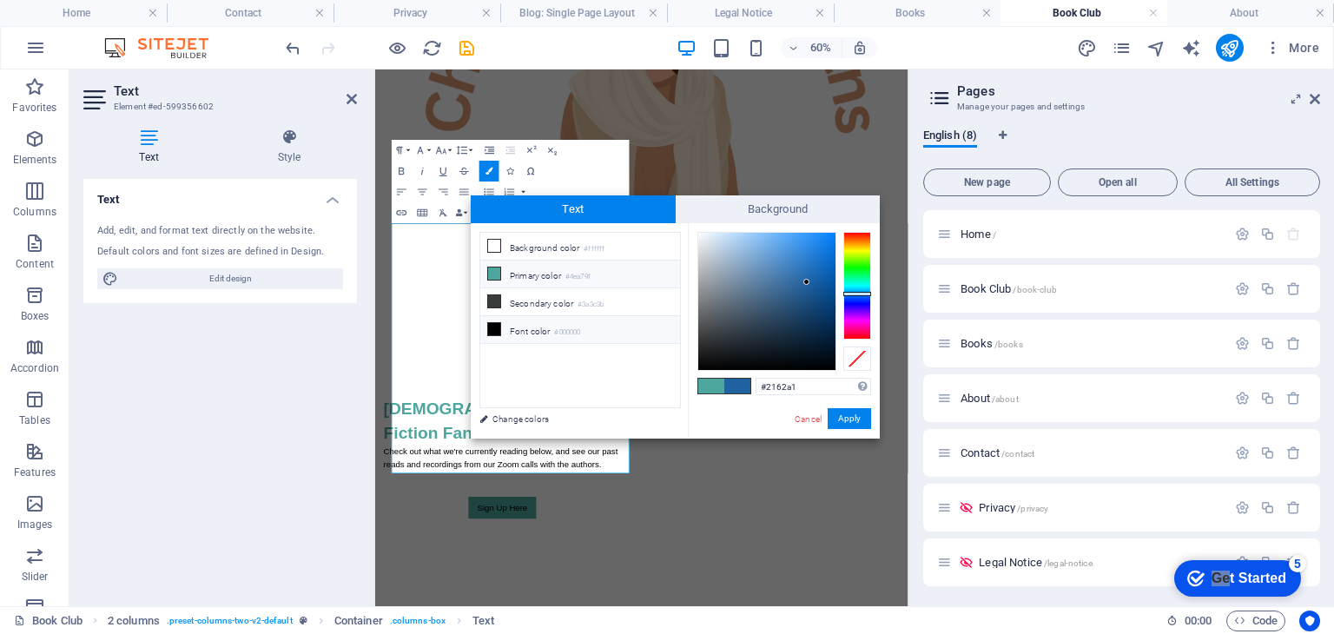
click at [488, 323] on icon at bounding box center [494, 329] width 12 height 12
type input "#000000"
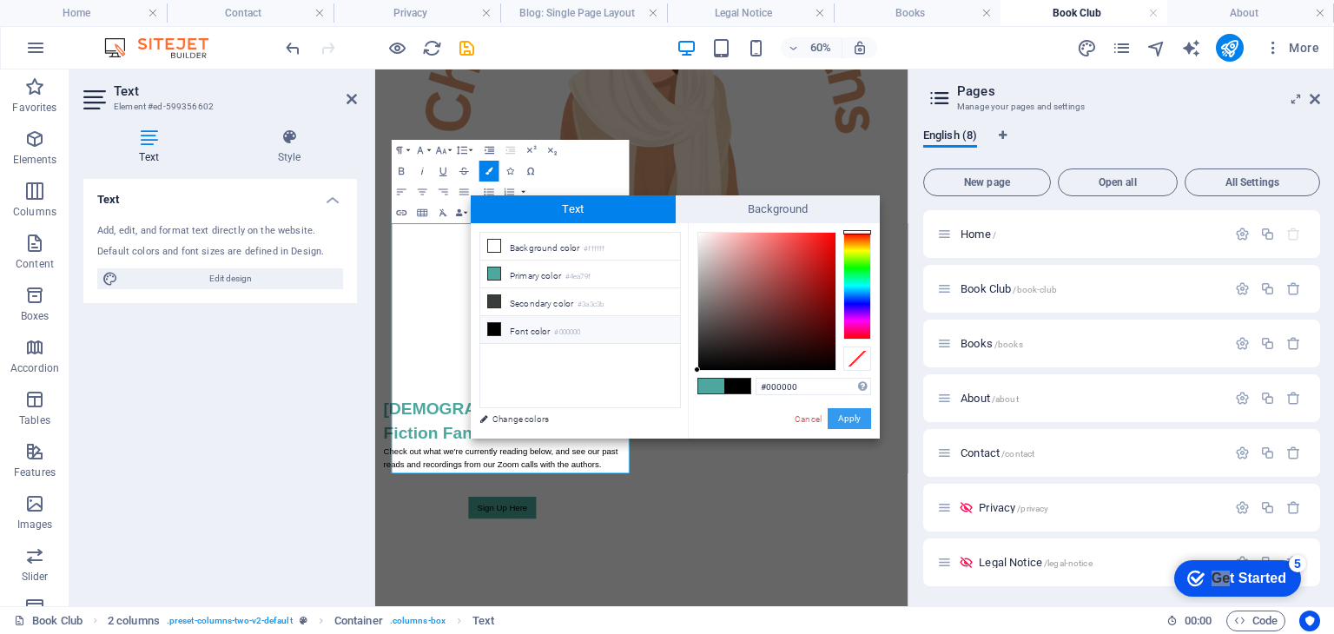
click at [840, 419] on button "Apply" at bounding box center [849, 418] width 43 height 21
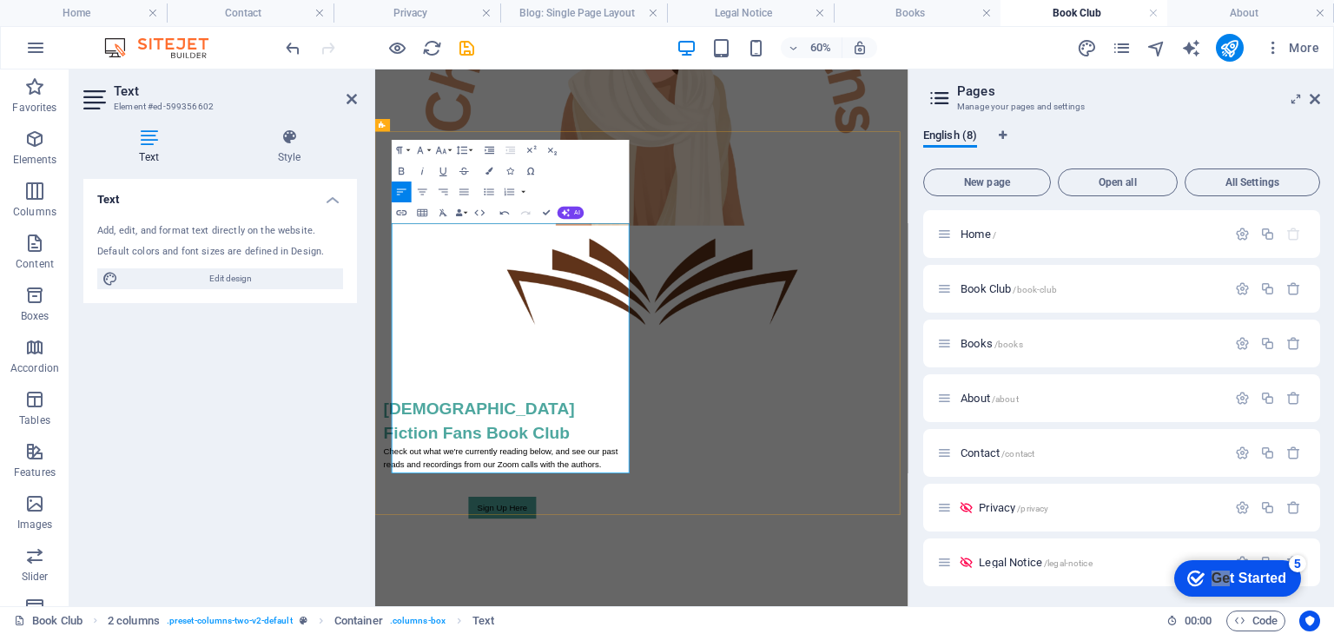
click at [352, 102] on icon at bounding box center [352, 99] width 10 height 14
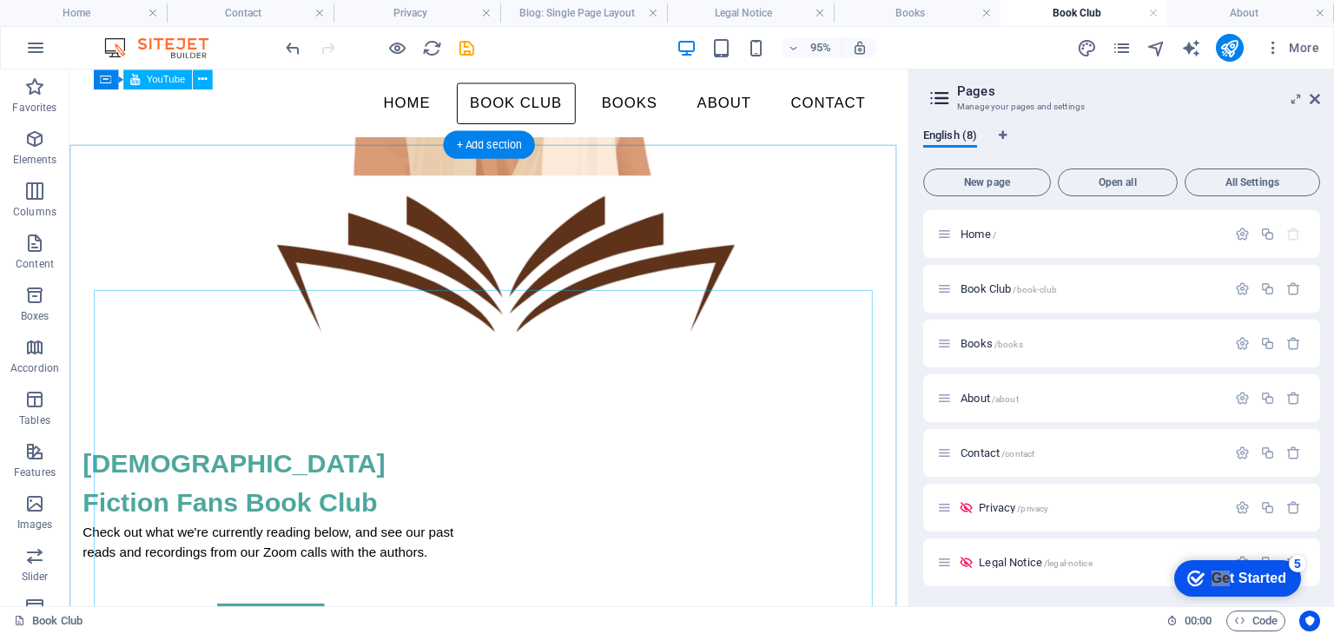
scroll to position [695, 0]
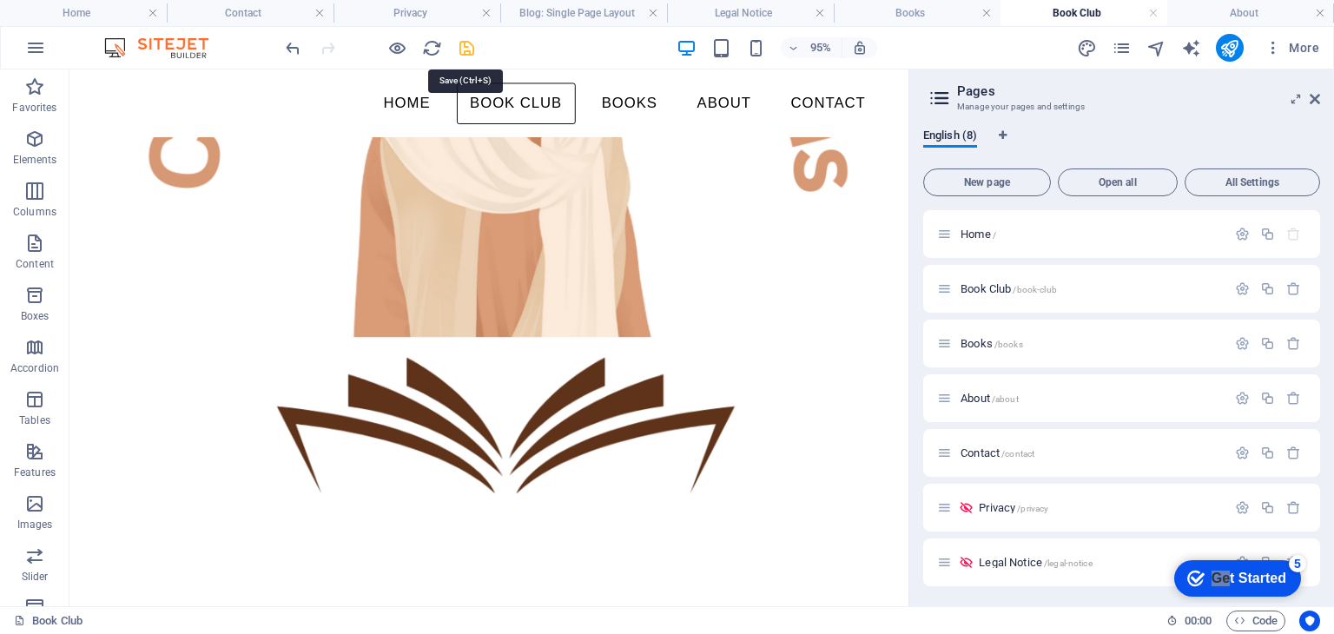
click at [466, 50] on icon "save" at bounding box center [467, 48] width 20 height 20
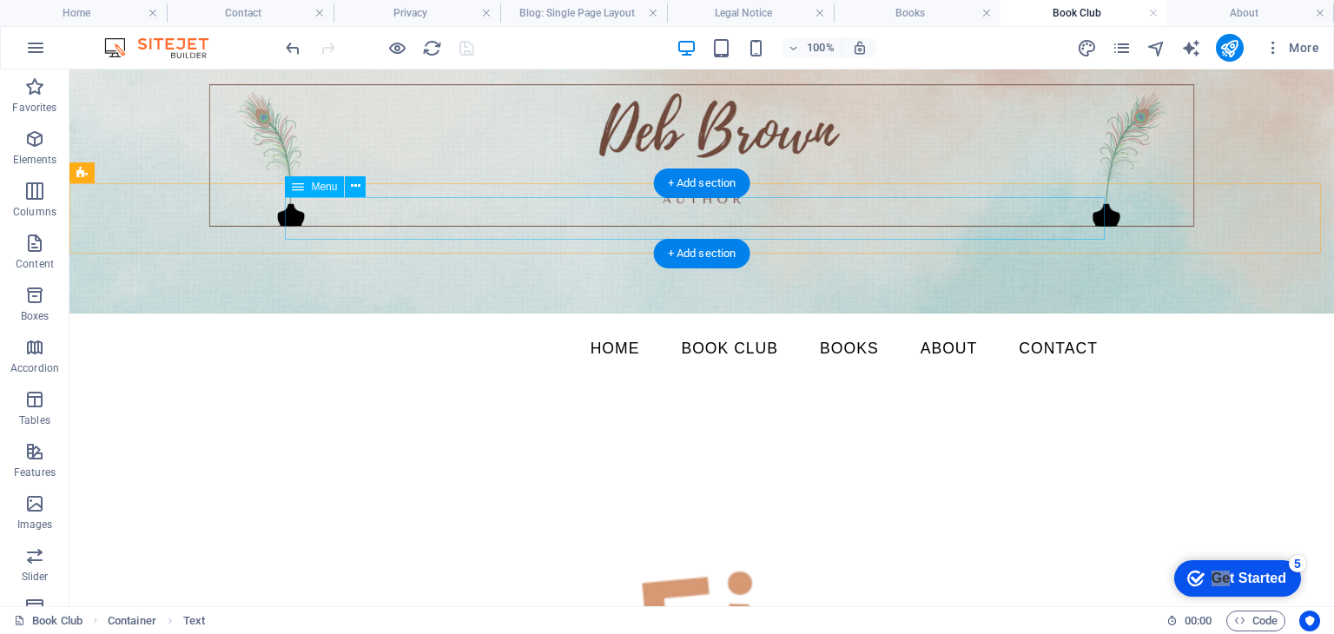
scroll to position [8, 0]
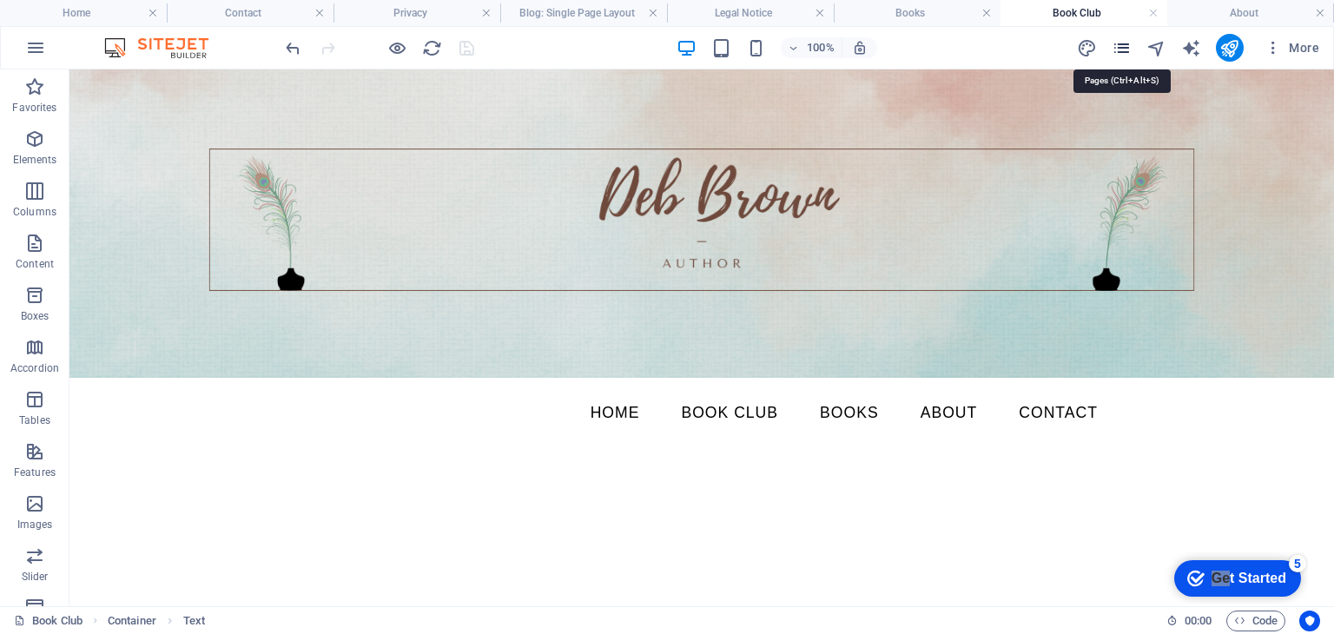
click at [1122, 52] on icon "pages" at bounding box center [1122, 48] width 20 height 20
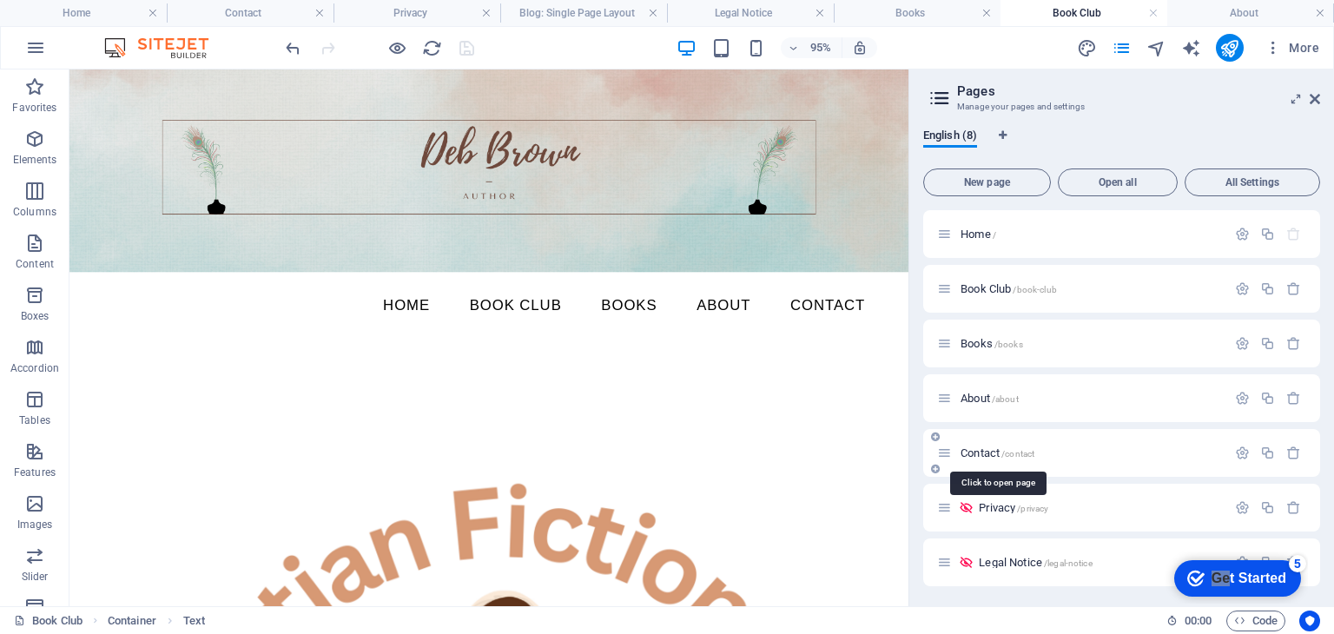
click at [983, 452] on span "Contact /contact" at bounding box center [998, 453] width 74 height 13
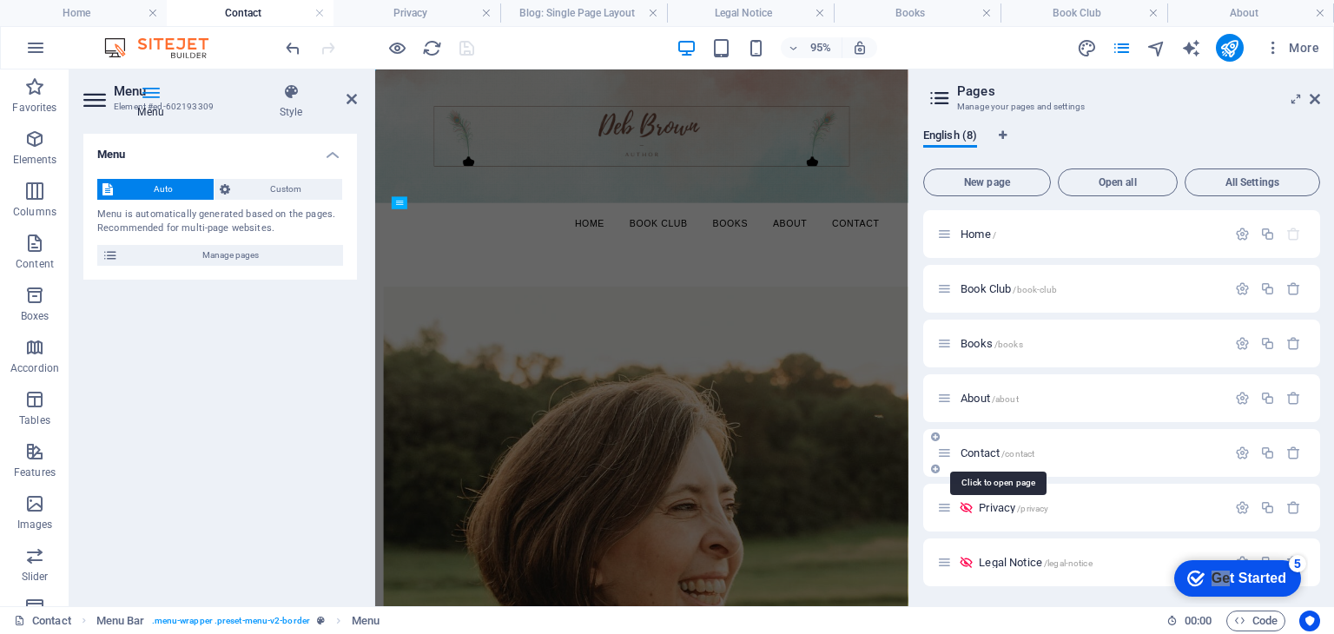
scroll to position [0, 0]
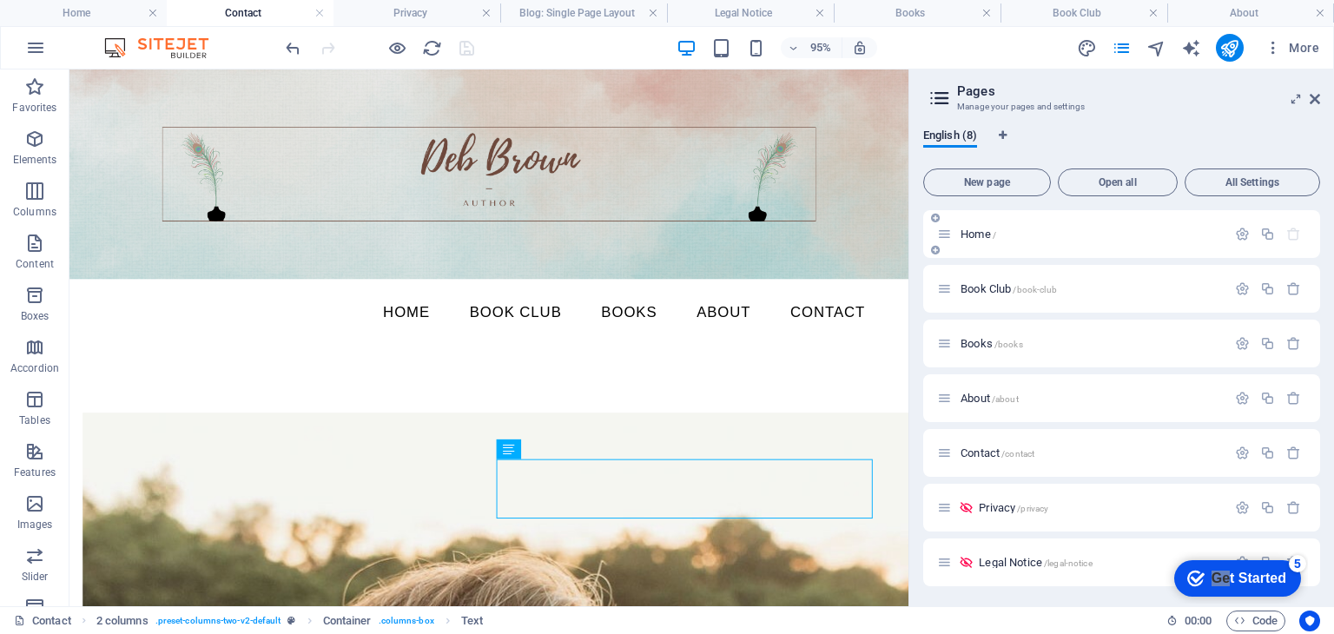
click at [981, 232] on span "Home /" at bounding box center [979, 234] width 36 height 13
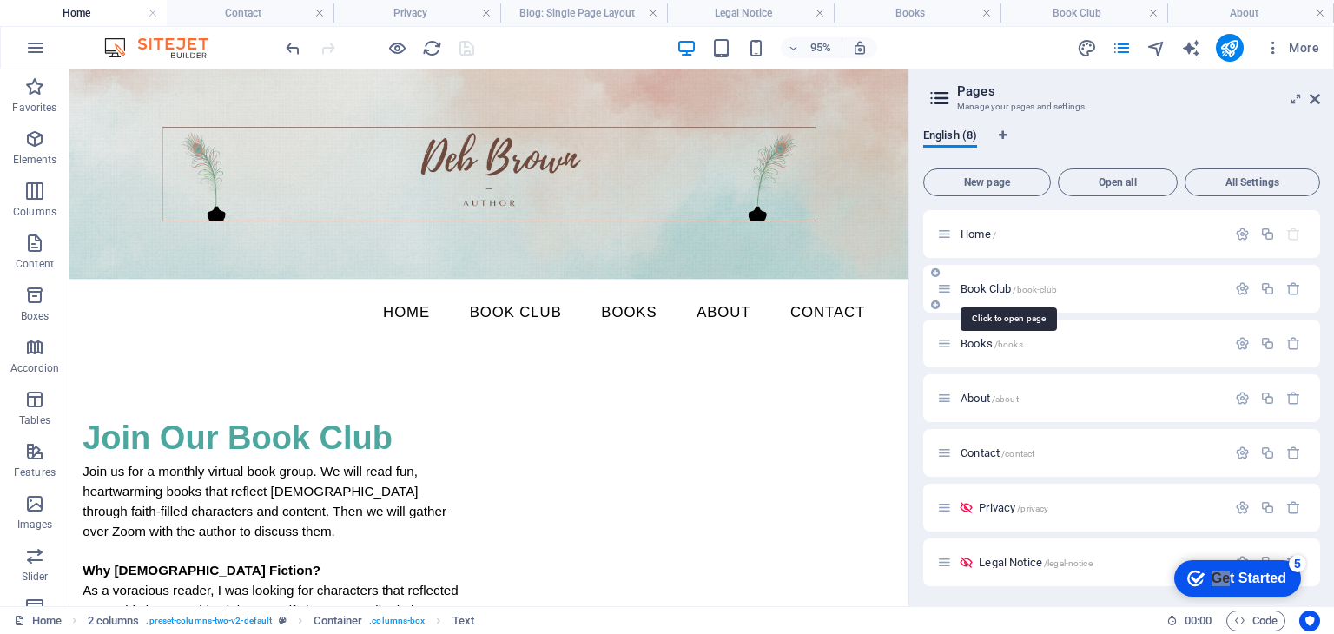
click at [980, 289] on span "Book Club /book-club" at bounding box center [1009, 288] width 96 height 13
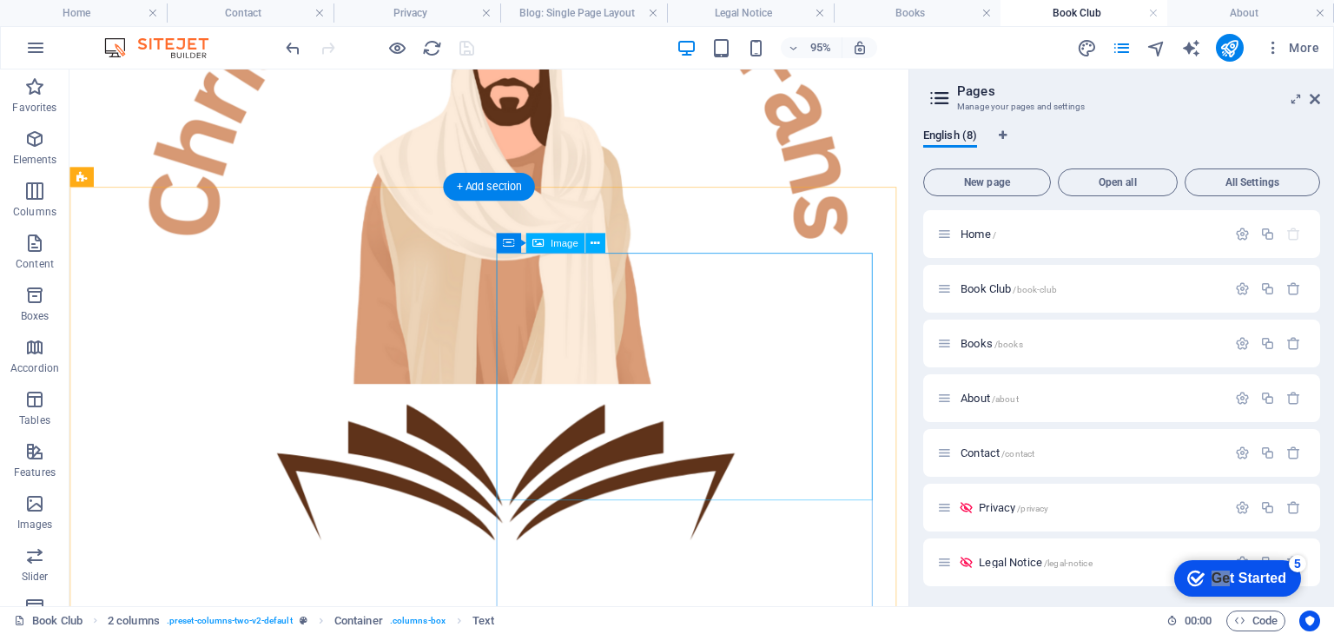
scroll to position [790, 0]
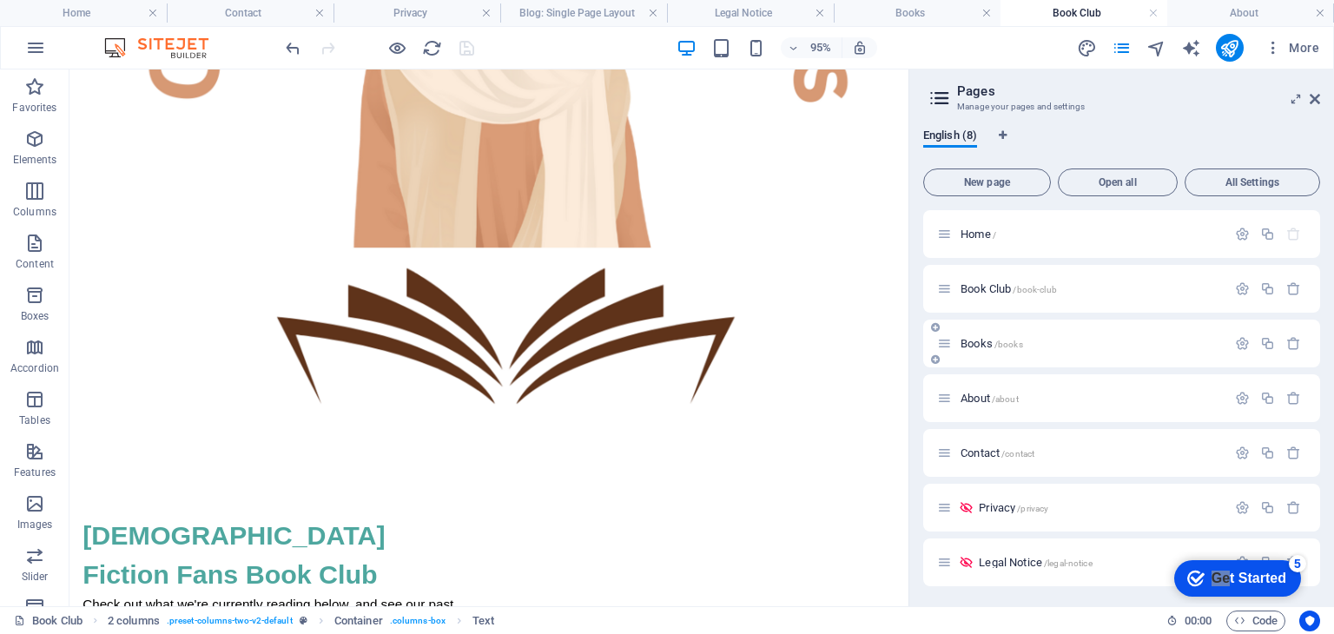
click at [976, 342] on span "Books /books" at bounding box center [992, 343] width 63 height 13
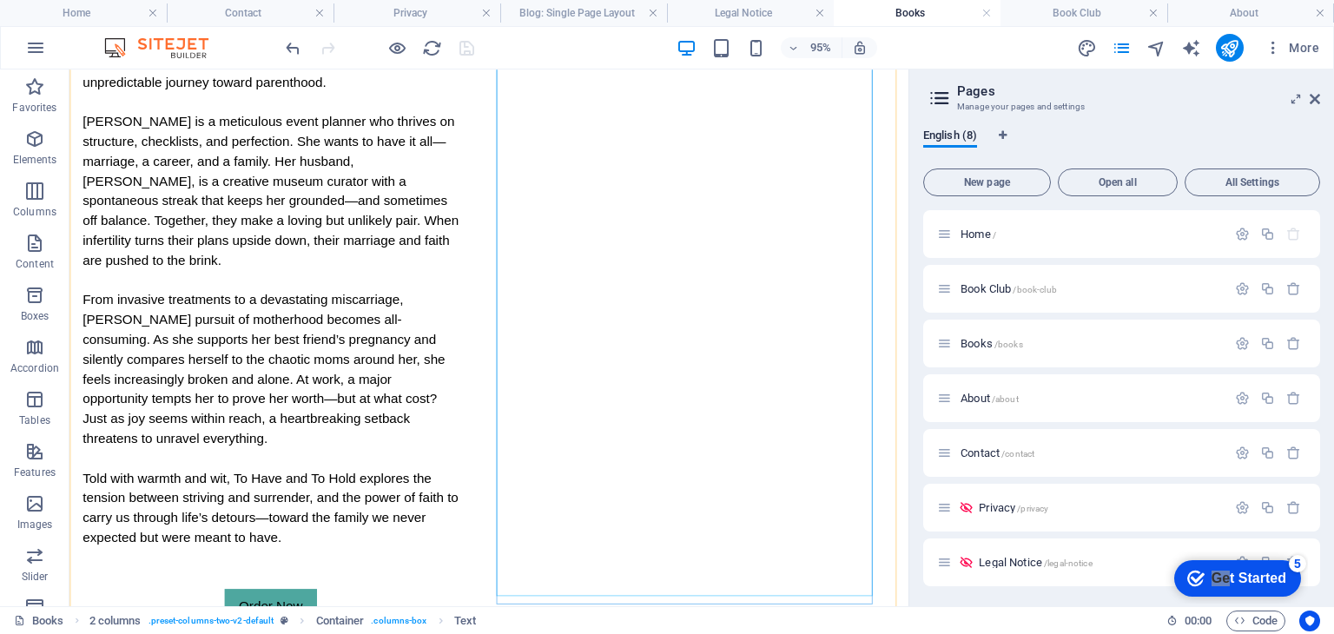
scroll to position [936, 0]
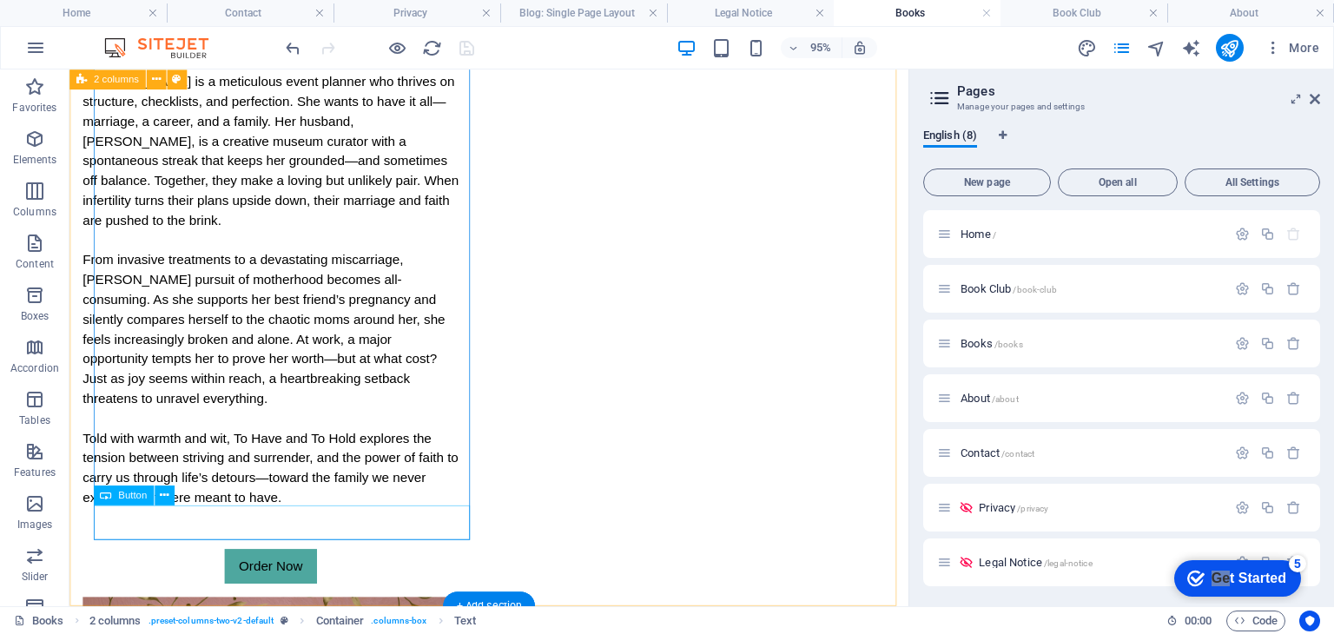
click at [301, 574] on div "Order Now" at bounding box center [281, 592] width 396 height 36
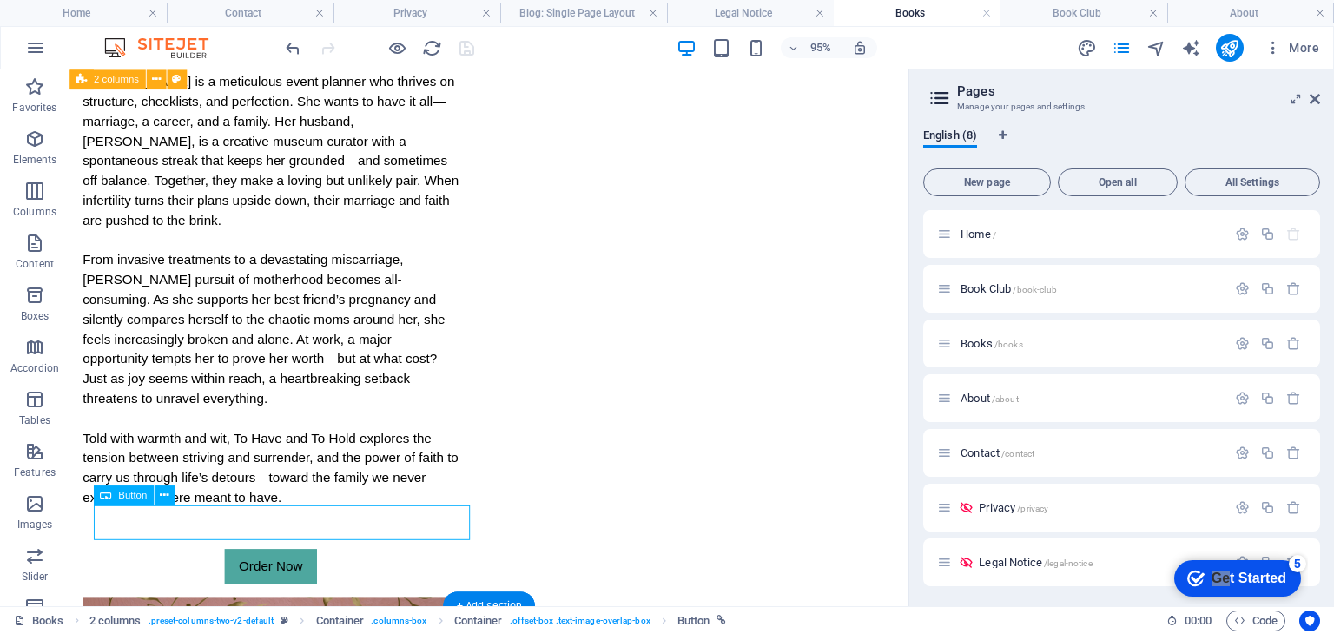
click at [290, 574] on div "Order Now" at bounding box center [281, 592] width 396 height 36
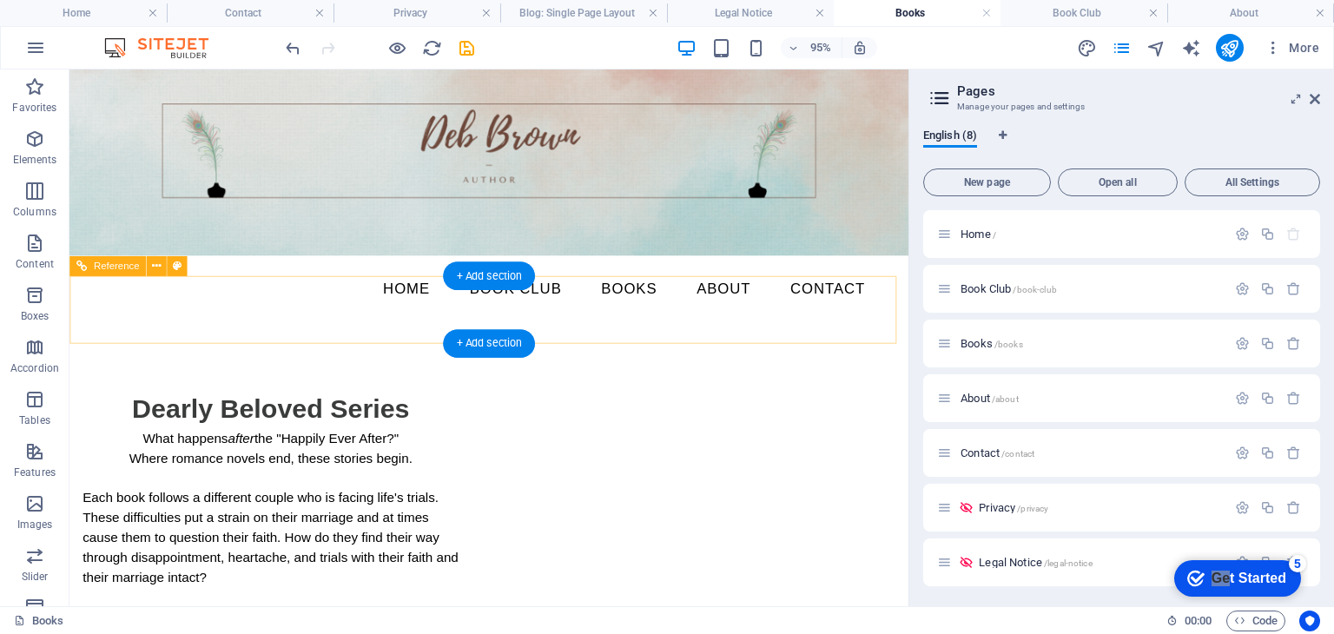
scroll to position [0, 0]
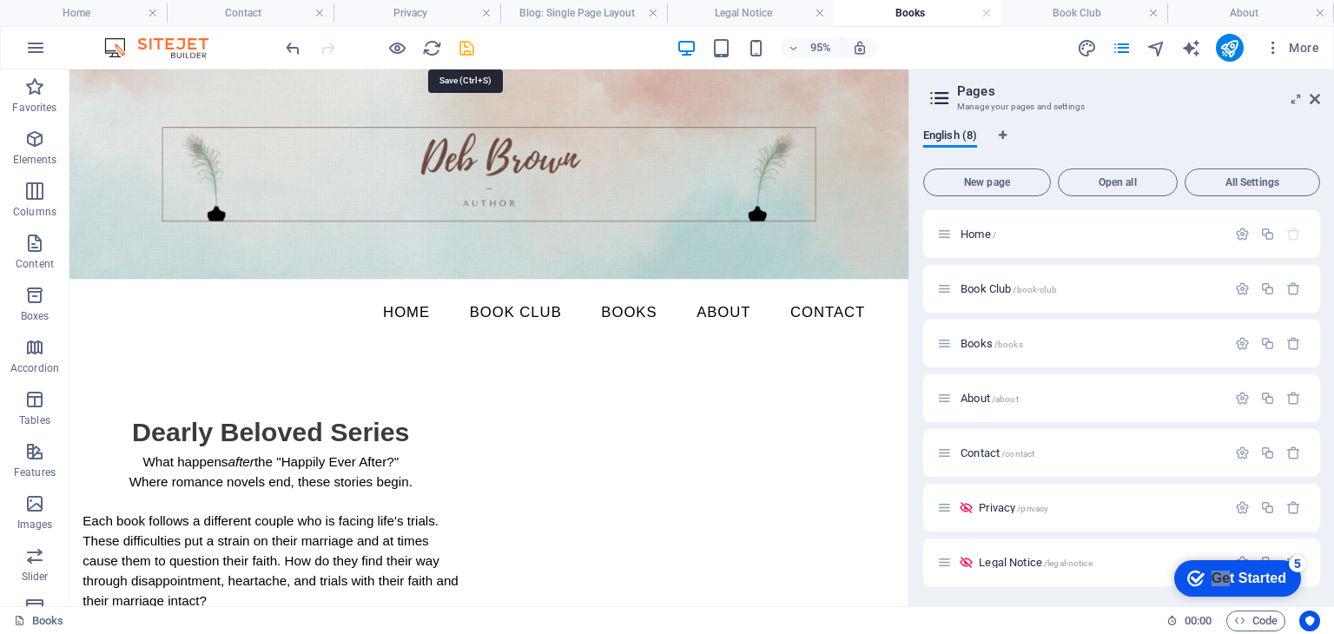
drag, startPoint x: 472, startPoint y: 45, endPoint x: 691, endPoint y: 147, distance: 241.4
click at [472, 45] on icon "save" at bounding box center [467, 48] width 20 height 20
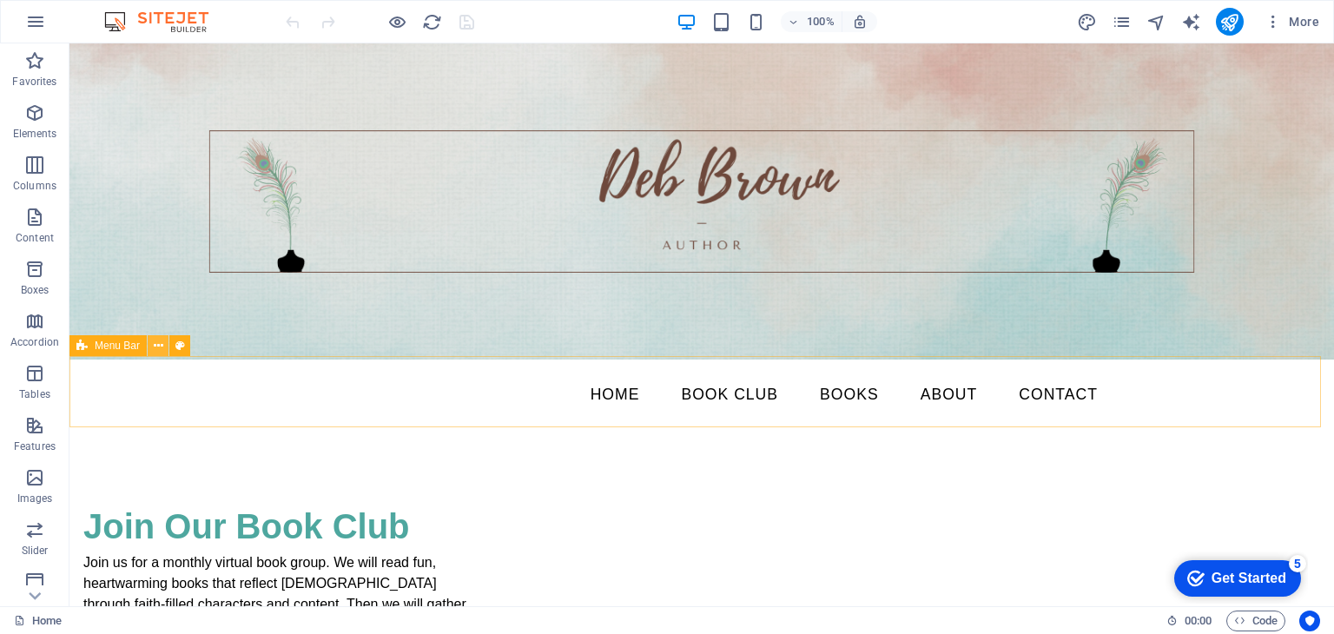
click at [155, 347] on icon at bounding box center [159, 346] width 10 height 18
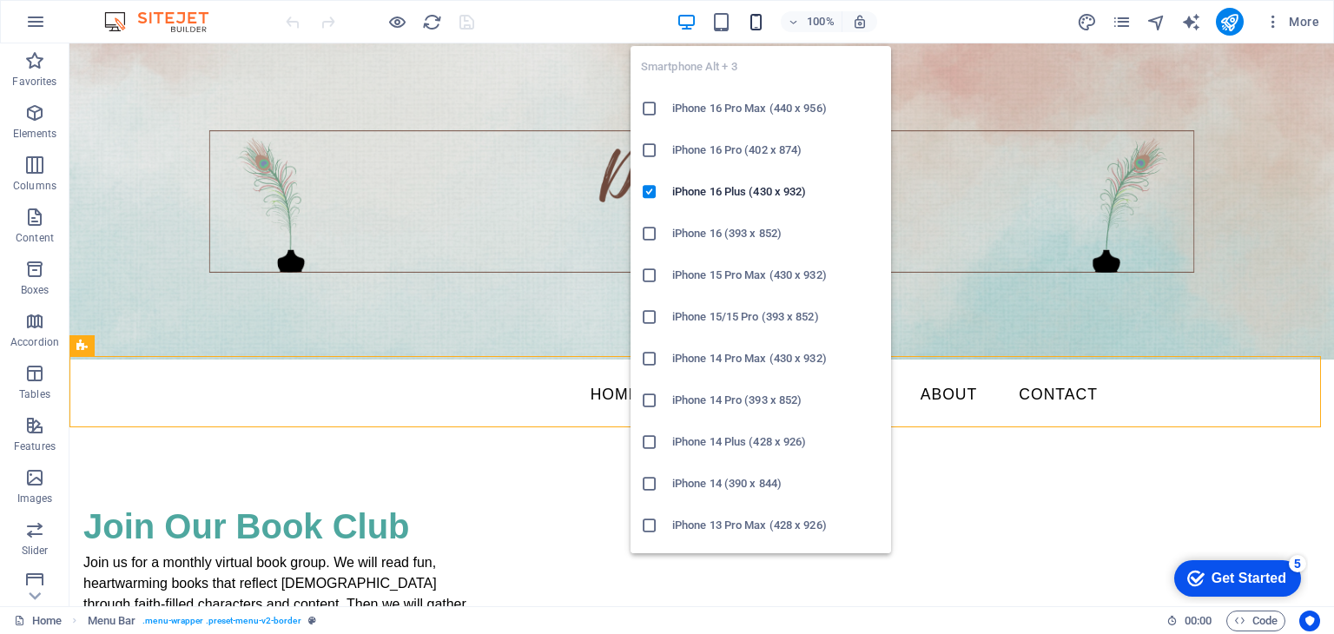
click at [755, 23] on icon "button" at bounding box center [756, 22] width 20 height 20
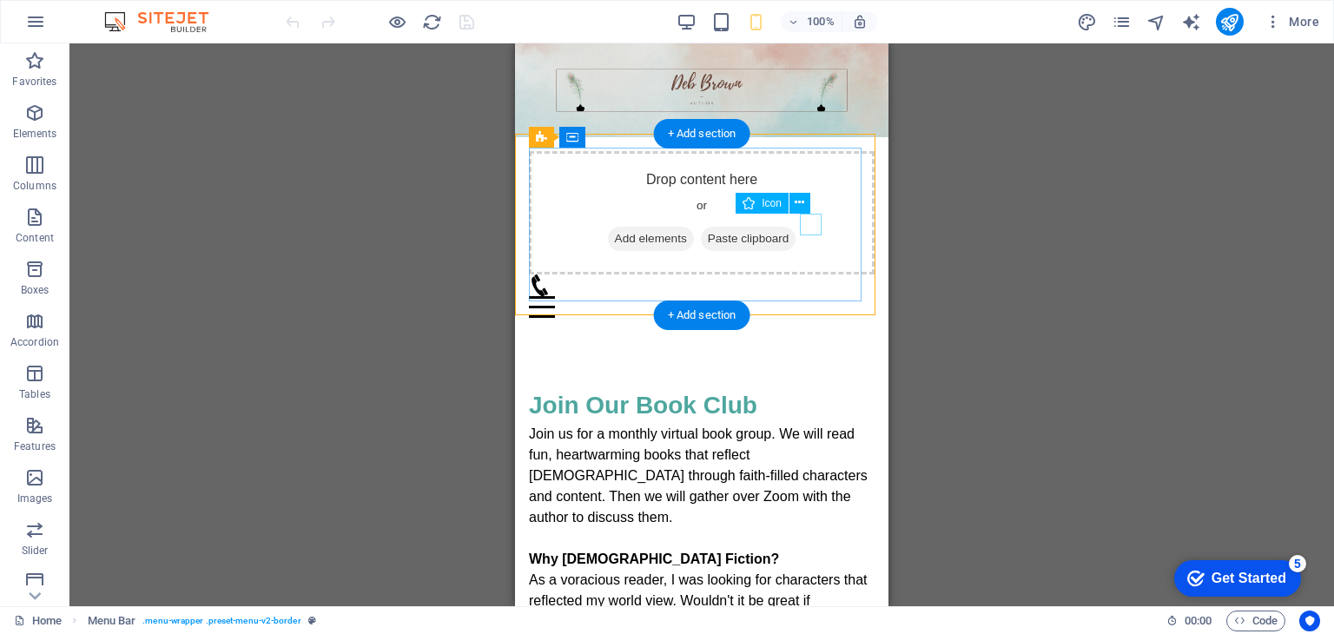
click at [813, 275] on figure at bounding box center [695, 286] width 332 height 22
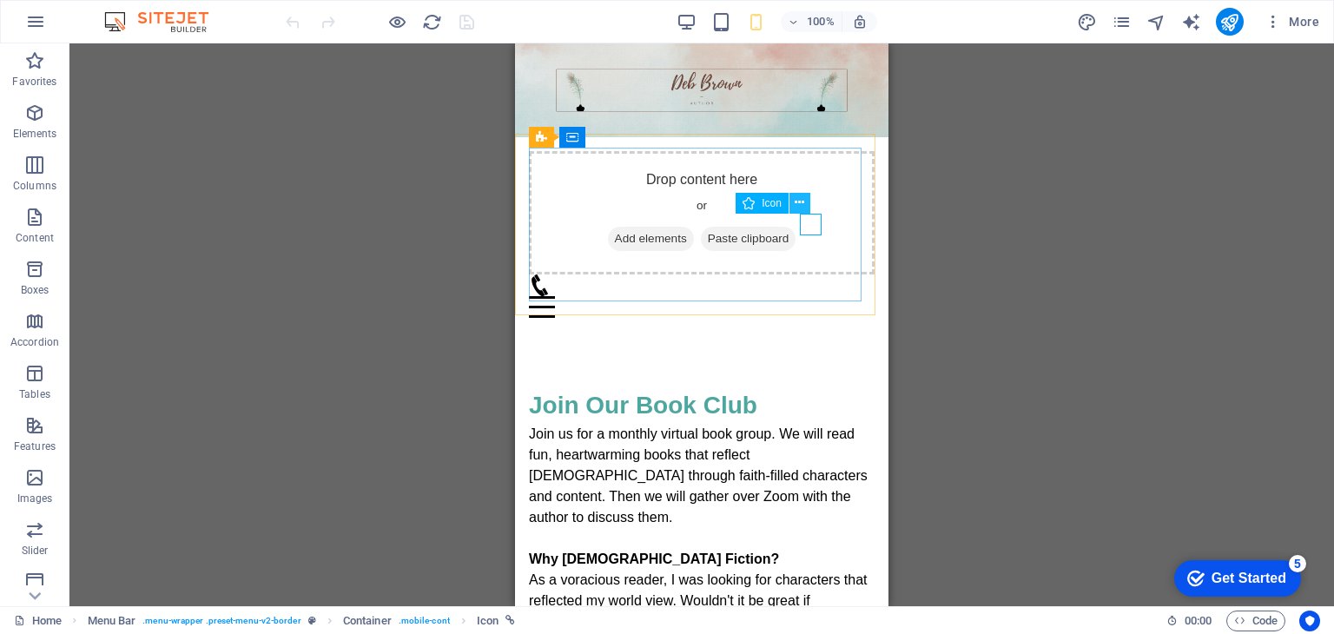
click at [797, 201] on icon at bounding box center [800, 203] width 10 height 18
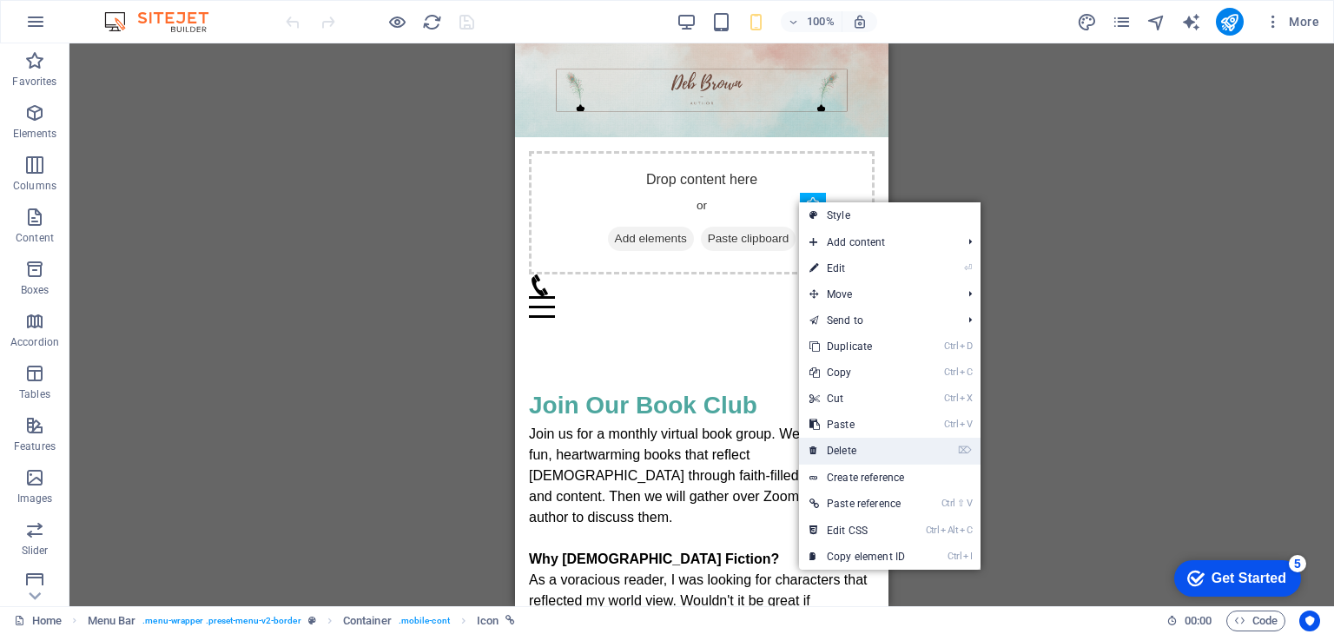
click at [837, 453] on link "⌦ Delete" at bounding box center [857, 451] width 116 height 26
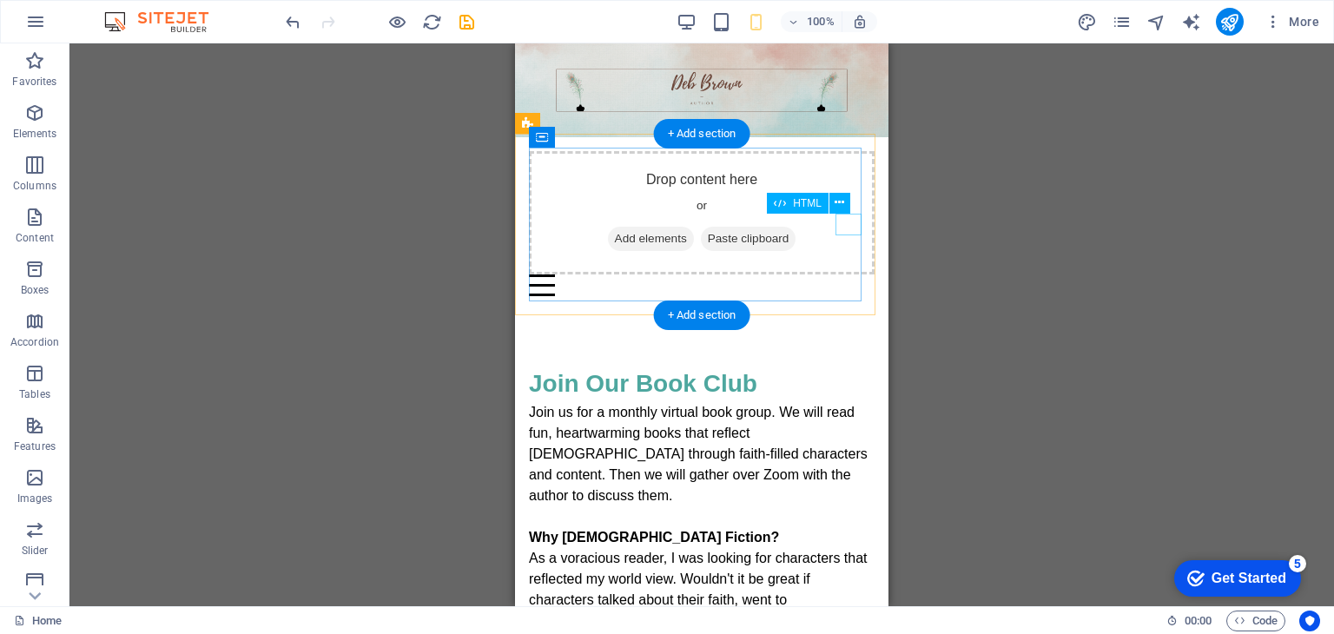
click at [844, 275] on div at bounding box center [702, 286] width 346 height 22
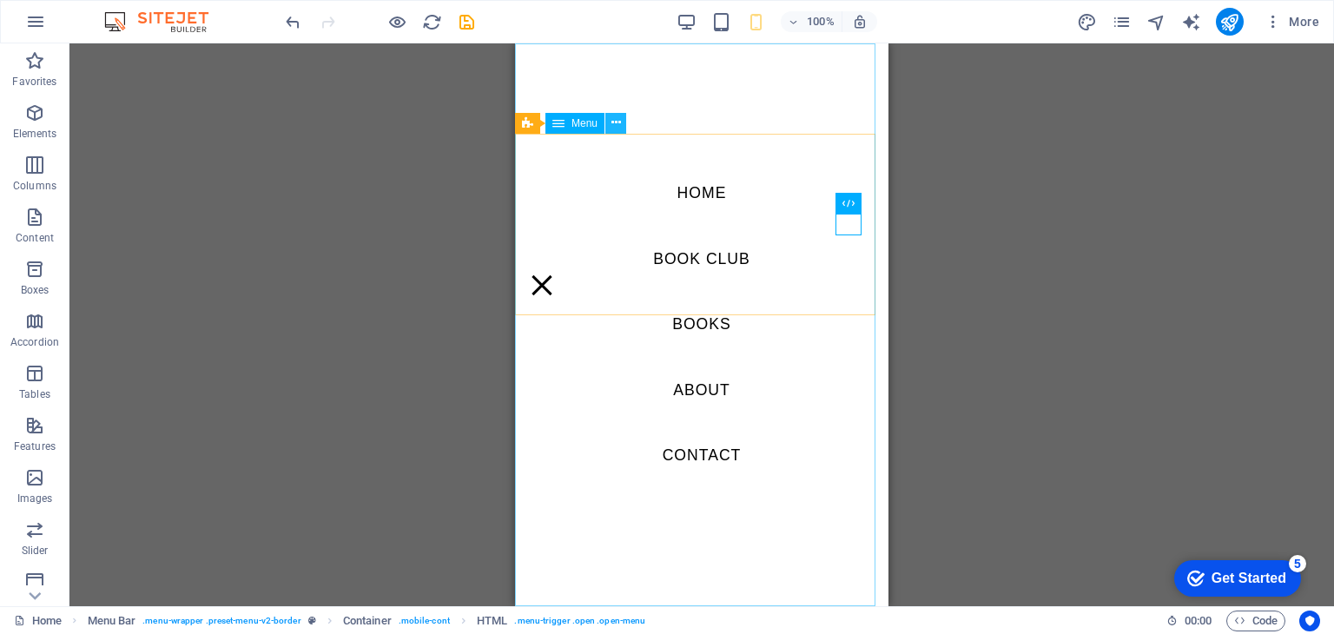
click at [612, 122] on icon at bounding box center [617, 123] width 10 height 18
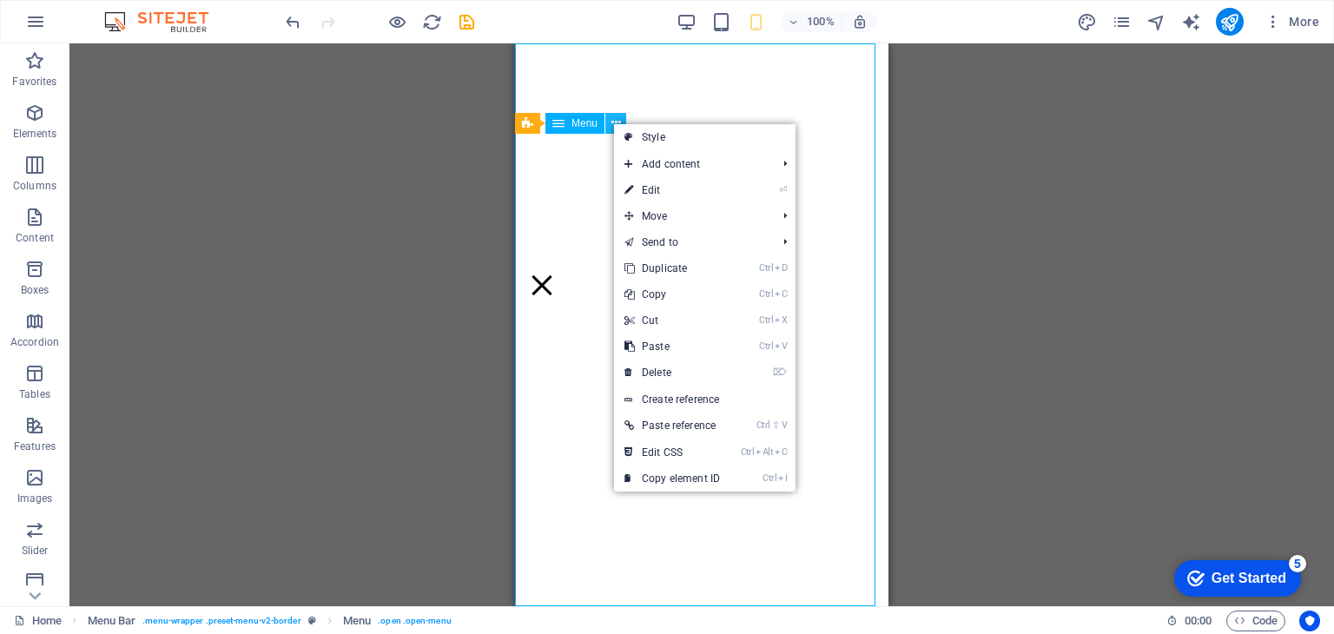
click at [612, 122] on icon at bounding box center [617, 123] width 10 height 18
click at [570, 185] on nav "Home Book Club Books About Contact" at bounding box center [702, 324] width 374 height 563
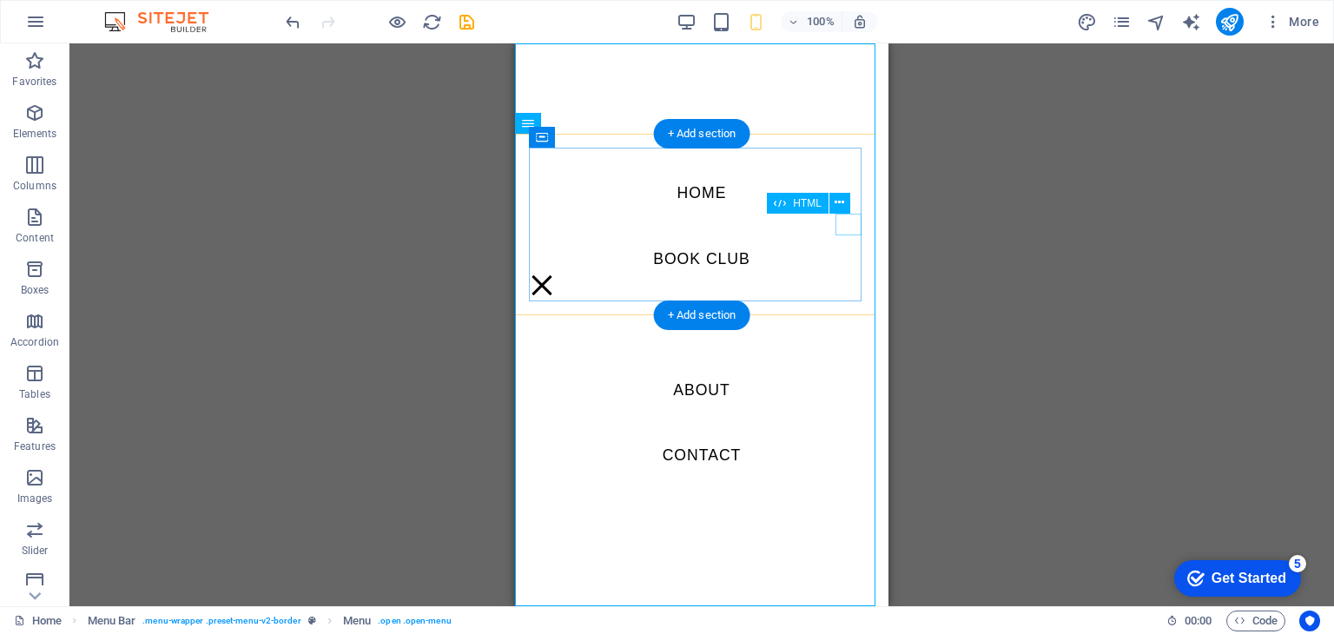
click at [555, 275] on div at bounding box center [542, 286] width 26 height 22
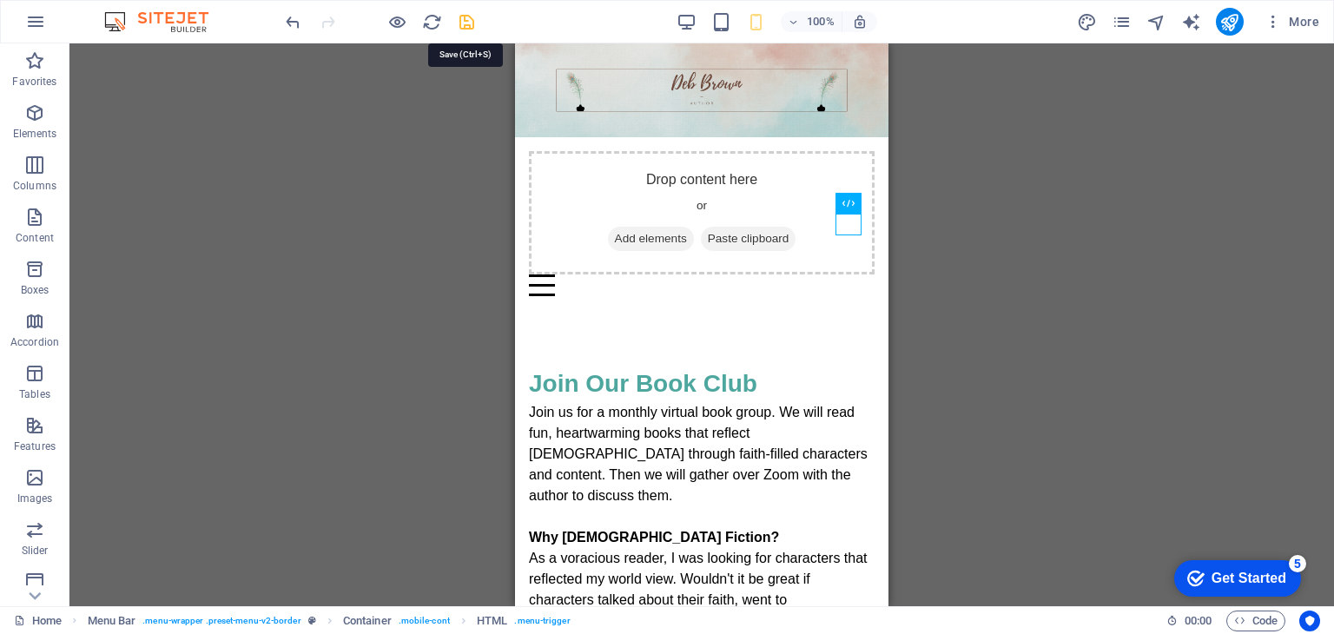
click at [467, 16] on icon "save" at bounding box center [467, 22] width 20 height 20
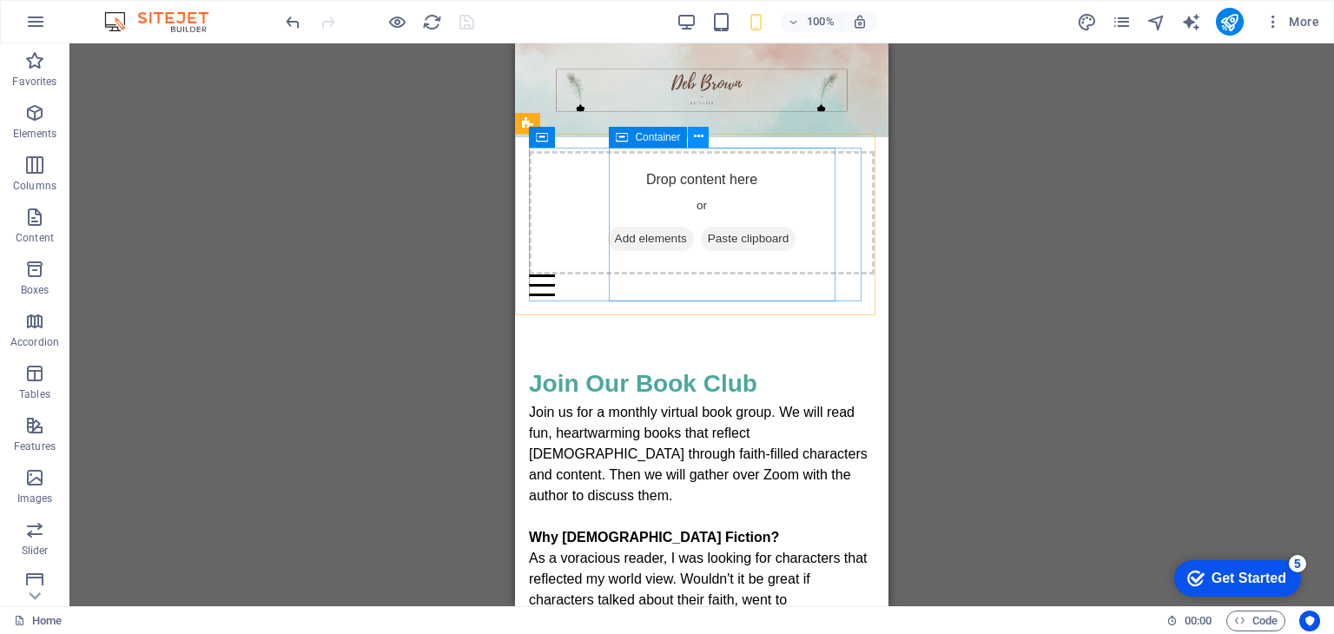
click at [704, 138] on button at bounding box center [698, 137] width 21 height 21
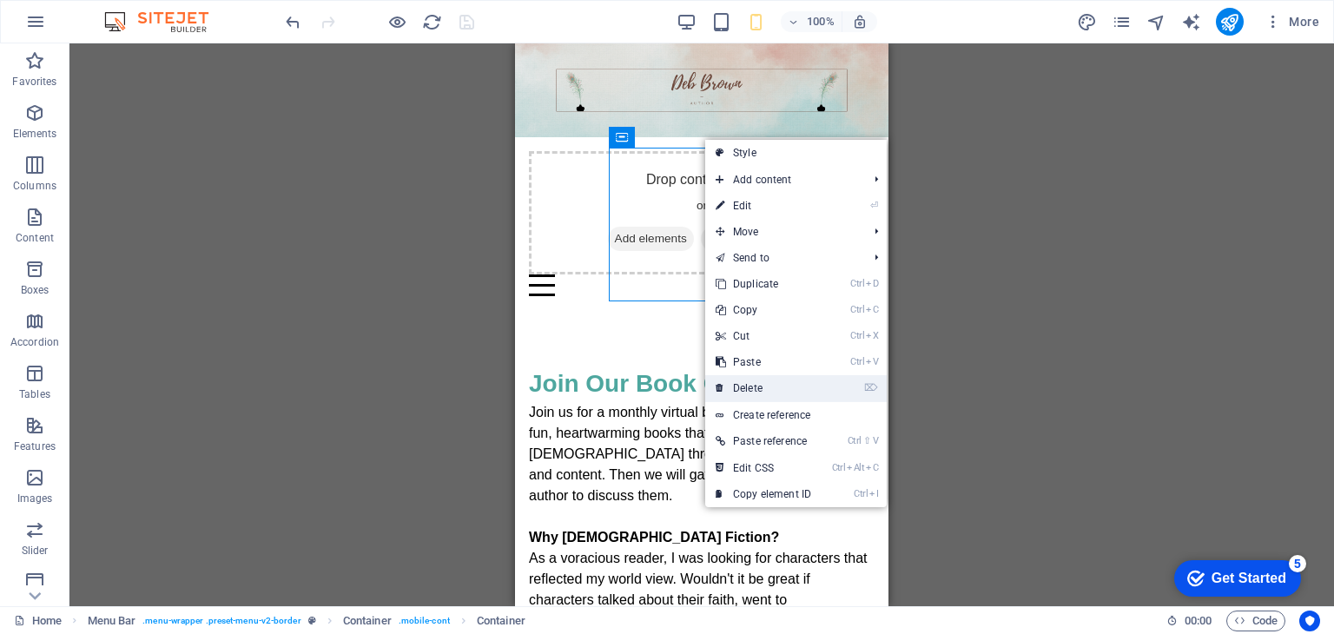
click at [752, 383] on link "⌦ Delete" at bounding box center [763, 388] width 116 height 26
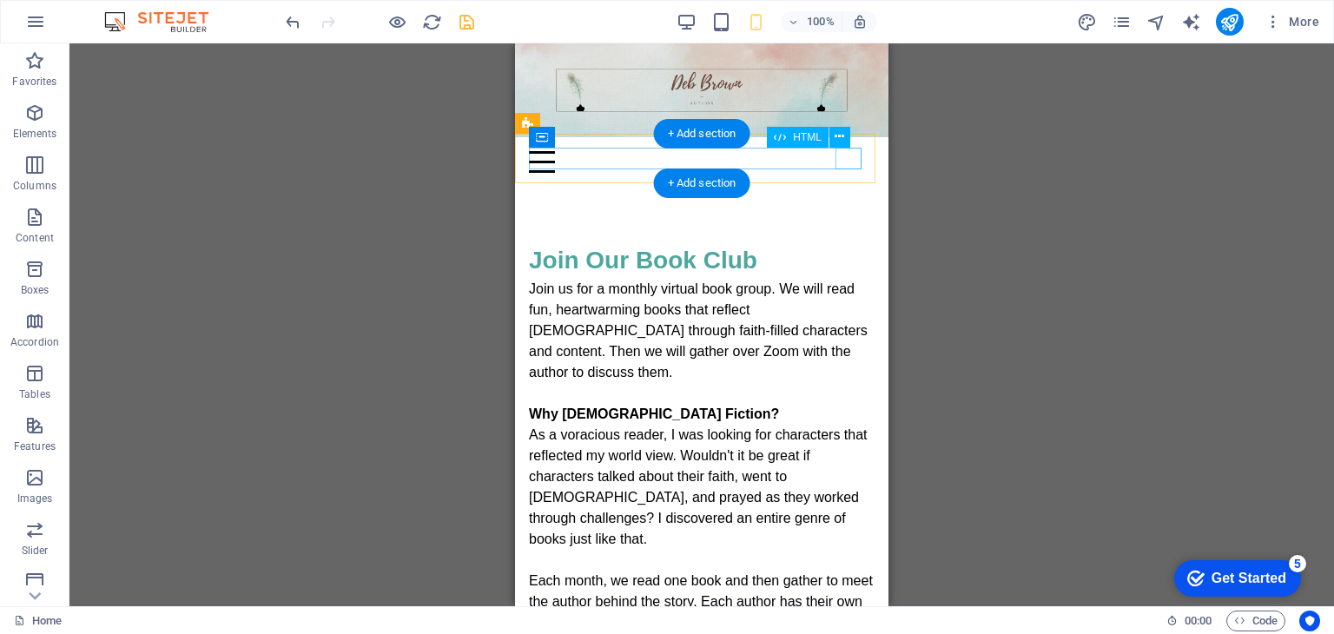
click at [856, 163] on div at bounding box center [702, 162] width 346 height 22
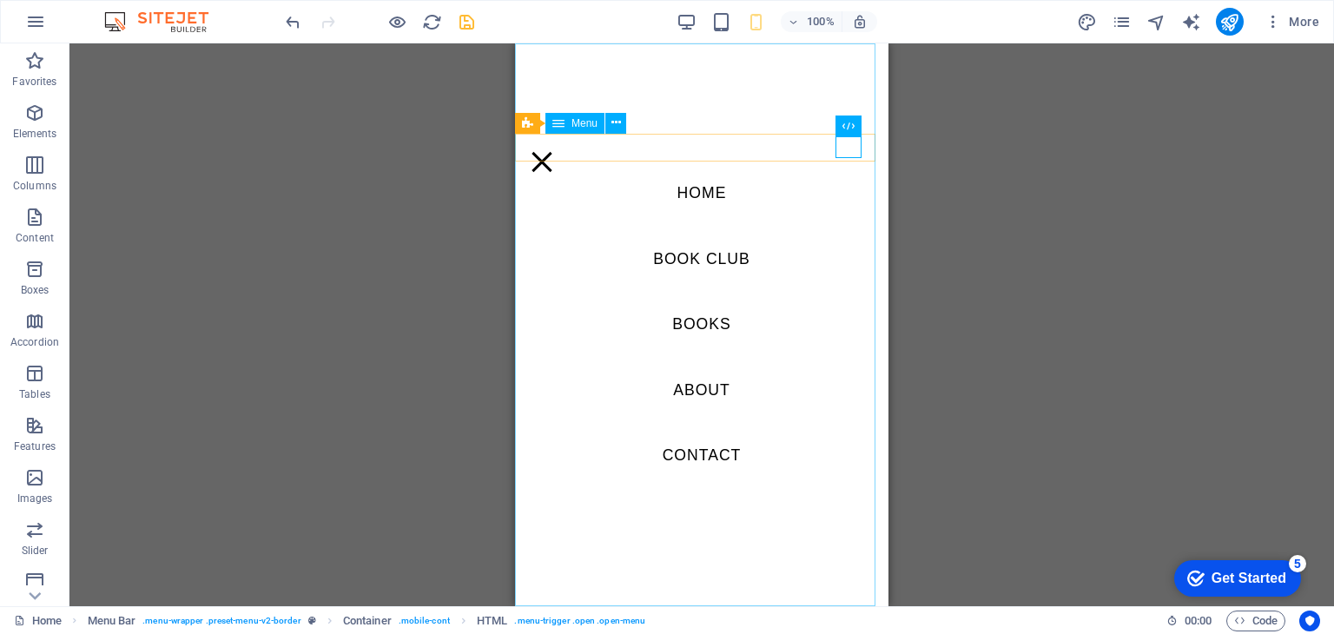
click at [720, 265] on nav "Home Book Club Books About Contact" at bounding box center [702, 324] width 374 height 563
click at [695, 255] on nav "Home Book Club Books About Contact" at bounding box center [702, 324] width 374 height 563
click at [613, 122] on icon at bounding box center [617, 123] width 10 height 18
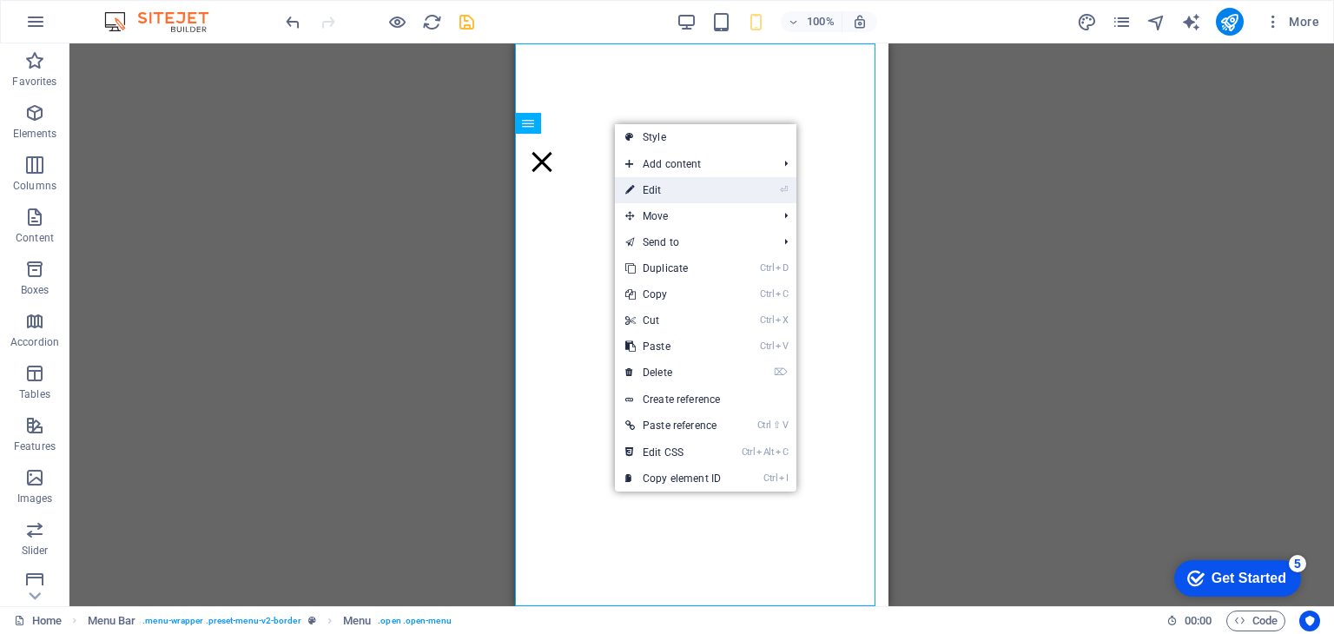
click at [634, 189] on icon at bounding box center [629, 190] width 9 height 26
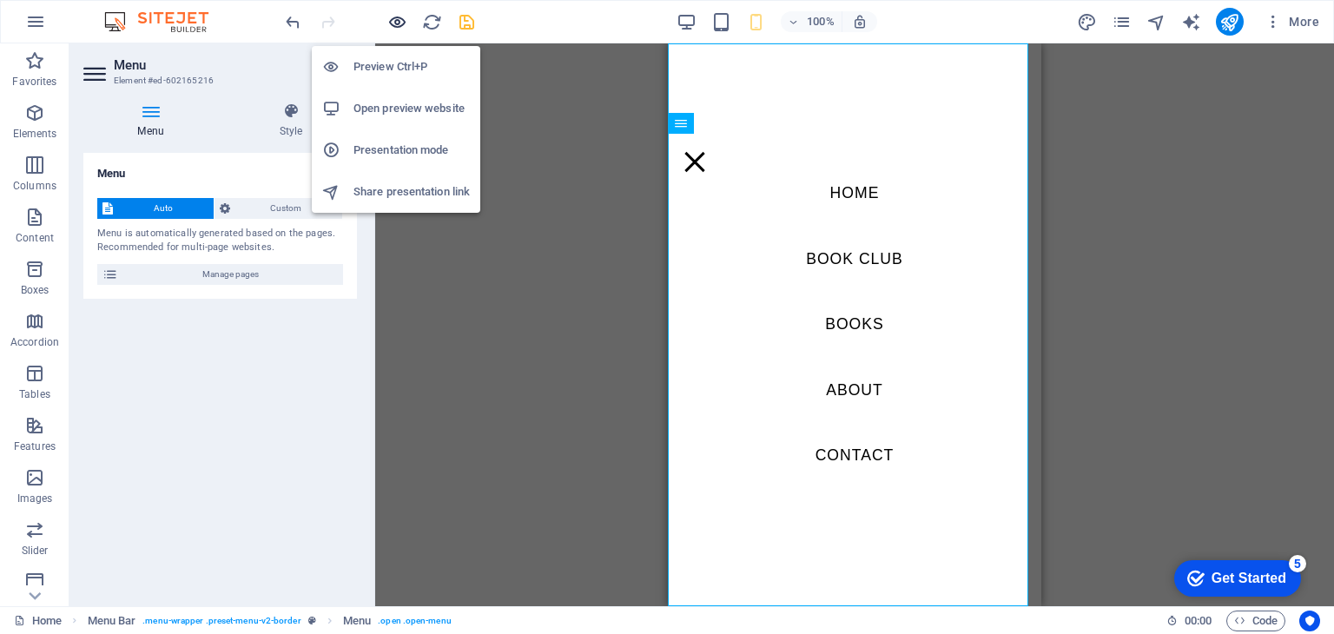
click at [400, 21] on icon "button" at bounding box center [397, 22] width 20 height 20
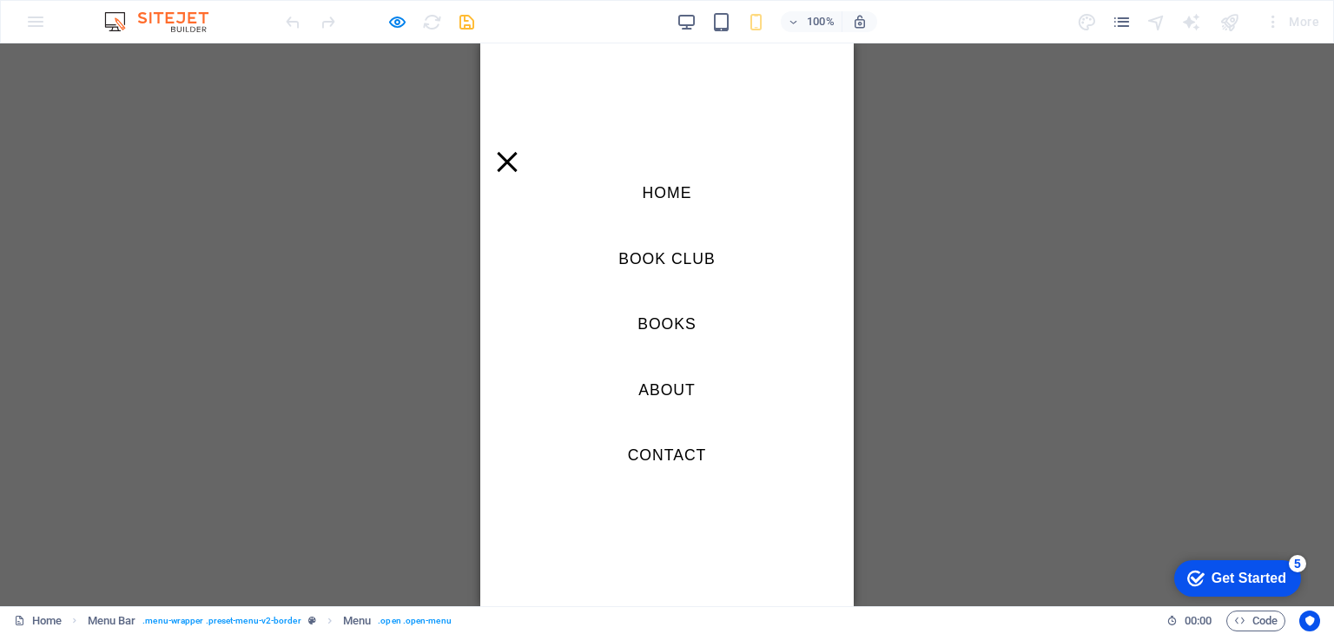
click at [681, 261] on link "Book Club" at bounding box center [667, 259] width 125 height 43
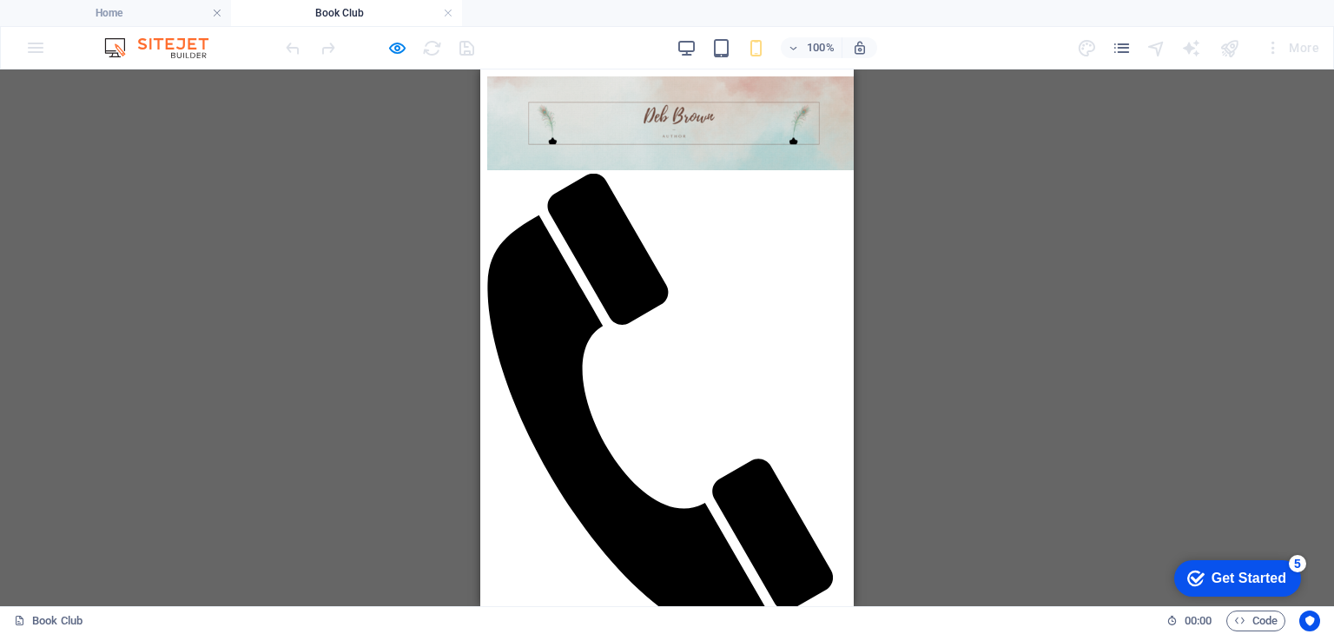
click at [775, 183] on figure at bounding box center [660, 405] width 346 height 462
click at [810, 633] on div at bounding box center [667, 636] width 360 height 0
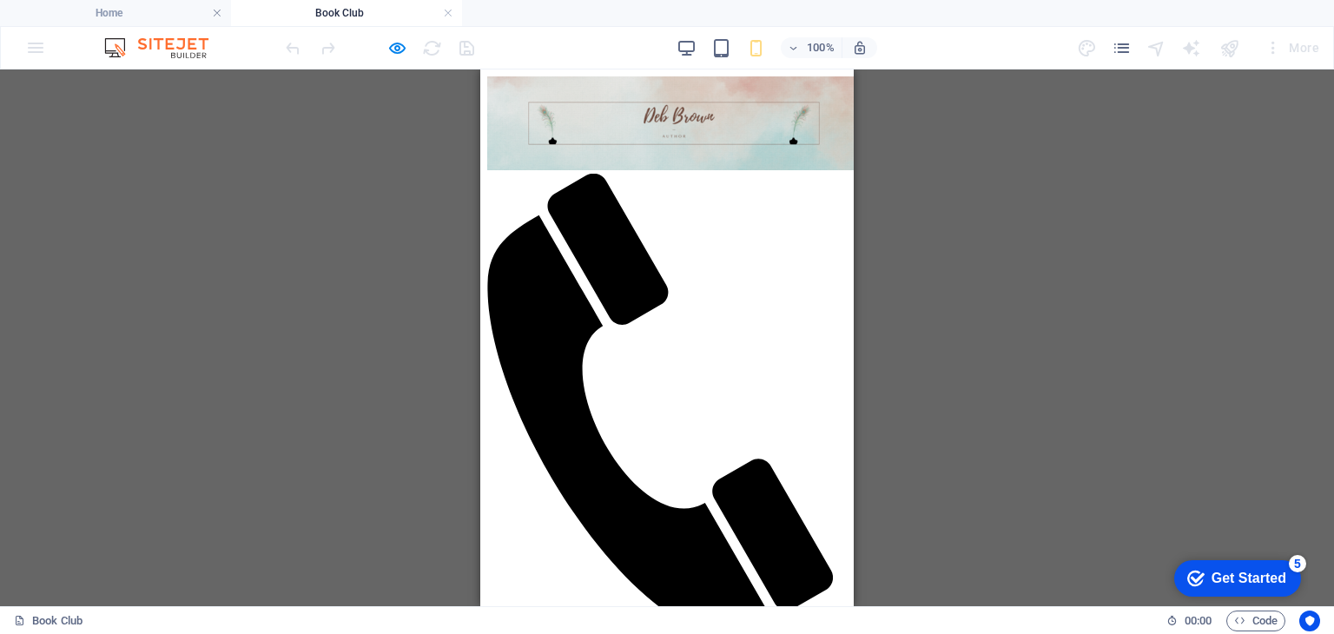
click at [812, 633] on div at bounding box center [667, 636] width 360 height 0
click at [813, 633] on div at bounding box center [667, 636] width 360 height 0
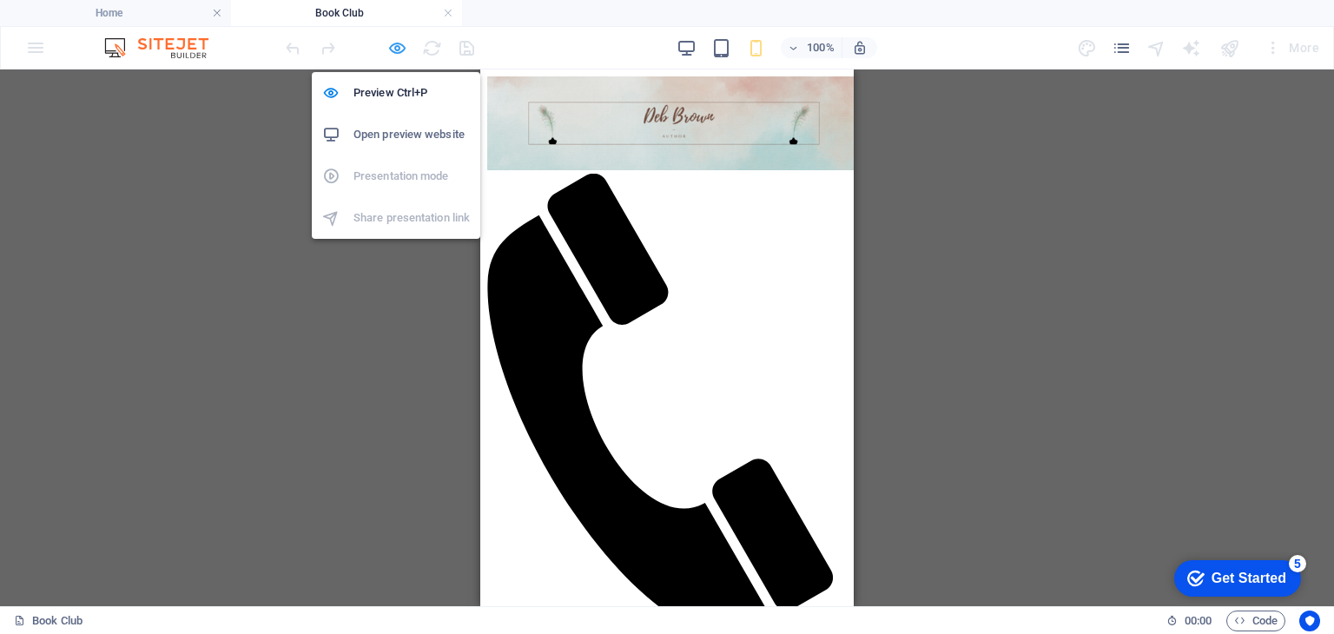
click at [398, 45] on icon "button" at bounding box center [397, 48] width 20 height 20
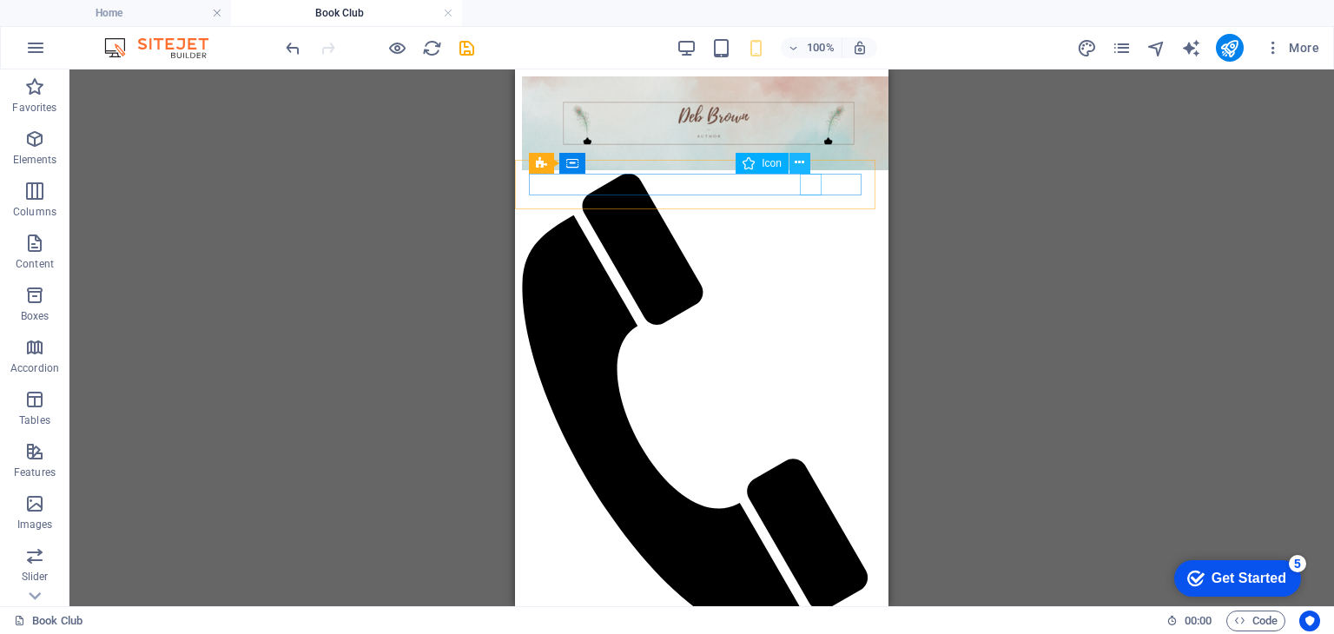
click at [802, 160] on icon at bounding box center [800, 163] width 10 height 18
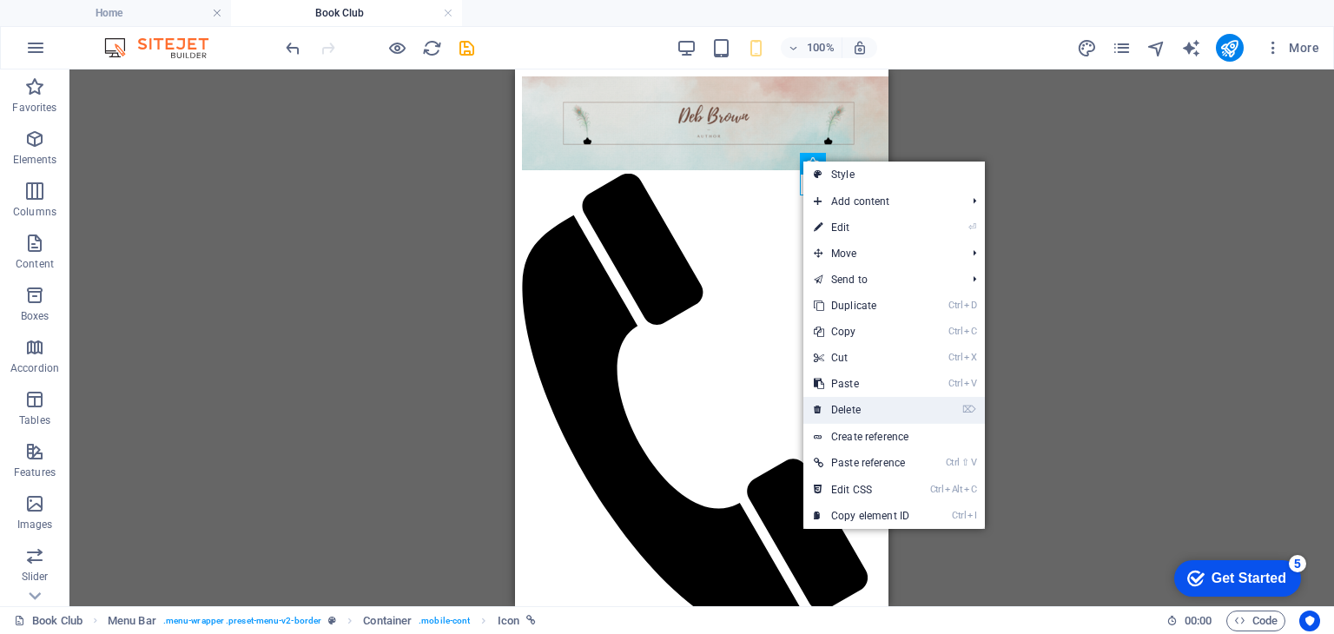
click at [847, 407] on link "⌦ Delete" at bounding box center [862, 410] width 116 height 26
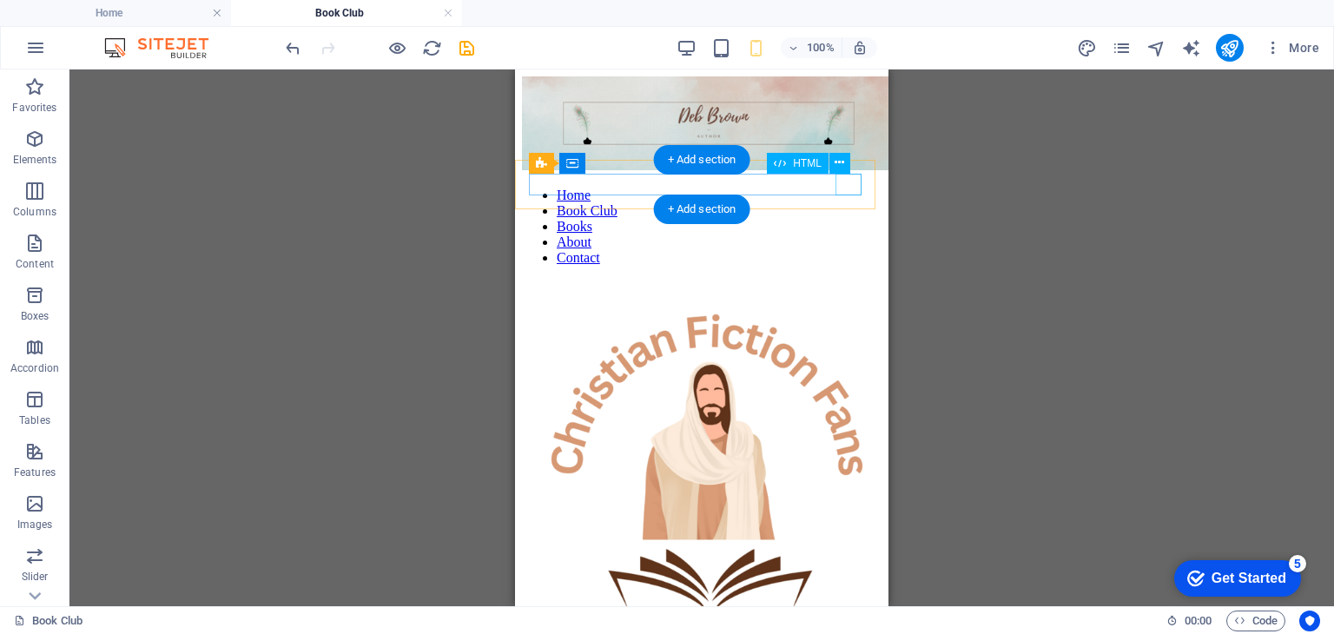
click at [844, 174] on div at bounding box center [702, 174] width 360 height 0
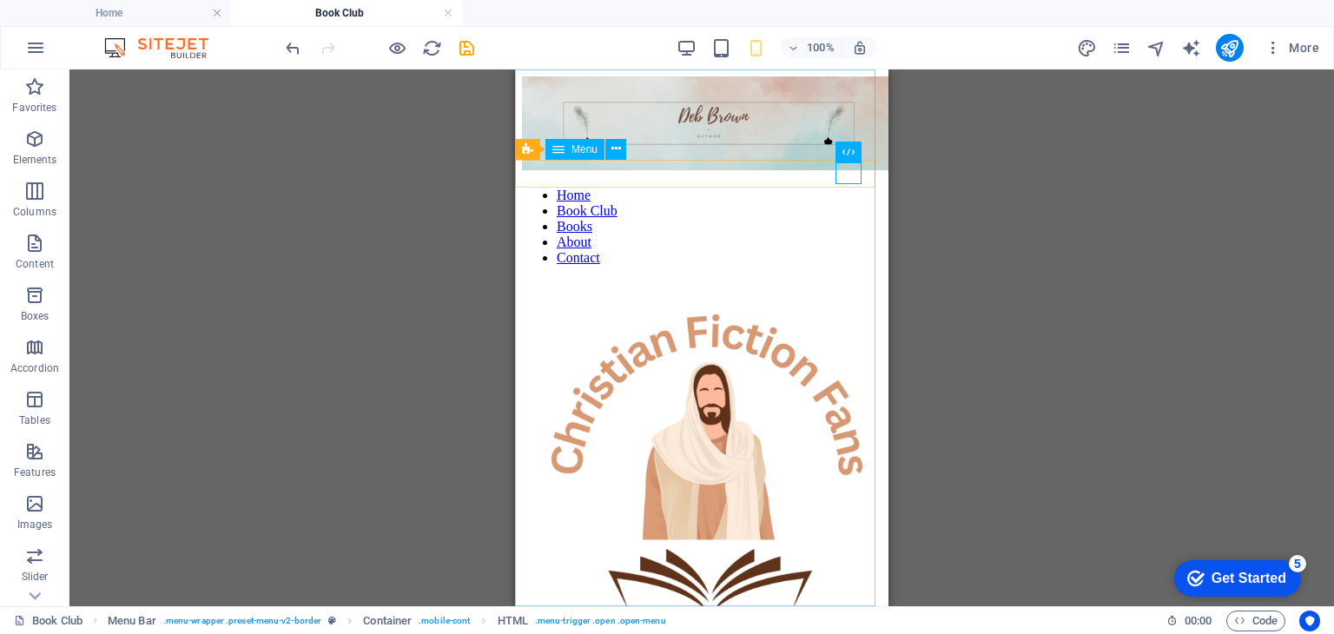
click at [700, 266] on nav "Home Book Club Books About Contact" at bounding box center [702, 227] width 360 height 78
click at [612, 147] on icon at bounding box center [617, 149] width 10 height 18
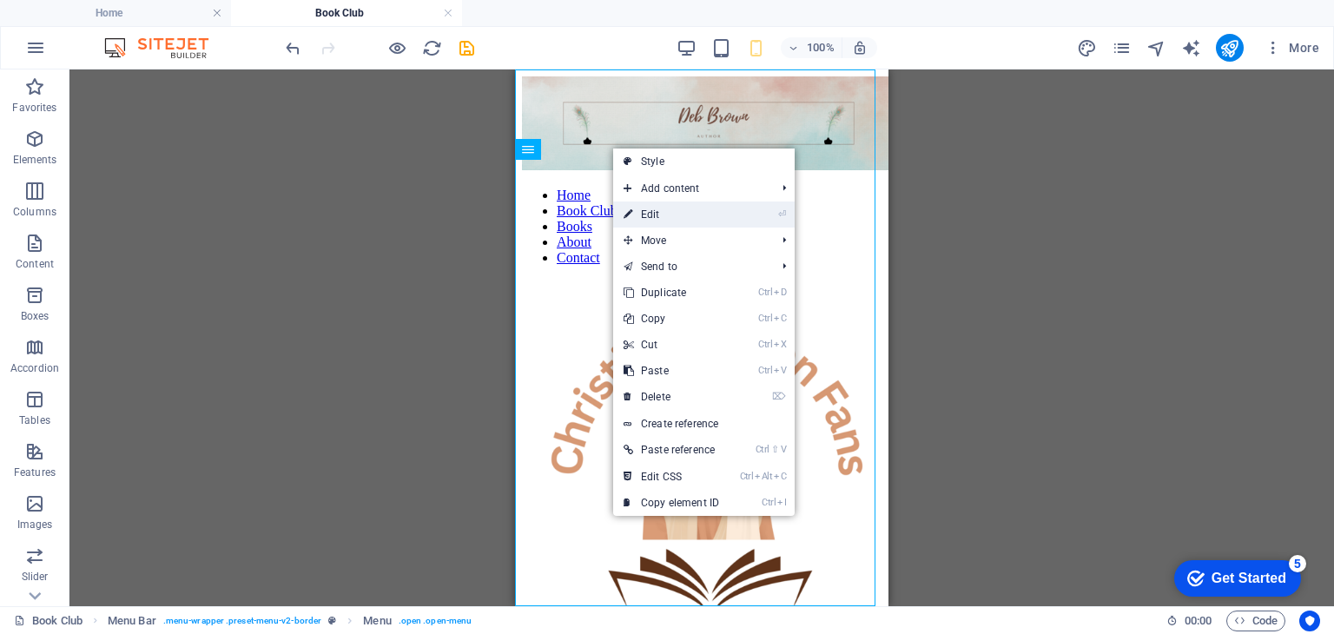
click at [643, 213] on link "⏎ Edit" at bounding box center [671, 215] width 116 height 26
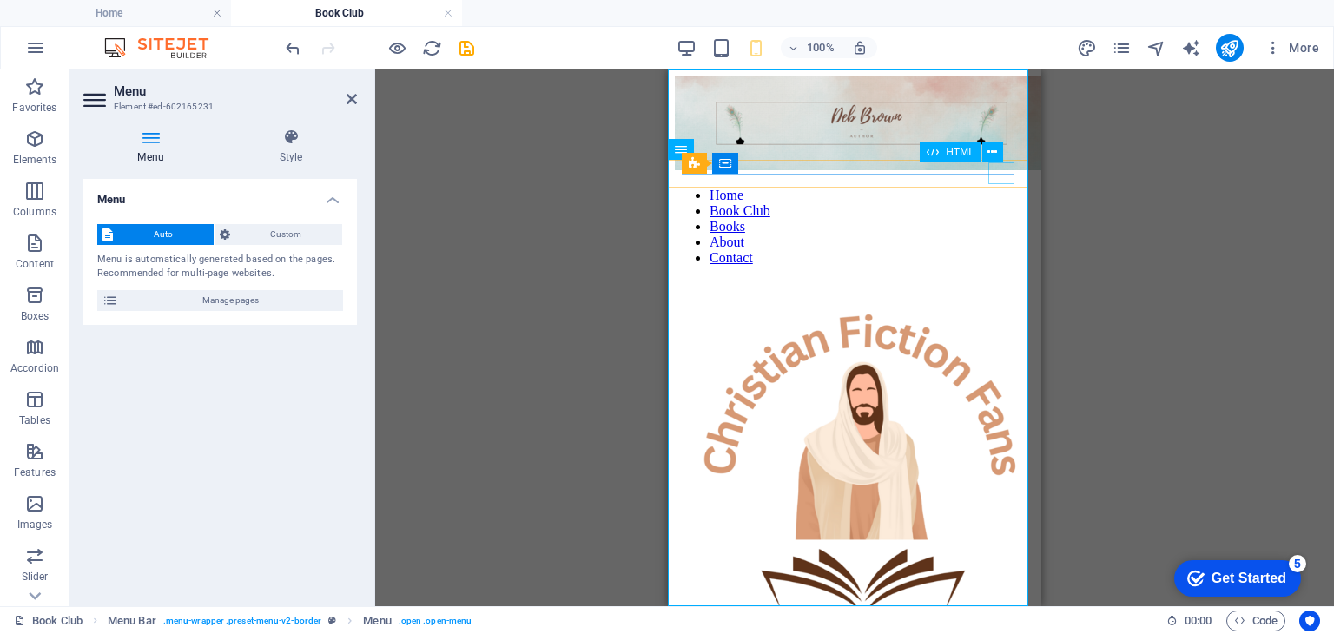
click at [997, 174] on div at bounding box center [855, 174] width 360 height 0
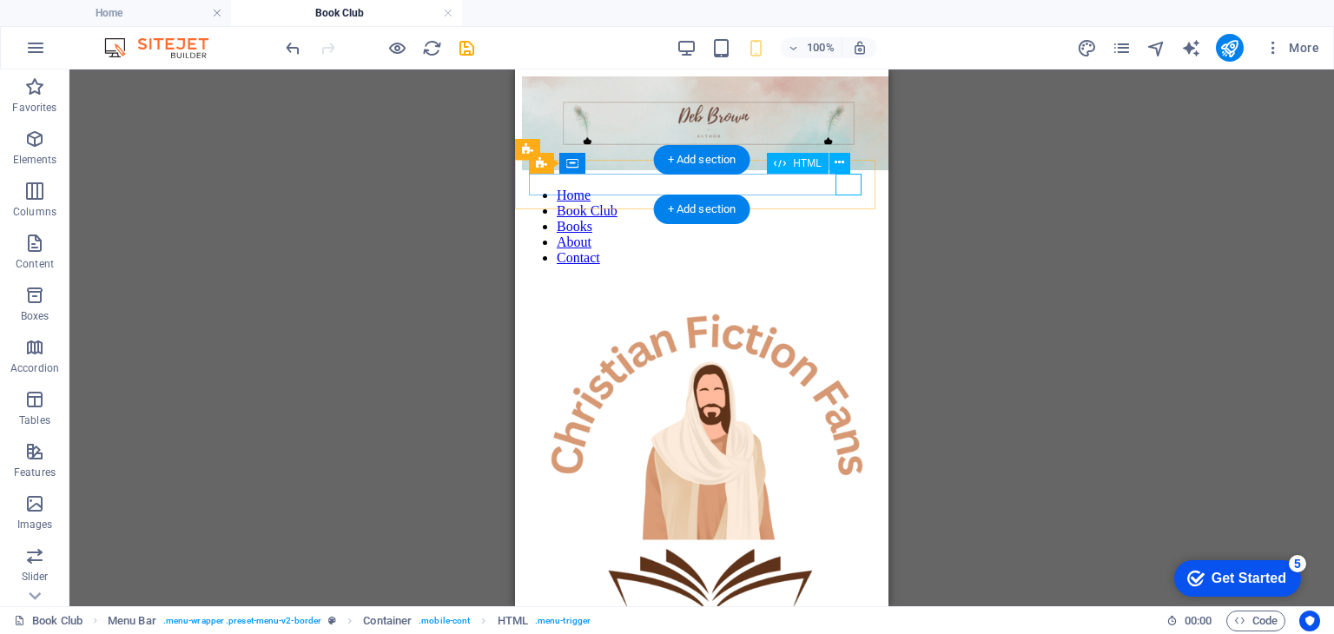
click at [843, 174] on div at bounding box center [702, 174] width 360 height 0
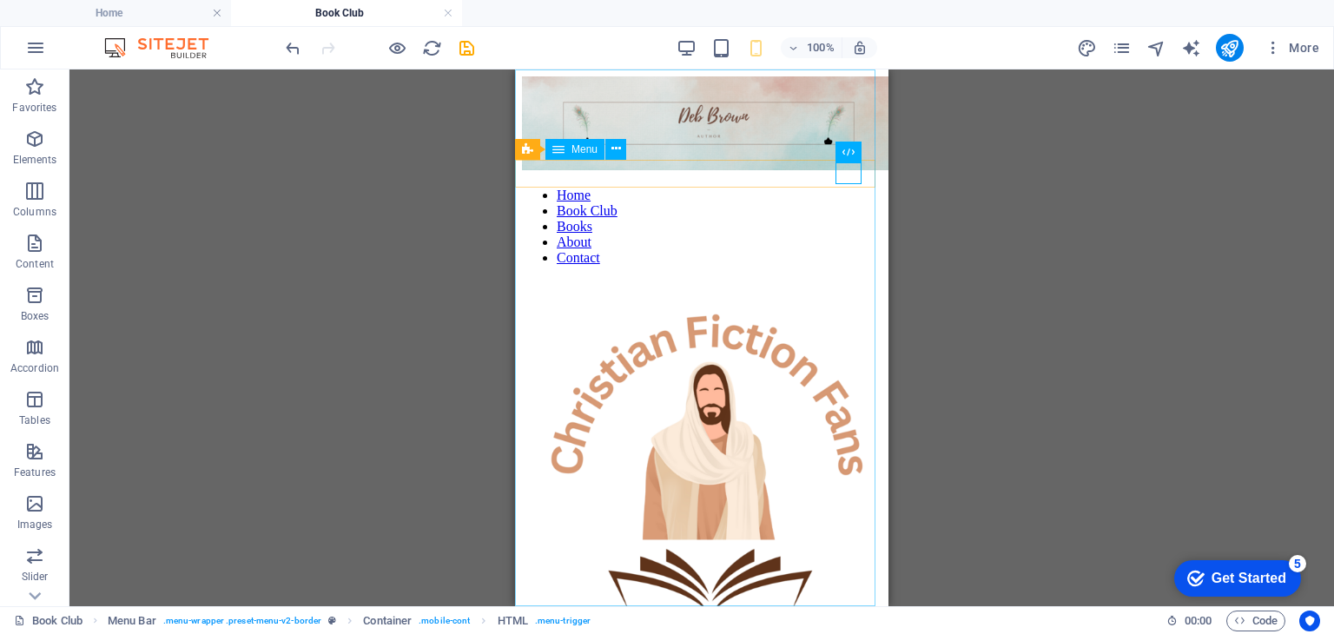
click at [683, 266] on nav "Home Book Club Books About Contact" at bounding box center [702, 227] width 360 height 78
click at [691, 266] on nav "Home Book Club Books About Contact" at bounding box center [702, 227] width 360 height 78
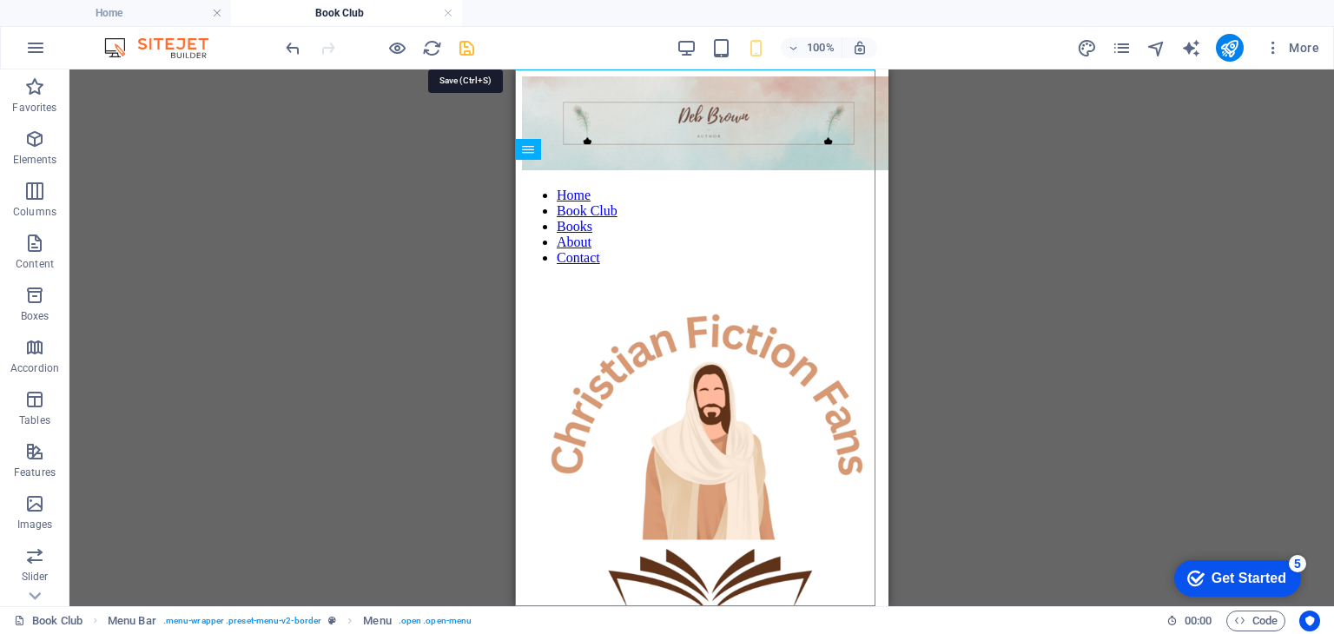
click at [466, 51] on icon "save" at bounding box center [467, 48] width 20 height 20
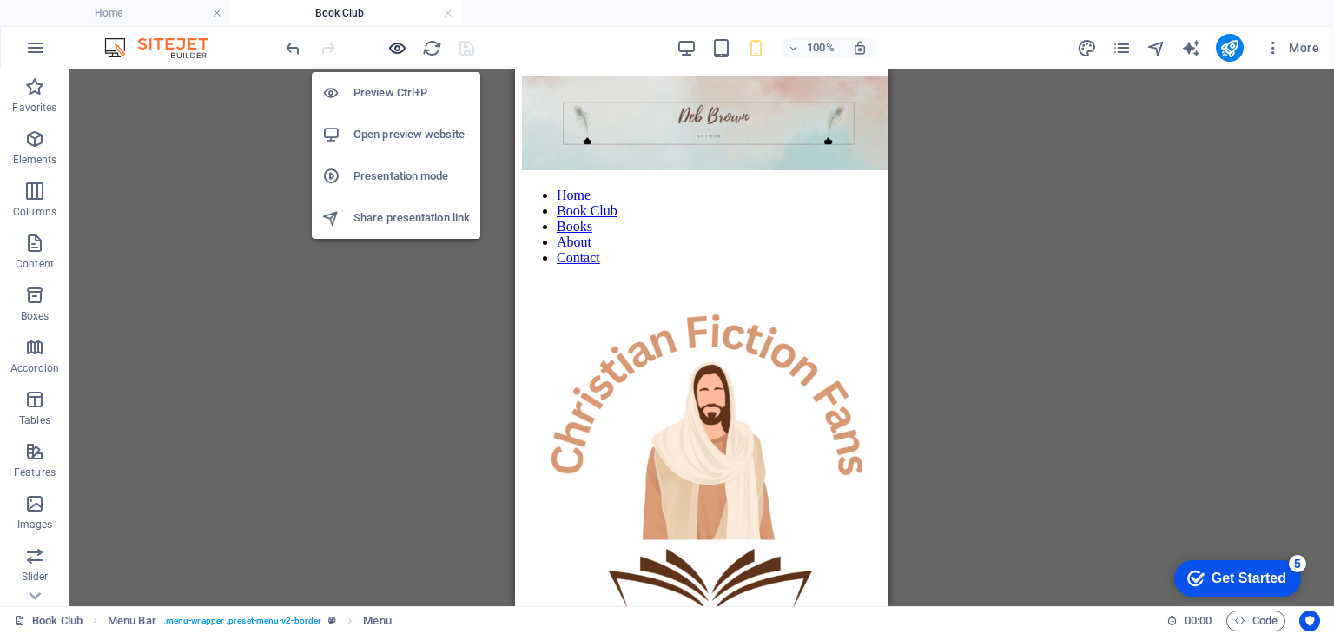
click at [396, 46] on icon "button" at bounding box center [397, 48] width 20 height 20
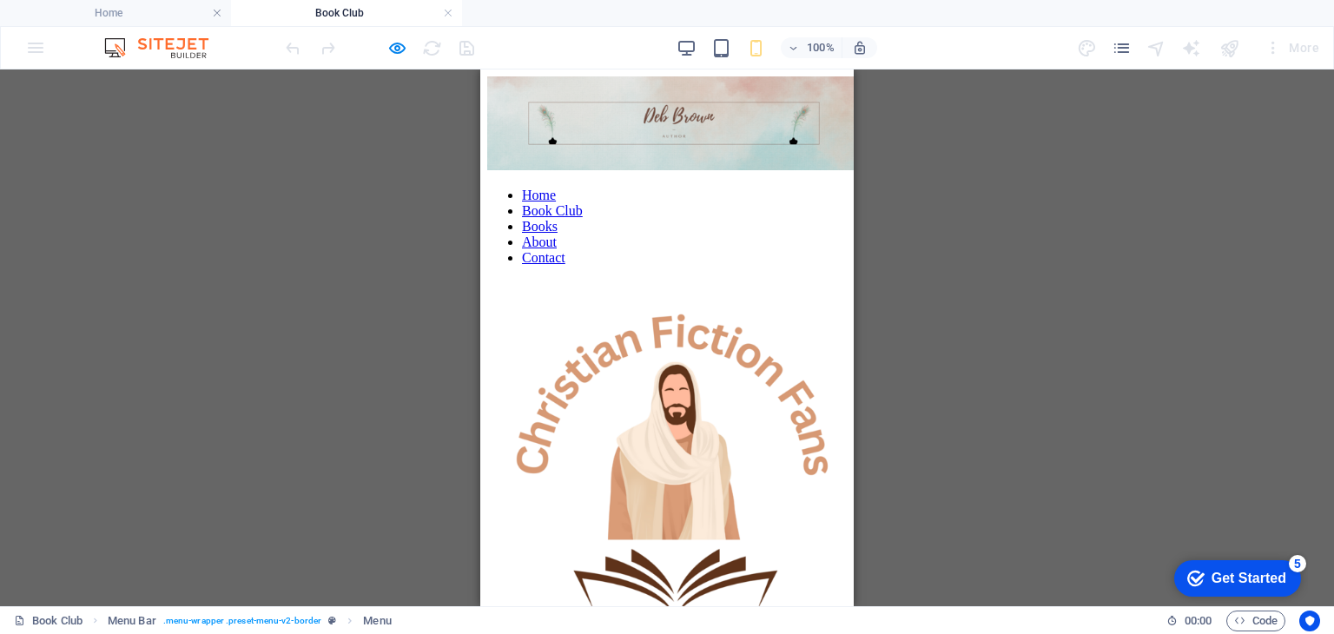
click at [558, 234] on link "Books" at bounding box center [540, 226] width 36 height 15
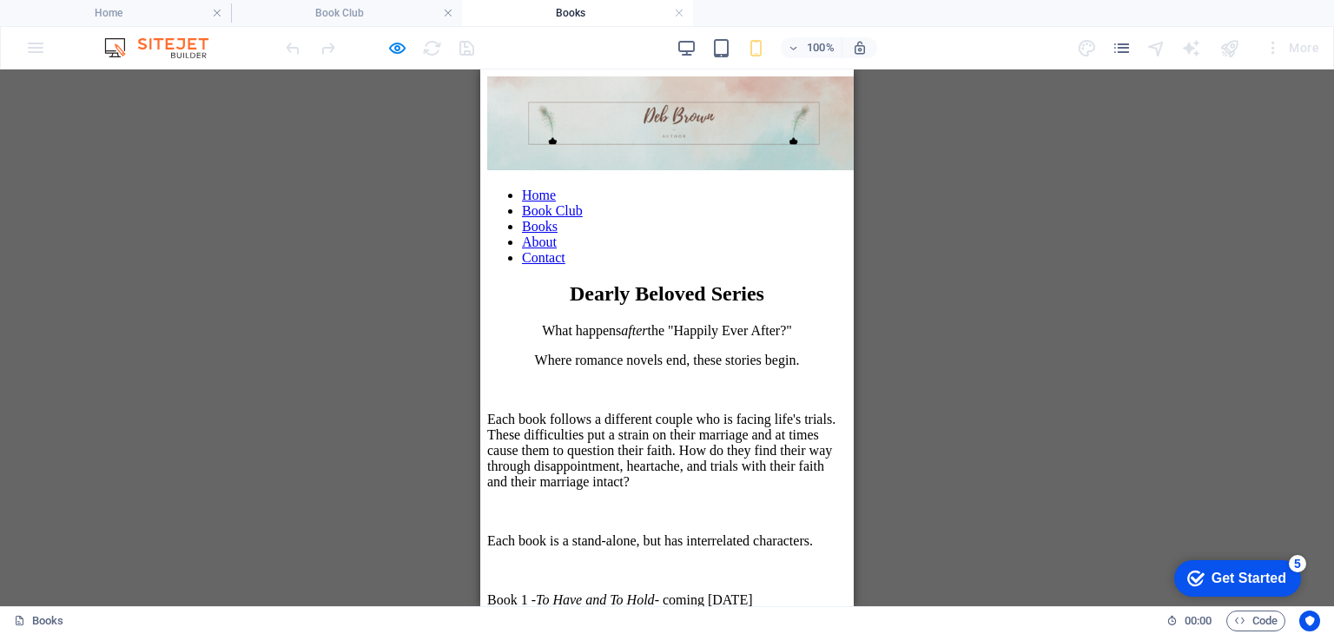
click at [810, 174] on div at bounding box center [667, 174] width 360 height 0
click at [643, 266] on nav "Home Book Club Books About Contact" at bounding box center [667, 227] width 360 height 78
click at [658, 266] on nav "Home Book Club Books About Contact" at bounding box center [667, 227] width 360 height 78
click at [653, 266] on nav "Home Book Club Books About Contact" at bounding box center [667, 227] width 360 height 78
click at [812, 174] on div at bounding box center [667, 174] width 360 height 0
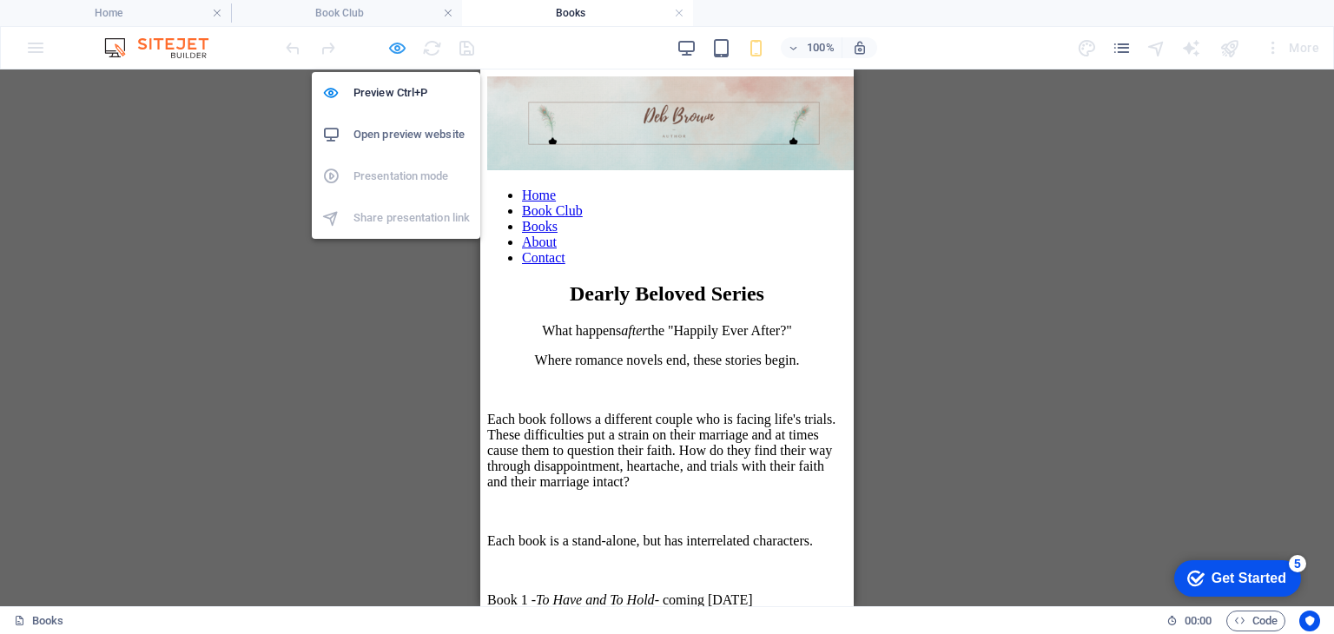
click at [396, 48] on icon "button" at bounding box center [397, 48] width 20 height 20
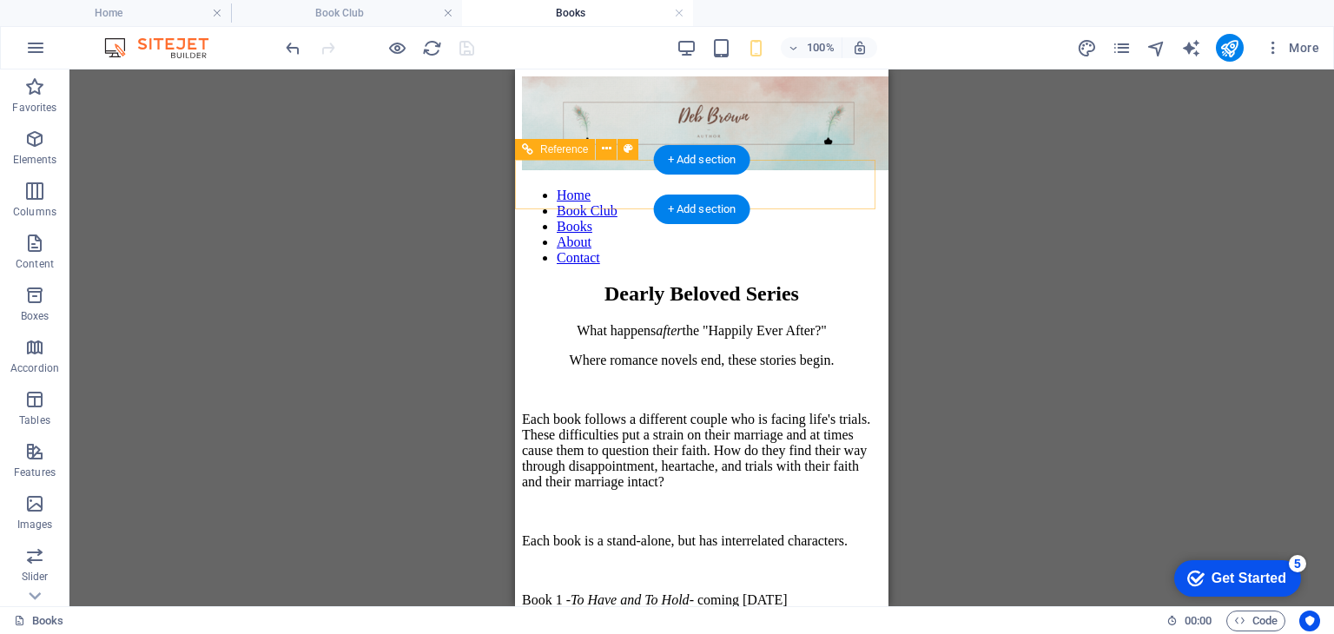
click at [853, 174] on div at bounding box center [702, 174] width 360 height 0
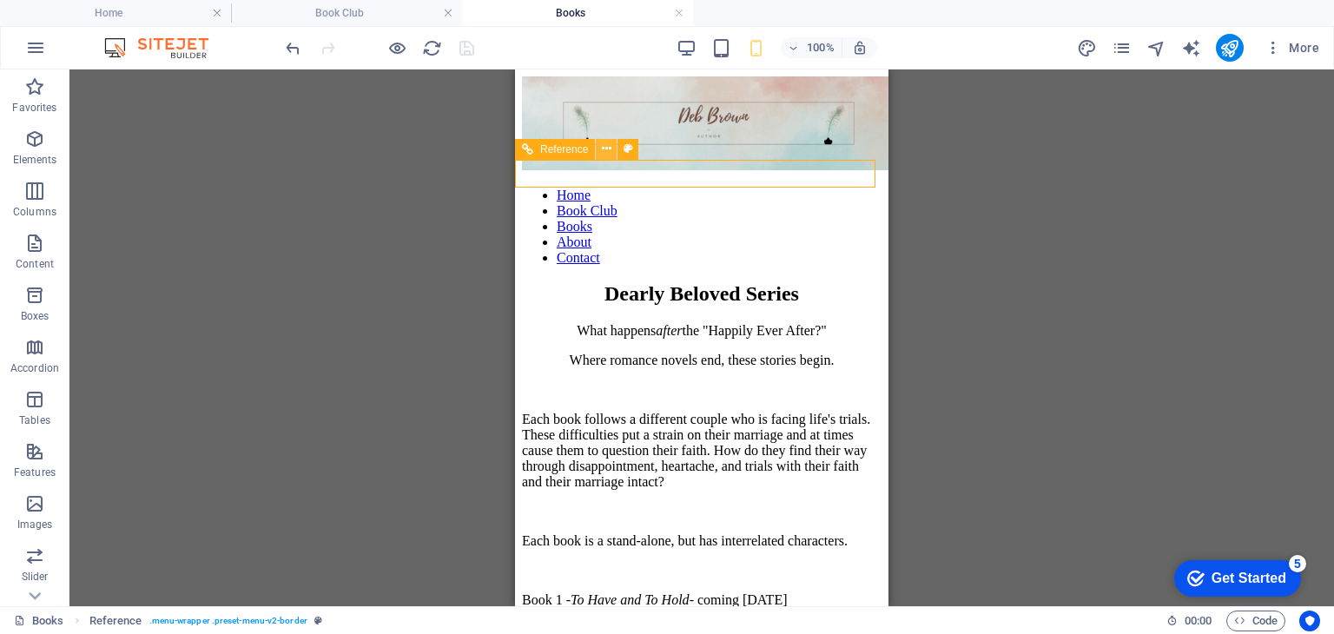
click at [605, 150] on icon at bounding box center [607, 149] width 10 height 18
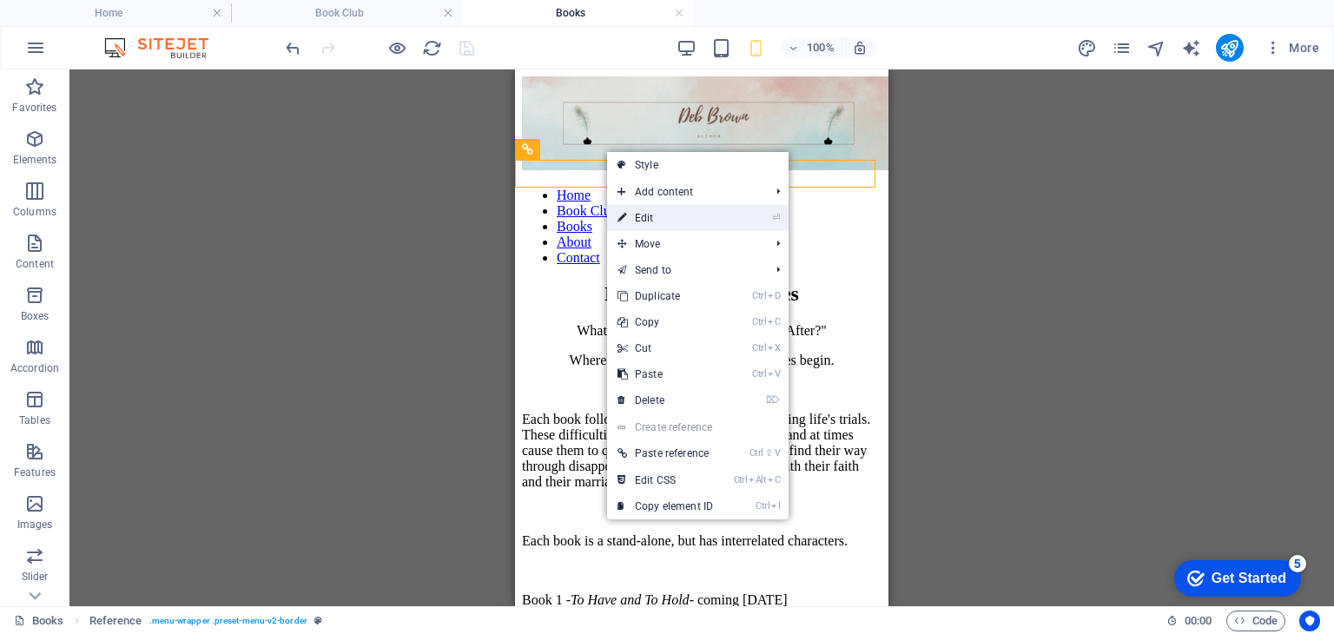
click at [628, 220] on link "⏎ Edit" at bounding box center [665, 218] width 116 height 26
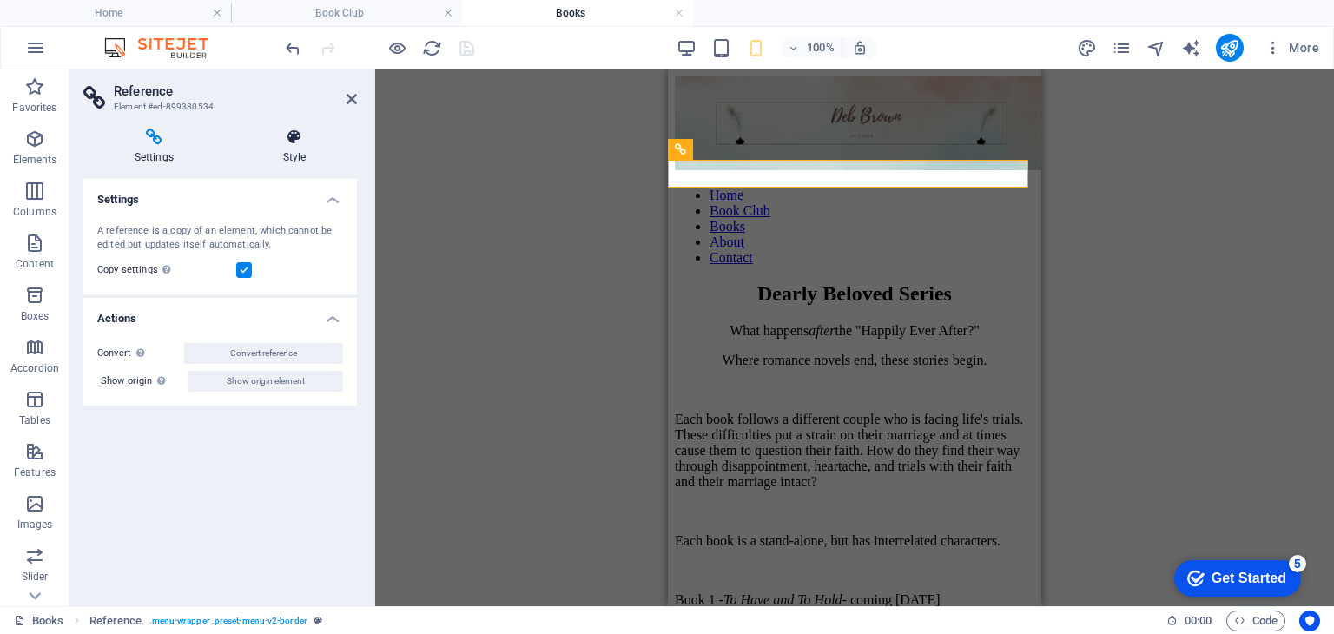
click at [295, 137] on icon at bounding box center [294, 137] width 125 height 17
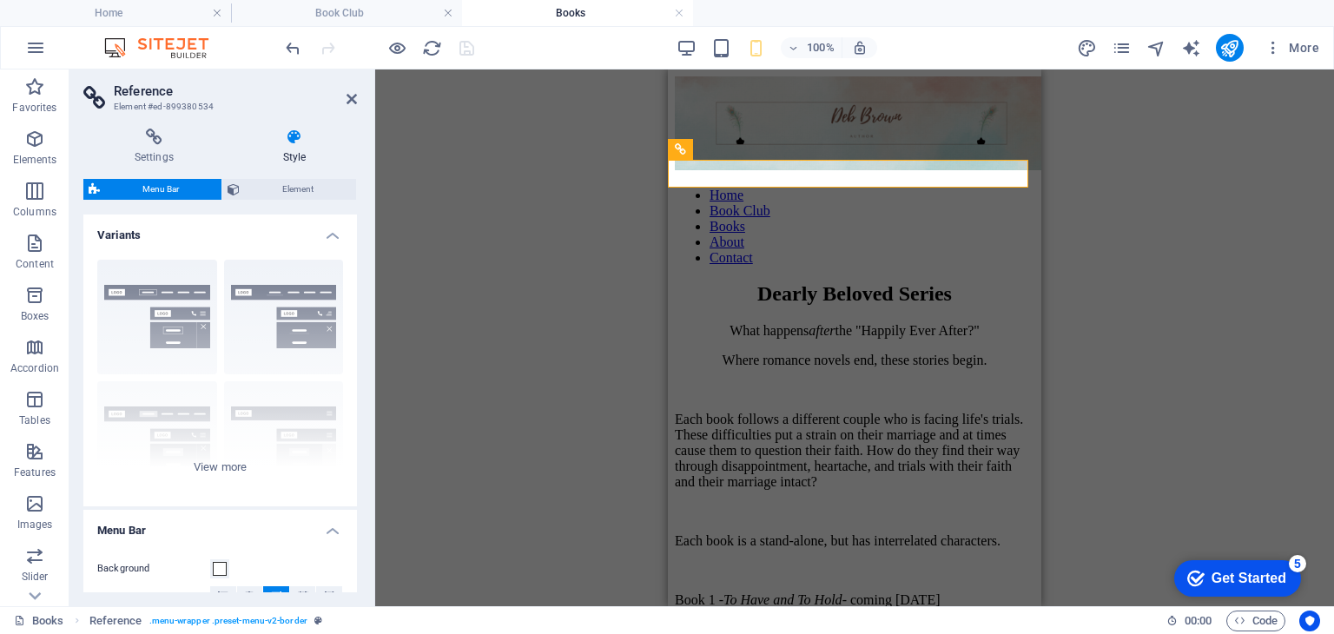
click at [126, 189] on span "Menu Bar" at bounding box center [160, 189] width 111 height 21
click at [149, 138] on icon at bounding box center [154, 137] width 142 height 17
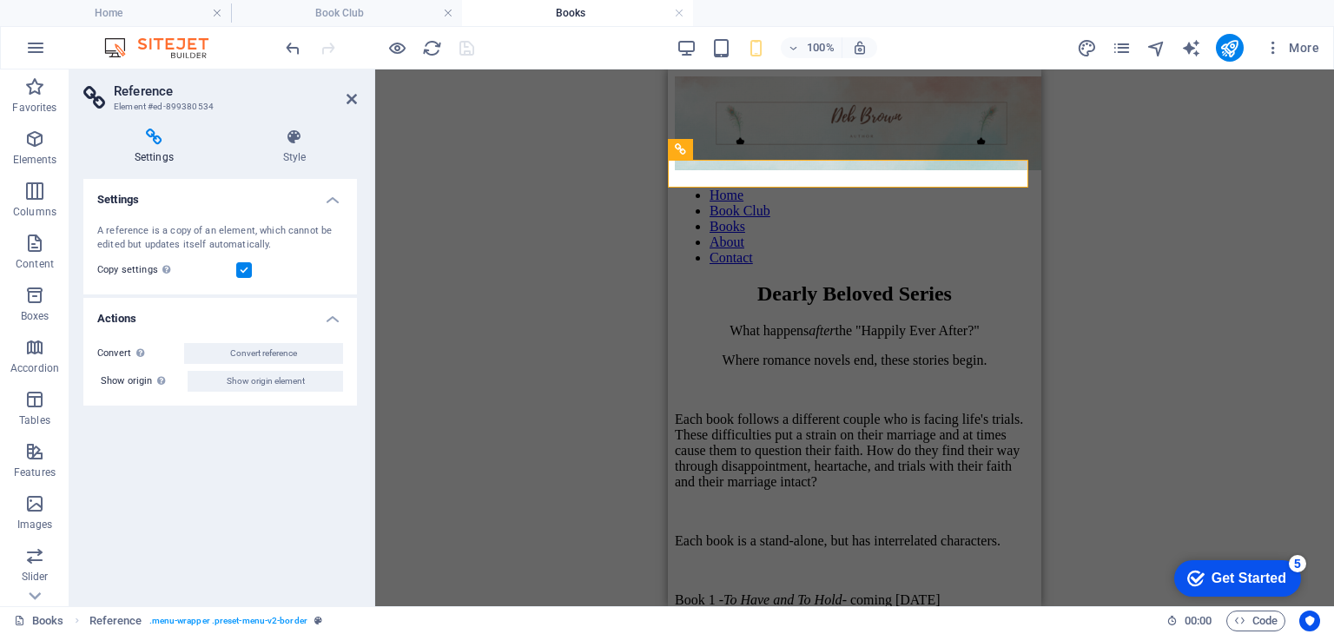
click at [328, 322] on h4 "Actions" at bounding box center [220, 313] width 274 height 31
click at [328, 322] on h4 "Actions" at bounding box center [220, 319] width 274 height 42
click at [881, 239] on nav "Home Book Club Books About Contact" at bounding box center [855, 227] width 360 height 78
click at [1229, 50] on icon "publish" at bounding box center [1230, 48] width 20 height 20
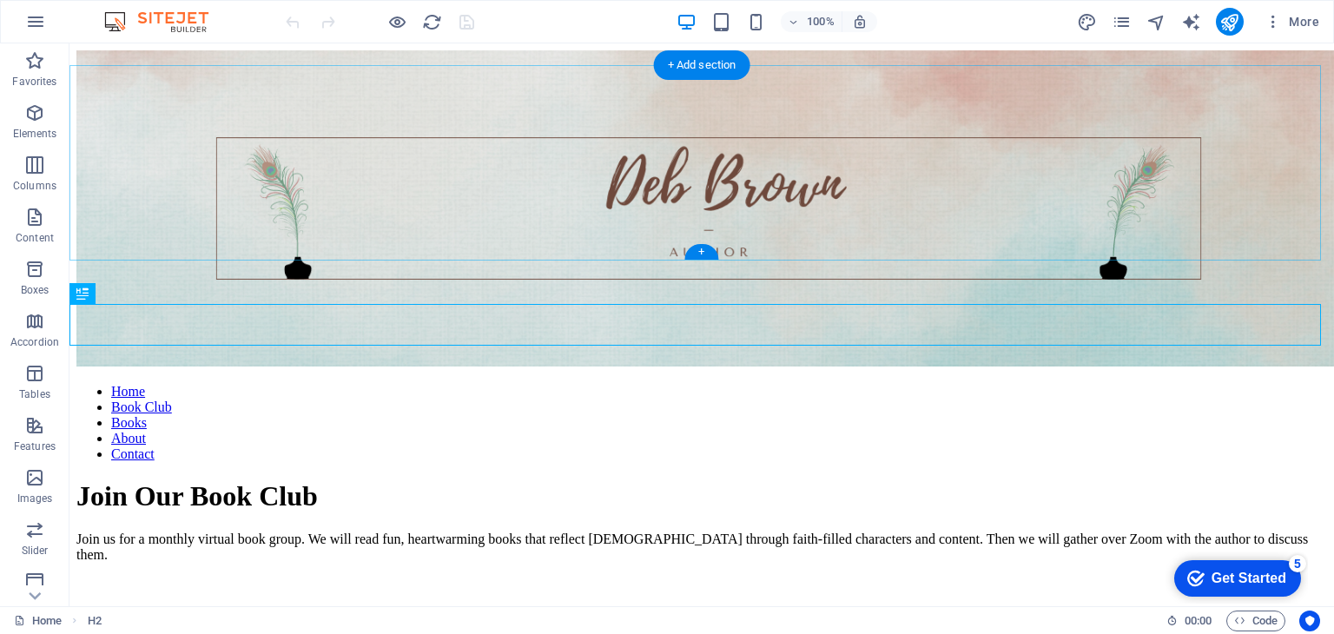
scroll to position [1207, 0]
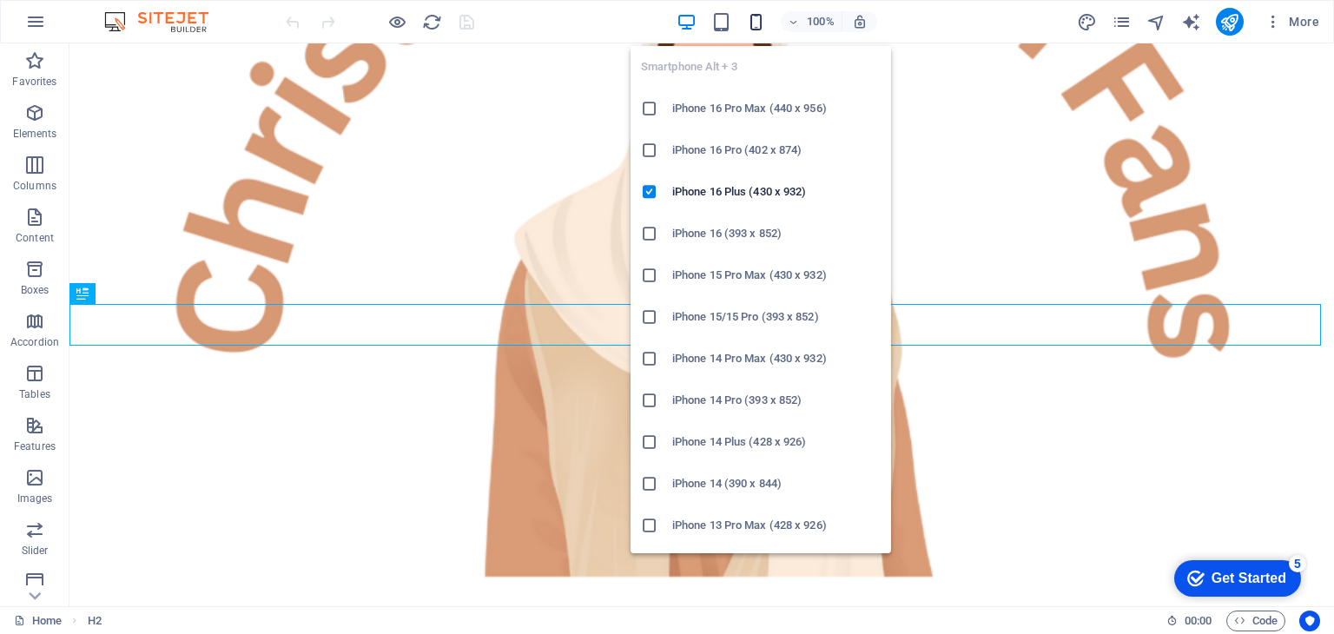
click at [755, 20] on icon "button" at bounding box center [756, 22] width 20 height 20
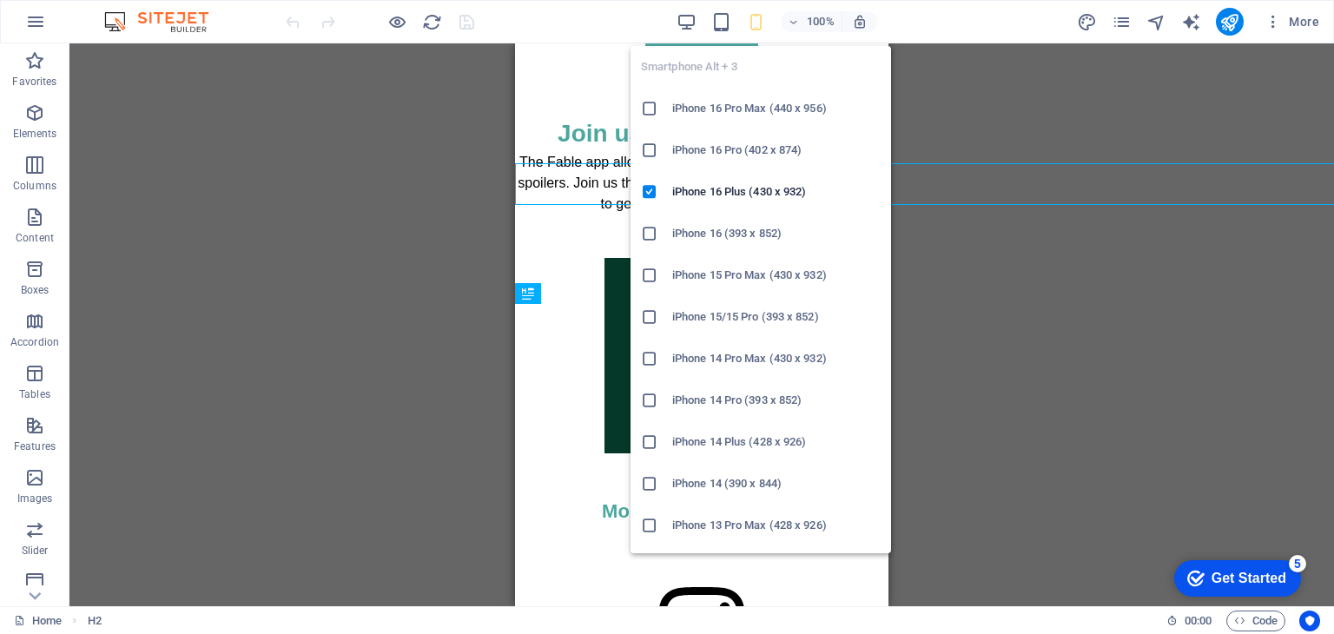
scroll to position [1348, 0]
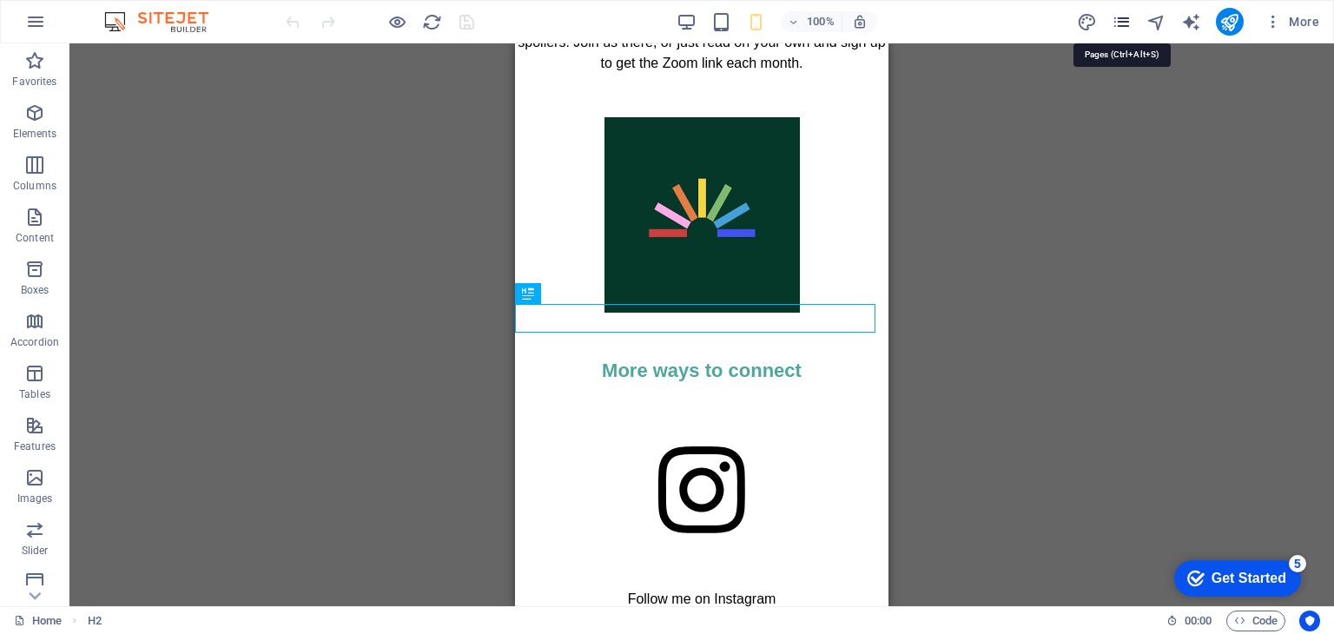
click at [1125, 20] on icon "pages" at bounding box center [1122, 22] width 20 height 20
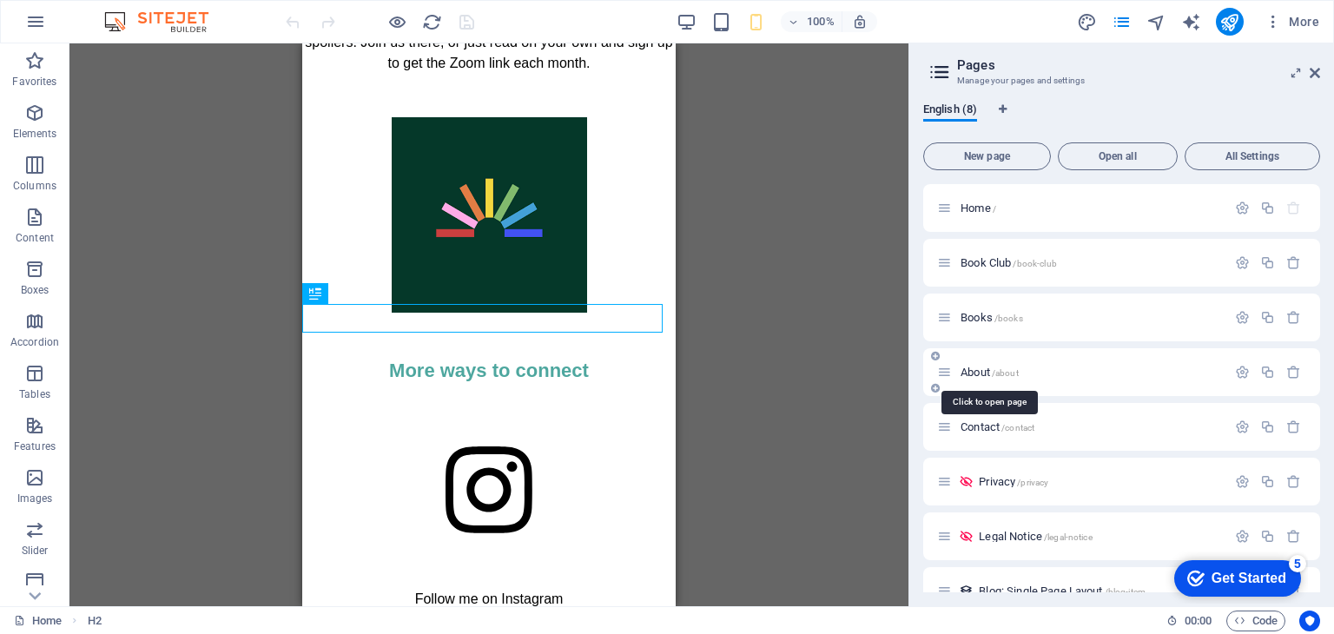
click at [976, 374] on span "About /about" at bounding box center [990, 372] width 58 height 13
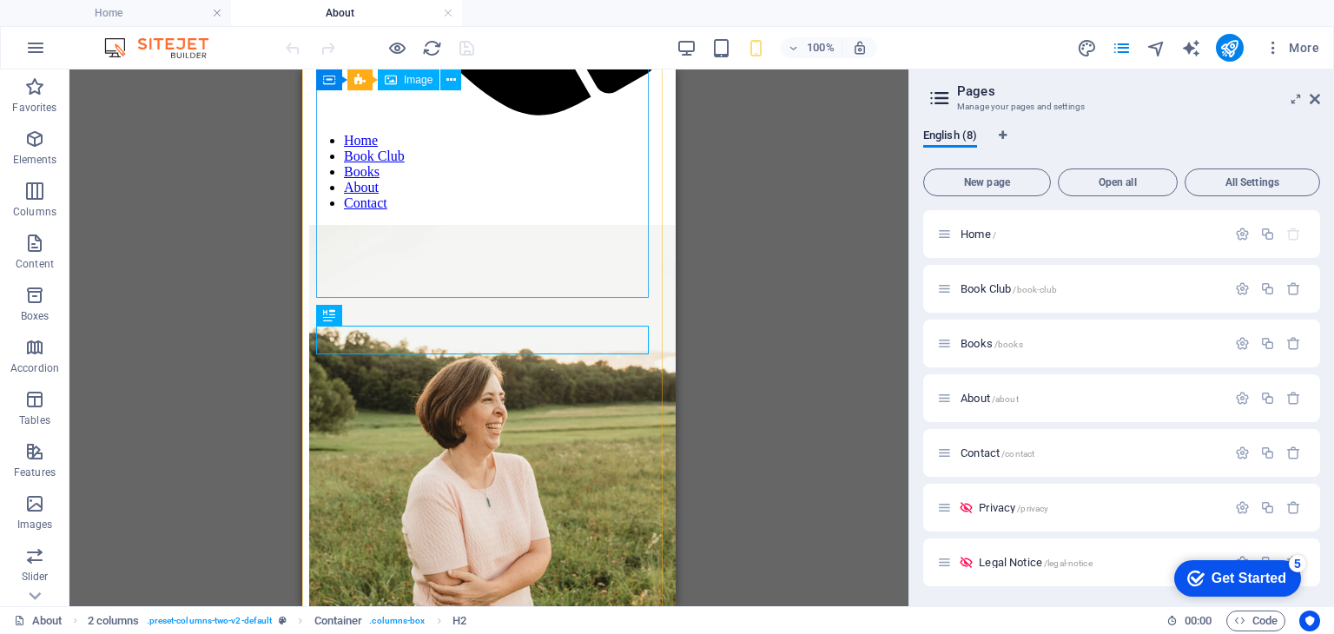
scroll to position [0, 0]
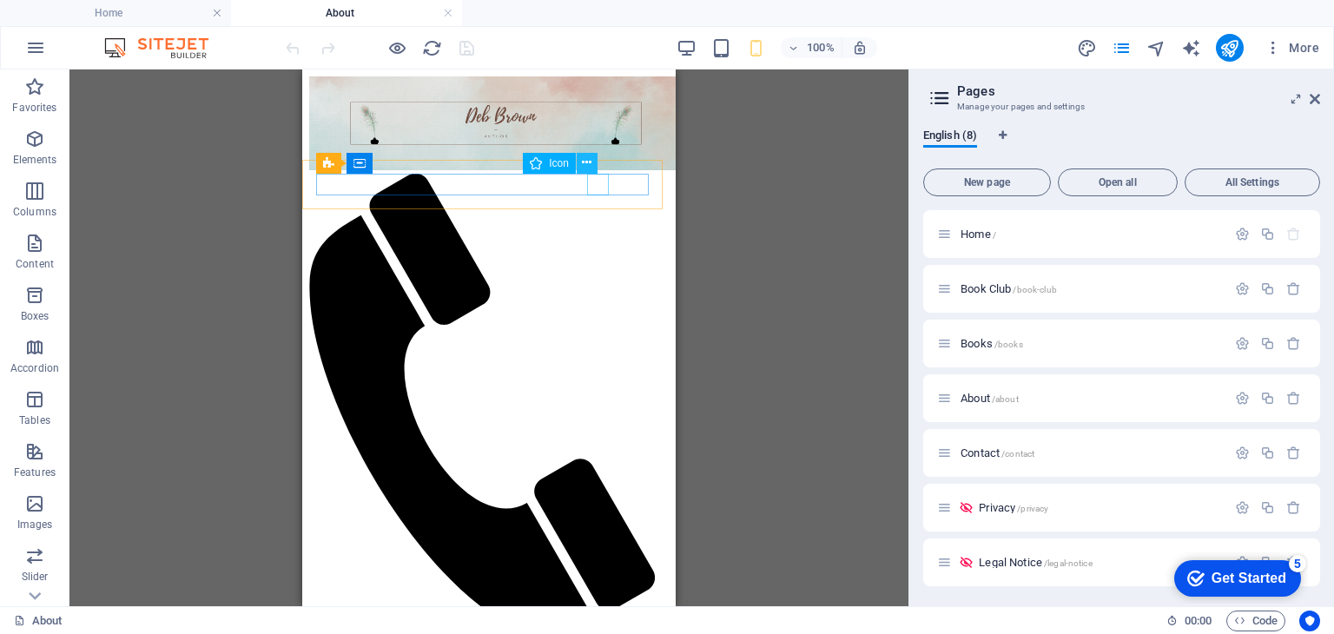
click at [584, 162] on icon at bounding box center [587, 163] width 10 height 18
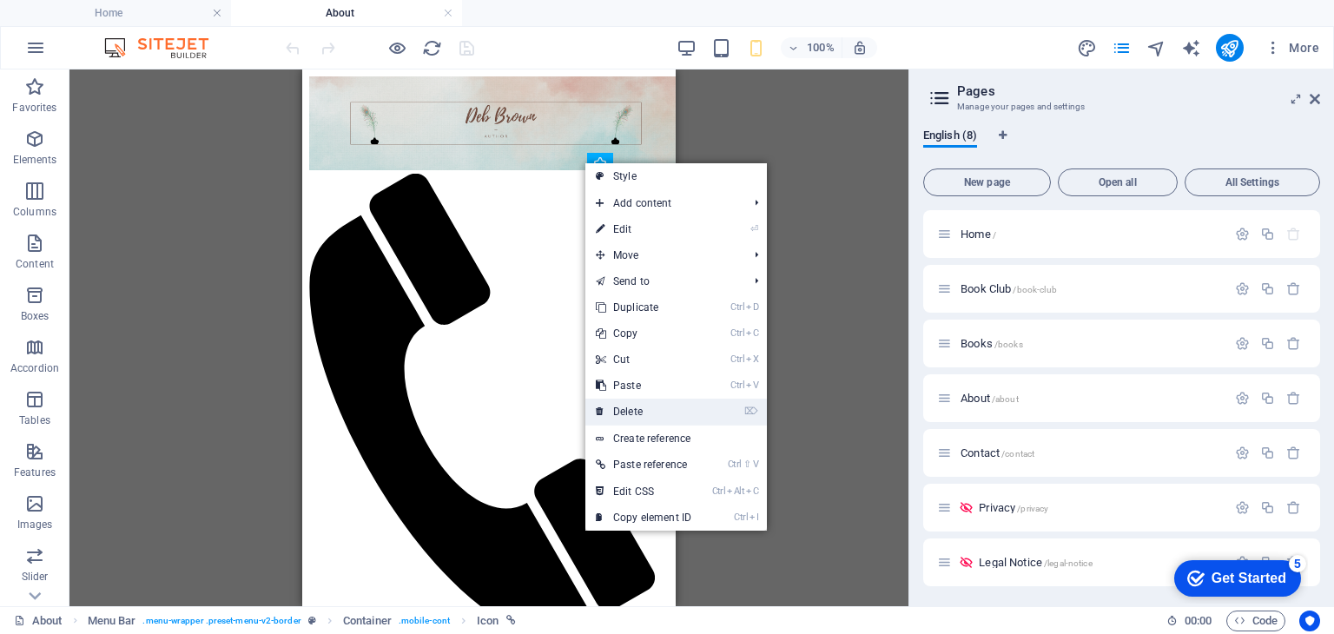
click at [634, 410] on link "⌦ Delete" at bounding box center [643, 412] width 116 height 26
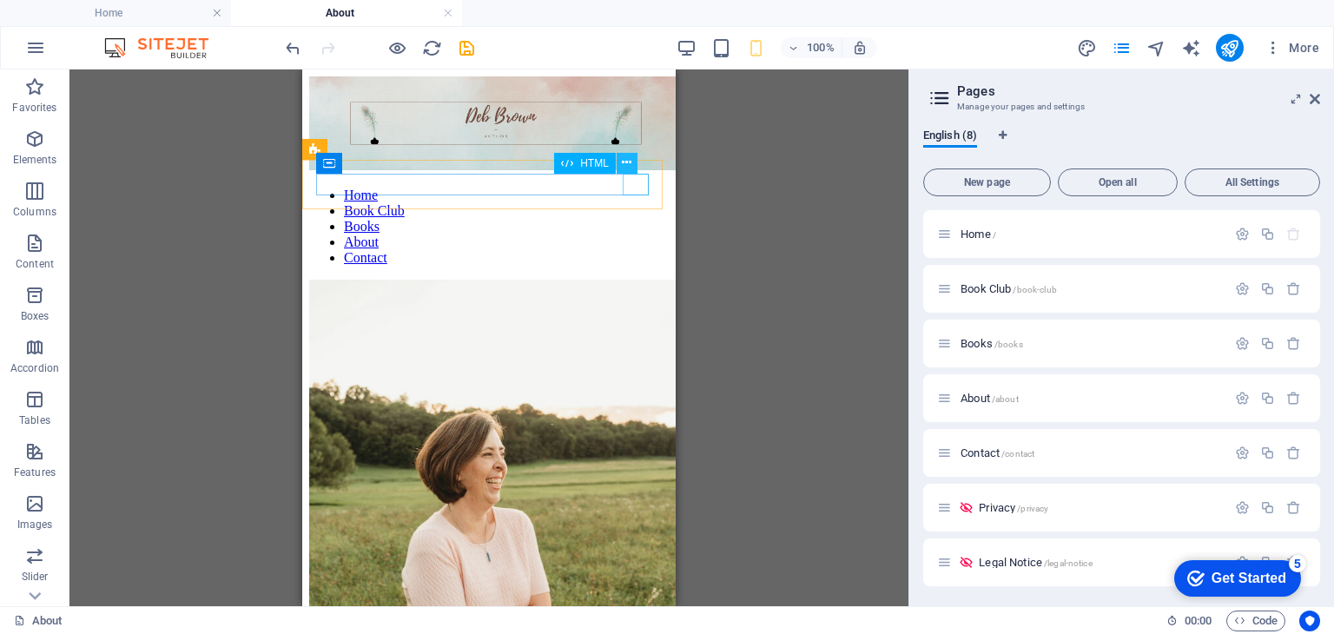
click at [628, 162] on icon at bounding box center [627, 163] width 10 height 18
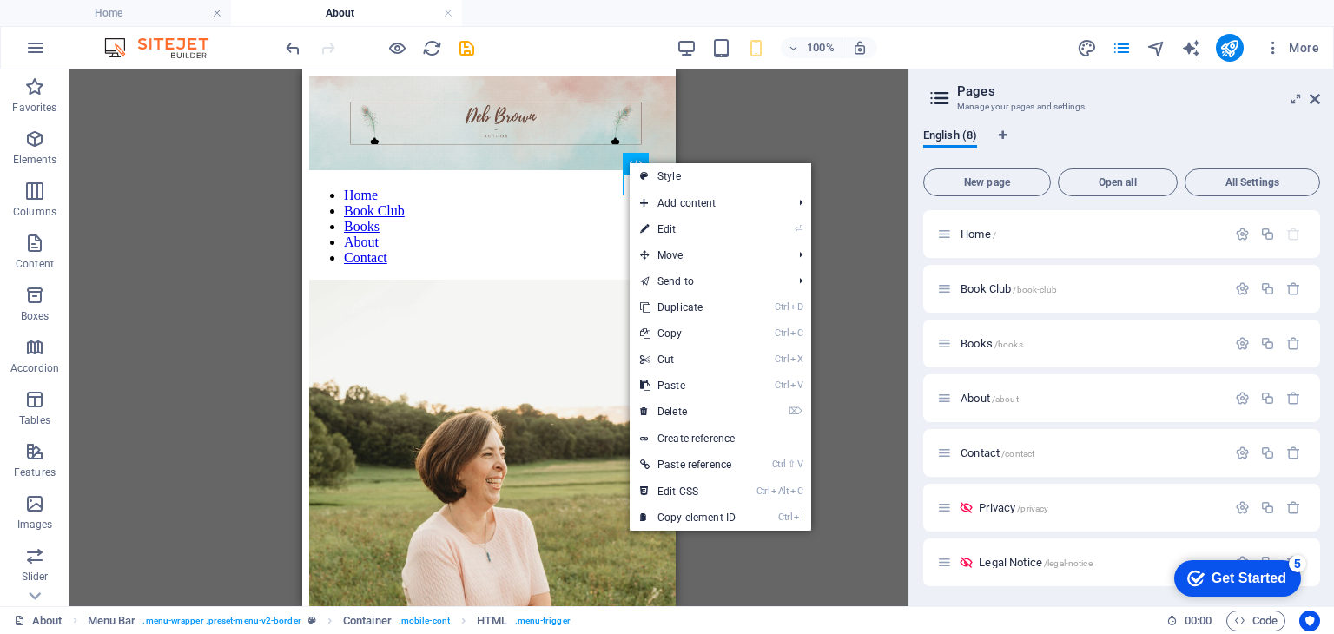
click at [676, 406] on link "⌦ Delete" at bounding box center [688, 412] width 116 height 26
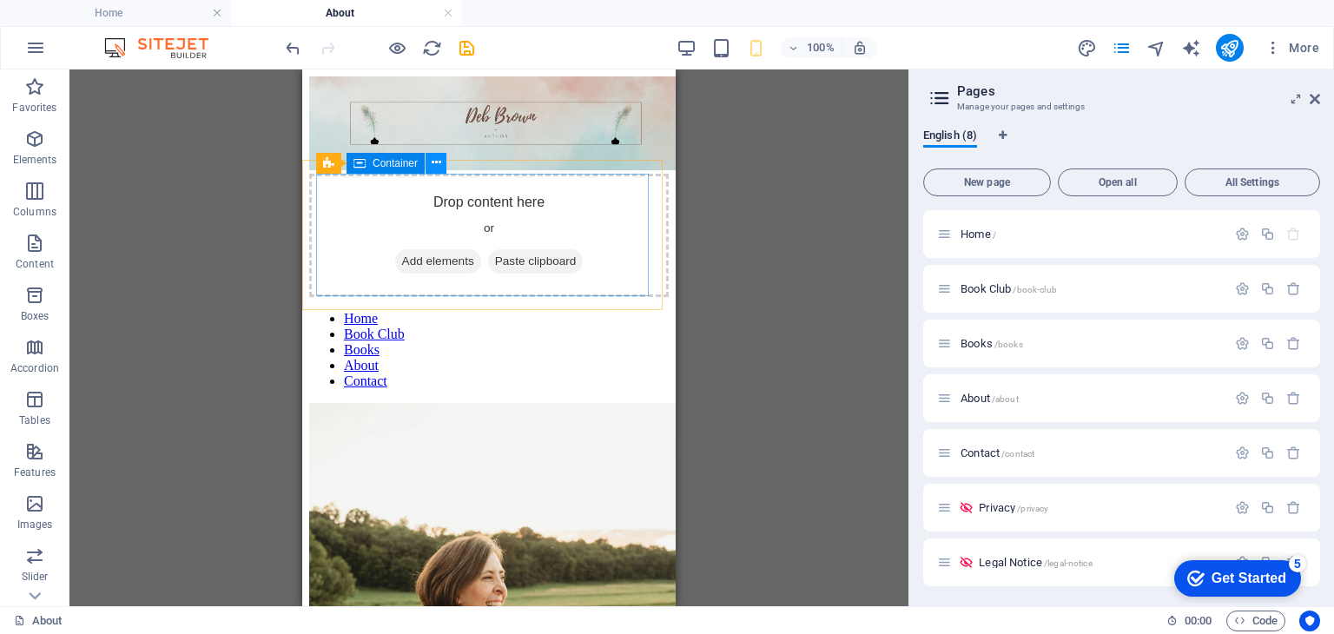
click at [437, 164] on icon at bounding box center [437, 163] width 10 height 18
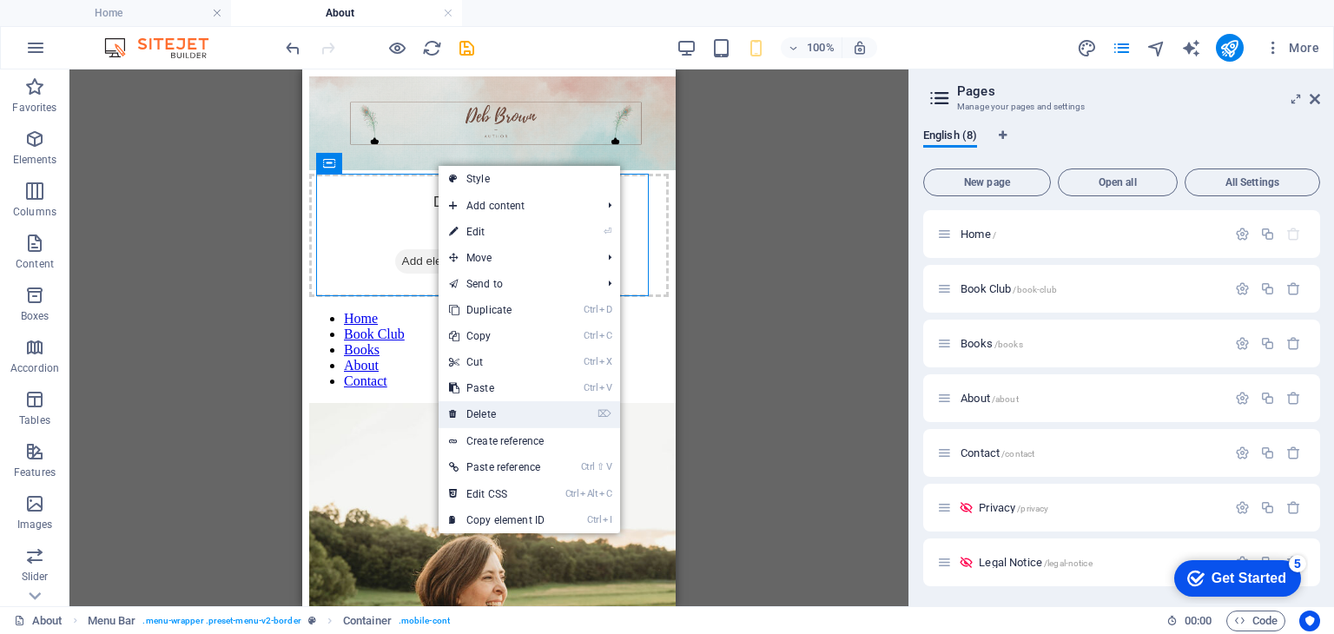
click at [499, 411] on link "⌦ Delete" at bounding box center [497, 414] width 116 height 26
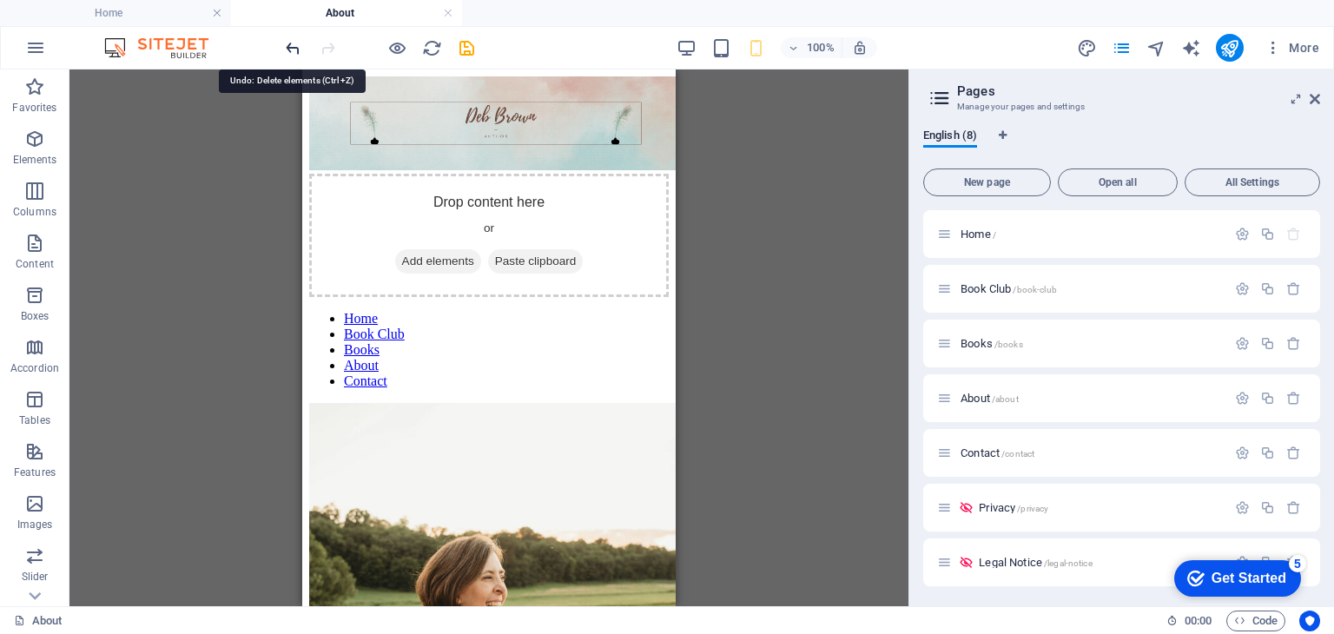
click at [292, 47] on icon "undo" at bounding box center [293, 48] width 20 height 20
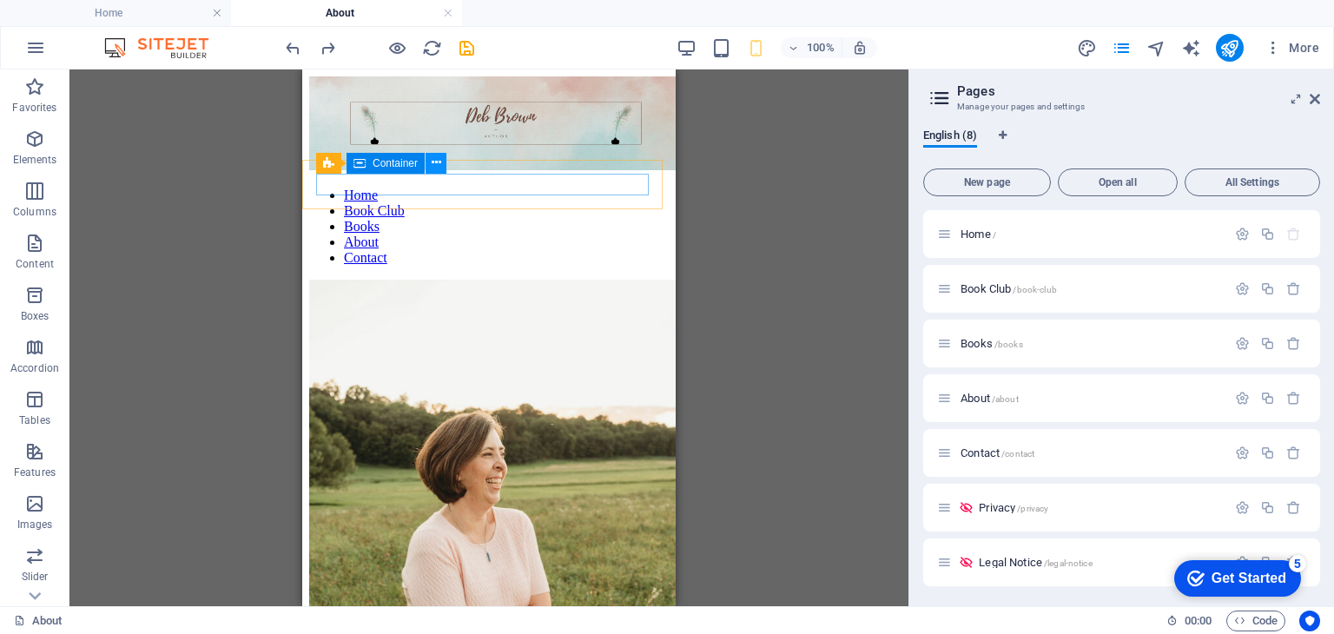
click at [436, 160] on icon at bounding box center [437, 163] width 10 height 18
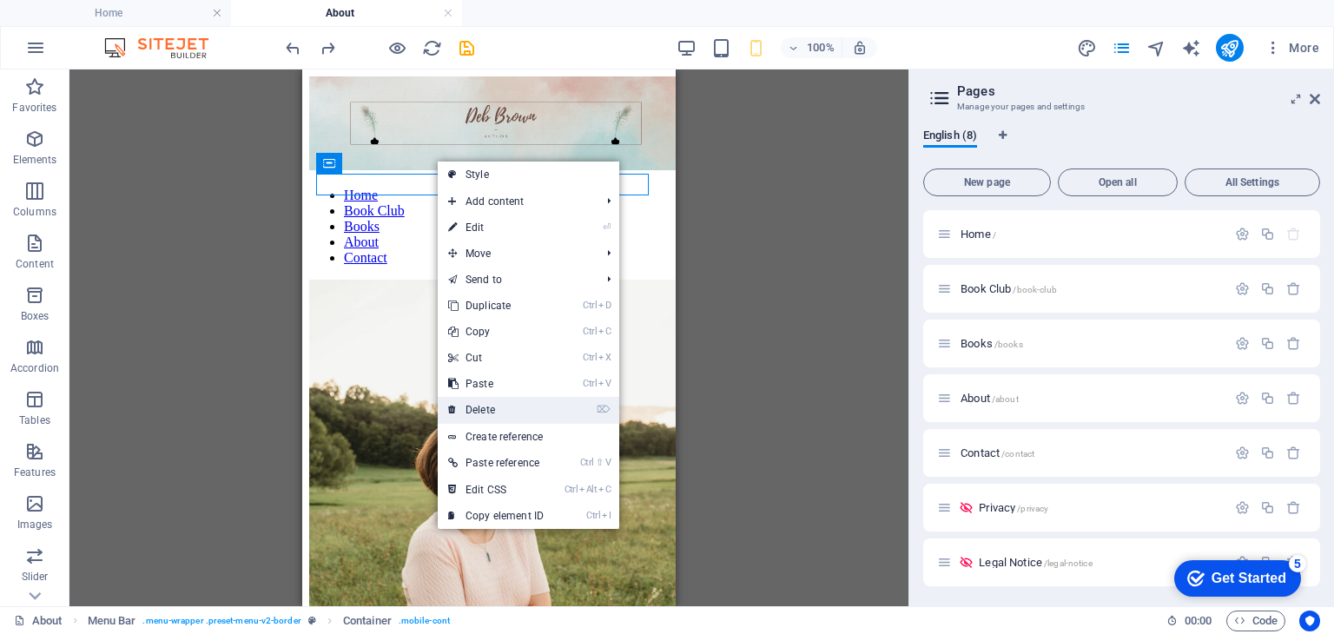
click at [483, 414] on link "⌦ Delete" at bounding box center [496, 410] width 116 height 26
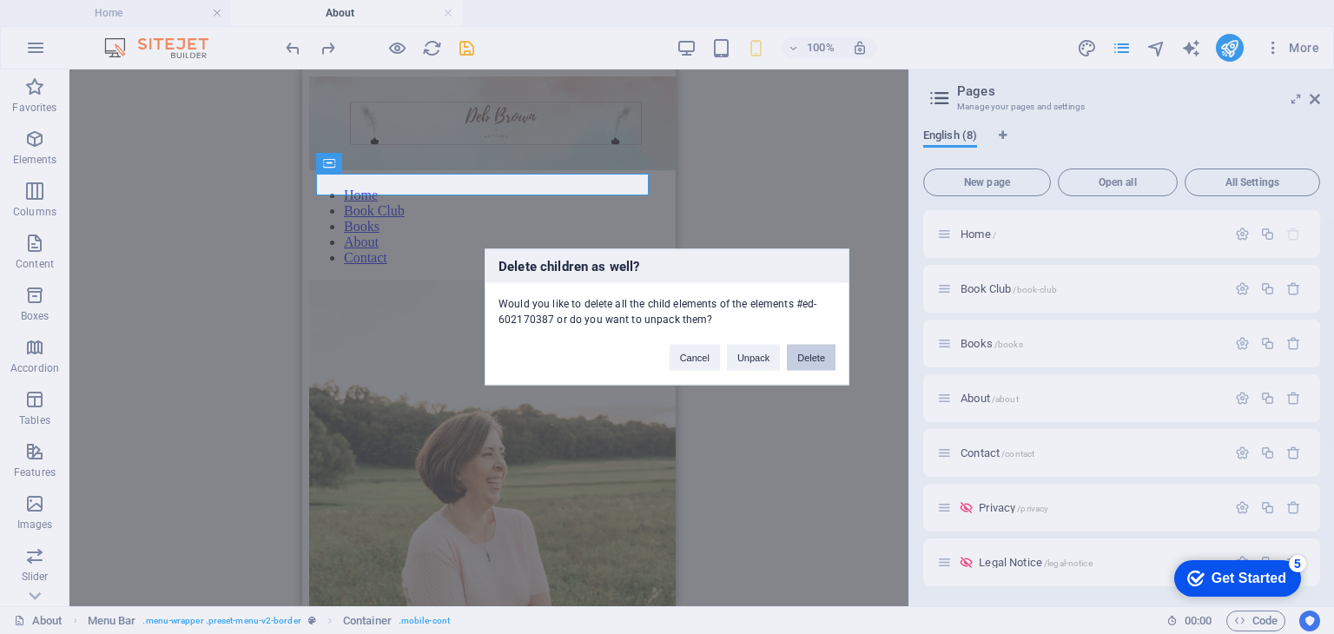
click at [804, 360] on button "Delete" at bounding box center [811, 358] width 49 height 26
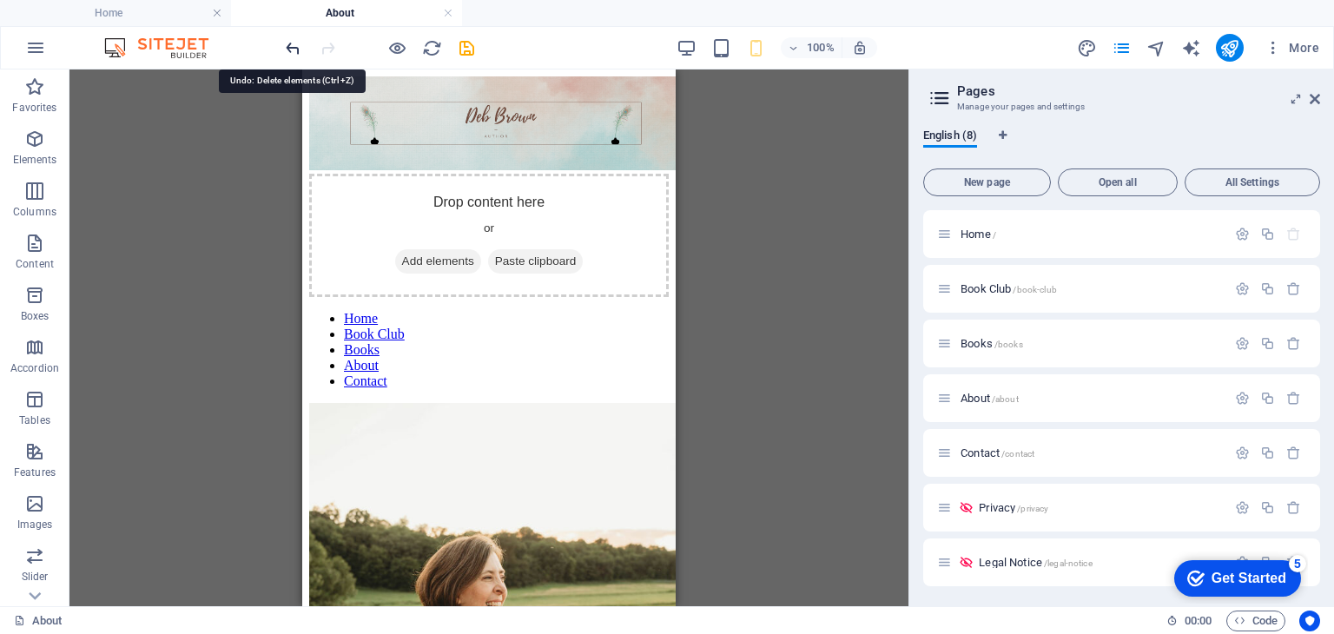
click at [288, 44] on icon "undo" at bounding box center [293, 48] width 20 height 20
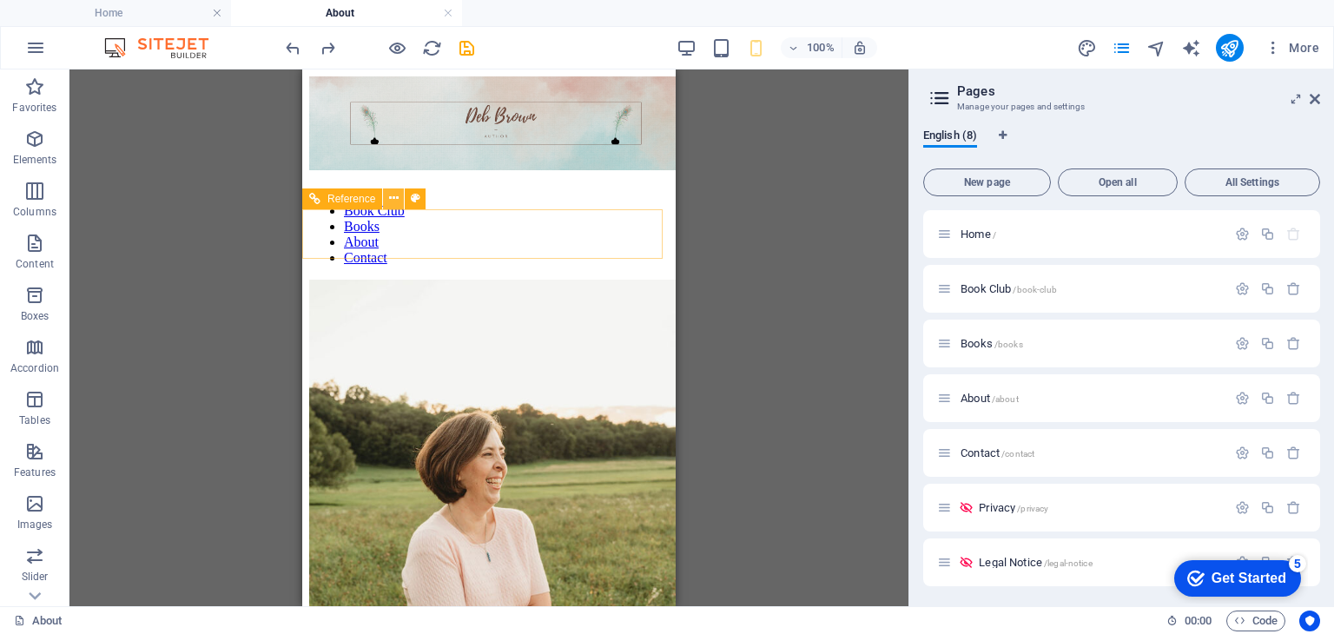
click at [397, 198] on icon at bounding box center [394, 198] width 10 height 18
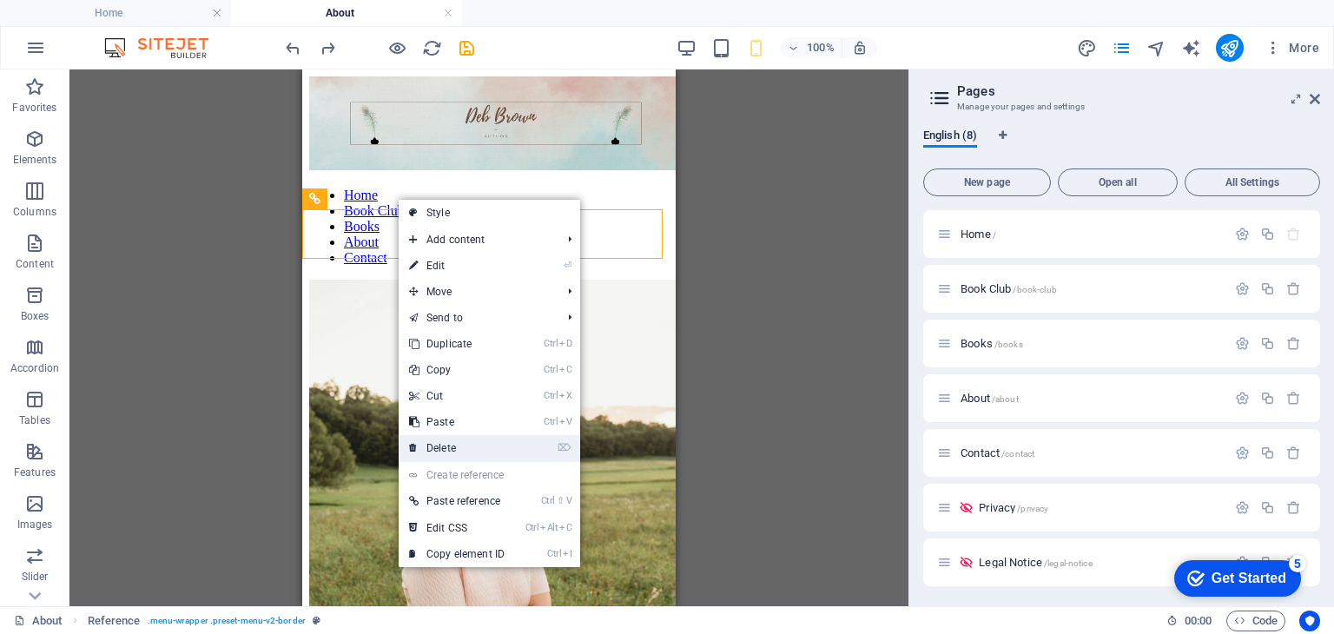
click at [456, 436] on link "⌦ Delete" at bounding box center [457, 448] width 116 height 26
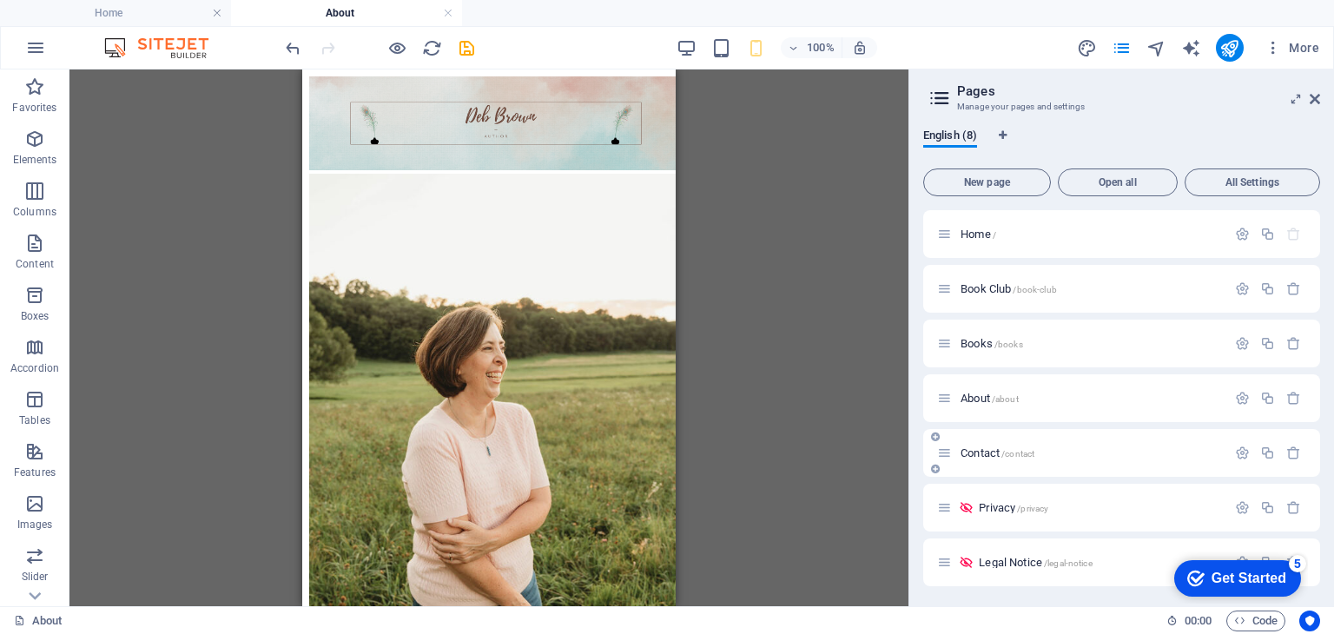
click at [969, 460] on div "Contact /contact" at bounding box center [1081, 453] width 289 height 20
click at [973, 455] on span "Contact /contact" at bounding box center [998, 453] width 74 height 13
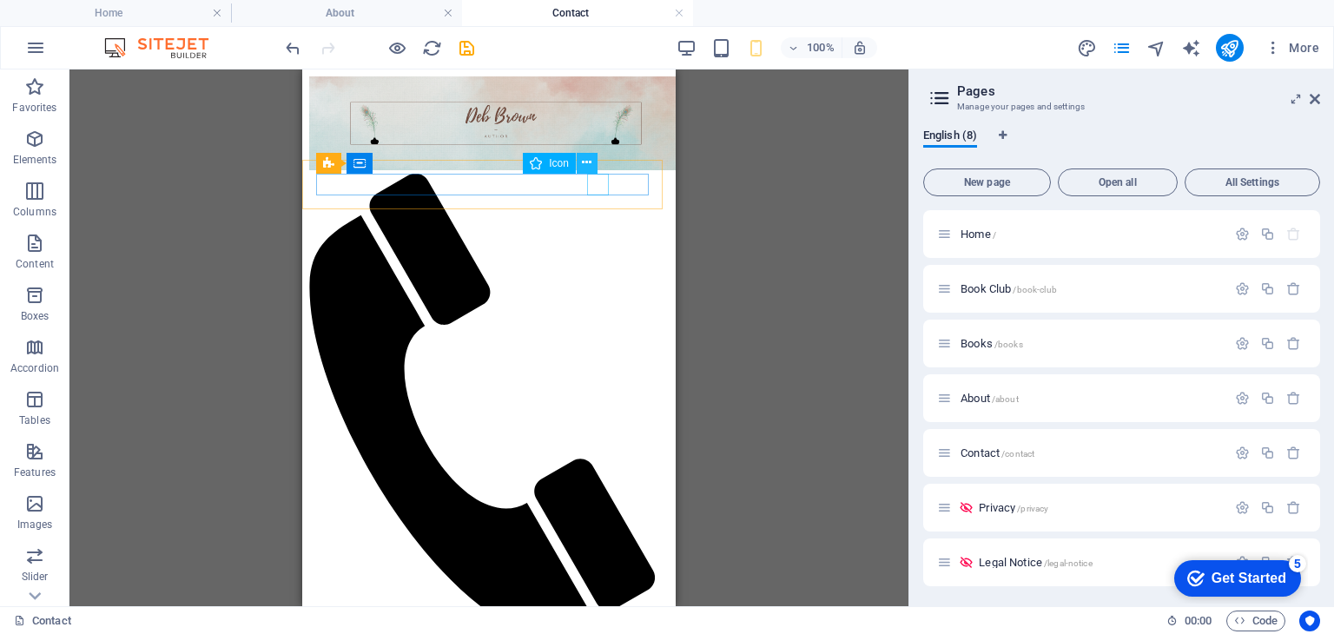
click at [580, 162] on button at bounding box center [587, 163] width 21 height 21
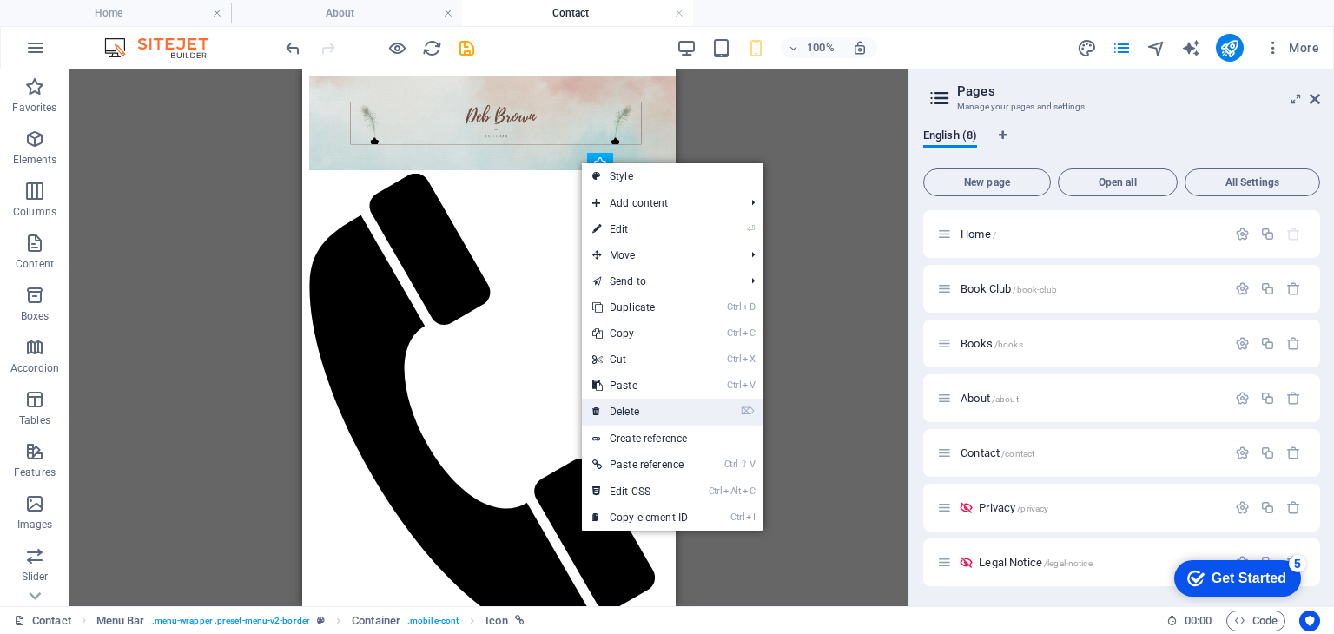
click at [626, 402] on link "⌦ Delete" at bounding box center [640, 412] width 116 height 26
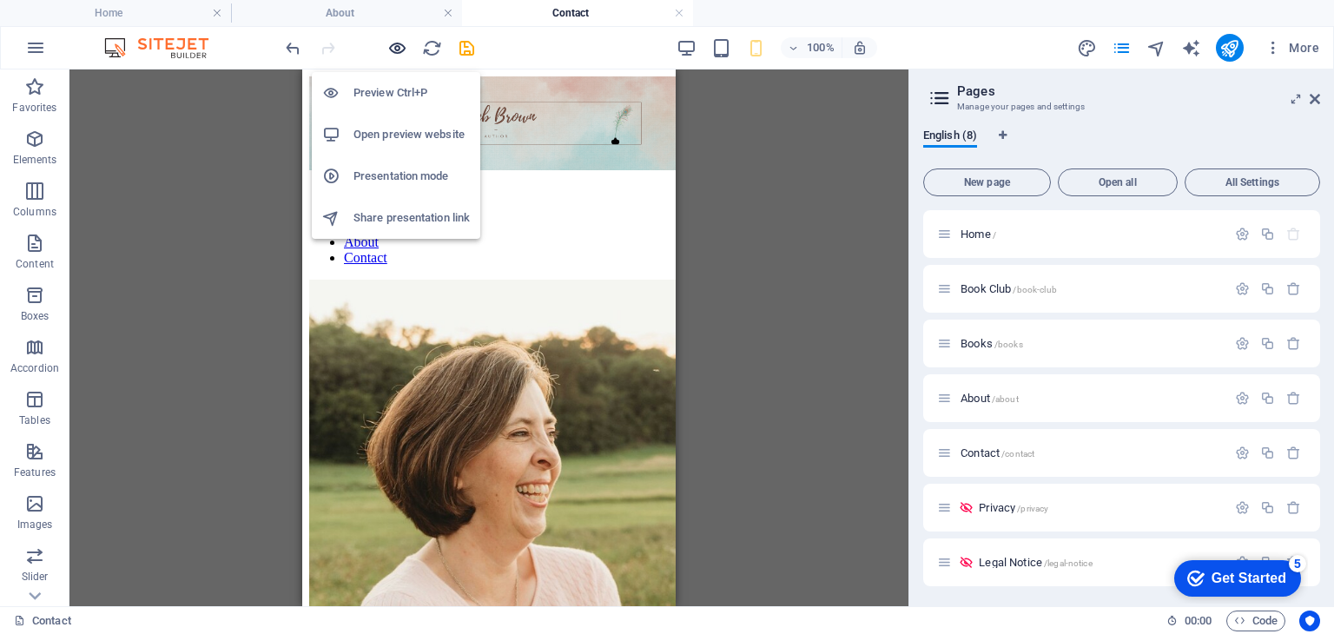
click at [398, 47] on icon "button" at bounding box center [397, 48] width 20 height 20
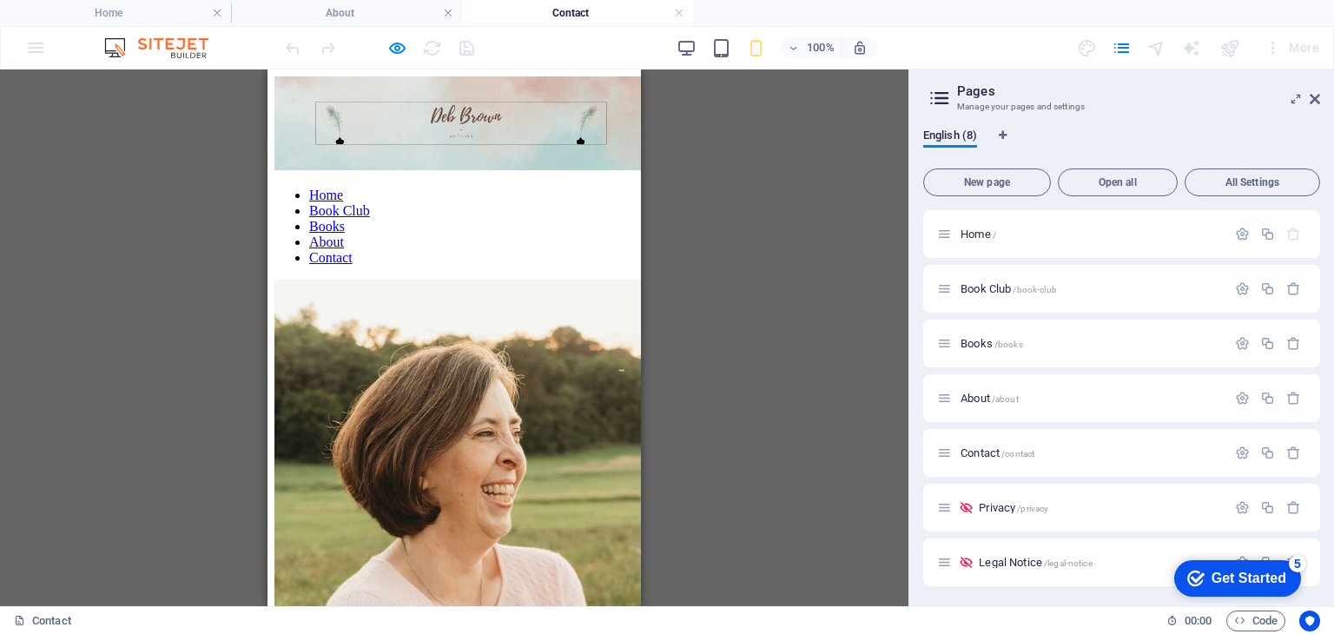
click at [596, 174] on div at bounding box center [455, 174] width 360 height 0
click at [344, 249] on link "About" at bounding box center [326, 242] width 35 height 15
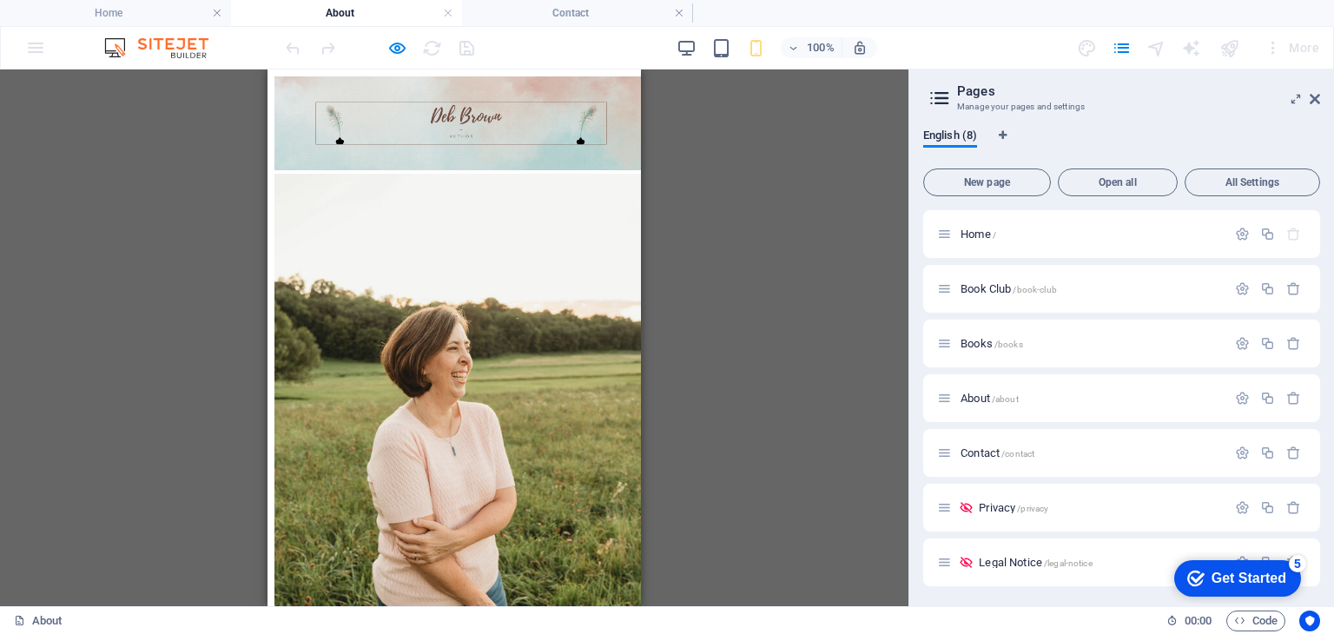
click at [599, 174] on div at bounding box center [455, 174] width 360 height 0
click at [598, 174] on div at bounding box center [455, 174] width 360 height 0
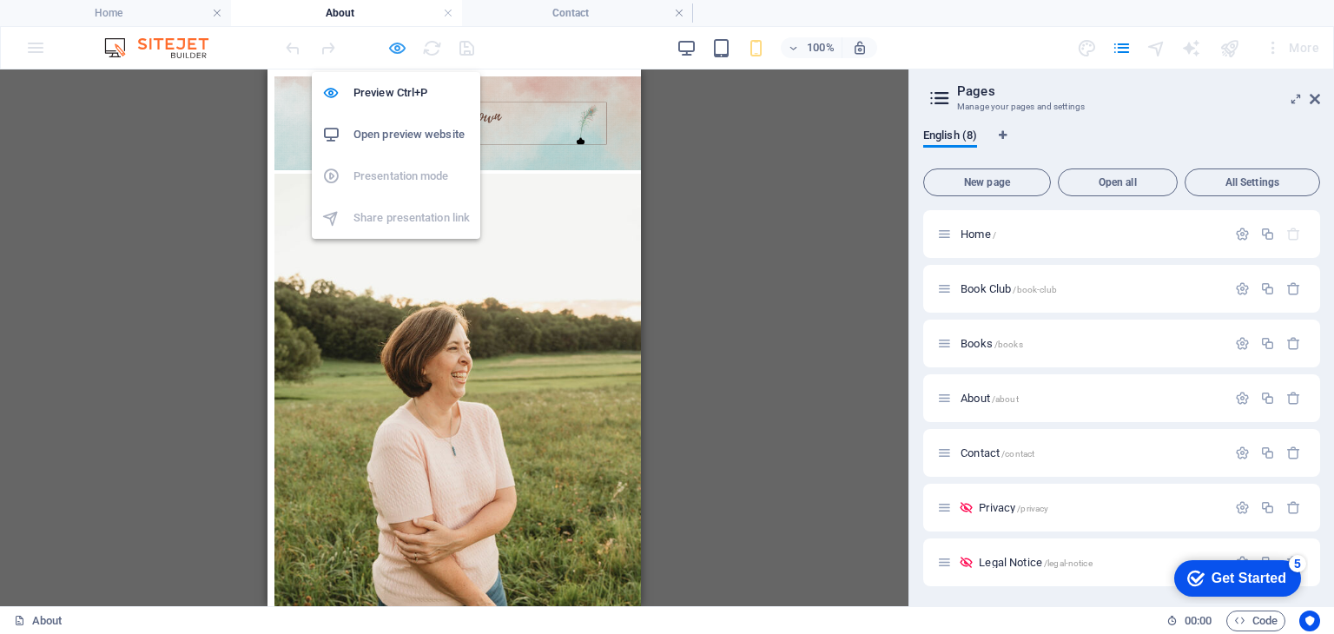
click at [396, 47] on icon "button" at bounding box center [397, 48] width 20 height 20
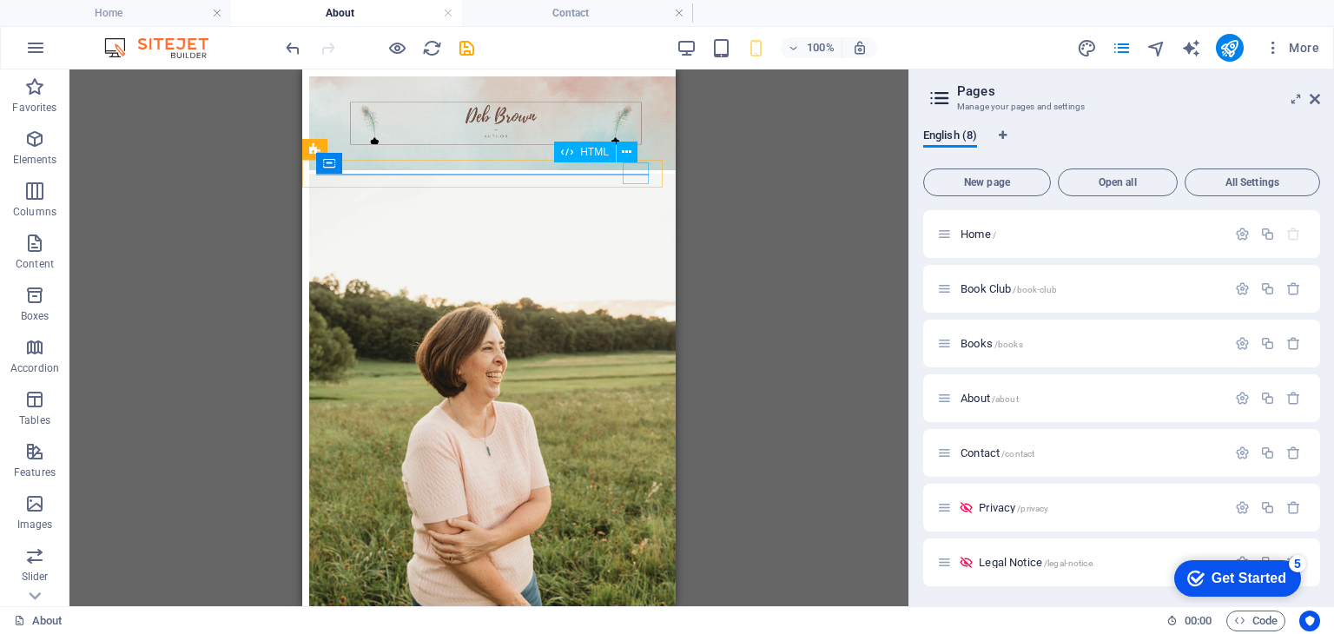
click at [632, 174] on div at bounding box center [489, 174] width 360 height 0
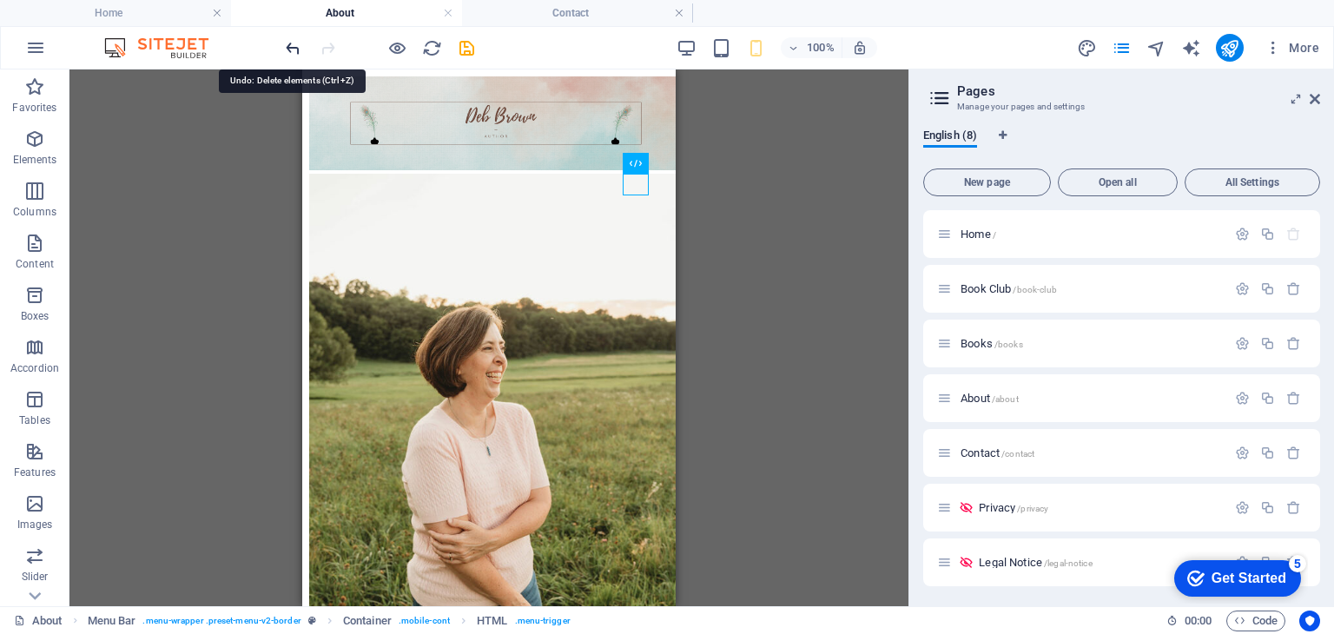
click at [291, 46] on icon "undo" at bounding box center [293, 48] width 20 height 20
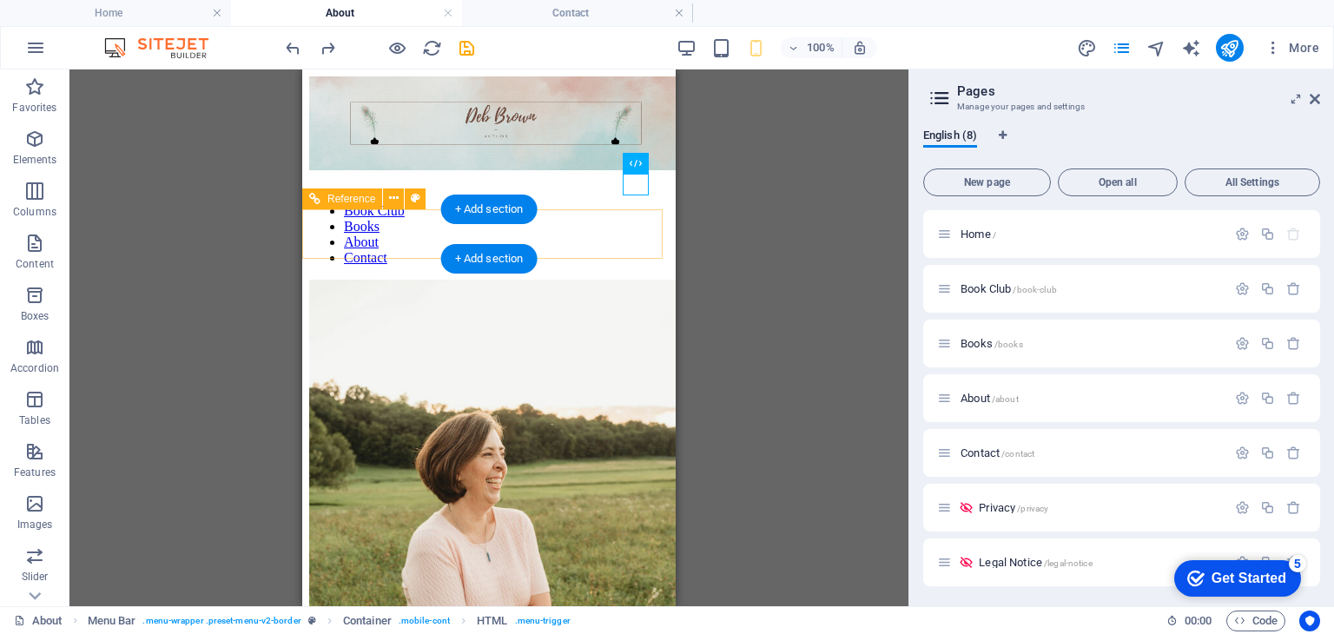
click at [639, 174] on div at bounding box center [489, 174] width 360 height 0
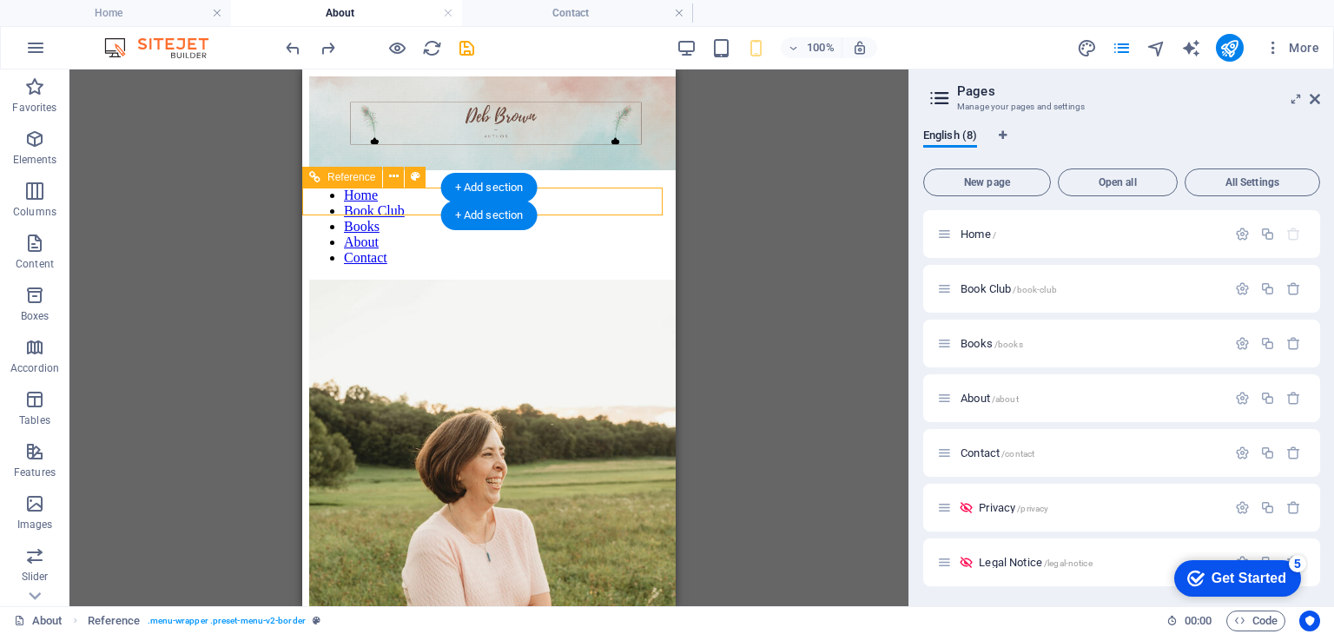
click at [632, 174] on div at bounding box center [489, 174] width 360 height 0
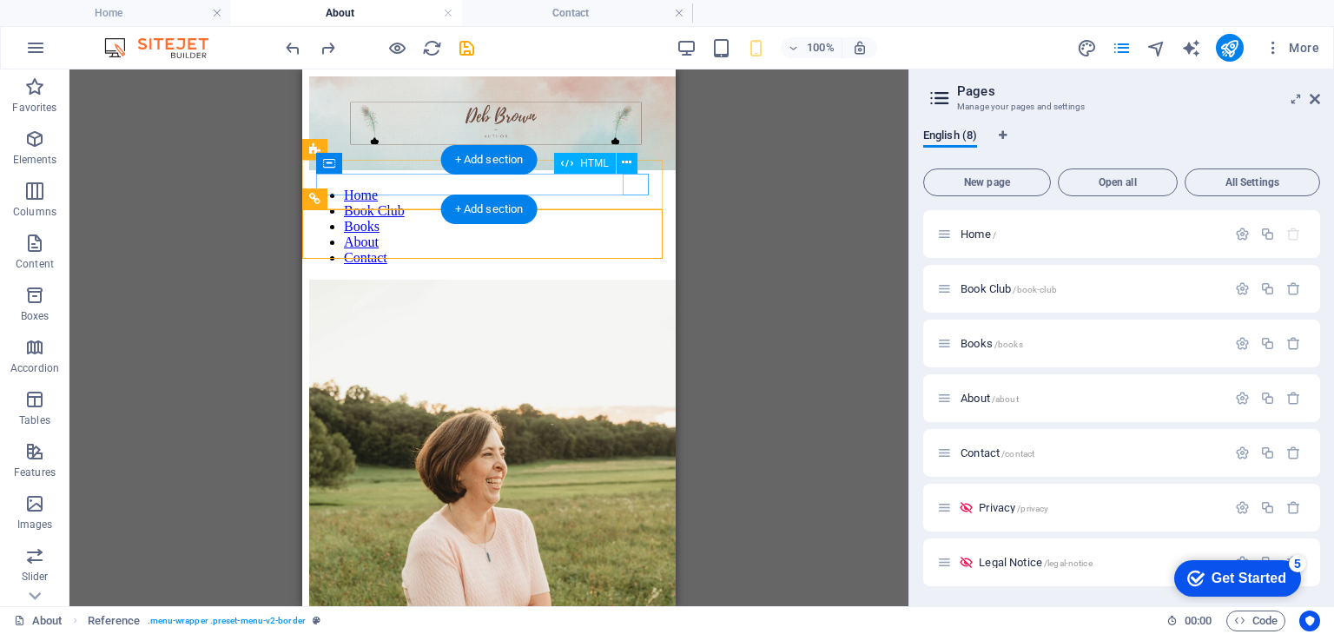
click at [633, 174] on div at bounding box center [489, 174] width 360 height 0
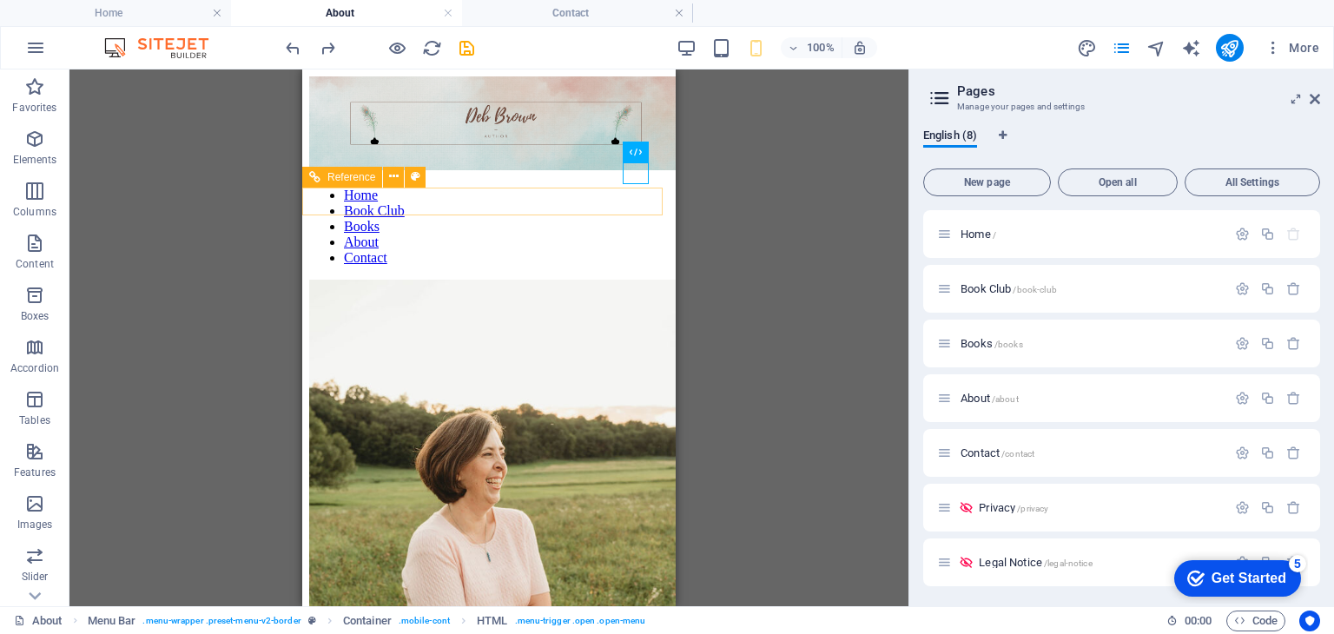
click at [636, 174] on div at bounding box center [489, 174] width 360 height 0
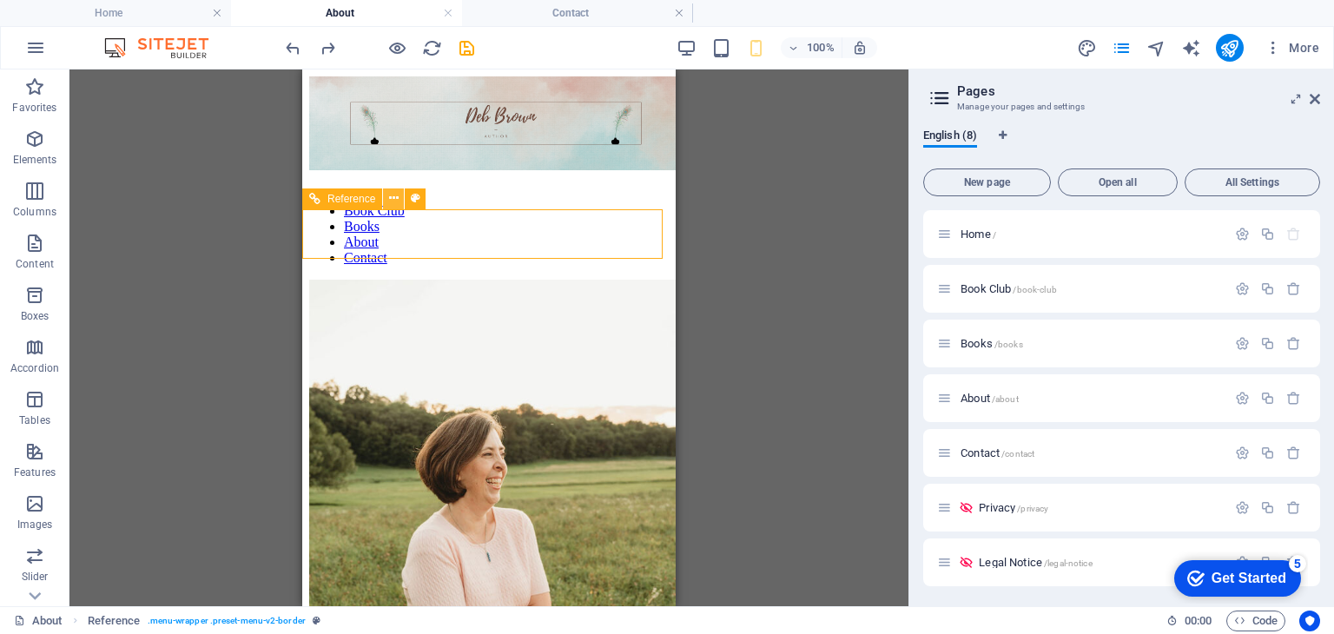
click at [400, 195] on button at bounding box center [393, 199] width 21 height 21
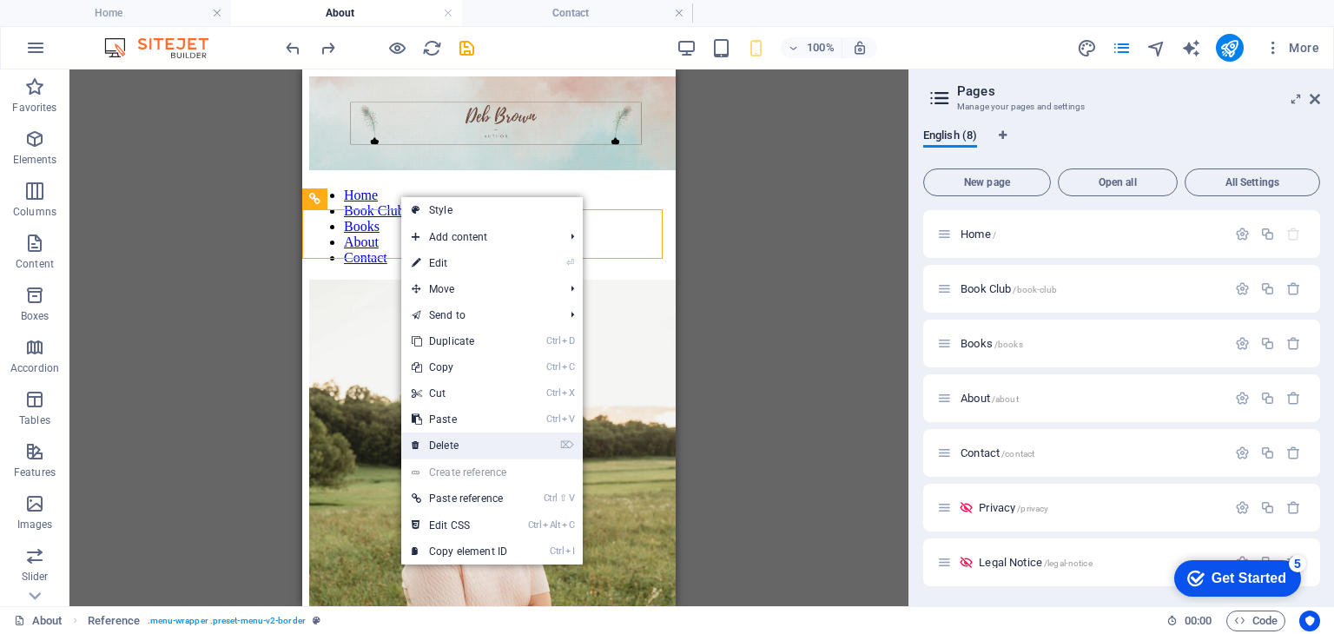
click at [458, 443] on link "⌦ Delete" at bounding box center [459, 446] width 116 height 26
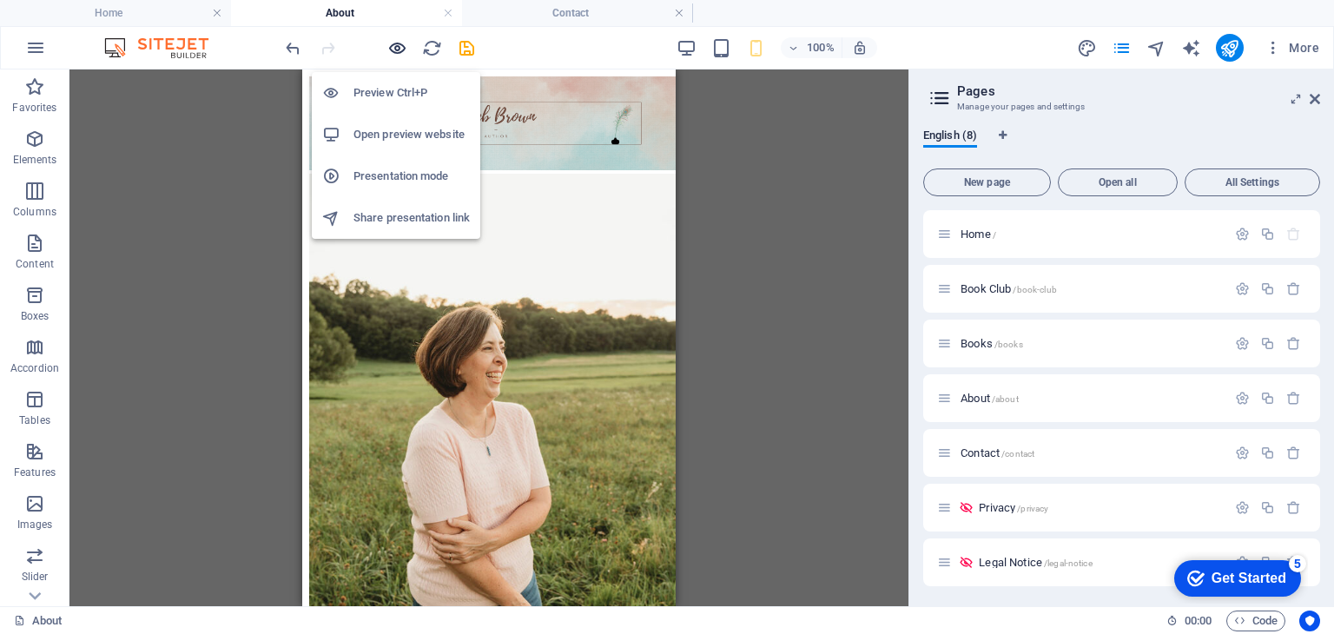
click at [397, 43] on icon "button" at bounding box center [397, 48] width 20 height 20
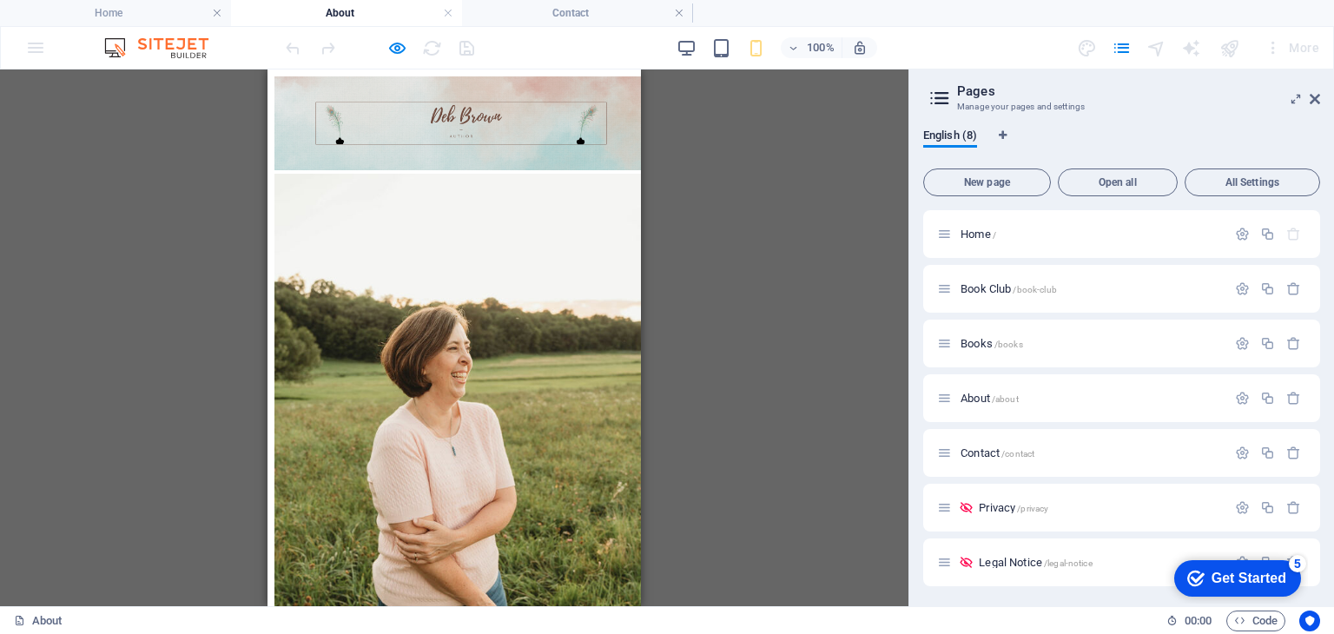
click at [597, 174] on div at bounding box center [455, 174] width 360 height 0
click at [600, 174] on div at bounding box center [455, 174] width 360 height 0
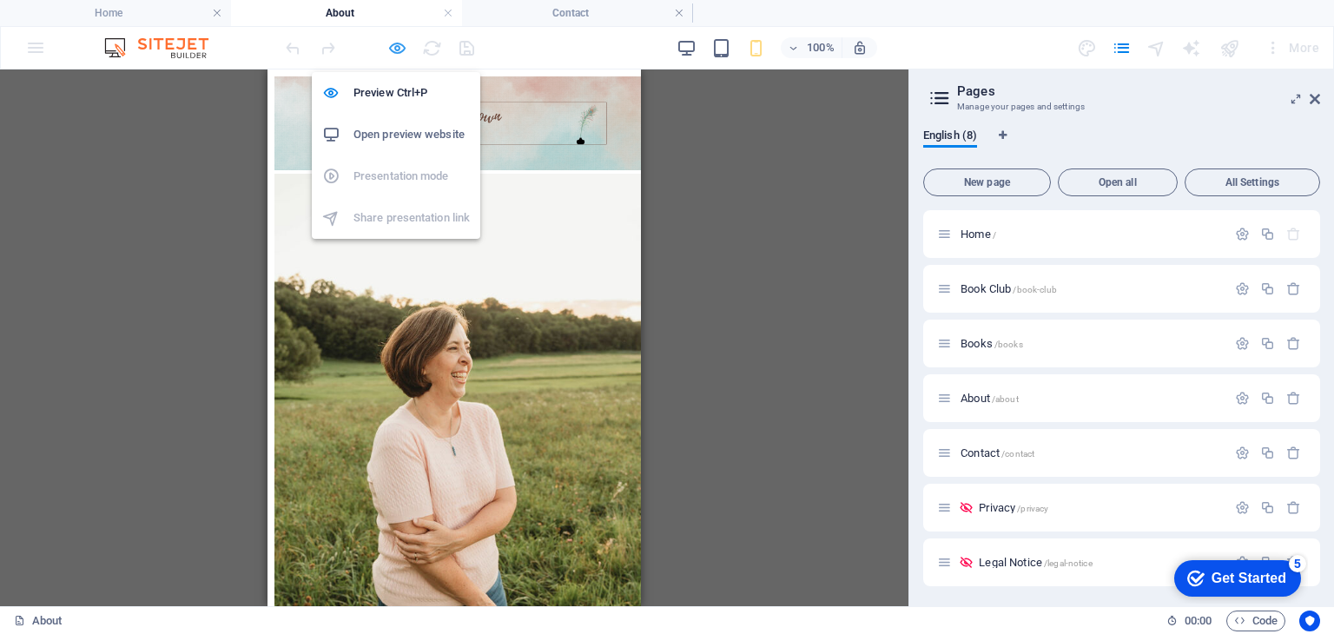
click at [397, 52] on icon "button" at bounding box center [397, 48] width 20 height 20
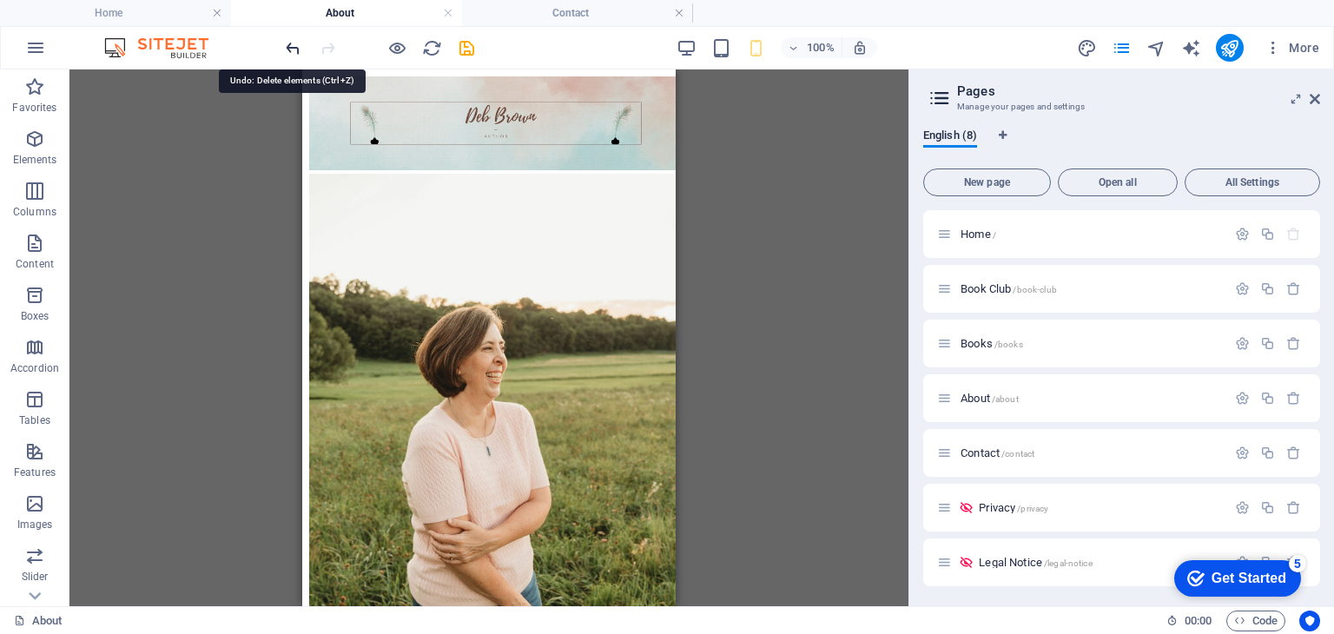
click at [294, 46] on icon "undo" at bounding box center [293, 48] width 20 height 20
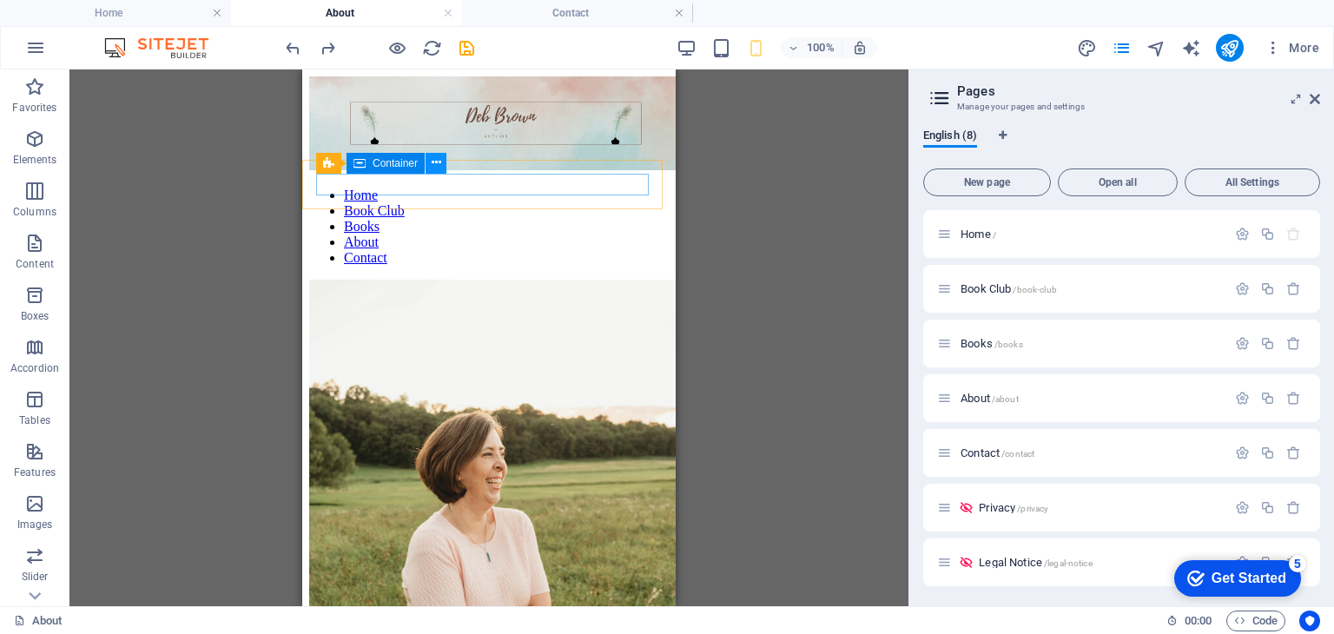
click at [440, 164] on icon at bounding box center [437, 163] width 10 height 18
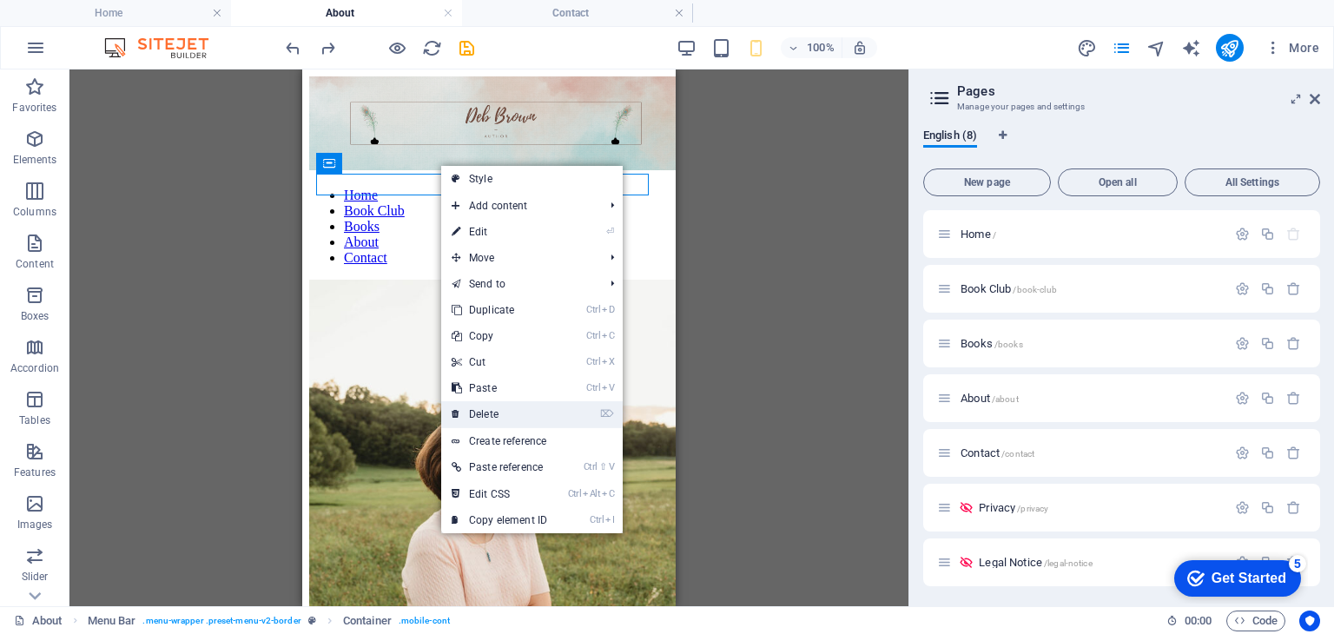
click at [493, 409] on link "⌦ Delete" at bounding box center [499, 414] width 116 height 26
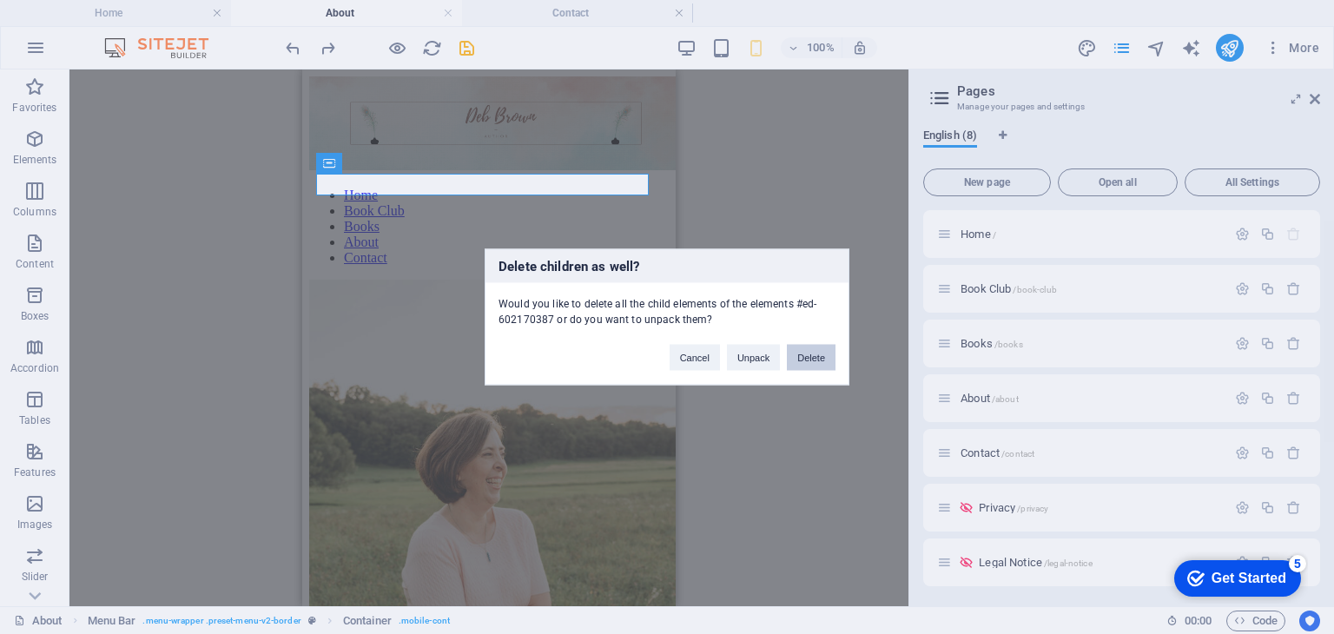
click at [809, 359] on button "Delete" at bounding box center [811, 358] width 49 height 26
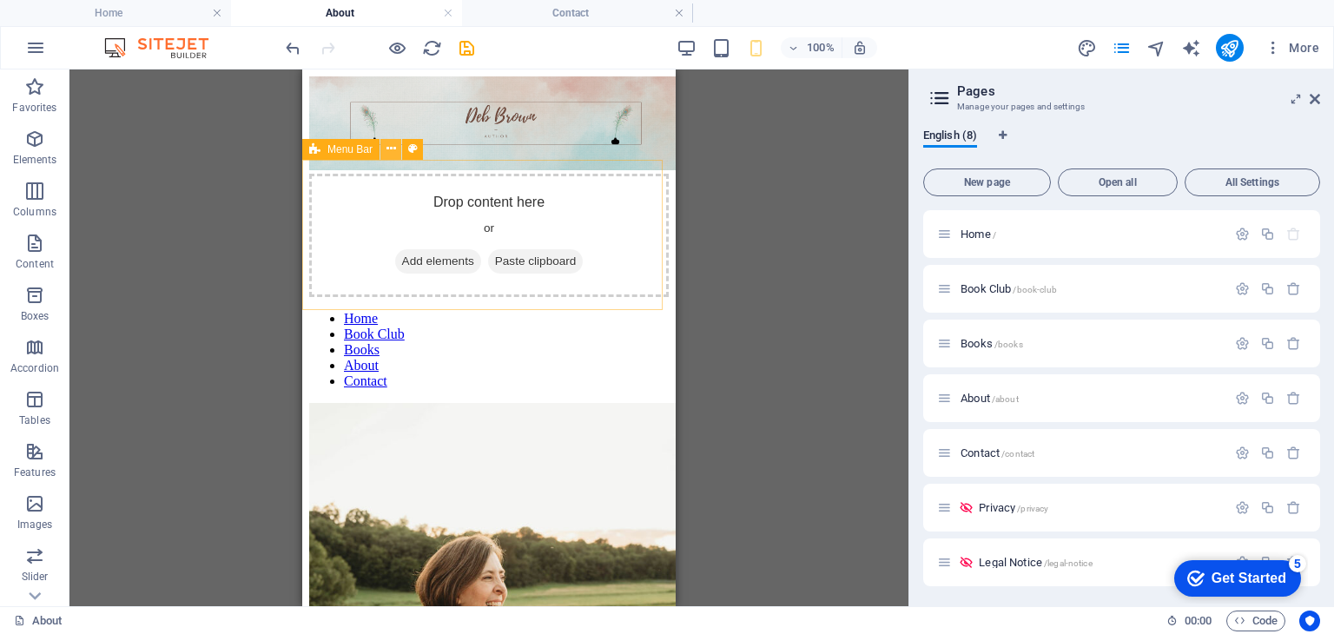
click at [387, 151] on icon at bounding box center [392, 149] width 10 height 18
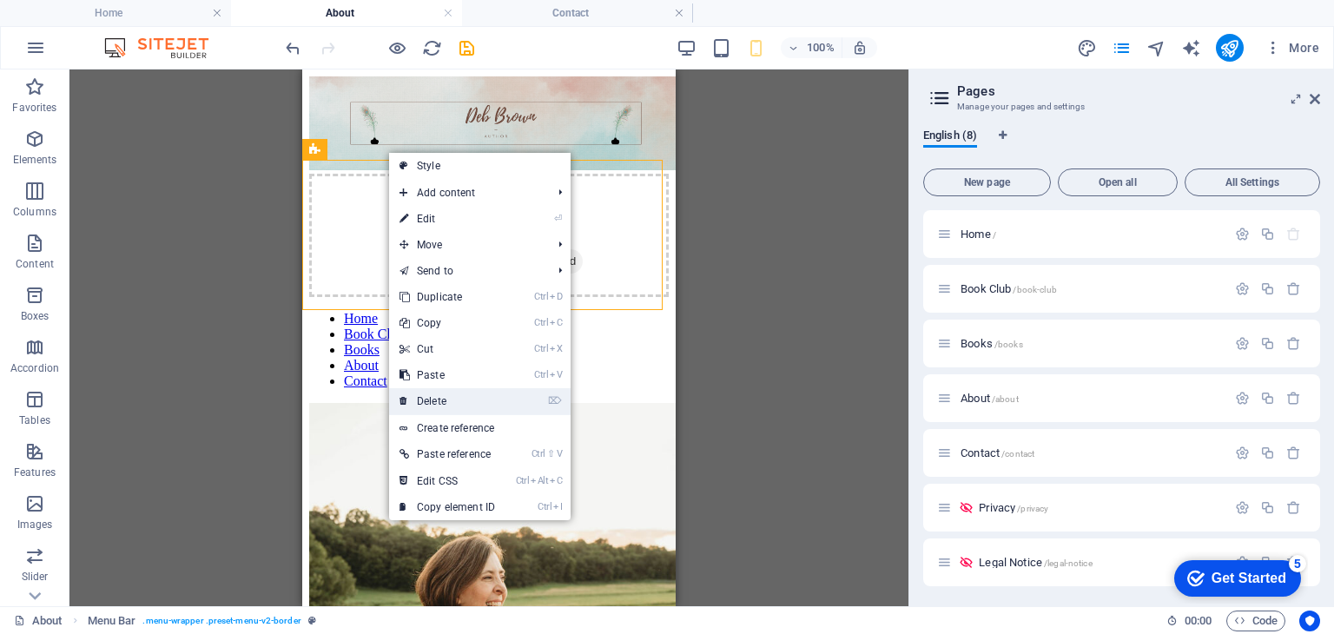
click at [442, 401] on link "⌦ Delete" at bounding box center [447, 401] width 116 height 26
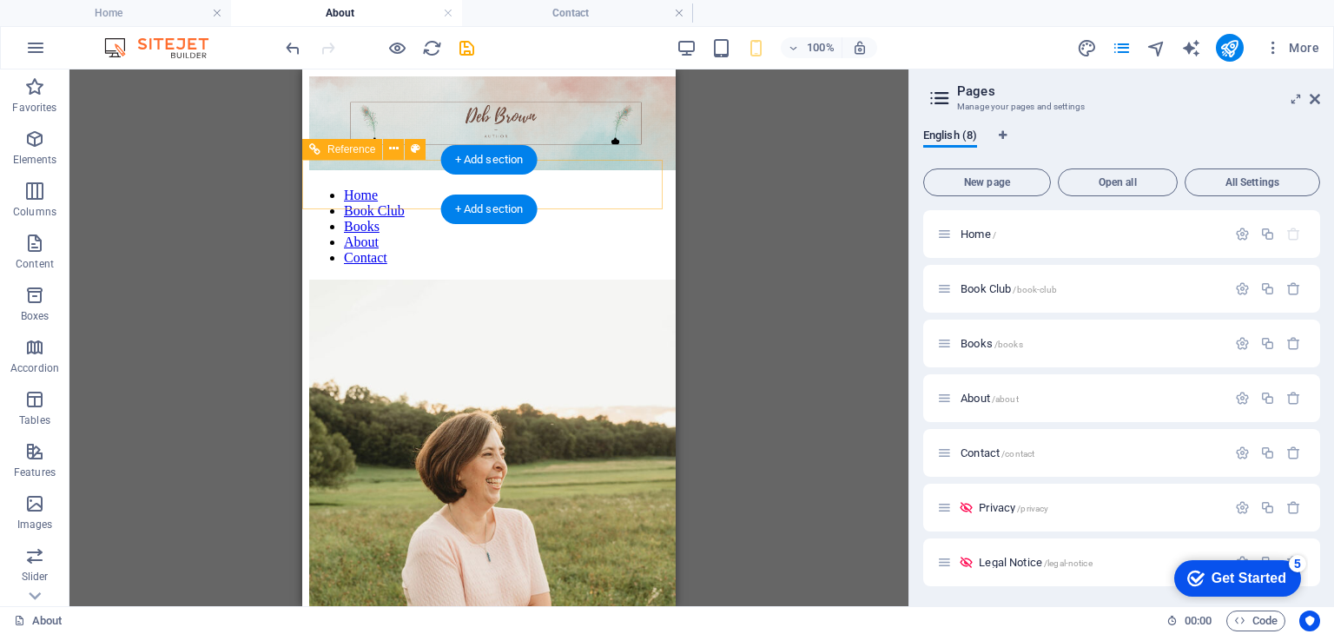
click at [640, 174] on div at bounding box center [489, 174] width 360 height 0
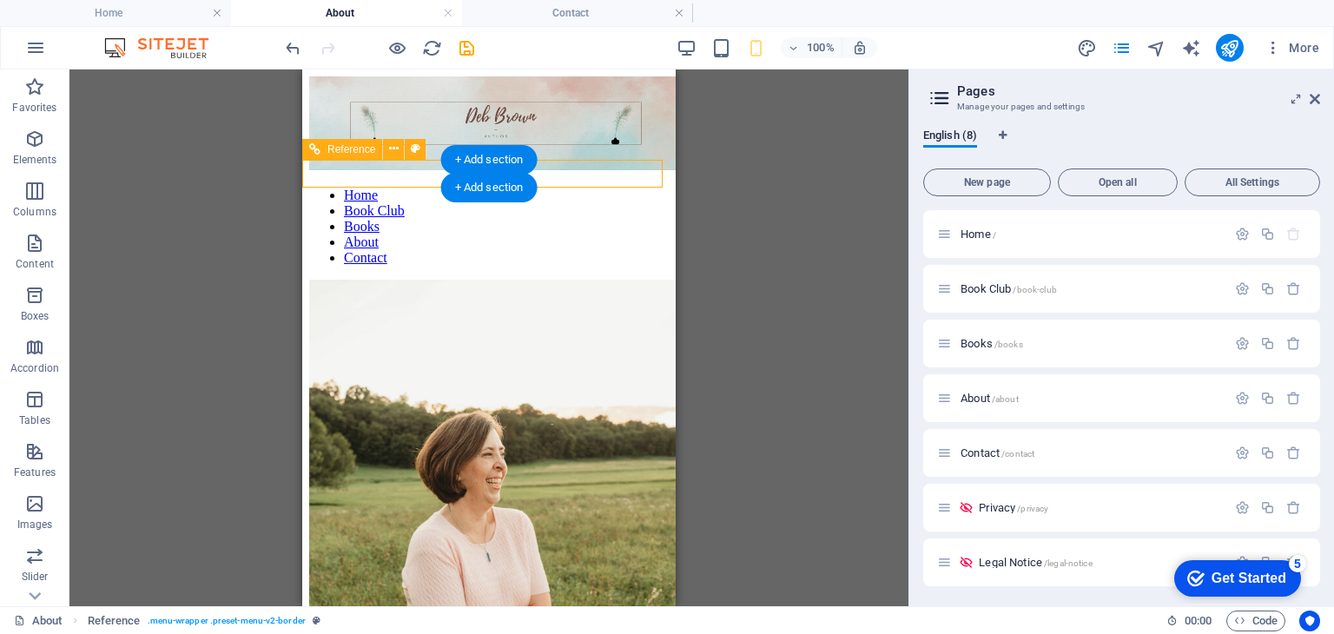
click at [640, 174] on div at bounding box center [489, 174] width 360 height 0
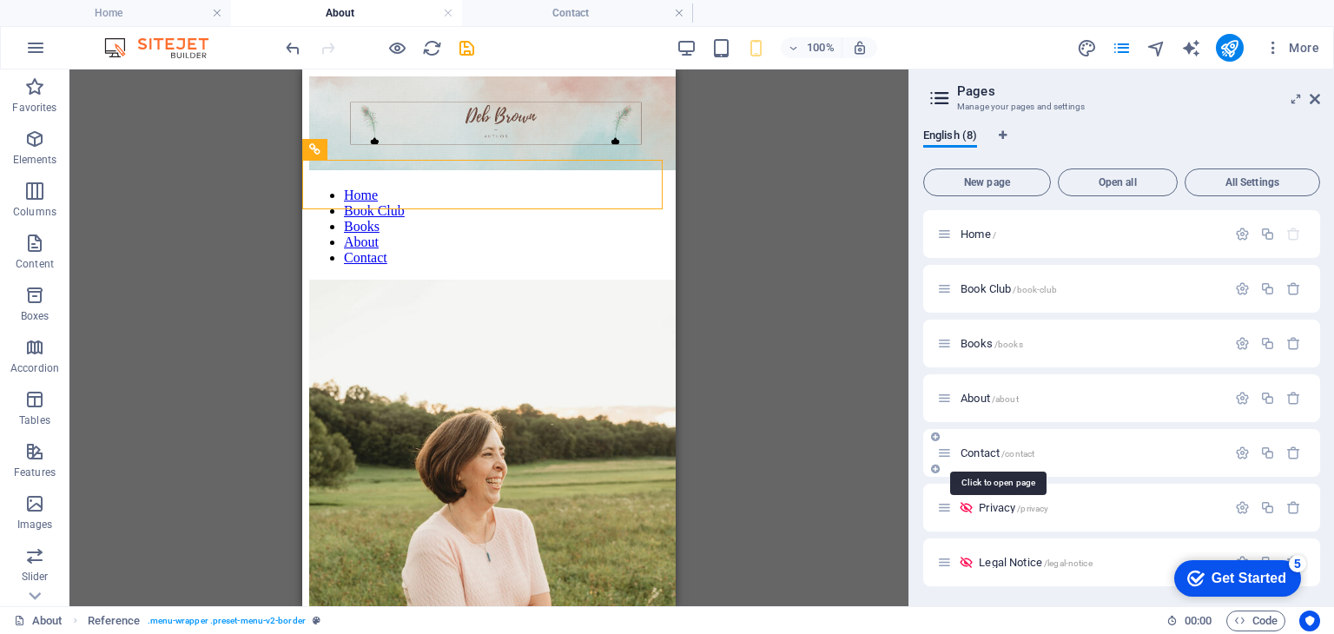
click at [988, 451] on span "Contact /contact" at bounding box center [998, 453] width 74 height 13
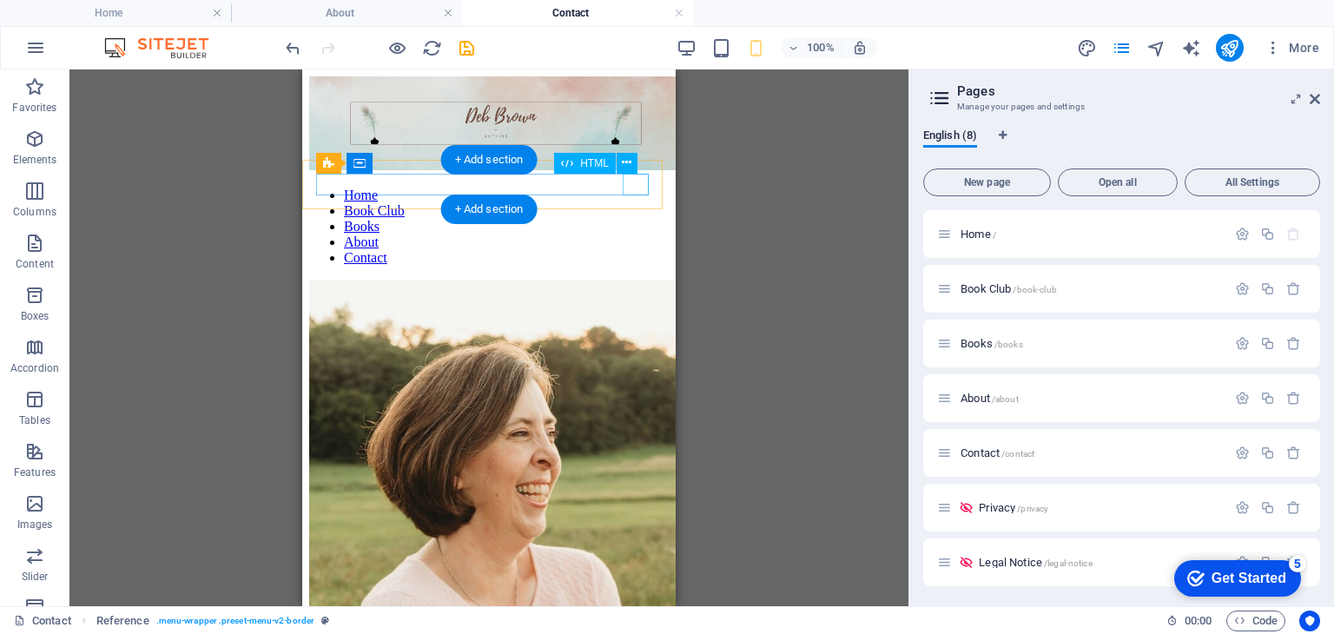
click at [631, 174] on div at bounding box center [489, 174] width 360 height 0
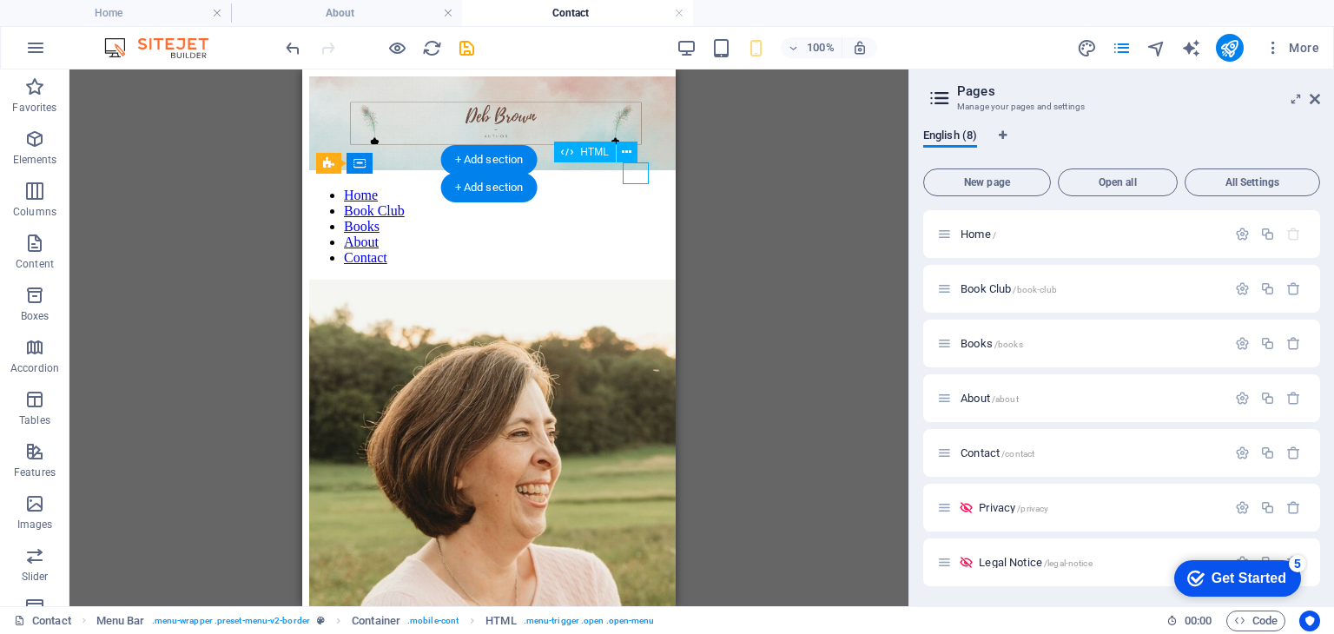
click at [631, 174] on div at bounding box center [489, 174] width 360 height 0
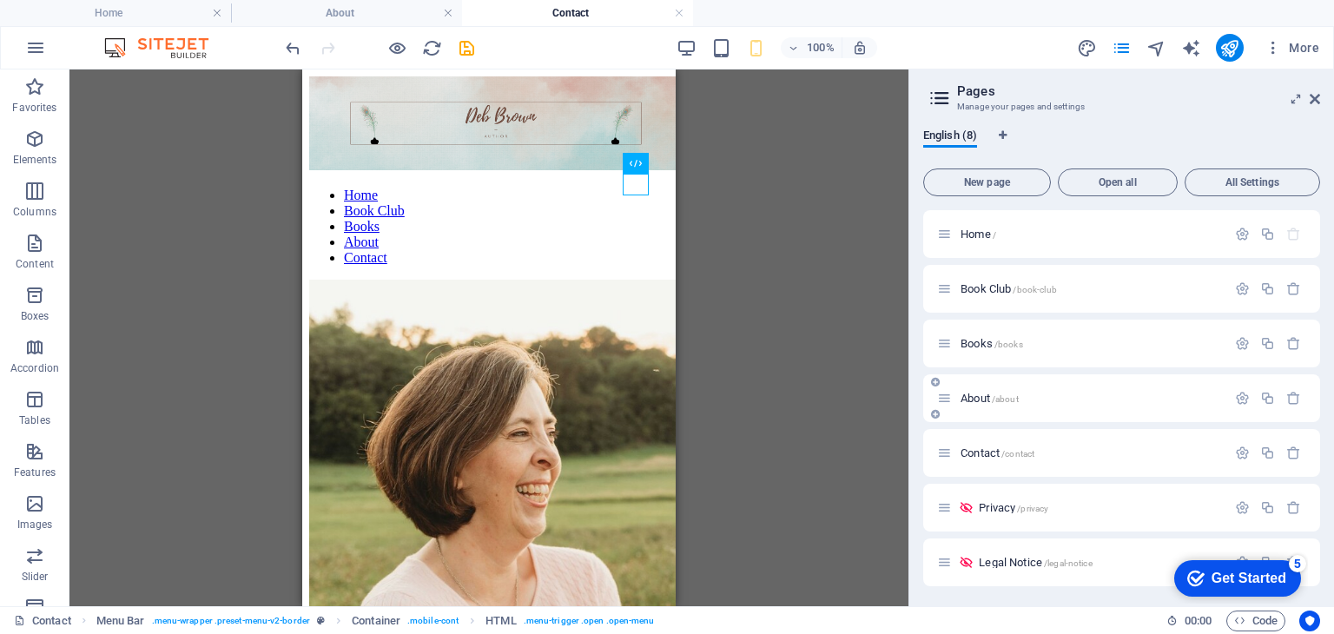
click at [976, 394] on span "About /about" at bounding box center [990, 398] width 58 height 13
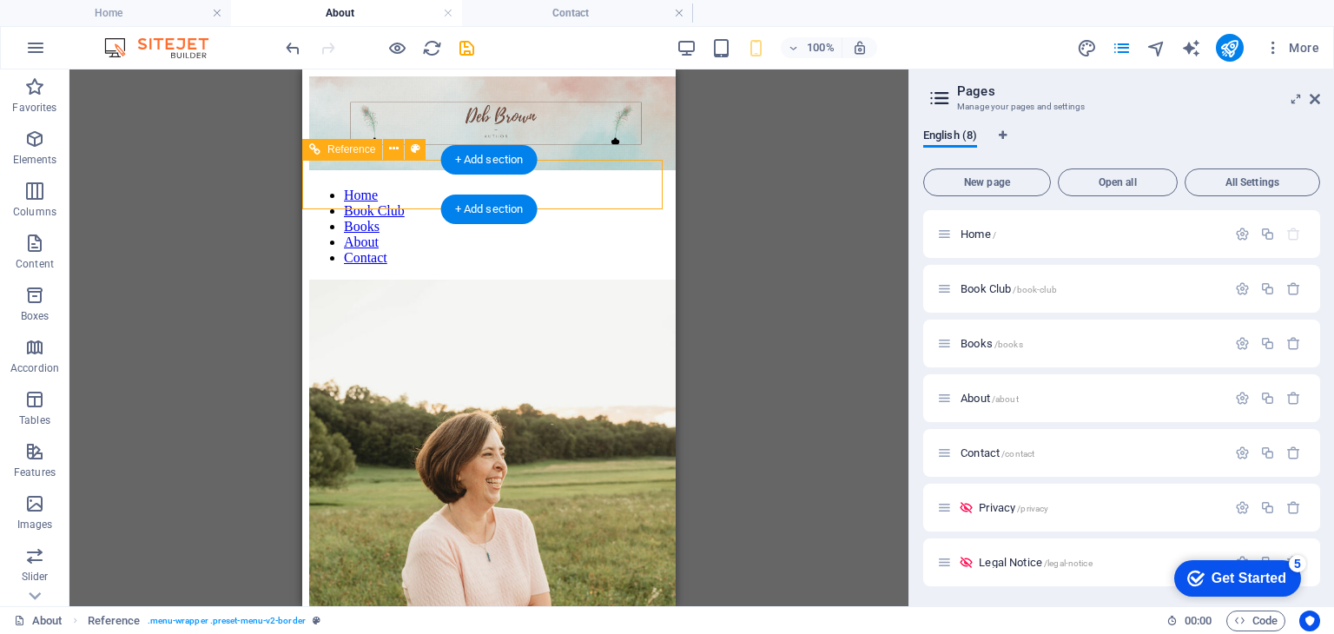
click at [632, 174] on div at bounding box center [489, 174] width 360 height 0
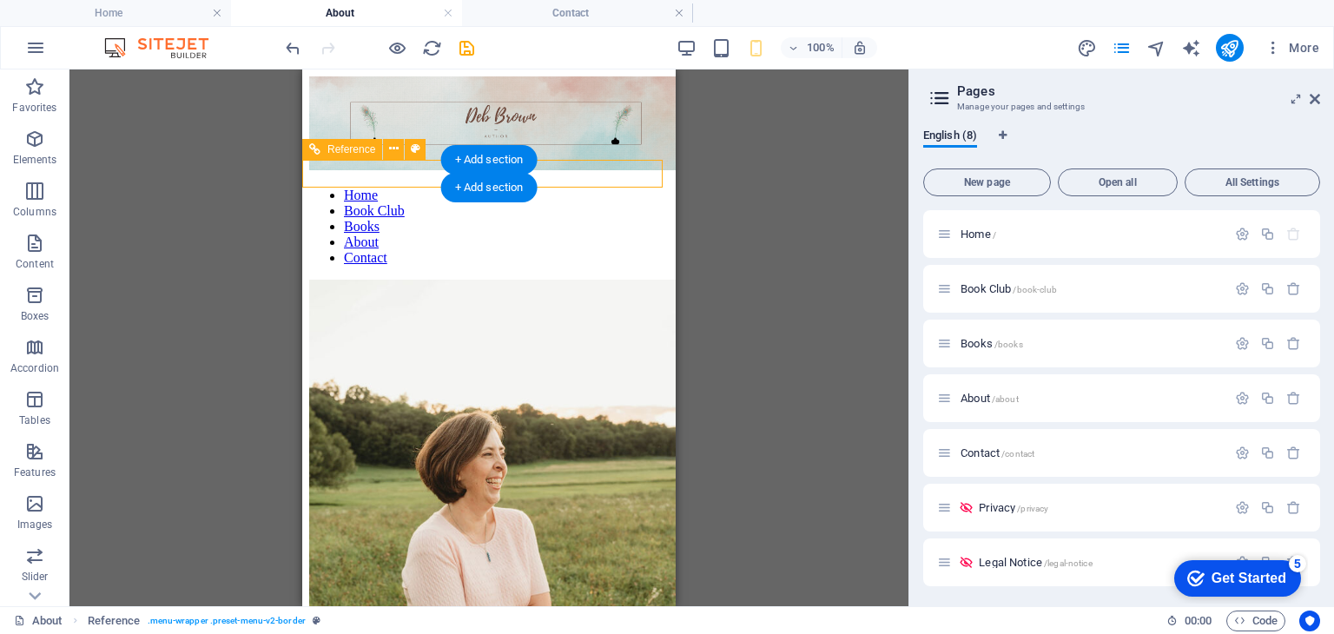
drag, startPoint x: 632, startPoint y: 181, endPoint x: 995, endPoint y: 281, distance: 376.6
click at [632, 174] on div at bounding box center [489, 174] width 360 height 0
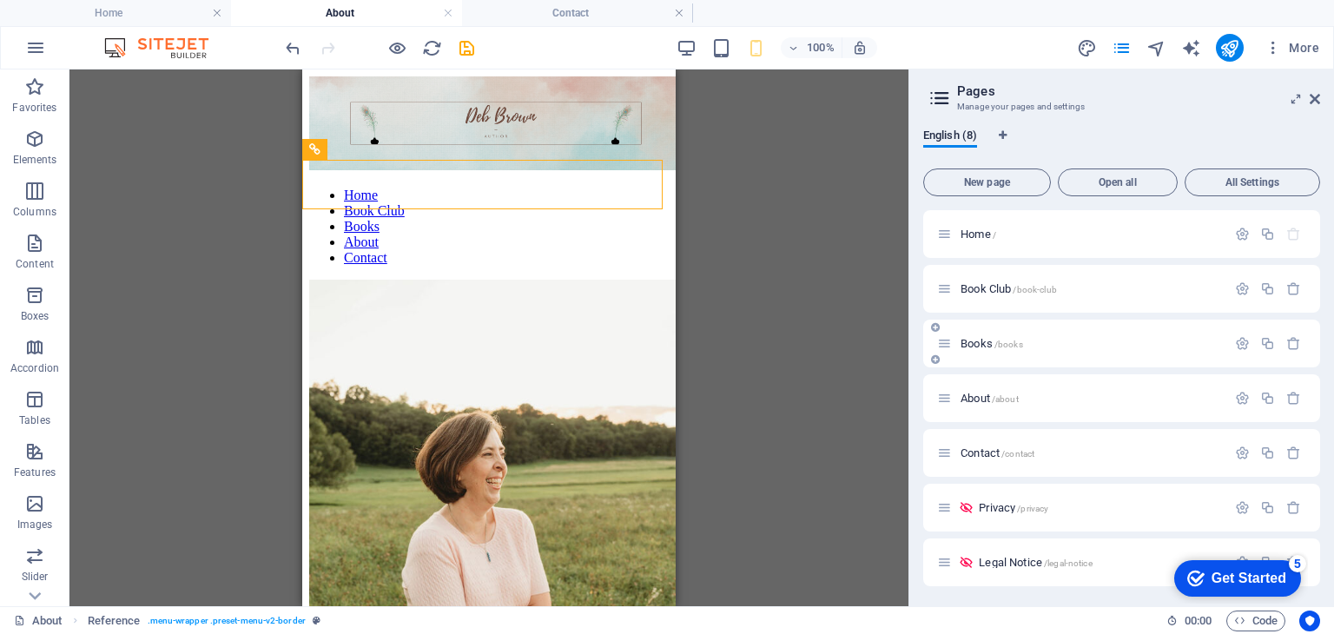
click at [968, 341] on span "Books /books" at bounding box center [992, 343] width 63 height 13
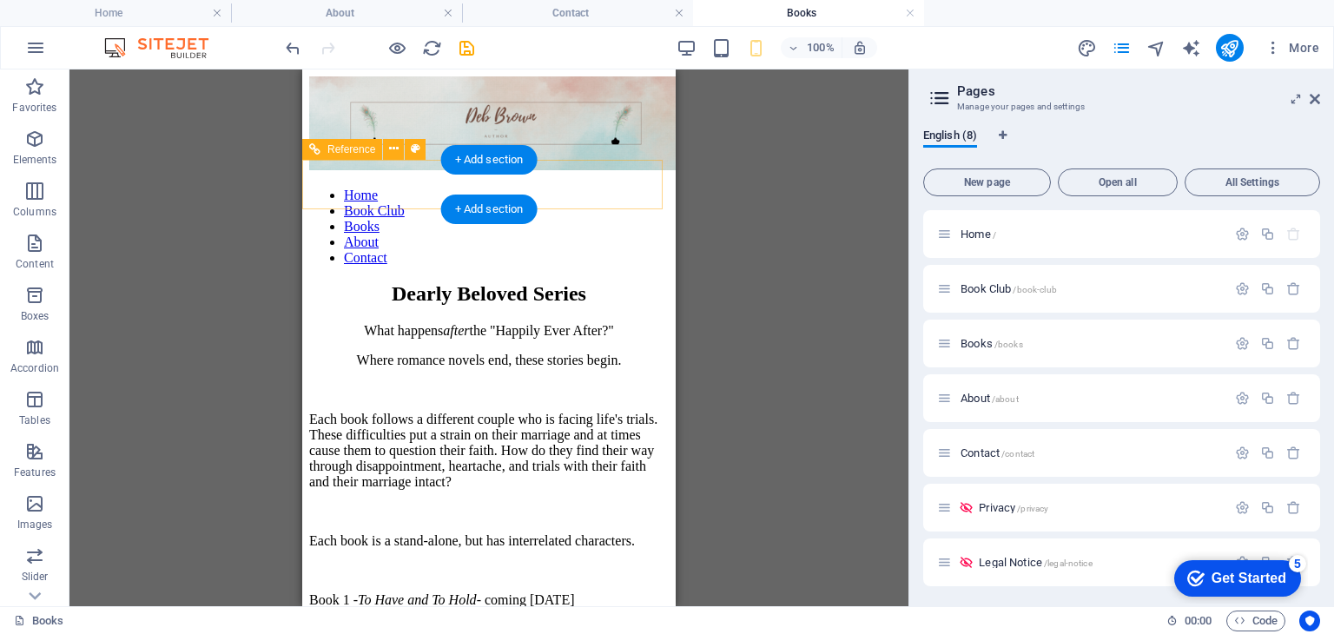
click at [624, 174] on div at bounding box center [489, 174] width 360 height 0
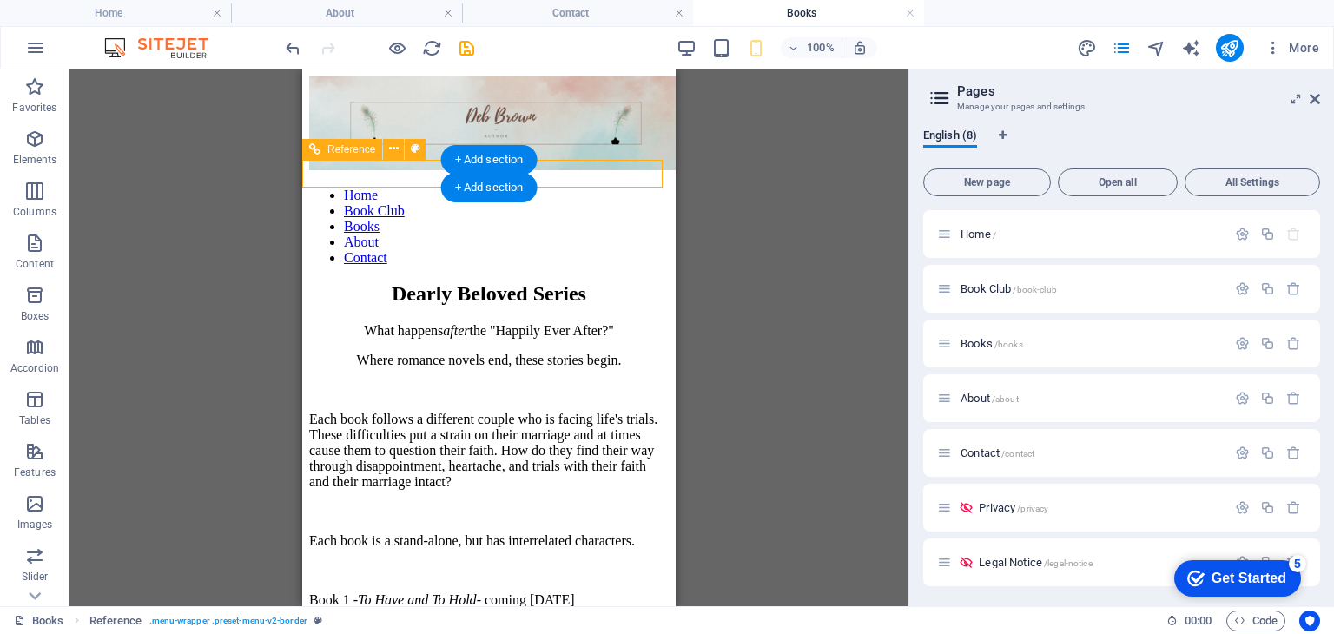
click at [633, 174] on div at bounding box center [489, 174] width 360 height 0
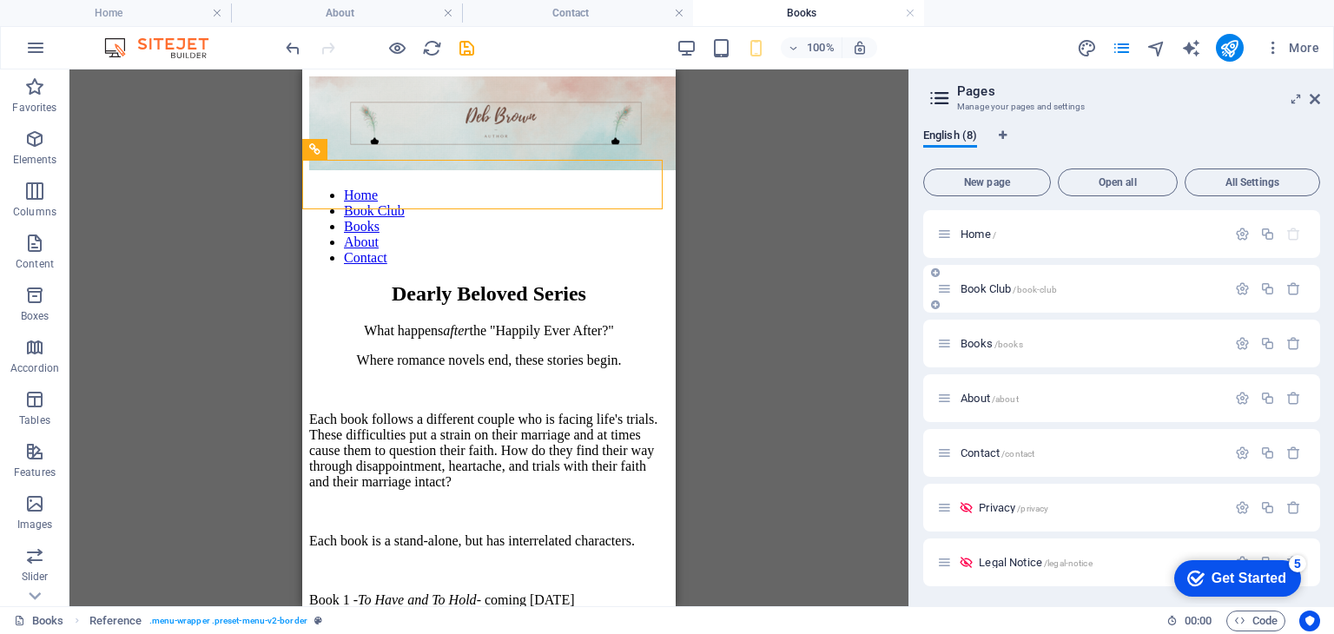
click at [980, 294] on div "Book Club /book-club" at bounding box center [1081, 289] width 289 height 20
click at [976, 283] on span "Book Club /book-club" at bounding box center [1009, 288] width 96 height 13
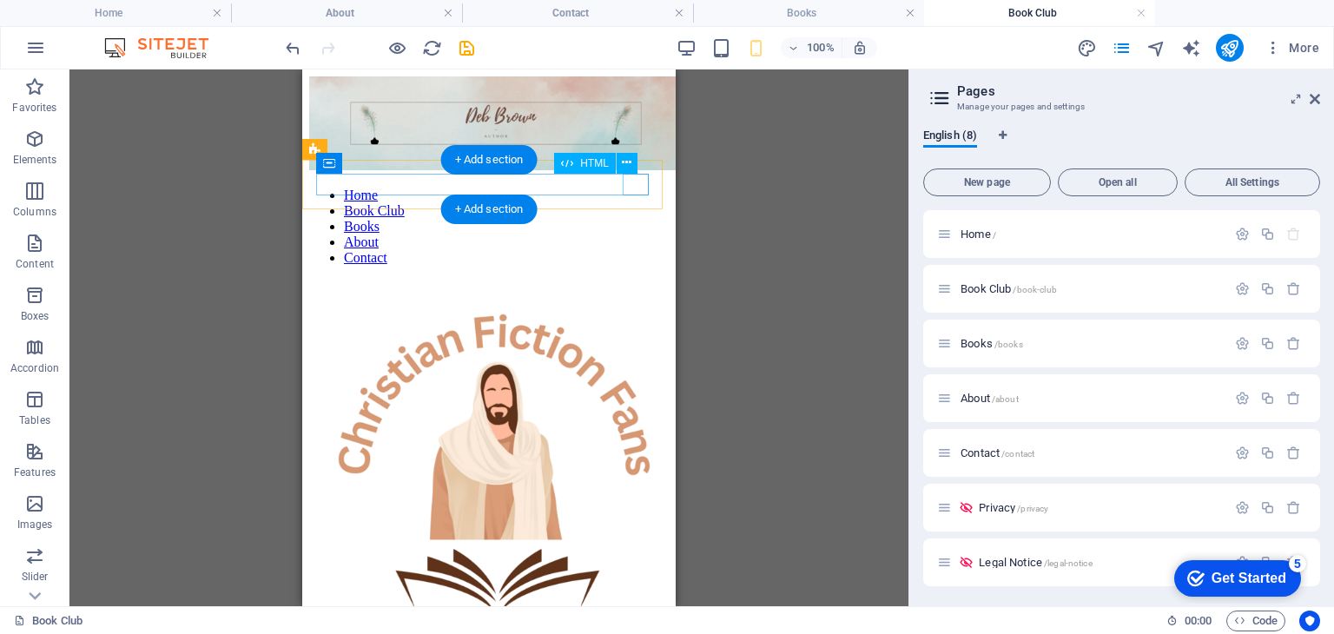
click at [642, 174] on div at bounding box center [489, 174] width 360 height 0
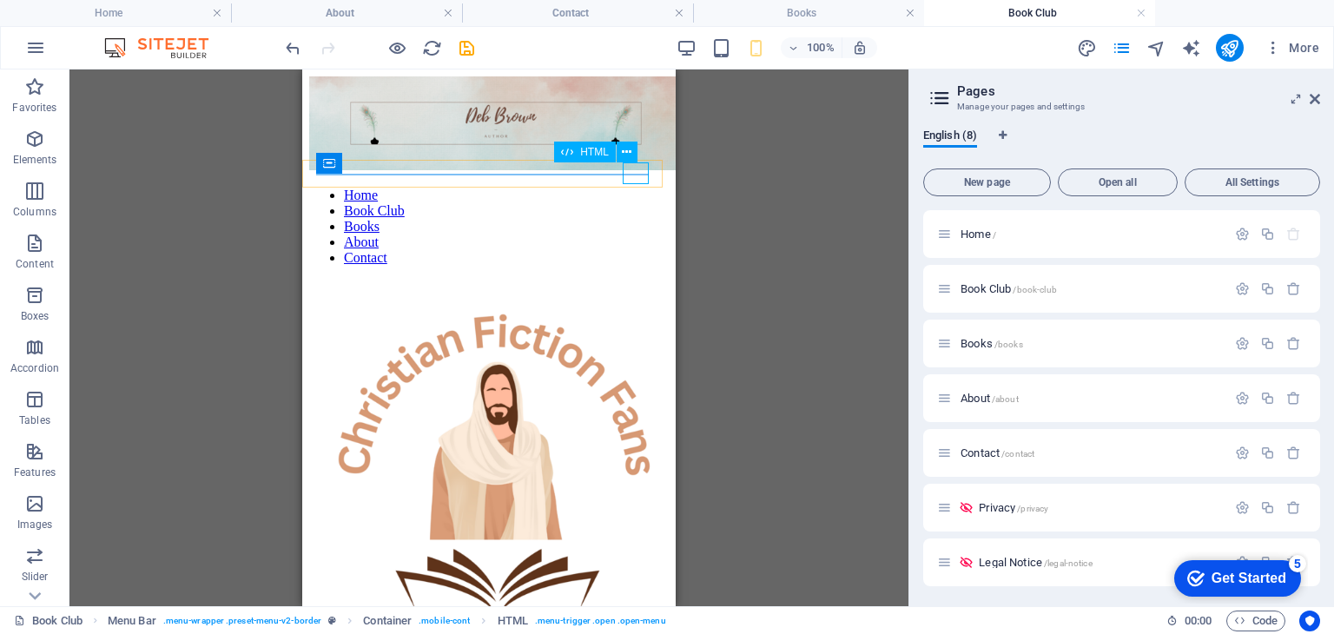
click at [642, 174] on div at bounding box center [489, 174] width 360 height 0
click at [976, 235] on span "Home /" at bounding box center [979, 234] width 36 height 13
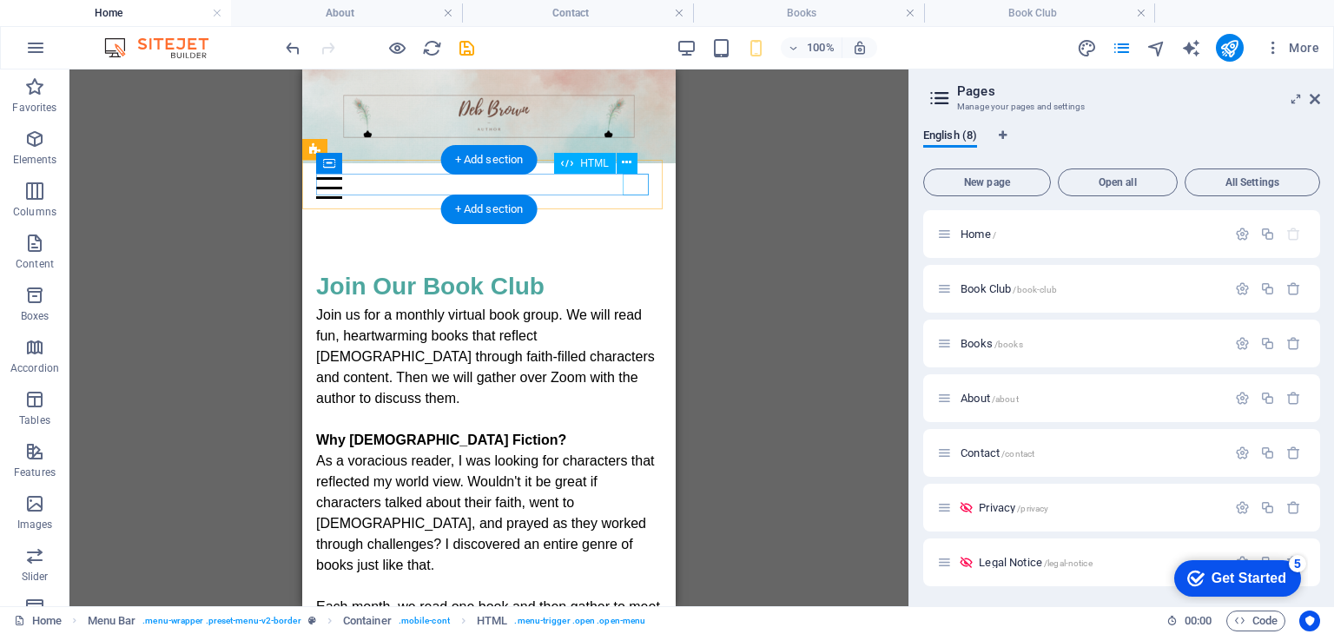
click at [637, 191] on div at bounding box center [489, 188] width 346 height 22
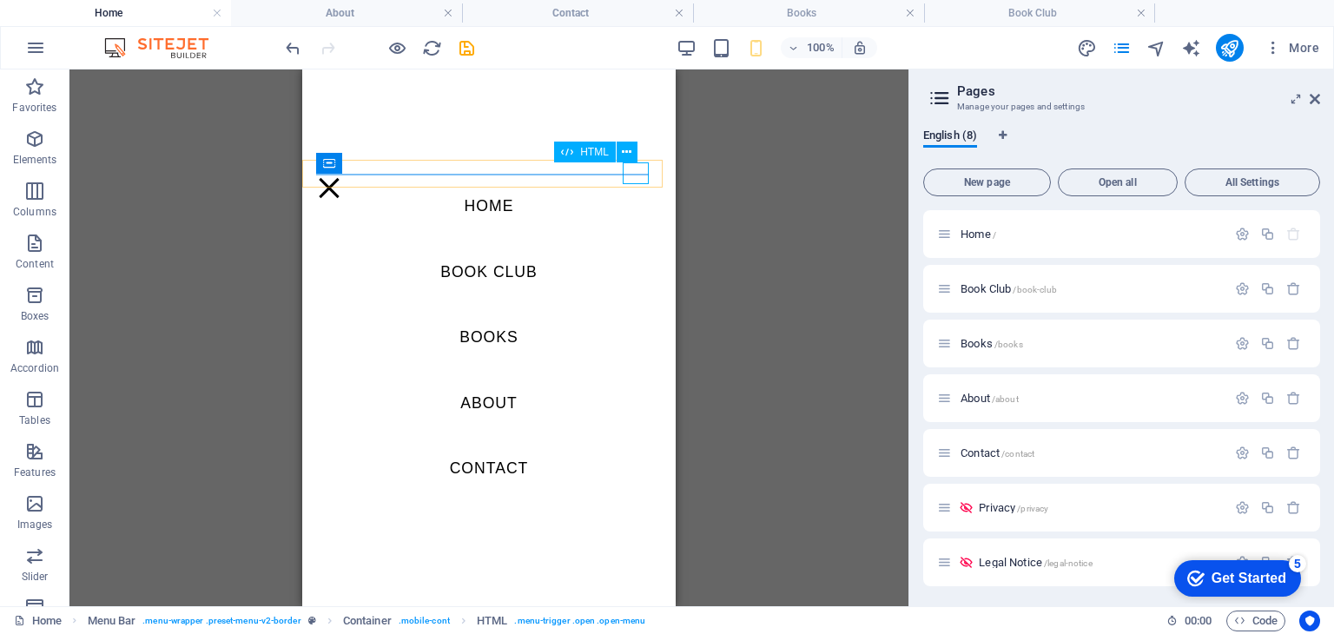
click at [342, 177] on div at bounding box center [329, 188] width 26 height 22
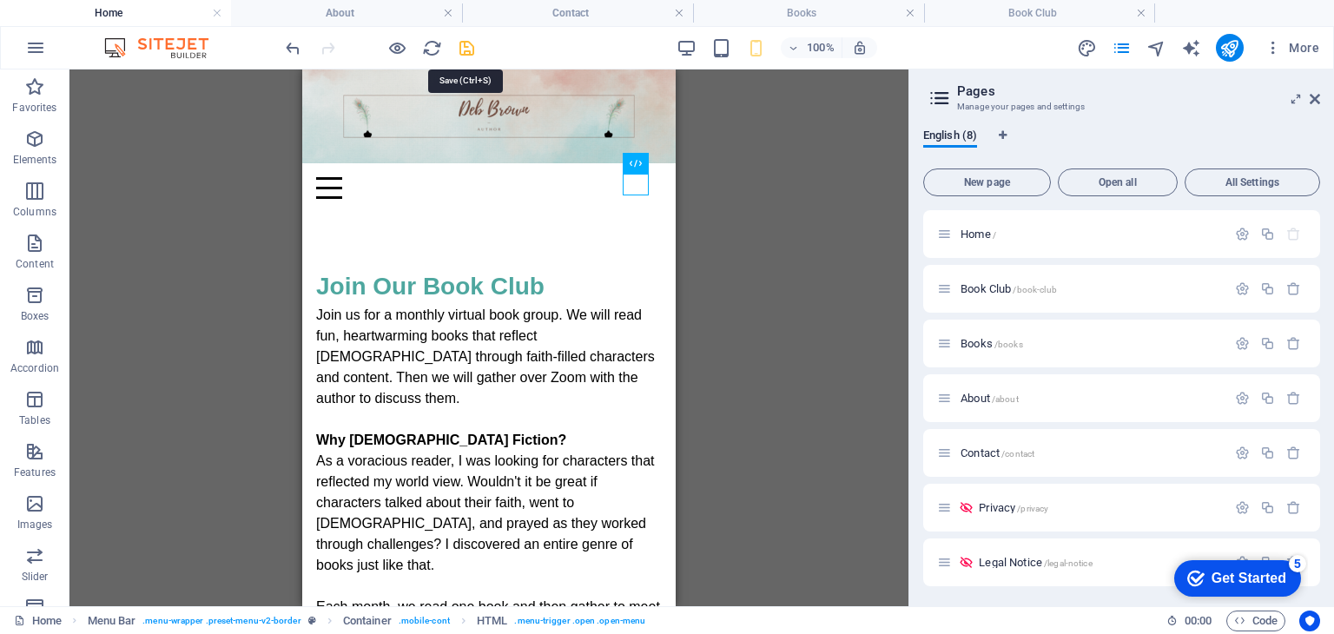
click at [473, 47] on icon "save" at bounding box center [467, 48] width 20 height 20
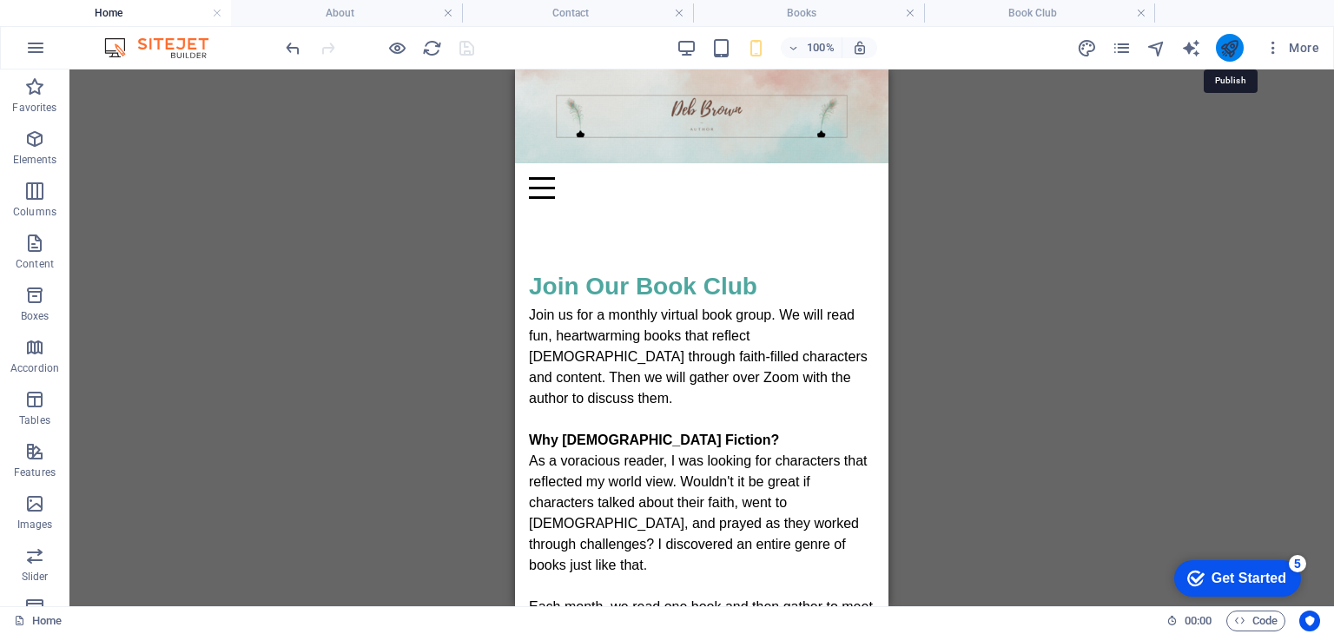
click at [1239, 51] on icon "publish" at bounding box center [1230, 48] width 20 height 20
